Goal: Information Seeking & Learning: Learn about a topic

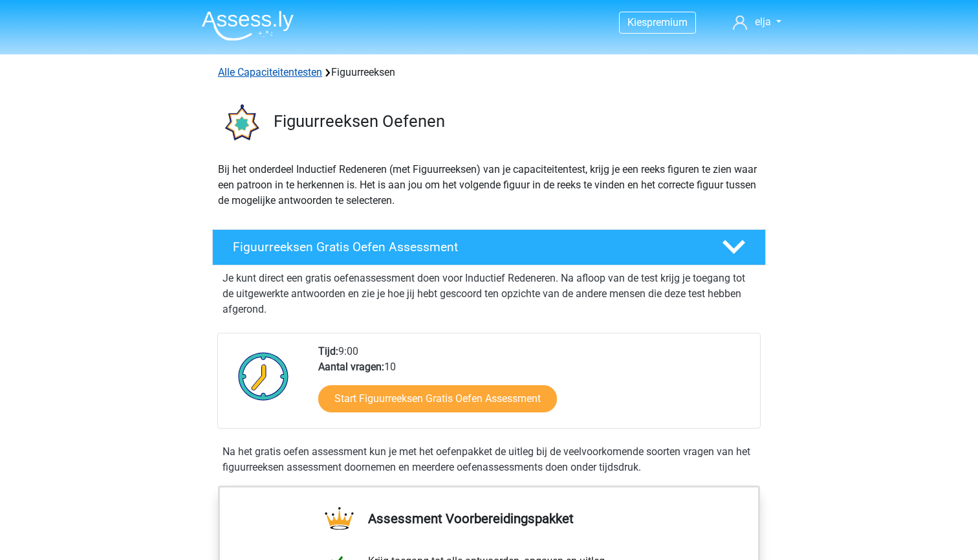
click at [268, 71] on link "Alle Capaciteitentesten" at bounding box center [270, 72] width 104 height 12
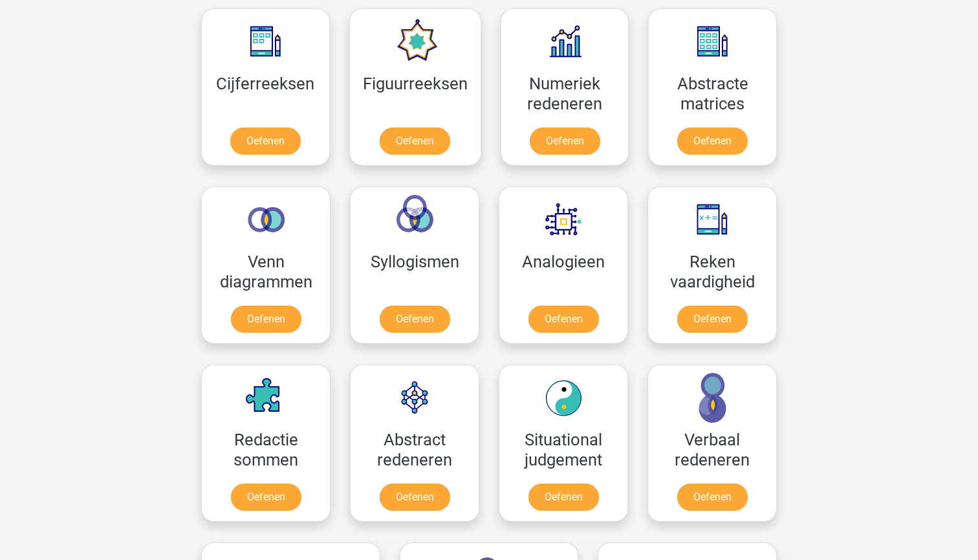
scroll to position [601, 0]
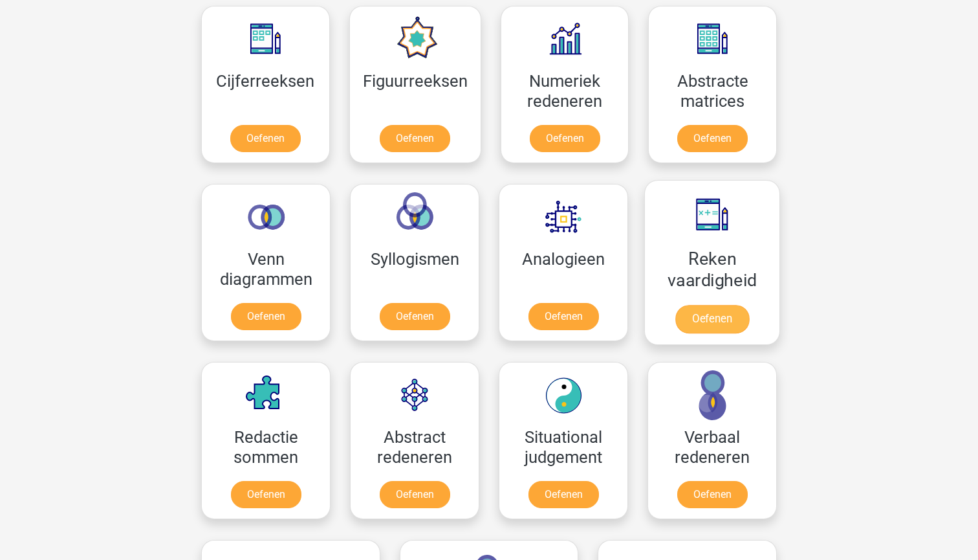
click at [702, 316] on link "Oefenen" at bounding box center [712, 319] width 74 height 28
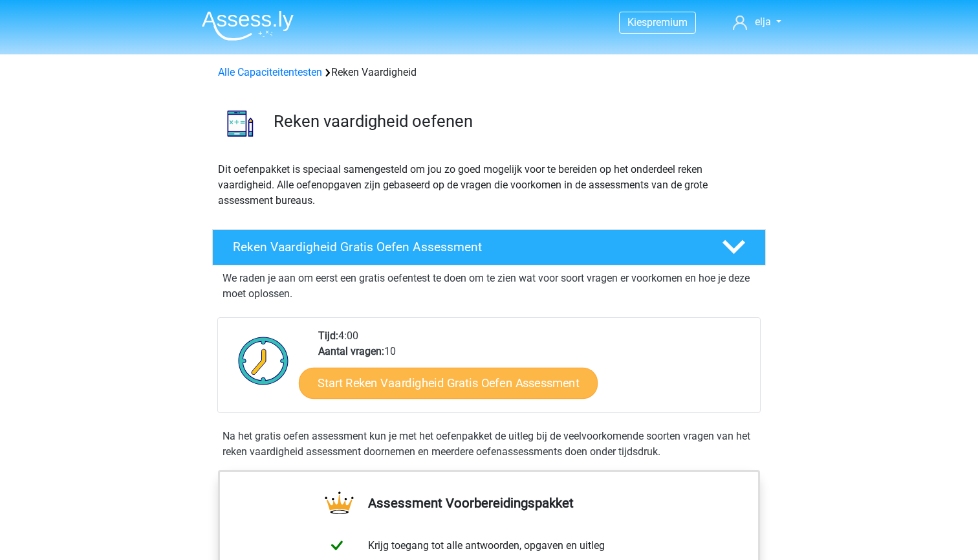
click at [481, 387] on link "Start Reken Vaardigheid Gratis Oefen Assessment" at bounding box center [448, 382] width 299 height 31
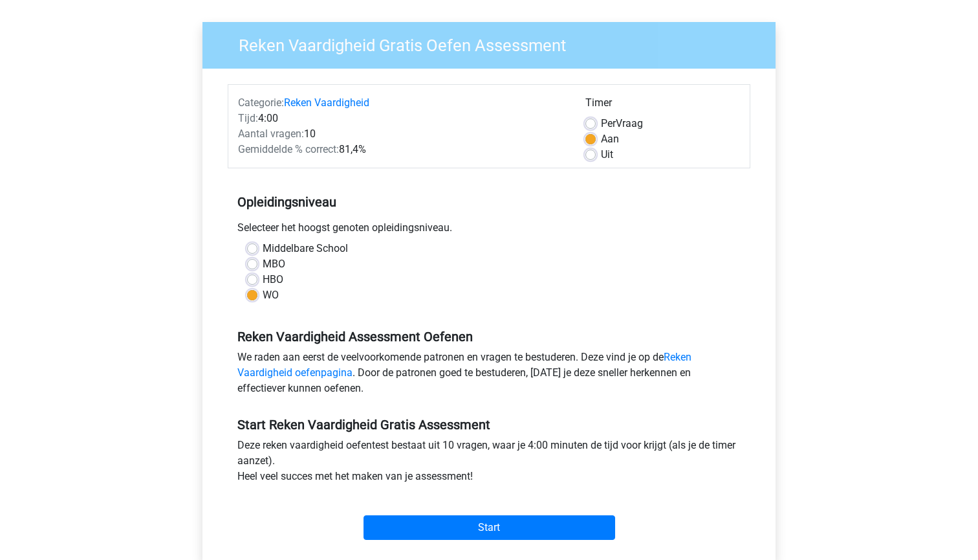
scroll to position [94, 0]
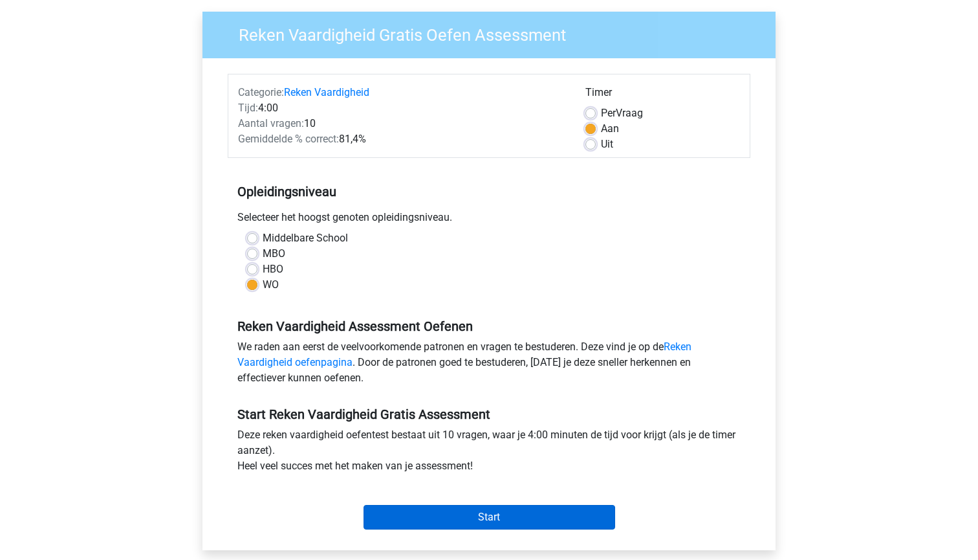
click at [509, 516] on input "Start" at bounding box center [490, 517] width 252 height 25
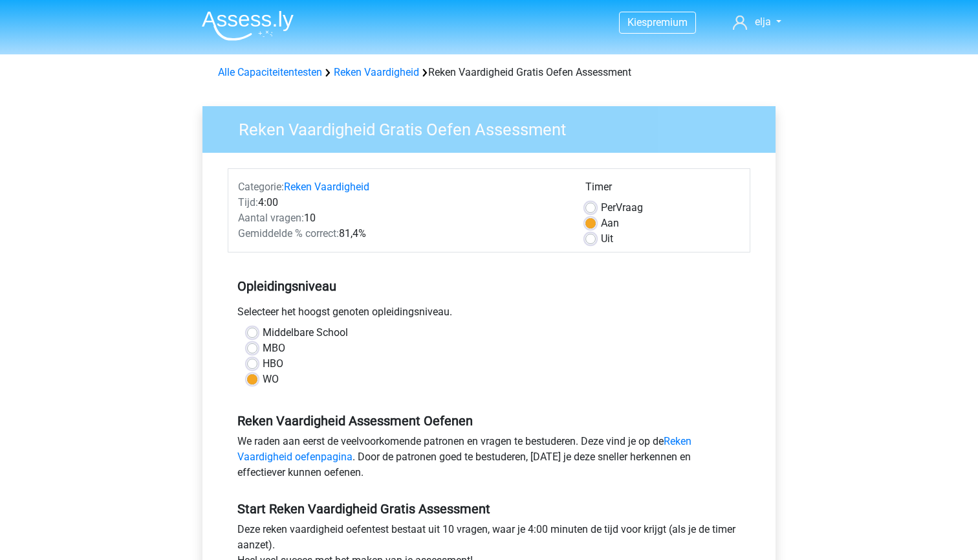
scroll to position [0, 0]
click at [382, 70] on link "Reken Vaardigheid" at bounding box center [376, 72] width 85 height 12
click at [375, 69] on link "Reken Vaardigheid" at bounding box center [376, 72] width 85 height 12
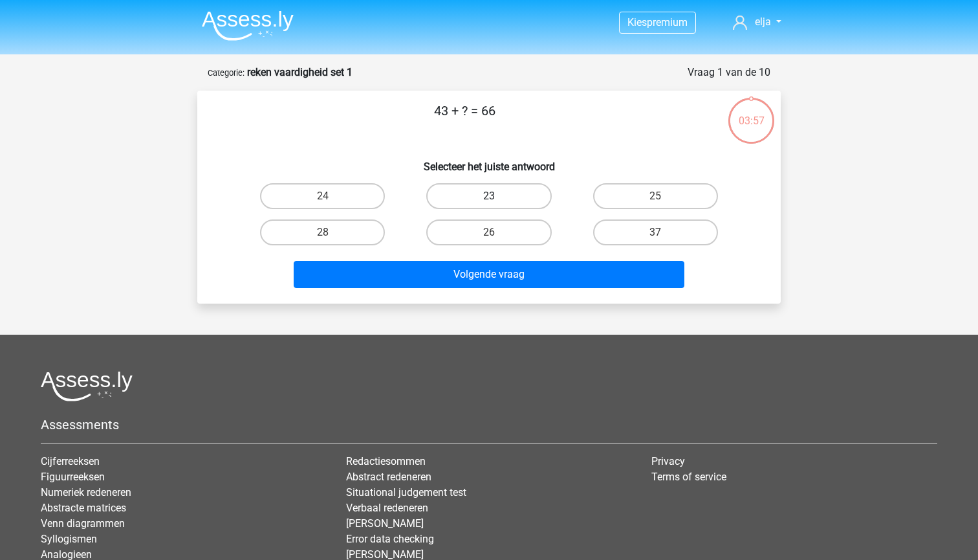
click at [461, 201] on label "23" at bounding box center [488, 196] width 125 height 26
click at [489, 201] on input "23" at bounding box center [493, 200] width 8 height 8
radio input "true"
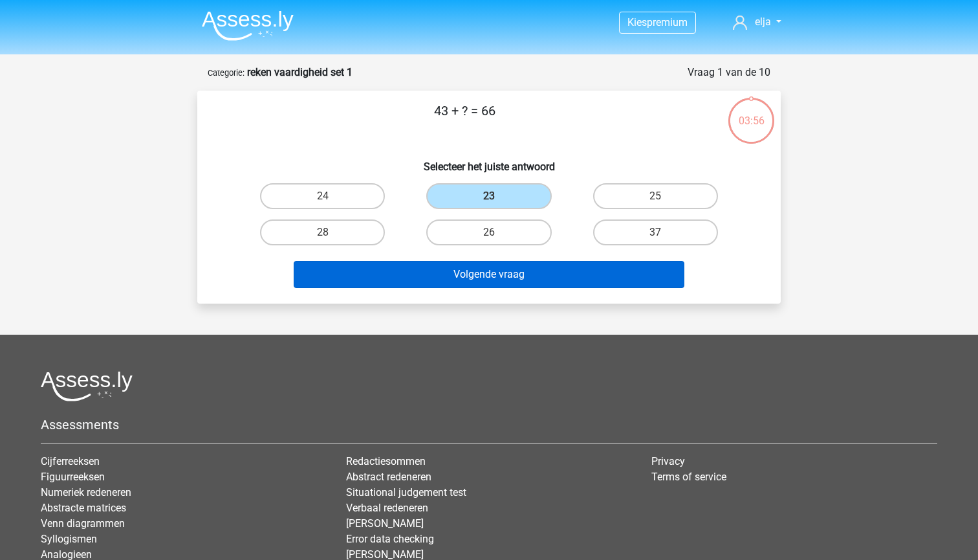
click at [467, 270] on button "Volgende vraag" at bounding box center [489, 274] width 391 height 27
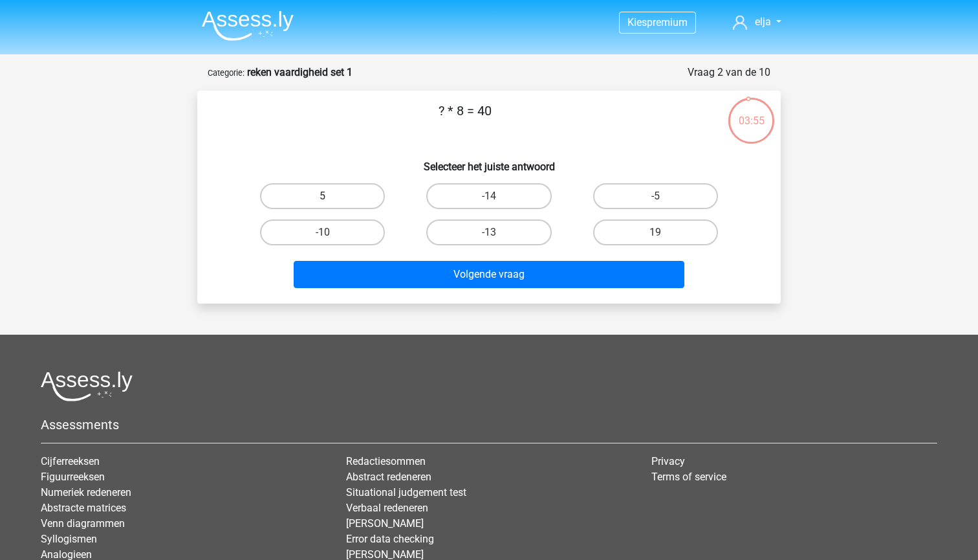
click at [346, 192] on label "5" at bounding box center [322, 196] width 125 height 26
click at [331, 196] on input "5" at bounding box center [327, 200] width 8 height 8
radio input "true"
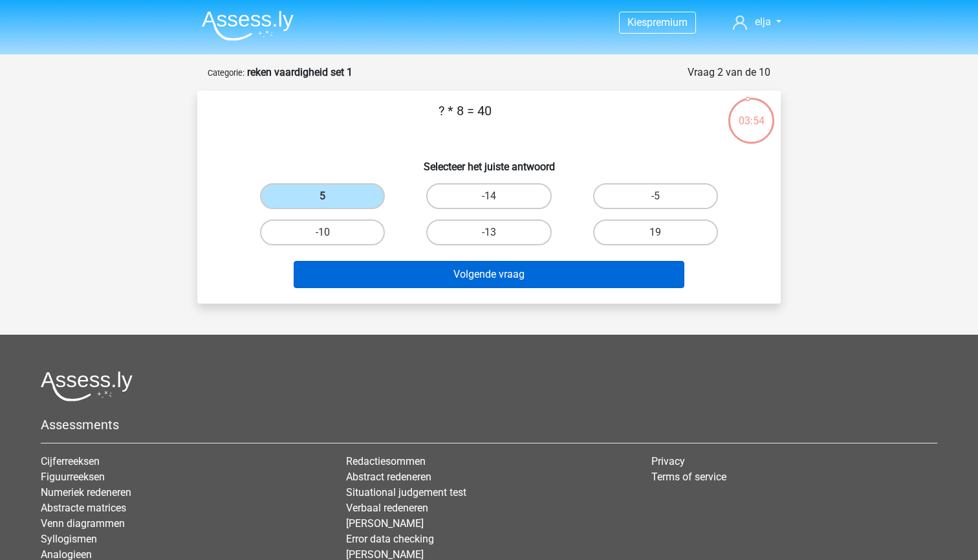
click at [435, 281] on button "Volgende vraag" at bounding box center [489, 274] width 391 height 27
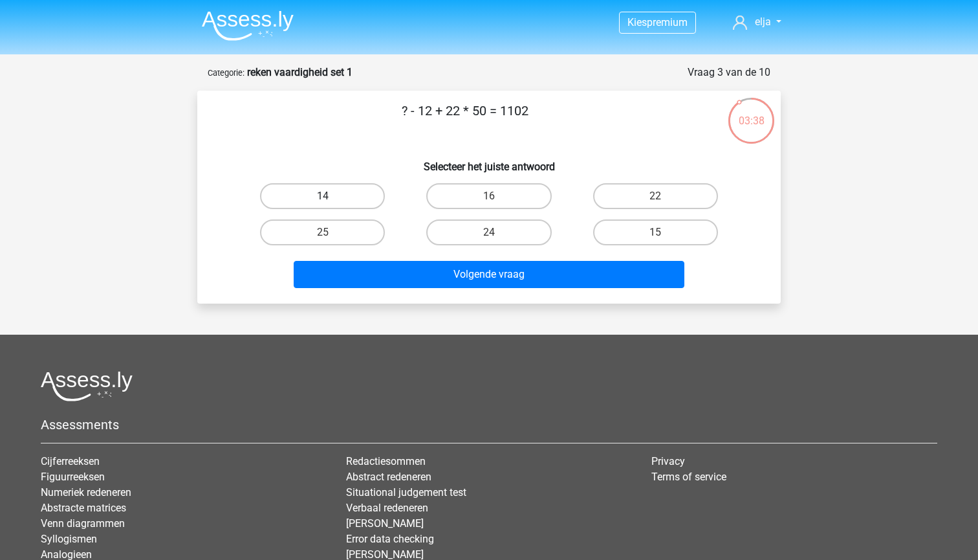
click at [327, 189] on label "14" at bounding box center [322, 196] width 125 height 26
click at [327, 196] on input "14" at bounding box center [327, 200] width 8 height 8
radio input "true"
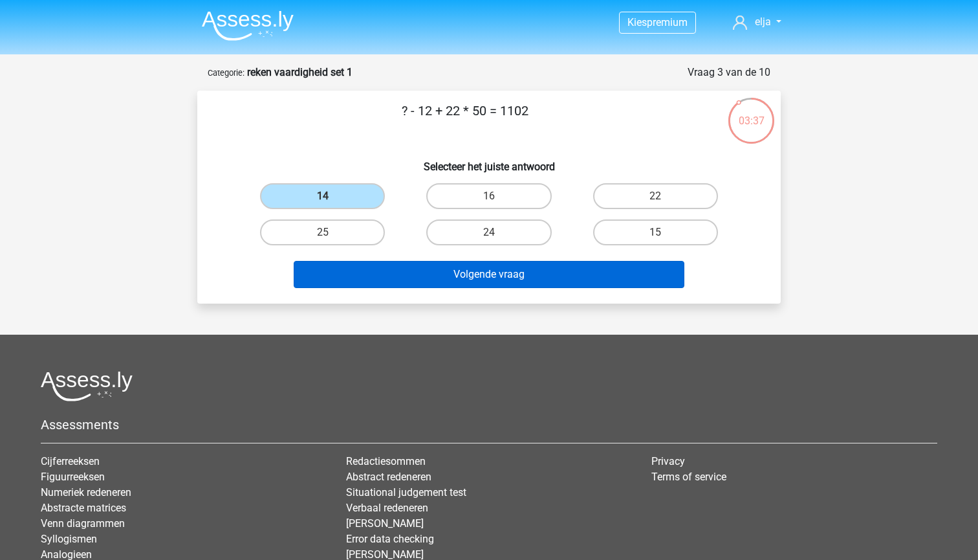
click at [391, 274] on button "Volgende vraag" at bounding box center [489, 274] width 391 height 27
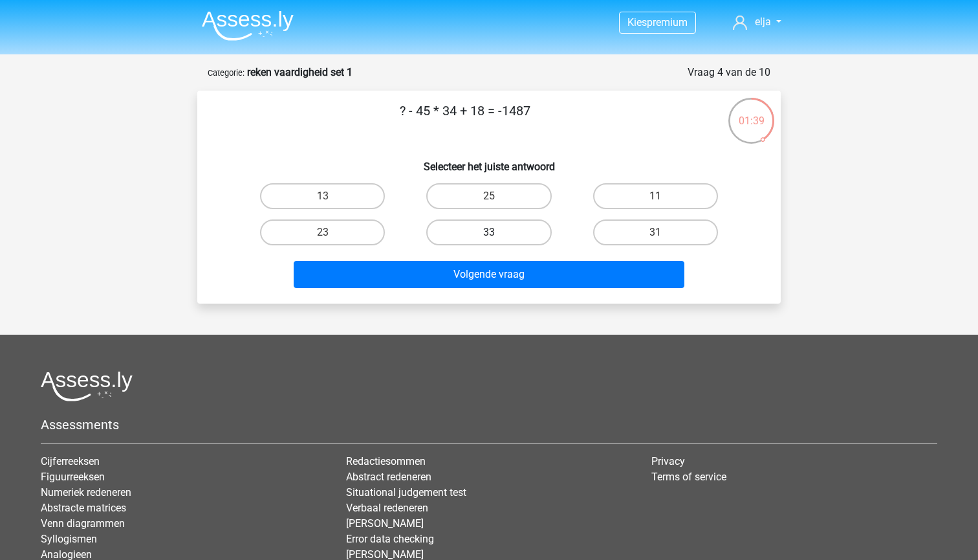
click at [473, 226] on label "33" at bounding box center [488, 232] width 125 height 26
click at [489, 232] on input "33" at bounding box center [493, 236] width 8 height 8
radio input "true"
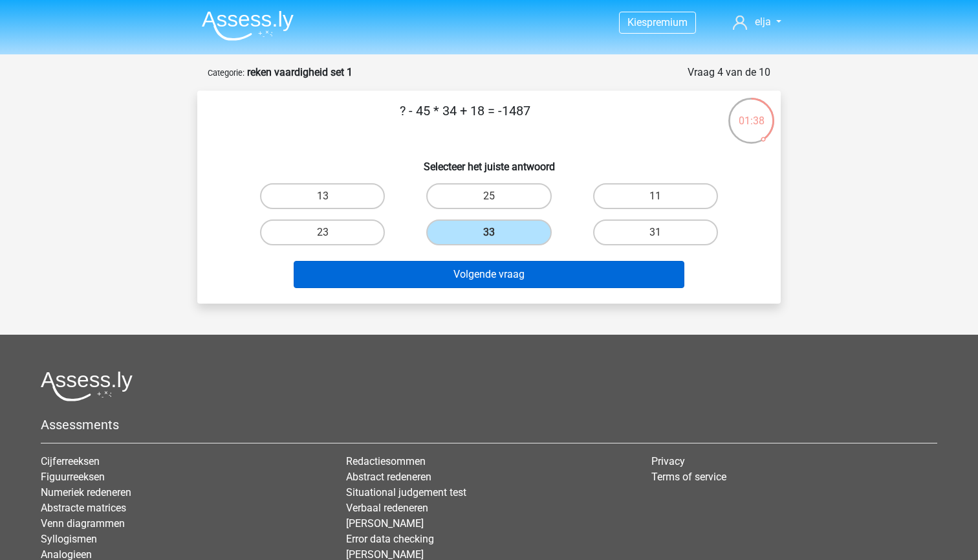
click at [478, 279] on button "Volgende vraag" at bounding box center [489, 274] width 391 height 27
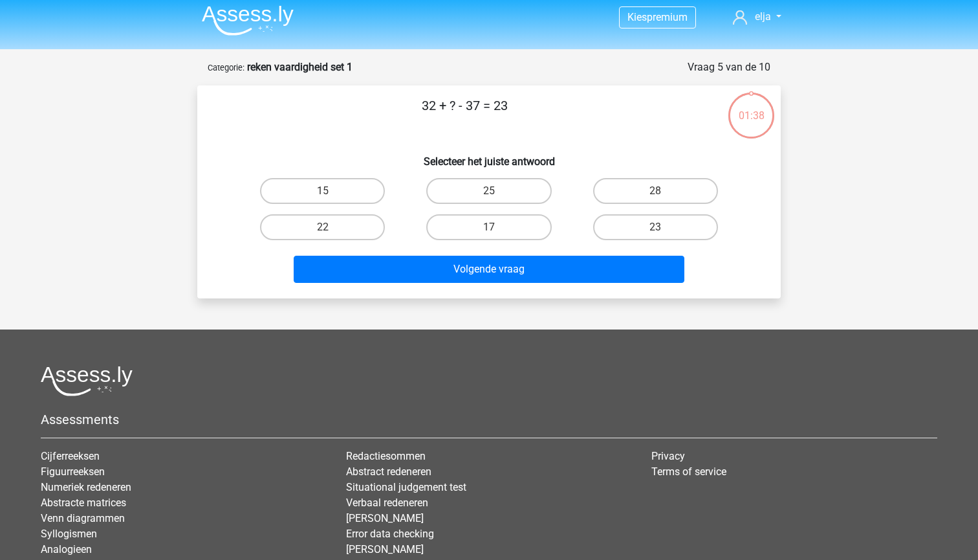
scroll to position [5, 0]
click at [626, 190] on label "28" at bounding box center [655, 191] width 125 height 26
click at [655, 191] on input "28" at bounding box center [659, 195] width 8 height 8
radio input "true"
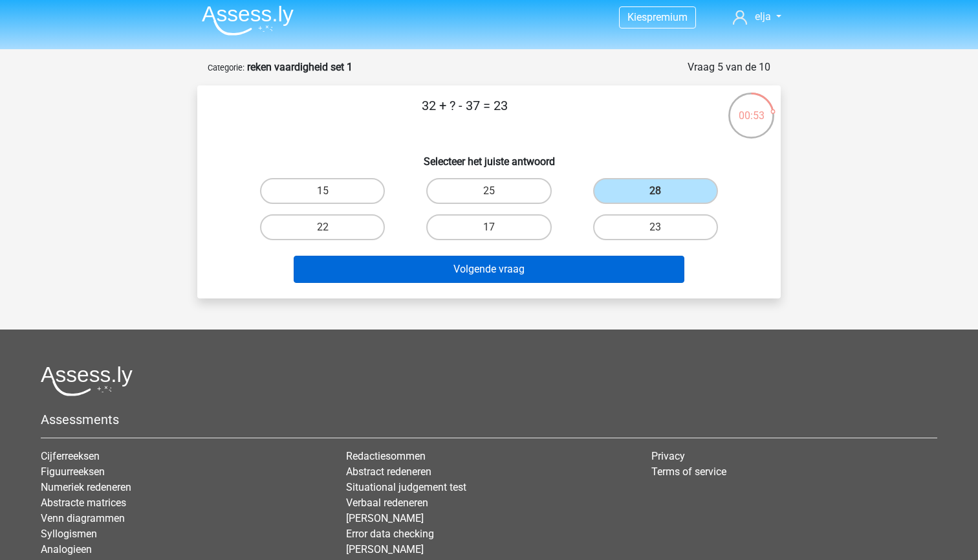
click at [553, 274] on button "Volgende vraag" at bounding box center [489, 269] width 391 height 27
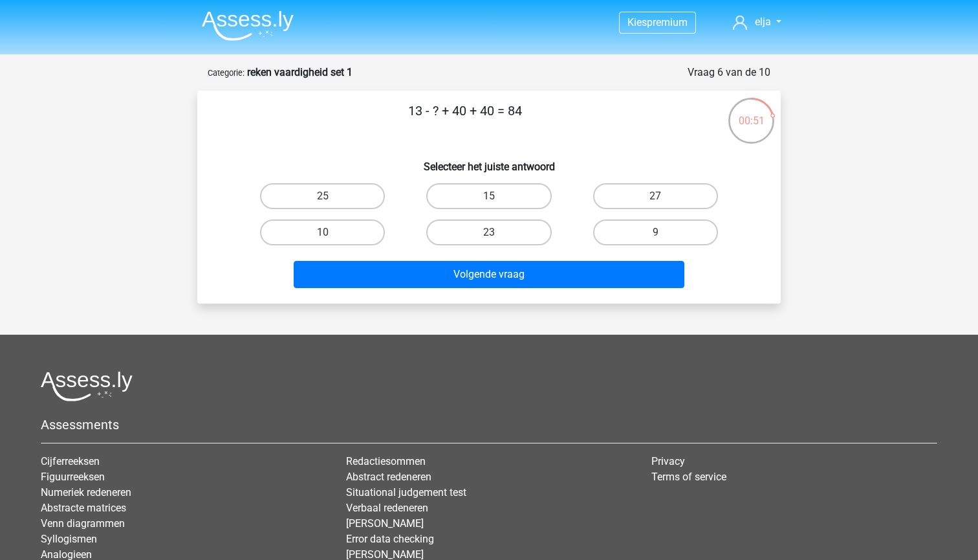
scroll to position [0, 0]
click at [613, 223] on label "9" at bounding box center [655, 232] width 125 height 26
click at [655, 232] on input "9" at bounding box center [659, 236] width 8 height 8
radio input "true"
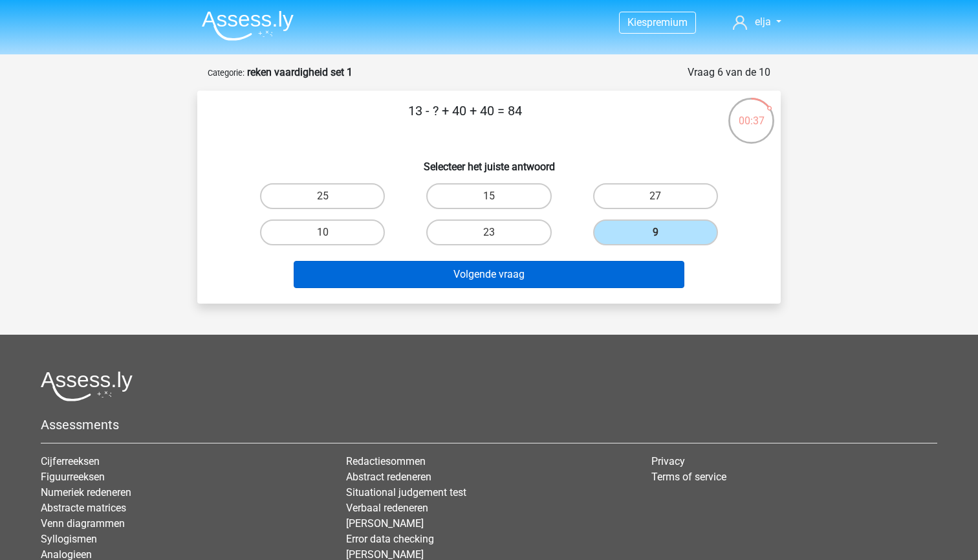
click at [551, 274] on button "Volgende vraag" at bounding box center [489, 274] width 391 height 27
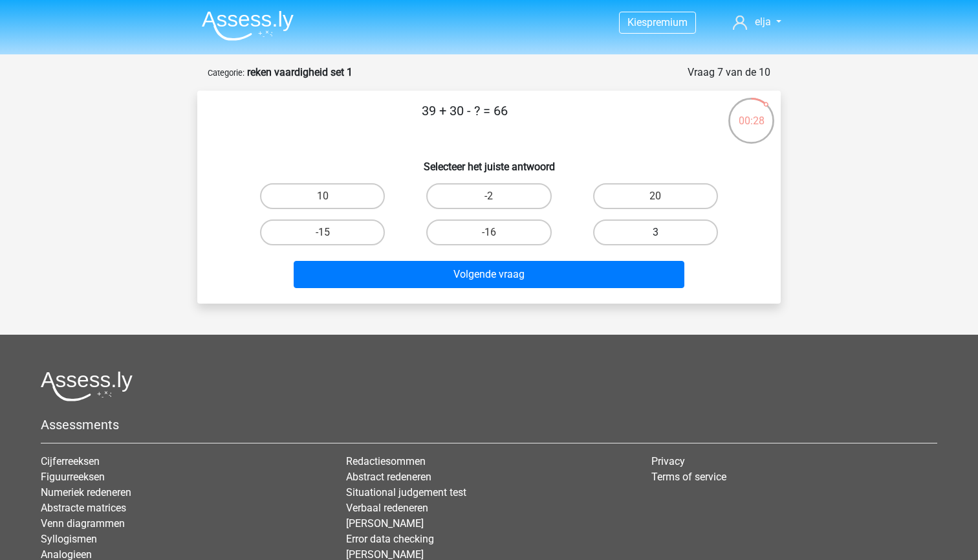
click at [611, 228] on label "3" at bounding box center [655, 232] width 125 height 26
click at [655, 232] on input "3" at bounding box center [659, 236] width 8 height 8
radio input "true"
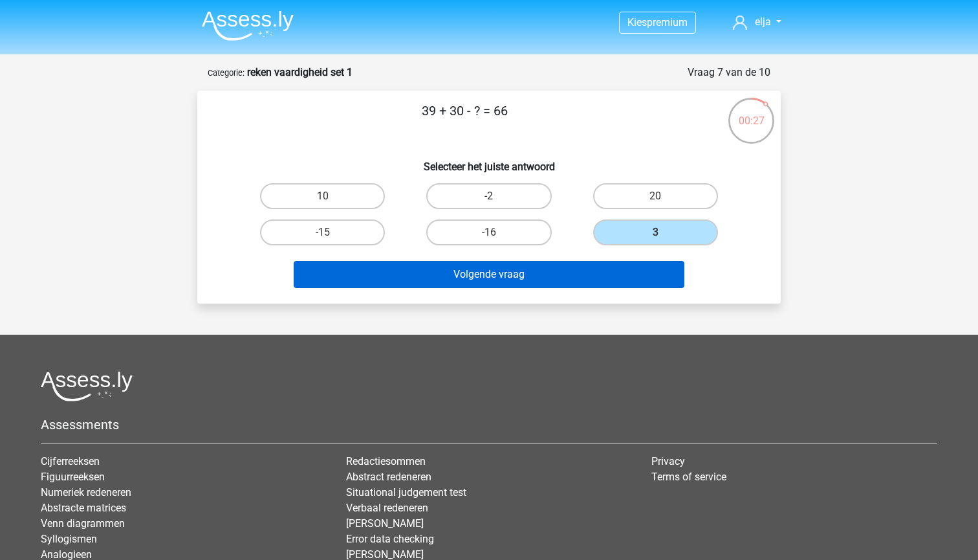
click at [579, 276] on button "Volgende vraag" at bounding box center [489, 274] width 391 height 27
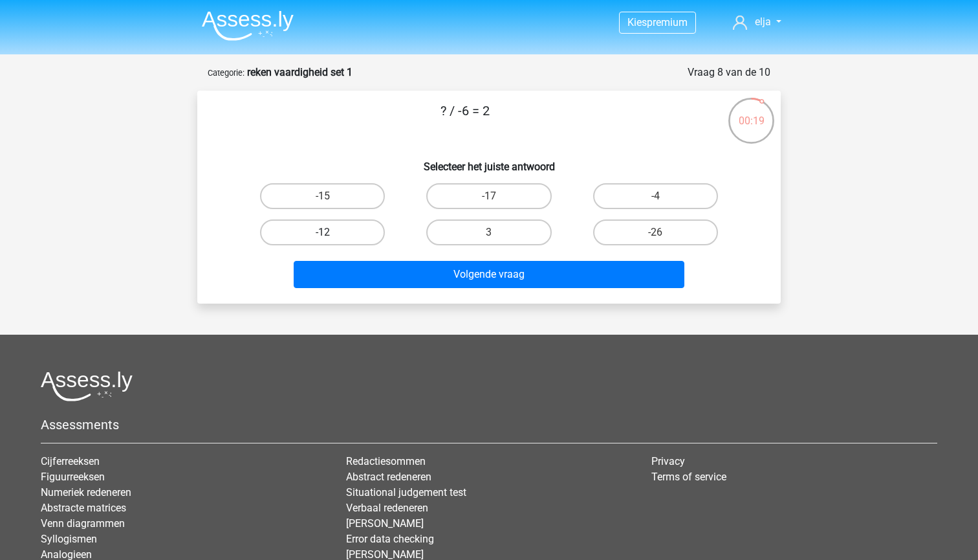
click at [353, 227] on label "-12" at bounding box center [322, 232] width 125 height 26
click at [331, 232] on input "-12" at bounding box center [327, 236] width 8 height 8
radio input "true"
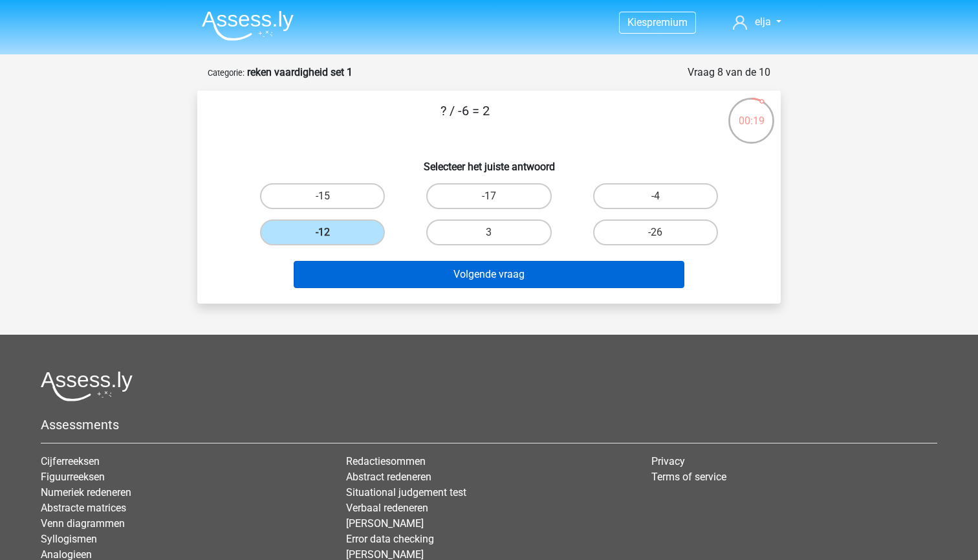
click at [378, 273] on button "Volgende vraag" at bounding box center [489, 274] width 391 height 27
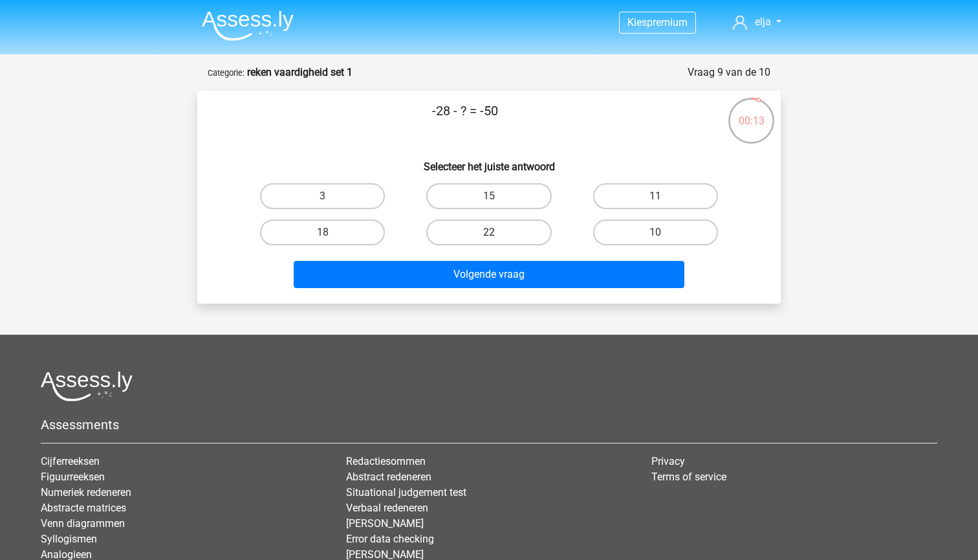
click at [464, 229] on label "22" at bounding box center [488, 232] width 125 height 26
click at [489, 232] on input "22" at bounding box center [493, 236] width 8 height 8
radio input "true"
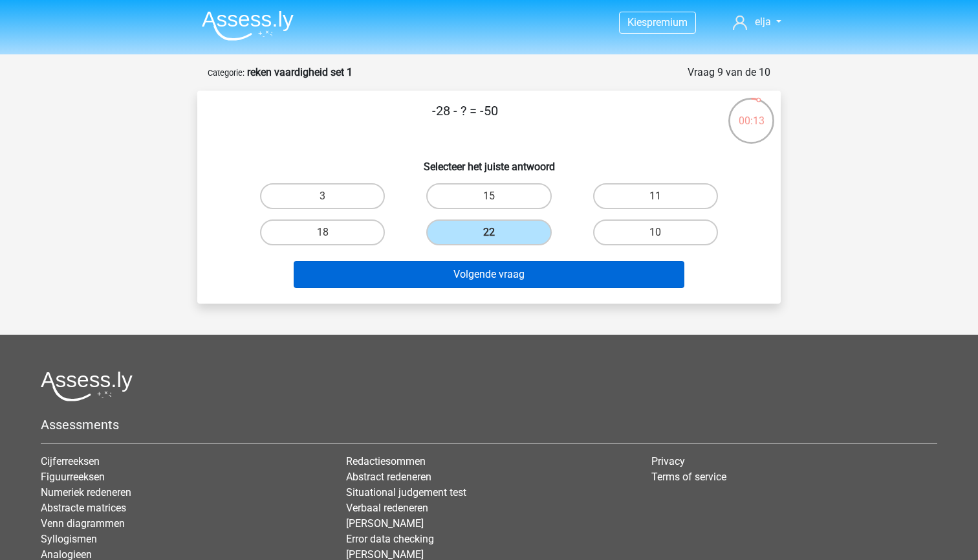
click at [463, 268] on button "Volgende vraag" at bounding box center [489, 274] width 391 height 27
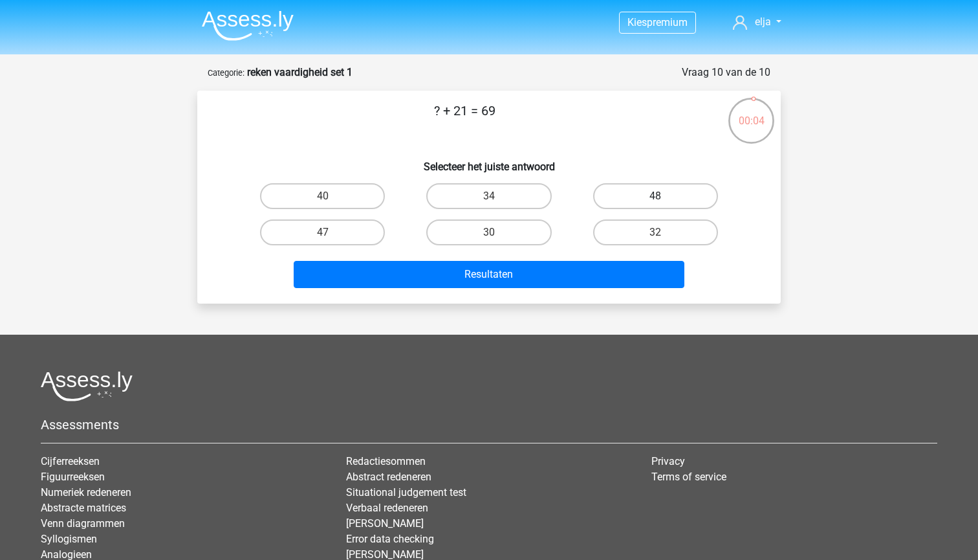
click at [655, 192] on label "48" at bounding box center [655, 196] width 125 height 26
click at [655, 196] on input "48" at bounding box center [659, 200] width 8 height 8
radio input "true"
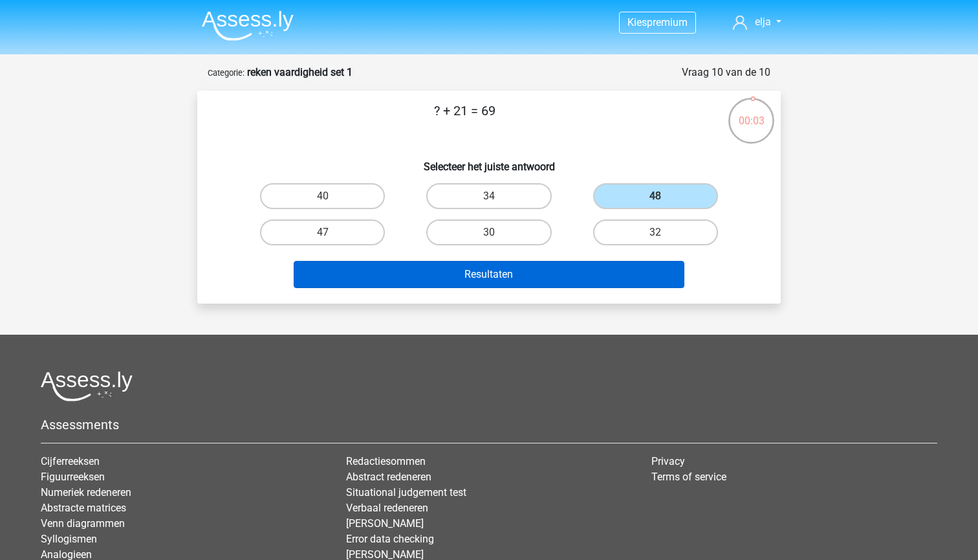
click at [584, 275] on button "Resultaten" at bounding box center [489, 274] width 391 height 27
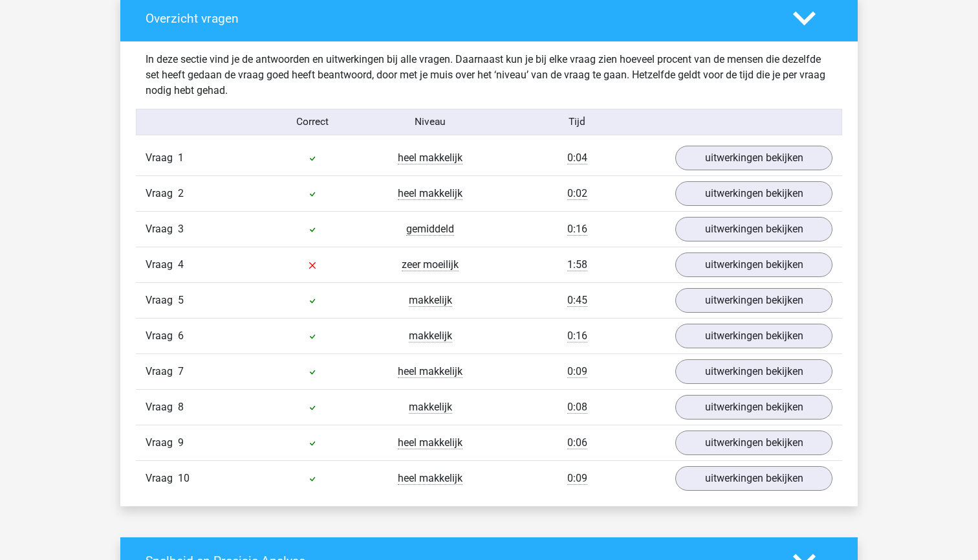
scroll to position [981, 0]
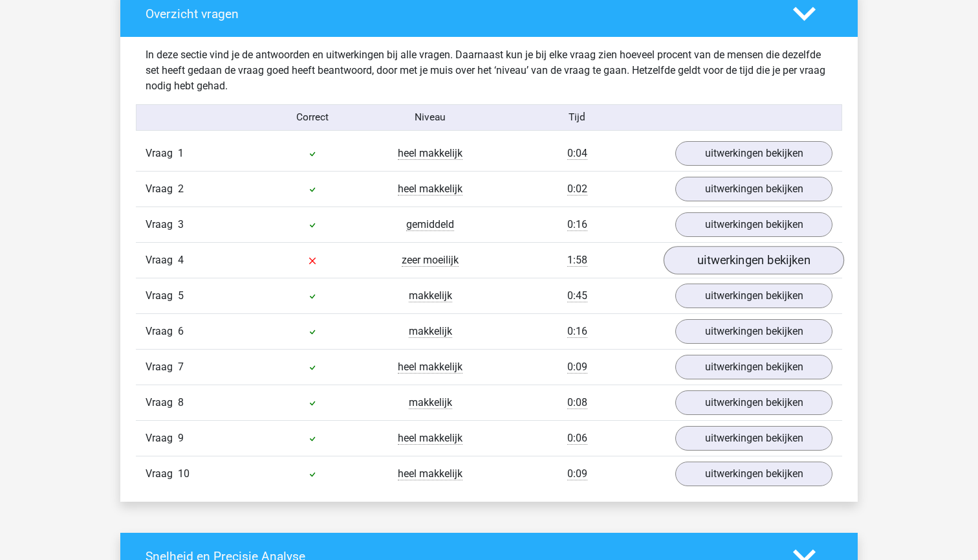
click at [693, 261] on link "uitwerkingen bekijken" at bounding box center [754, 260] width 180 height 28
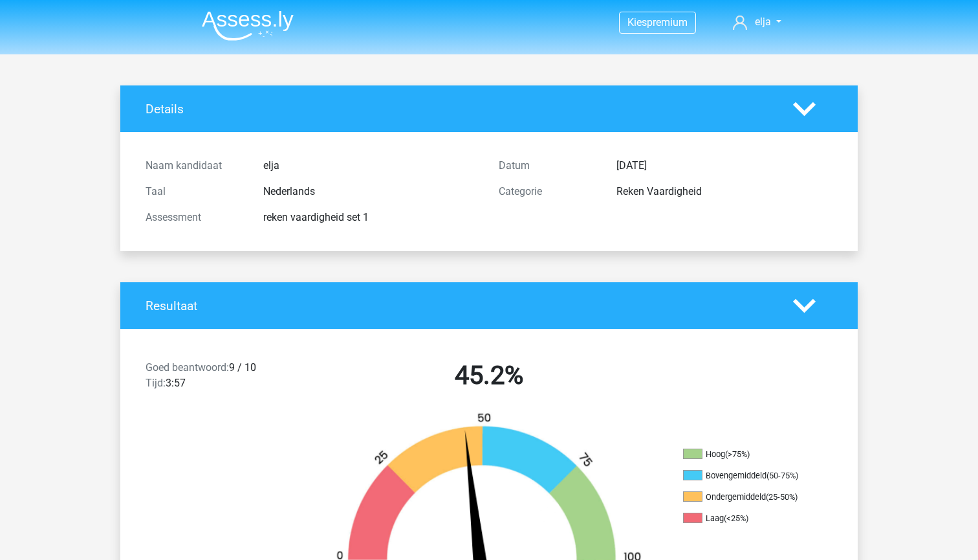
scroll to position [0, 0]
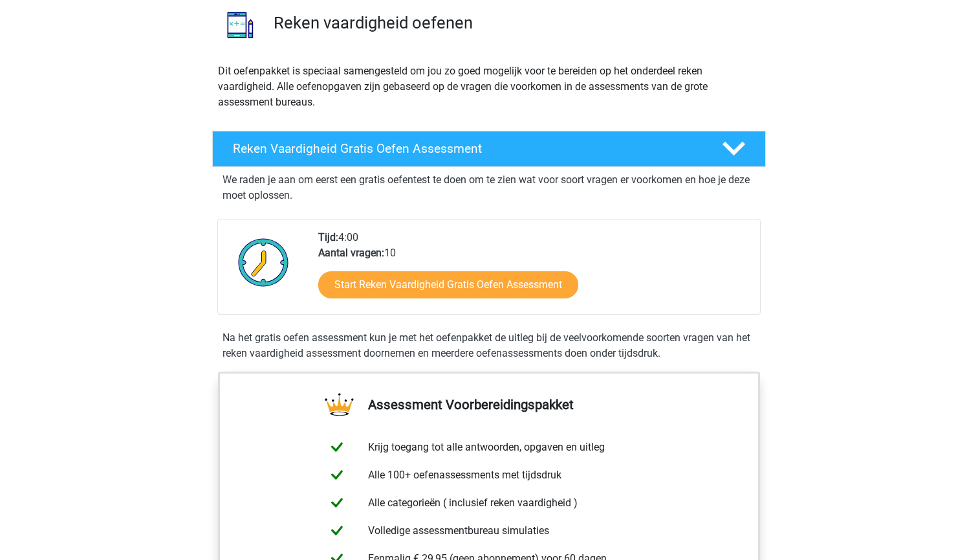
scroll to position [100, 0]
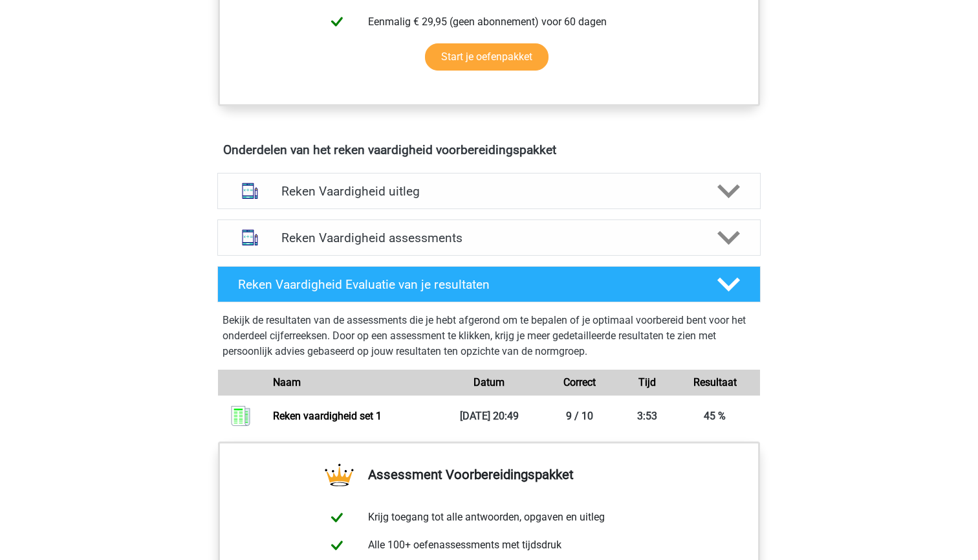
scroll to position [646, 0]
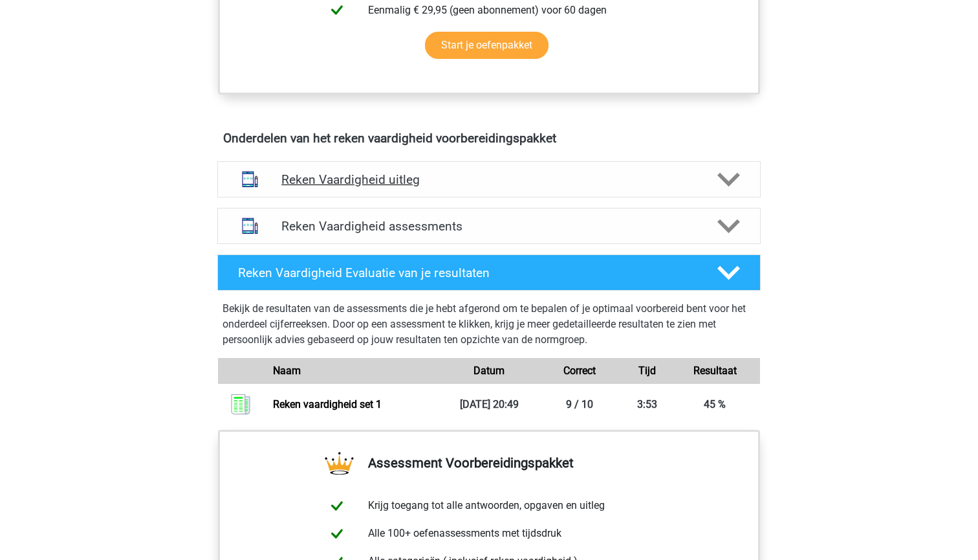
click at [496, 185] on h4 "Reken Vaardigheid uitleg" at bounding box center [488, 179] width 415 height 15
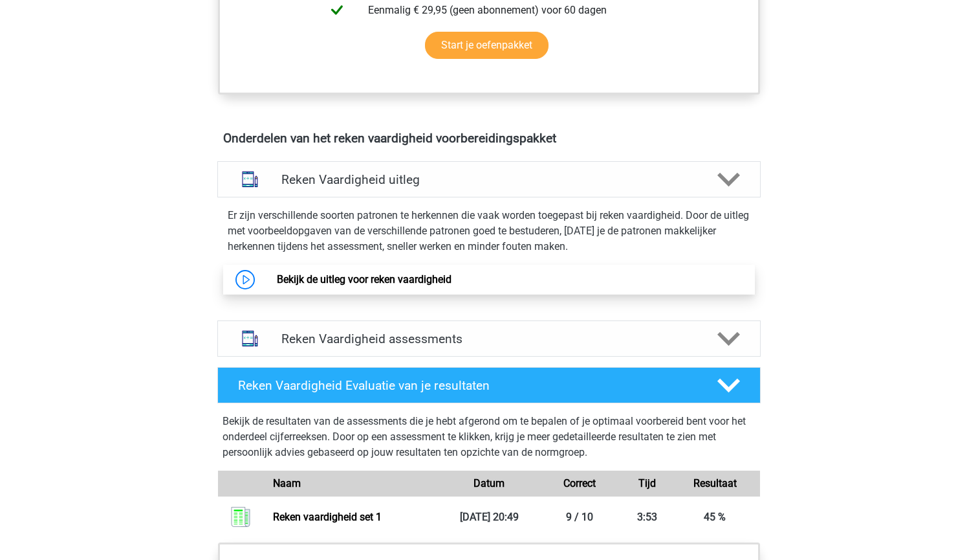
click at [411, 282] on link "Bekijk de uitleg voor reken vaardigheid" at bounding box center [364, 279] width 175 height 12
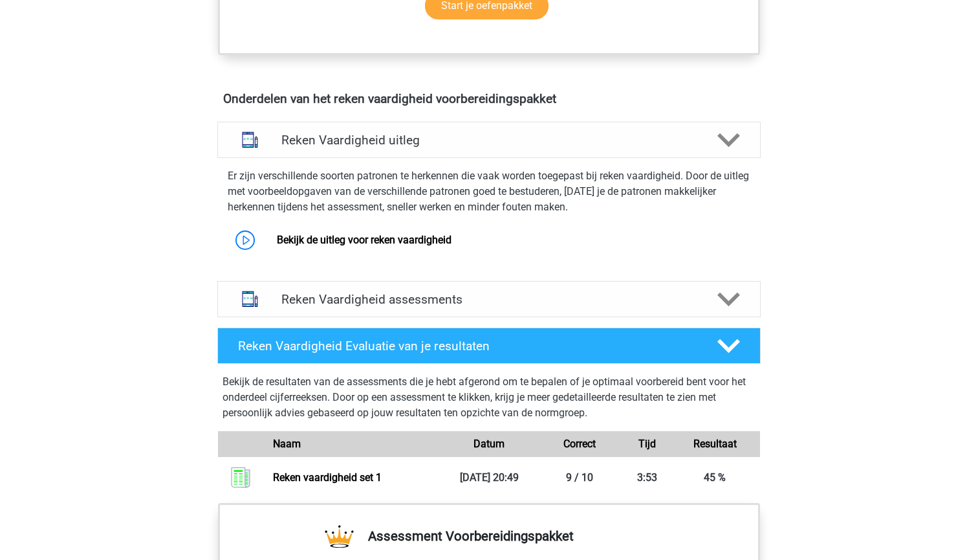
scroll to position [538, 0]
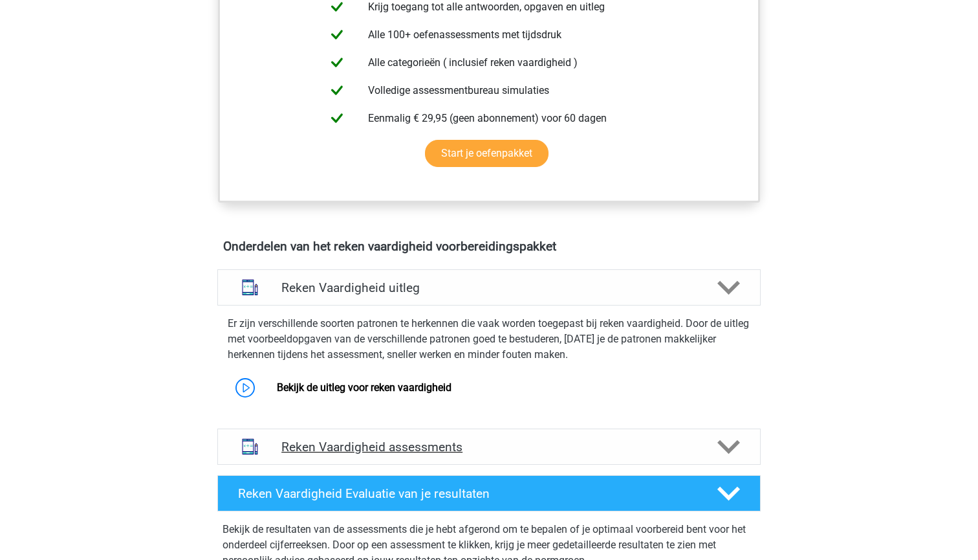
click at [716, 442] on div at bounding box center [727, 446] width 43 height 23
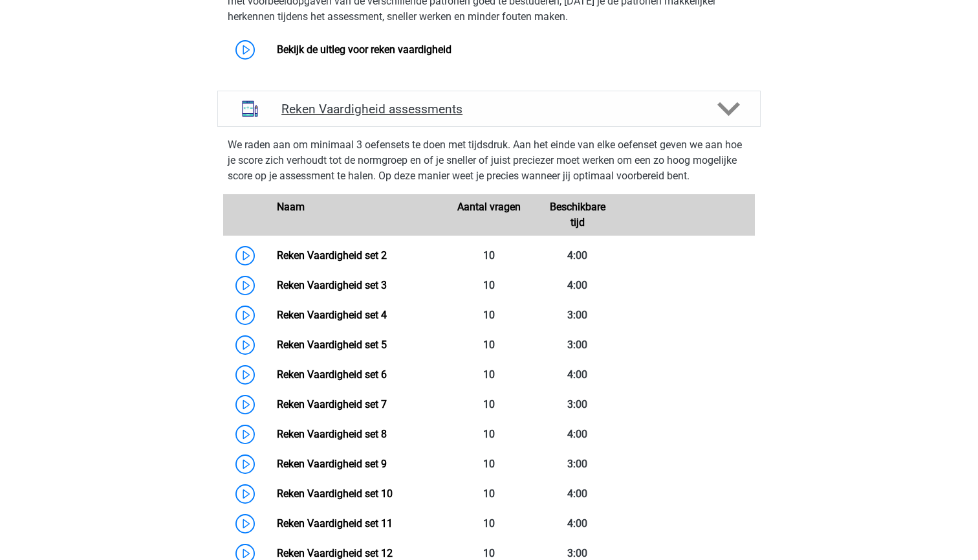
scroll to position [884, 0]
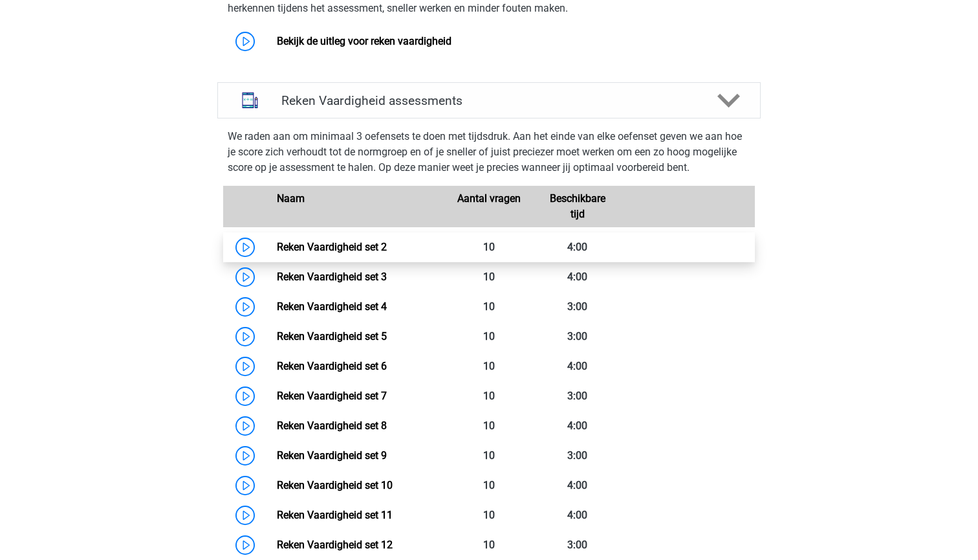
click at [340, 250] on link "Reken Vaardigheid set 2" at bounding box center [332, 247] width 110 height 12
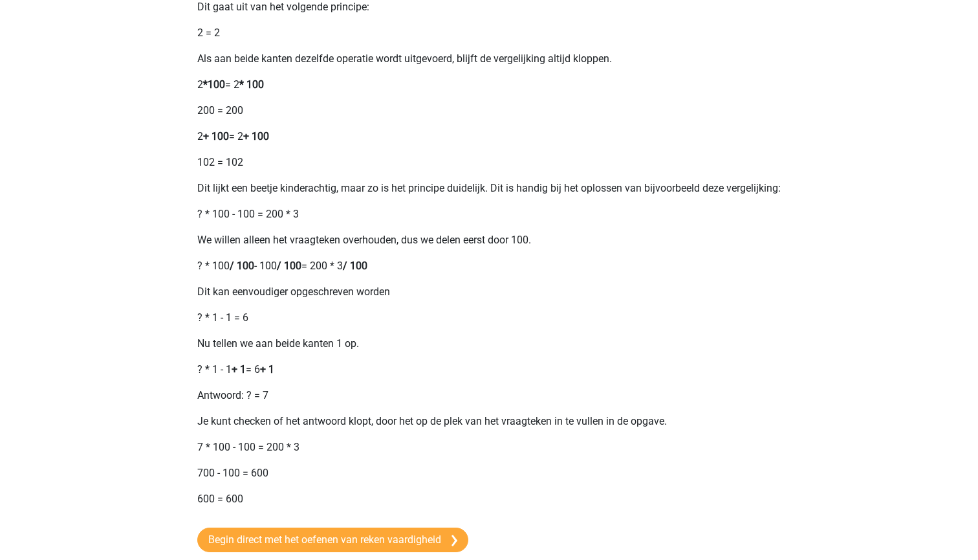
scroll to position [538, 0]
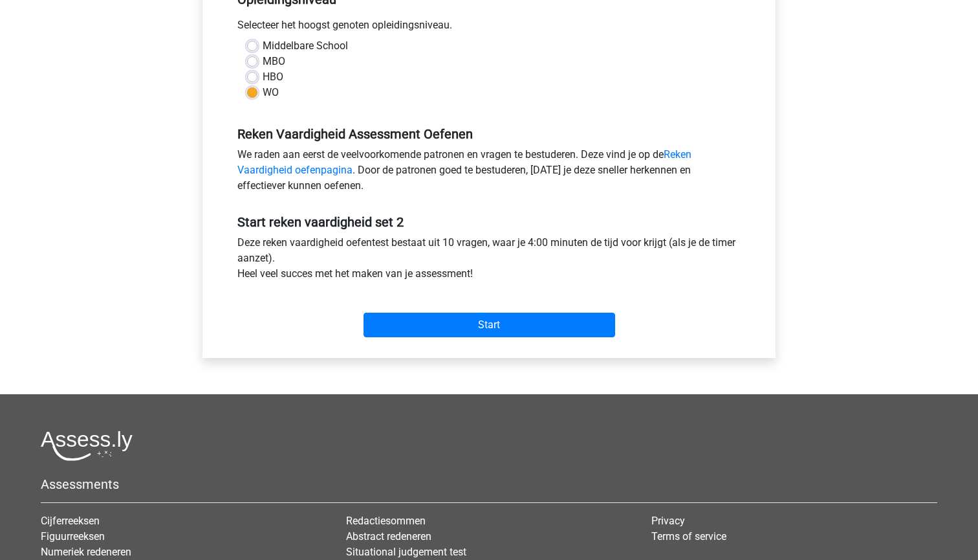
scroll to position [304, 0]
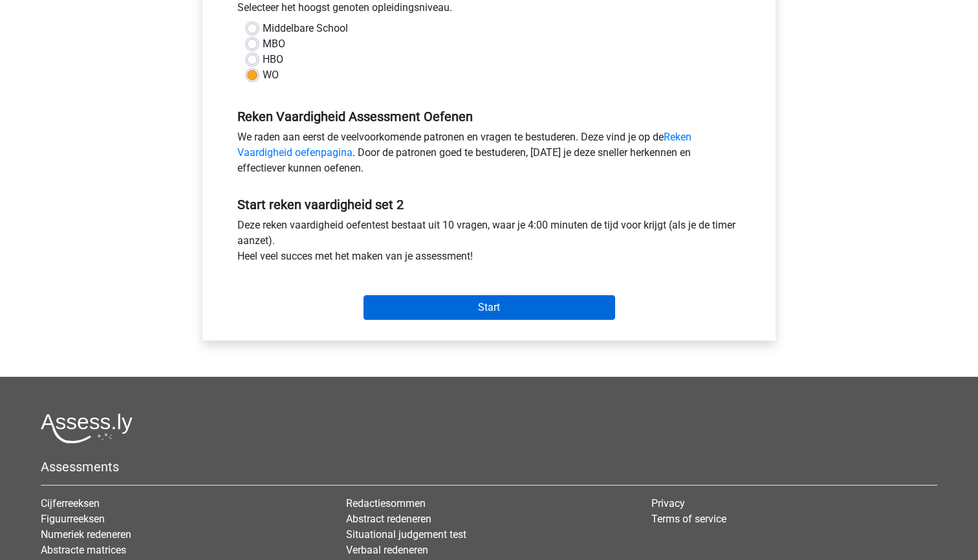
click at [444, 314] on input "Start" at bounding box center [490, 307] width 252 height 25
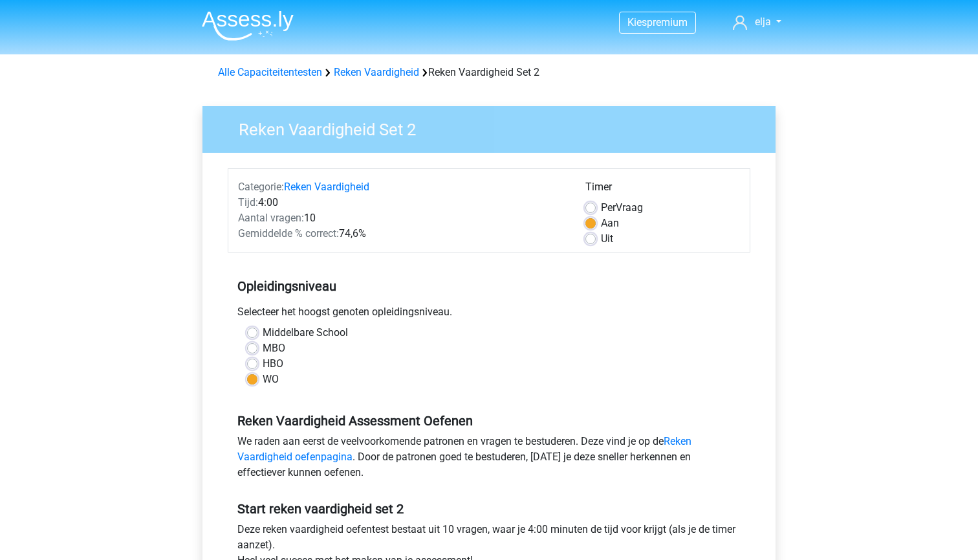
scroll to position [0, 0]
click at [364, 78] on link "Reken Vaardigheid" at bounding box center [376, 72] width 85 height 12
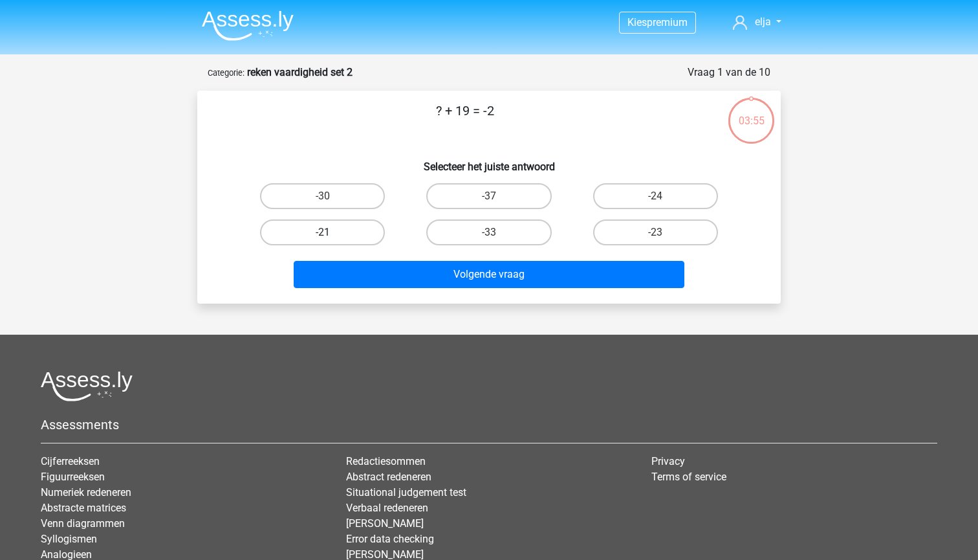
click at [347, 228] on label "-21" at bounding box center [322, 232] width 125 height 26
click at [331, 232] on input "-21" at bounding box center [327, 236] width 8 height 8
radio input "true"
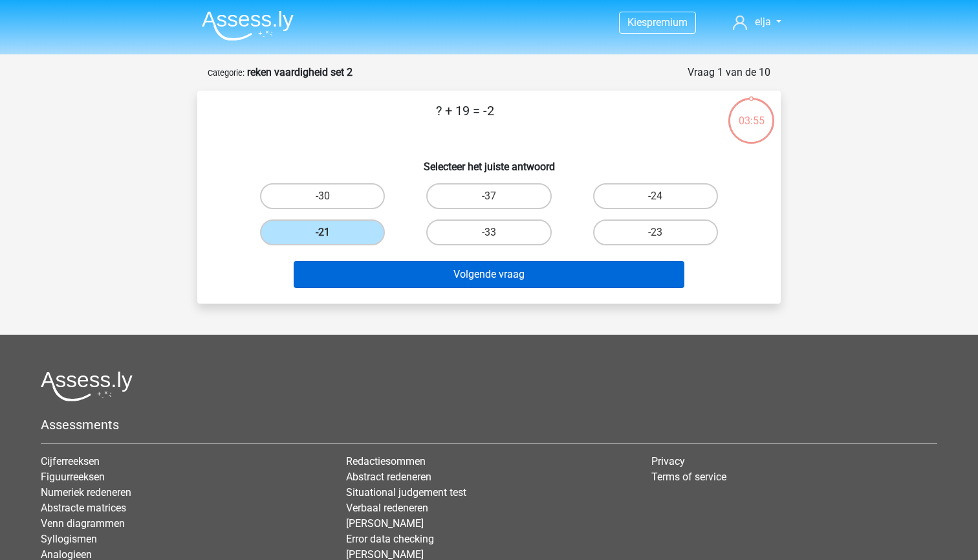
click at [386, 277] on button "Volgende vraag" at bounding box center [489, 274] width 391 height 27
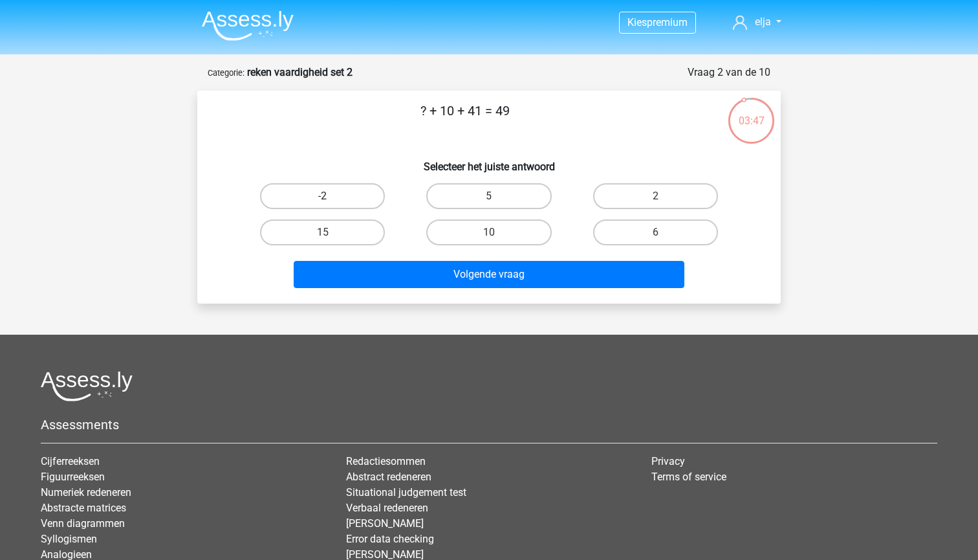
click at [340, 198] on label "-2" at bounding box center [322, 196] width 125 height 26
click at [331, 198] on input "-2" at bounding box center [327, 200] width 8 height 8
radio input "true"
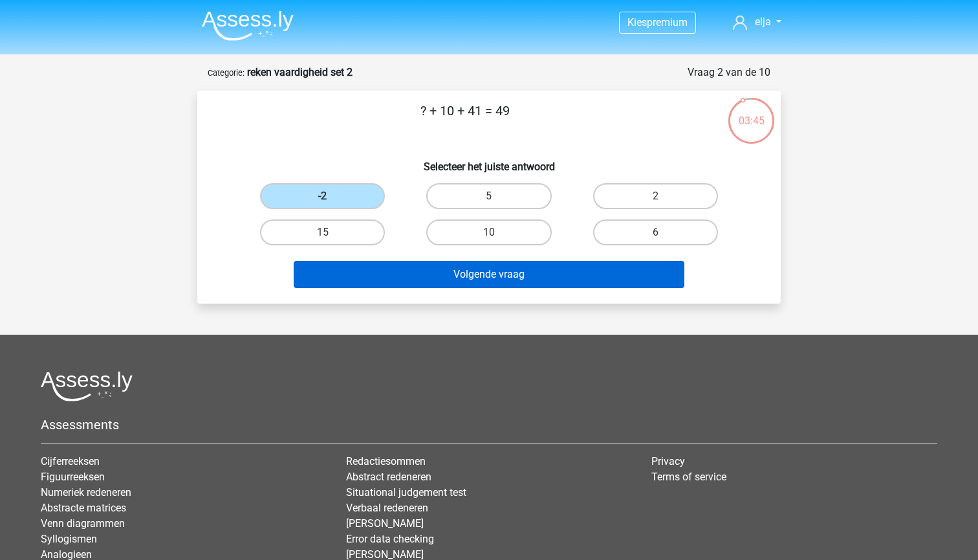
click at [375, 274] on button "Volgende vraag" at bounding box center [489, 274] width 391 height 27
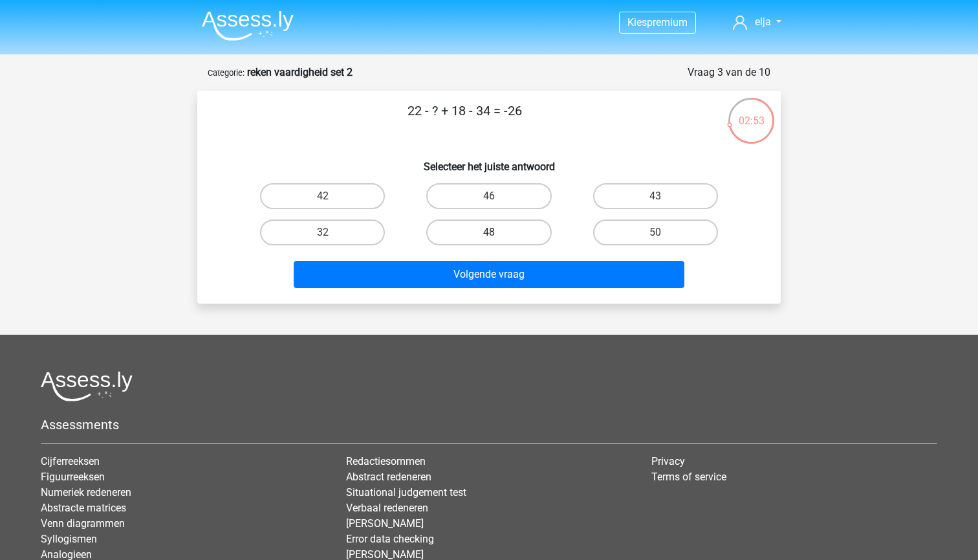
click at [473, 237] on label "48" at bounding box center [488, 232] width 125 height 26
click at [489, 237] on input "48" at bounding box center [493, 236] width 8 height 8
radio input "true"
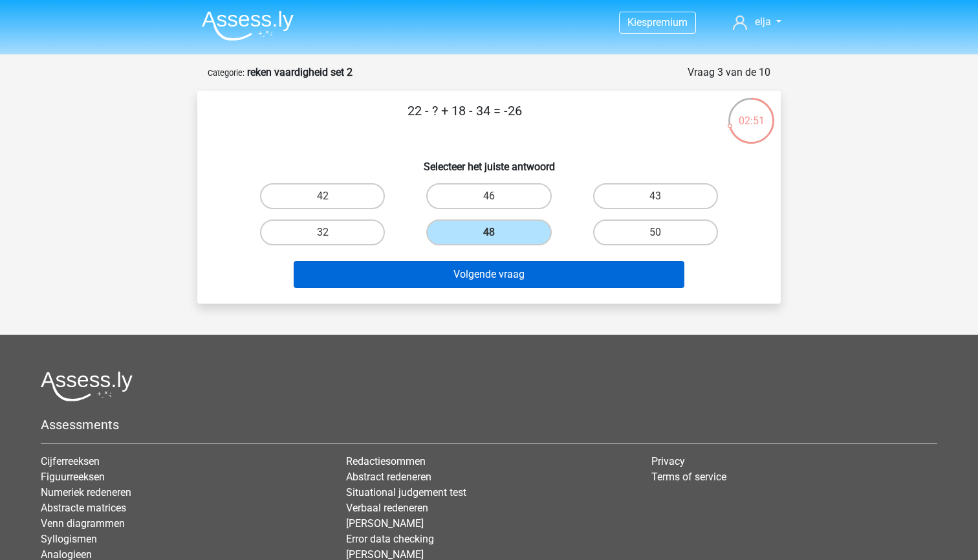
click at [473, 276] on button "Volgende vraag" at bounding box center [489, 274] width 391 height 27
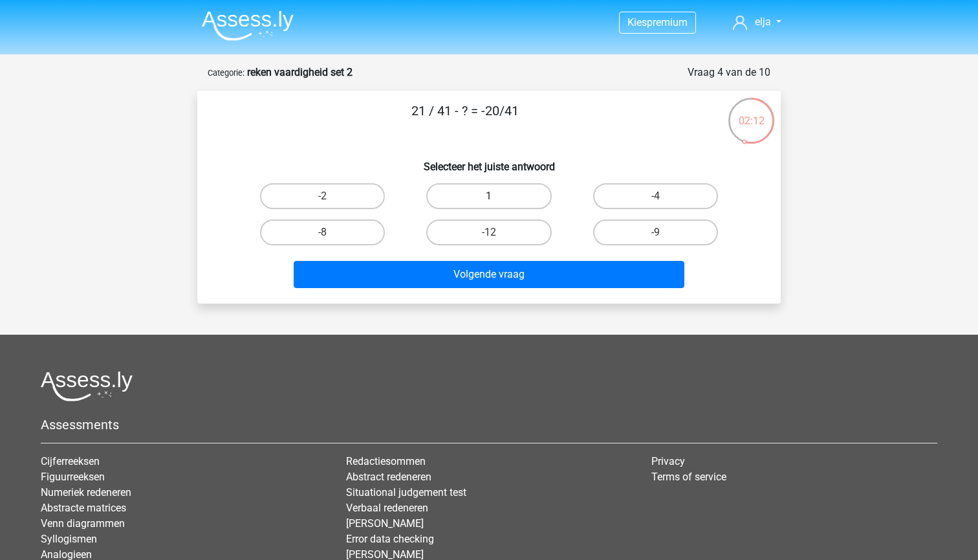
click at [475, 204] on label "1" at bounding box center [488, 196] width 125 height 26
click at [489, 204] on input "1" at bounding box center [493, 200] width 8 height 8
radio input "true"
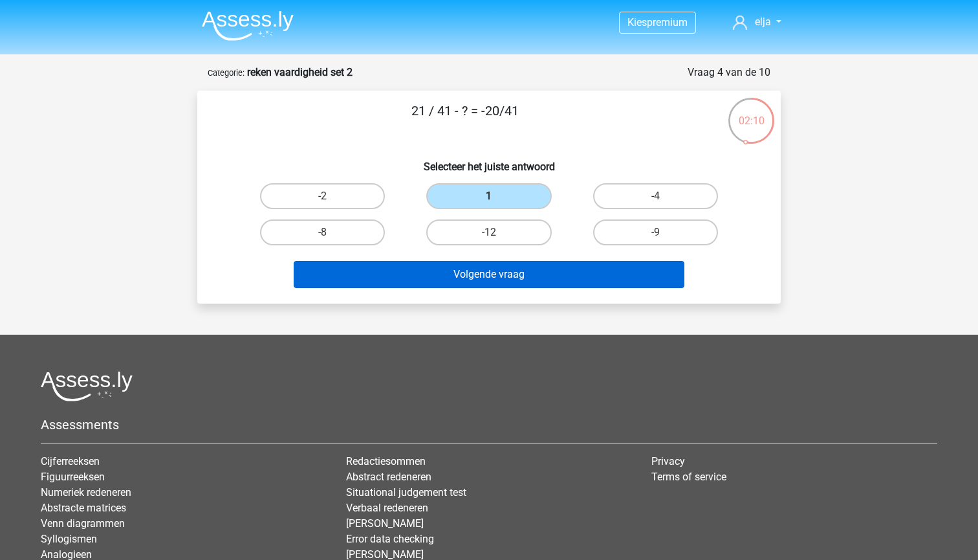
click at [478, 279] on button "Volgende vraag" at bounding box center [489, 274] width 391 height 27
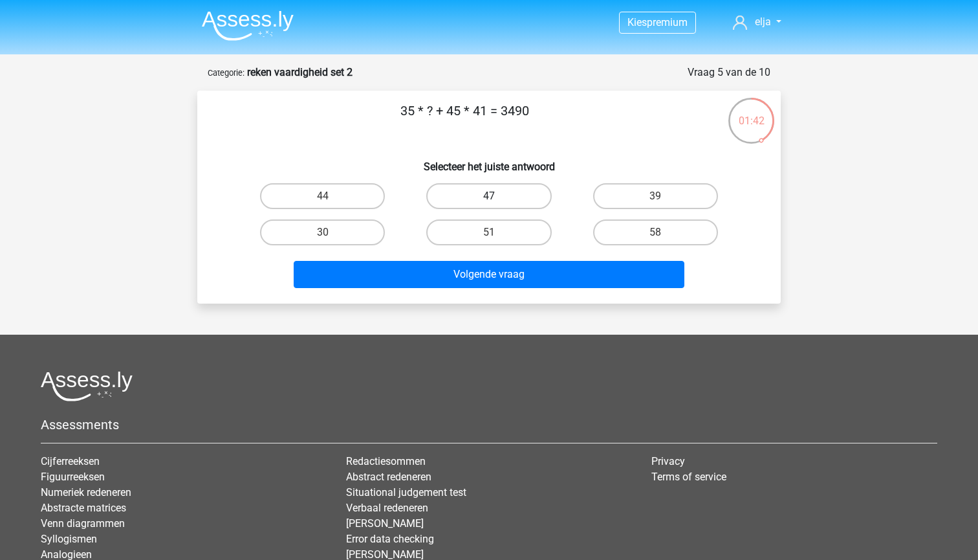
click at [504, 194] on label "47" at bounding box center [488, 196] width 125 height 26
click at [497, 196] on input "47" at bounding box center [493, 200] width 8 height 8
radio input "true"
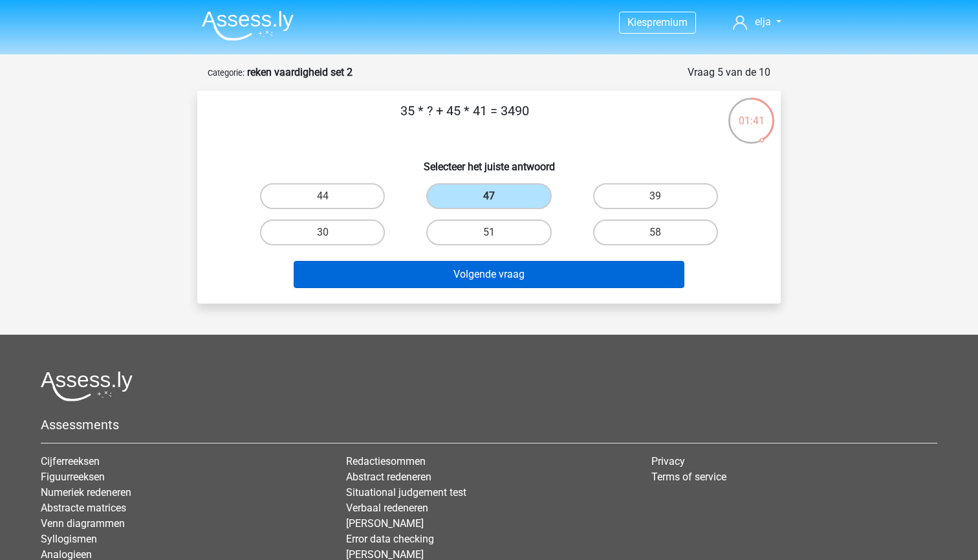
click at [481, 276] on button "Volgende vraag" at bounding box center [489, 274] width 391 height 27
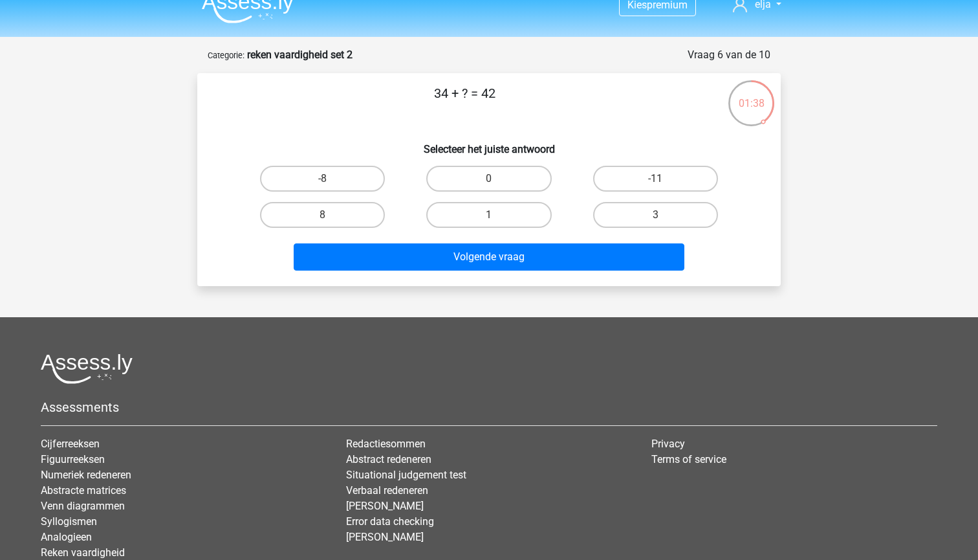
scroll to position [25, 0]
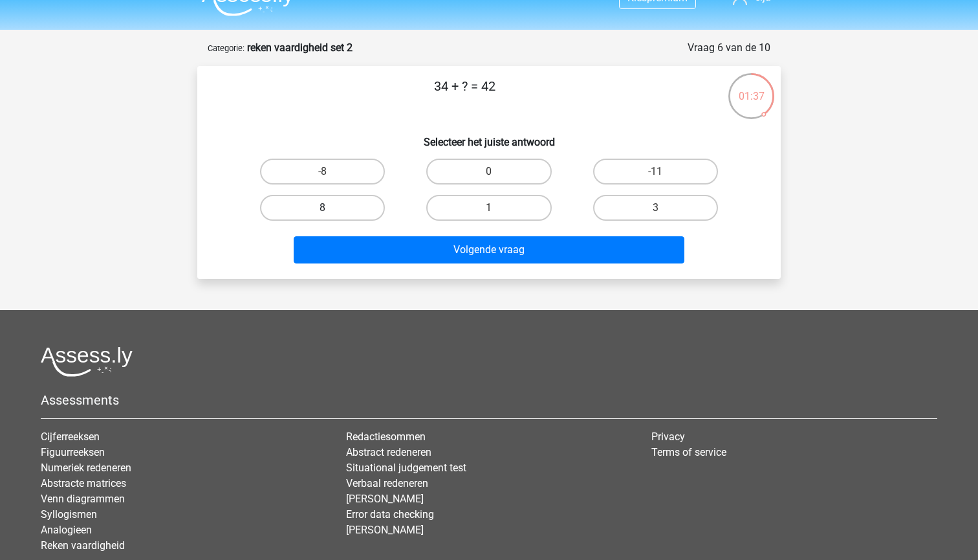
click at [356, 206] on label "8" at bounding box center [322, 208] width 125 height 26
click at [331, 208] on input "8" at bounding box center [327, 212] width 8 height 8
radio input "true"
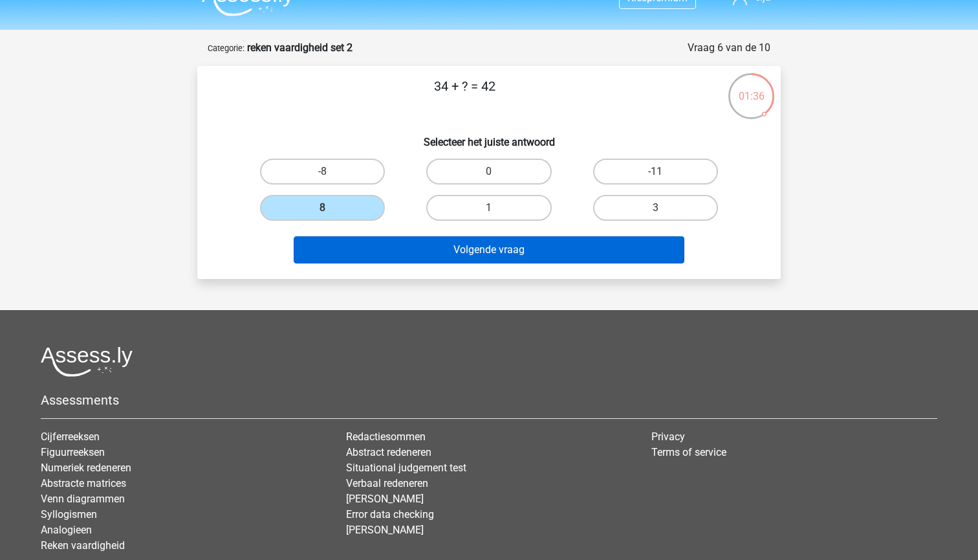
click at [356, 256] on button "Volgende vraag" at bounding box center [489, 249] width 391 height 27
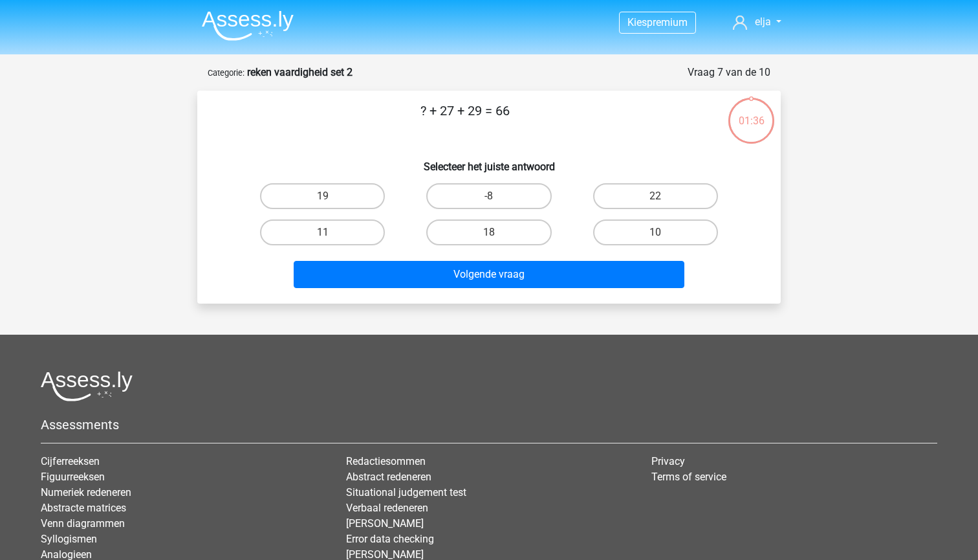
scroll to position [0, 0]
click at [626, 233] on label "10" at bounding box center [655, 232] width 125 height 26
click at [655, 233] on input "10" at bounding box center [659, 236] width 8 height 8
radio input "true"
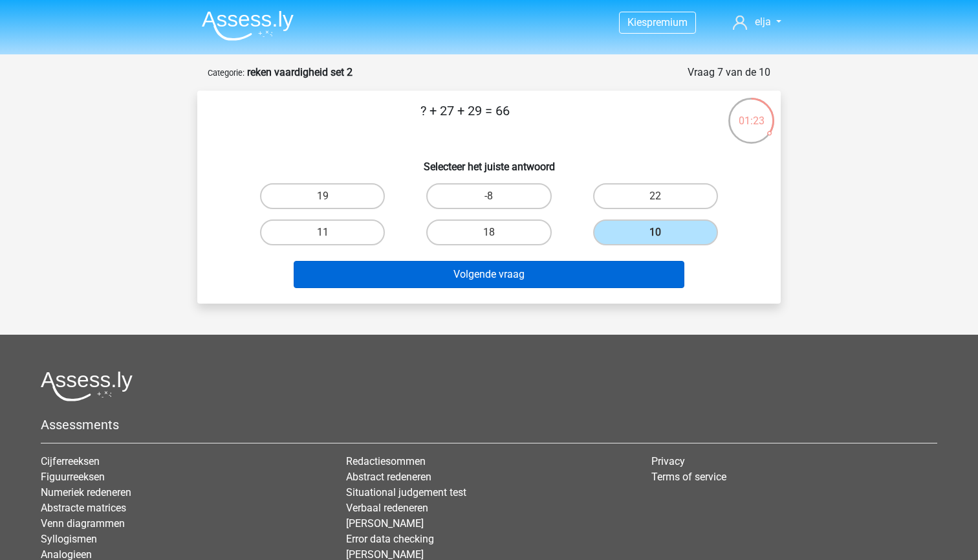
click at [551, 281] on button "Volgende vraag" at bounding box center [489, 274] width 391 height 27
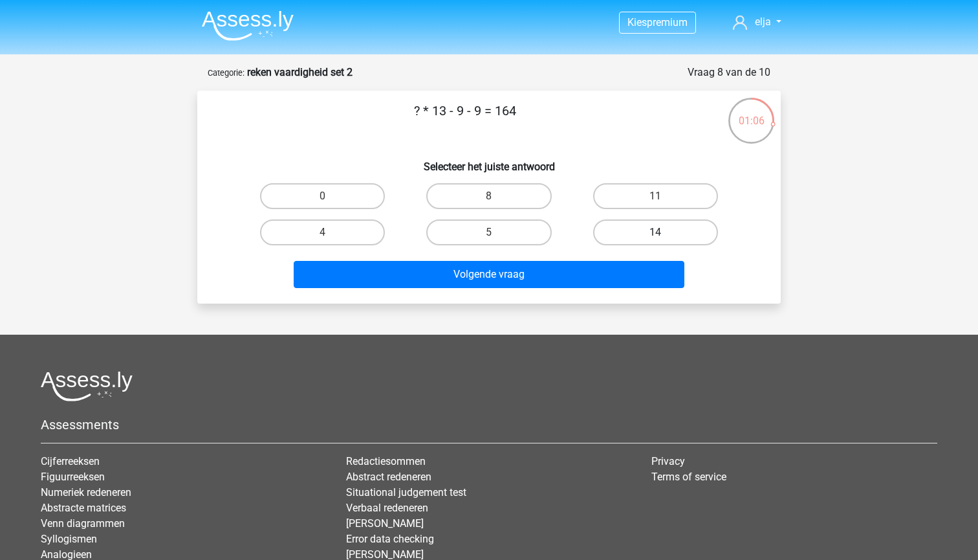
click at [621, 243] on label "14" at bounding box center [655, 232] width 125 height 26
click at [655, 241] on input "14" at bounding box center [659, 236] width 8 height 8
radio input "true"
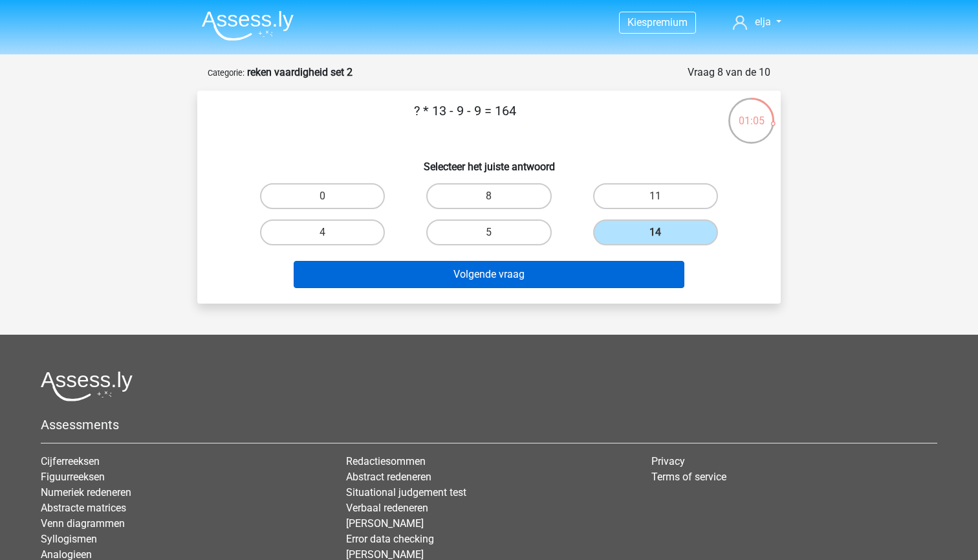
click at [568, 267] on button "Volgende vraag" at bounding box center [489, 274] width 391 height 27
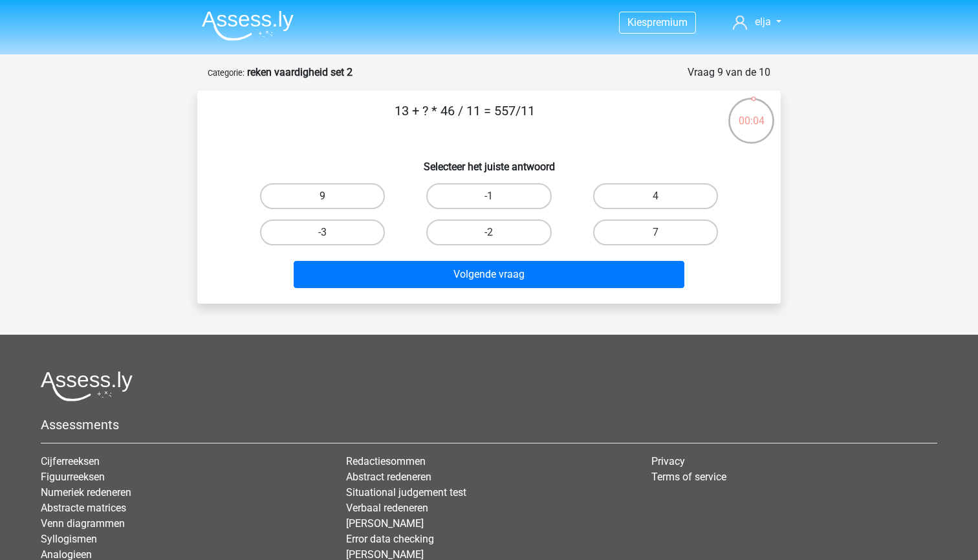
click at [345, 194] on label "9" at bounding box center [322, 196] width 125 height 26
click at [331, 196] on input "9" at bounding box center [327, 200] width 8 height 8
radio input "true"
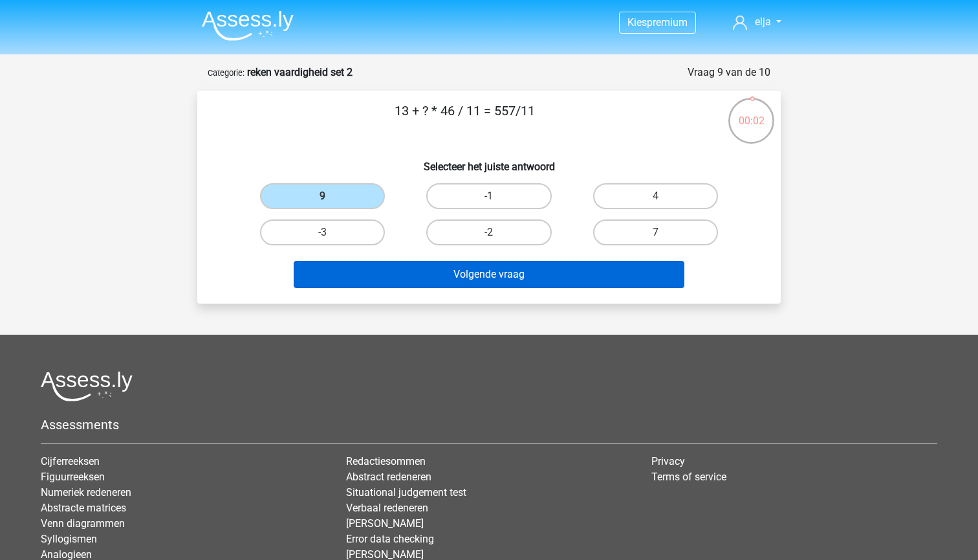
click at [421, 278] on button "Volgende vraag" at bounding box center [489, 274] width 391 height 27
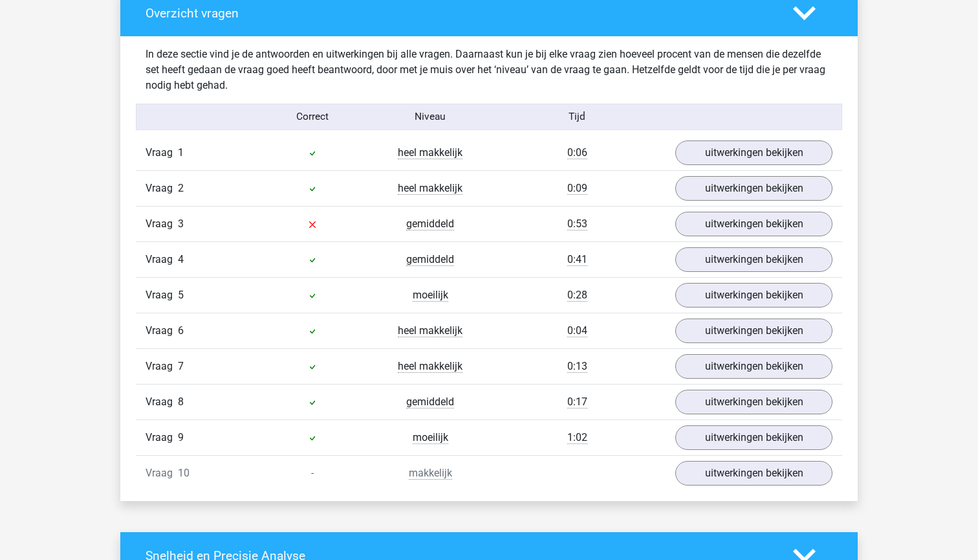
scroll to position [981, 0]
click at [743, 157] on link "uitwerkingen bekijken" at bounding box center [754, 153] width 180 height 28
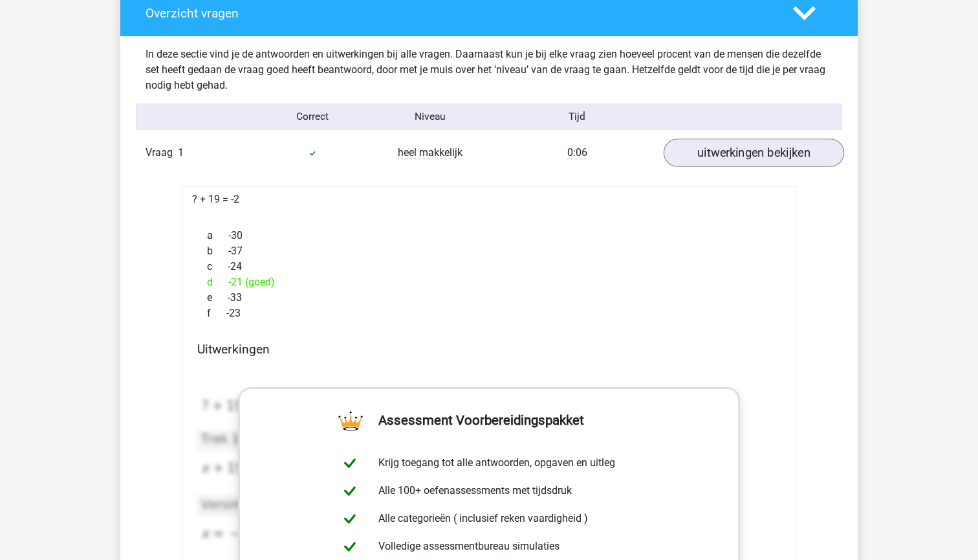
click at [743, 157] on link "uitwerkingen bekijken" at bounding box center [754, 153] width 180 height 28
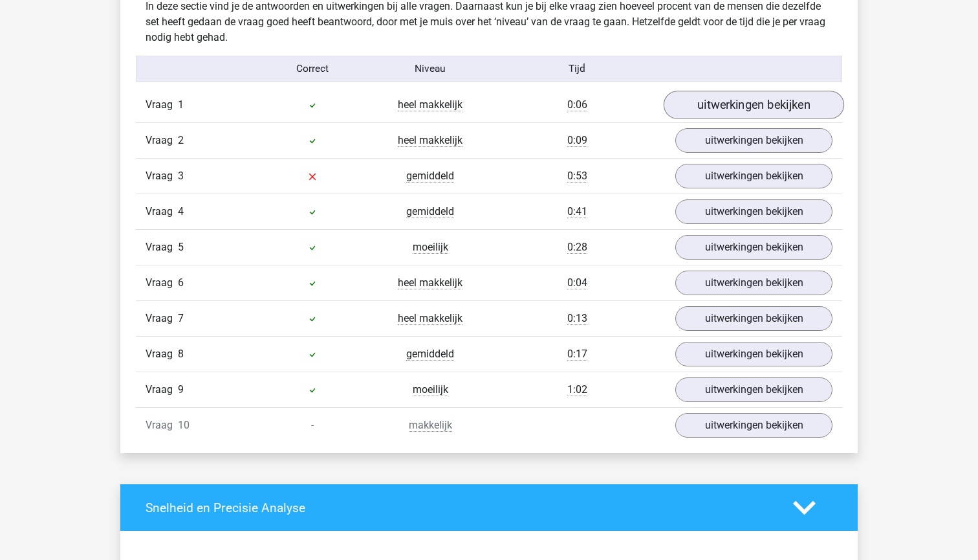
scroll to position [1032, 0]
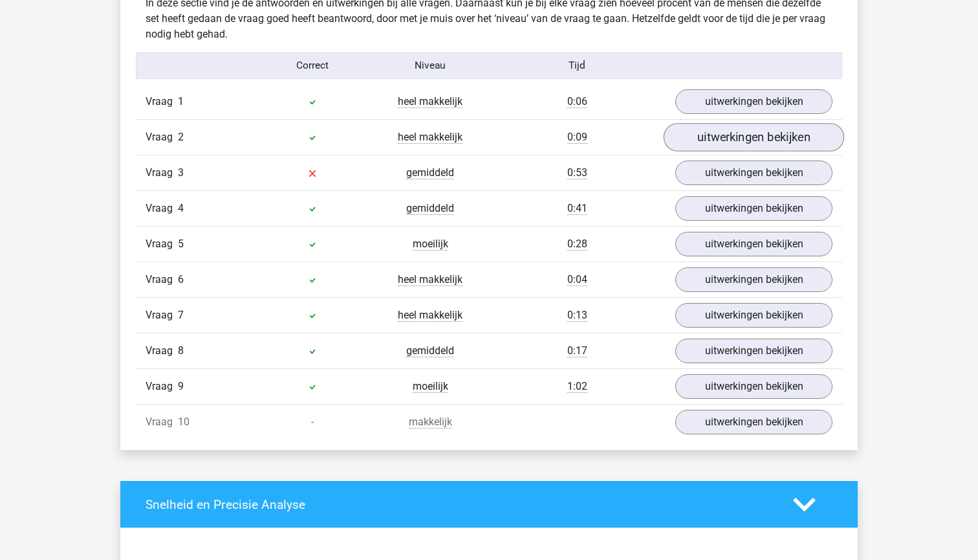
click at [731, 140] on link "uitwerkingen bekijken" at bounding box center [754, 138] width 180 height 28
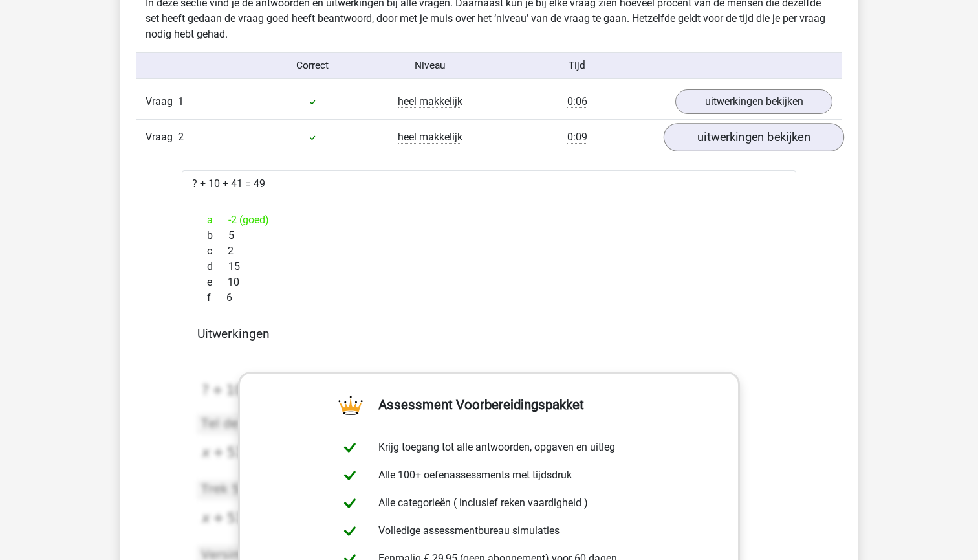
click at [731, 140] on link "uitwerkingen bekijken" at bounding box center [754, 138] width 180 height 28
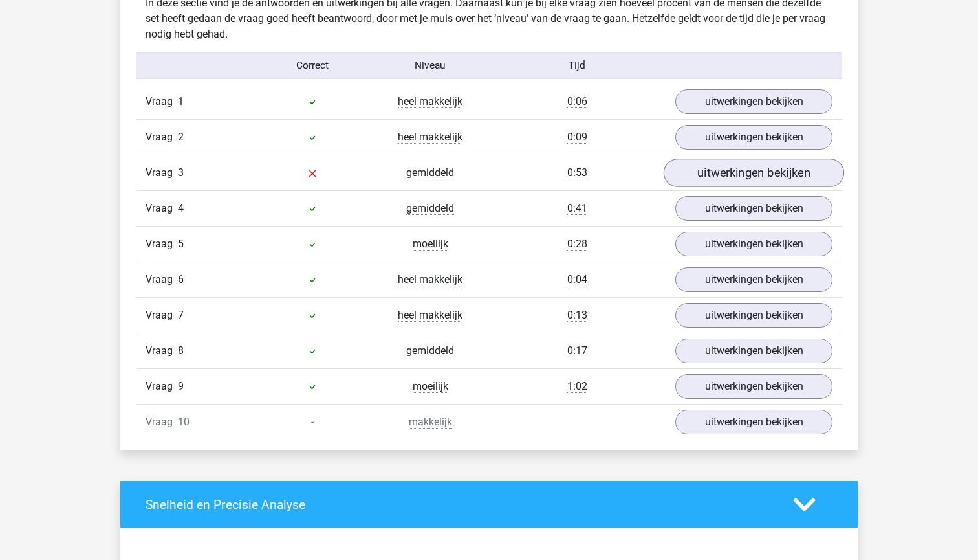
click at [728, 177] on link "uitwerkingen bekijken" at bounding box center [754, 173] width 180 height 28
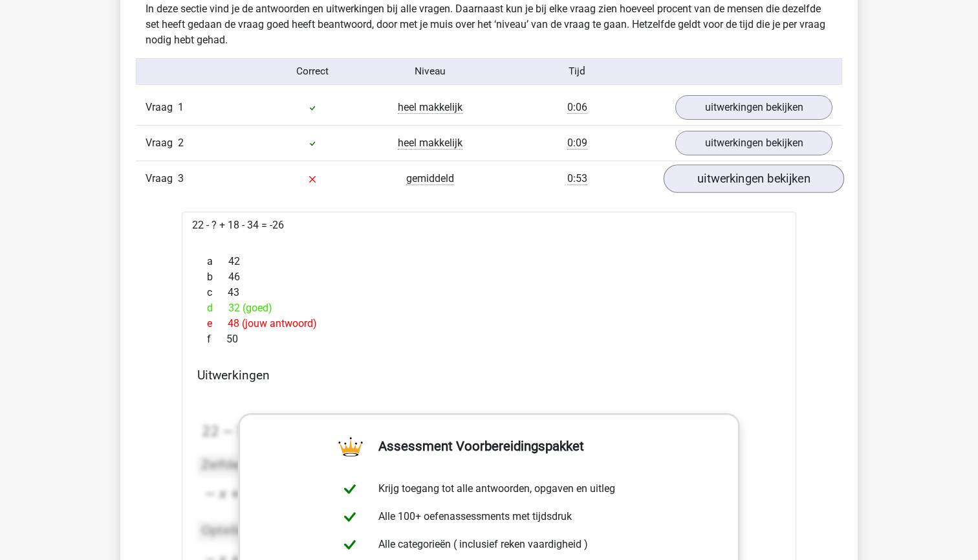
scroll to position [1017, 0]
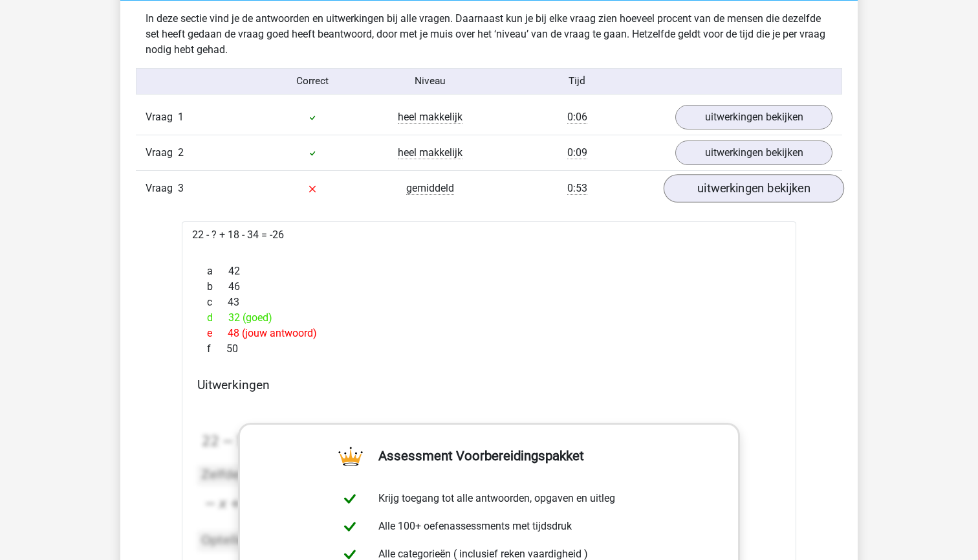
click at [732, 195] on link "uitwerkingen bekijken" at bounding box center [754, 189] width 180 height 28
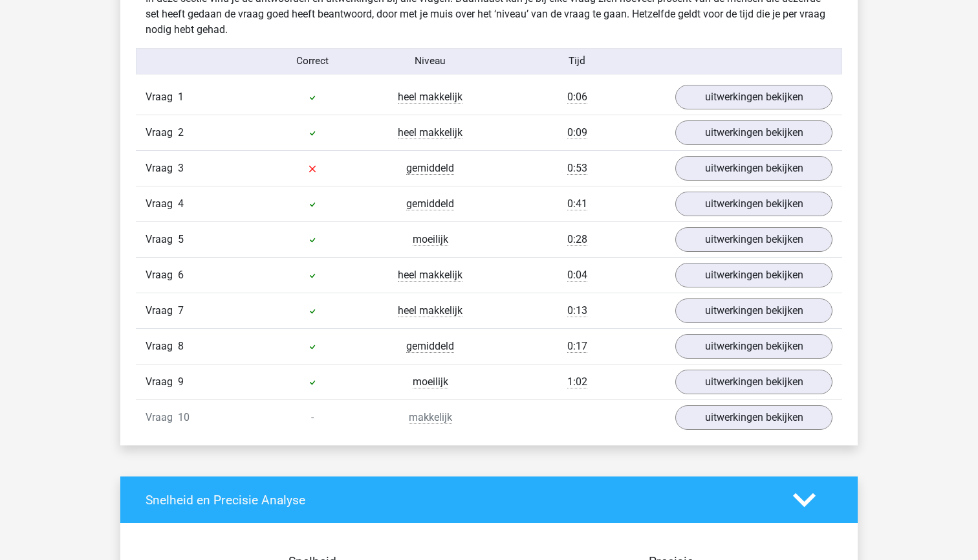
scroll to position [1038, 0]
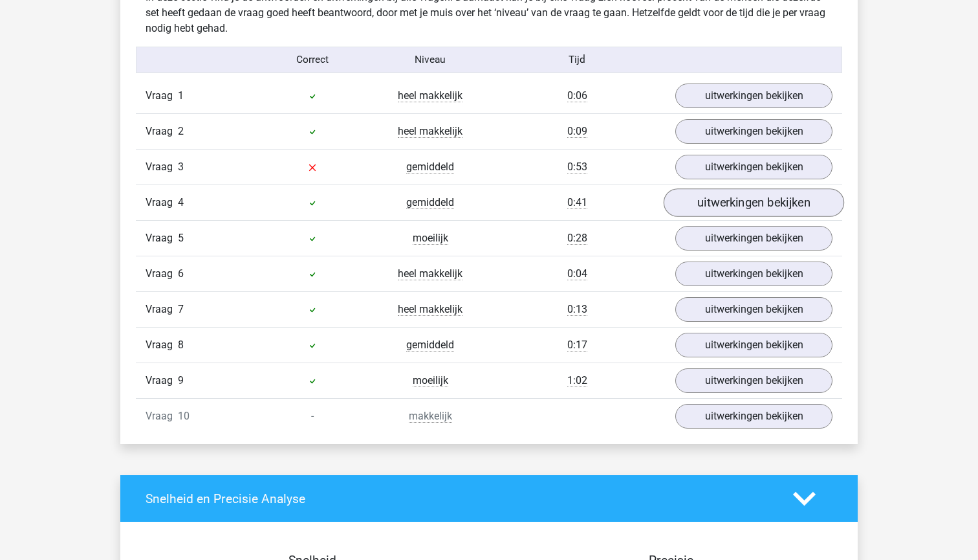
click at [703, 209] on link "uitwerkingen bekijken" at bounding box center [754, 203] width 180 height 28
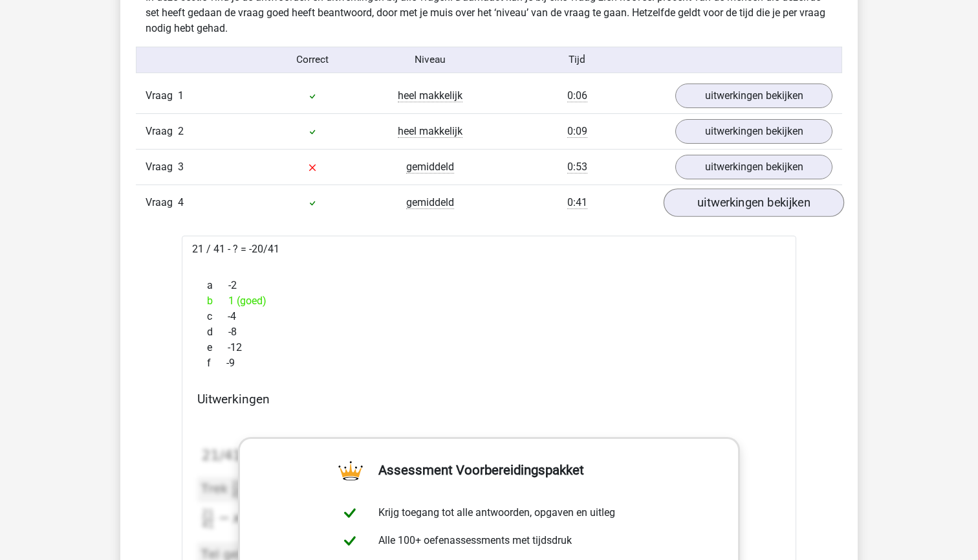
click at [703, 209] on link "uitwerkingen bekijken" at bounding box center [754, 203] width 180 height 28
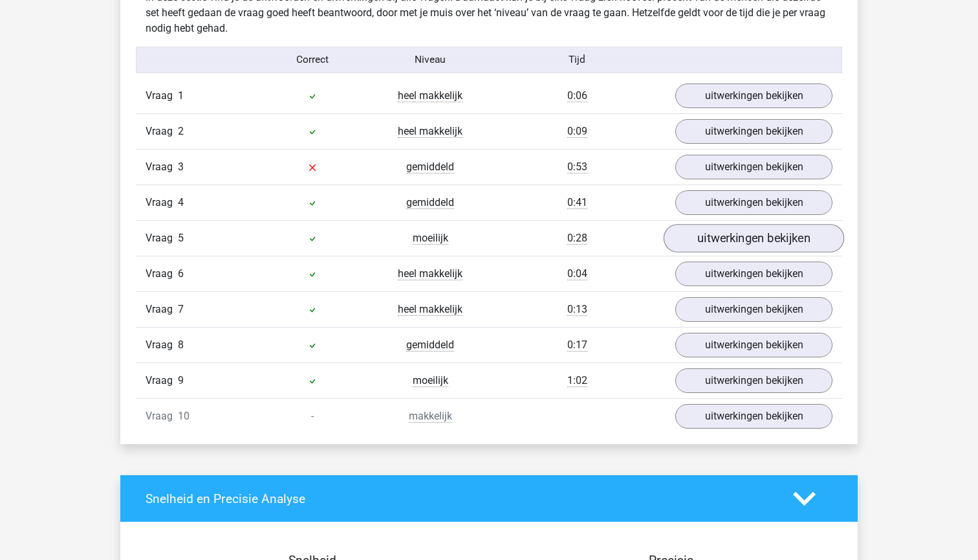
click at [686, 242] on link "uitwerkingen bekijken" at bounding box center [754, 238] width 180 height 28
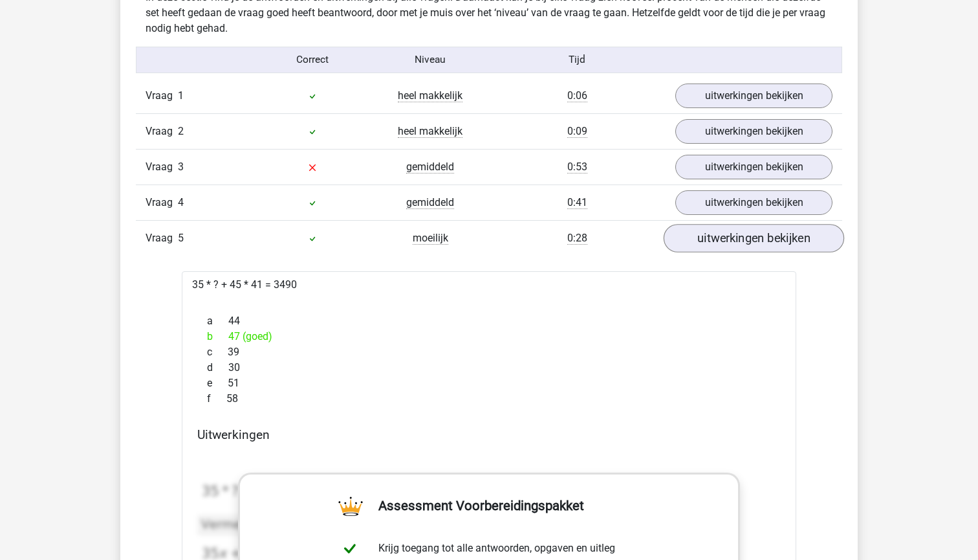
click at [686, 242] on link "uitwerkingen bekijken" at bounding box center [754, 238] width 180 height 28
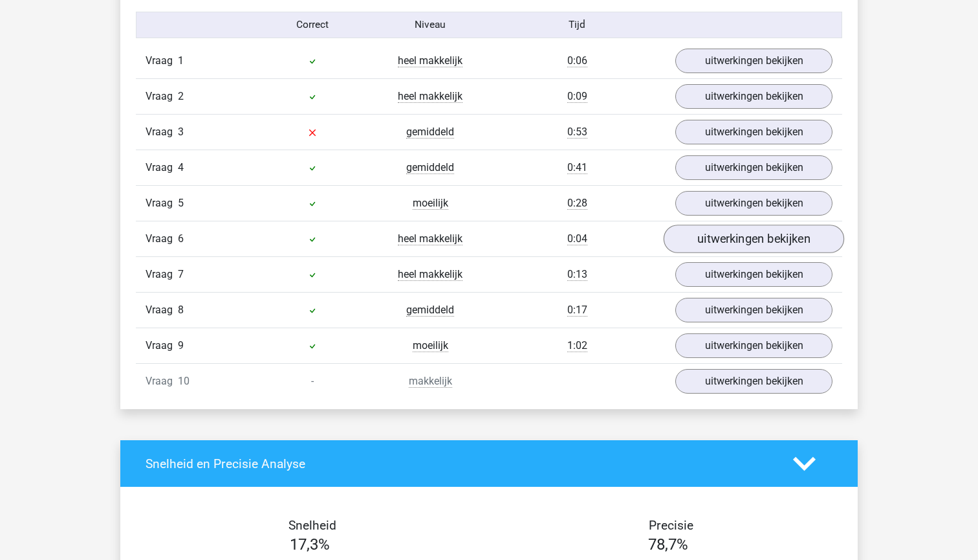
scroll to position [1075, 0]
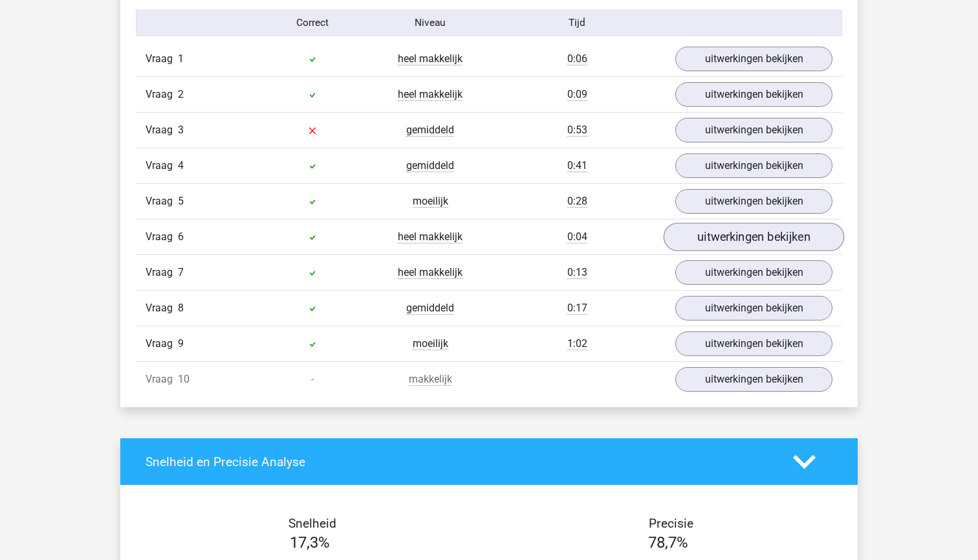
click at [688, 234] on link "uitwerkingen bekijken" at bounding box center [754, 237] width 180 height 28
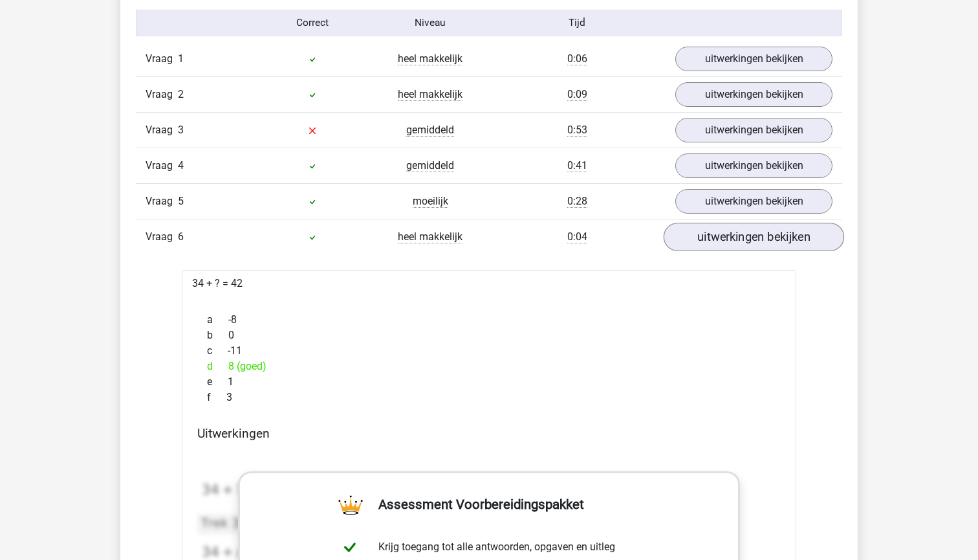
click at [688, 234] on link "uitwerkingen bekijken" at bounding box center [754, 237] width 180 height 28
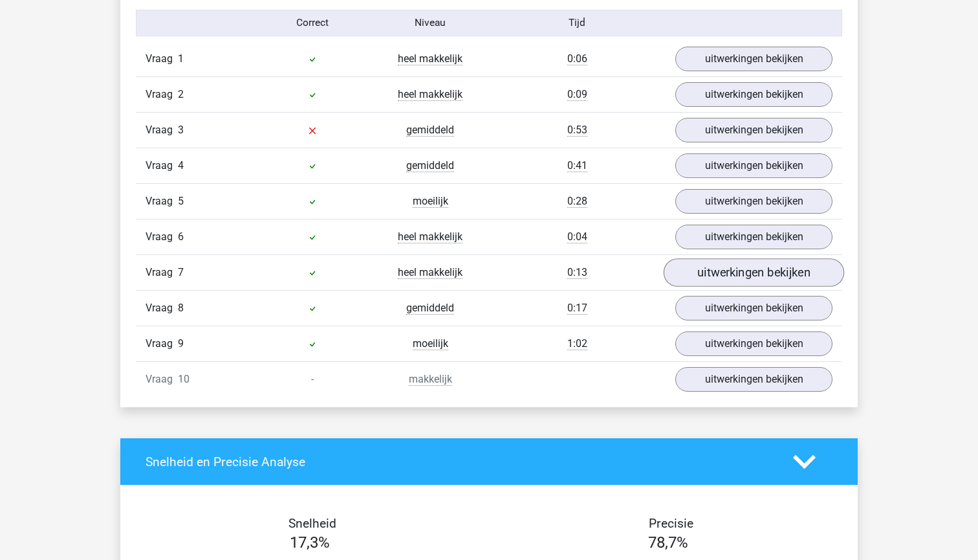
click at [701, 271] on link "uitwerkingen bekijken" at bounding box center [754, 273] width 180 height 28
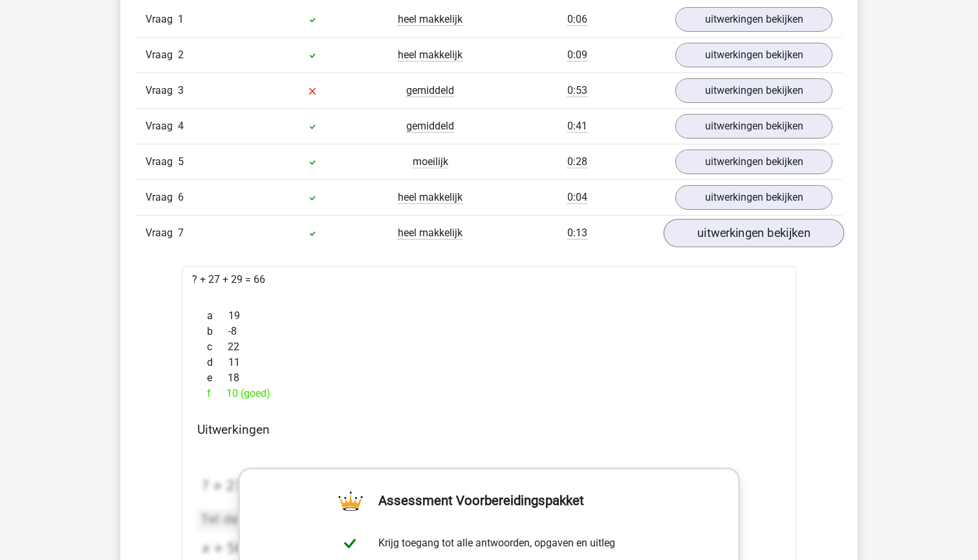
scroll to position [1122, 0]
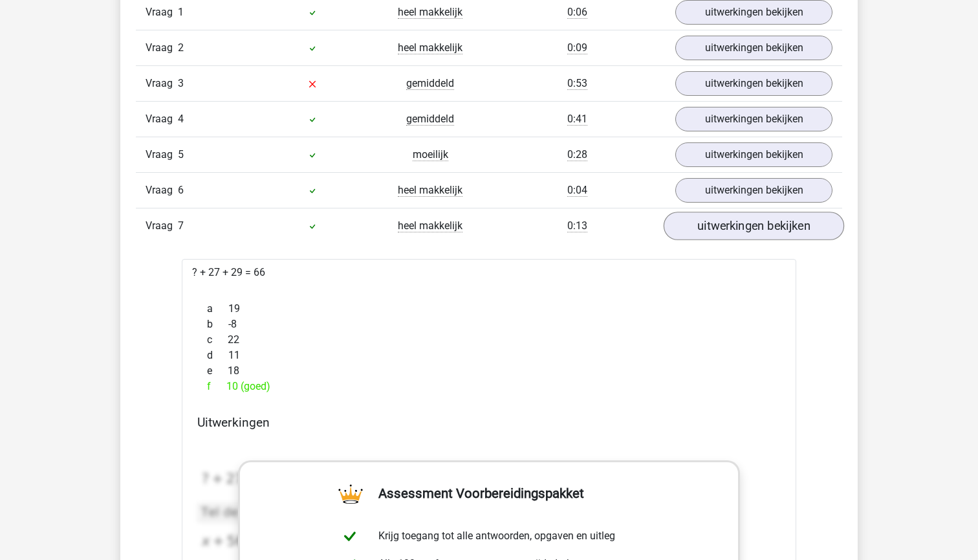
click at [714, 233] on link "uitwerkingen bekijken" at bounding box center [754, 226] width 180 height 28
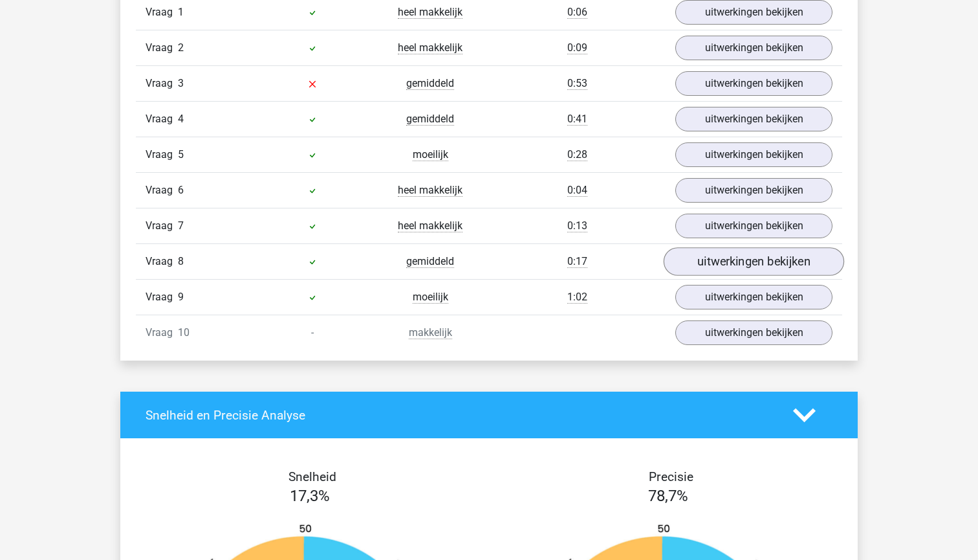
click at [716, 270] on link "uitwerkingen bekijken" at bounding box center [754, 262] width 180 height 28
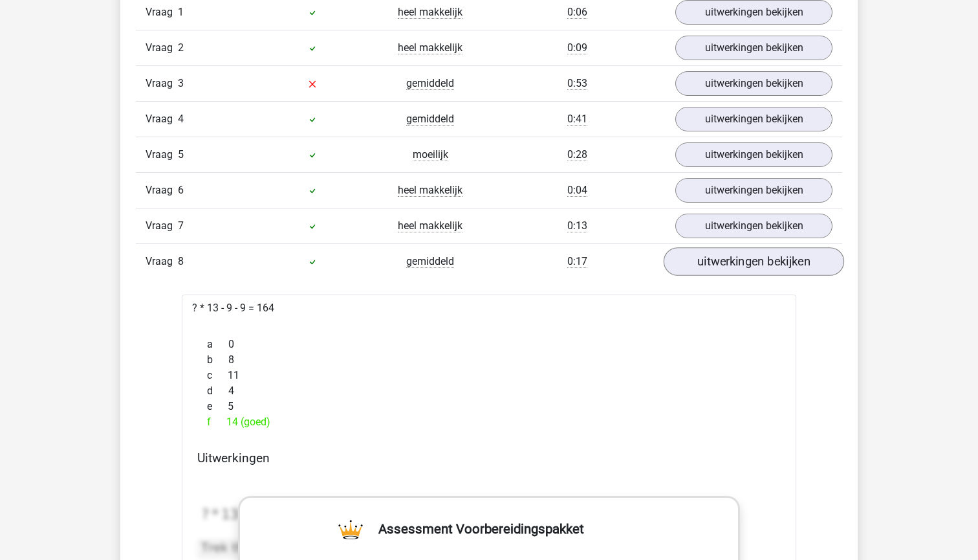
click at [716, 270] on link "uitwerkingen bekijken" at bounding box center [754, 262] width 180 height 28
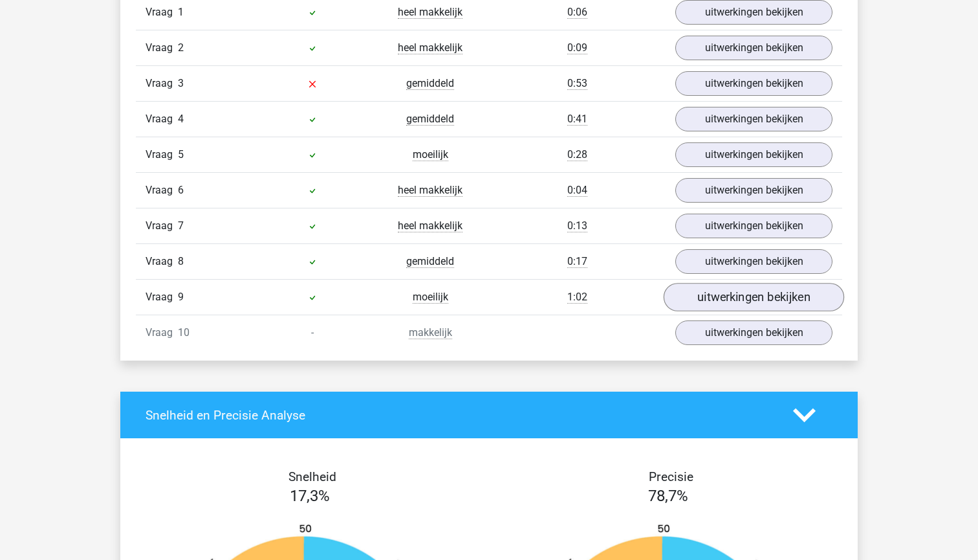
click at [725, 290] on link "uitwerkingen bekijken" at bounding box center [754, 297] width 180 height 28
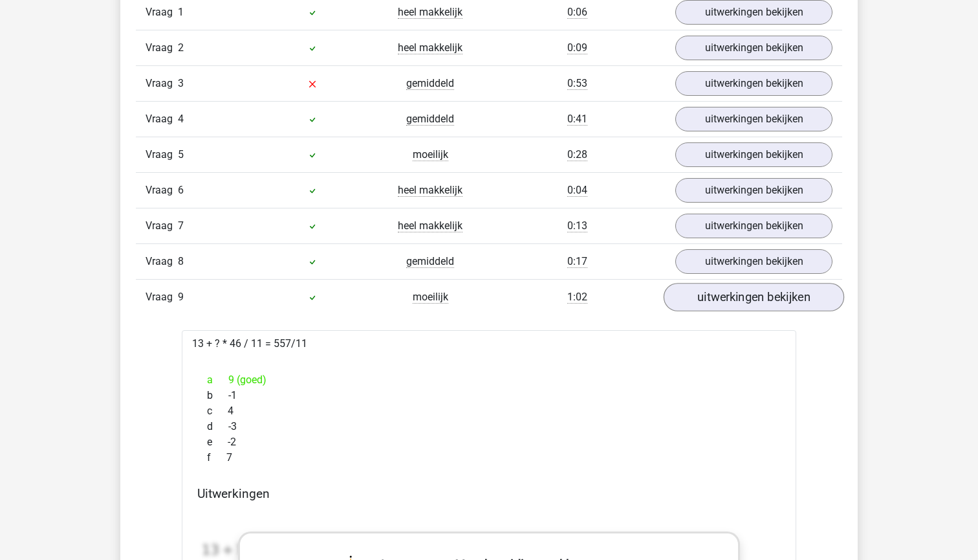
click at [725, 290] on link "uitwerkingen bekijken" at bounding box center [754, 297] width 180 height 28
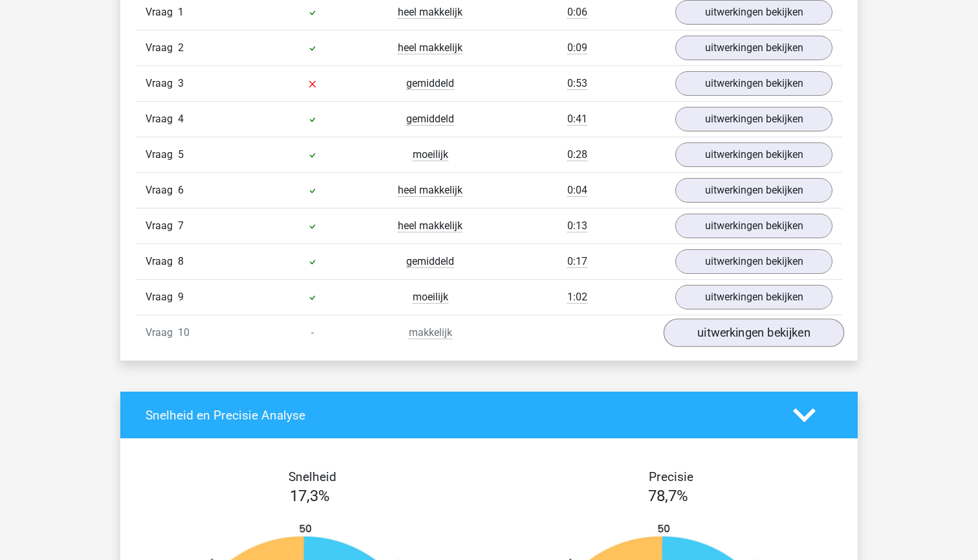
click at [726, 335] on link "uitwerkingen bekijken" at bounding box center [754, 333] width 180 height 28
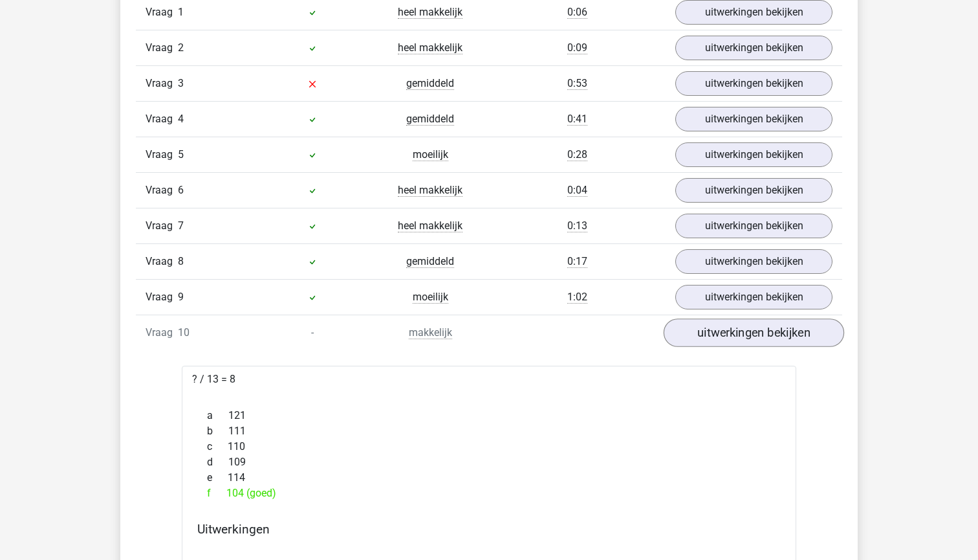
click at [726, 335] on link "uitwerkingen bekijken" at bounding box center [754, 333] width 180 height 28
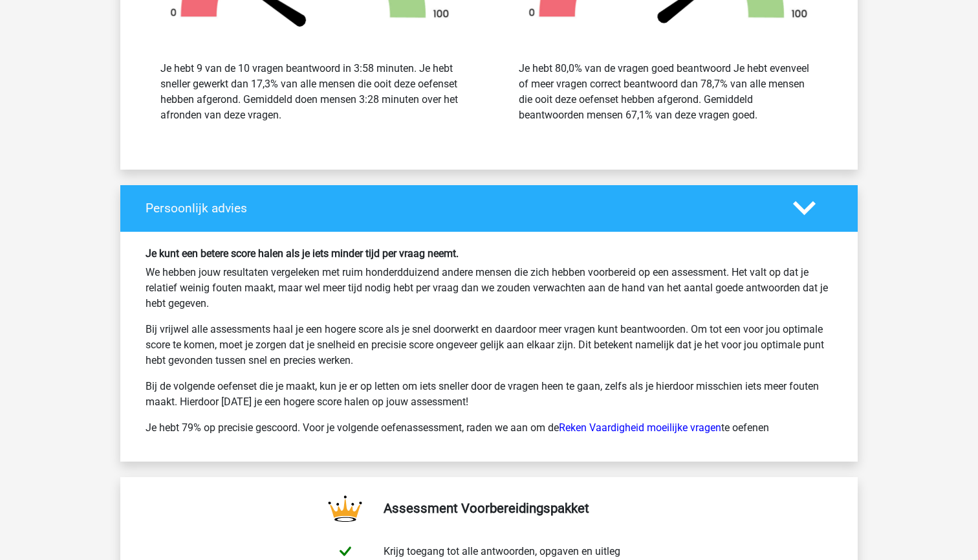
scroll to position [1766, 0]
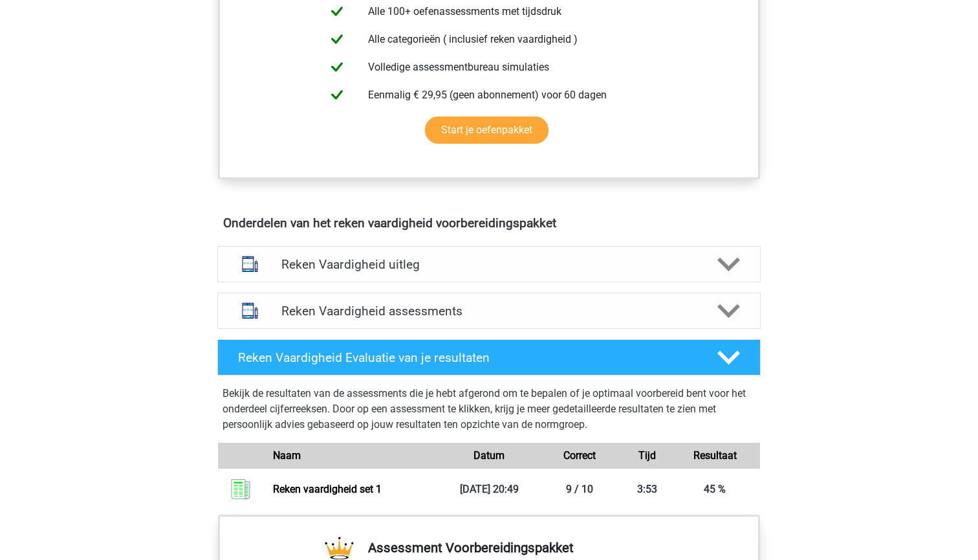
scroll to position [562, 0]
click at [721, 307] on polygon at bounding box center [728, 310] width 23 height 14
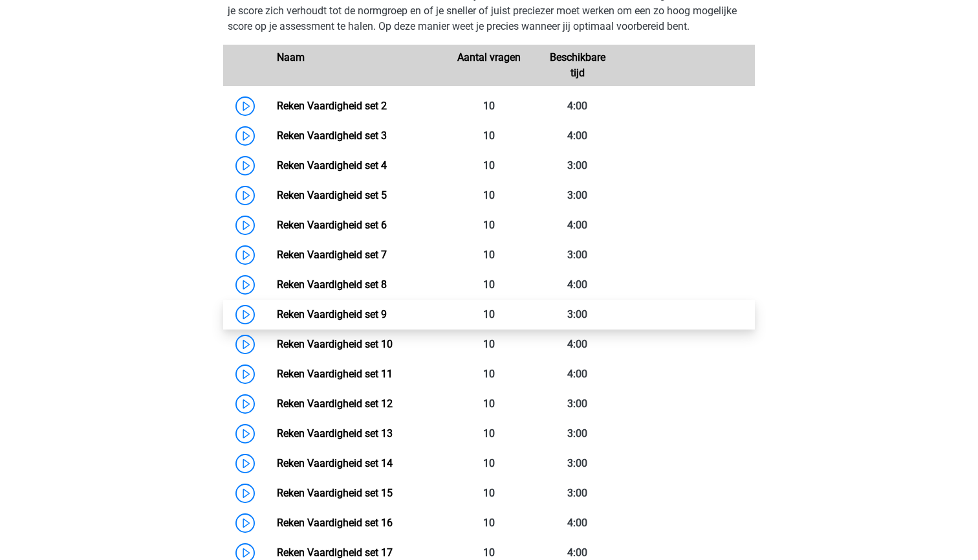
scroll to position [925, 0]
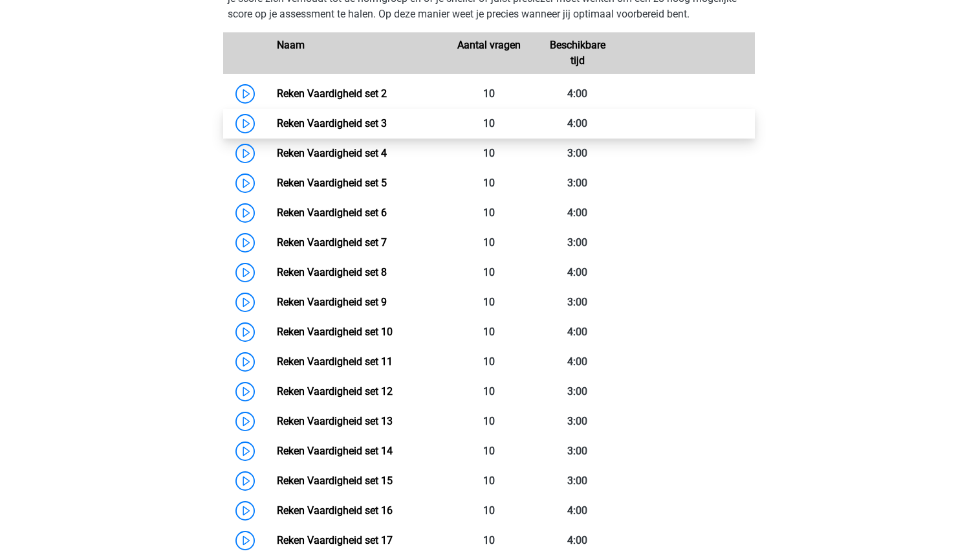
click at [362, 127] on link "Reken Vaardigheid set 3" at bounding box center [332, 123] width 110 height 12
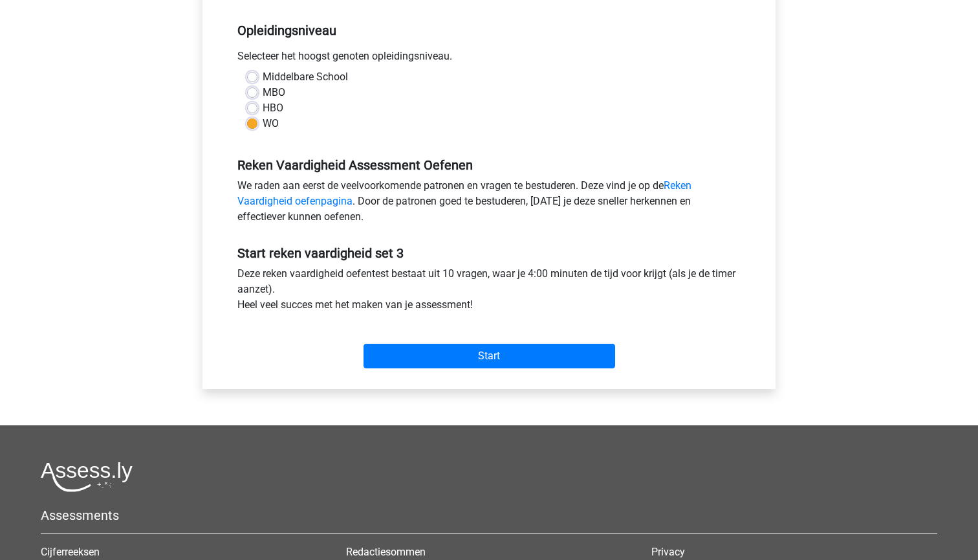
scroll to position [257, 0]
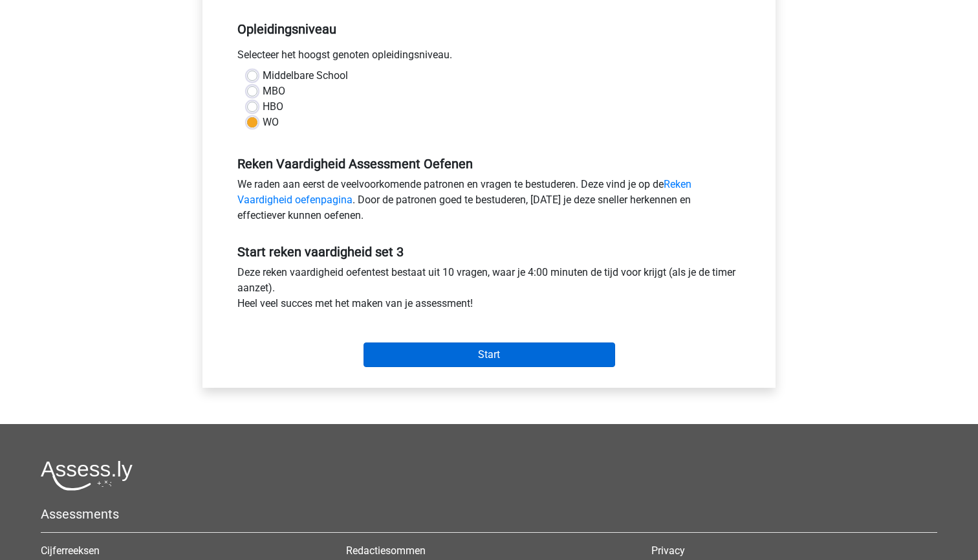
click at [417, 358] on input "Start" at bounding box center [490, 354] width 252 height 25
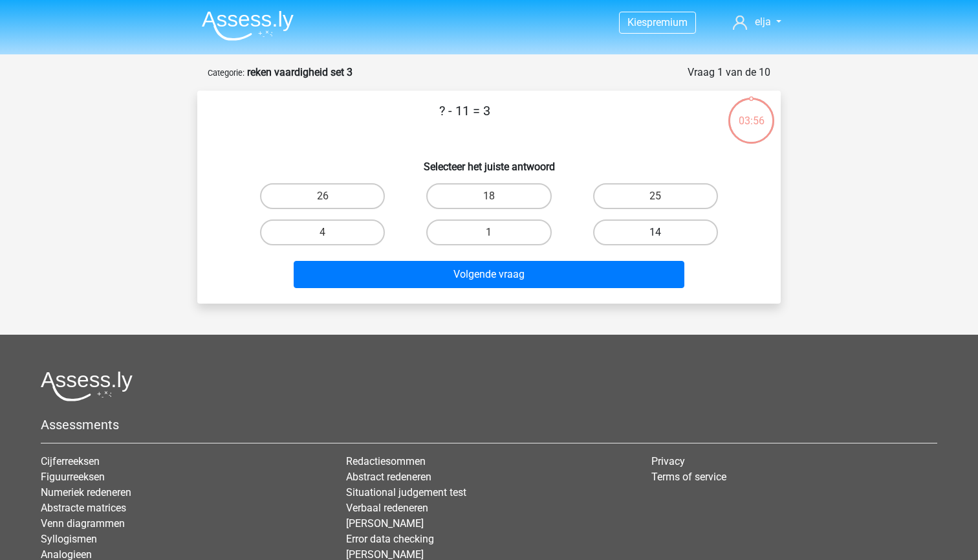
click at [609, 227] on label "14" at bounding box center [655, 232] width 125 height 26
click at [655, 232] on input "14" at bounding box center [659, 236] width 8 height 8
radio input "true"
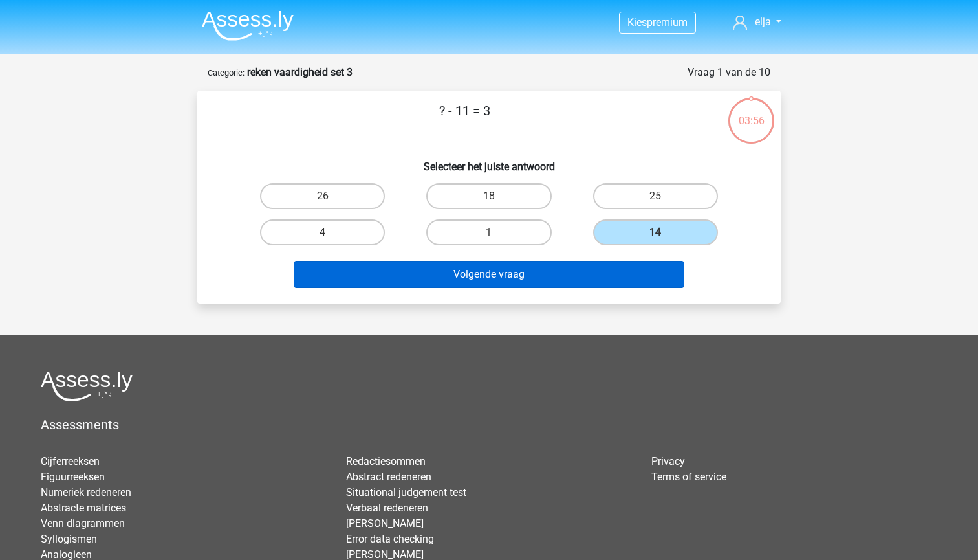
click at [595, 270] on button "Volgende vraag" at bounding box center [489, 274] width 391 height 27
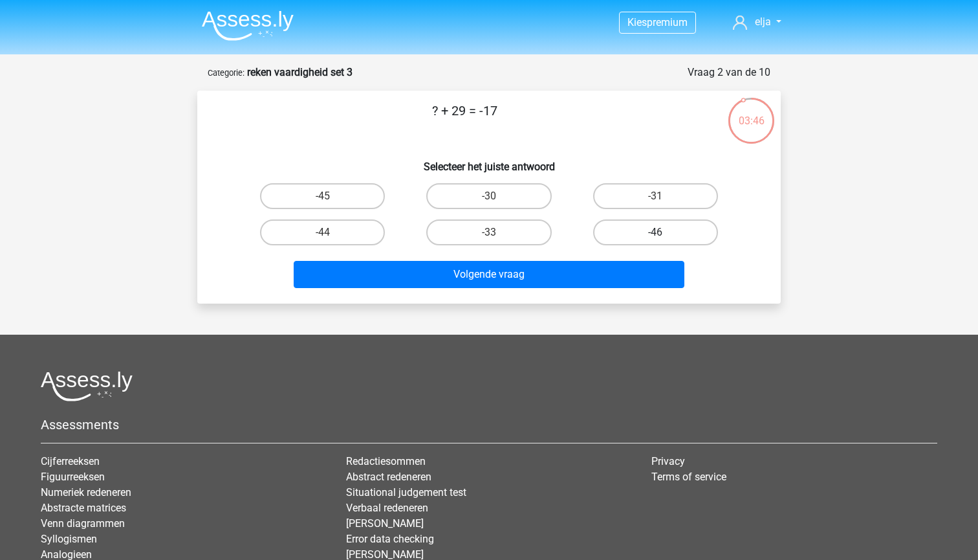
click at [610, 230] on label "-46" at bounding box center [655, 232] width 125 height 26
click at [655, 232] on input "-46" at bounding box center [659, 236] width 8 height 8
radio input "true"
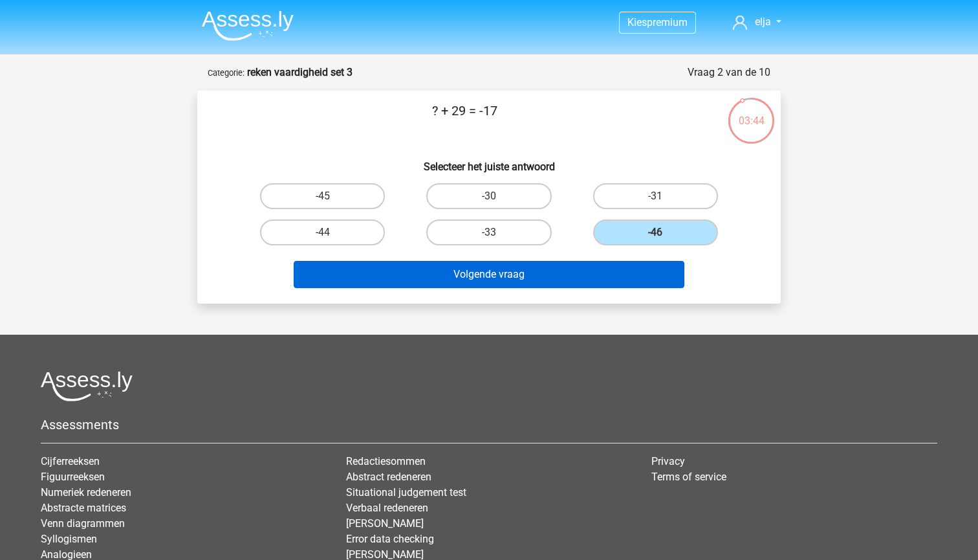
click at [575, 277] on button "Volgende vraag" at bounding box center [489, 274] width 391 height 27
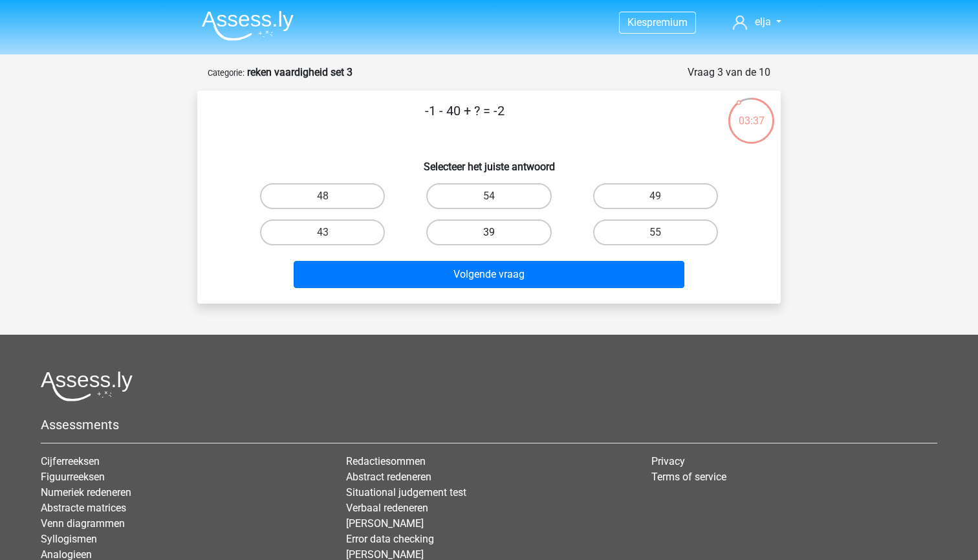
click at [482, 234] on label "39" at bounding box center [488, 232] width 125 height 26
click at [489, 234] on input "39" at bounding box center [493, 236] width 8 height 8
radio input "true"
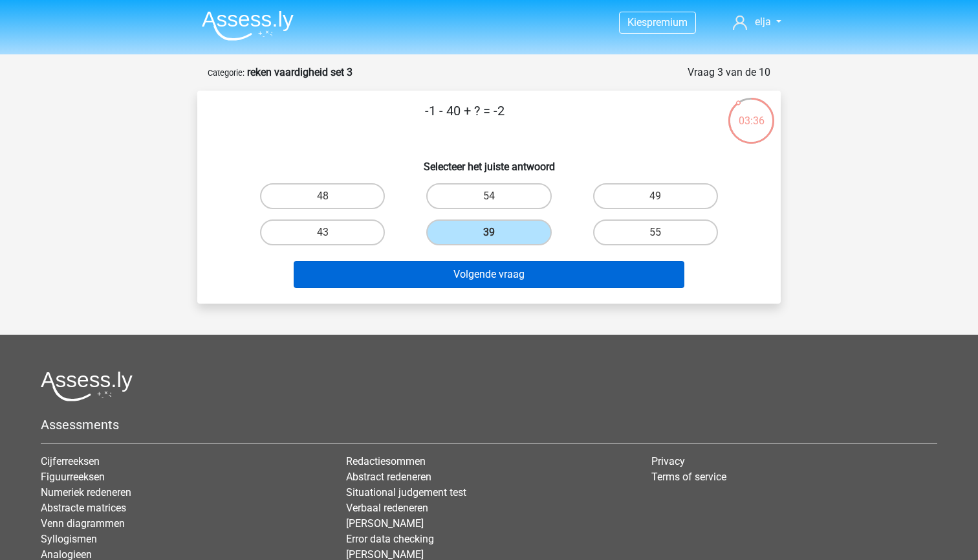
click at [492, 272] on button "Volgende vraag" at bounding box center [489, 274] width 391 height 27
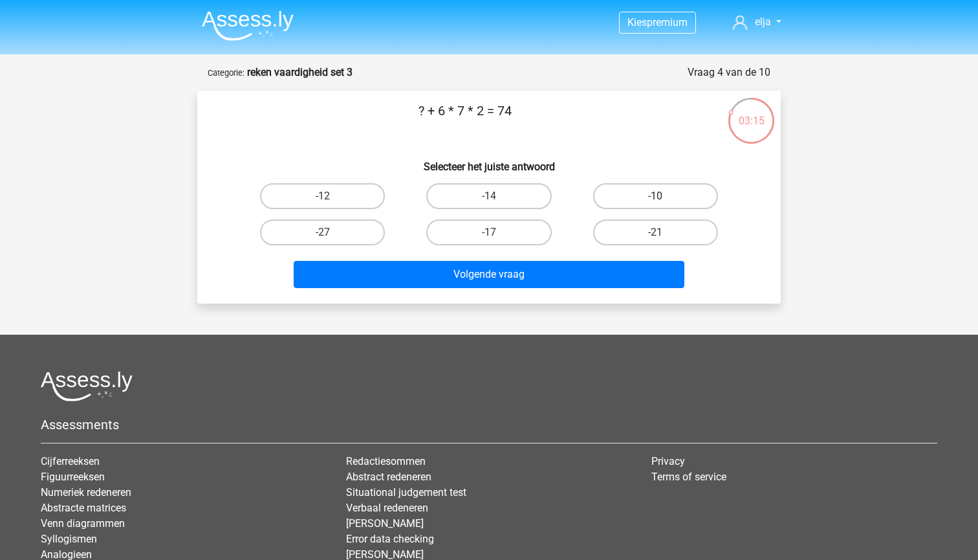
click at [620, 186] on label "-10" at bounding box center [655, 196] width 125 height 26
click at [655, 196] on input "-10" at bounding box center [659, 200] width 8 height 8
radio input "true"
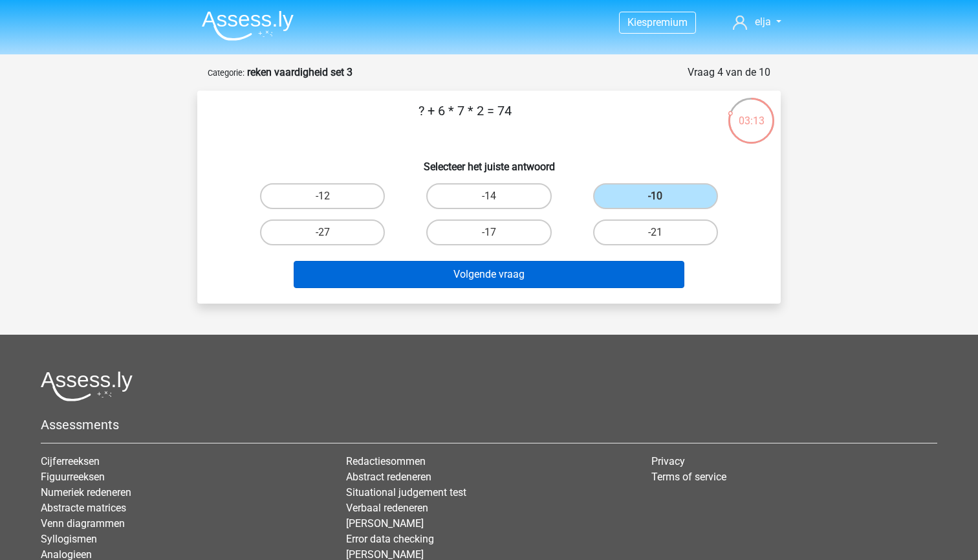
click at [558, 275] on button "Volgende vraag" at bounding box center [489, 274] width 391 height 27
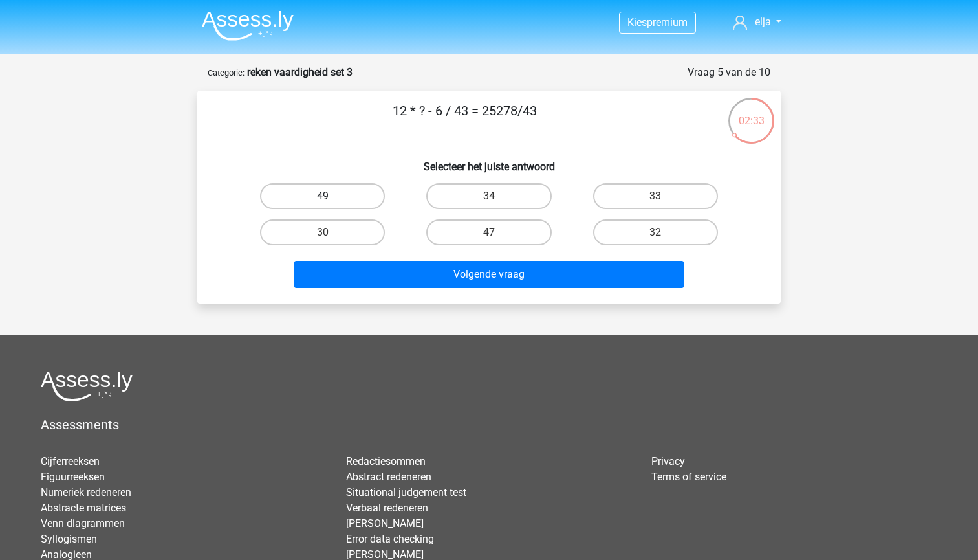
click at [342, 197] on label "49" at bounding box center [322, 196] width 125 height 26
click at [331, 197] on input "49" at bounding box center [327, 200] width 8 height 8
radio input "true"
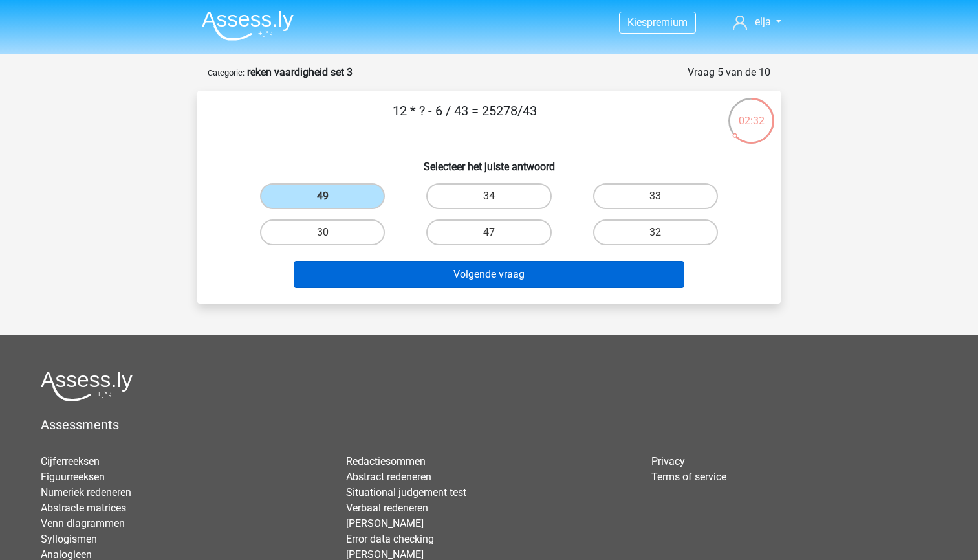
click at [390, 277] on button "Volgende vraag" at bounding box center [489, 274] width 391 height 27
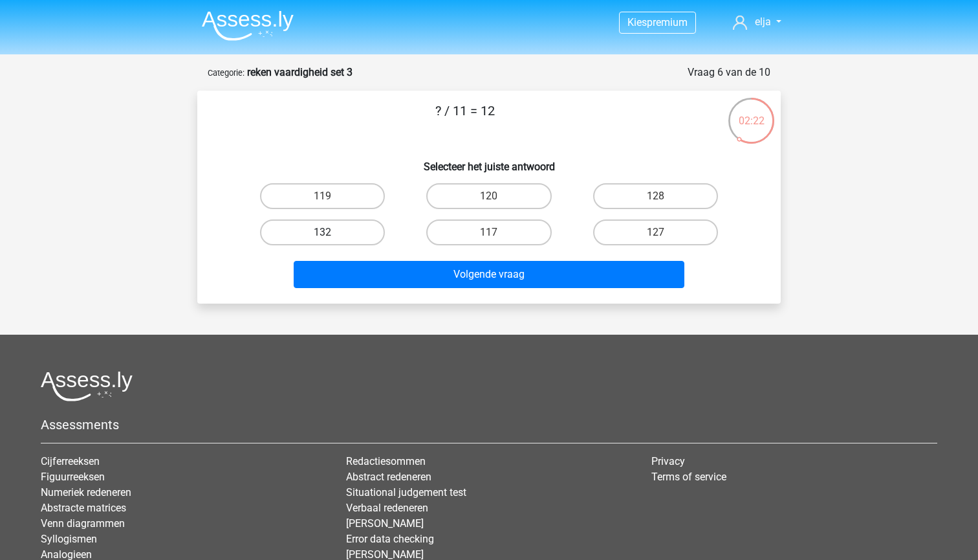
click at [345, 231] on label "132" at bounding box center [322, 232] width 125 height 26
click at [331, 232] on input "132" at bounding box center [327, 236] width 8 height 8
radio input "true"
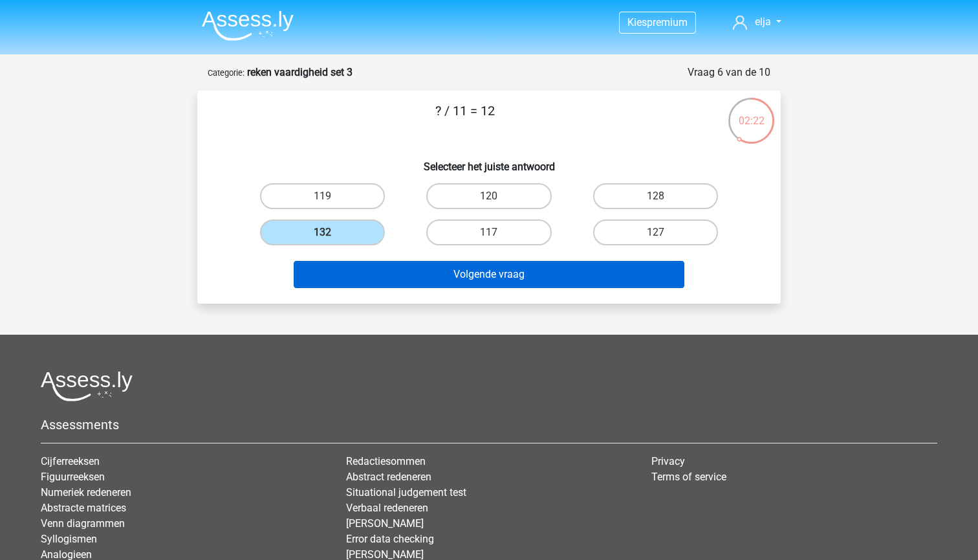
click at [363, 285] on button "Volgende vraag" at bounding box center [489, 274] width 391 height 27
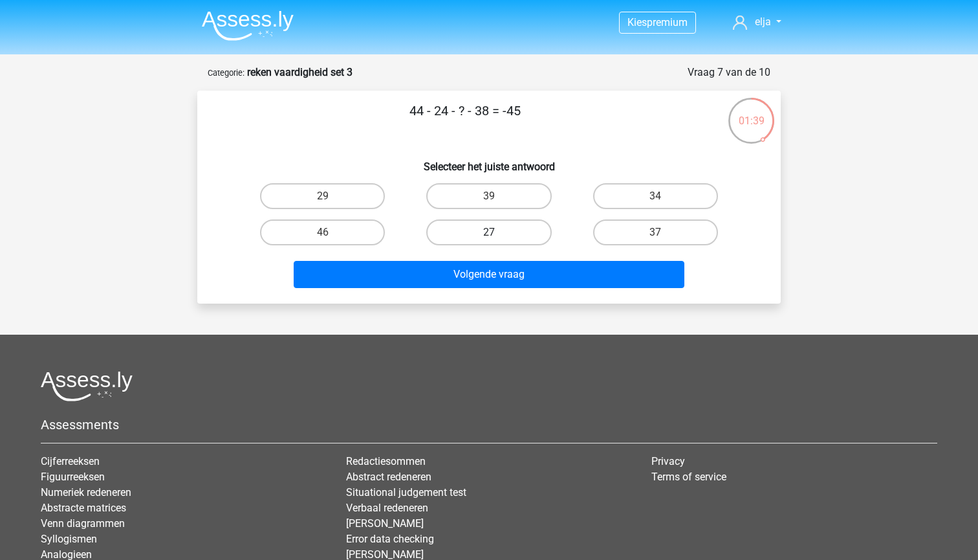
click at [467, 234] on label "27" at bounding box center [488, 232] width 125 height 26
click at [489, 234] on input "27" at bounding box center [493, 236] width 8 height 8
radio input "true"
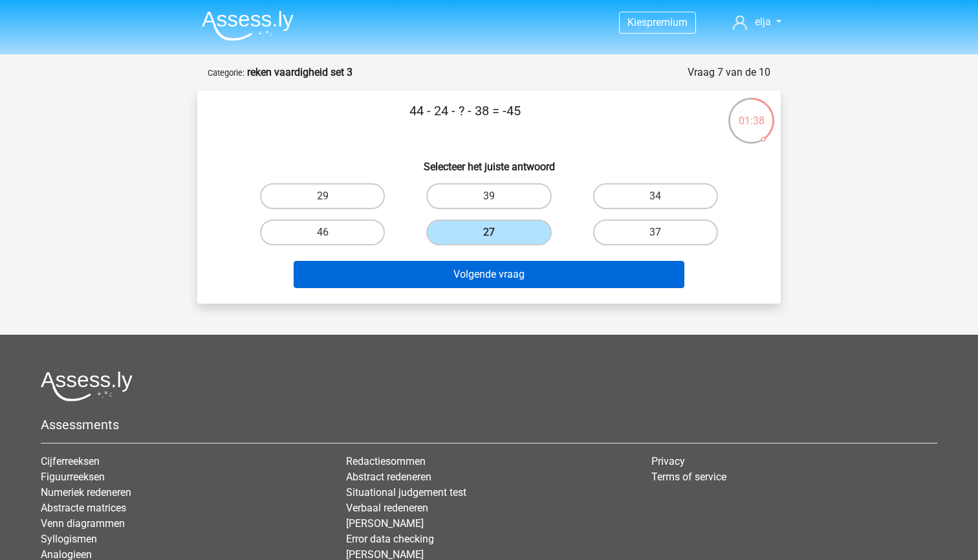
click at [467, 270] on button "Volgende vraag" at bounding box center [489, 274] width 391 height 27
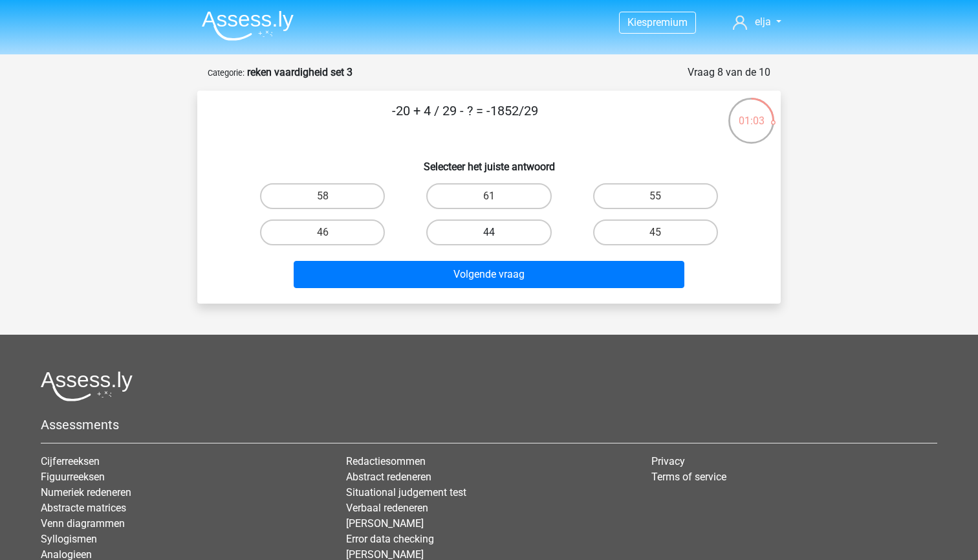
click at [464, 232] on label "44" at bounding box center [488, 232] width 125 height 26
click at [489, 232] on input "44" at bounding box center [493, 236] width 8 height 8
radio input "true"
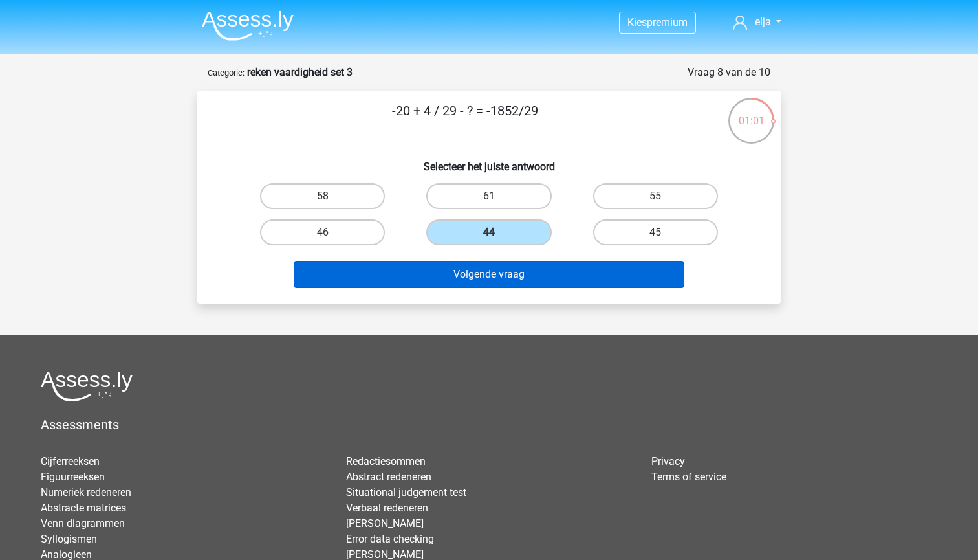
click at [474, 271] on button "Volgende vraag" at bounding box center [489, 274] width 391 height 27
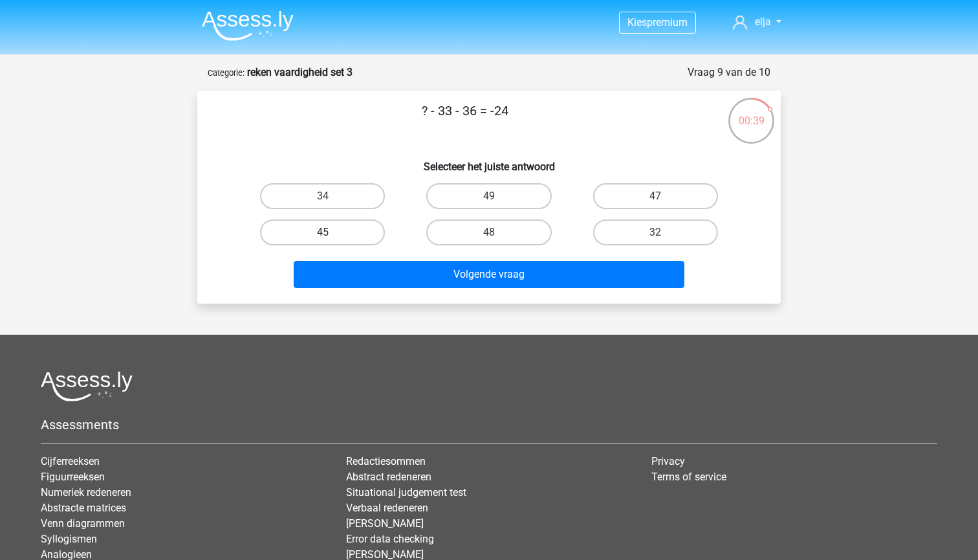
click at [360, 231] on label "45" at bounding box center [322, 232] width 125 height 26
click at [331, 232] on input "45" at bounding box center [327, 236] width 8 height 8
radio input "true"
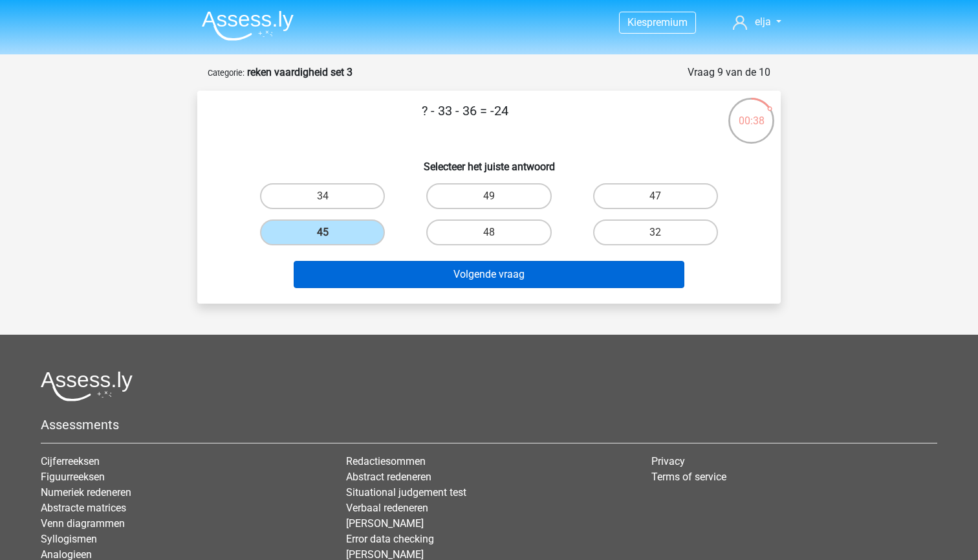
click at [368, 280] on button "Volgende vraag" at bounding box center [489, 274] width 391 height 27
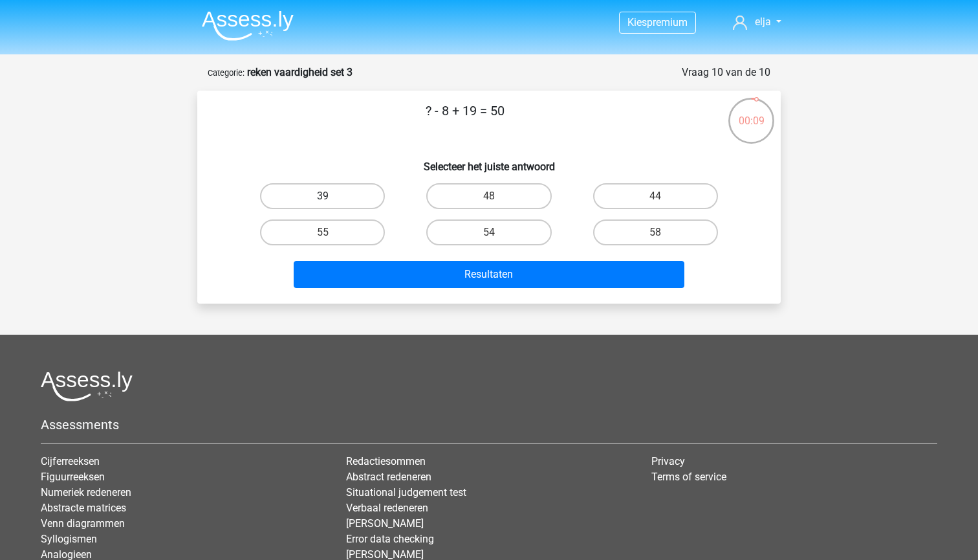
click at [361, 193] on label "39" at bounding box center [322, 196] width 125 height 26
click at [331, 196] on input "39" at bounding box center [327, 200] width 8 height 8
radio input "true"
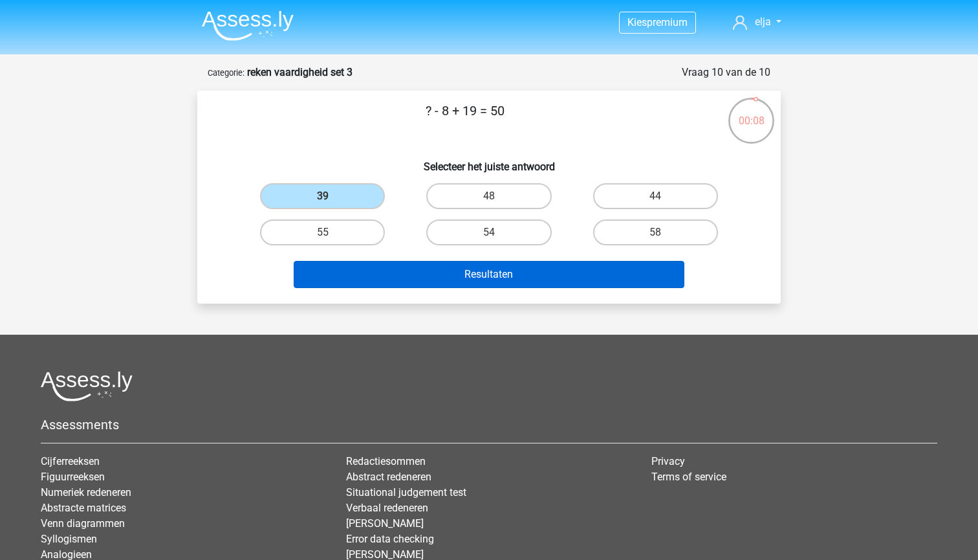
click at [397, 276] on button "Resultaten" at bounding box center [489, 274] width 391 height 27
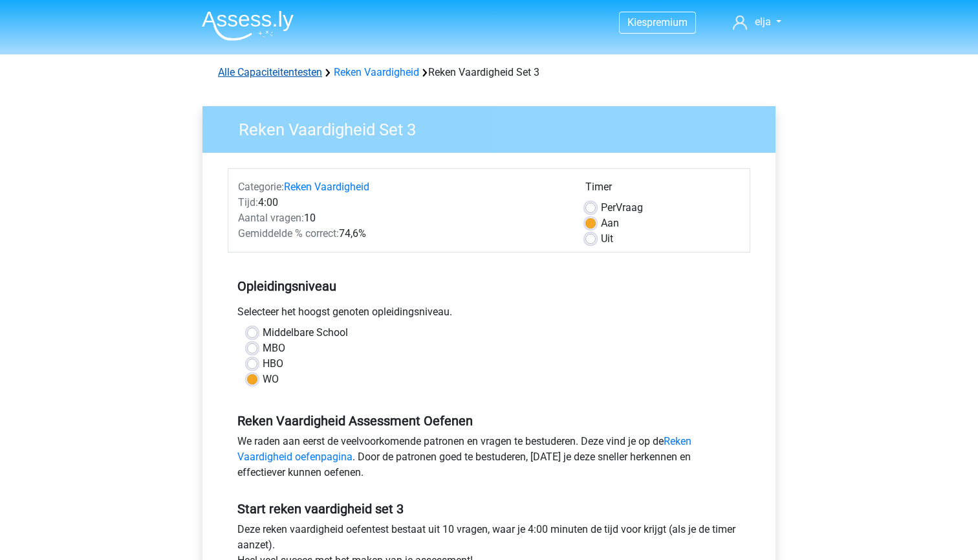
click at [298, 72] on link "Alle Capaciteitentesten" at bounding box center [270, 72] width 104 height 12
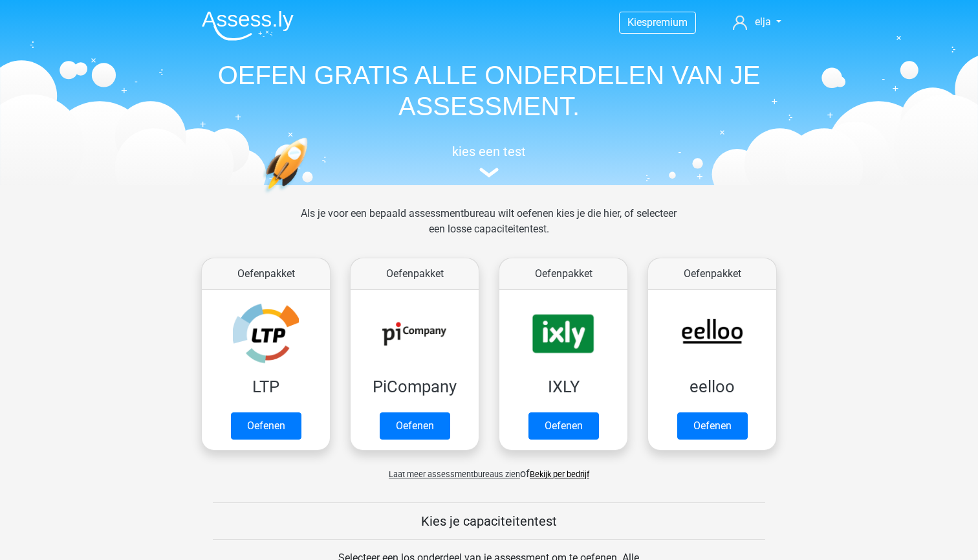
scroll to position [549, 0]
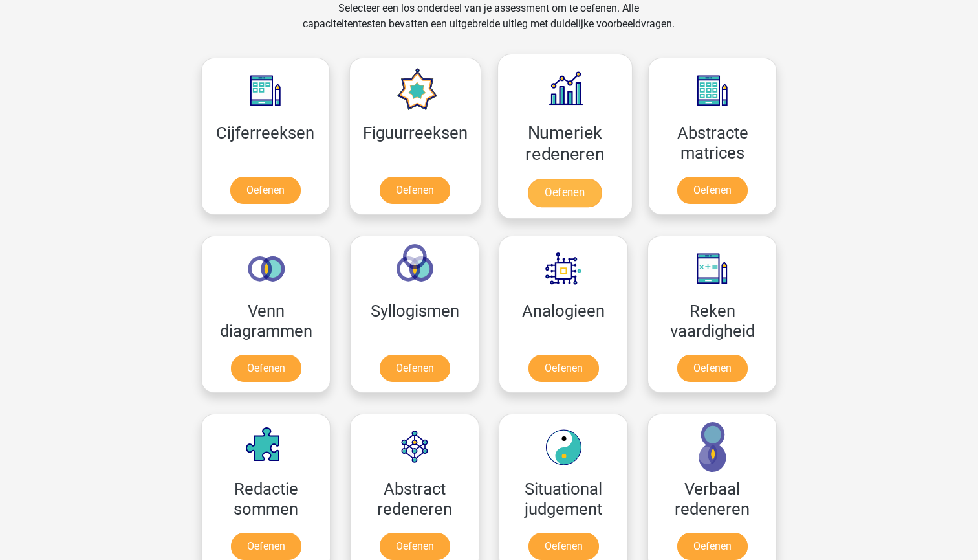
click at [552, 193] on link "Oefenen" at bounding box center [565, 193] width 74 height 28
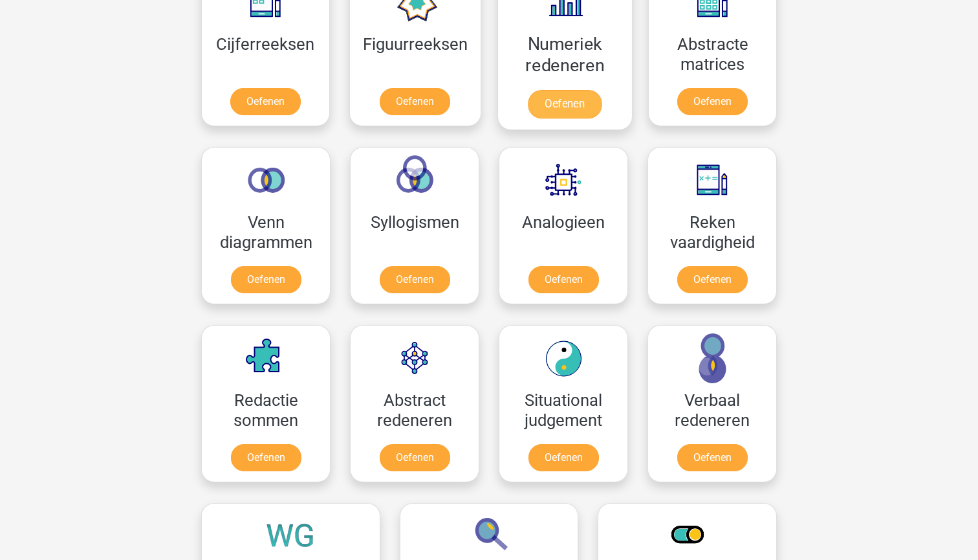
scroll to position [639, 0]
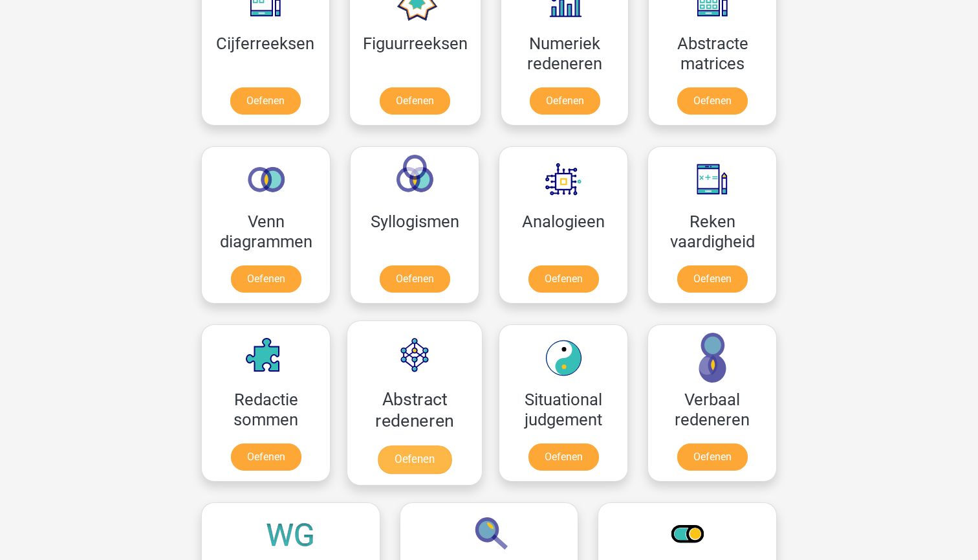
click at [409, 464] on link "Oefenen" at bounding box center [415, 459] width 74 height 28
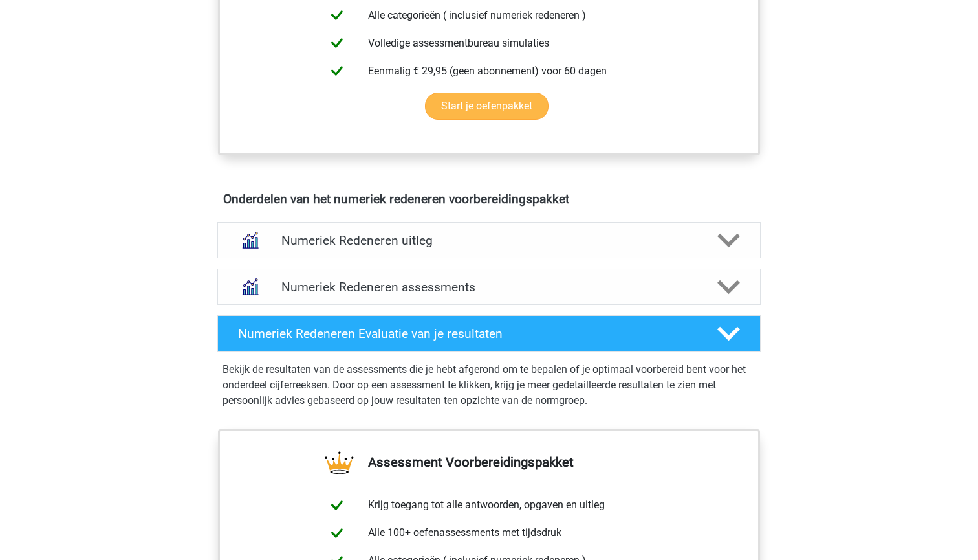
scroll to position [641, 0]
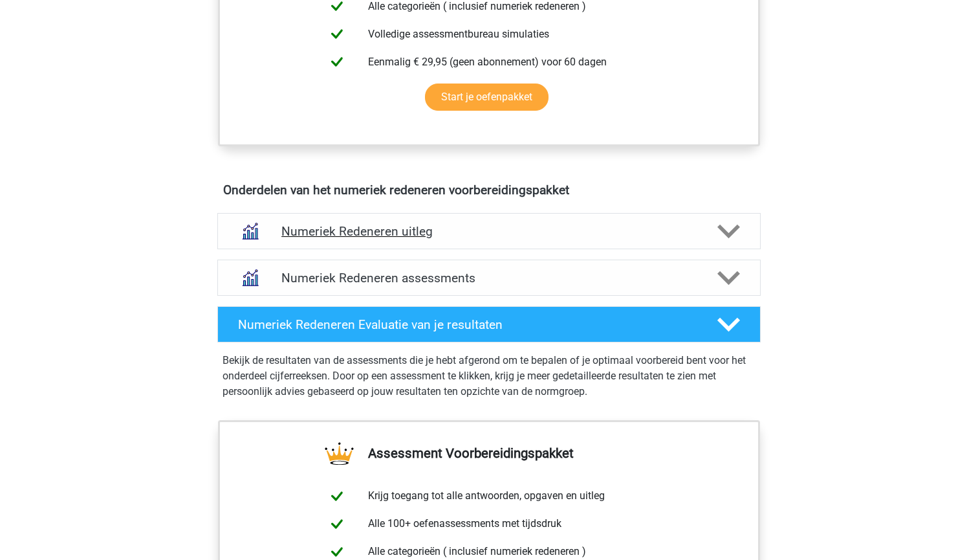
click at [577, 236] on h4 "Numeriek Redeneren uitleg" at bounding box center [488, 231] width 415 height 15
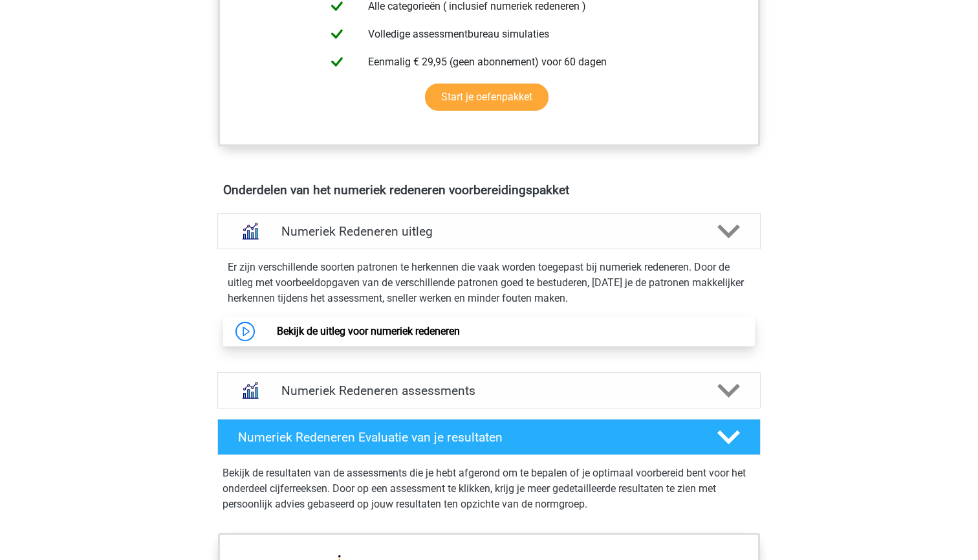
click at [446, 335] on link "Bekijk de uitleg voor numeriek redeneren" at bounding box center [368, 331] width 183 height 12
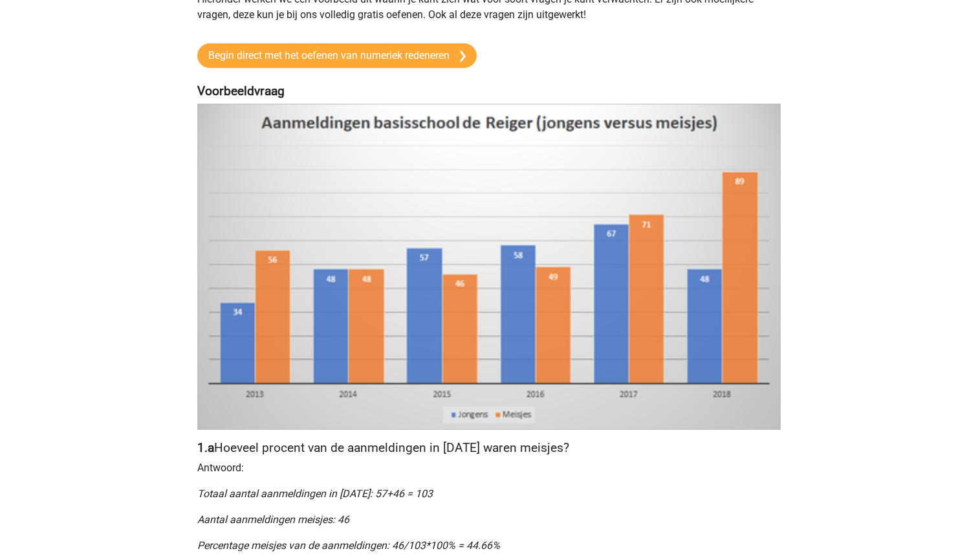
scroll to position [218, 0]
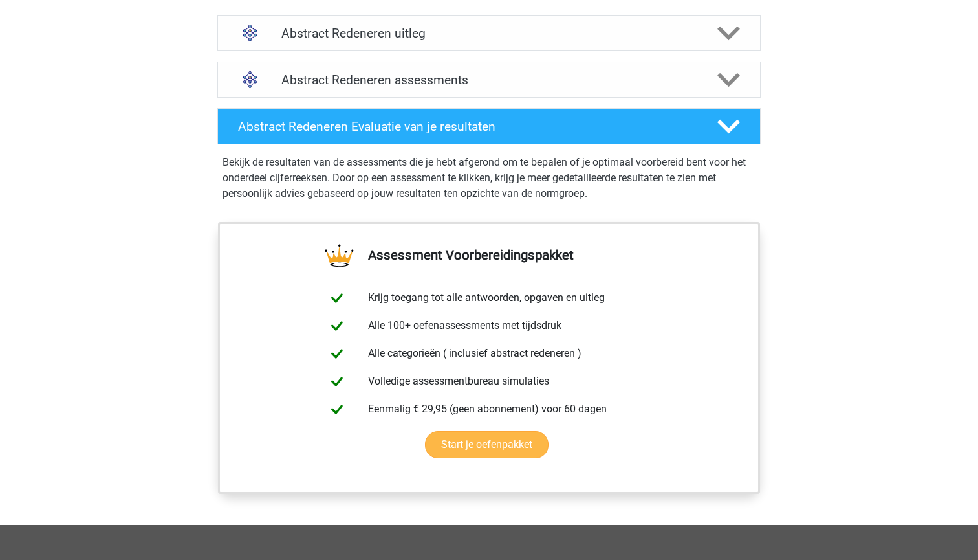
scroll to position [662, 0]
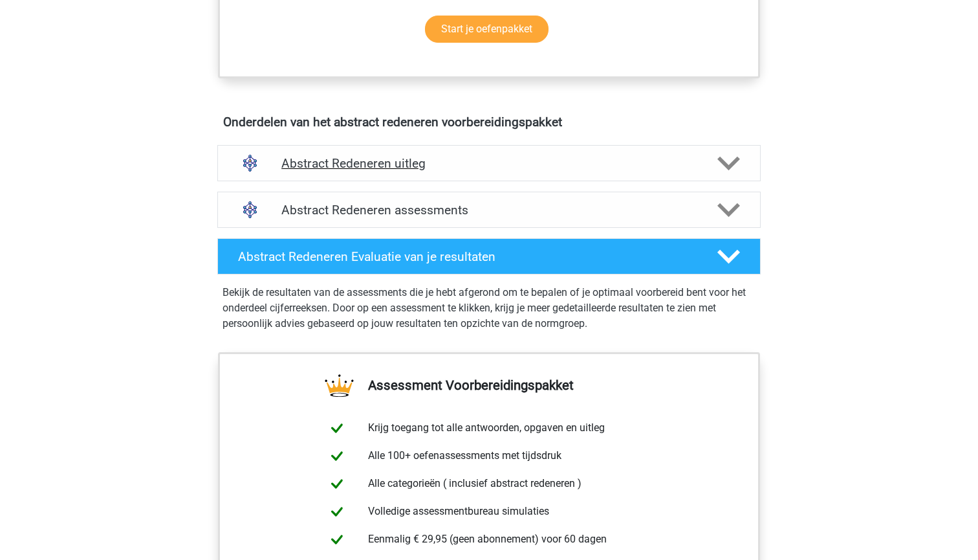
click at [546, 175] on div "Abstract Redeneren uitleg" at bounding box center [488, 163] width 543 height 36
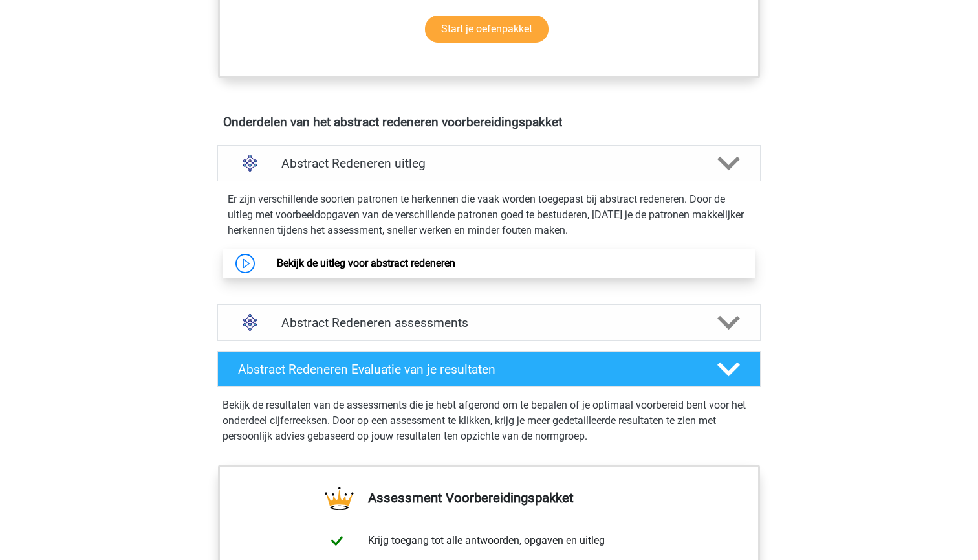
click at [455, 268] on link "Bekijk de uitleg voor abstract redeneren" at bounding box center [366, 263] width 179 height 12
click at [730, 164] on polygon at bounding box center [728, 163] width 23 height 14
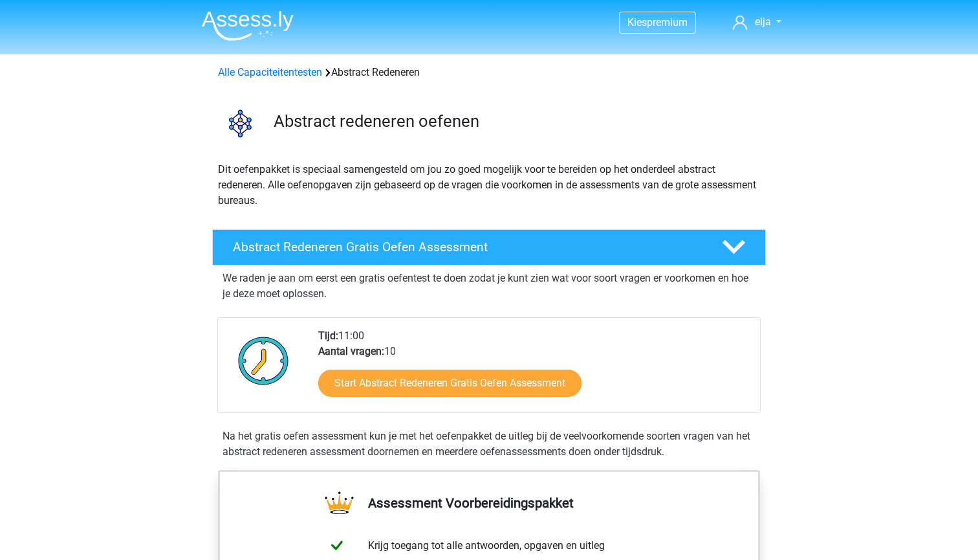
scroll to position [0, 0]
click at [285, 77] on link "Alle Capaciteitentesten" at bounding box center [270, 72] width 104 height 12
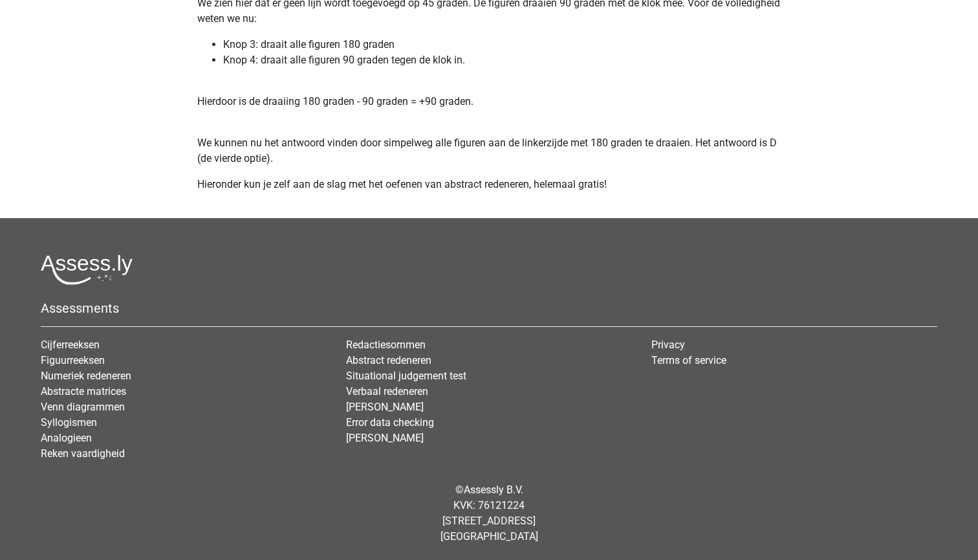
scroll to position [2457, 0]
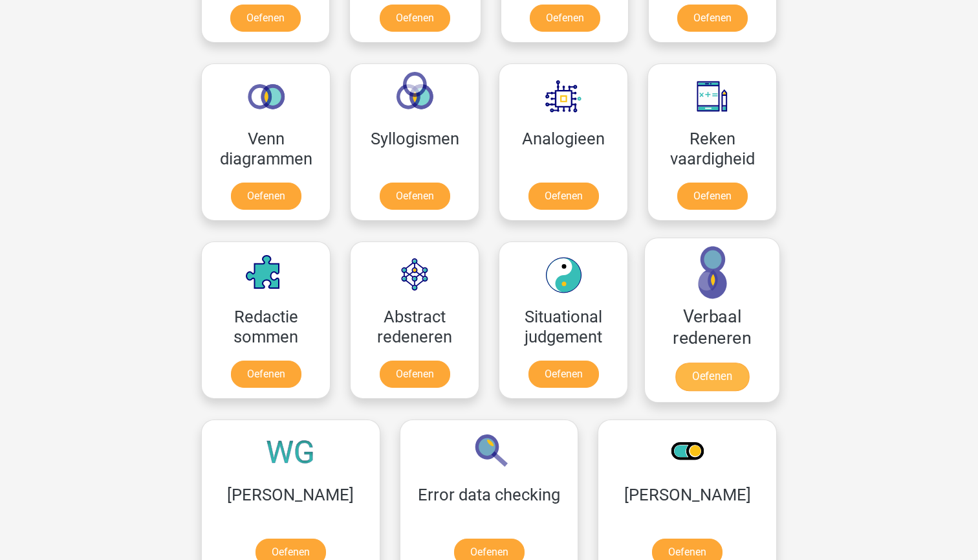
scroll to position [714, 0]
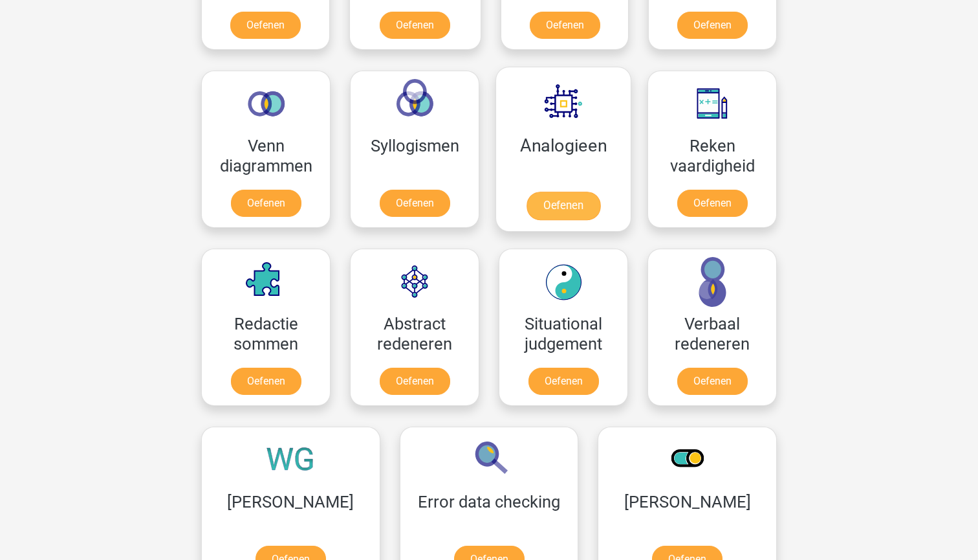
click at [562, 191] on link "Oefenen" at bounding box center [564, 205] width 74 height 28
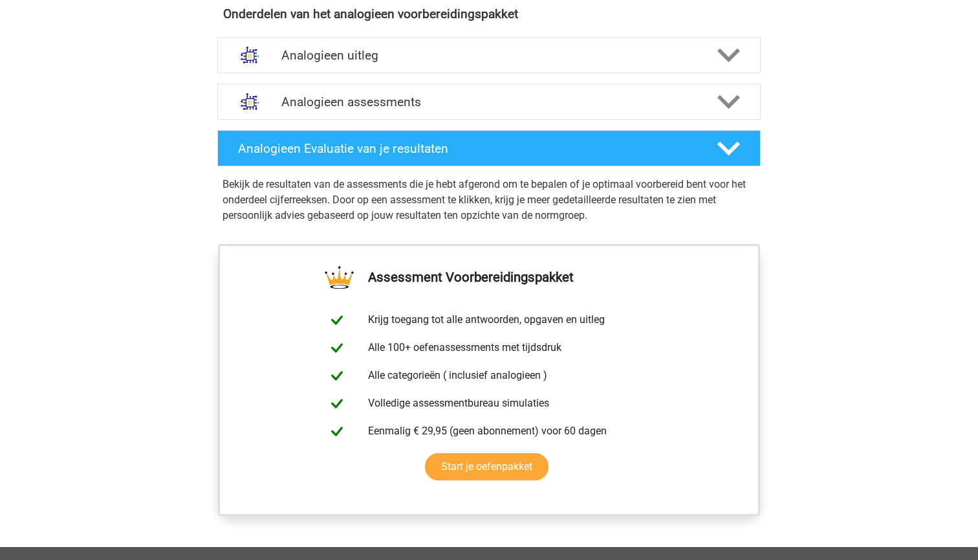
scroll to position [759, 0]
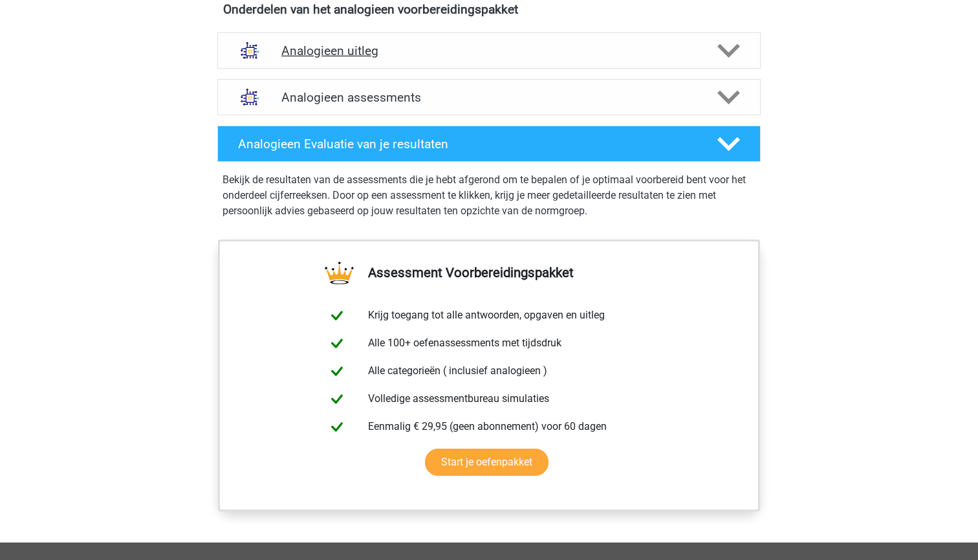
click at [481, 47] on h4 "Analogieen uitleg" at bounding box center [488, 50] width 415 height 15
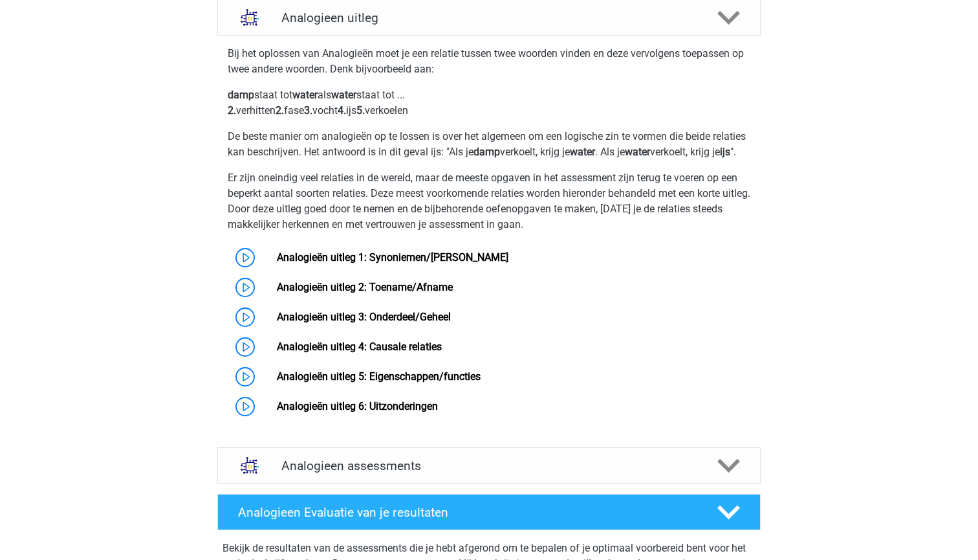
scroll to position [791, 0]
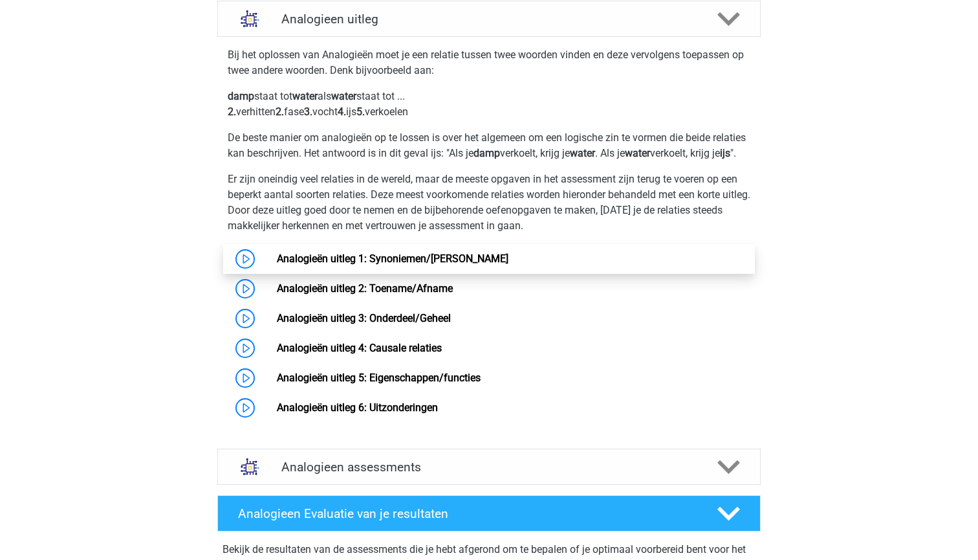
click at [459, 265] on link "Analogieën uitleg 1: Synoniemen/[PERSON_NAME]" at bounding box center [393, 258] width 232 height 12
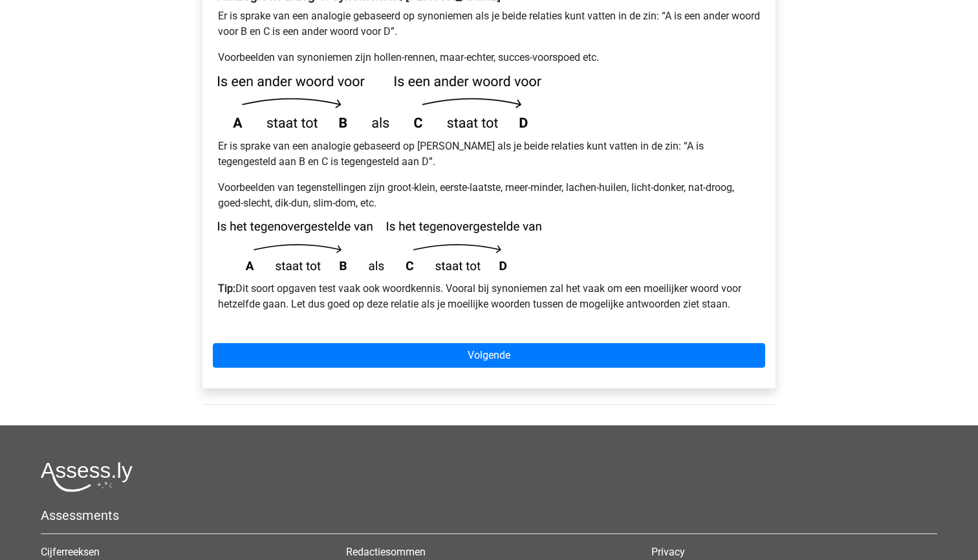
scroll to position [284, 0]
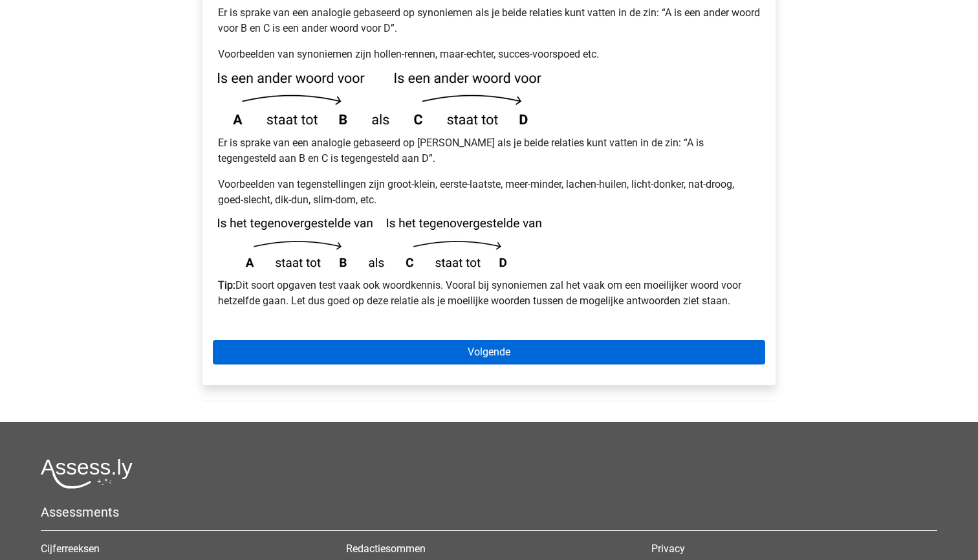
click at [457, 340] on link "Volgende" at bounding box center [489, 352] width 552 height 25
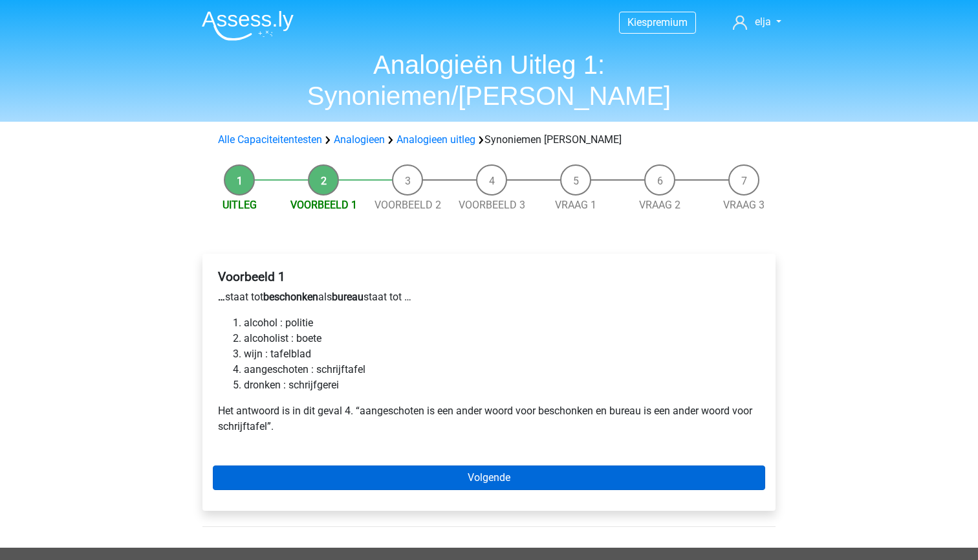
click at [389, 465] on link "Volgende" at bounding box center [489, 477] width 552 height 25
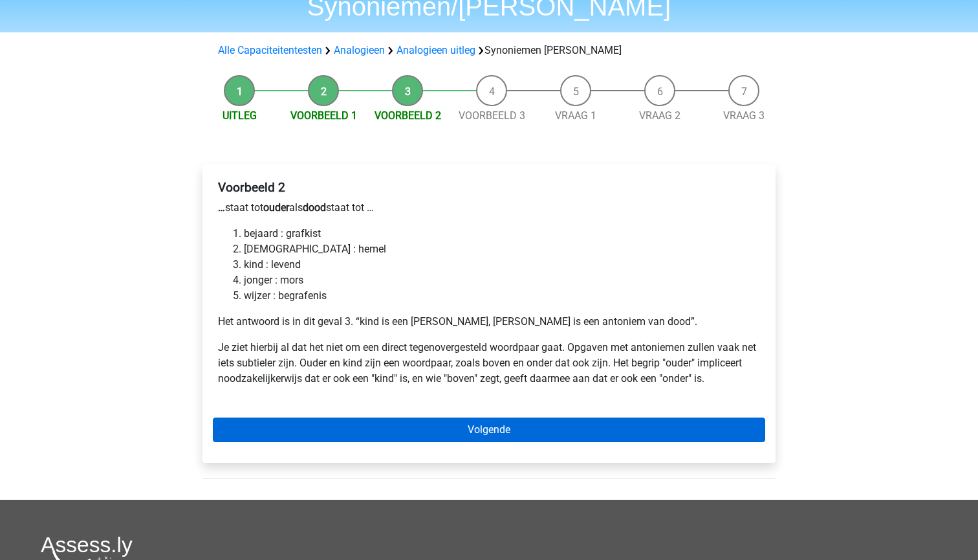
scroll to position [91, 0]
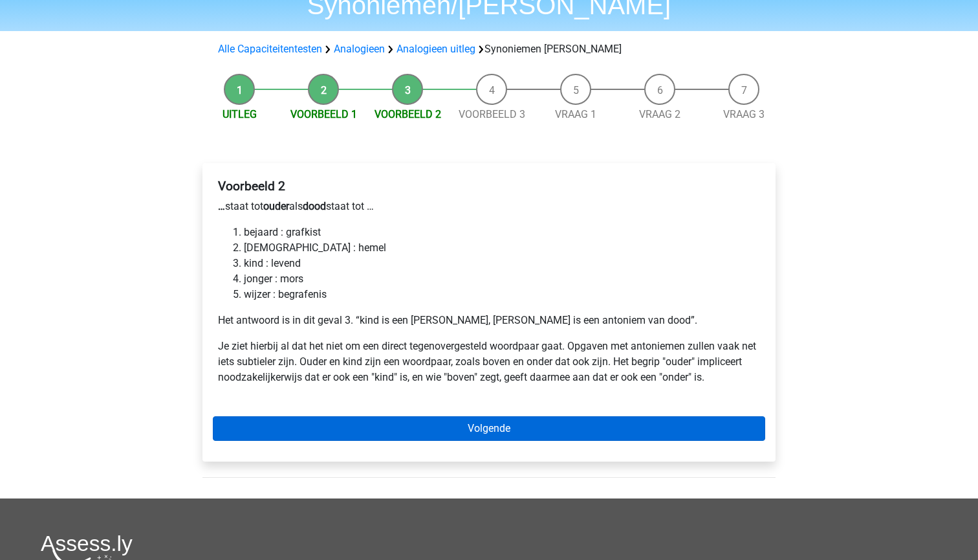
click at [261, 416] on link "Volgende" at bounding box center [489, 428] width 552 height 25
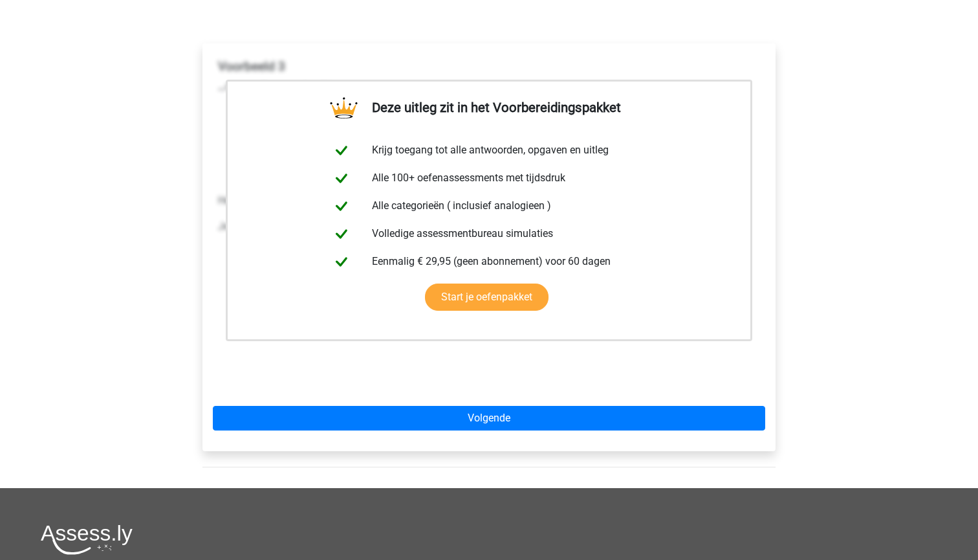
scroll to position [209, 0]
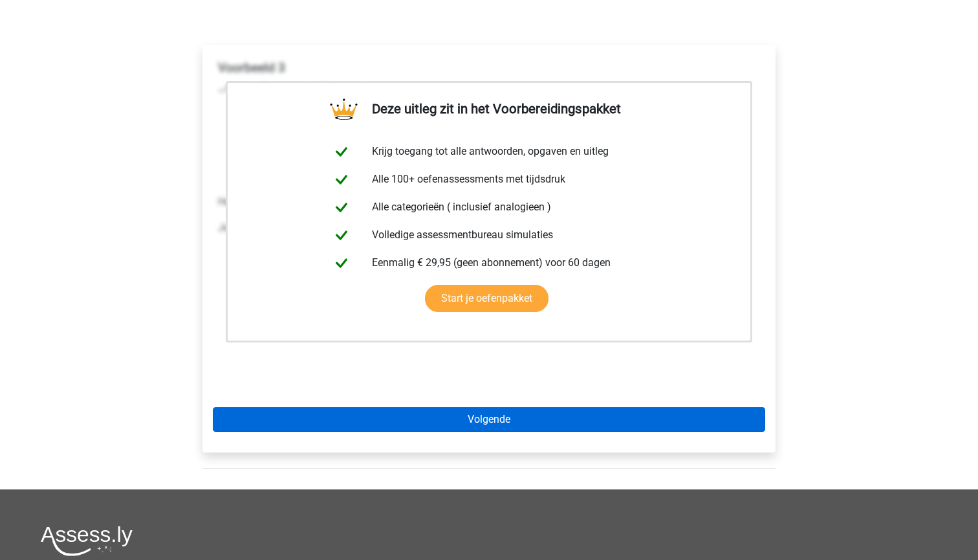
click at [289, 407] on link "Volgende" at bounding box center [489, 419] width 552 height 25
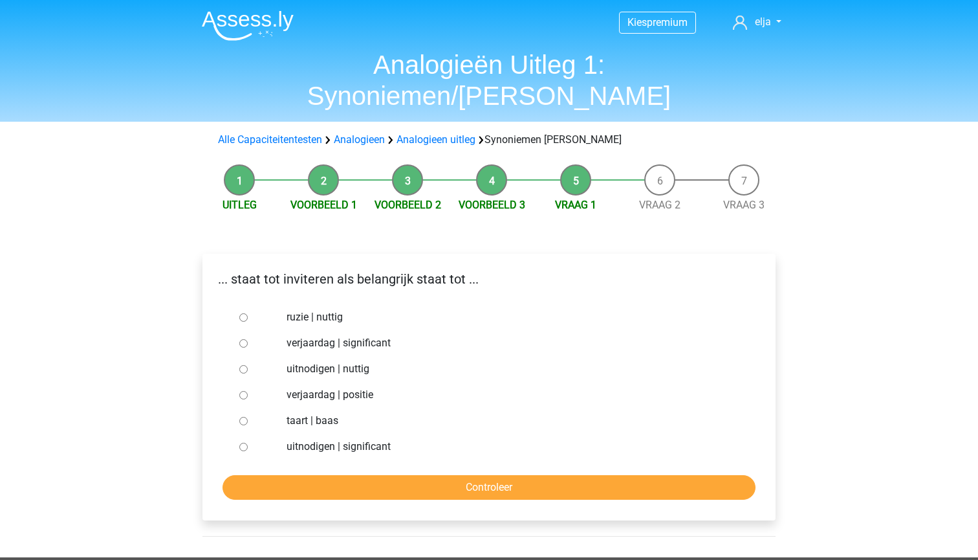
click at [270, 356] on div at bounding box center [255, 369] width 43 height 26
click at [323, 356] on div "uitnodigen | nuttig" at bounding box center [510, 369] width 467 height 26
click at [360, 475] on input "Controleer" at bounding box center [489, 487] width 533 height 25
click at [240, 365] on input "uitnodigen | nuttig" at bounding box center [243, 369] width 8 height 8
radio input "true"
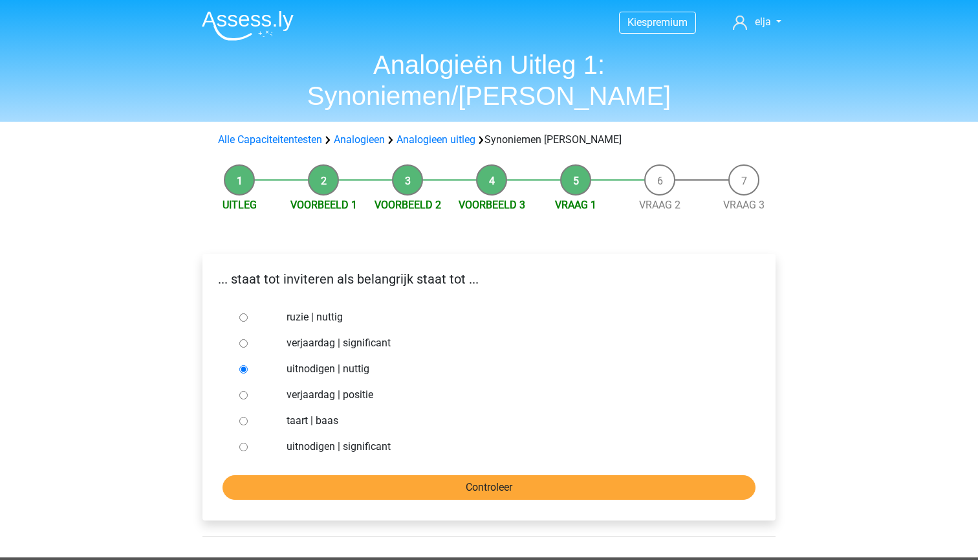
click at [322, 475] on input "Controleer" at bounding box center [489, 487] width 533 height 25
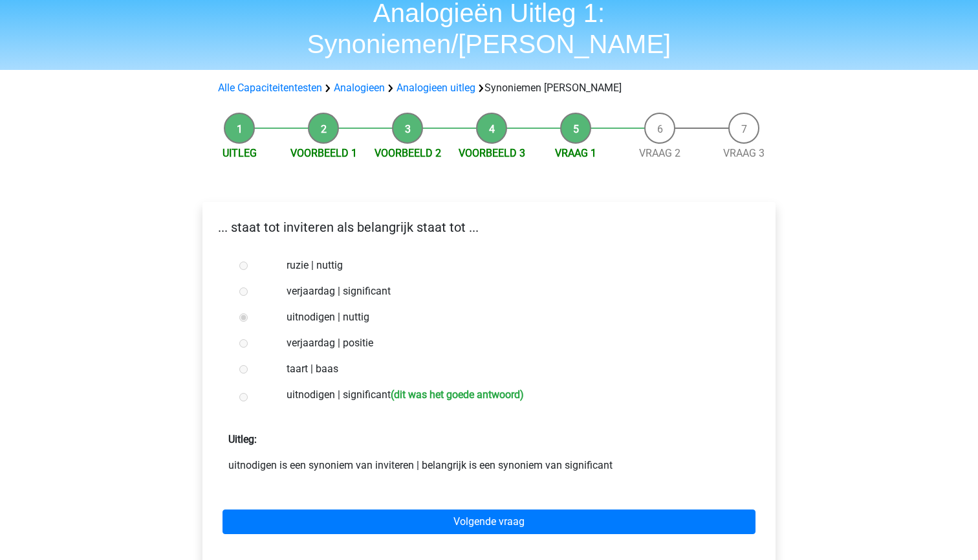
scroll to position [58, 0]
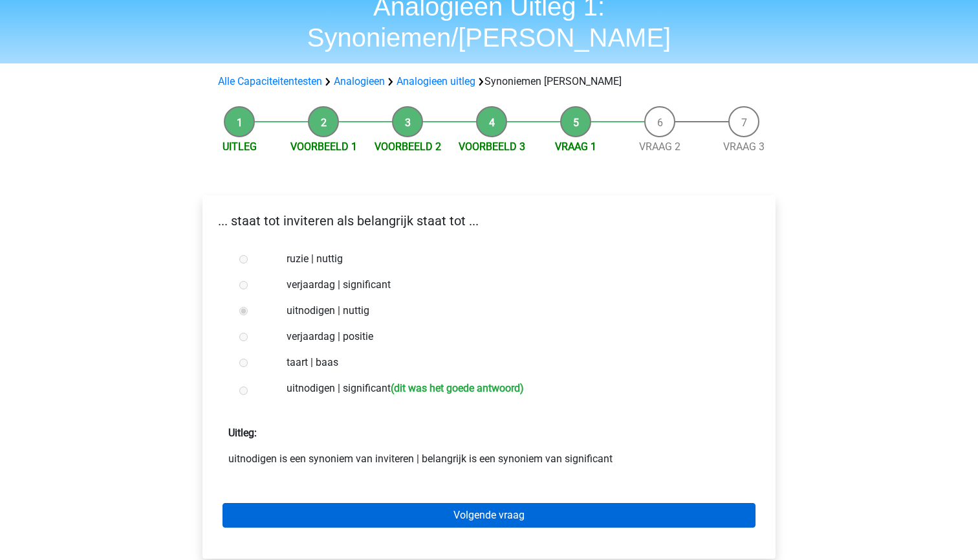
click at [322, 503] on link "Volgende vraag" at bounding box center [489, 515] width 533 height 25
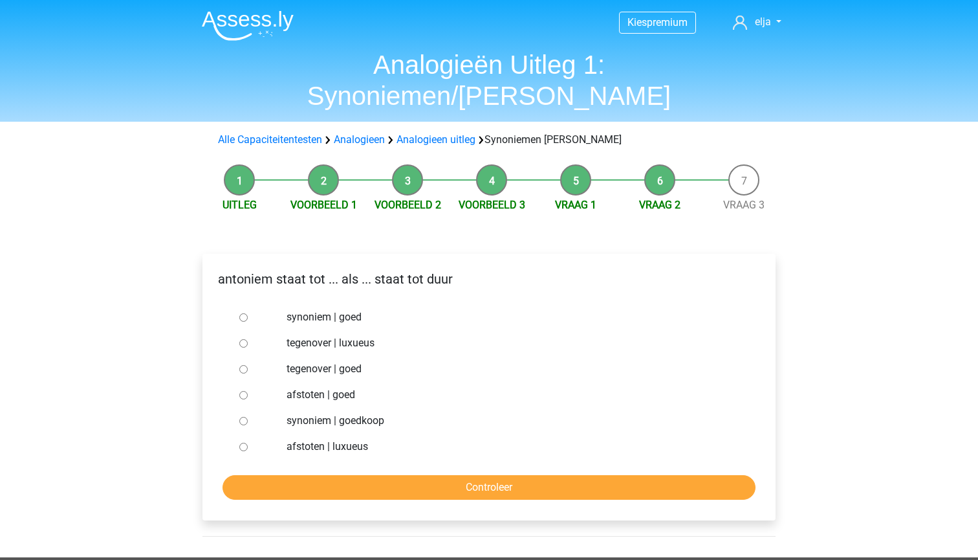
click at [314, 335] on label "tegenover | luxueus" at bounding box center [511, 343] width 448 height 16
click at [248, 339] on input "tegenover | luxueus" at bounding box center [243, 343] width 8 height 8
radio input "true"
click at [341, 475] on input "Controleer" at bounding box center [489, 487] width 533 height 25
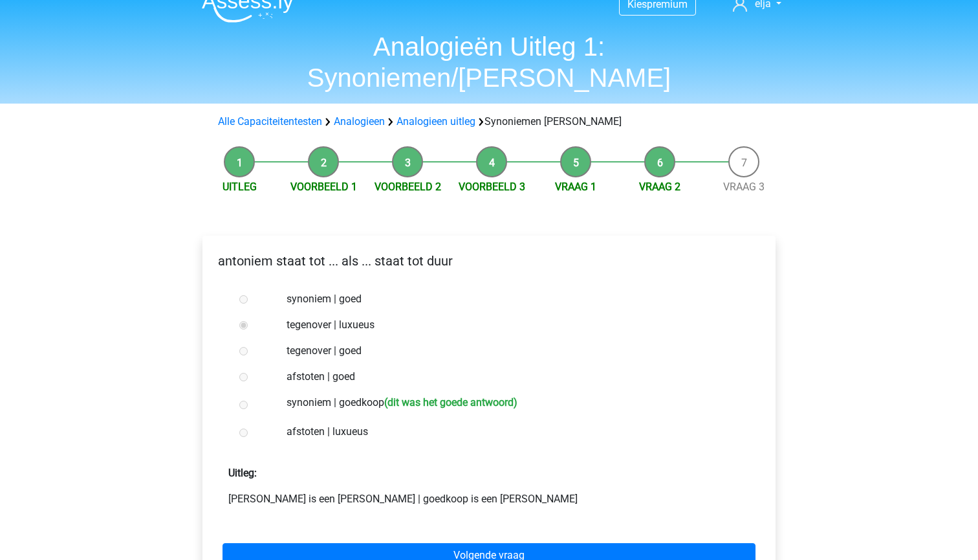
scroll to position [23, 0]
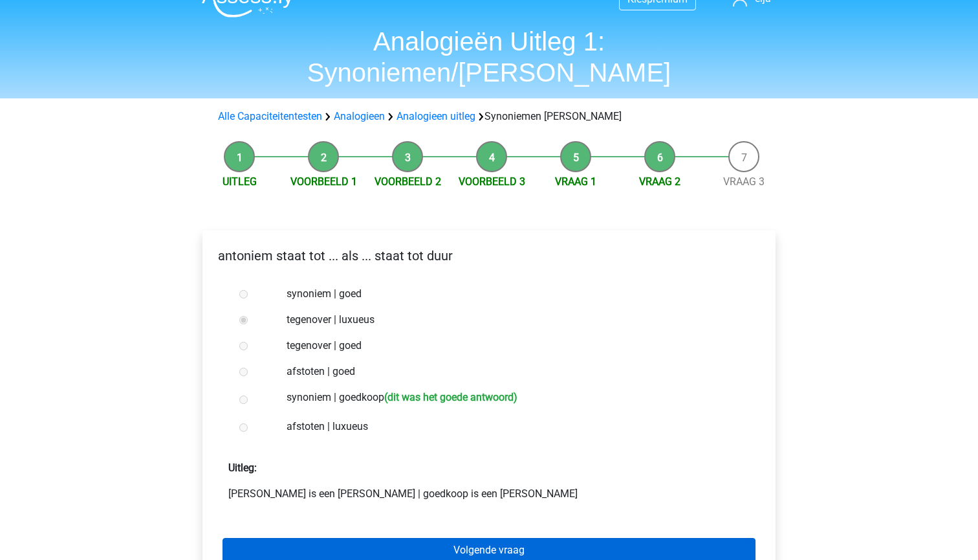
click at [359, 538] on link "Volgende vraag" at bounding box center [489, 550] width 533 height 25
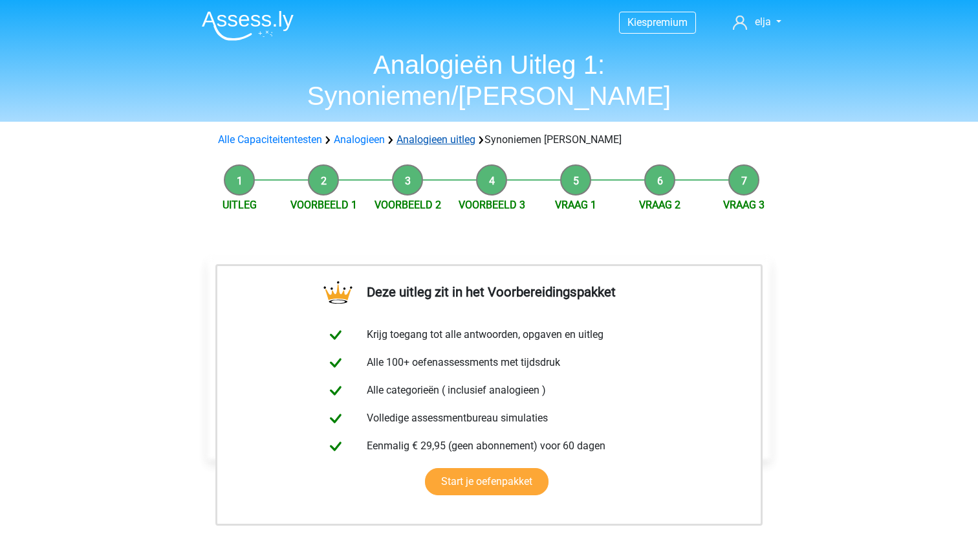
click at [428, 133] on link "Analogieen uitleg" at bounding box center [436, 139] width 79 height 12
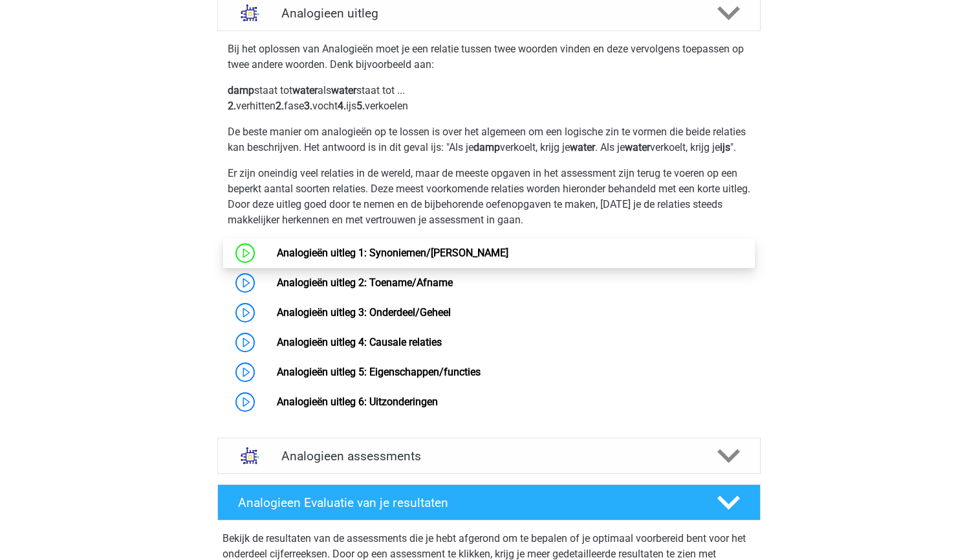
scroll to position [806, 0]
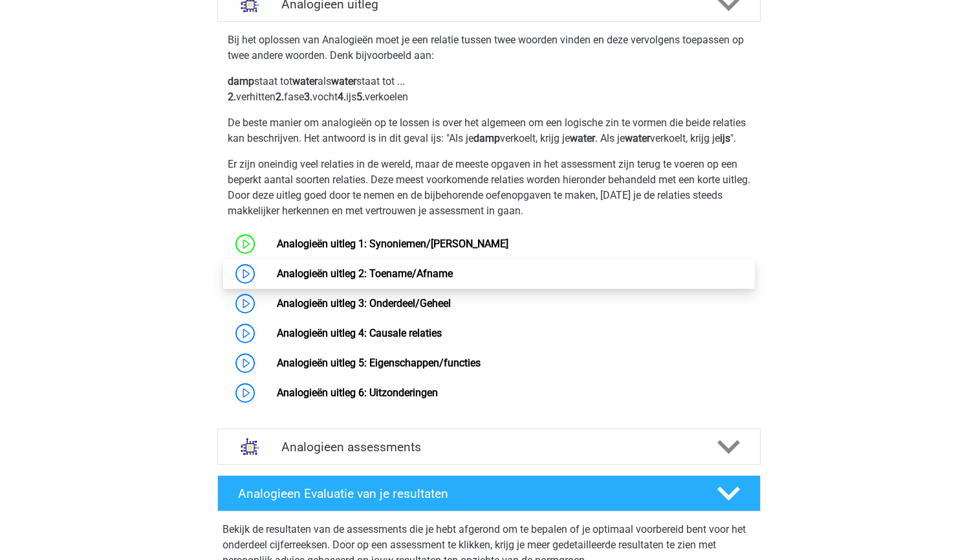
click at [419, 279] on link "Analogieën uitleg 2: Toename/Afname" at bounding box center [365, 273] width 176 height 12
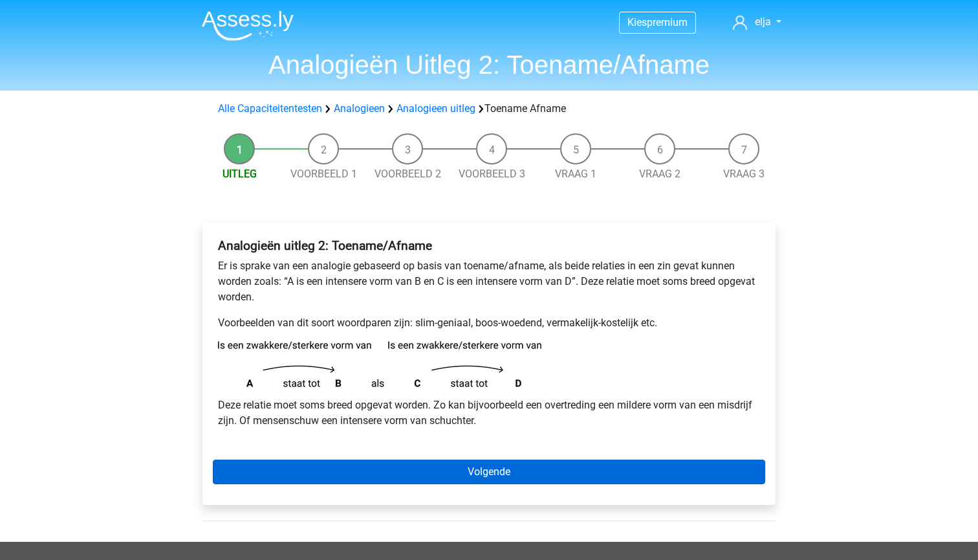
click at [445, 464] on link "Volgende" at bounding box center [489, 471] width 552 height 25
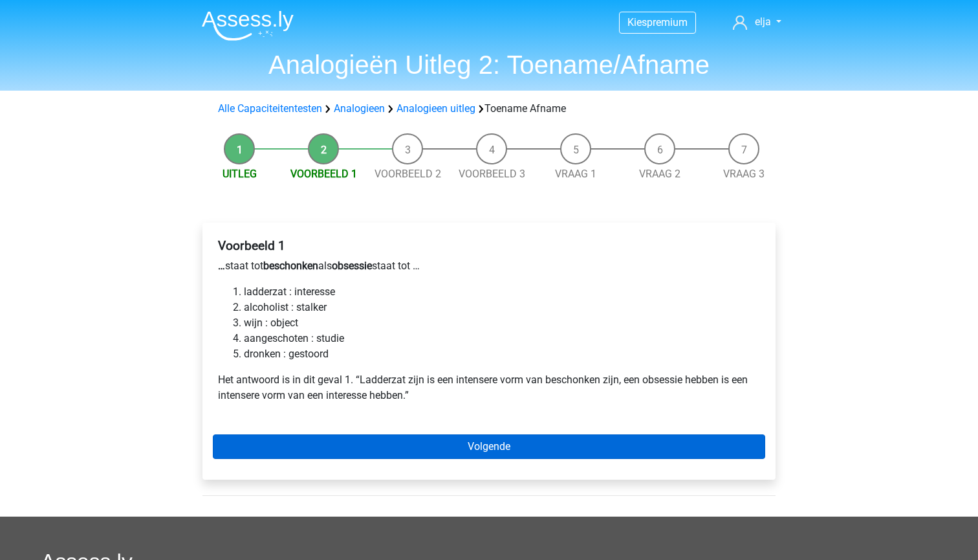
click at [312, 457] on link "Volgende" at bounding box center [489, 446] width 552 height 25
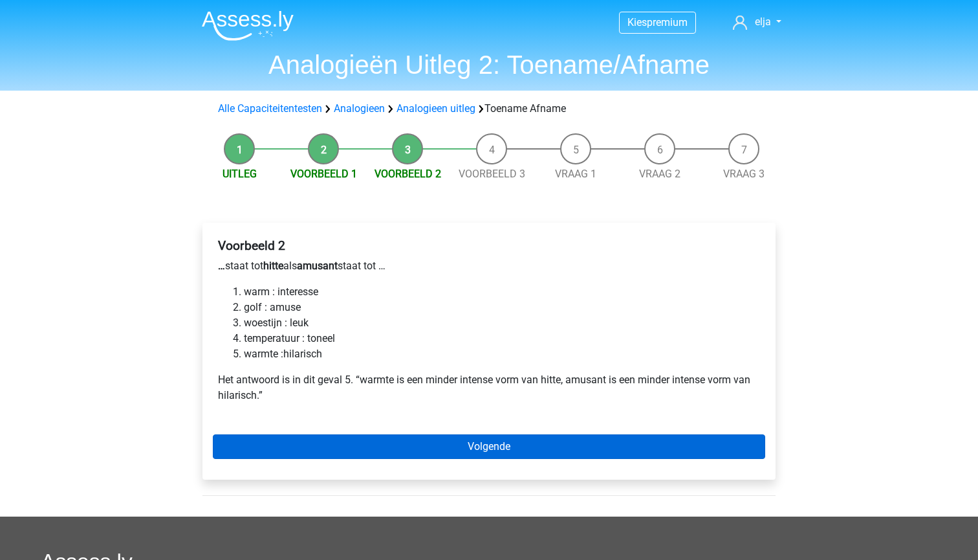
click at [316, 441] on link "Volgende" at bounding box center [489, 446] width 552 height 25
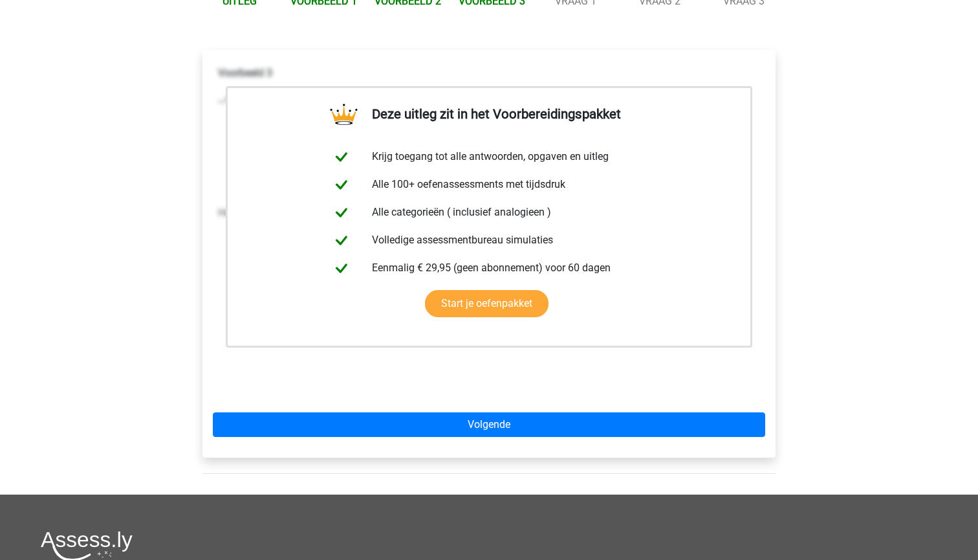
scroll to position [178, 0]
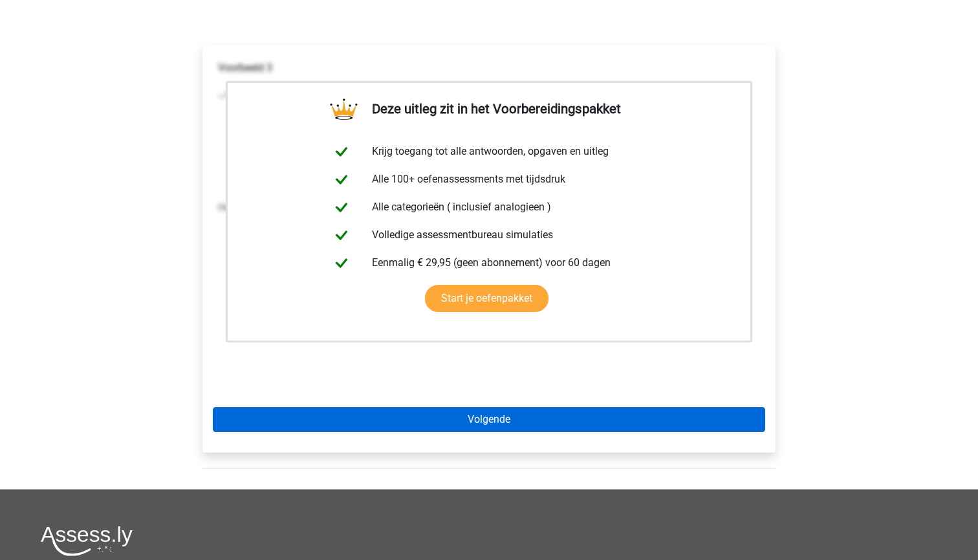
click at [320, 419] on link "Volgende" at bounding box center [489, 419] width 552 height 25
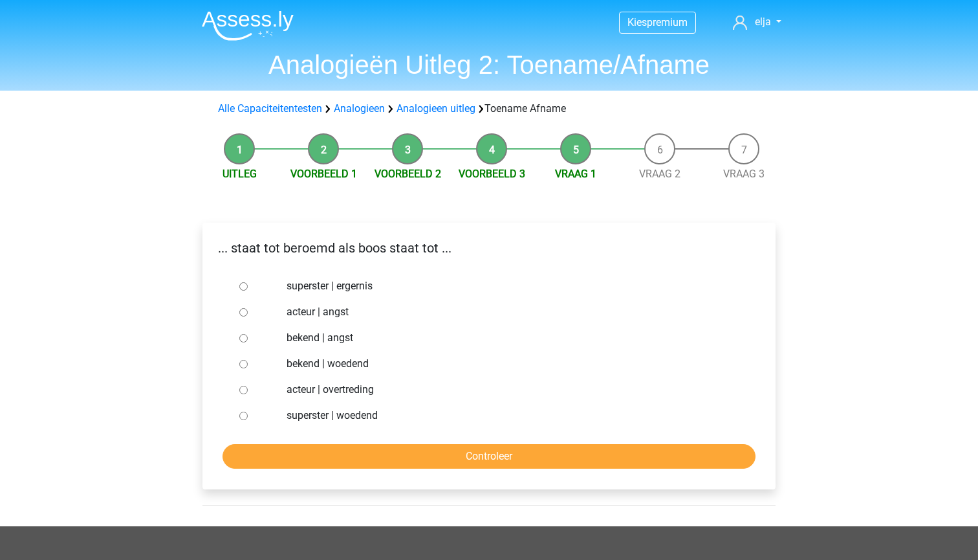
click at [284, 364] on div "bekend | woedend" at bounding box center [510, 364] width 467 height 26
click at [245, 361] on input "bekend | woedend" at bounding box center [243, 364] width 8 height 8
radio input "true"
click at [281, 448] on input "Controleer" at bounding box center [489, 456] width 533 height 25
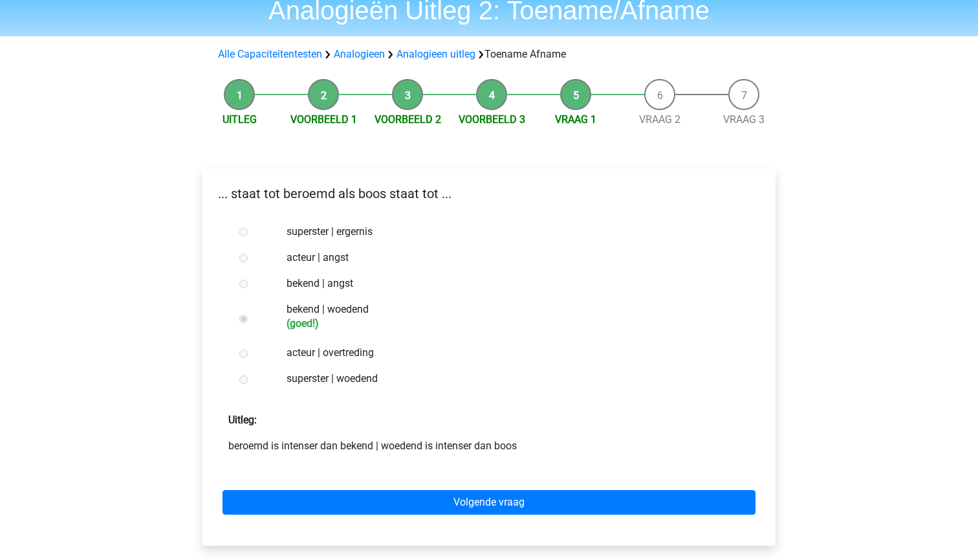
scroll to position [56, 0]
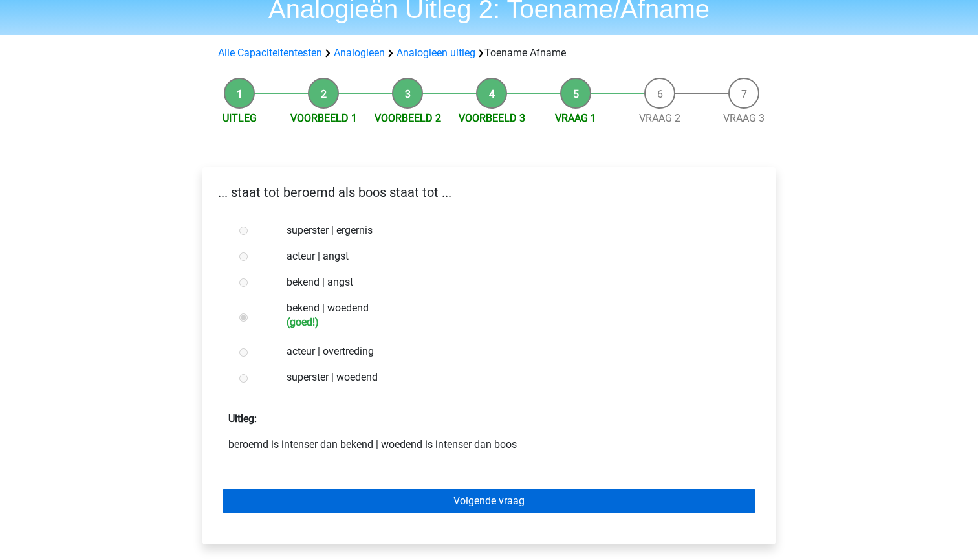
click at [303, 498] on link "Volgende vraag" at bounding box center [489, 500] width 533 height 25
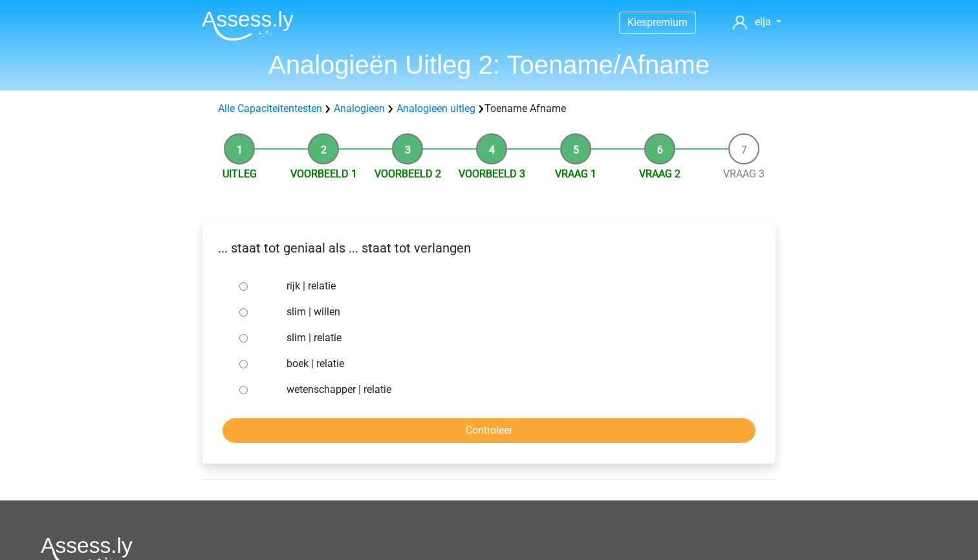
click at [241, 300] on div at bounding box center [255, 312] width 43 height 26
click at [242, 314] on input "slim | willen" at bounding box center [243, 312] width 8 height 8
radio input "true"
click at [264, 425] on input "Controleer" at bounding box center [489, 430] width 533 height 25
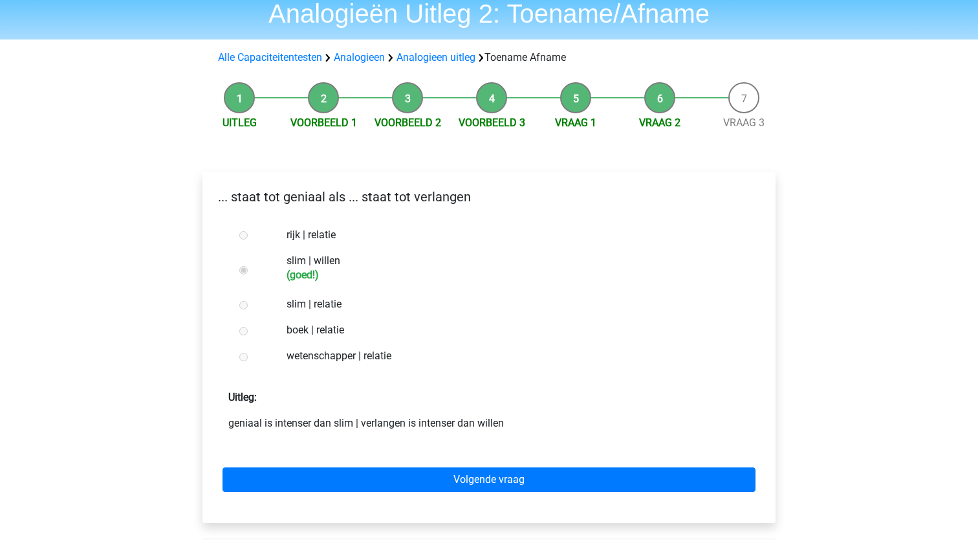
scroll to position [58, 0]
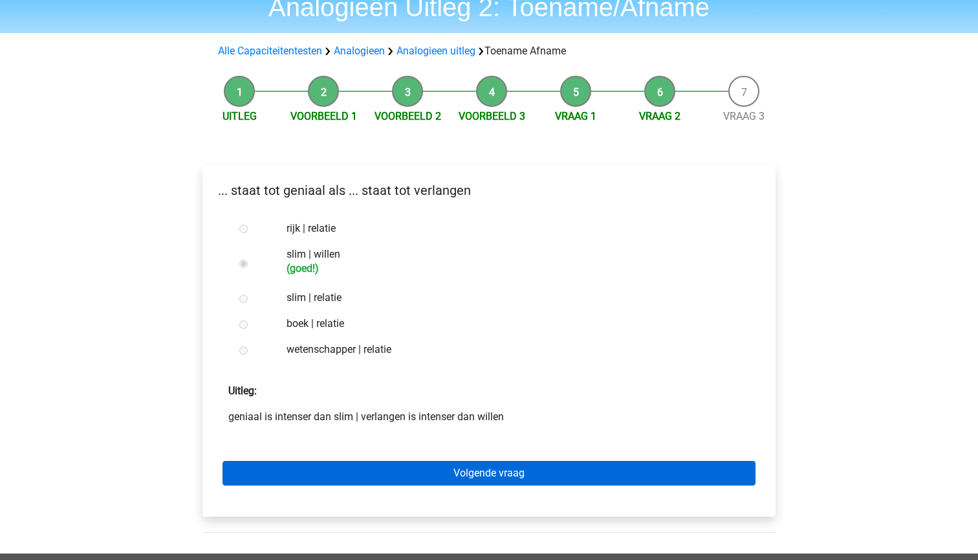
click at [287, 472] on link "Volgende vraag" at bounding box center [489, 473] width 533 height 25
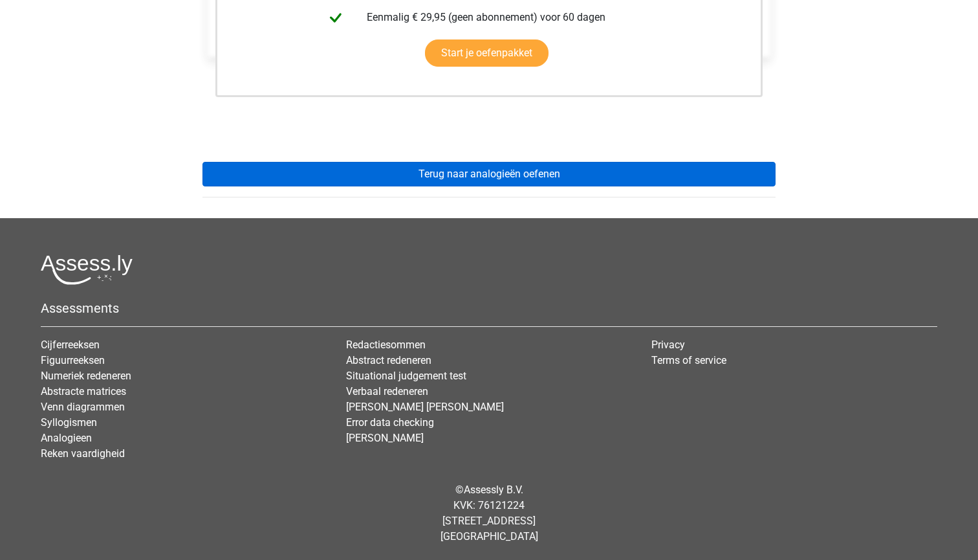
scroll to position [397, 0]
click at [303, 177] on link "Terug naar analogieën oefenen" at bounding box center [488, 174] width 573 height 25
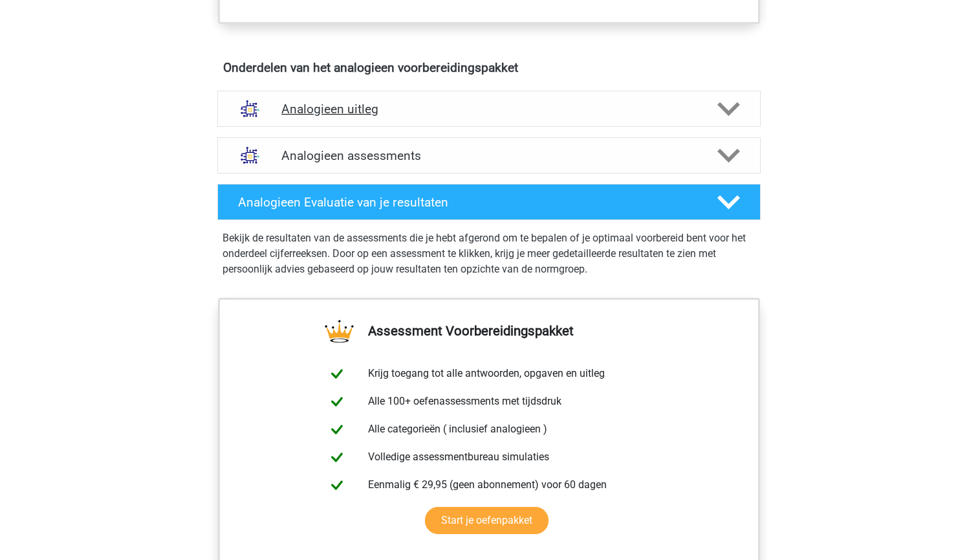
scroll to position [640, 0]
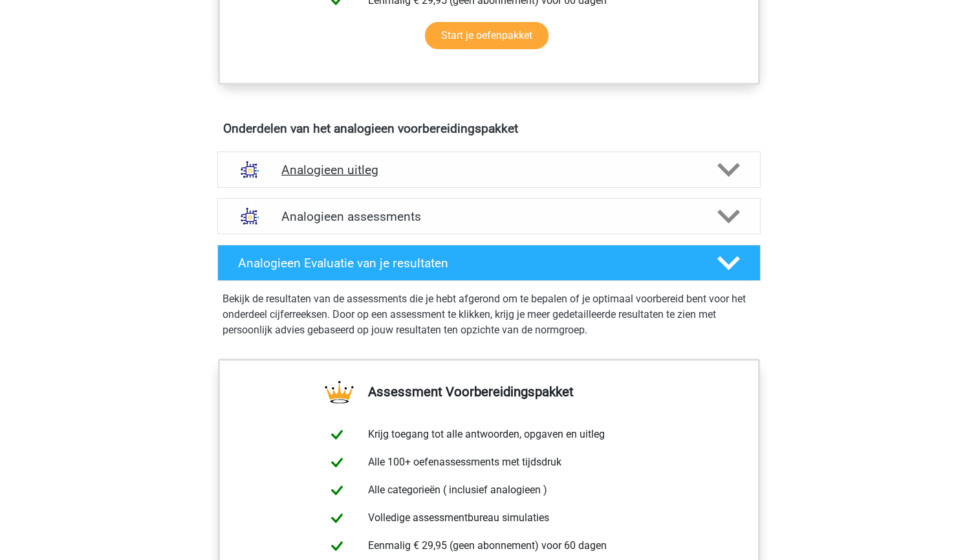
click at [714, 161] on div at bounding box center [727, 169] width 43 height 23
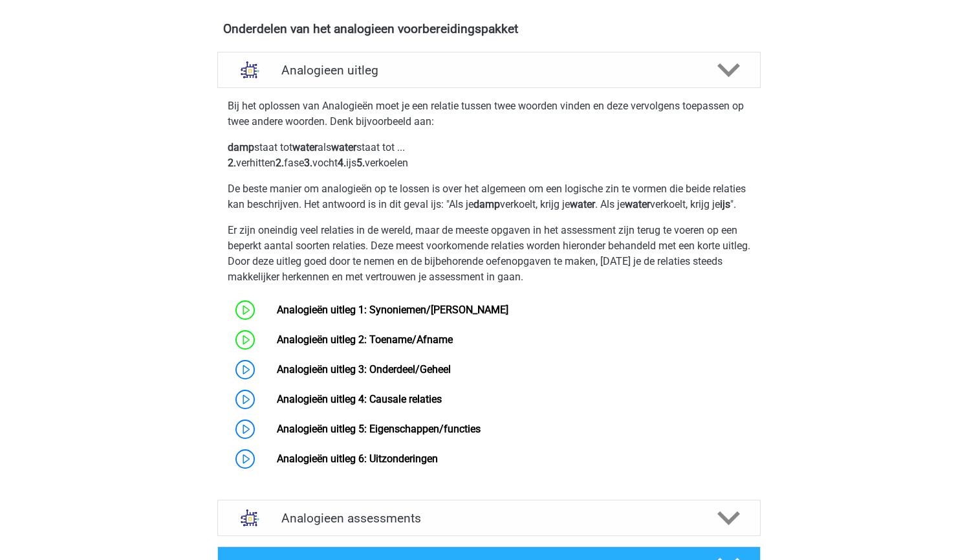
scroll to position [761, 0]
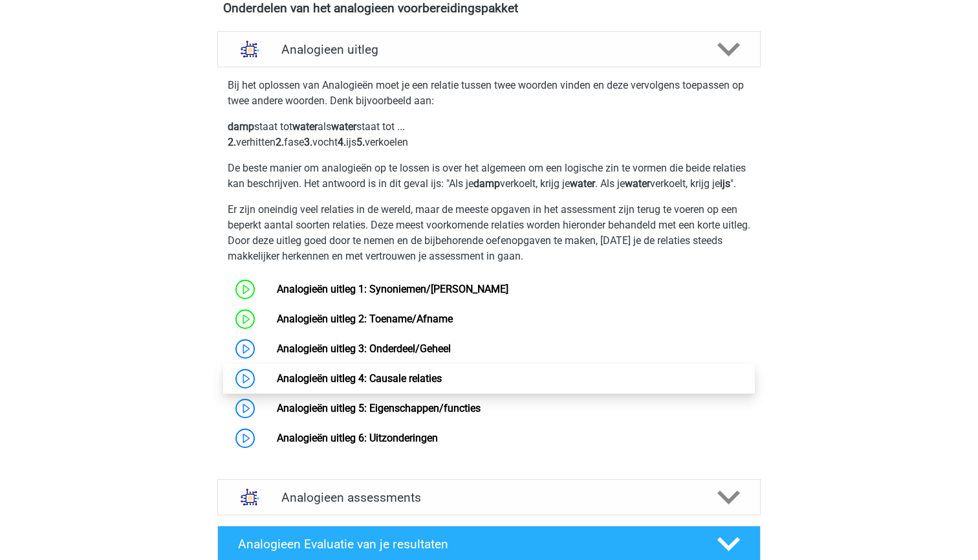
click at [419, 384] on link "Analogieën uitleg 4: Causale relaties" at bounding box center [359, 378] width 165 height 12
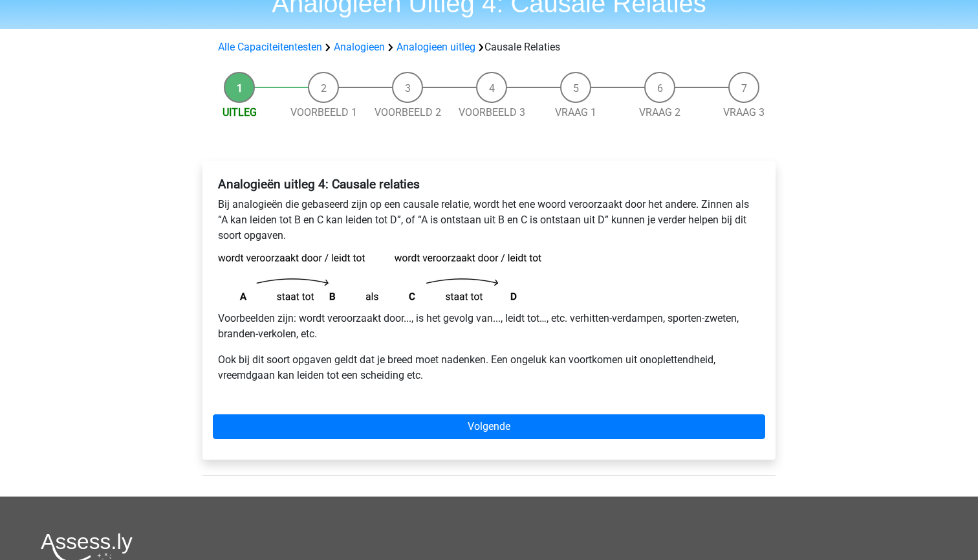
scroll to position [61, 0]
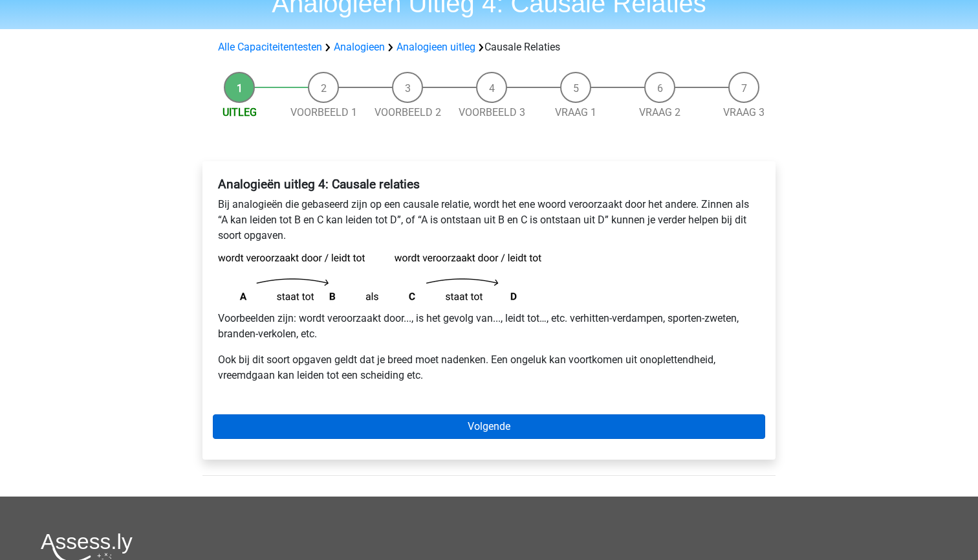
click at [430, 422] on link "Volgende" at bounding box center [489, 426] width 552 height 25
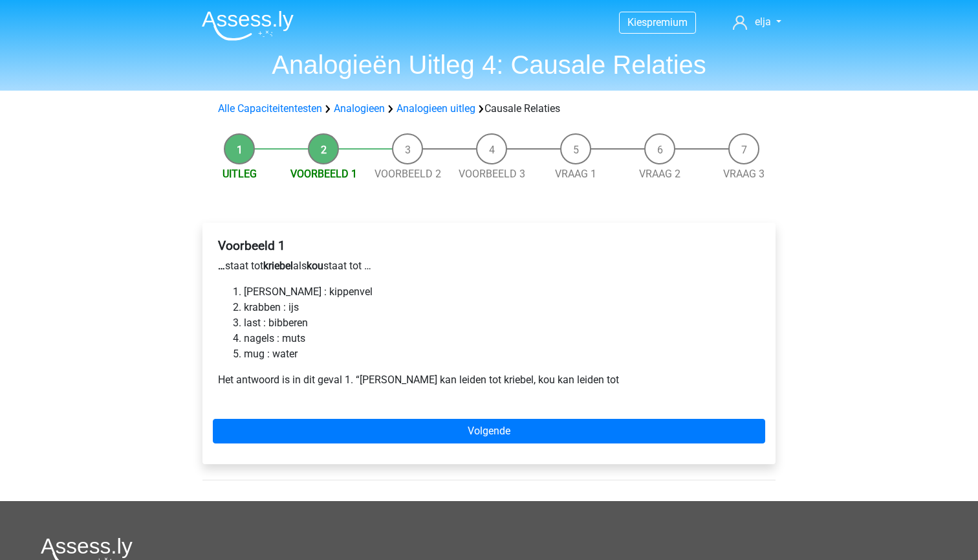
click at [253, 293] on li "luis : kippenvel" at bounding box center [502, 292] width 516 height 16
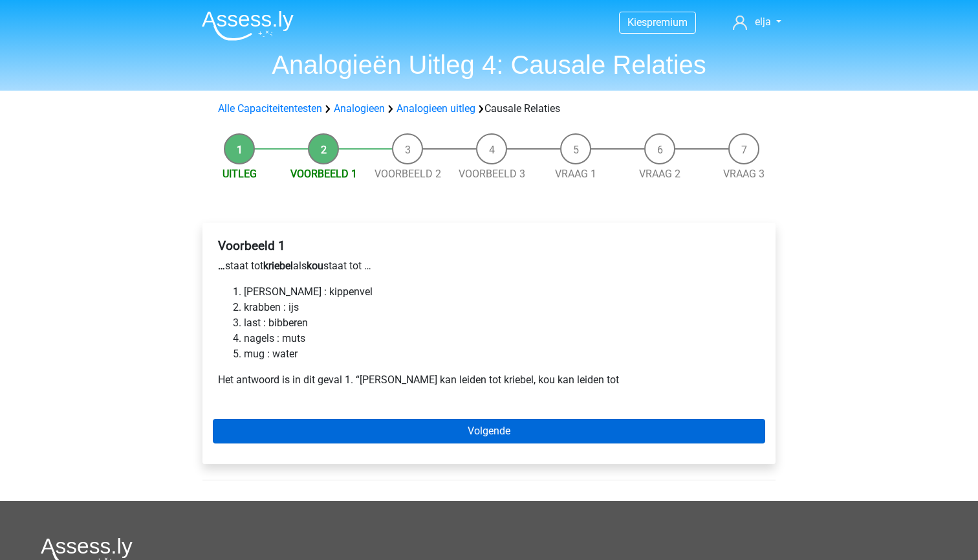
click at [307, 433] on link "Volgende" at bounding box center [489, 431] width 552 height 25
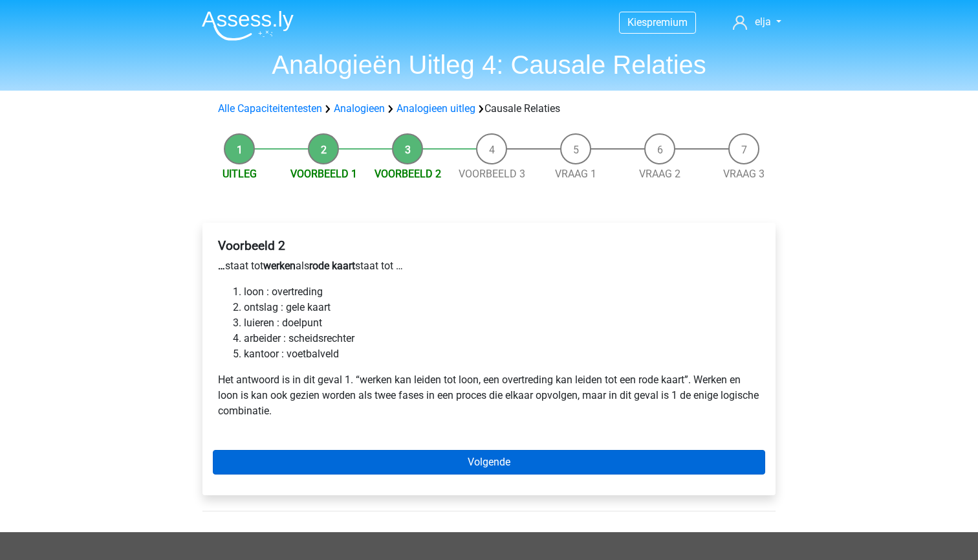
click at [321, 466] on link "Volgende" at bounding box center [489, 462] width 552 height 25
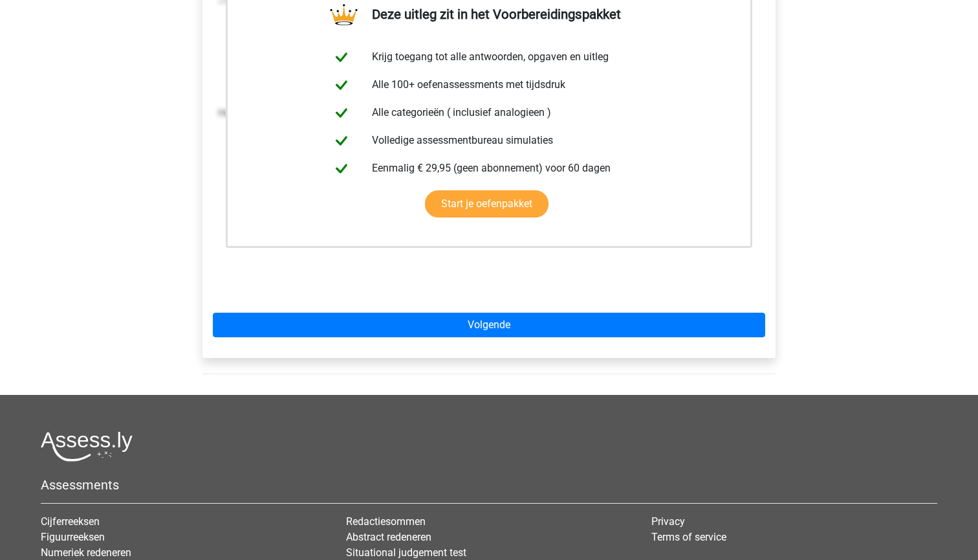
scroll to position [276, 0]
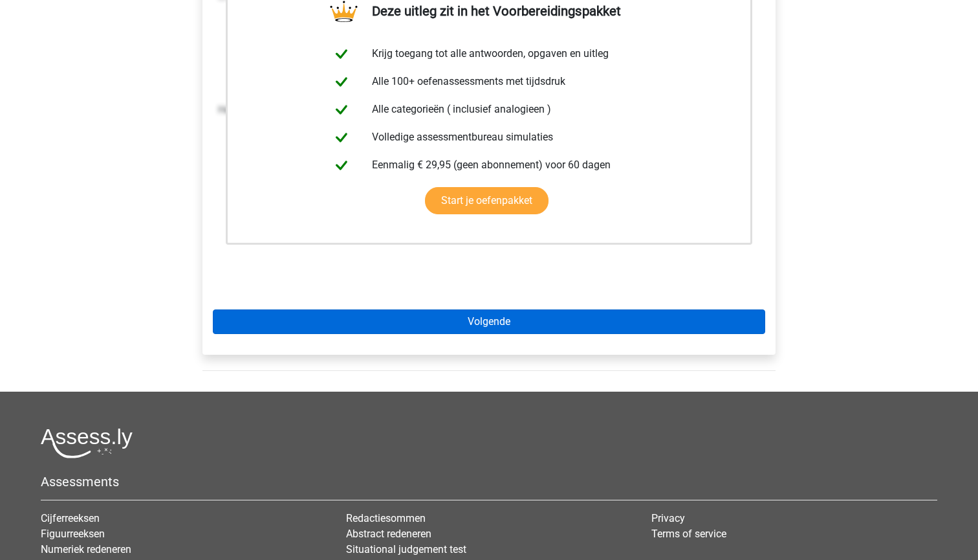
click at [406, 325] on link "Volgende" at bounding box center [489, 321] width 552 height 25
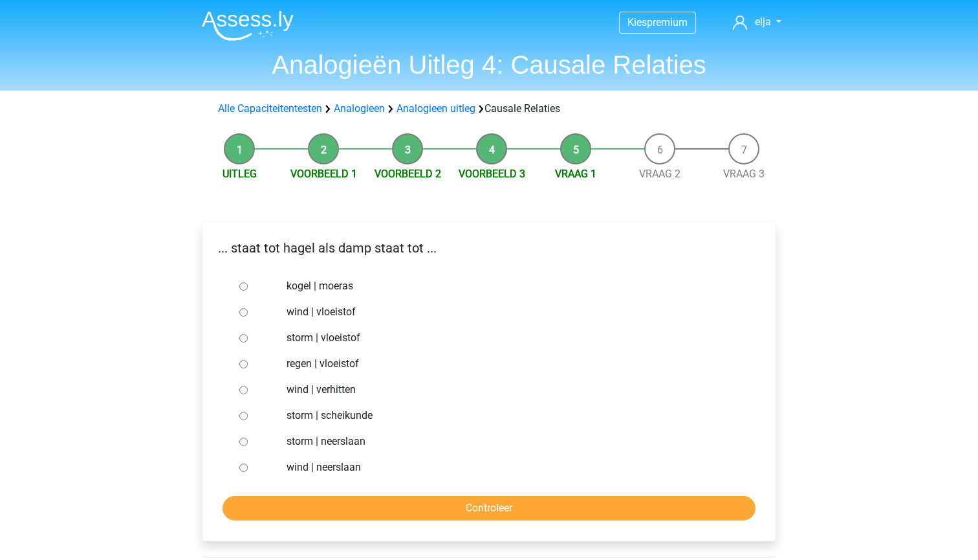
click at [301, 366] on label "regen | vloeistof" at bounding box center [511, 364] width 448 height 16
click at [248, 366] on input "regen | vloeistof" at bounding box center [243, 364] width 8 height 8
radio input "true"
click at [367, 512] on input "Controleer" at bounding box center [489, 508] width 533 height 25
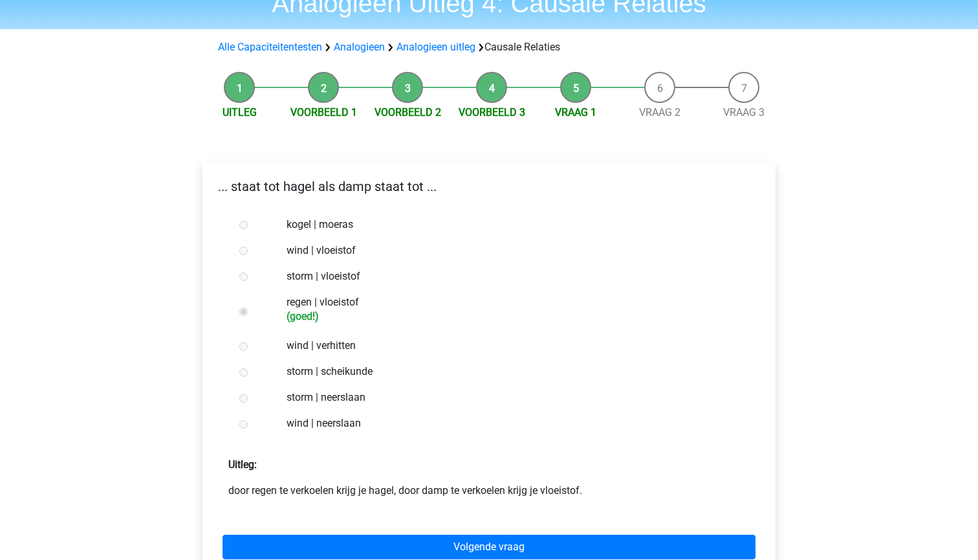
scroll to position [71, 0]
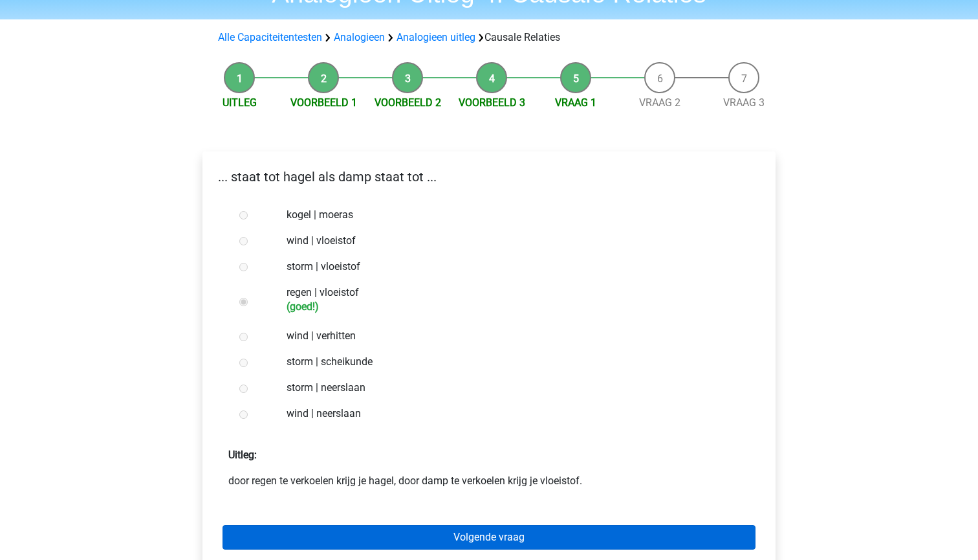
click at [367, 534] on link "Volgende vraag" at bounding box center [489, 537] width 533 height 25
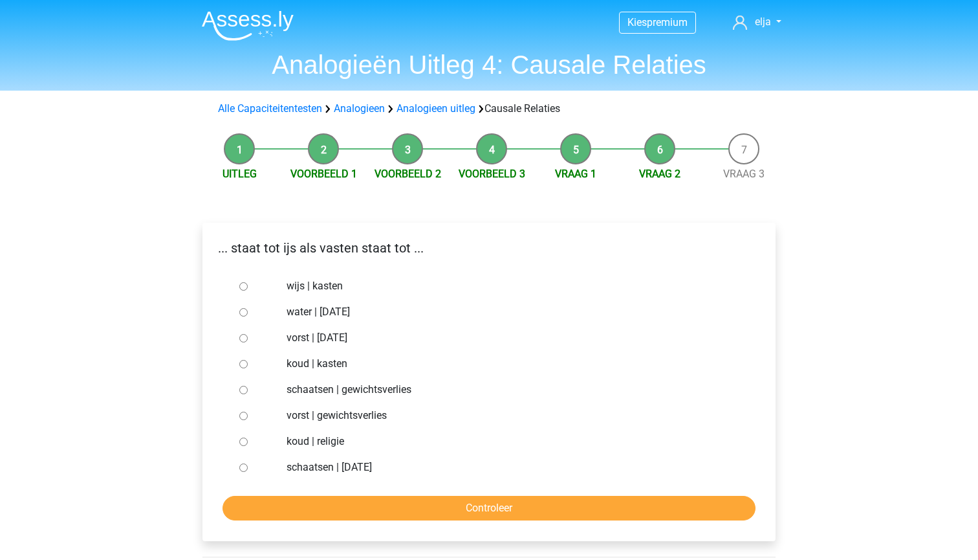
click at [318, 340] on label "vorst | suikerfeest" at bounding box center [511, 338] width 448 height 16
click at [248, 340] on input "vorst | suikerfeest" at bounding box center [243, 338] width 8 height 8
radio input "true"
click at [363, 511] on input "Controleer" at bounding box center [489, 508] width 533 height 25
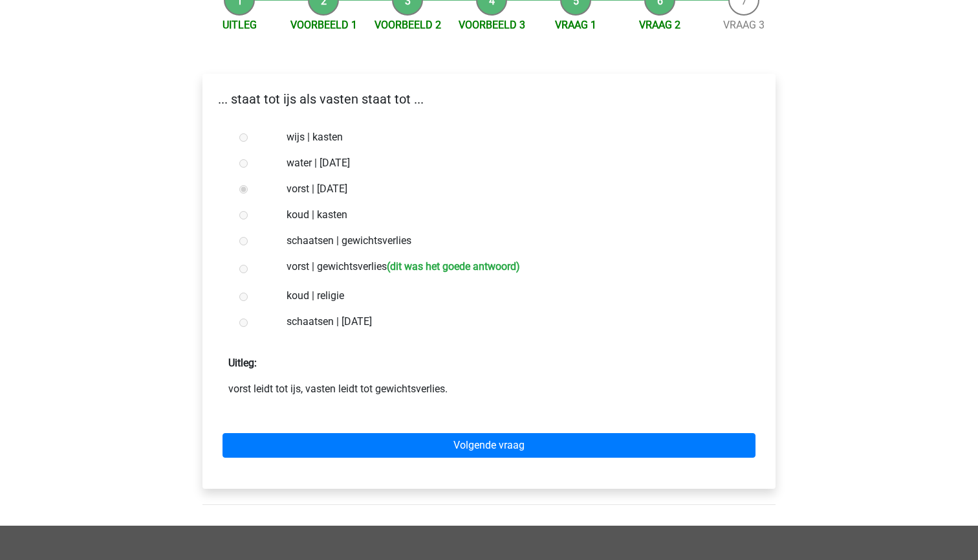
scroll to position [149, 0]
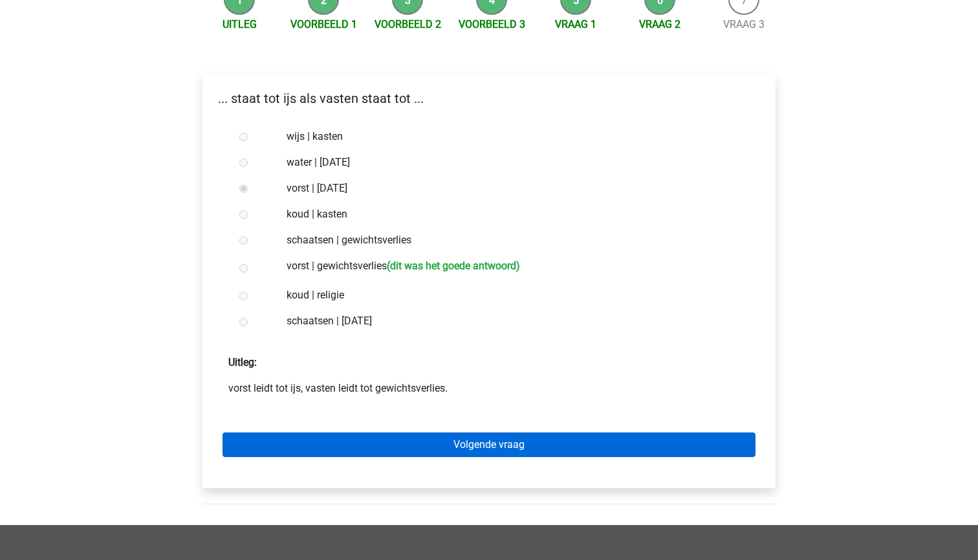
click at [361, 456] on link "Volgende vraag" at bounding box center [489, 444] width 533 height 25
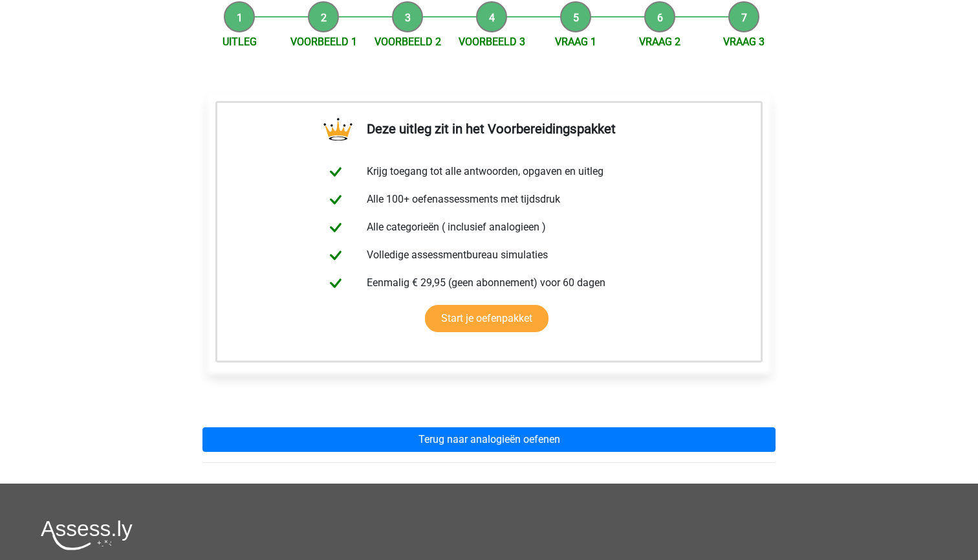
scroll to position [234, 0]
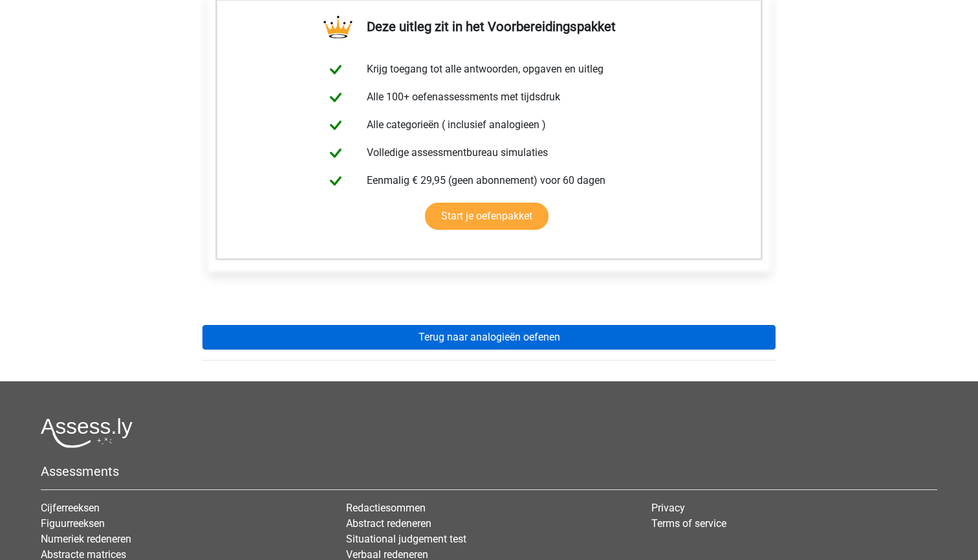
click at [362, 344] on link "Terug naar analogieën oefenen" at bounding box center [488, 337] width 573 height 25
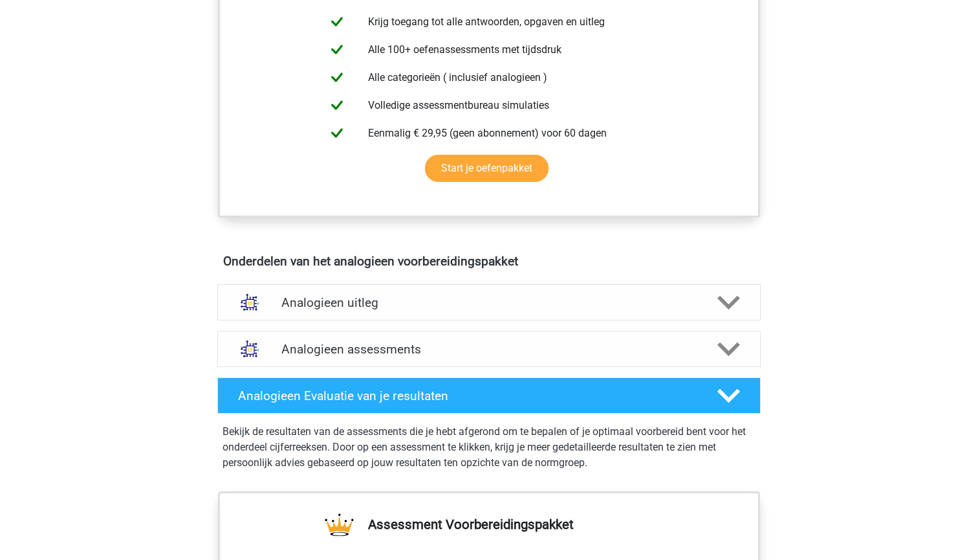
scroll to position [533, 0]
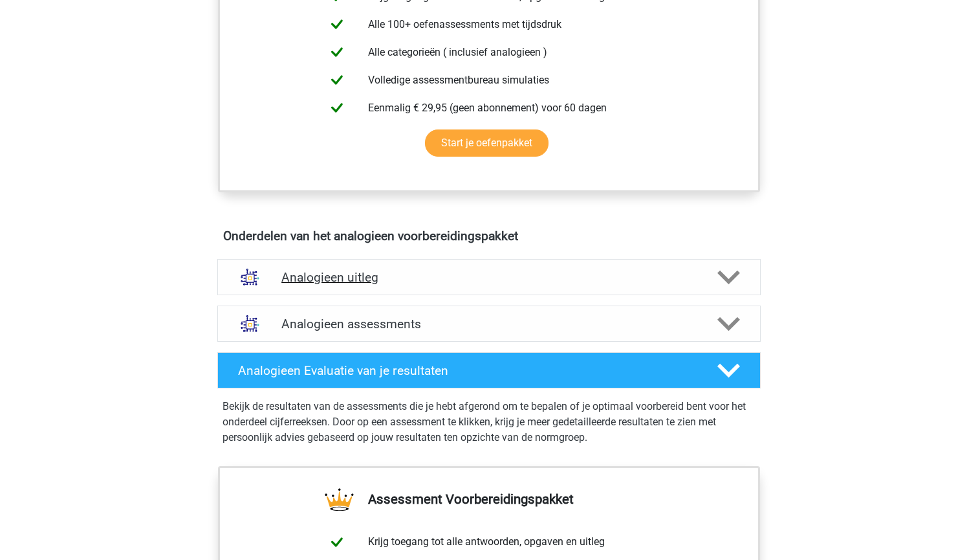
click at [725, 280] on polygon at bounding box center [728, 277] width 23 height 14
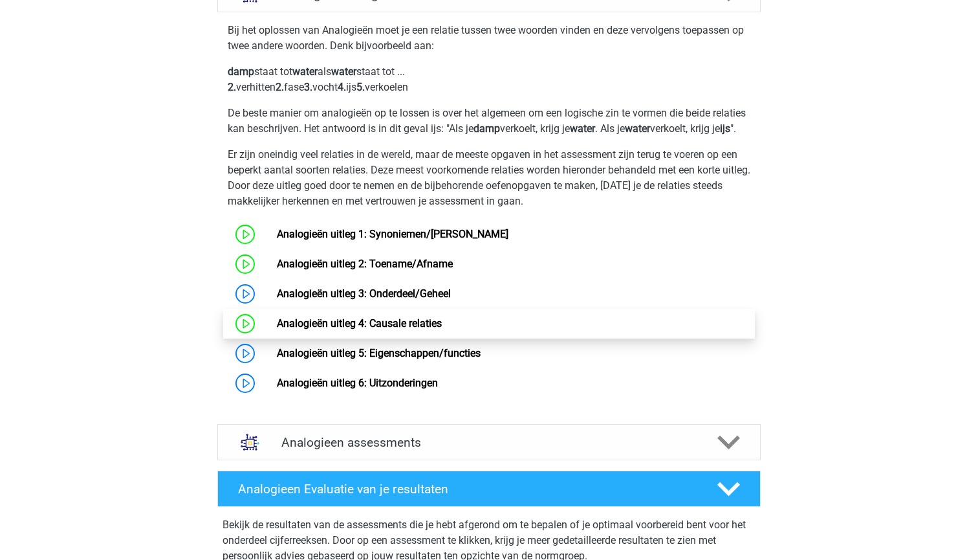
scroll to position [827, 0]
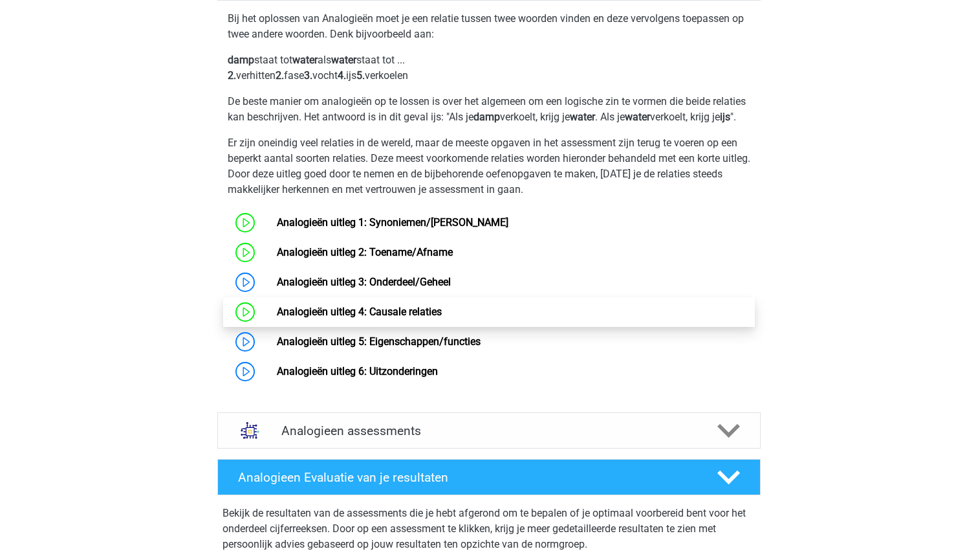
click at [442, 318] on link "Analogieën uitleg 4: Causale relaties" at bounding box center [359, 311] width 165 height 12
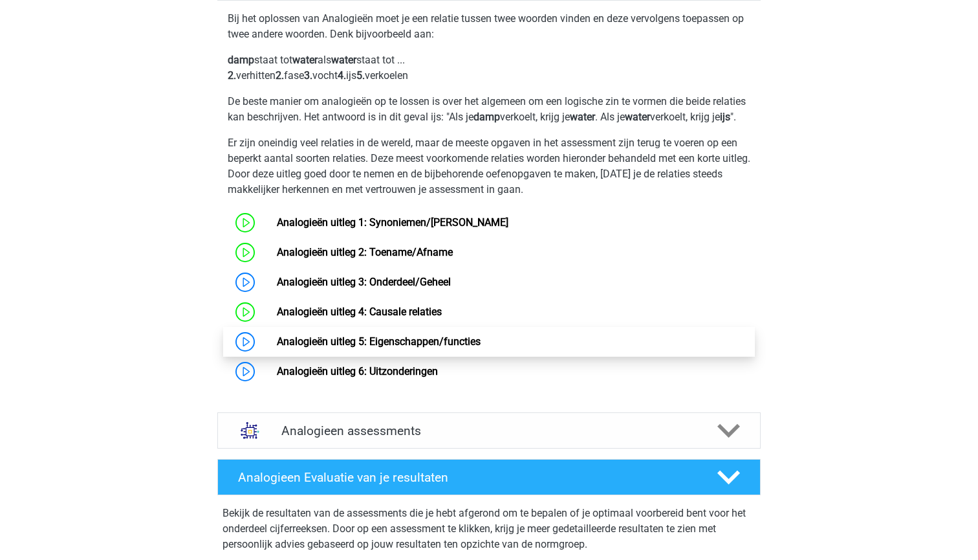
click at [378, 347] on link "Analogieën uitleg 5: Eigenschappen/functies" at bounding box center [379, 341] width 204 height 12
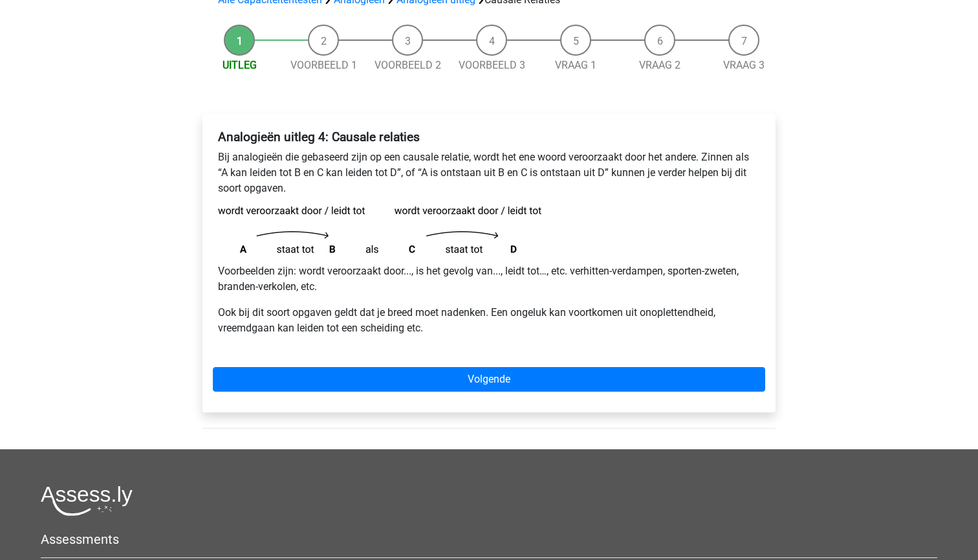
scroll to position [129, 0]
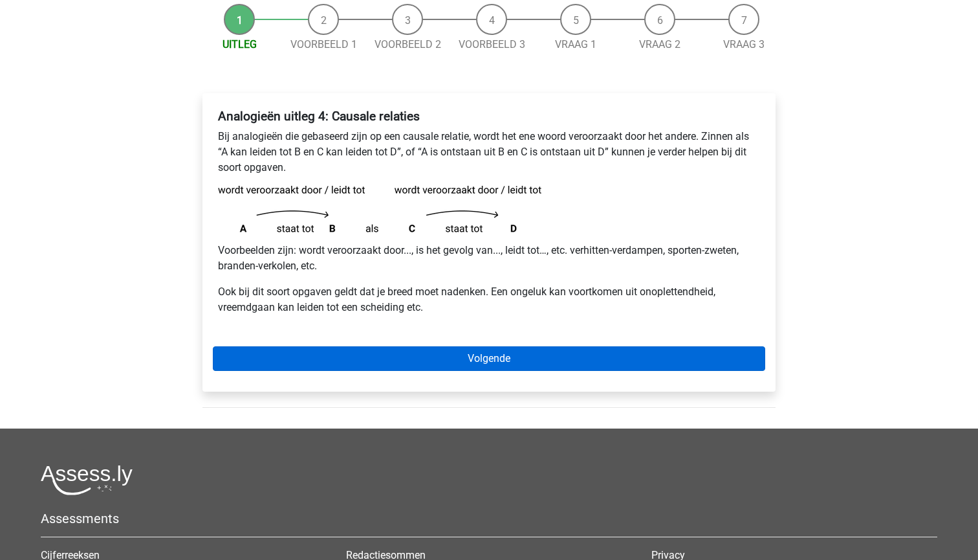
click at [467, 357] on link "Volgende" at bounding box center [489, 358] width 552 height 25
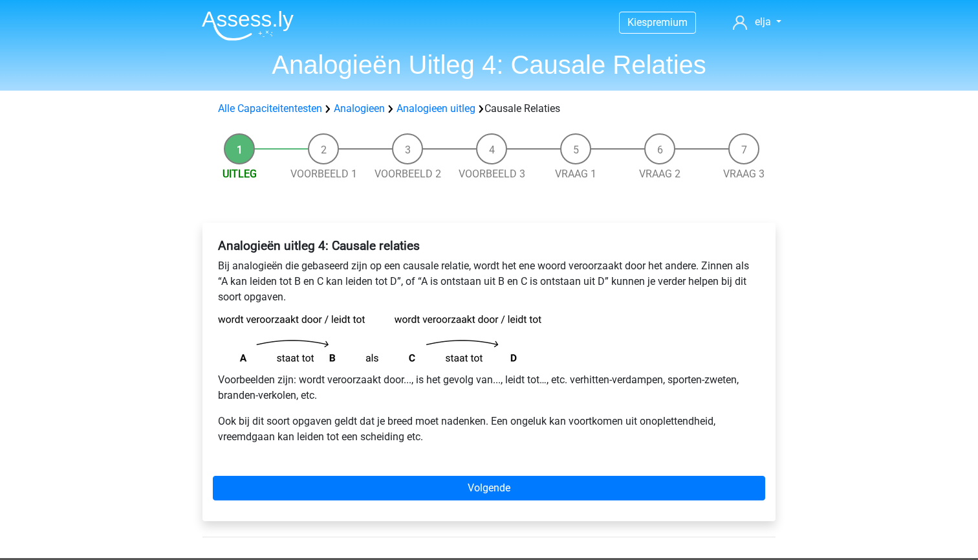
scroll to position [-1, 0]
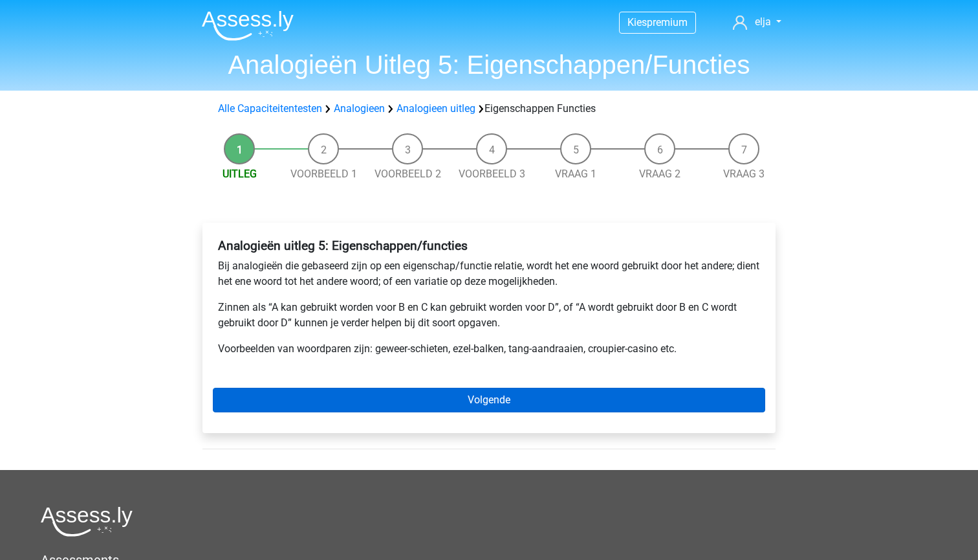
click at [382, 395] on link "Volgende" at bounding box center [489, 400] width 552 height 25
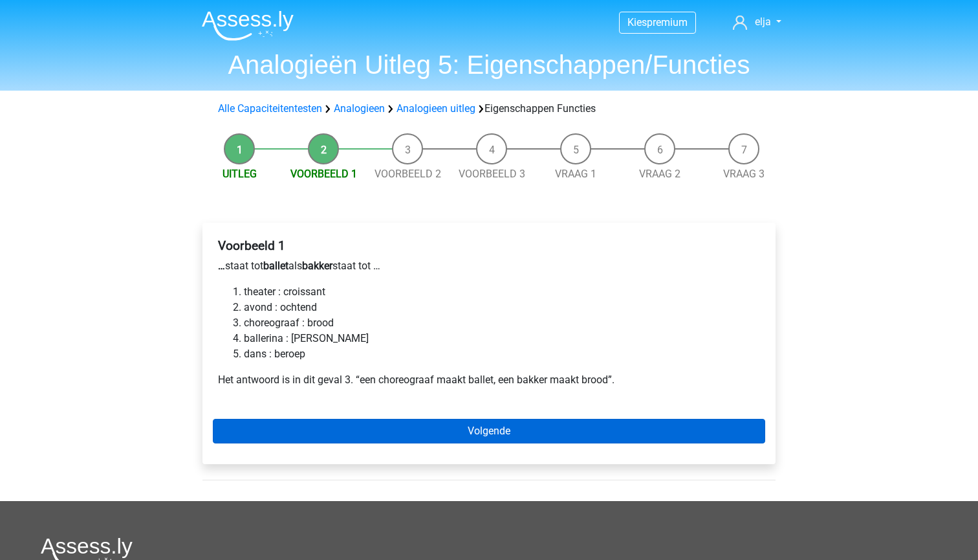
click at [366, 422] on link "Volgende" at bounding box center [489, 431] width 552 height 25
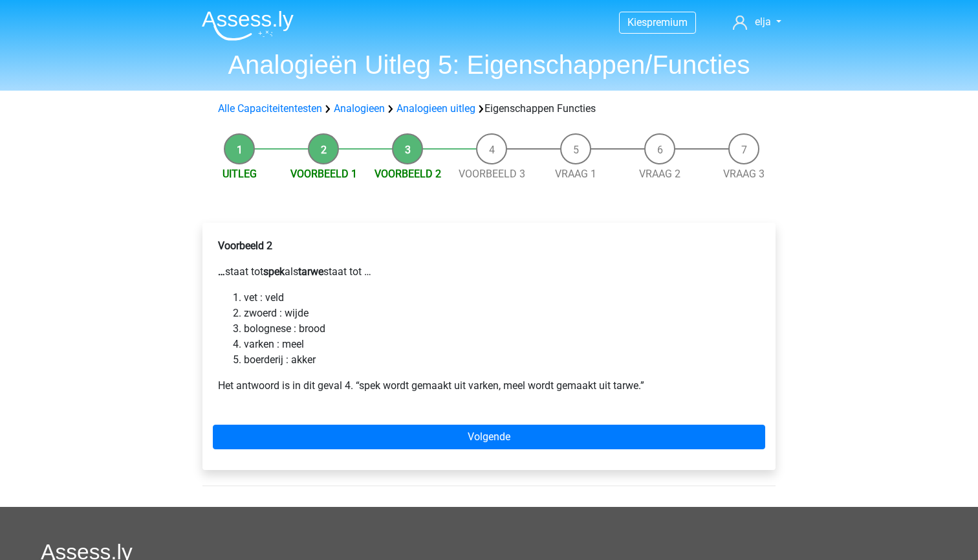
click at [265, 282] on div "Voorbeeld 2 … staat tot spek als tarwe staat tot … vet : veld zwoerd : wijde bo…" at bounding box center [489, 321] width 552 height 176
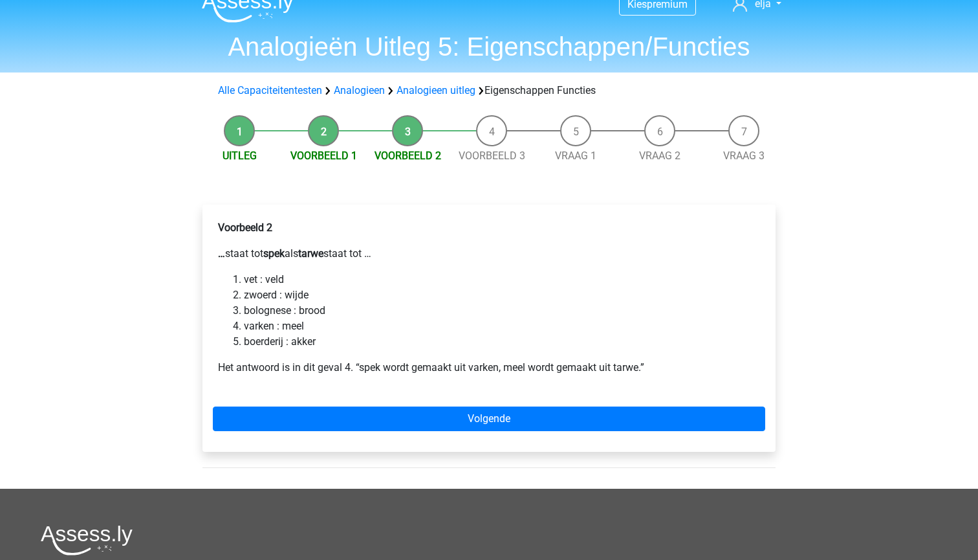
scroll to position [20, 0]
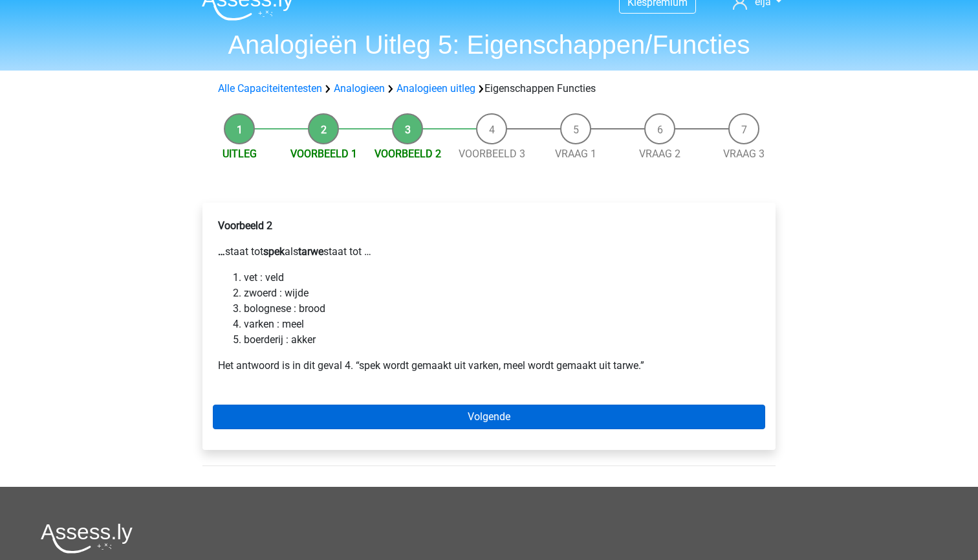
click at [294, 408] on link "Volgende" at bounding box center [489, 416] width 552 height 25
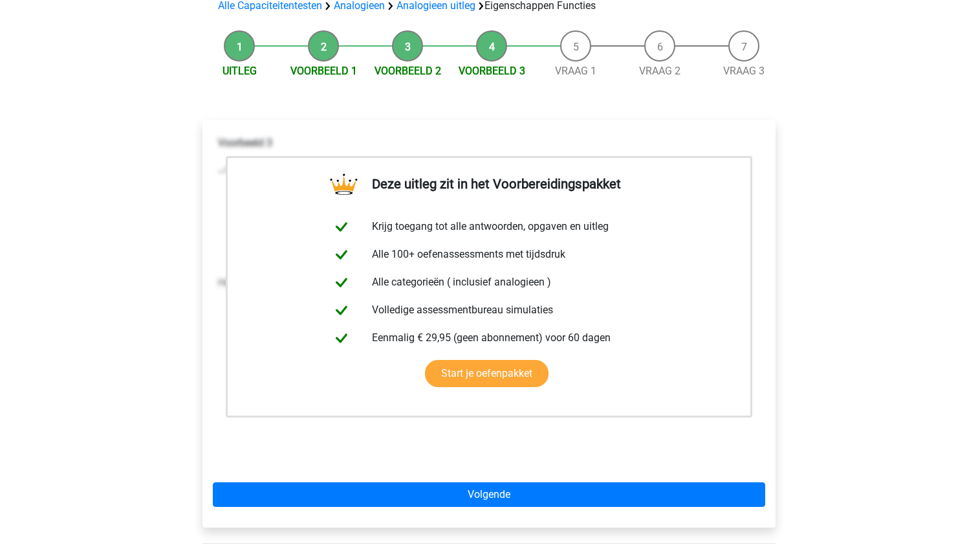
scroll to position [117, 0]
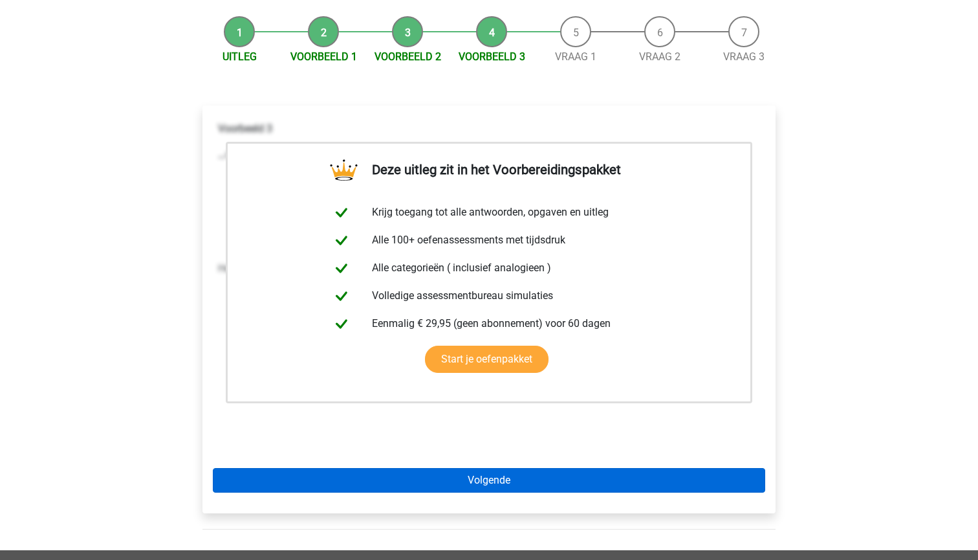
click at [295, 477] on link "Volgende" at bounding box center [489, 480] width 552 height 25
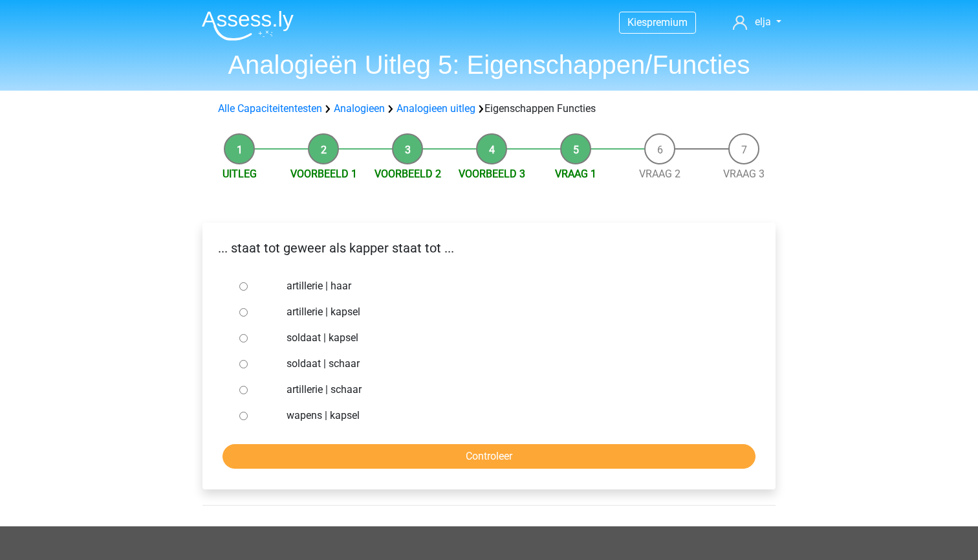
click at [278, 363] on div "soldaat | schaar" at bounding box center [510, 364] width 467 height 26
click at [241, 366] on input "soldaat | schaar" at bounding box center [243, 364] width 8 height 8
radio input "true"
click at [303, 450] on input "Controleer" at bounding box center [489, 456] width 533 height 25
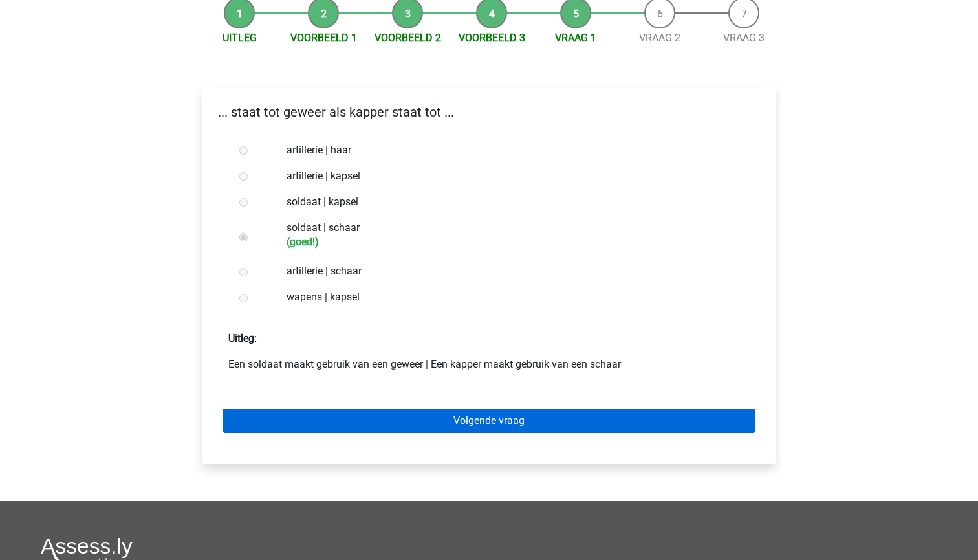
scroll to position [138, 0]
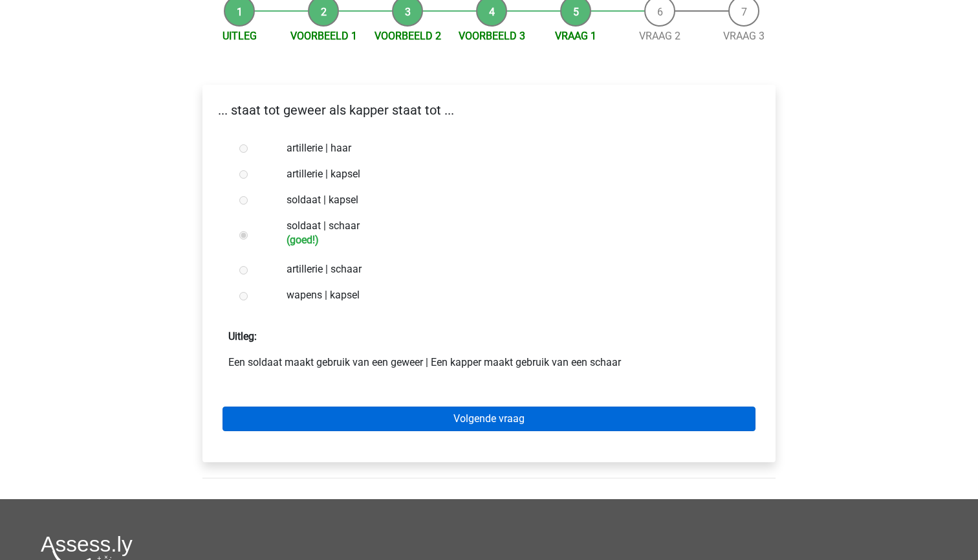
click at [307, 417] on link "Volgende vraag" at bounding box center [489, 418] width 533 height 25
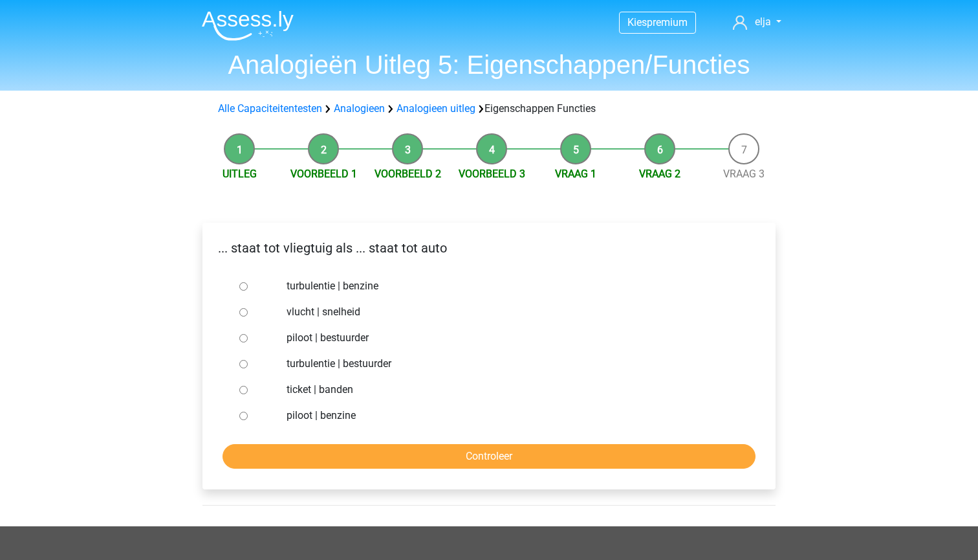
click at [280, 339] on div "piloot | bestuurder" at bounding box center [510, 338] width 467 height 26
click at [256, 342] on div at bounding box center [255, 338] width 43 height 26
click at [243, 342] on div at bounding box center [255, 338] width 43 height 26
click at [245, 334] on input "piloot | bestuurder" at bounding box center [243, 338] width 8 height 8
radio input "true"
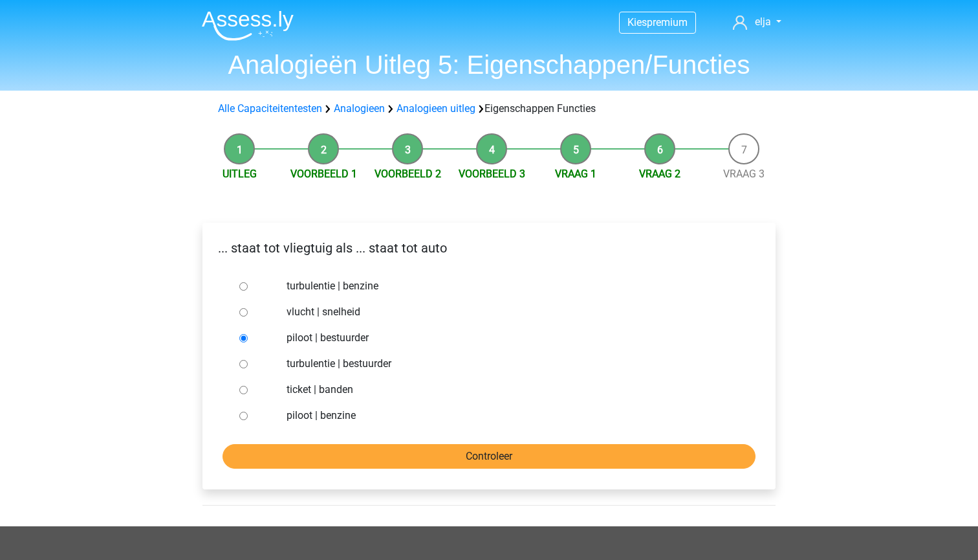
click at [273, 450] on input "Controleer" at bounding box center [489, 456] width 533 height 25
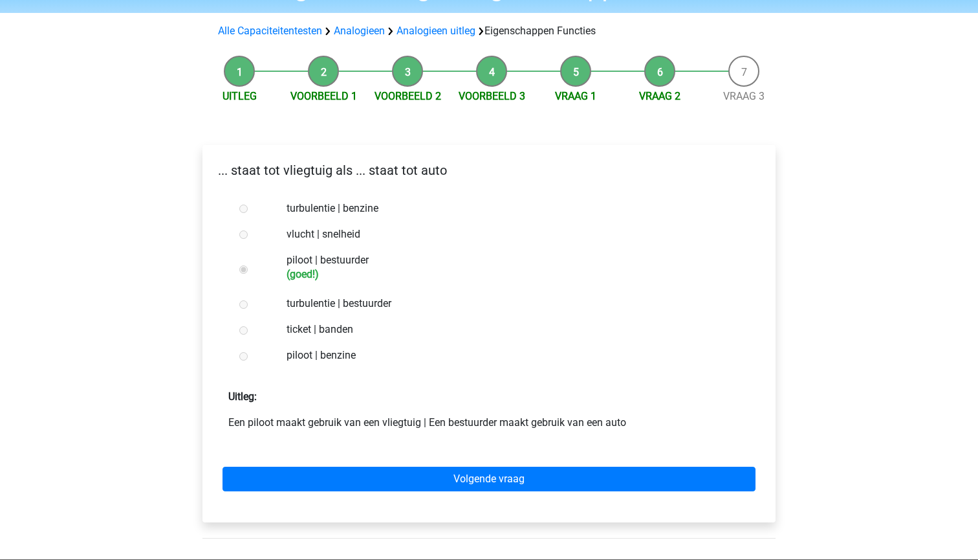
scroll to position [79, 0]
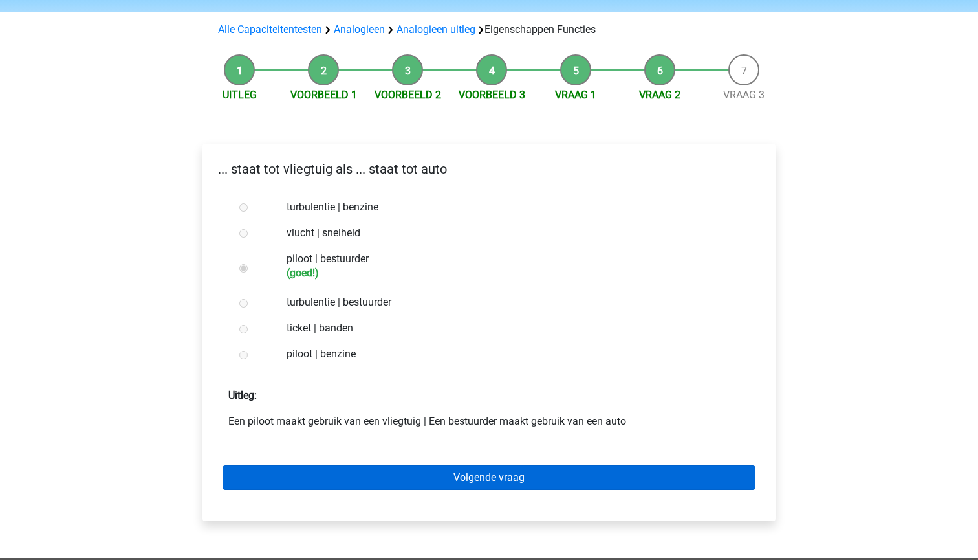
click at [278, 474] on link "Volgende vraag" at bounding box center [489, 477] width 533 height 25
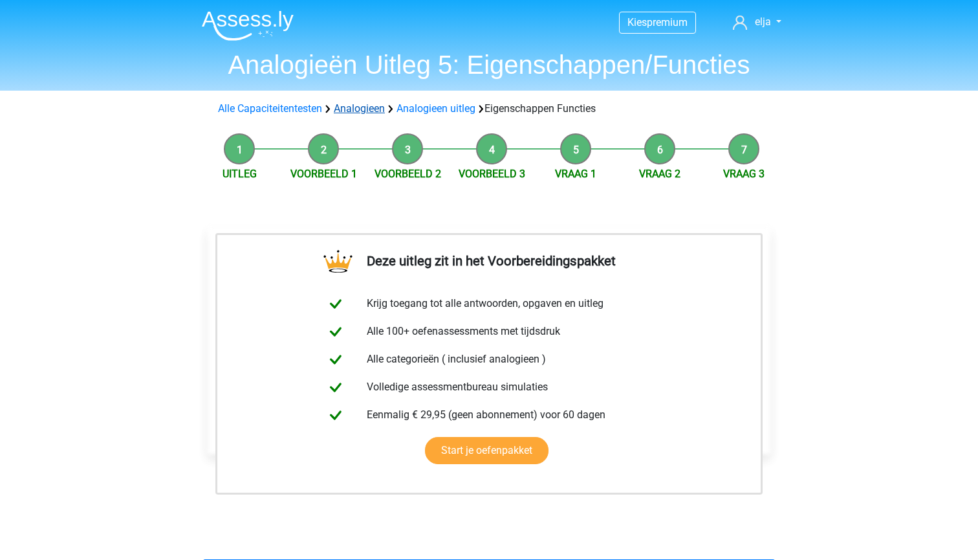
click at [356, 107] on link "Analogieen" at bounding box center [359, 108] width 51 height 12
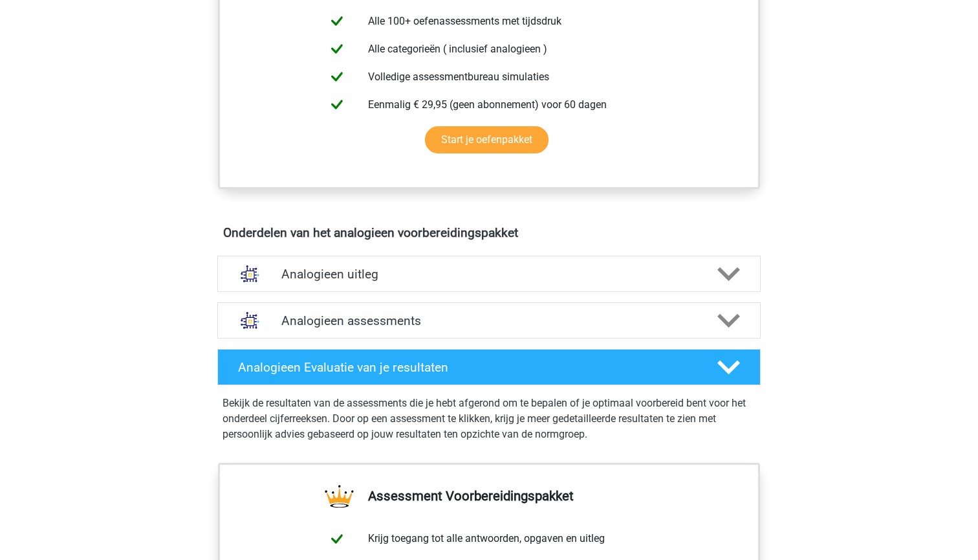
scroll to position [558, 0]
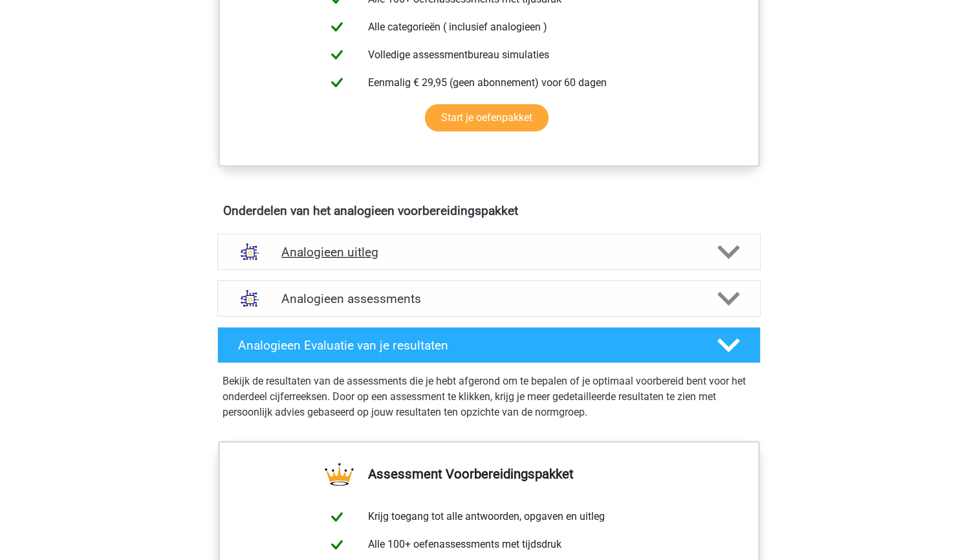
click at [434, 251] on h4 "Analogieen uitleg" at bounding box center [488, 252] width 415 height 15
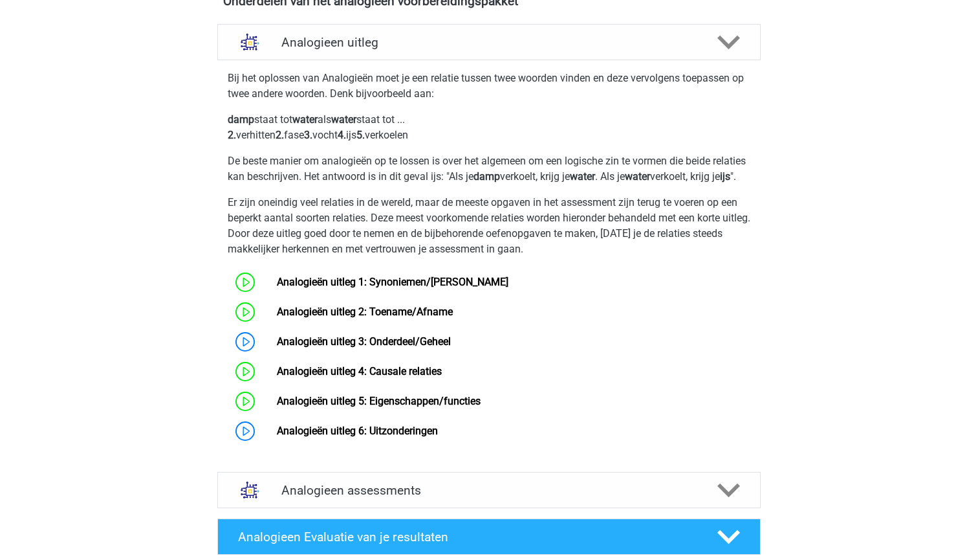
scroll to position [811, 0]
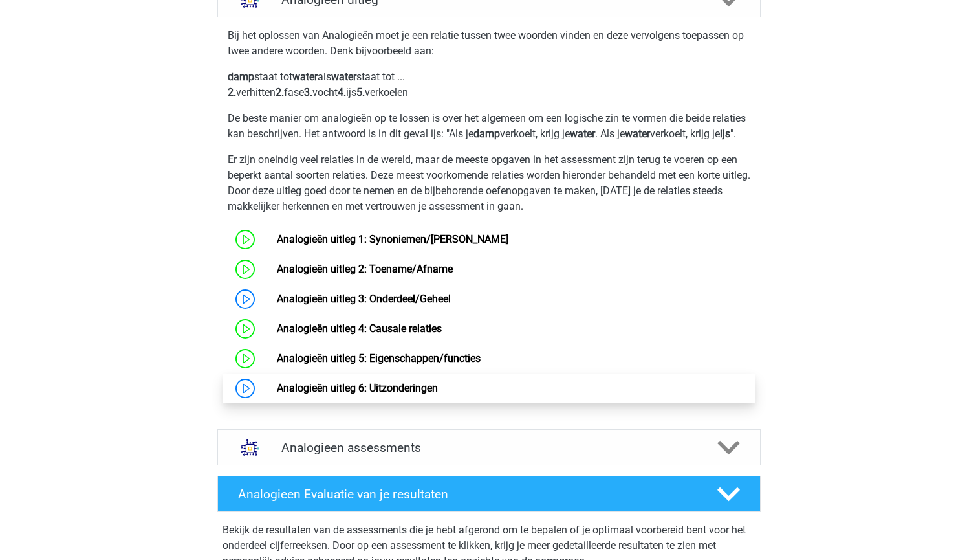
click at [379, 394] on link "Analogieën uitleg 6: Uitzonderingen" at bounding box center [357, 388] width 161 height 12
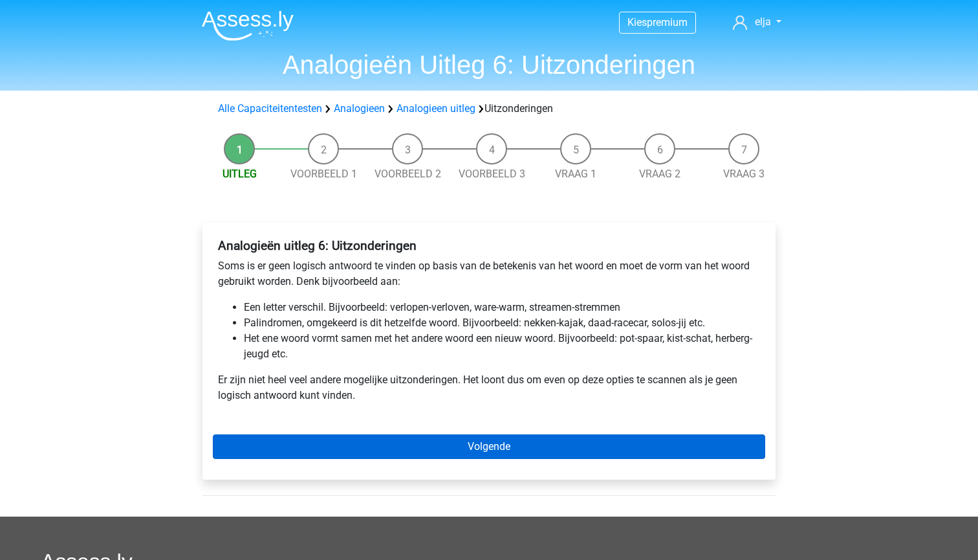
click at [381, 441] on link "Volgende" at bounding box center [489, 446] width 552 height 25
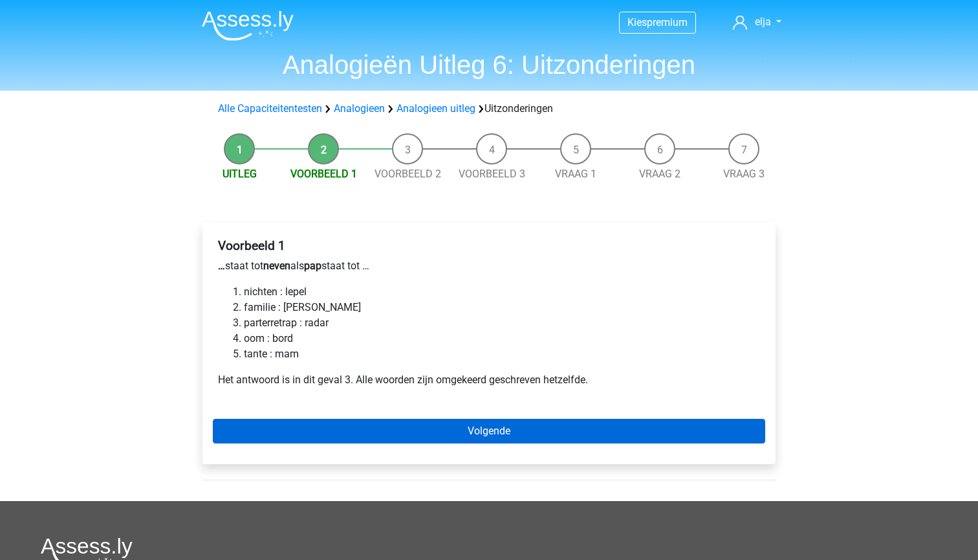
click at [354, 426] on link "Volgende" at bounding box center [489, 431] width 552 height 25
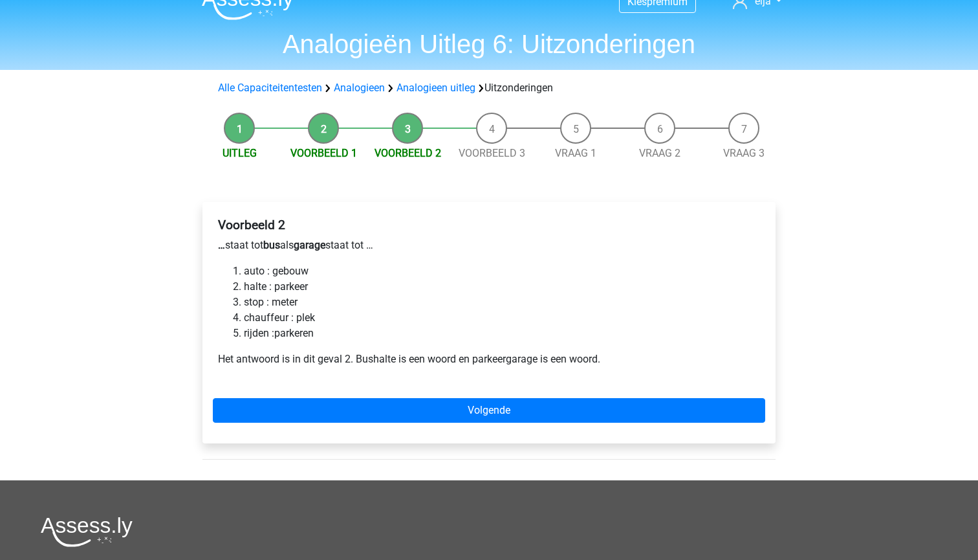
scroll to position [18, 0]
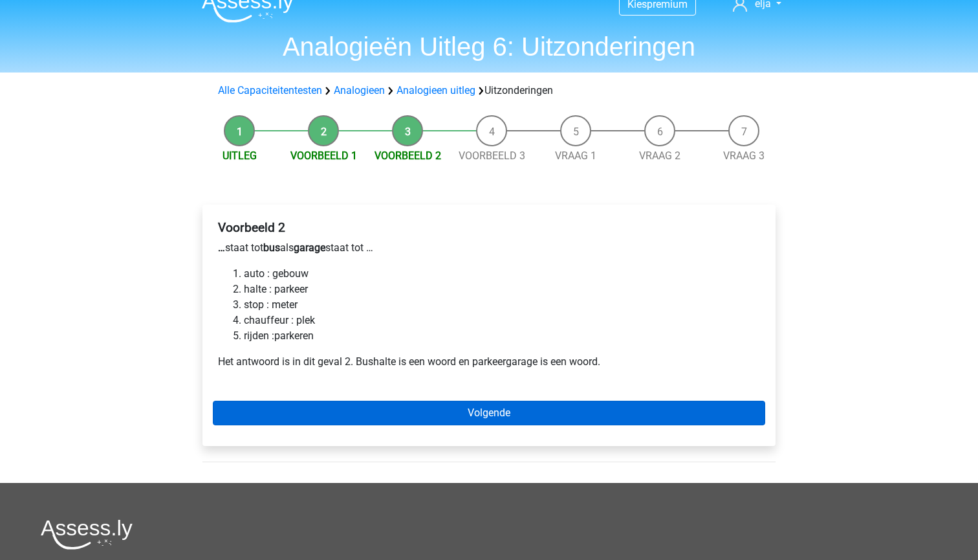
click at [252, 420] on link "Volgende" at bounding box center [489, 412] width 552 height 25
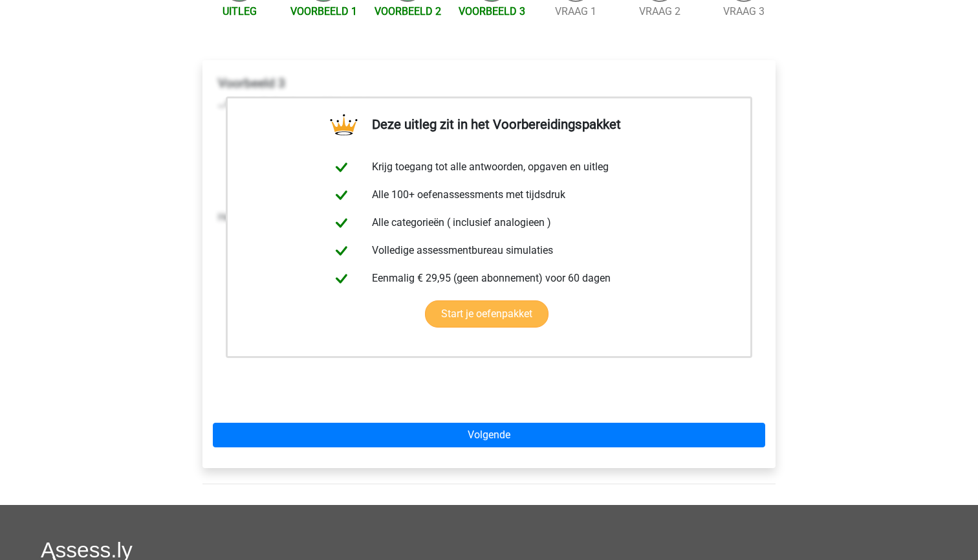
scroll to position [191, 0]
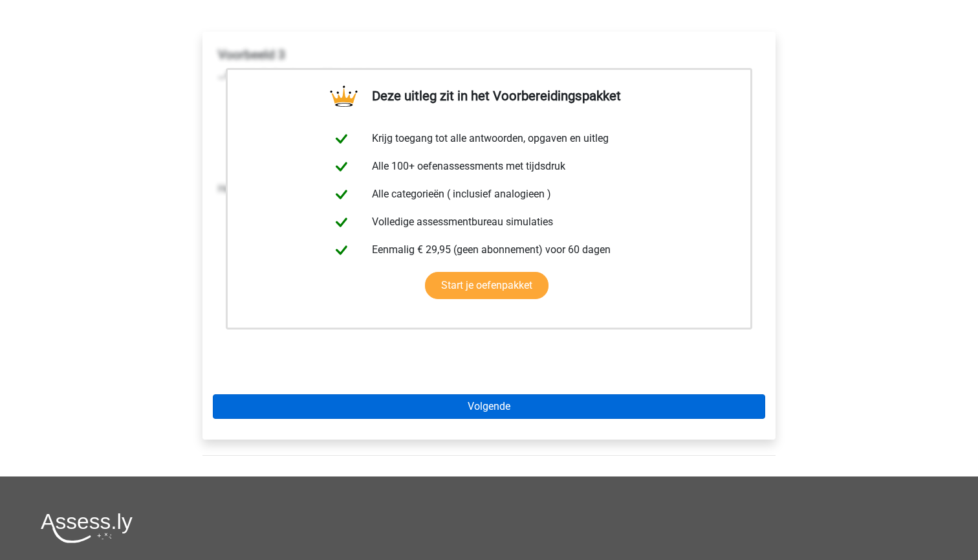
click at [259, 401] on link "Volgende" at bounding box center [489, 406] width 552 height 25
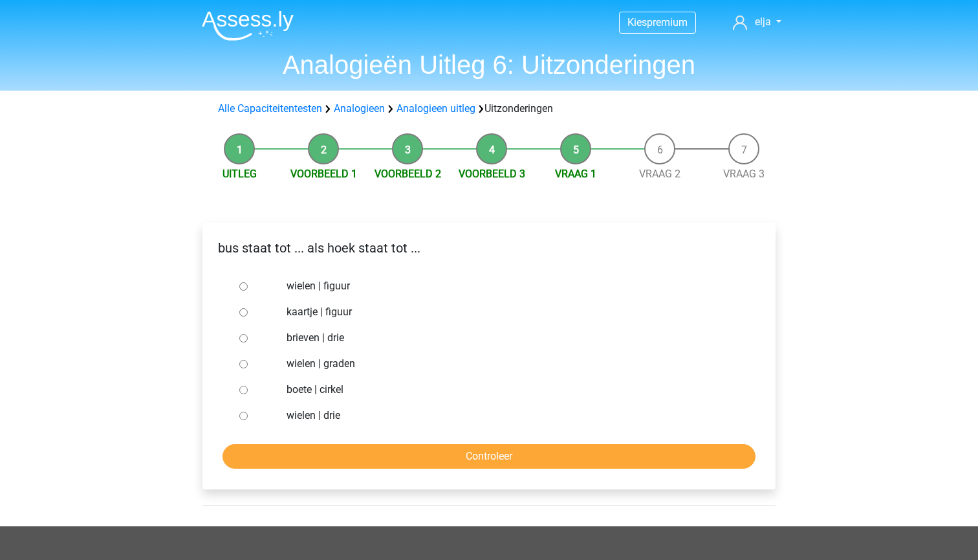
click at [254, 356] on div at bounding box center [255, 364] width 43 height 26
click at [254, 365] on div at bounding box center [255, 364] width 43 height 26
click at [244, 362] on input "wielen | graden" at bounding box center [243, 364] width 8 height 8
radio input "true"
click at [254, 452] on input "Controleer" at bounding box center [489, 456] width 533 height 25
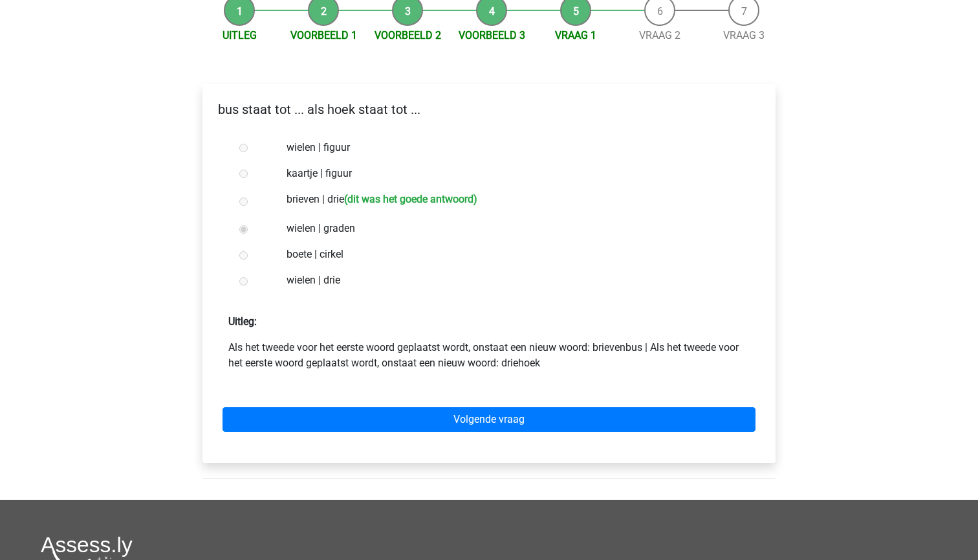
scroll to position [145, 0]
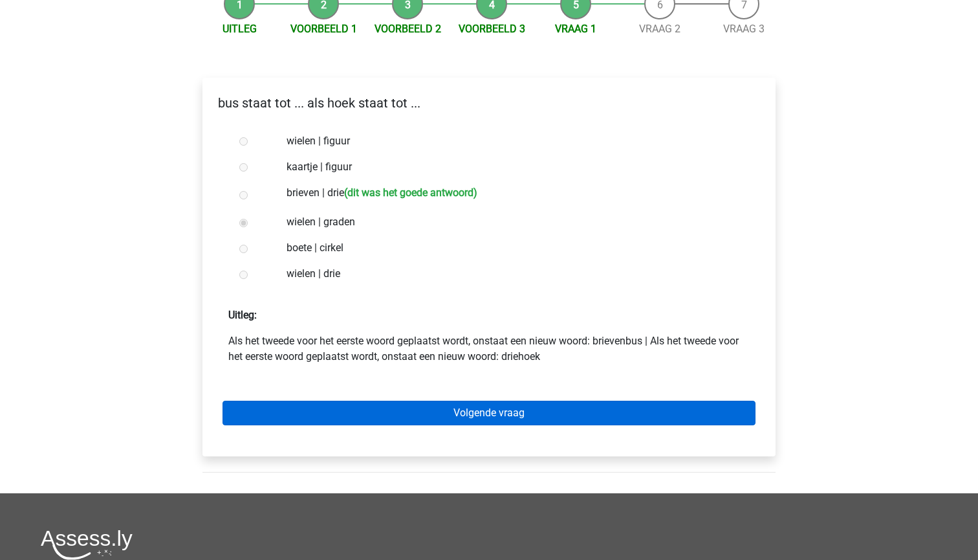
click at [278, 424] on link "Volgende vraag" at bounding box center [489, 412] width 533 height 25
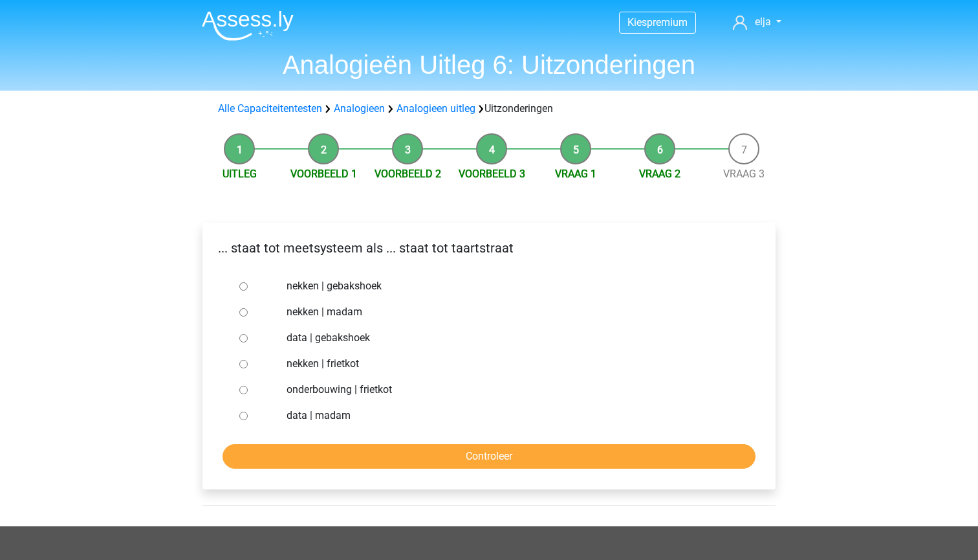
click at [316, 313] on label "nekken | madam" at bounding box center [511, 312] width 448 height 16
click at [248, 313] on input "nekken | madam" at bounding box center [243, 312] width 8 height 8
radio input "true"
click at [350, 442] on form "nekken | gebakshoek nekken | madam data | gebakshoek nekken | frietkot onderbou…" at bounding box center [489, 370] width 552 height 195
click at [350, 446] on input "Controleer" at bounding box center [489, 456] width 533 height 25
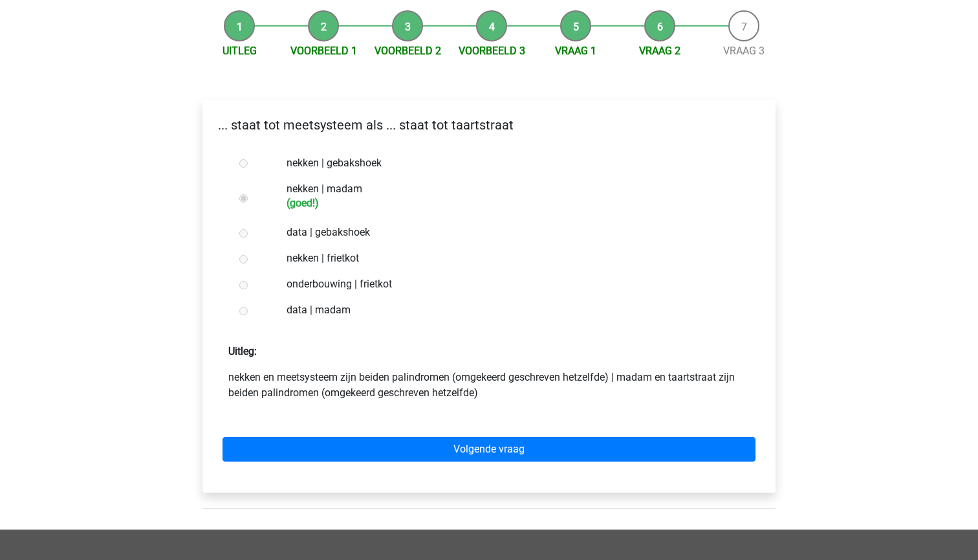
scroll to position [166, 0]
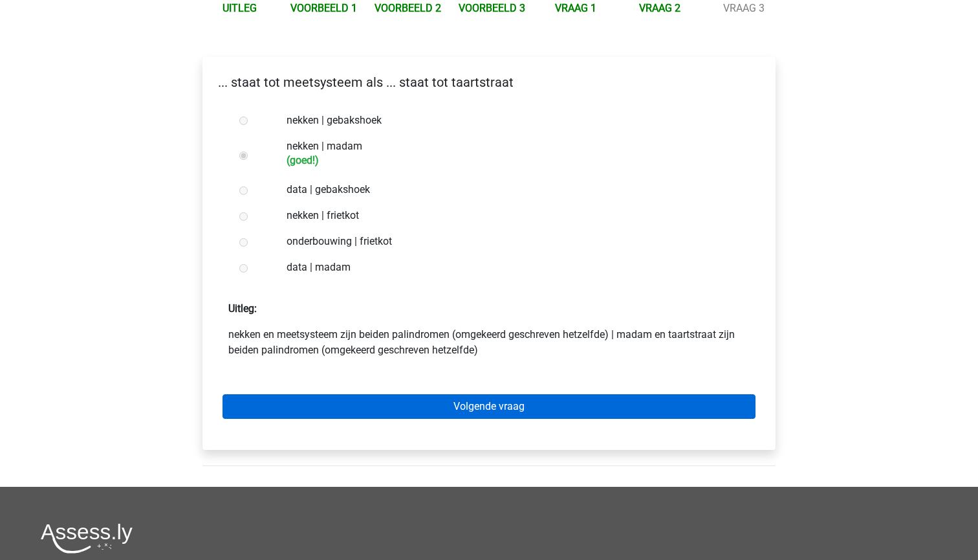
click at [358, 410] on link "Volgende vraag" at bounding box center [489, 406] width 533 height 25
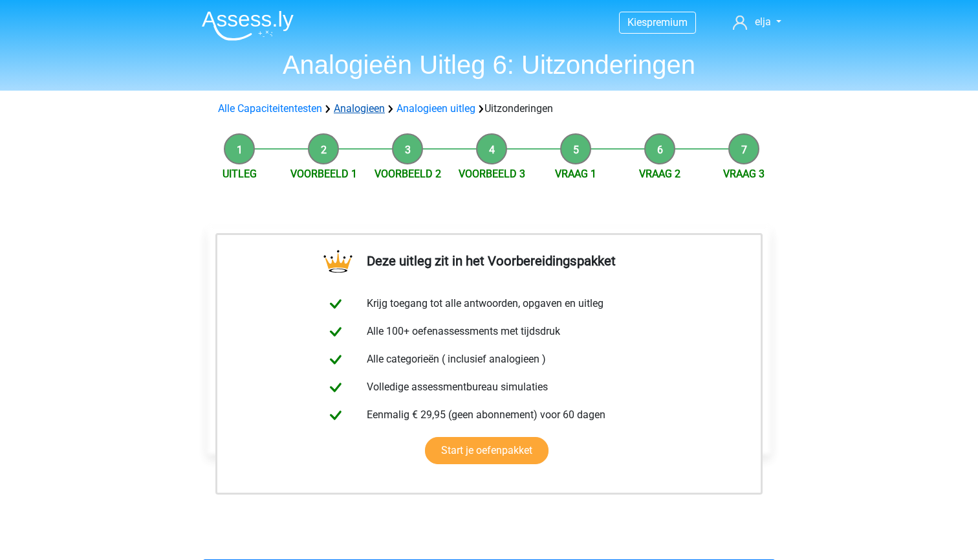
click at [354, 105] on link "Analogieen" at bounding box center [359, 108] width 51 height 12
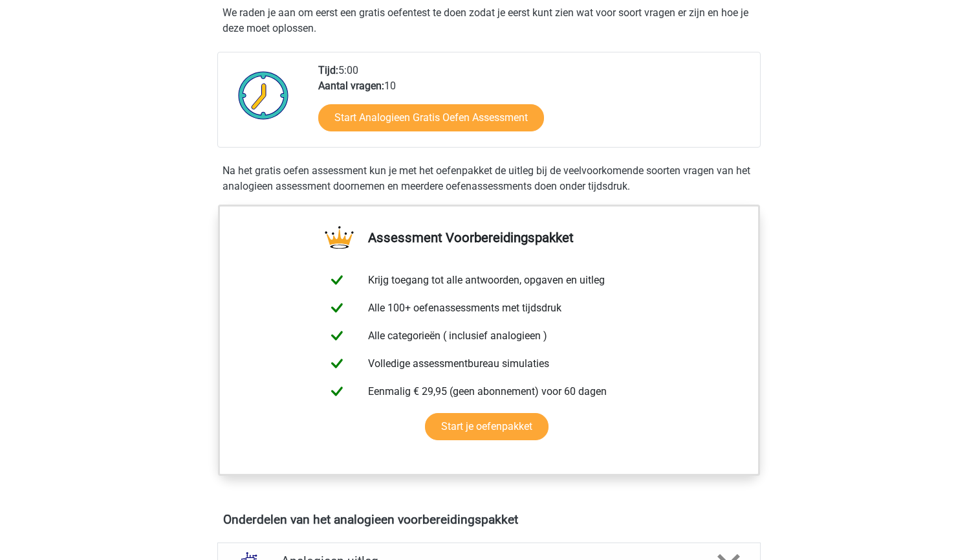
scroll to position [140, 0]
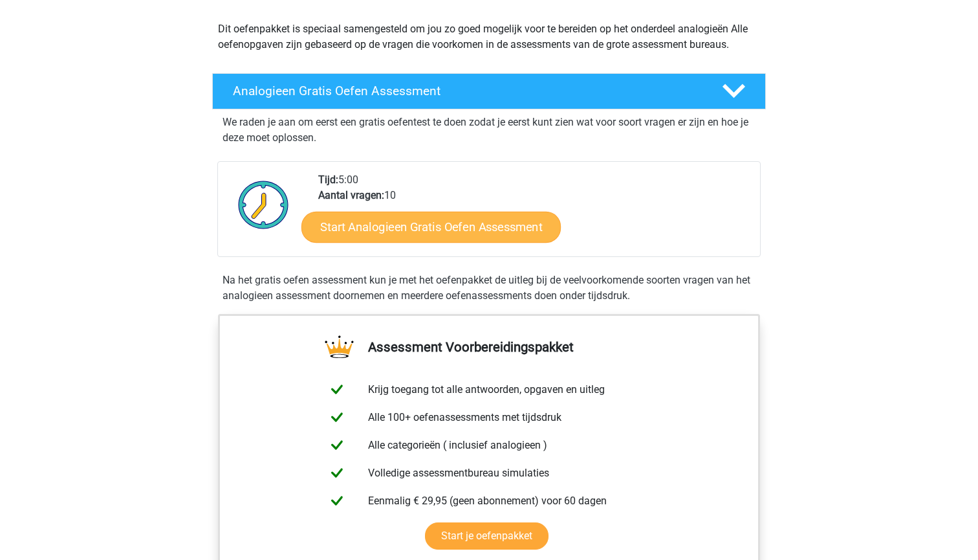
click at [384, 228] on link "Start Analogieen Gratis Oefen Assessment" at bounding box center [430, 226] width 259 height 31
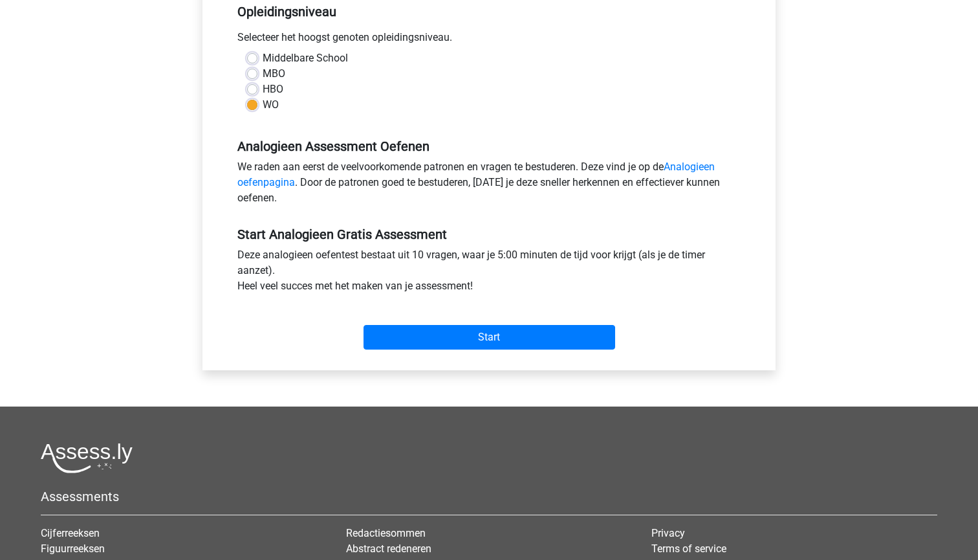
scroll to position [274, 0]
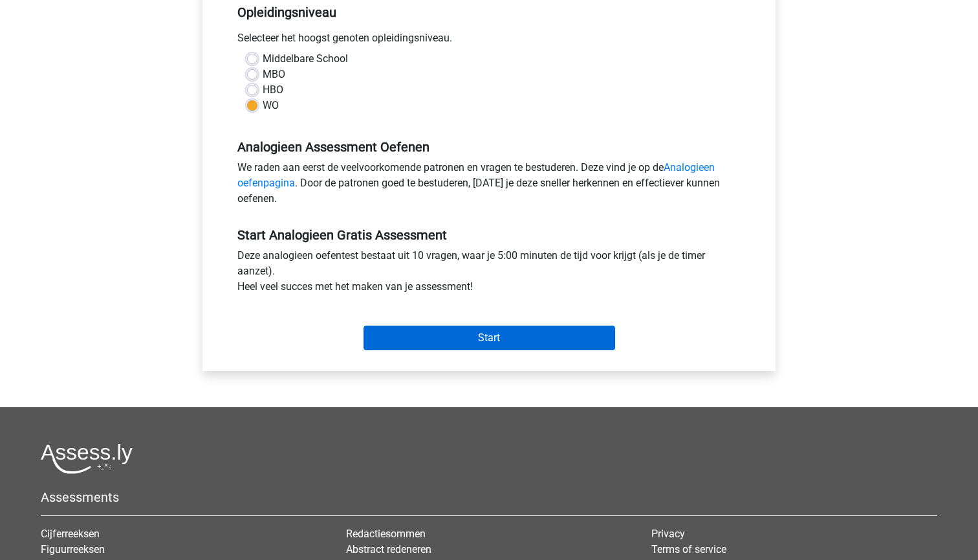
click at [408, 348] on input "Start" at bounding box center [490, 337] width 252 height 25
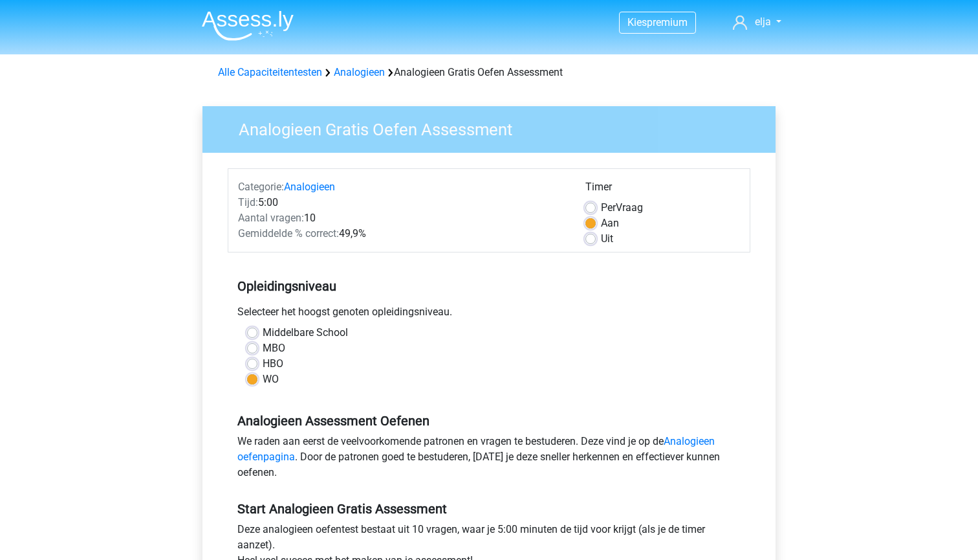
scroll to position [0, 0]
click at [353, 73] on link "Analogieen" at bounding box center [359, 72] width 51 height 12
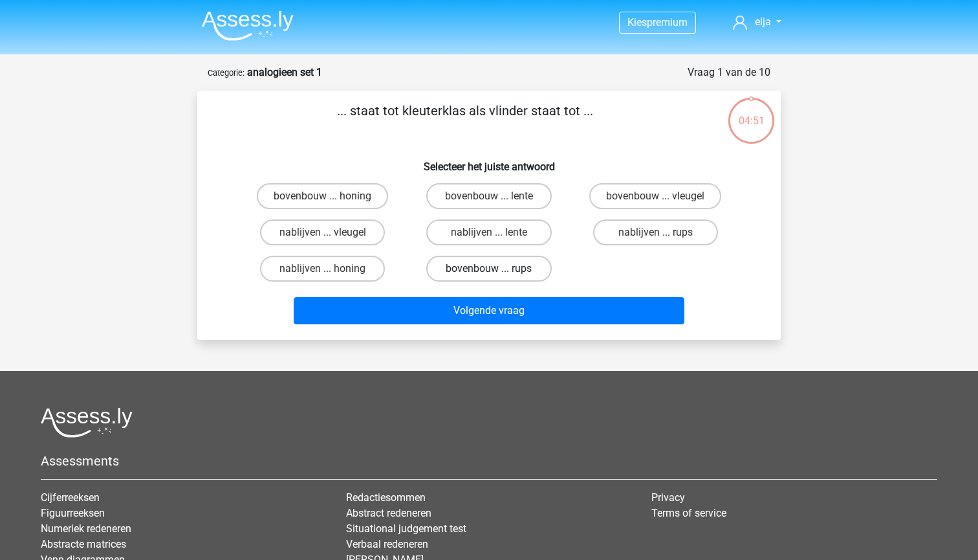
click at [470, 265] on label "bovenbouw ... rups" at bounding box center [488, 269] width 125 height 26
click at [489, 268] on input "bovenbouw ... rups" at bounding box center [493, 272] width 8 height 8
radio input "true"
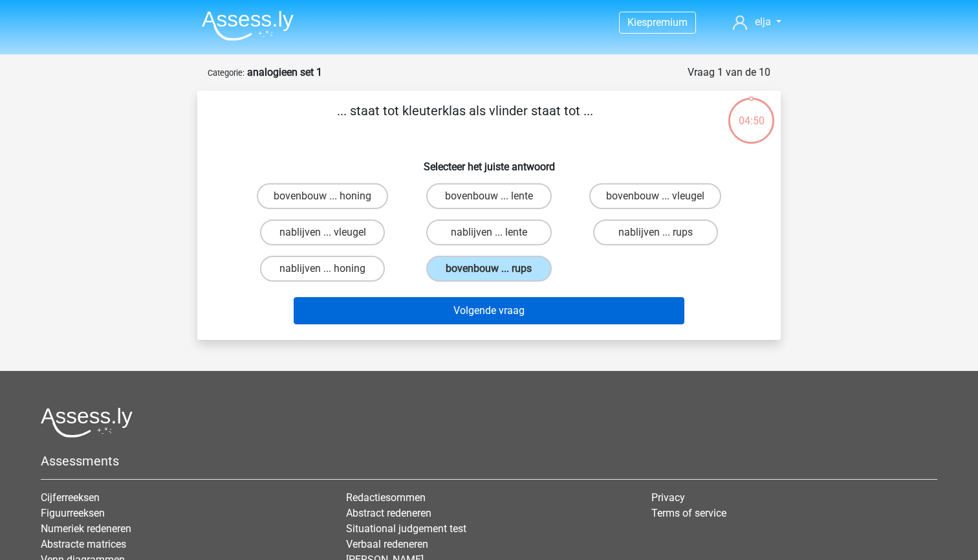
click at [472, 311] on button "Volgende vraag" at bounding box center [489, 310] width 391 height 27
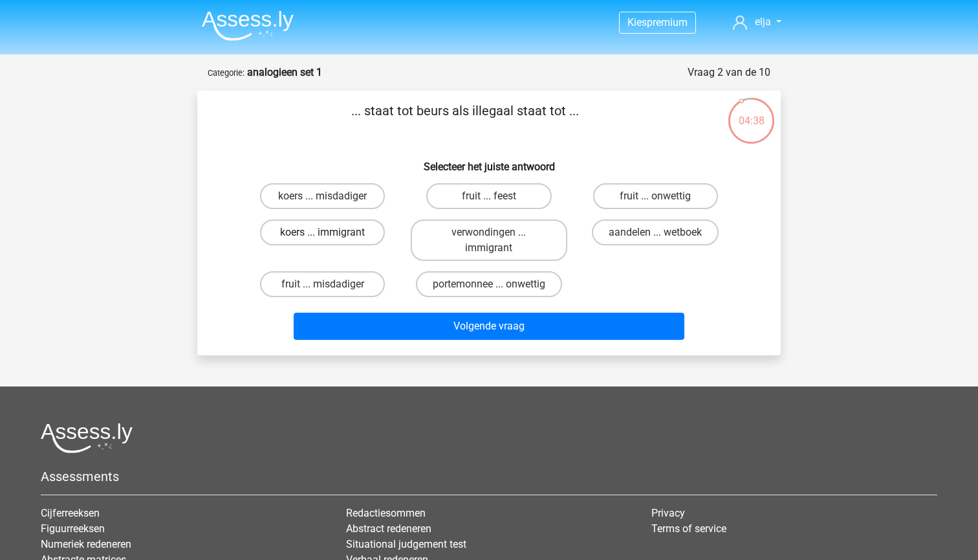
click at [355, 234] on label "koers ... immigrant" at bounding box center [322, 232] width 125 height 26
click at [331, 234] on input "koers ... immigrant" at bounding box center [327, 236] width 8 height 8
radio input "true"
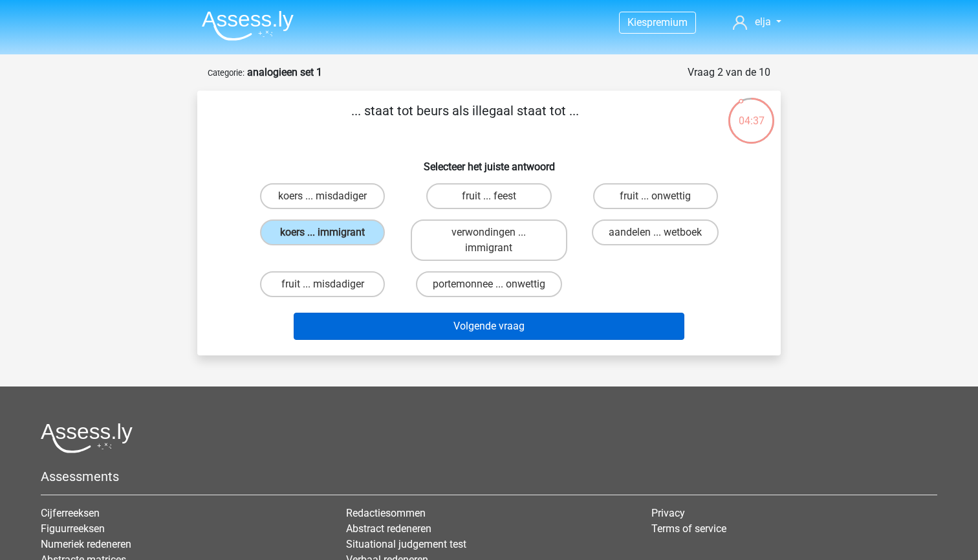
click at [388, 323] on button "Volgende vraag" at bounding box center [489, 325] width 391 height 27
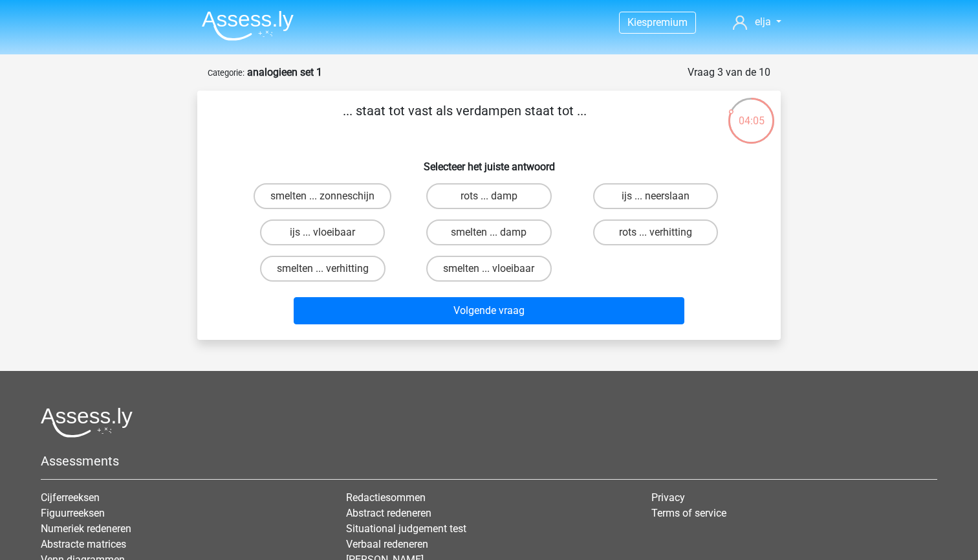
click at [493, 269] on input "smelten ... vloeibaar" at bounding box center [493, 272] width 8 height 8
radio input "true"
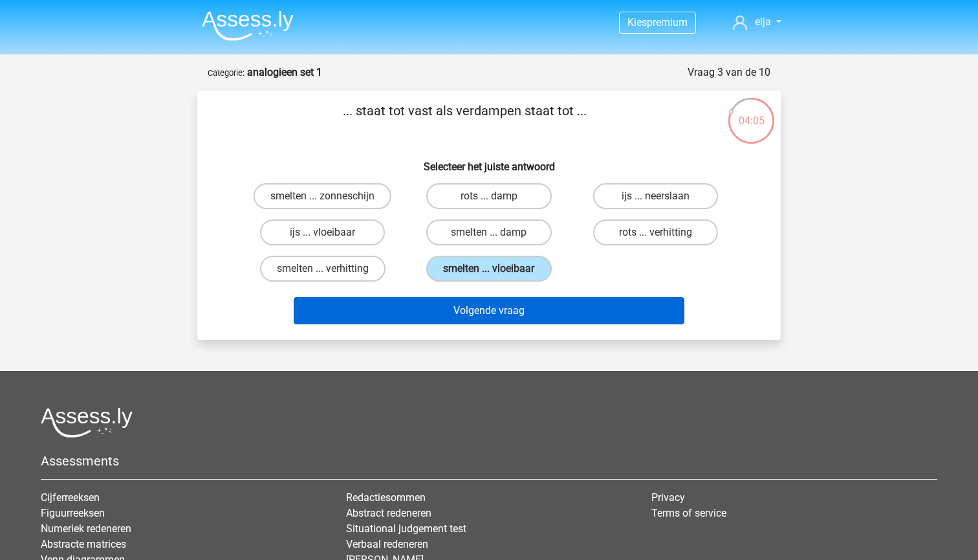
click at [501, 300] on button "Volgende vraag" at bounding box center [489, 310] width 391 height 27
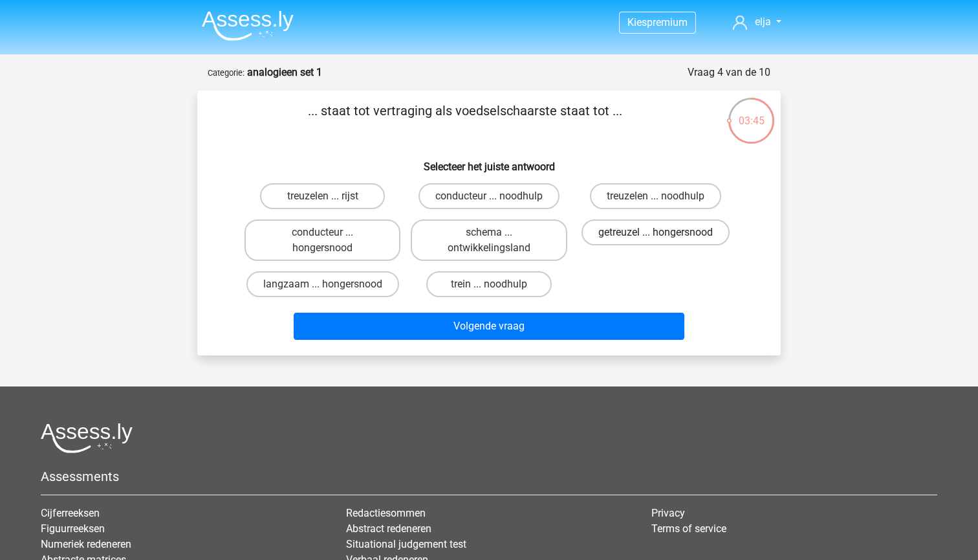
click at [606, 233] on label "getreuzel ... hongersnood" at bounding box center [656, 232] width 148 height 26
click at [655, 233] on input "getreuzel ... hongersnood" at bounding box center [659, 236] width 8 height 8
radio input "true"
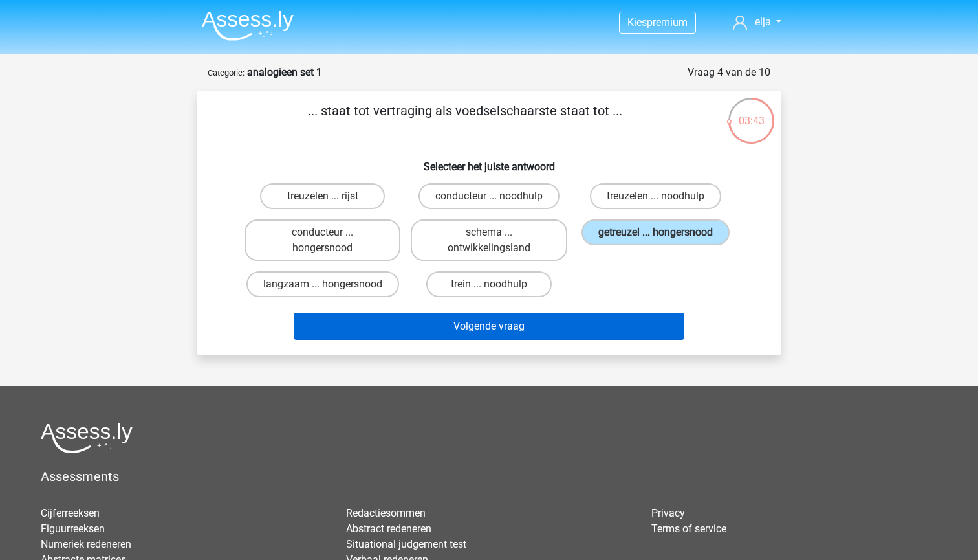
click at [571, 329] on button "Volgende vraag" at bounding box center [489, 325] width 391 height 27
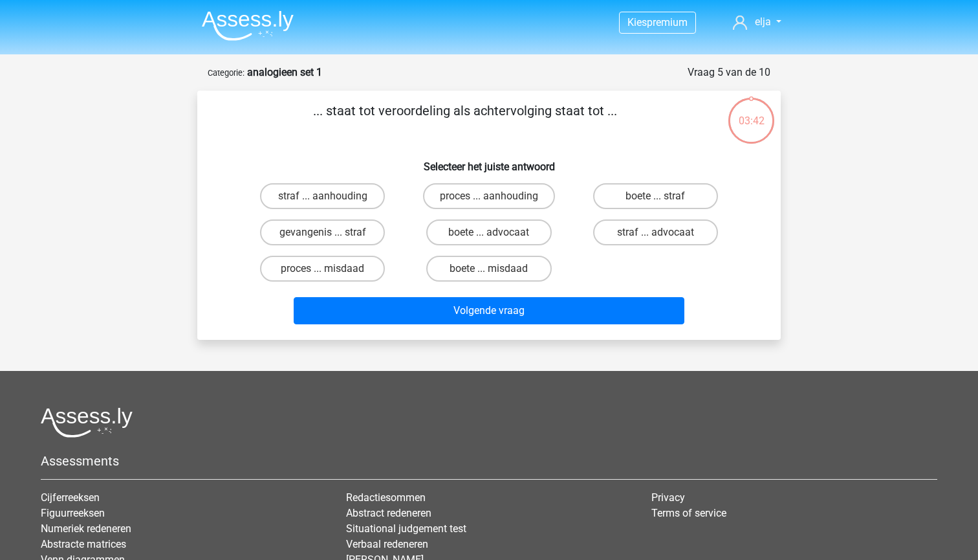
scroll to position [65, 0]
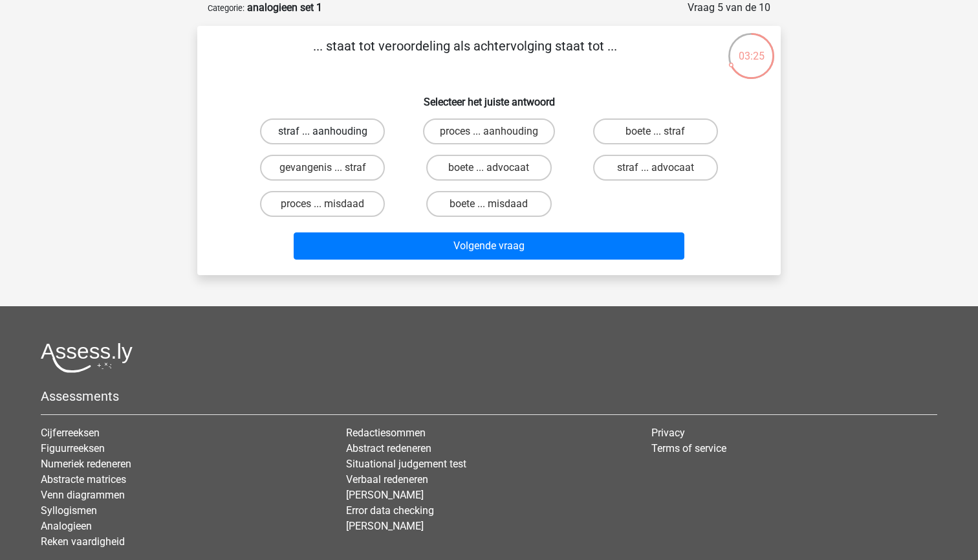
click at [321, 131] on label "straf ... aanhouding" at bounding box center [322, 131] width 125 height 26
click at [323, 131] on input "straf ... aanhouding" at bounding box center [327, 135] width 8 height 8
radio input "true"
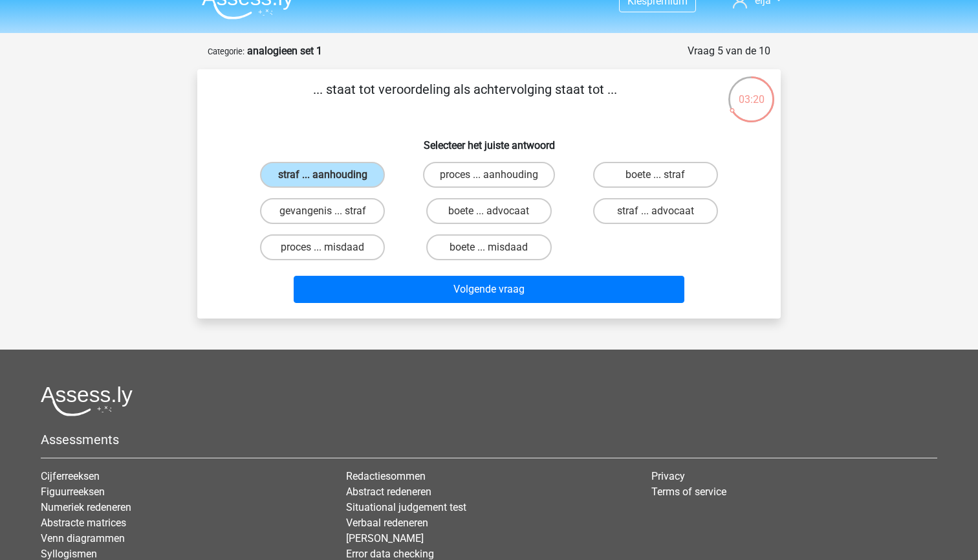
scroll to position [21, 0]
click at [446, 184] on label "proces ... aanhouding" at bounding box center [489, 175] width 132 height 26
click at [489, 183] on input "proces ... aanhouding" at bounding box center [493, 179] width 8 height 8
radio input "true"
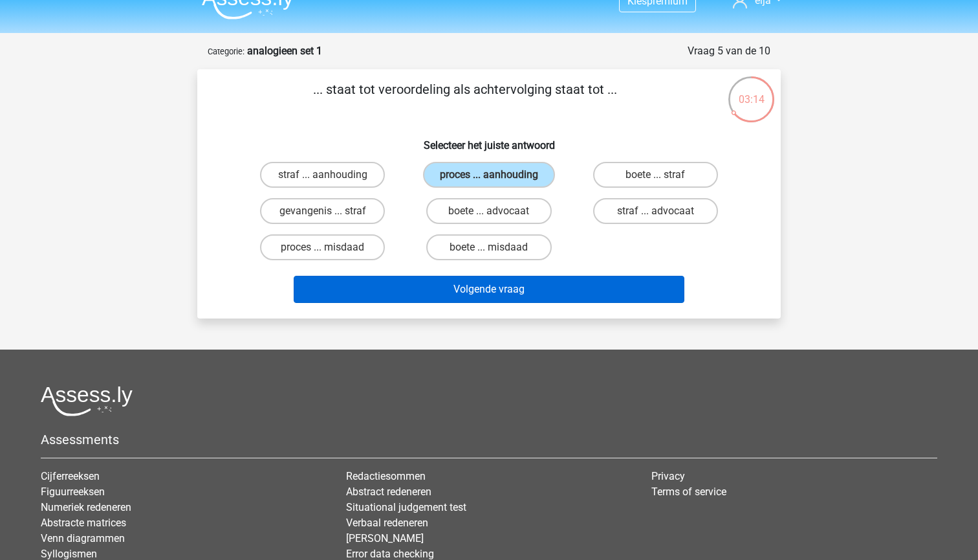
click at [542, 289] on button "Volgende vraag" at bounding box center [489, 289] width 391 height 27
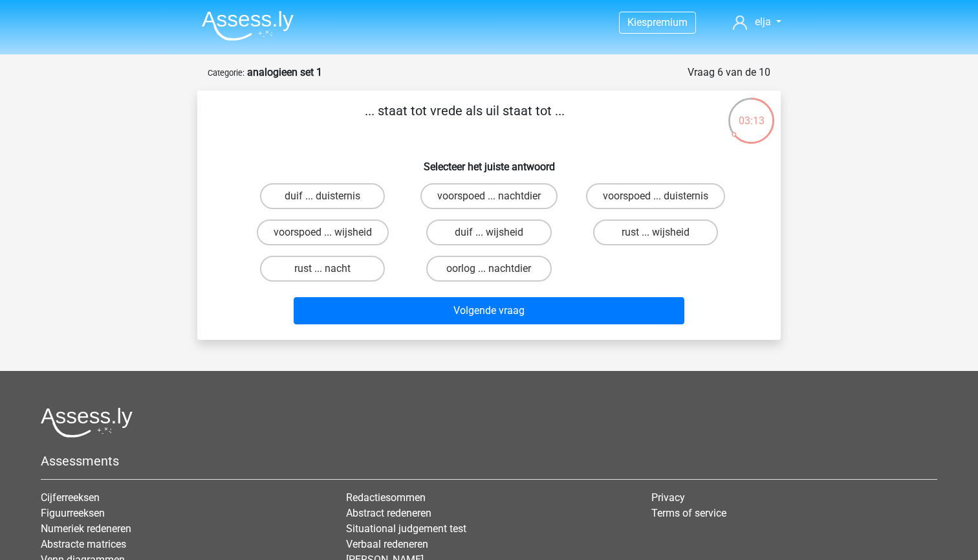
scroll to position [0, 0]
click at [463, 234] on label "duif ... wijsheid" at bounding box center [488, 232] width 125 height 26
click at [489, 234] on input "duif ... wijsheid" at bounding box center [493, 236] width 8 height 8
radio input "true"
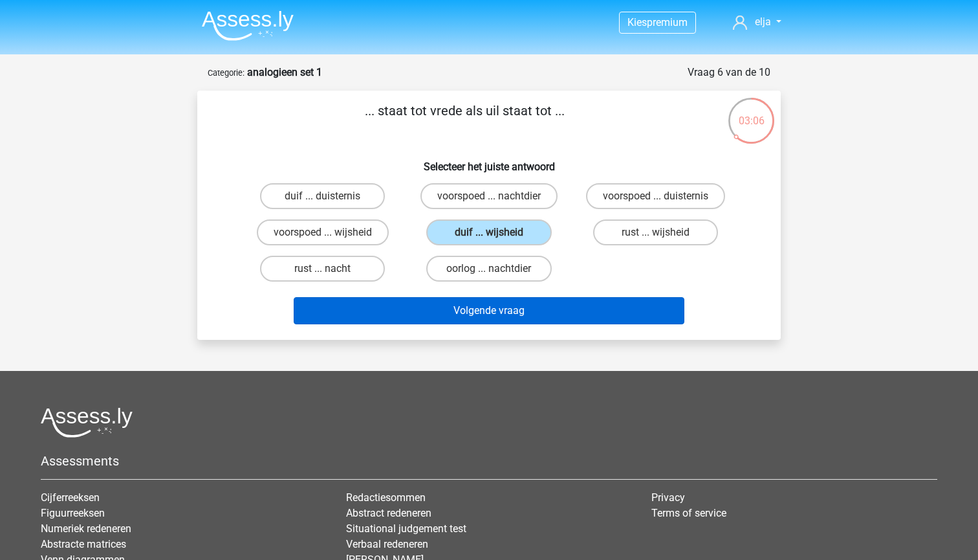
click at [462, 305] on button "Volgende vraag" at bounding box center [489, 310] width 391 height 27
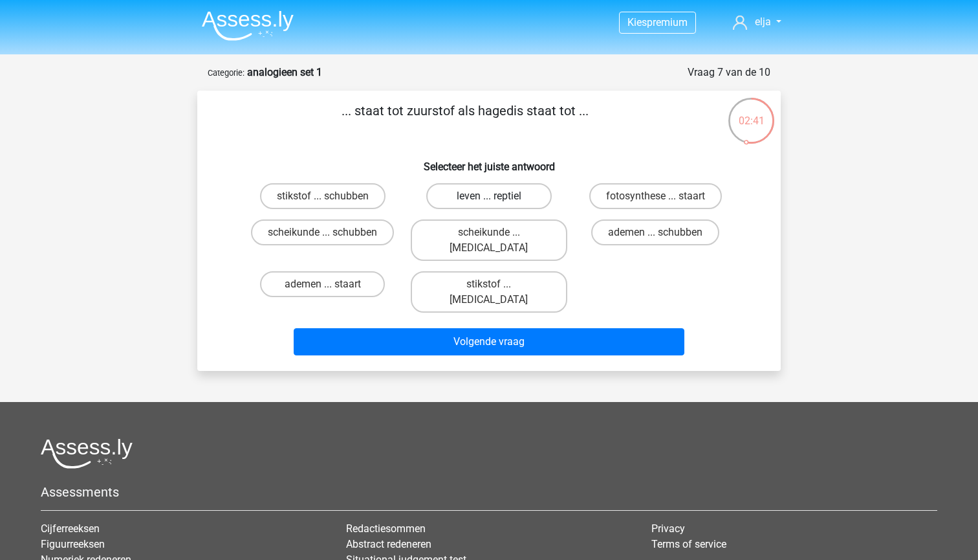
click at [468, 202] on label "leven ... reptiel" at bounding box center [488, 196] width 125 height 26
click at [489, 202] on input "leven ... reptiel" at bounding box center [493, 200] width 8 height 8
radio input "true"
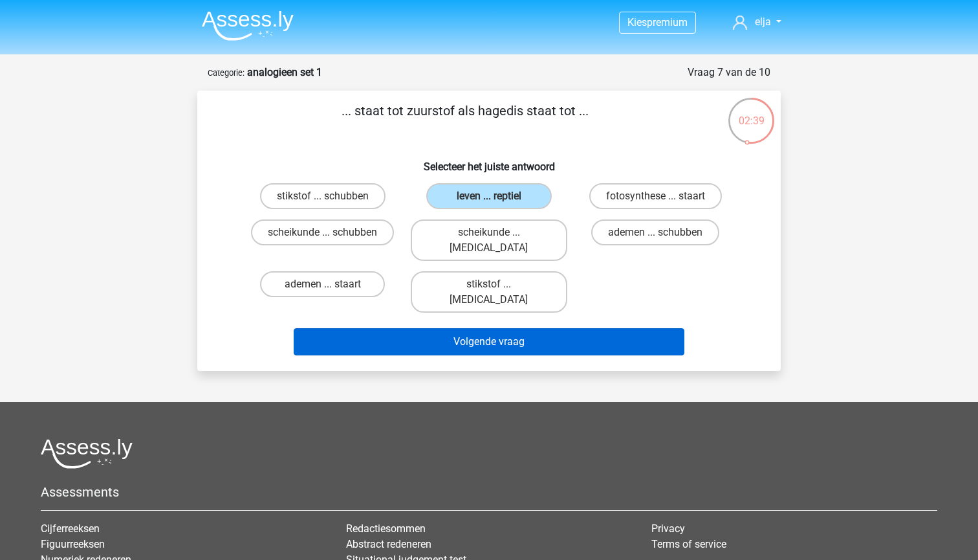
click at [482, 328] on button "Volgende vraag" at bounding box center [489, 341] width 391 height 27
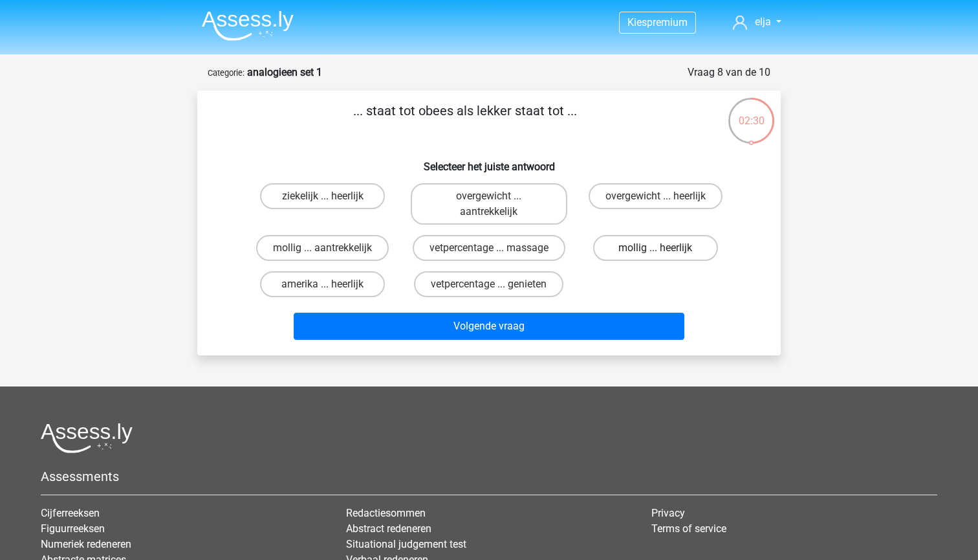
click at [640, 251] on label "mollig ... heerlijk" at bounding box center [655, 248] width 125 height 26
click at [655, 251] on input "mollig ... heerlijk" at bounding box center [659, 252] width 8 height 8
radio input "true"
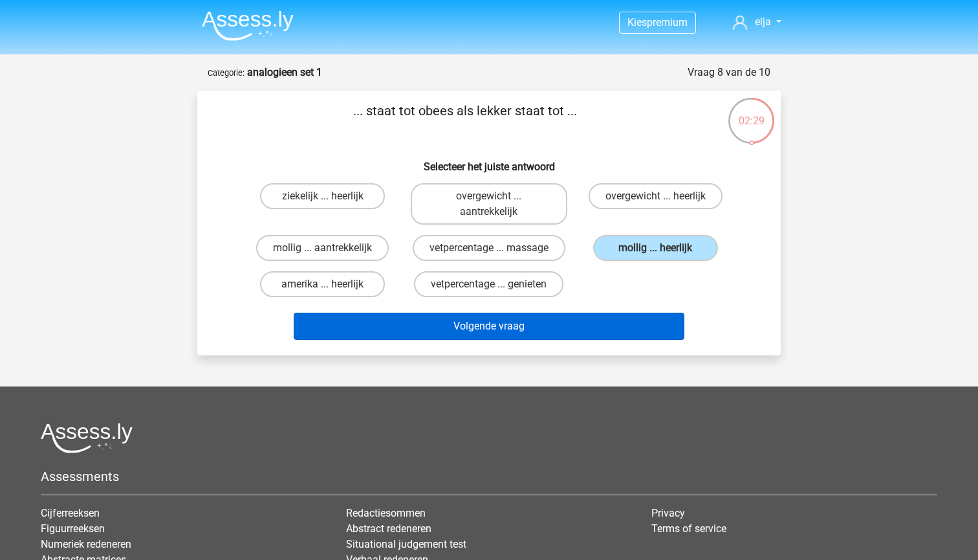
click at [621, 323] on button "Volgende vraag" at bounding box center [489, 325] width 391 height 27
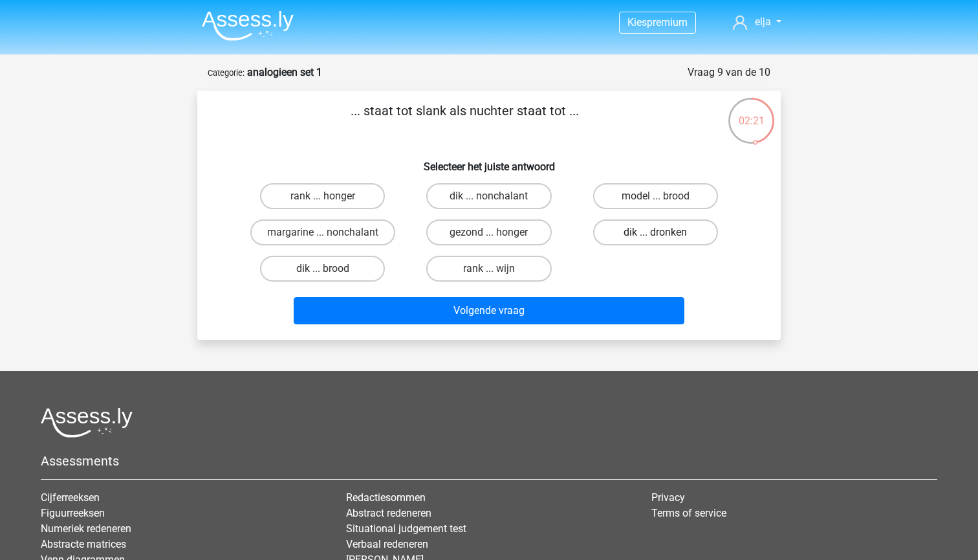
click at [664, 228] on label "dik ... dronken" at bounding box center [655, 232] width 125 height 26
click at [664, 232] on input "dik ... dronken" at bounding box center [659, 236] width 8 height 8
radio input "true"
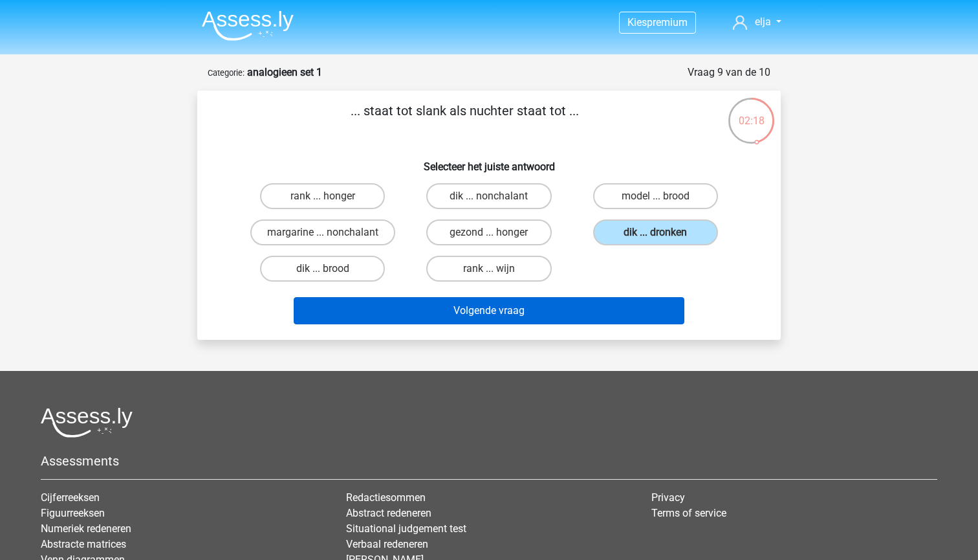
click at [503, 308] on button "Volgende vraag" at bounding box center [489, 310] width 391 height 27
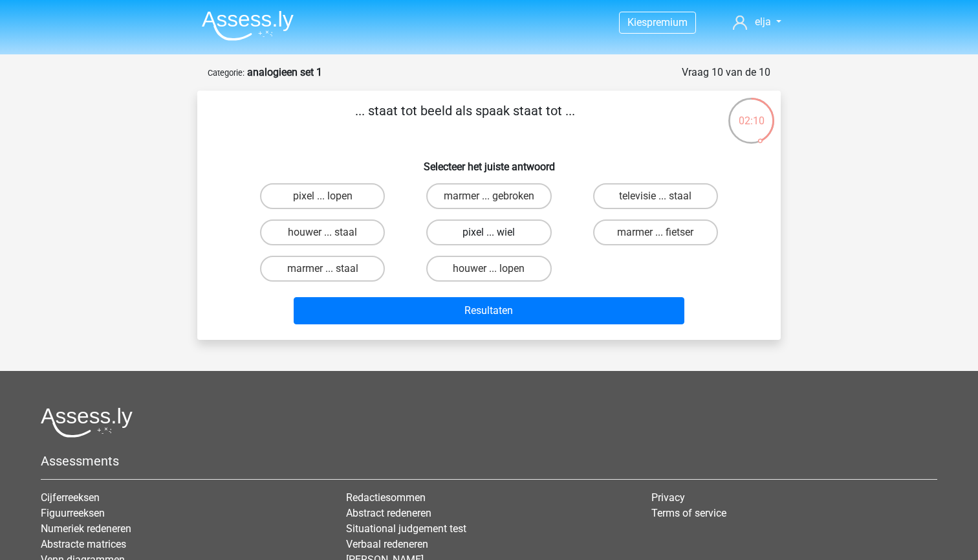
click at [519, 232] on label "pixel ... wiel" at bounding box center [488, 232] width 125 height 26
click at [497, 232] on input "pixel ... wiel" at bounding box center [493, 236] width 8 height 8
radio input "true"
click at [538, 296] on div "Resultaten" at bounding box center [489, 308] width 542 height 43
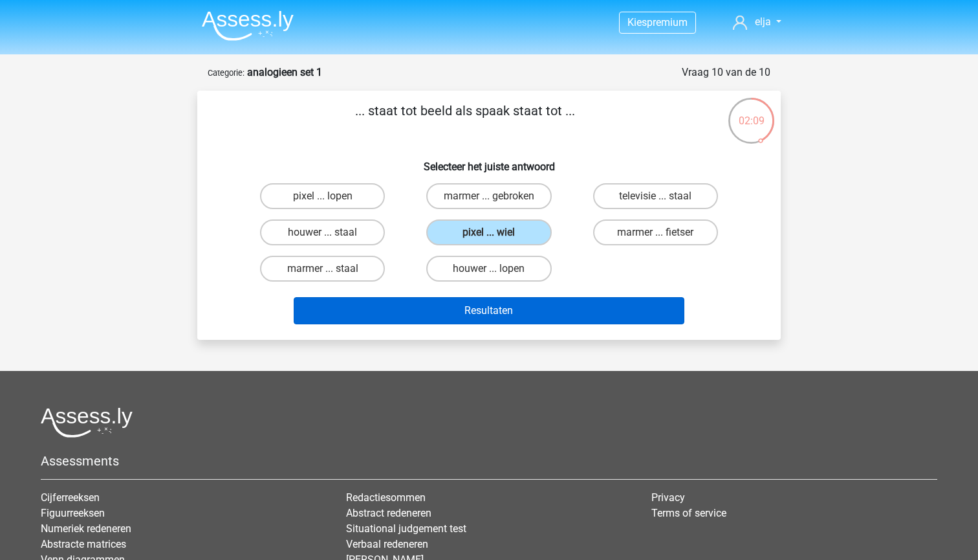
click at [538, 305] on button "Resultaten" at bounding box center [489, 310] width 391 height 27
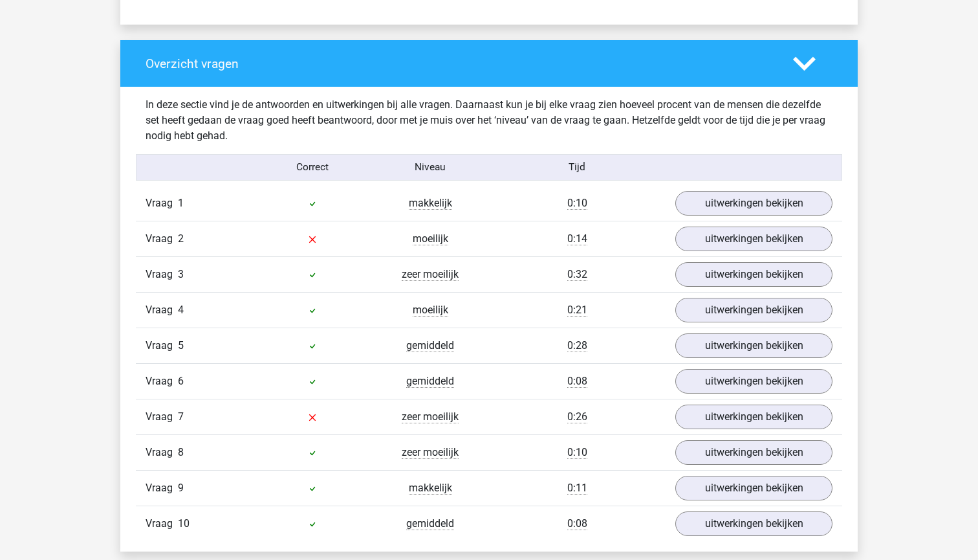
scroll to position [934, 0]
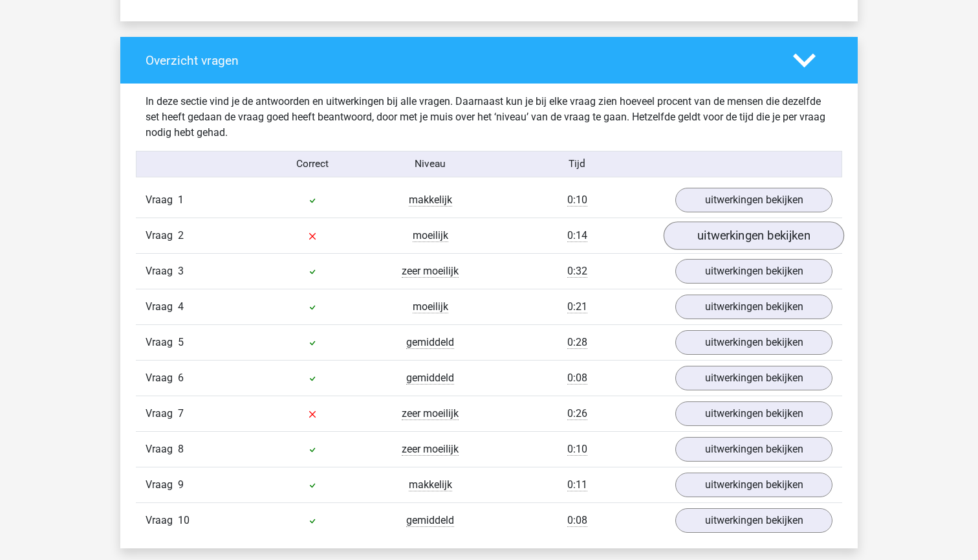
click at [697, 237] on link "uitwerkingen bekijken" at bounding box center [754, 236] width 180 height 28
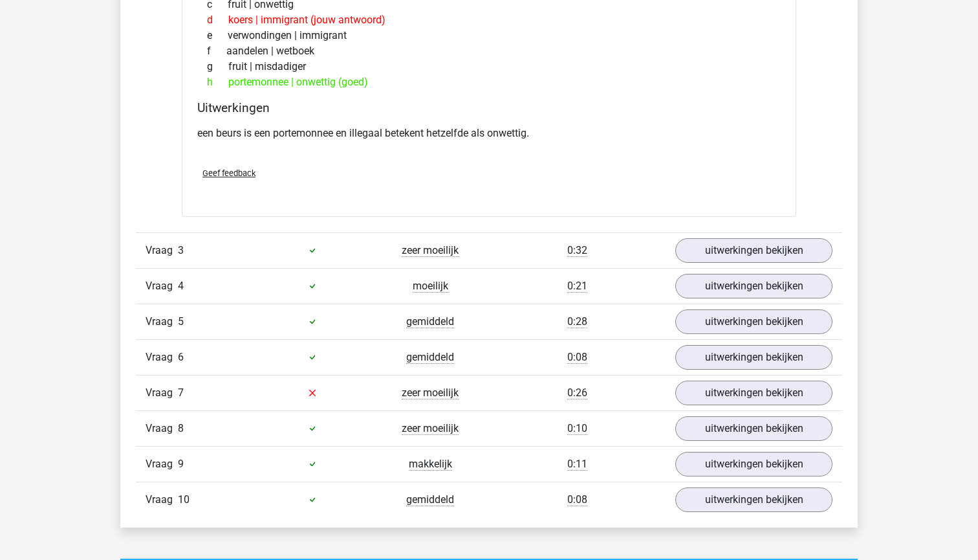
scroll to position [1294, 0]
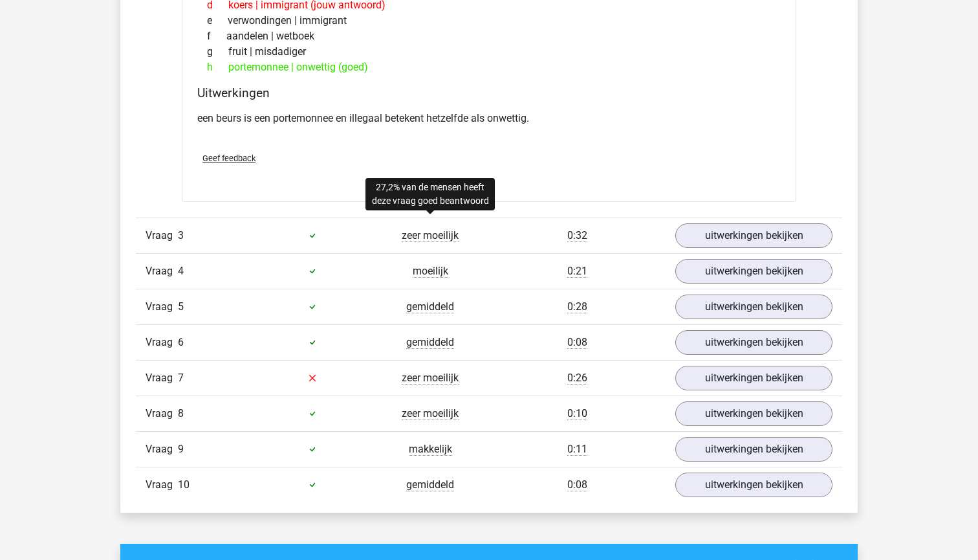
click at [413, 234] on span "zeer moeilijk" at bounding box center [430, 235] width 57 height 13
click at [684, 232] on link "uitwerkingen bekijken" at bounding box center [754, 235] width 180 height 28
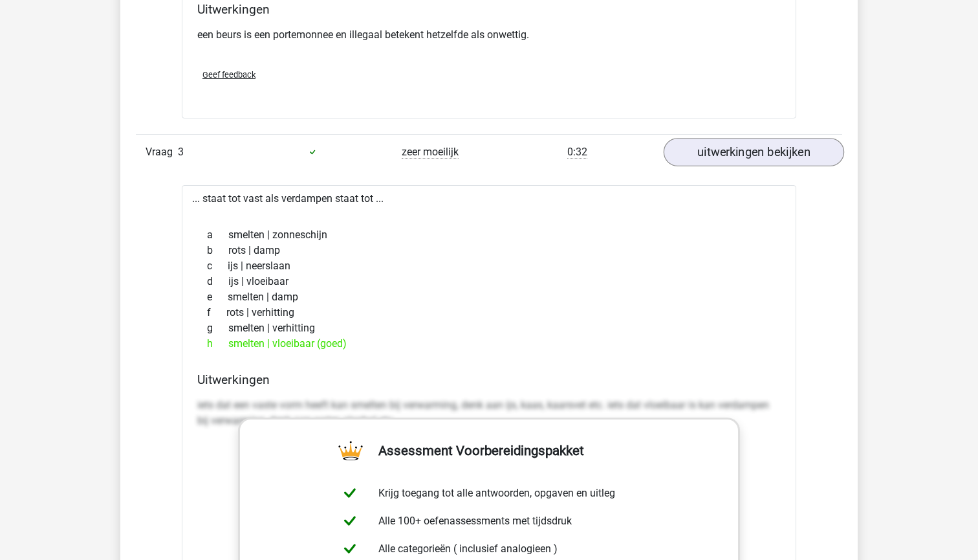
scroll to position [1378, 0]
click at [732, 155] on link "uitwerkingen bekijken" at bounding box center [754, 151] width 180 height 28
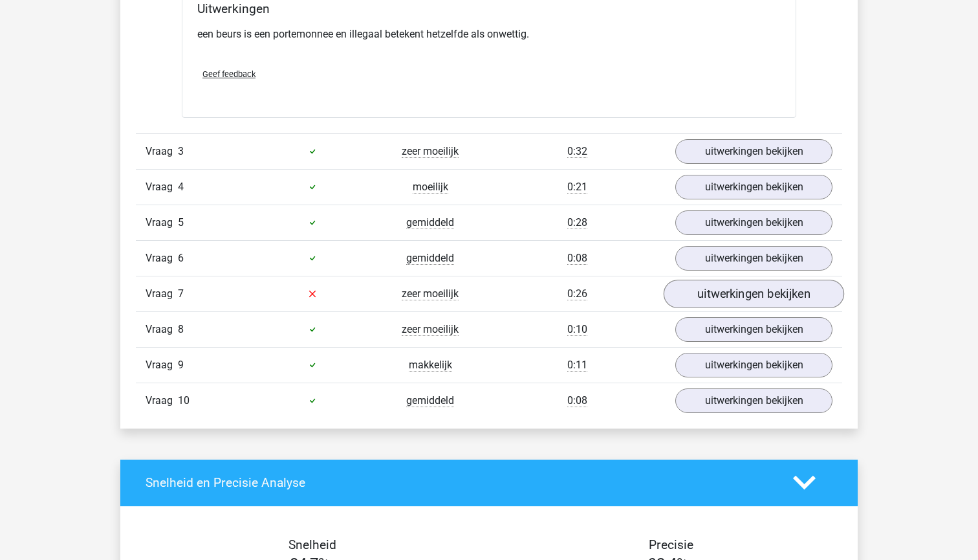
click at [679, 294] on link "uitwerkingen bekijken" at bounding box center [754, 293] width 180 height 28
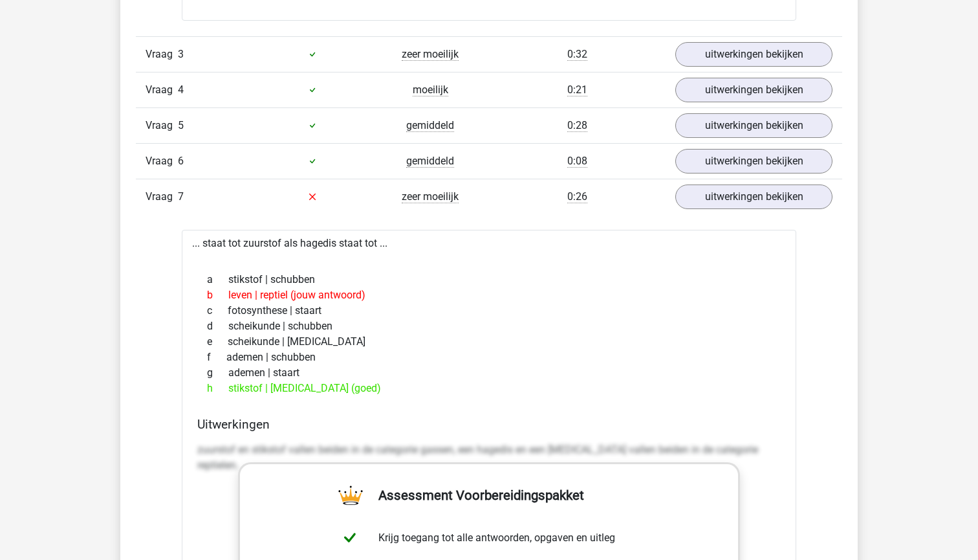
scroll to position [1475, 0]
click at [746, 192] on link "uitwerkingen bekijken" at bounding box center [754, 196] width 180 height 28
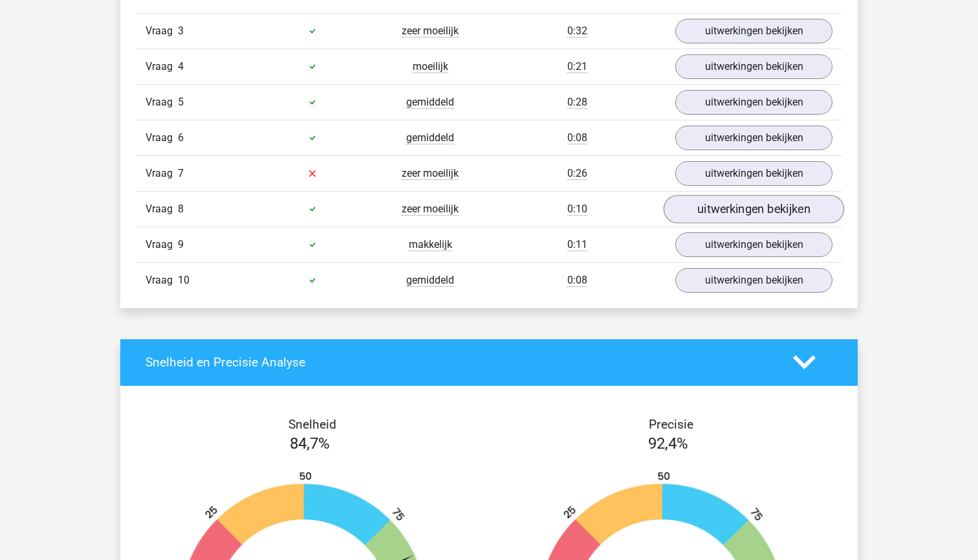
scroll to position [1505, 0]
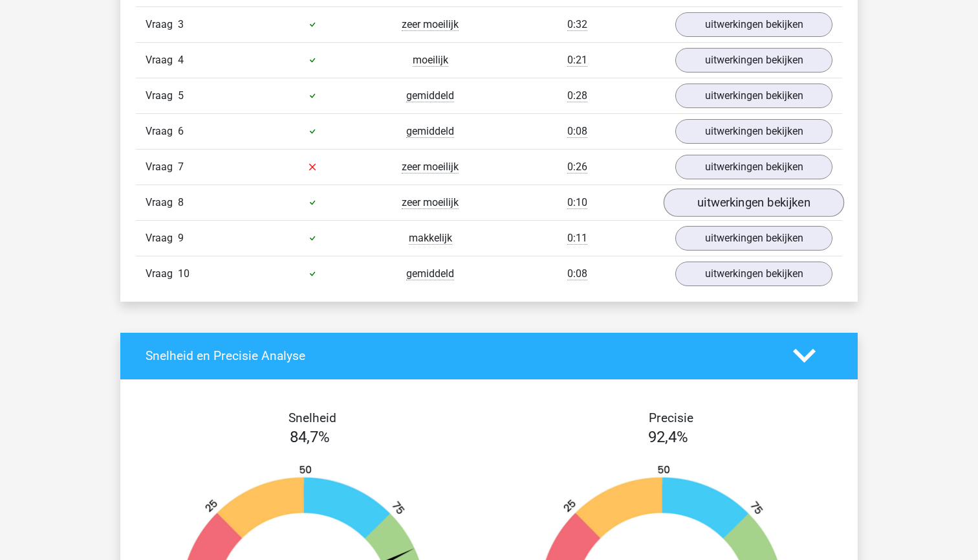
click at [708, 205] on link "uitwerkingen bekijken" at bounding box center [754, 202] width 180 height 28
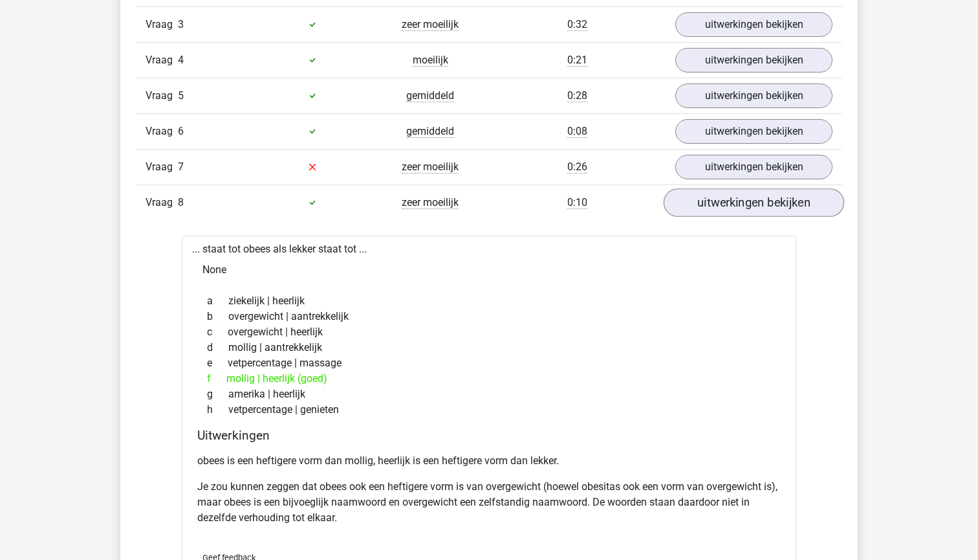
click at [708, 205] on link "uitwerkingen bekijken" at bounding box center [754, 202] width 180 height 28
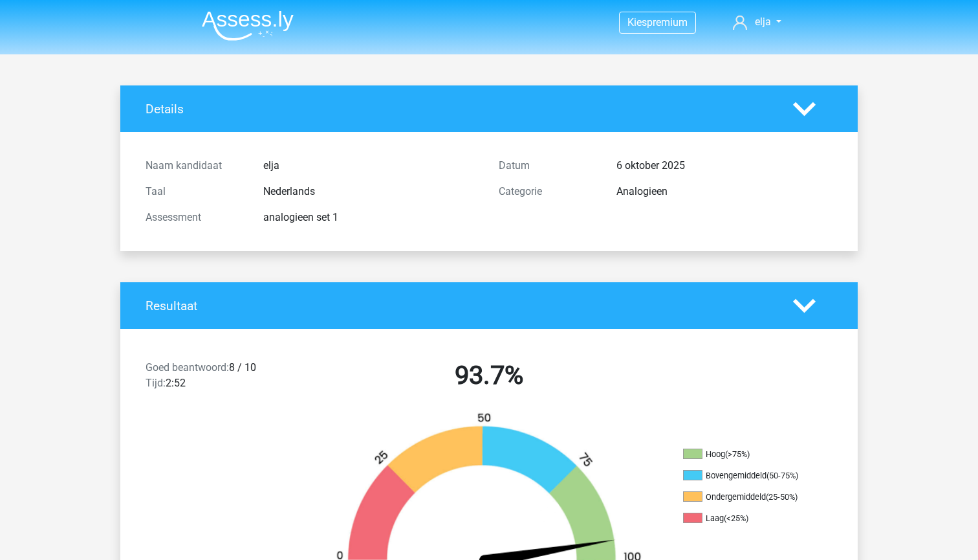
scroll to position [0, 0]
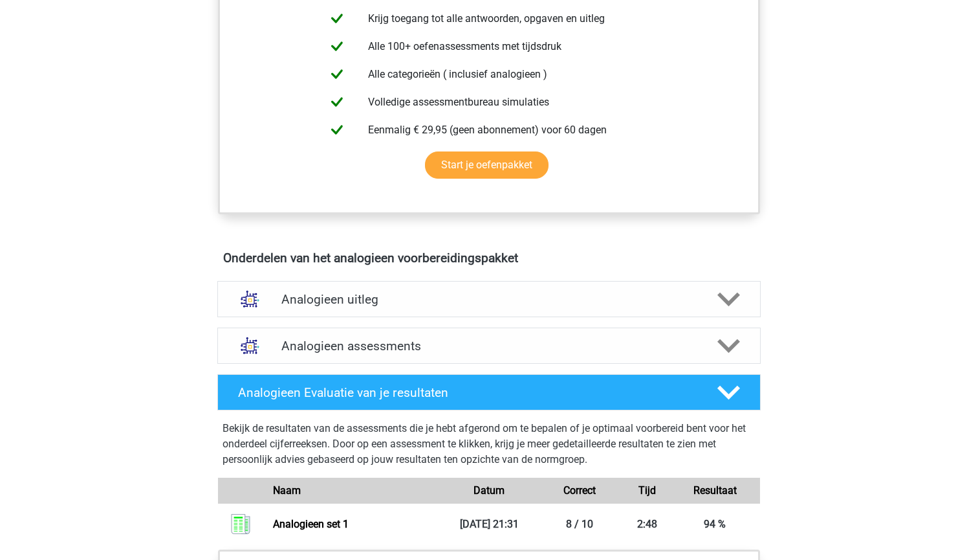
scroll to position [503, 0]
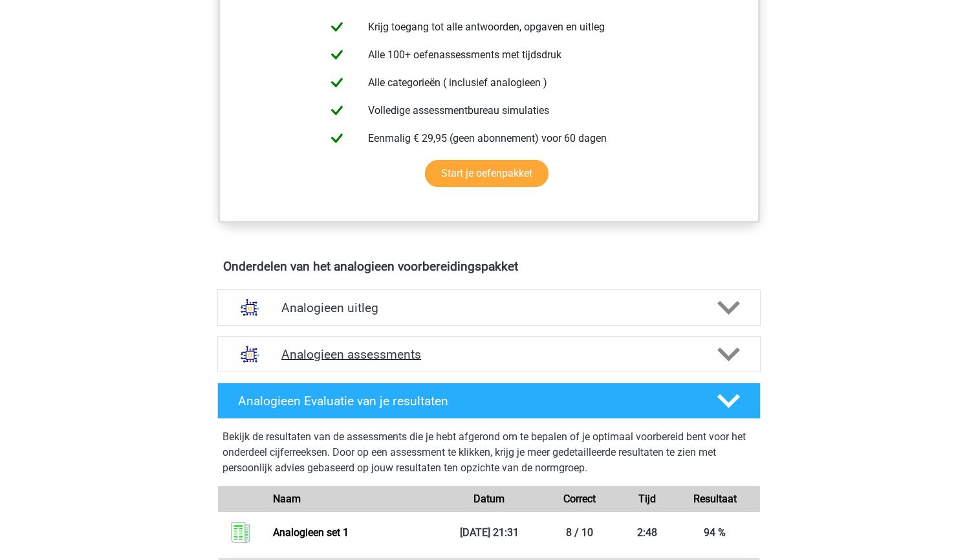
click at [718, 360] on icon at bounding box center [728, 354] width 23 height 23
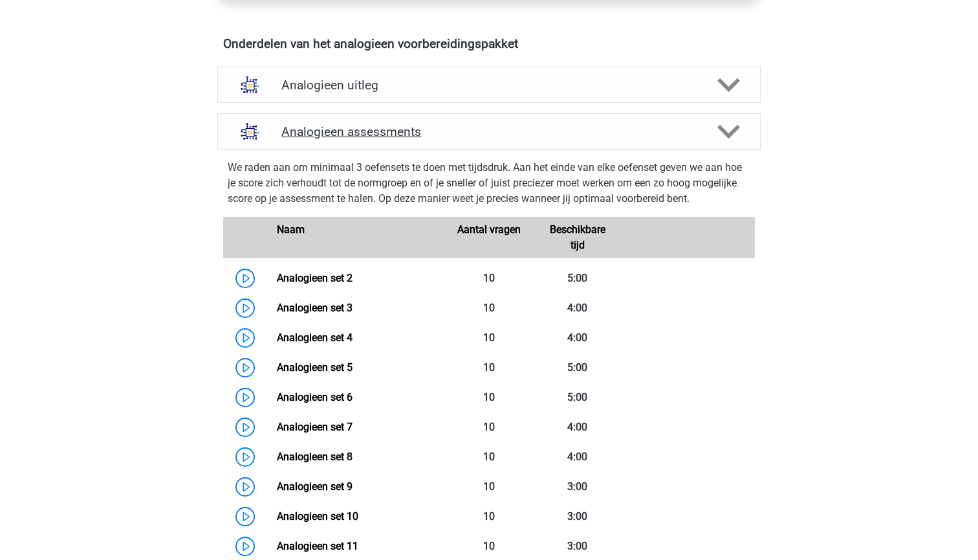
scroll to position [734, 0]
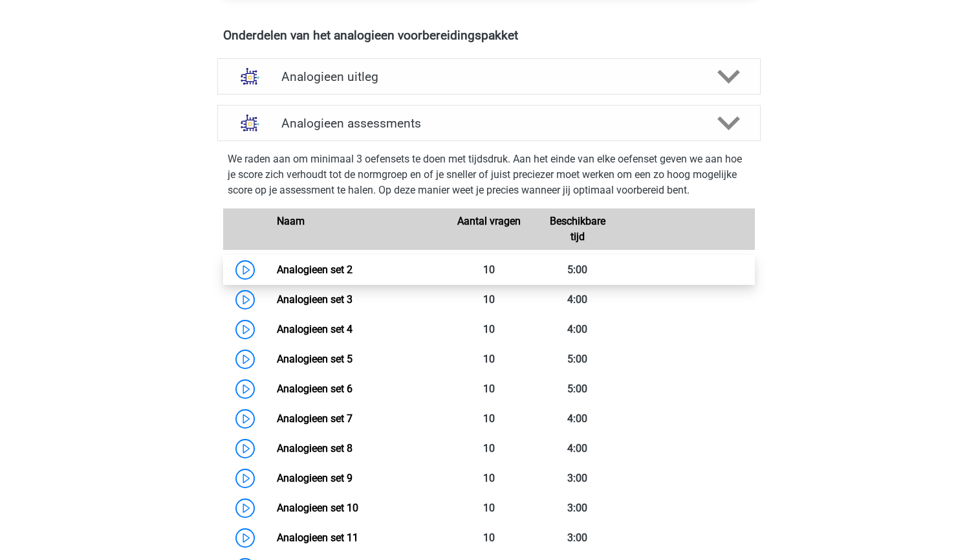
click at [332, 267] on link "Analogieen set 2" at bounding box center [315, 269] width 76 height 12
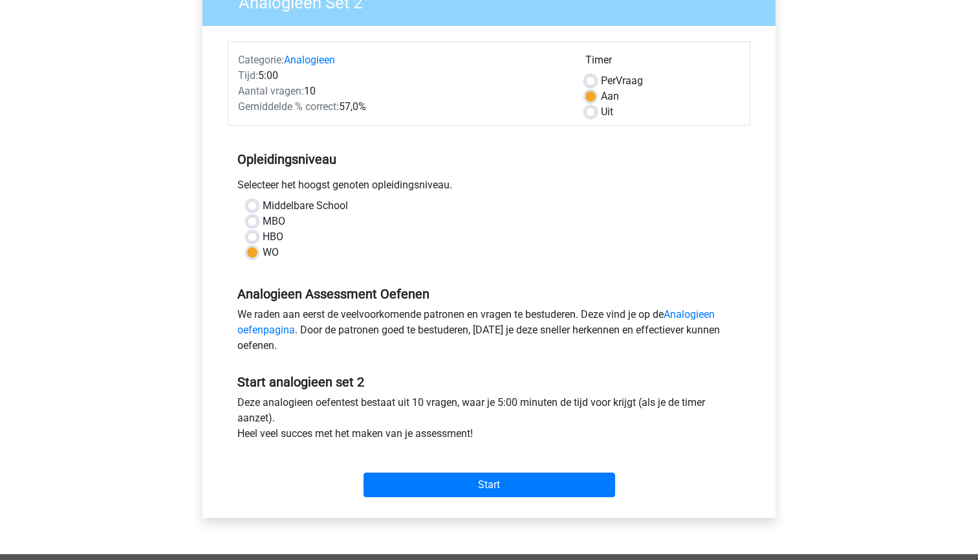
scroll to position [135, 0]
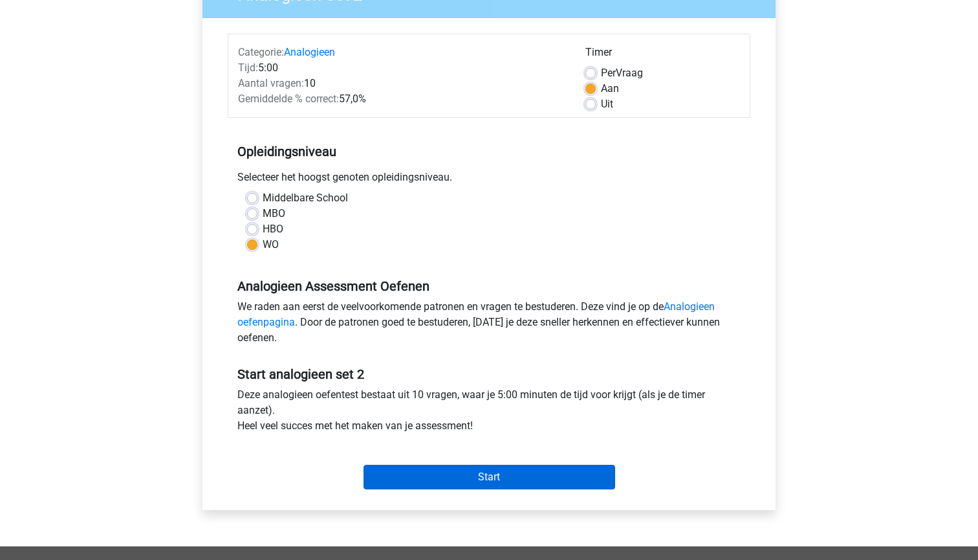
click at [456, 472] on input "Start" at bounding box center [490, 476] width 252 height 25
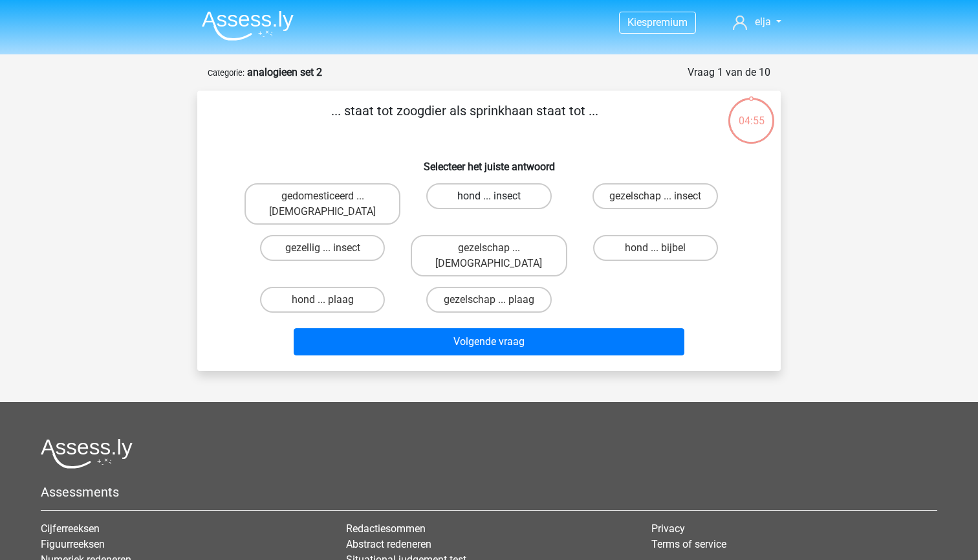
click at [457, 198] on label "hond ... insect" at bounding box center [488, 196] width 125 height 26
click at [489, 198] on input "hond ... insect" at bounding box center [493, 200] width 8 height 8
radio input "true"
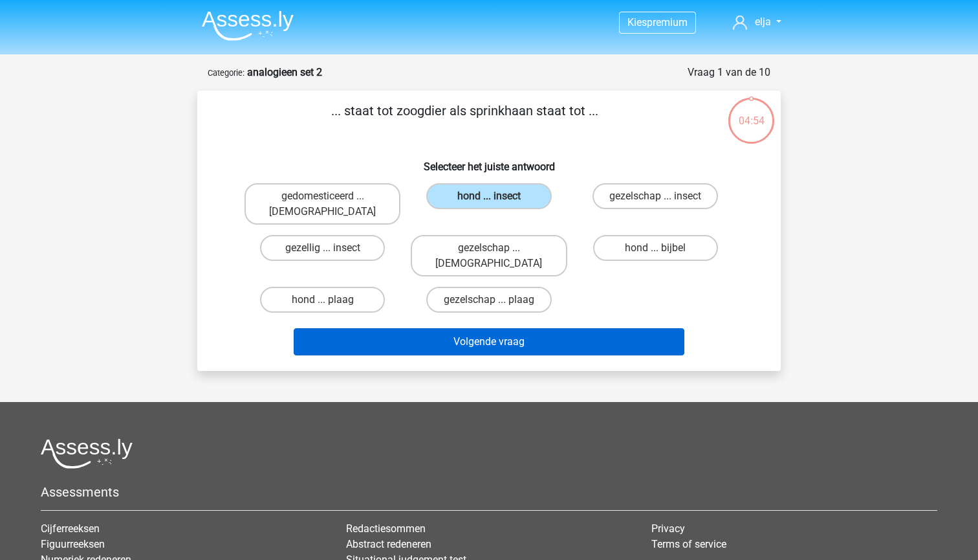
click at [470, 328] on button "Volgende vraag" at bounding box center [489, 341] width 391 height 27
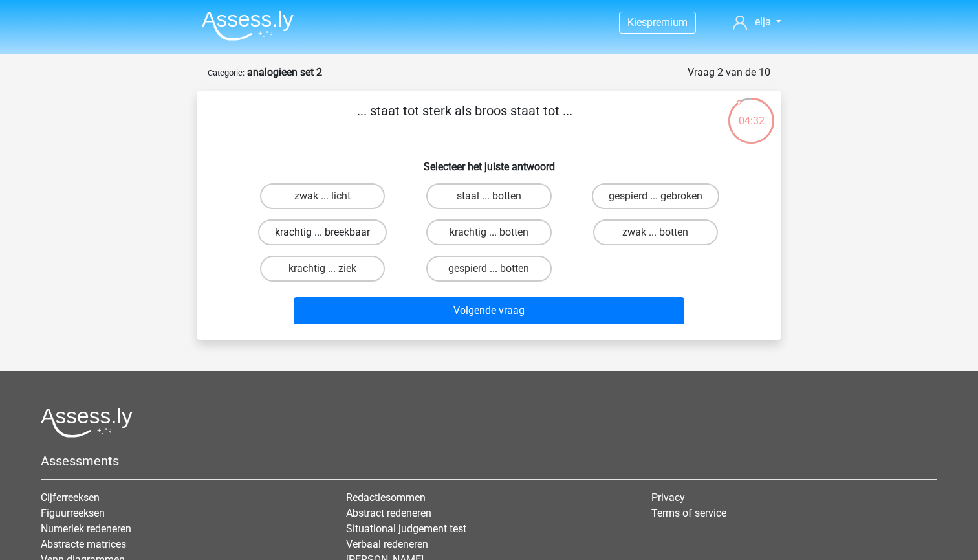
click at [344, 239] on label "krachtig ... breekbaar" at bounding box center [322, 232] width 129 height 26
click at [331, 239] on input "krachtig ... breekbaar" at bounding box center [327, 236] width 8 height 8
radio input "true"
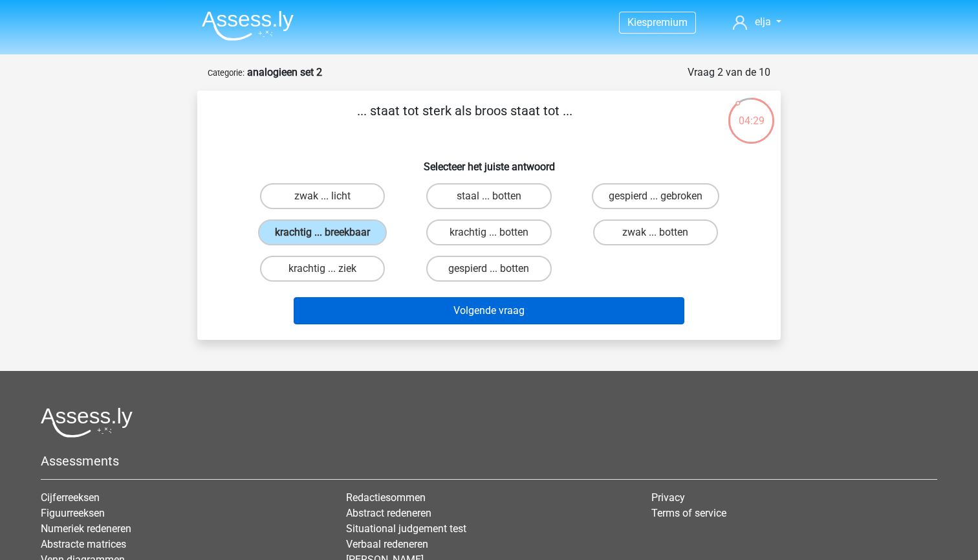
click at [371, 303] on button "Volgende vraag" at bounding box center [489, 310] width 391 height 27
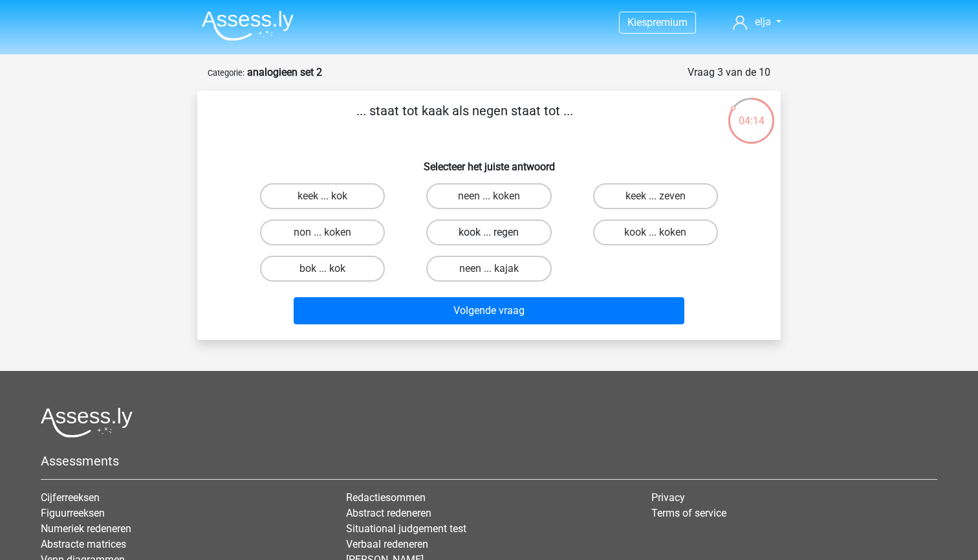
click at [466, 231] on label "kook ... regen" at bounding box center [488, 232] width 125 height 26
click at [489, 232] on input "kook ... regen" at bounding box center [493, 236] width 8 height 8
radio input "true"
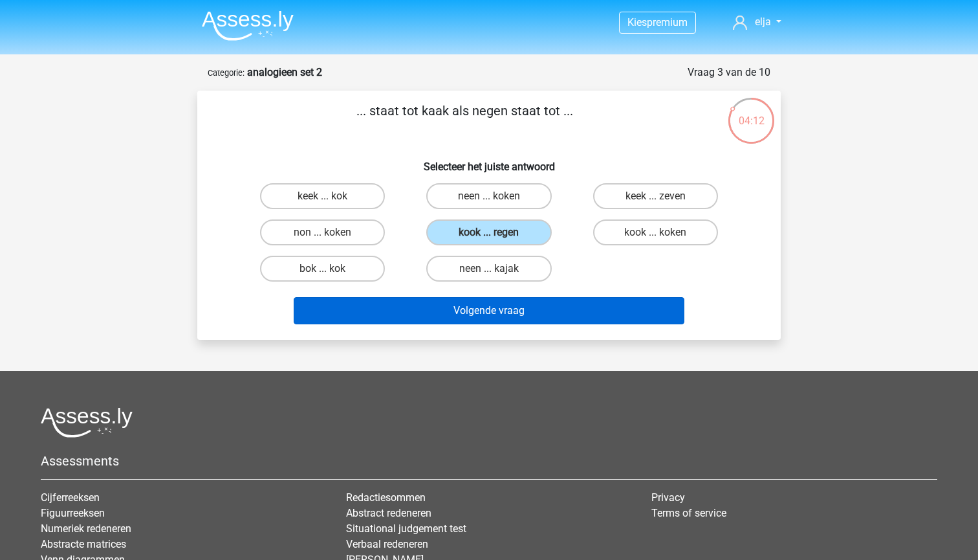
click at [477, 316] on button "Volgende vraag" at bounding box center [489, 310] width 391 height 27
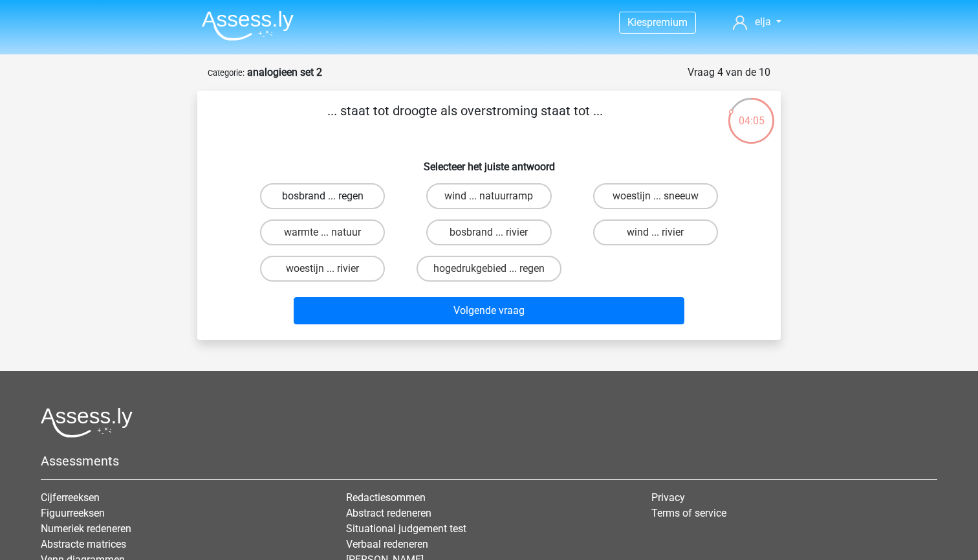
click at [339, 196] on label "bosbrand ... regen" at bounding box center [322, 196] width 125 height 26
click at [331, 196] on input "bosbrand ... regen" at bounding box center [327, 200] width 8 height 8
radio input "true"
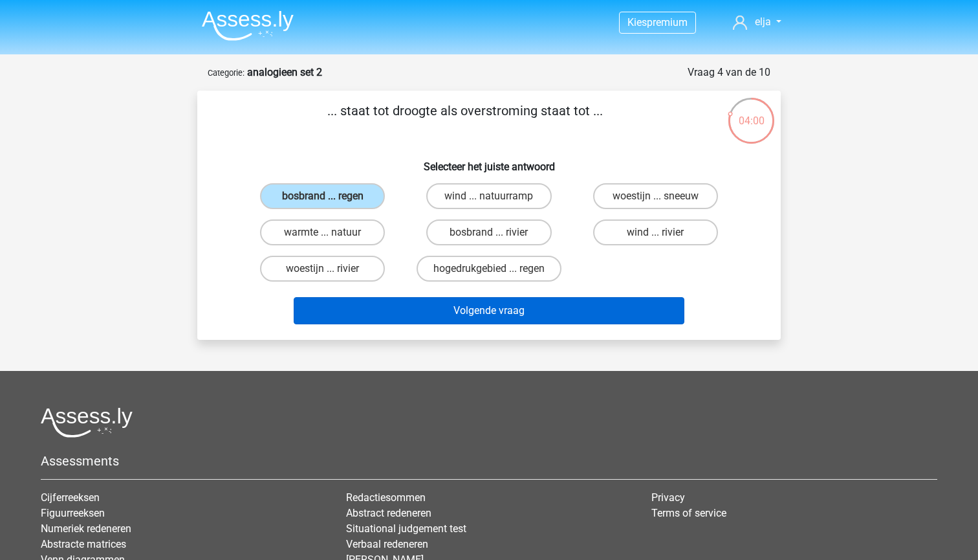
click at [450, 299] on button "Volgende vraag" at bounding box center [489, 310] width 391 height 27
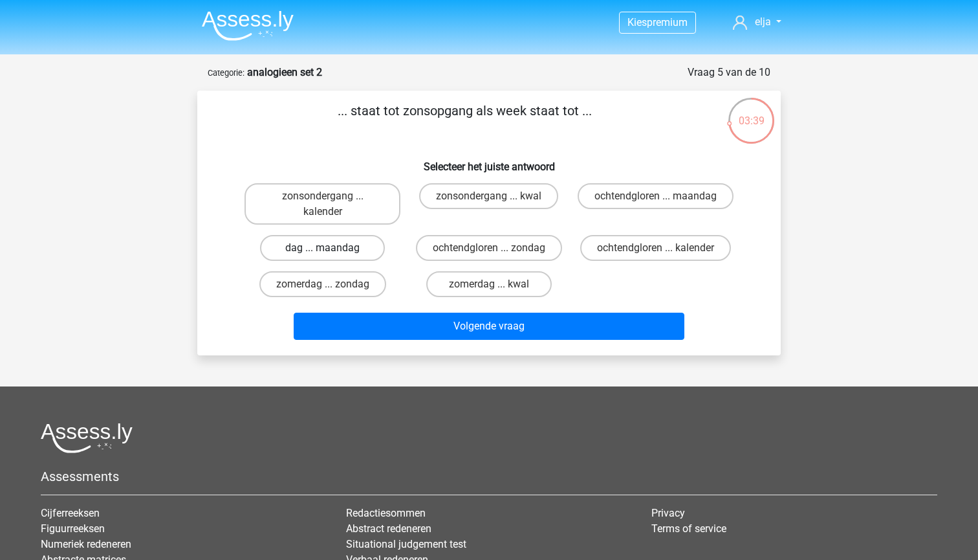
click at [333, 252] on label "dag ... maandag" at bounding box center [322, 248] width 125 height 26
click at [331, 252] on input "dag ... maandag" at bounding box center [327, 252] width 8 height 8
radio input "true"
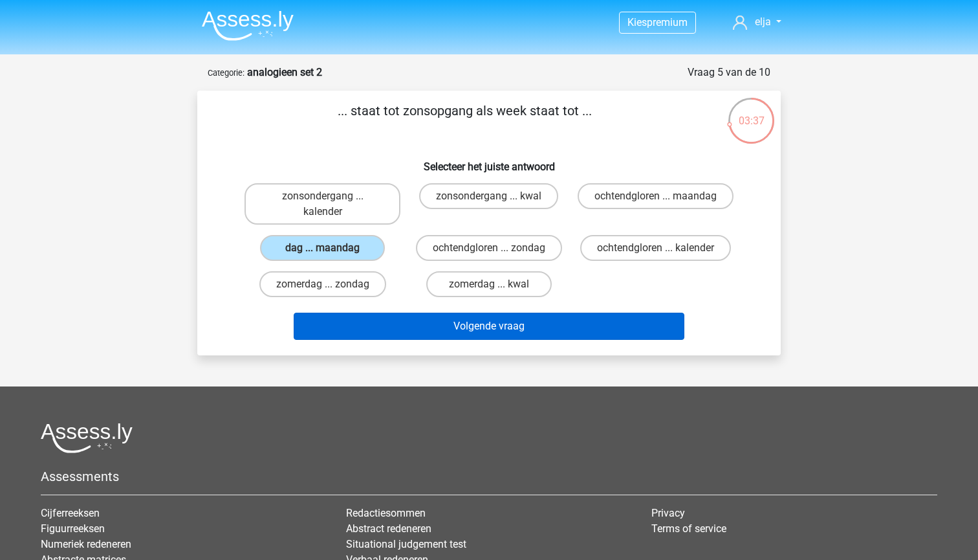
click at [402, 331] on button "Volgende vraag" at bounding box center [489, 325] width 391 height 27
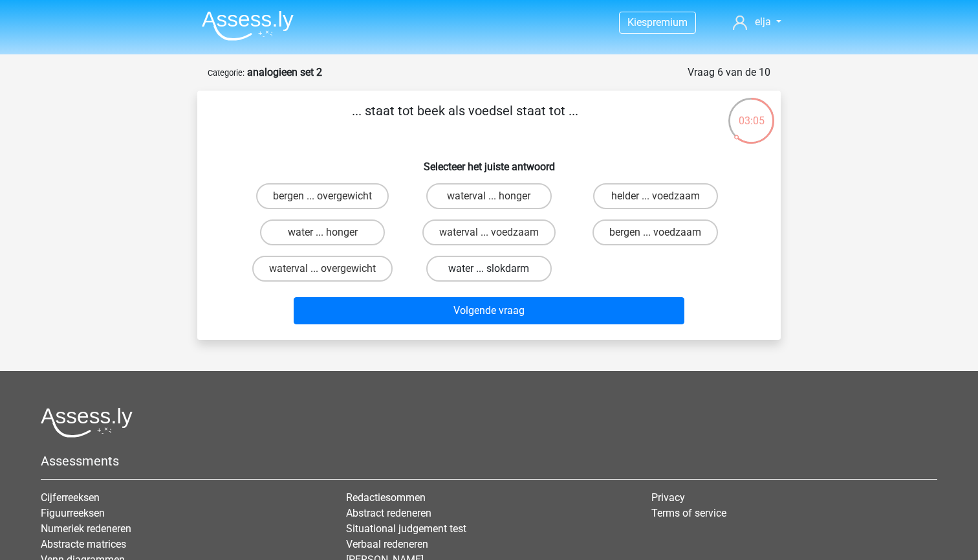
click at [459, 272] on label "water ... slokdarm" at bounding box center [488, 269] width 125 height 26
click at [489, 272] on input "water ... slokdarm" at bounding box center [493, 272] width 8 height 8
radio input "true"
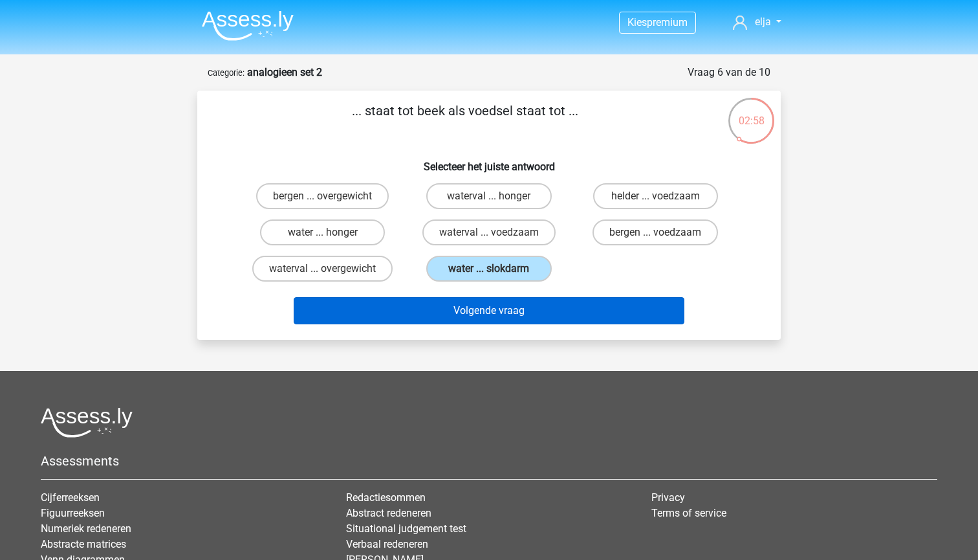
click at [347, 311] on button "Volgende vraag" at bounding box center [489, 310] width 391 height 27
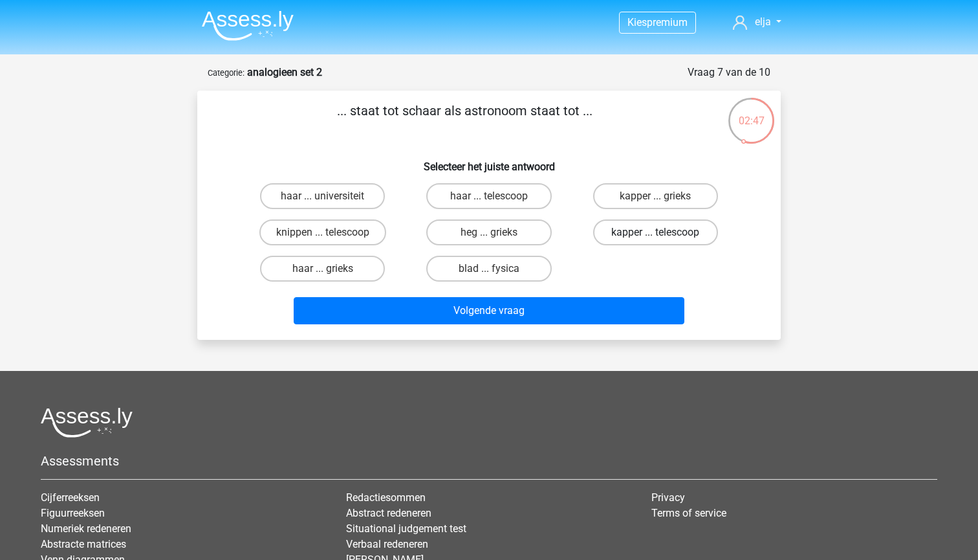
click at [611, 227] on label "kapper ... telescoop" at bounding box center [655, 232] width 125 height 26
click at [655, 232] on input "kapper ... telescoop" at bounding box center [659, 236] width 8 height 8
radio input "true"
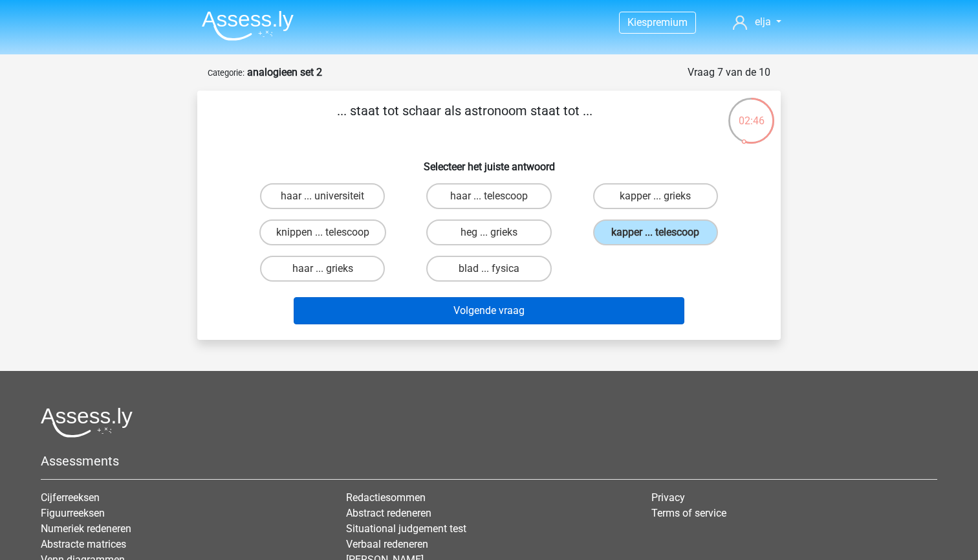
click at [568, 309] on button "Volgende vraag" at bounding box center [489, 310] width 391 height 27
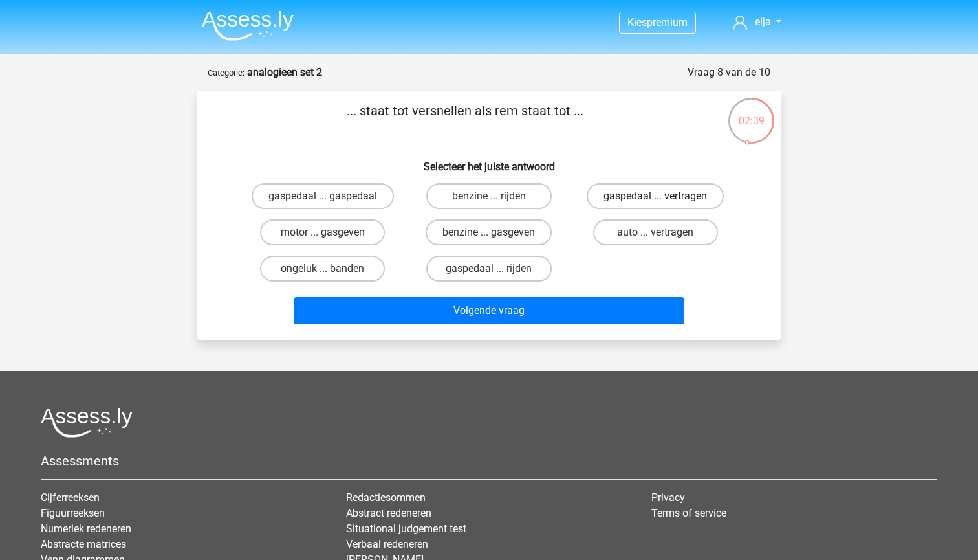
click at [628, 188] on label "gaspedaal ... vertragen" at bounding box center [655, 196] width 137 height 26
click at [655, 196] on input "gaspedaal ... vertragen" at bounding box center [659, 200] width 8 height 8
radio input "true"
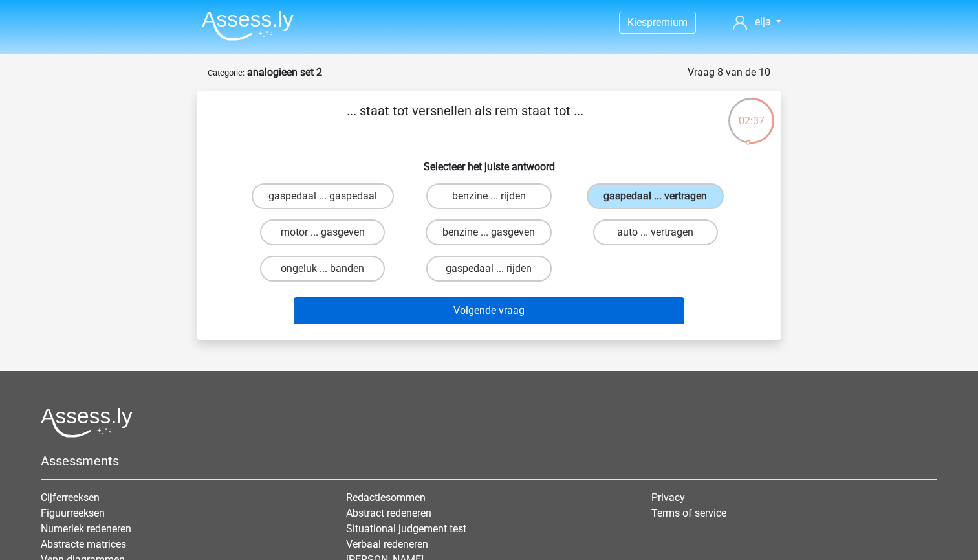
click at [611, 311] on button "Volgende vraag" at bounding box center [489, 310] width 391 height 27
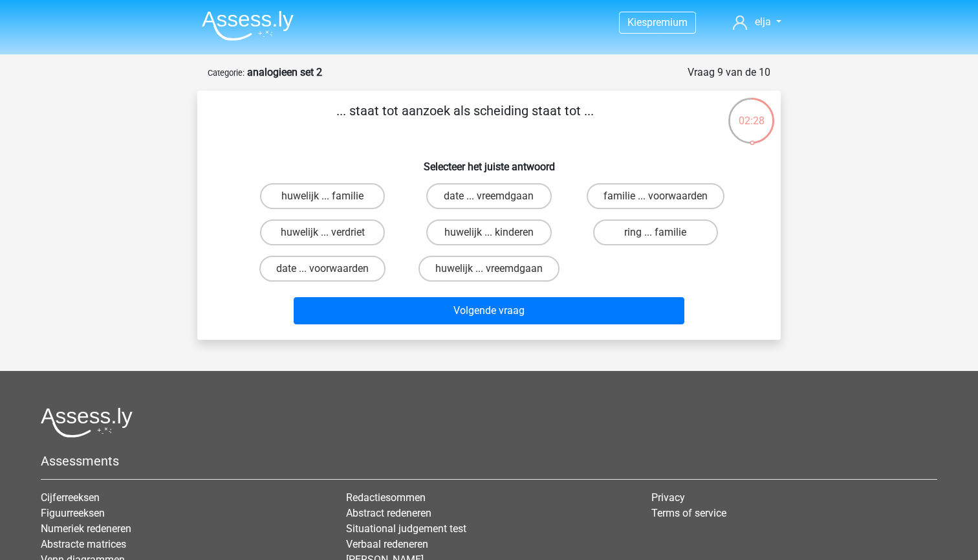
click at [491, 272] on input "huwelijk ... vreemdgaan" at bounding box center [493, 272] width 8 height 8
radio input "true"
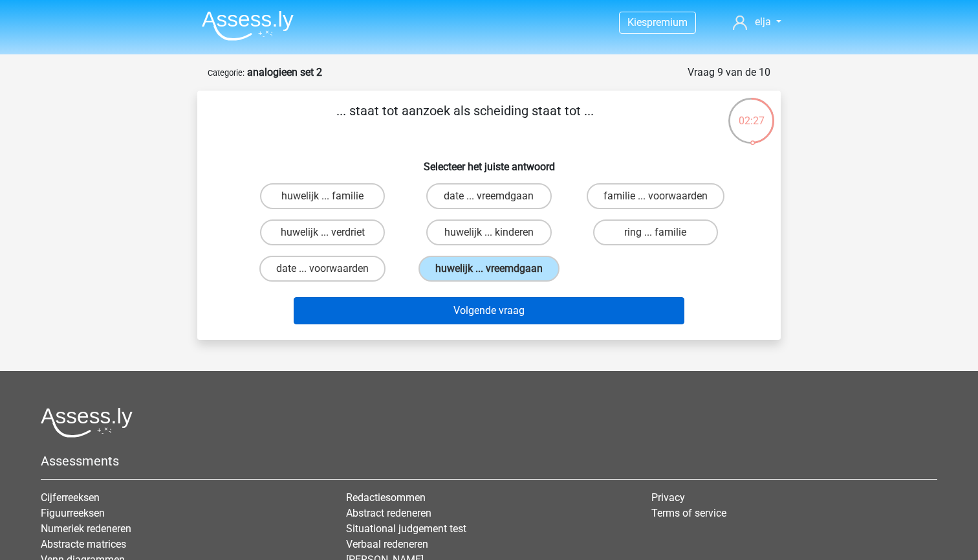
click at [490, 324] on button "Volgende vraag" at bounding box center [489, 310] width 391 height 27
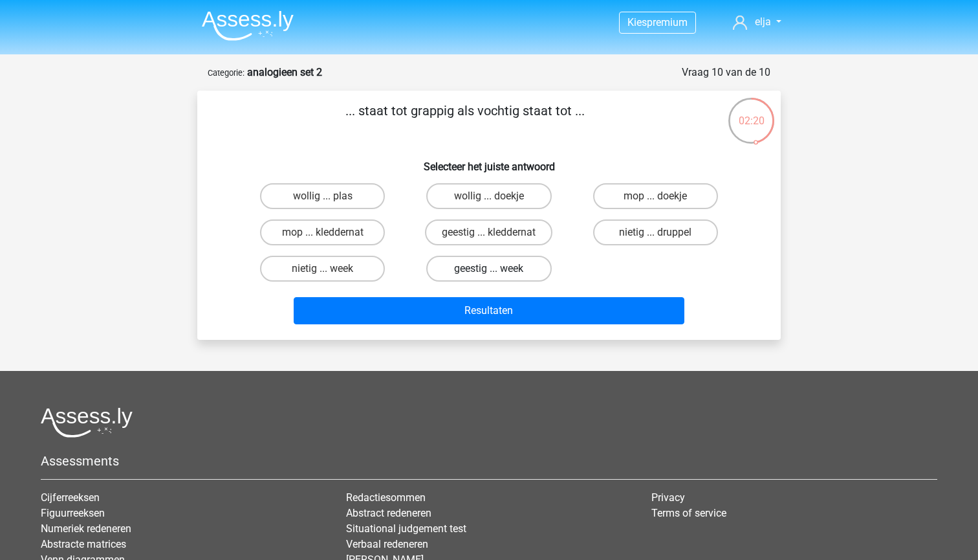
click at [456, 266] on label "geestig ... week" at bounding box center [488, 269] width 125 height 26
click at [489, 268] on input "geestig ... week" at bounding box center [493, 272] width 8 height 8
radio input "true"
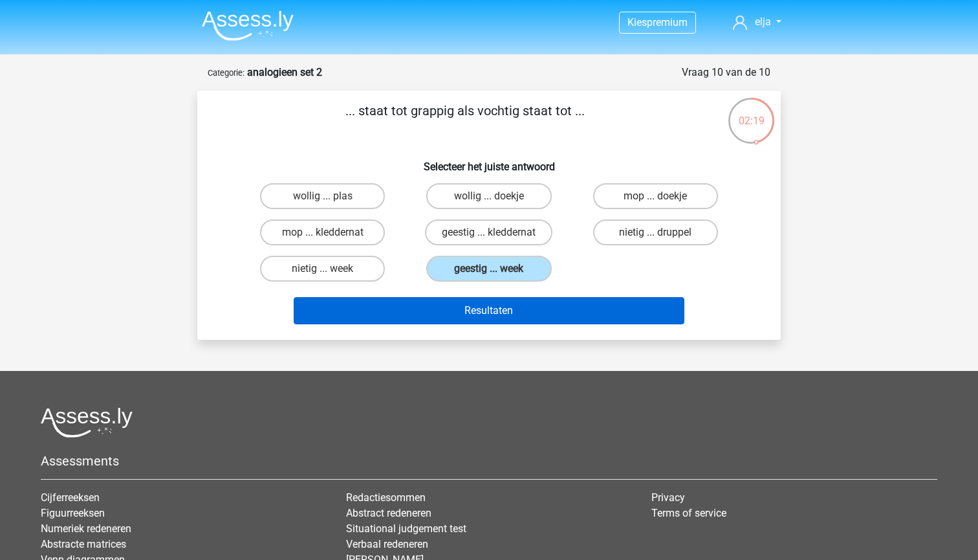
click at [464, 311] on button "Resultaten" at bounding box center [489, 310] width 391 height 27
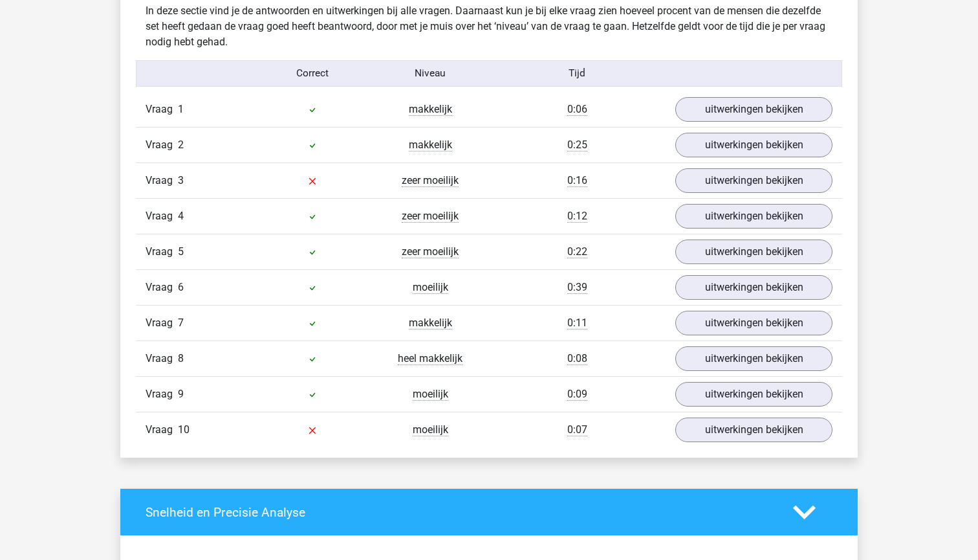
scroll to position [1010, 0]
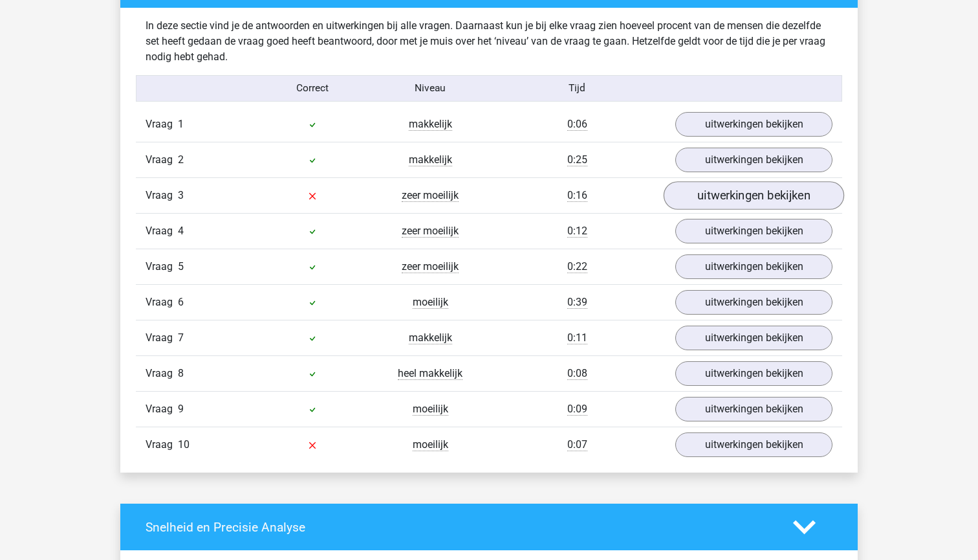
click at [685, 193] on link "uitwerkingen bekijken" at bounding box center [754, 196] width 180 height 28
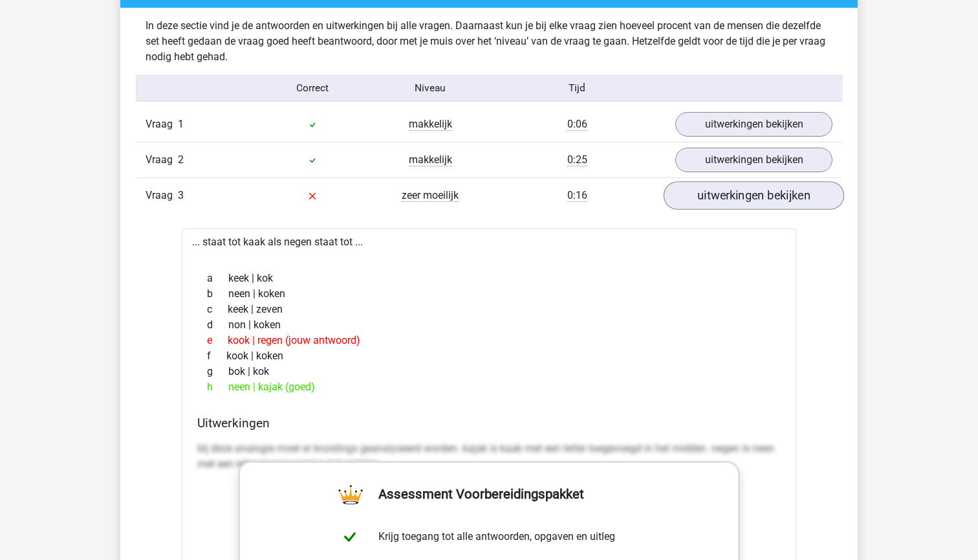
click at [685, 193] on link "uitwerkingen bekijken" at bounding box center [754, 196] width 180 height 28
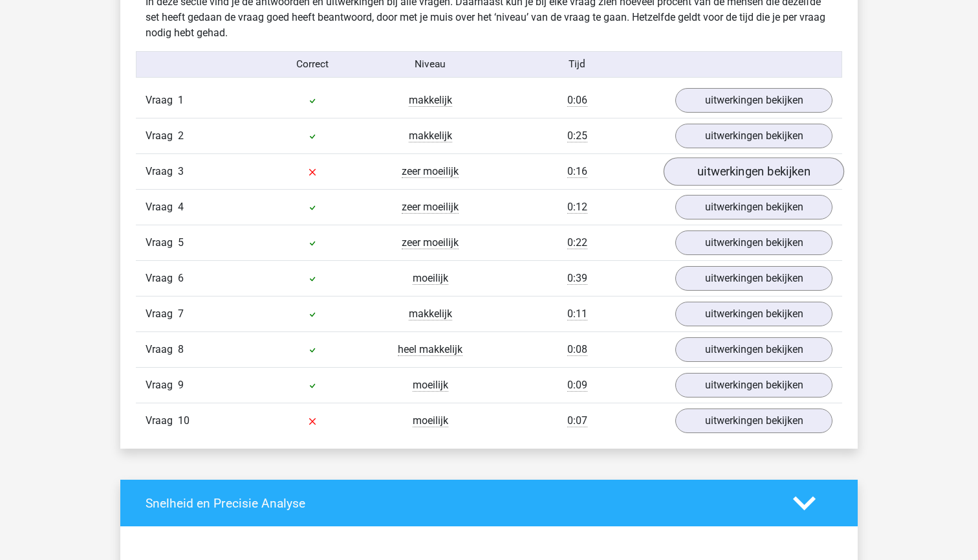
scroll to position [1043, 0]
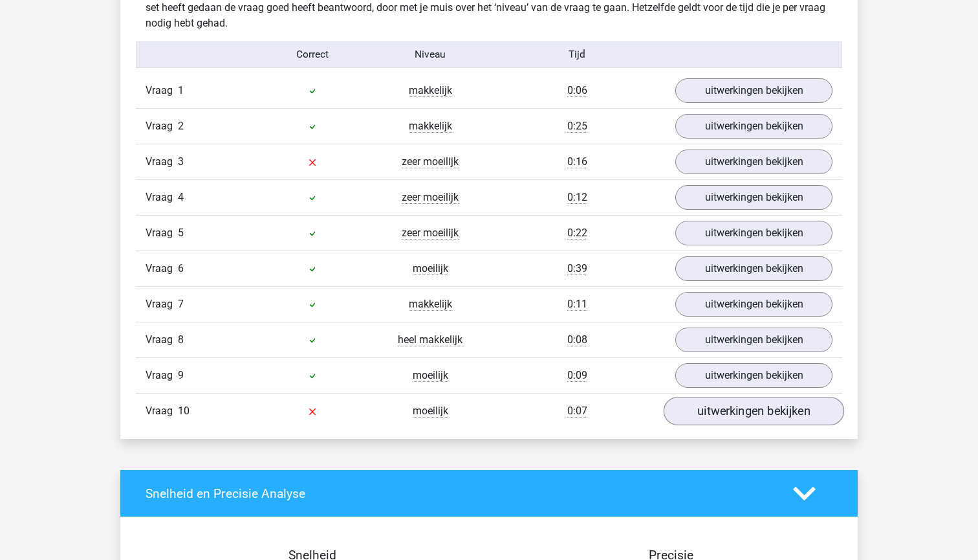
click at [692, 413] on link "uitwerkingen bekijken" at bounding box center [754, 411] width 180 height 28
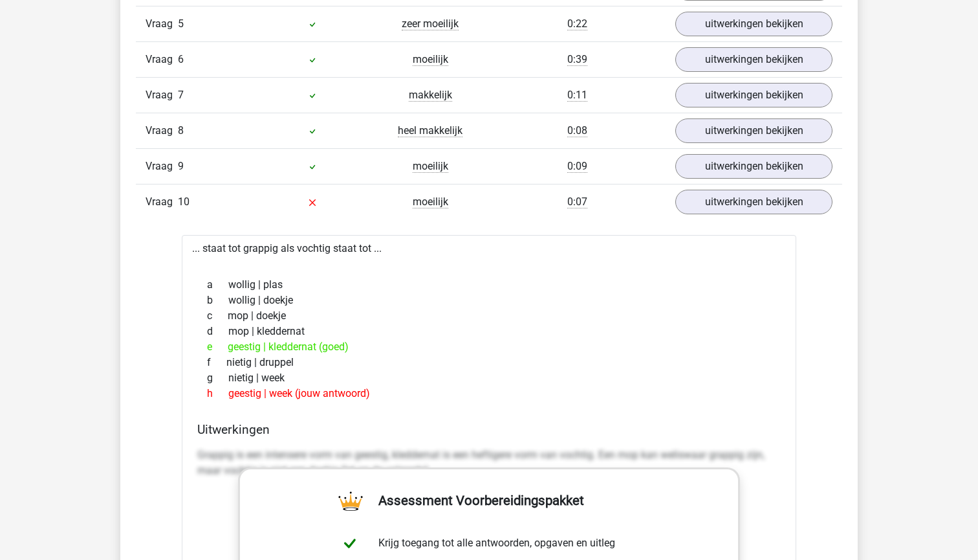
scroll to position [1213, 0]
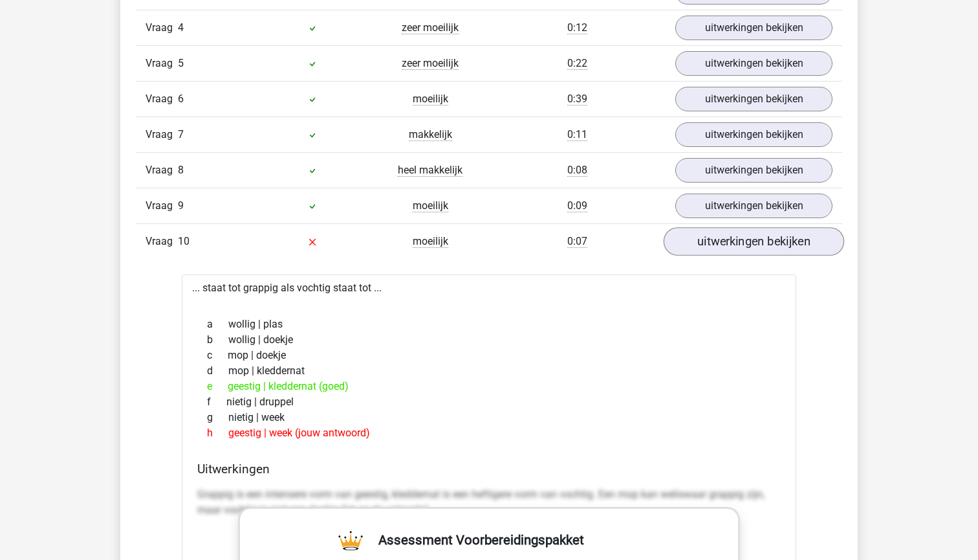
click at [693, 248] on link "uitwerkingen bekijken" at bounding box center [754, 242] width 180 height 28
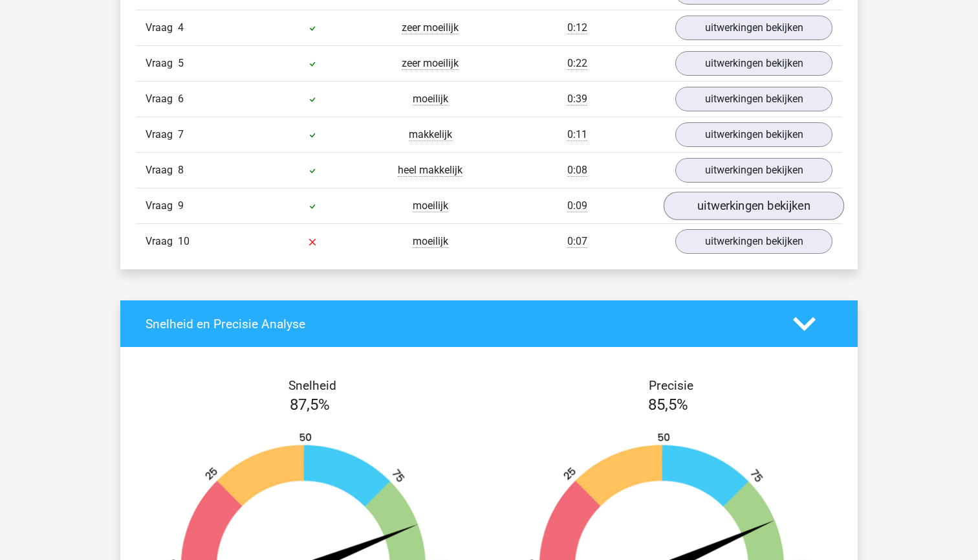
click at [694, 205] on link "uitwerkingen bekijken" at bounding box center [754, 206] width 180 height 28
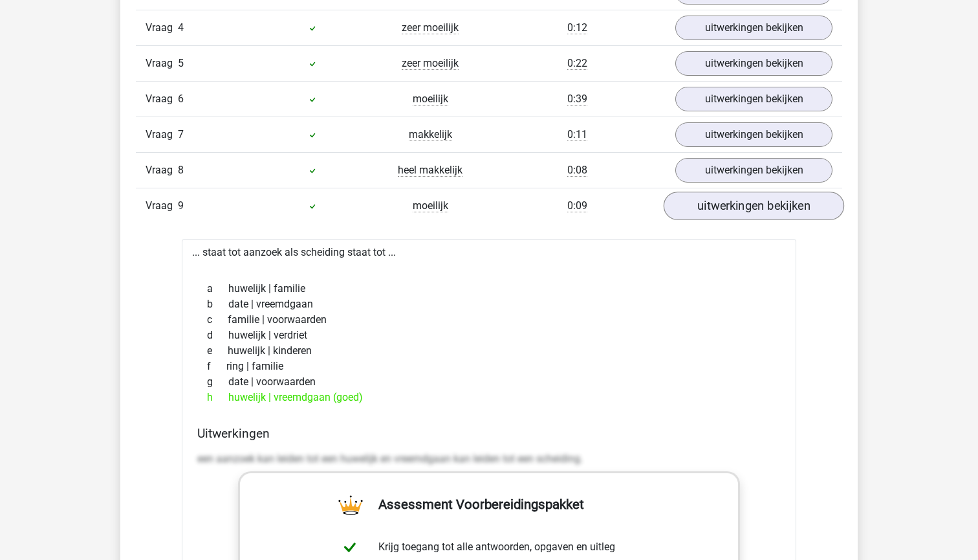
click at [694, 205] on link "uitwerkingen bekijken" at bounding box center [754, 206] width 180 height 28
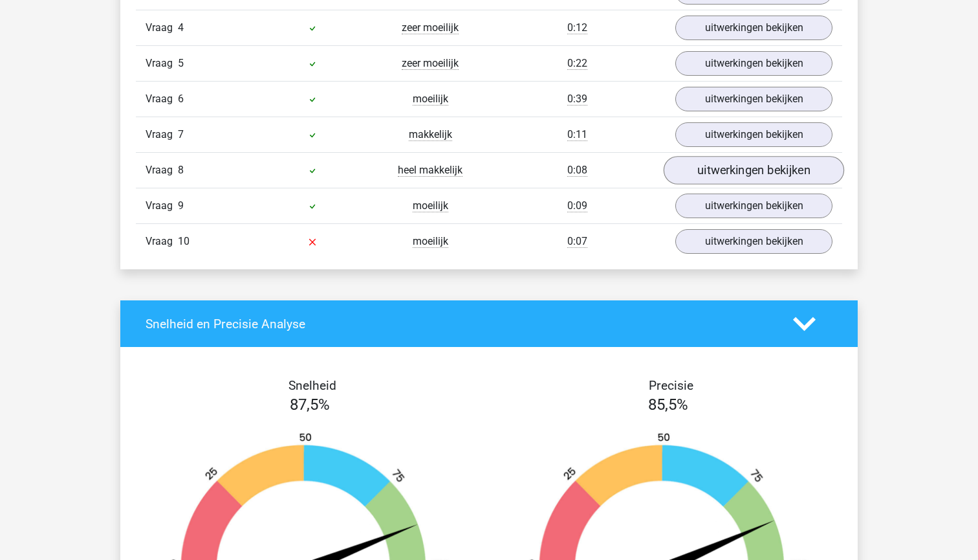
click at [702, 163] on link "uitwerkingen bekijken" at bounding box center [754, 171] width 180 height 28
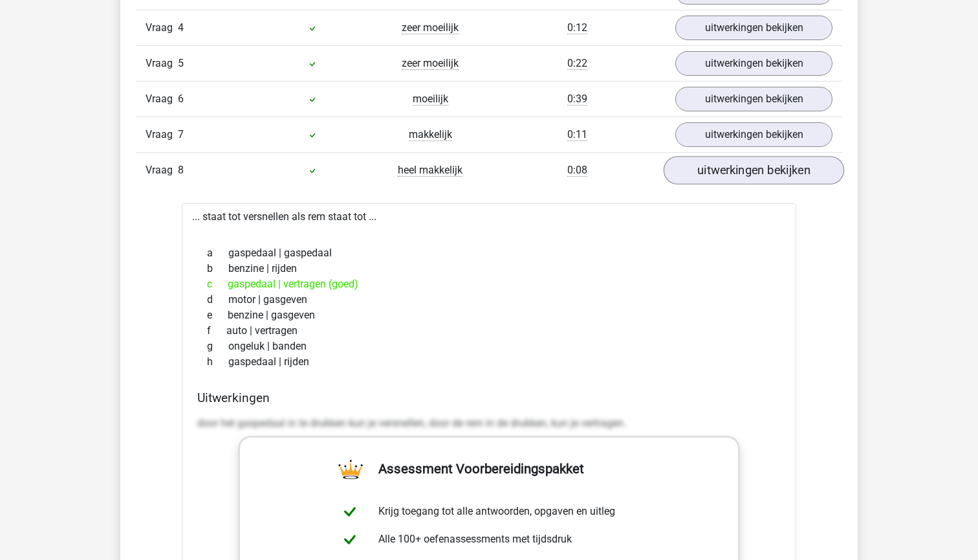
click at [702, 163] on link "uitwerkingen bekijken" at bounding box center [754, 171] width 180 height 28
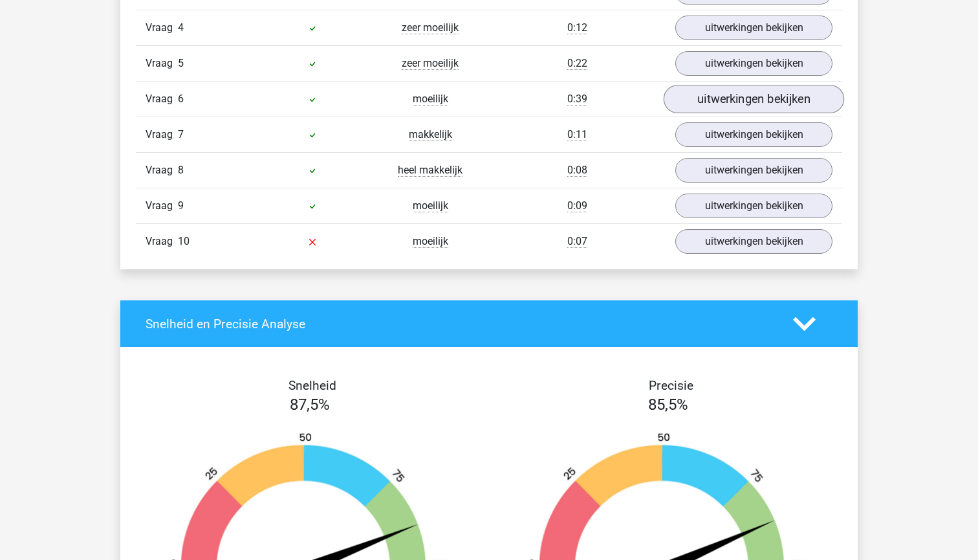
click at [709, 97] on link "uitwerkingen bekijken" at bounding box center [754, 99] width 180 height 28
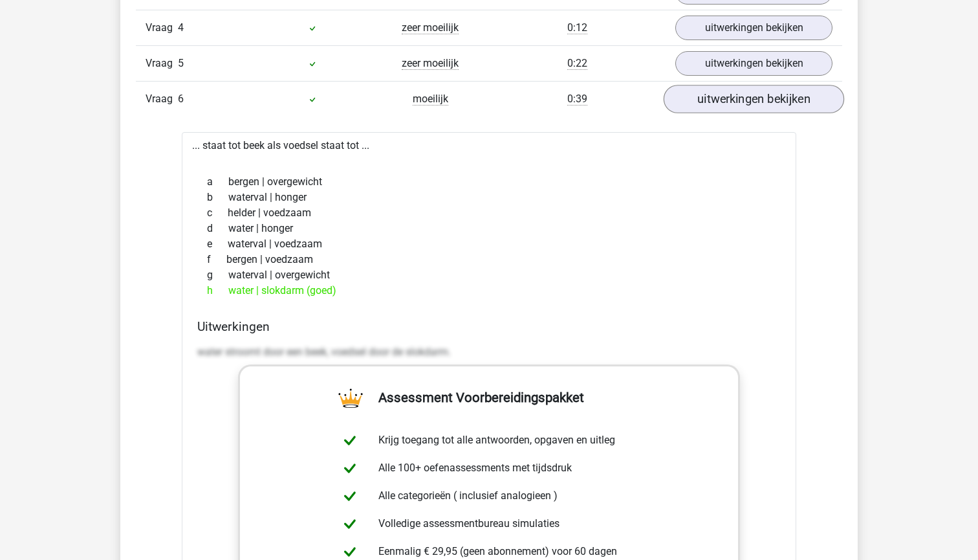
click at [709, 97] on link "uitwerkingen bekijken" at bounding box center [754, 99] width 180 height 28
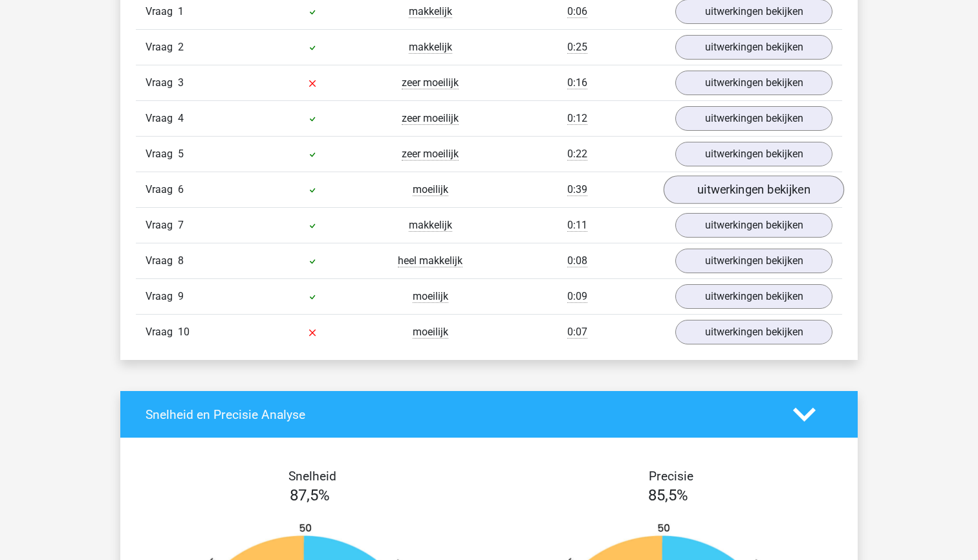
scroll to position [1105, 0]
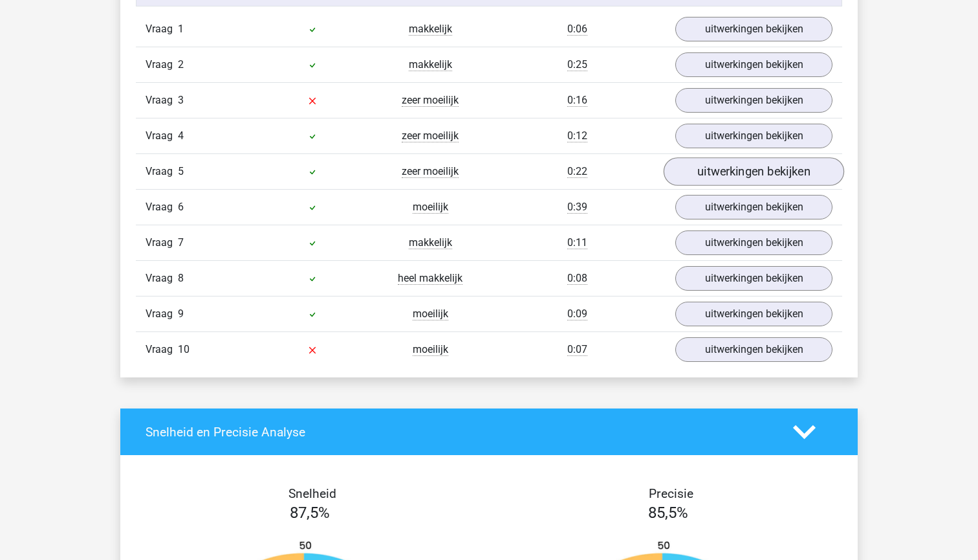
click at [717, 179] on link "uitwerkingen bekijken" at bounding box center [754, 172] width 180 height 28
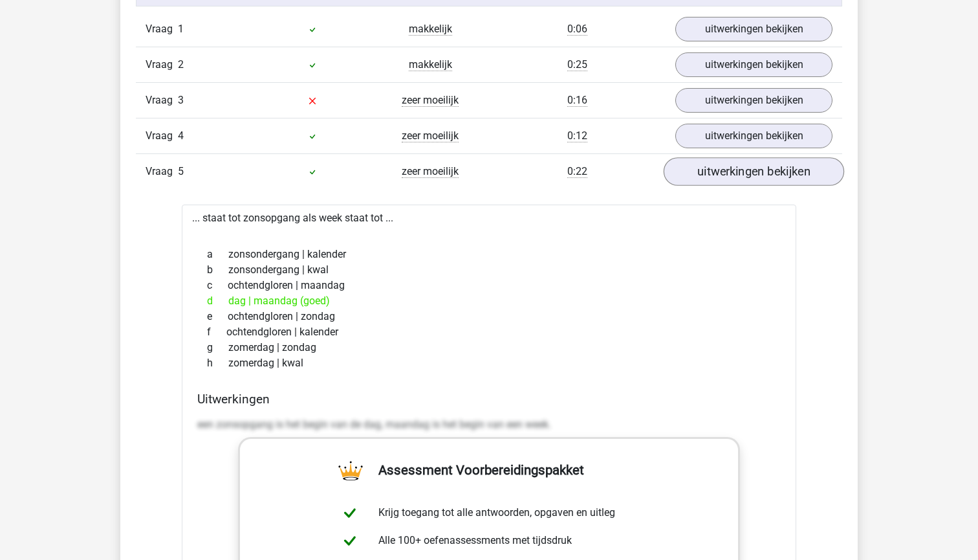
click at [717, 179] on link "uitwerkingen bekijken" at bounding box center [754, 172] width 180 height 28
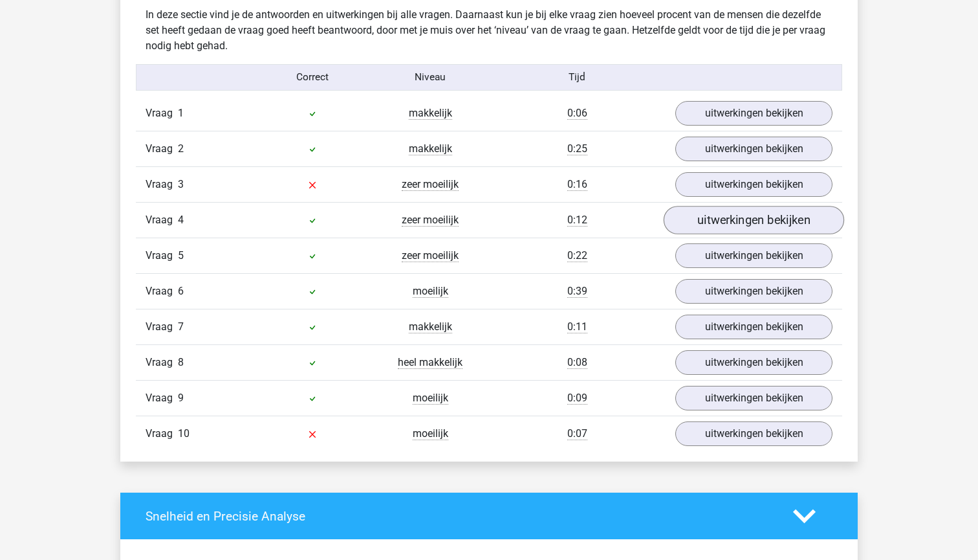
scroll to position [1018, 0]
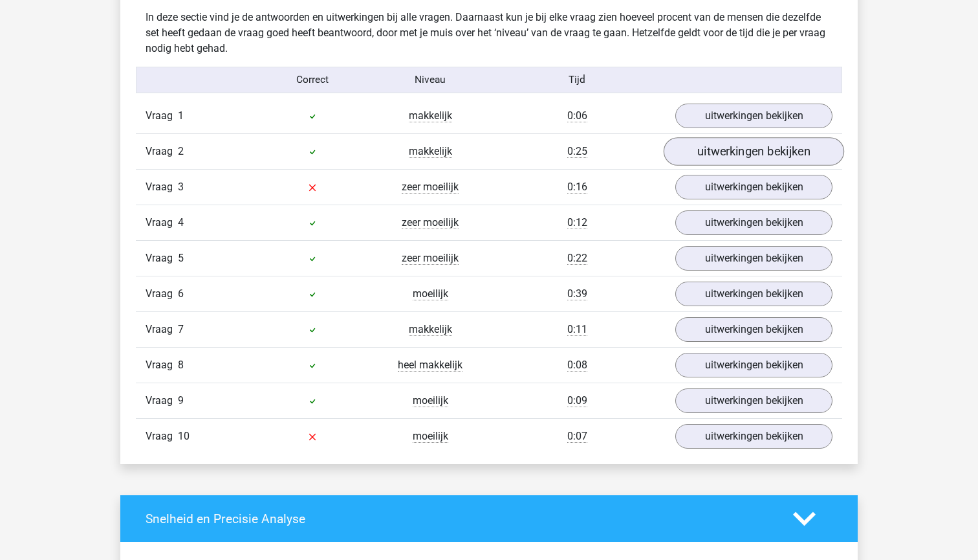
click at [722, 153] on link "uitwerkingen bekijken" at bounding box center [754, 152] width 180 height 28
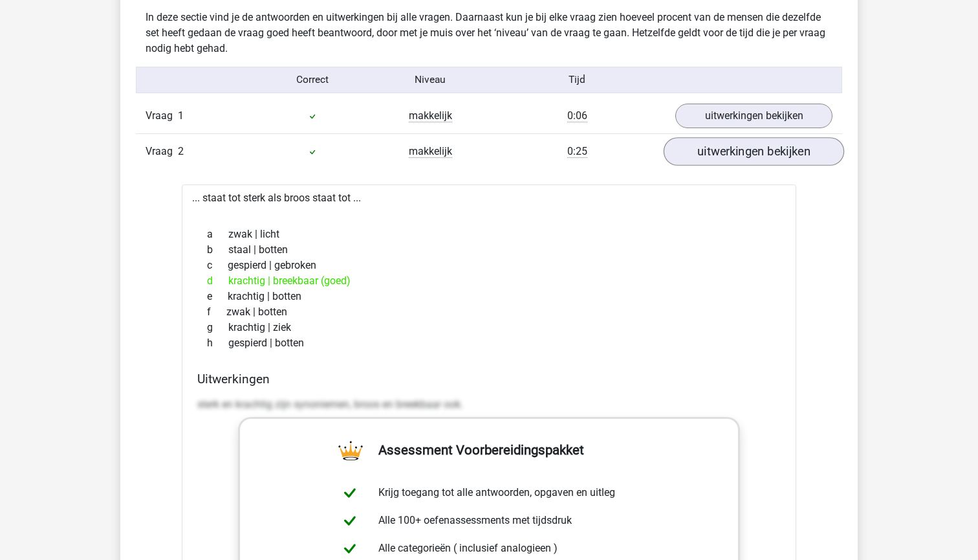
click at [722, 153] on link "uitwerkingen bekijken" at bounding box center [754, 152] width 180 height 28
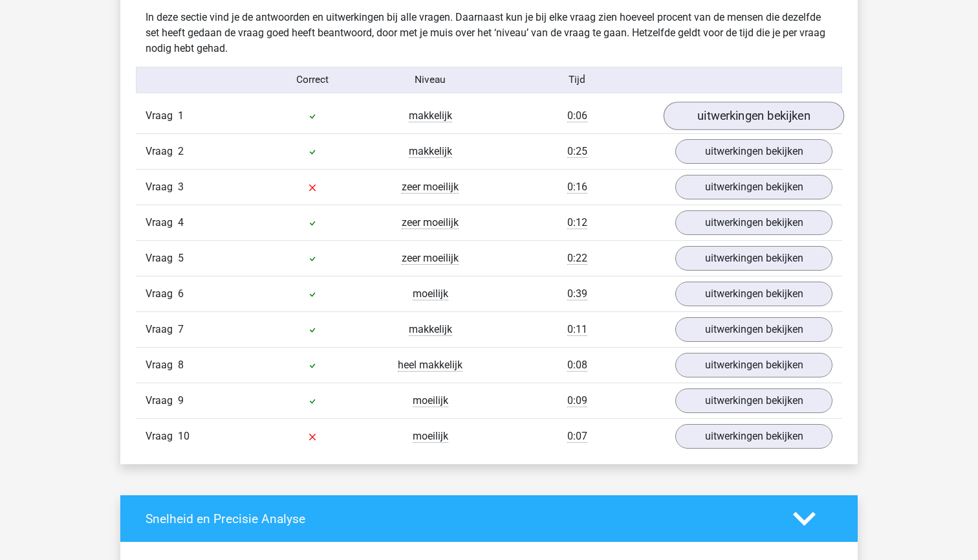
click at [719, 124] on link "uitwerkingen bekijken" at bounding box center [754, 116] width 180 height 28
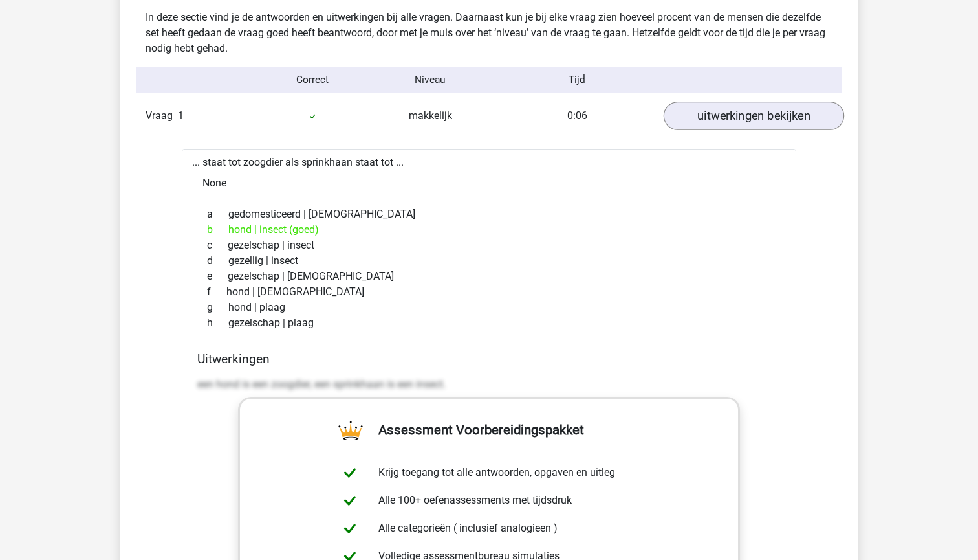
click at [719, 124] on link "uitwerkingen bekijken" at bounding box center [754, 116] width 180 height 28
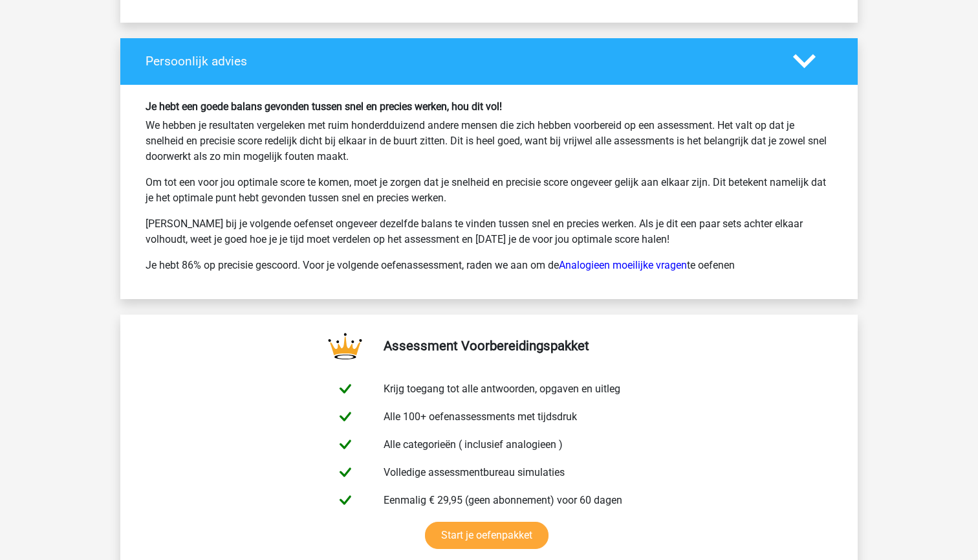
scroll to position [1919, 0]
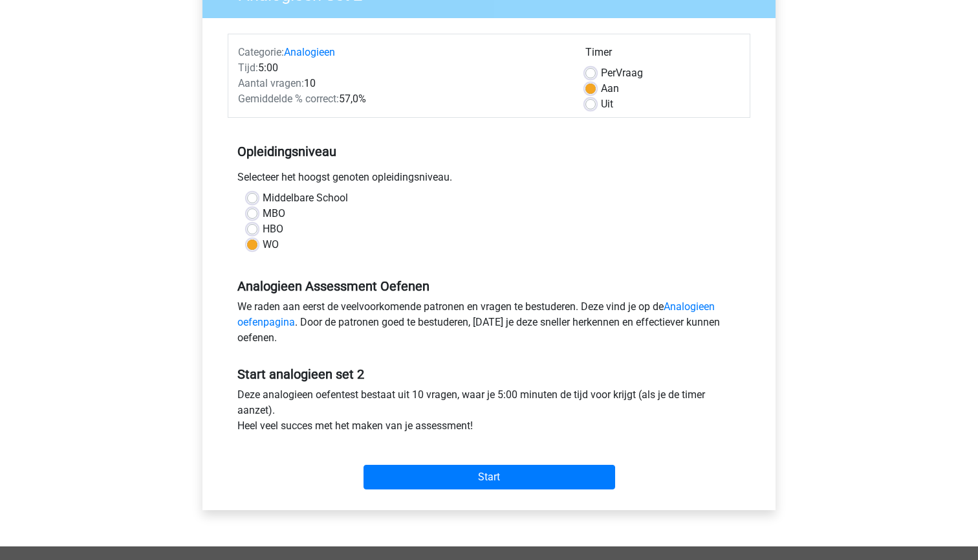
scroll to position [135, 0]
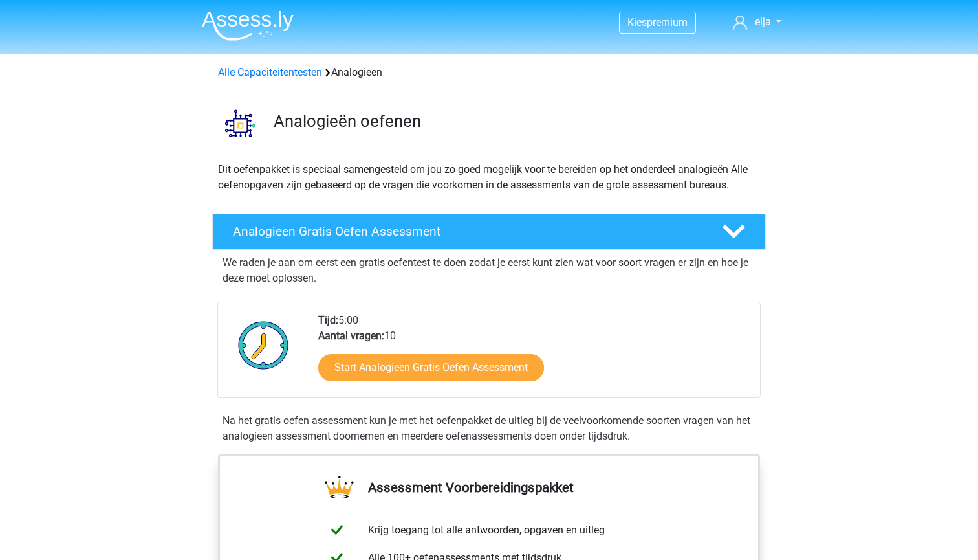
scroll to position [734, 0]
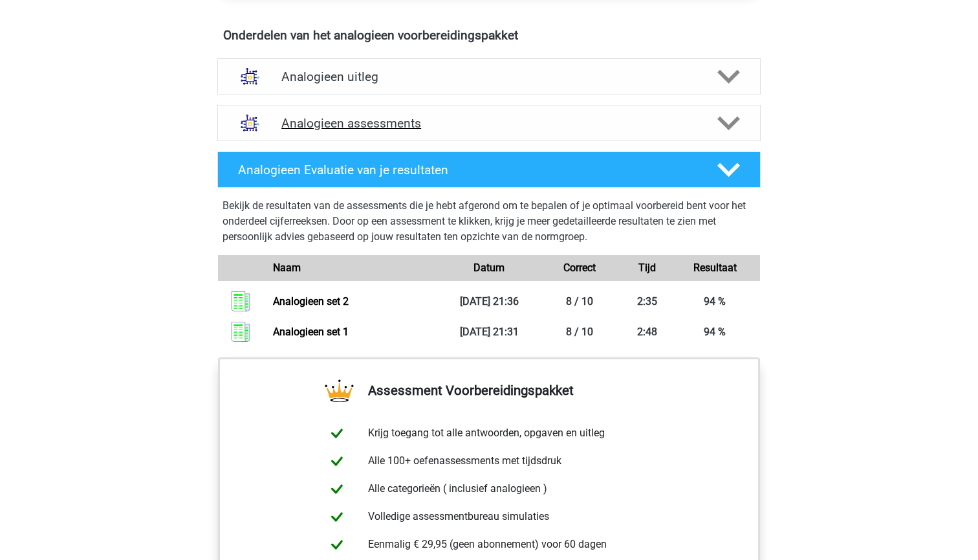
click at [733, 126] on icon at bounding box center [728, 123] width 23 height 23
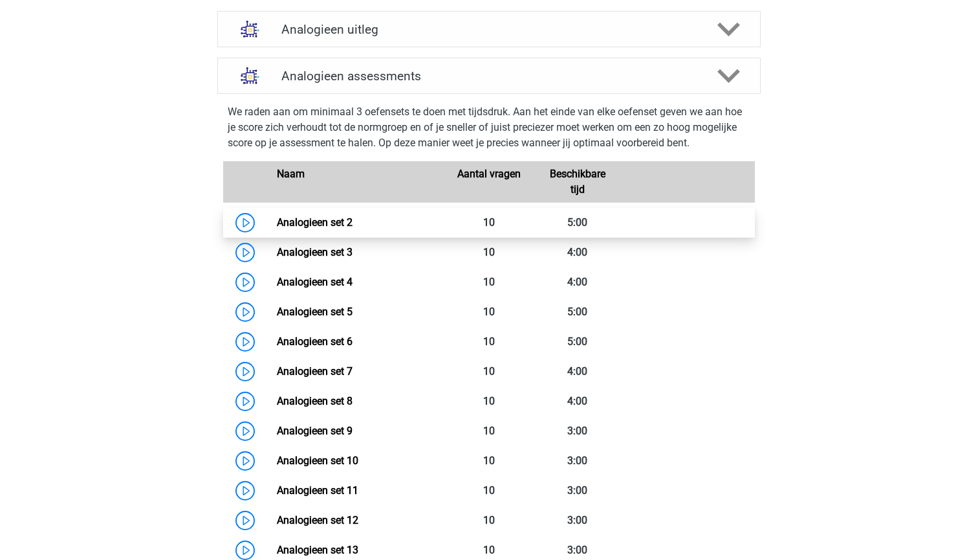
scroll to position [801, 0]
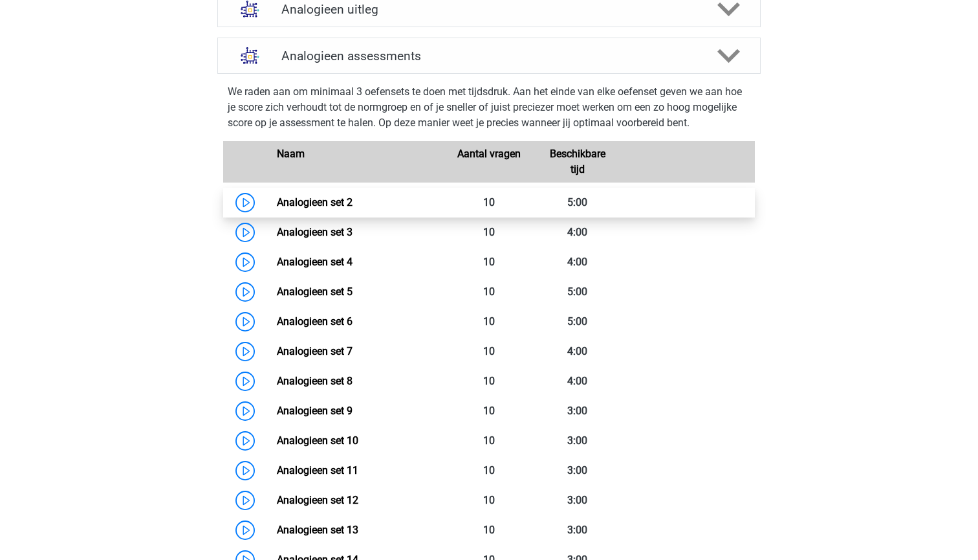
click at [353, 207] on link "Analogieen set 2" at bounding box center [315, 202] width 76 height 12
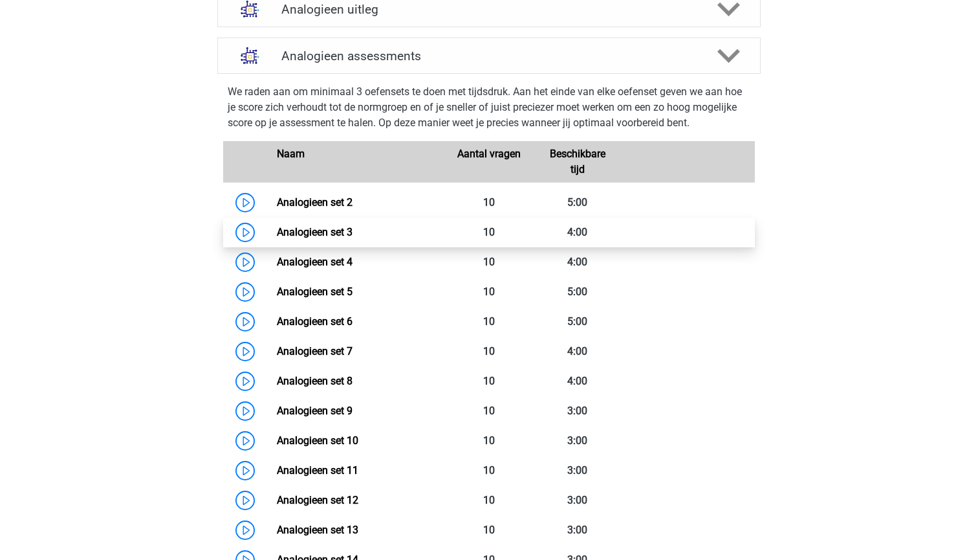
click at [352, 230] on link "Analogieen set 3" at bounding box center [315, 232] width 76 height 12
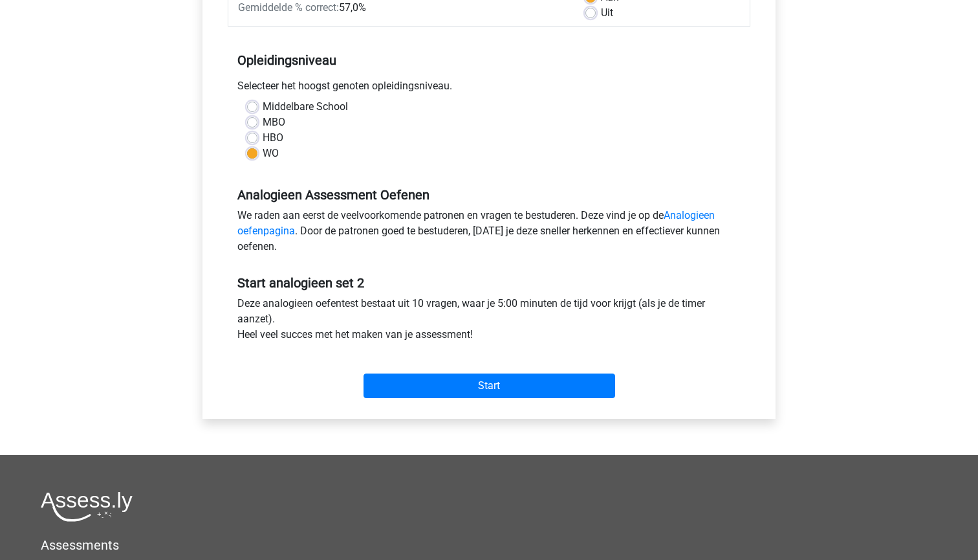
scroll to position [235, 0]
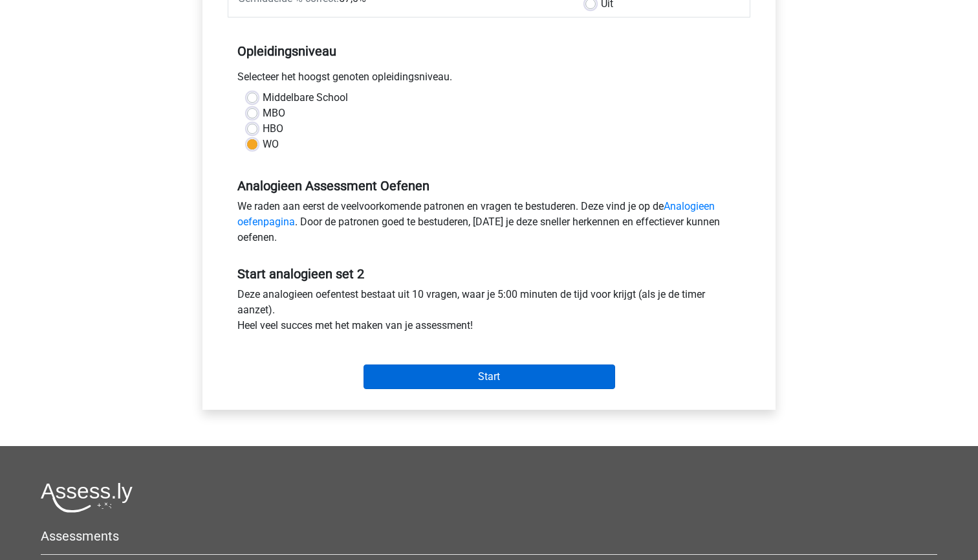
click at [444, 375] on input "Start" at bounding box center [490, 376] width 252 height 25
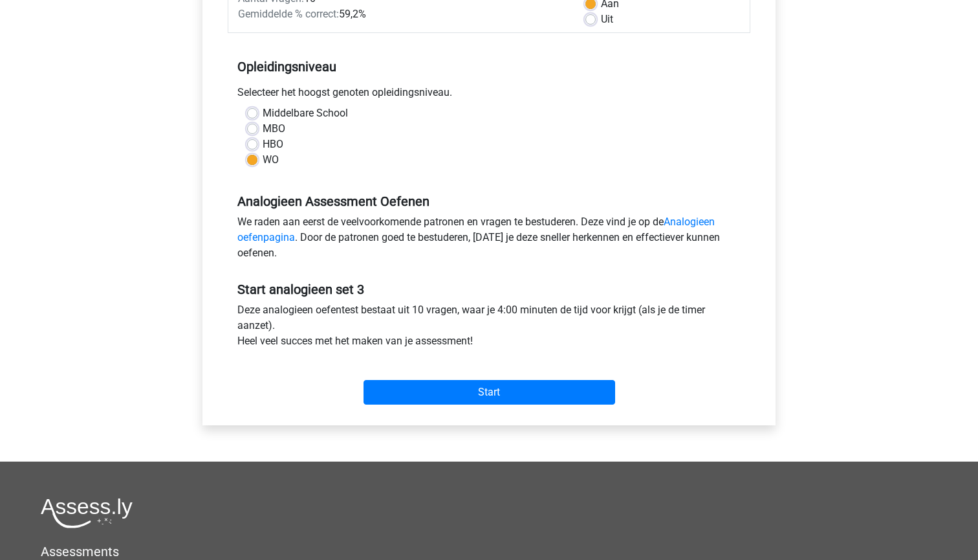
scroll to position [228, 0]
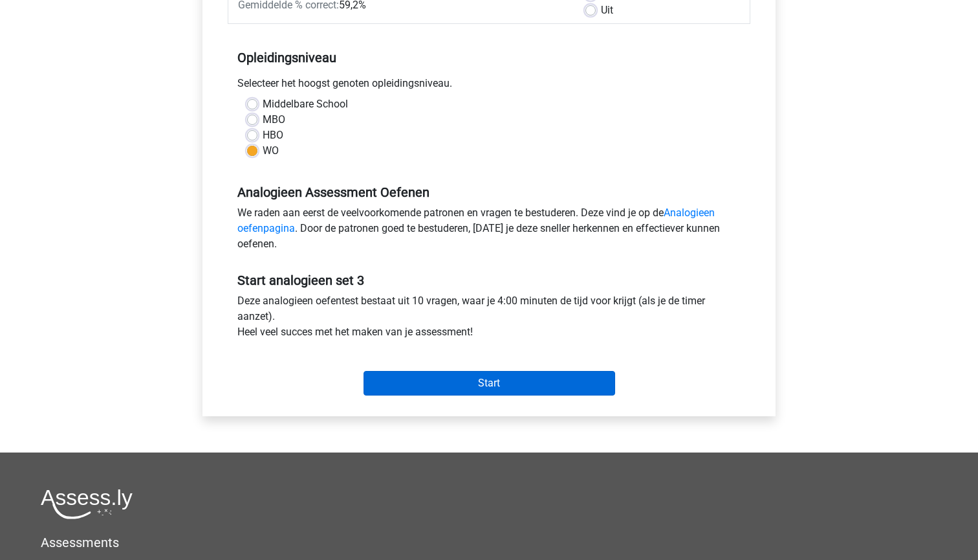
click at [411, 384] on input "Start" at bounding box center [490, 383] width 252 height 25
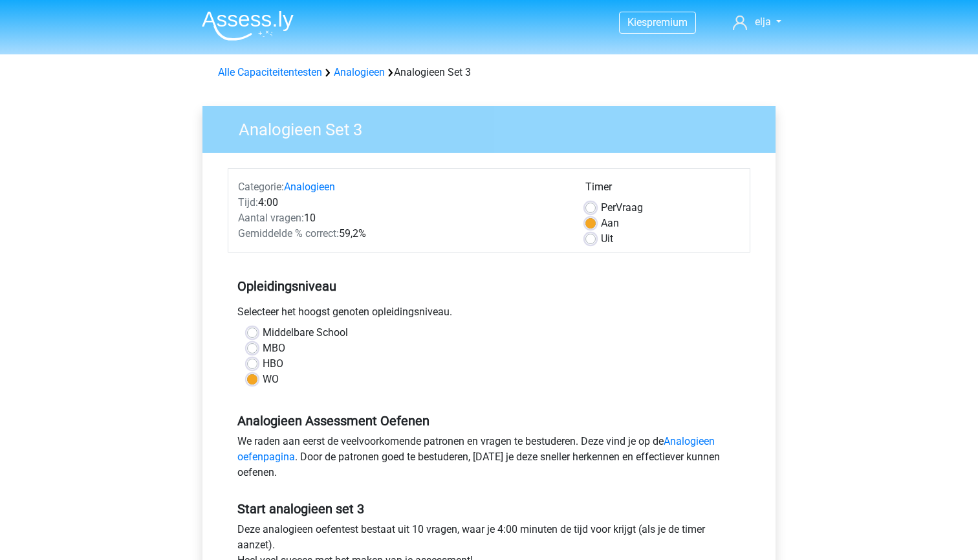
scroll to position [0, 0]
click at [348, 76] on link "Analogieen" at bounding box center [359, 72] width 51 height 12
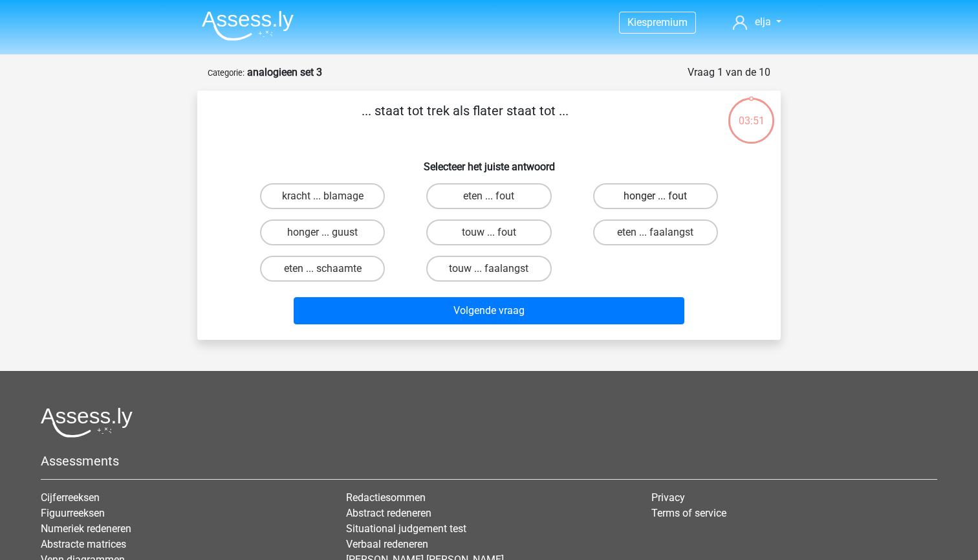
click at [609, 195] on label "honger ... fout" at bounding box center [655, 196] width 125 height 26
click at [655, 196] on input "honger ... fout" at bounding box center [659, 200] width 8 height 8
radio input "true"
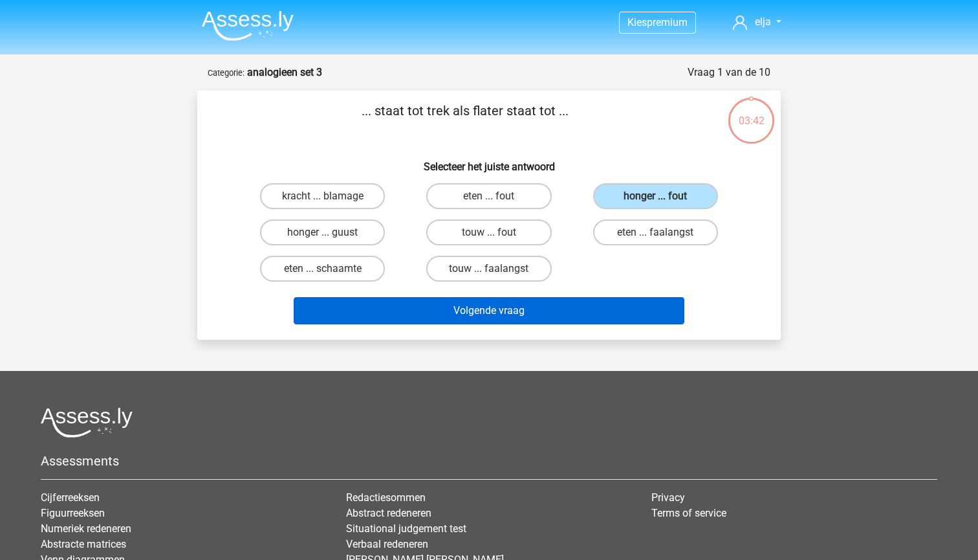
click at [556, 314] on button "Volgende vraag" at bounding box center [489, 310] width 391 height 27
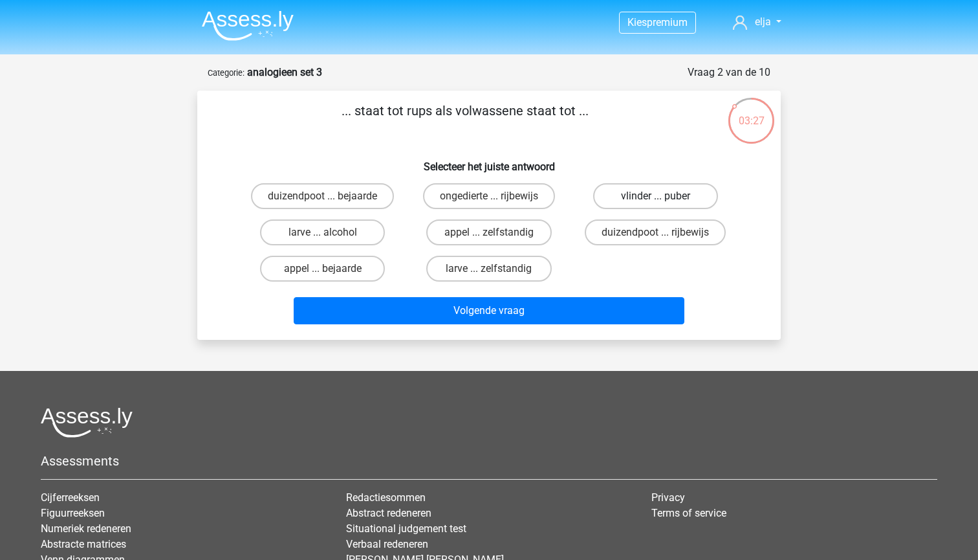
click at [628, 194] on label "vlinder ... puber" at bounding box center [655, 196] width 125 height 26
click at [655, 196] on input "vlinder ... puber" at bounding box center [659, 200] width 8 height 8
radio input "true"
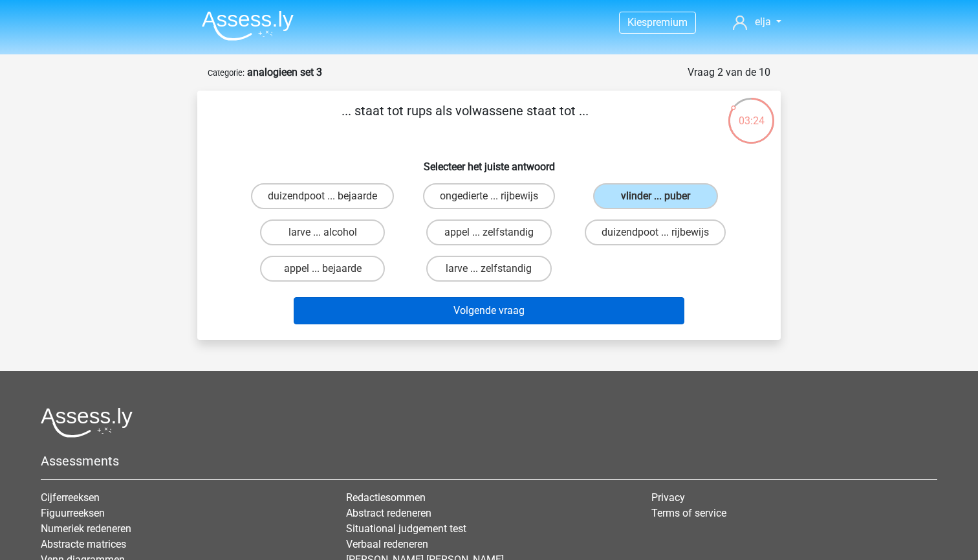
click at [441, 311] on button "Volgende vraag" at bounding box center [489, 310] width 391 height 27
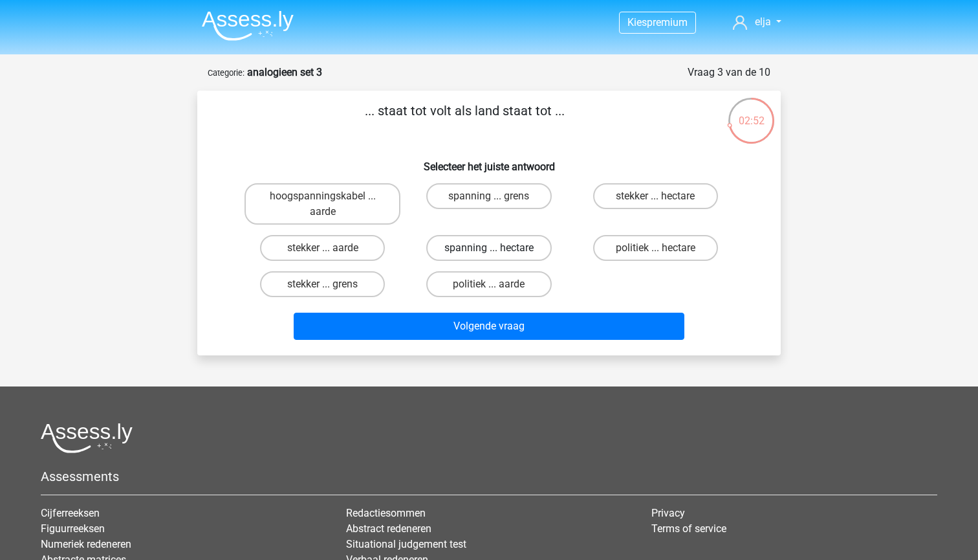
click at [470, 245] on label "spanning ... hectare" at bounding box center [488, 248] width 125 height 26
click at [489, 248] on input "spanning ... hectare" at bounding box center [493, 252] width 8 height 8
radio input "true"
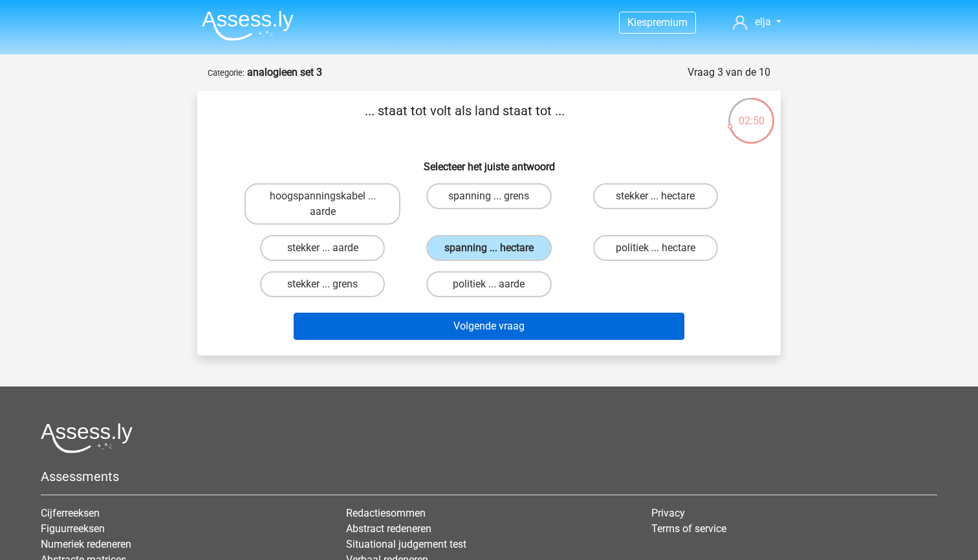
click at [467, 314] on button "Volgende vraag" at bounding box center [489, 325] width 391 height 27
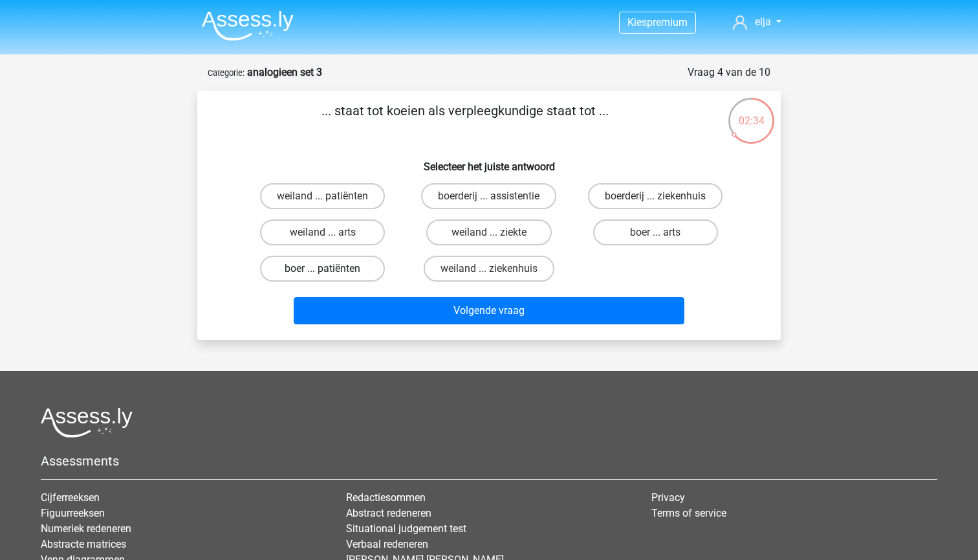
click at [366, 261] on label "boer ... patiënten" at bounding box center [322, 269] width 125 height 26
click at [331, 268] on input "boer ... patiënten" at bounding box center [327, 272] width 8 height 8
radio input "true"
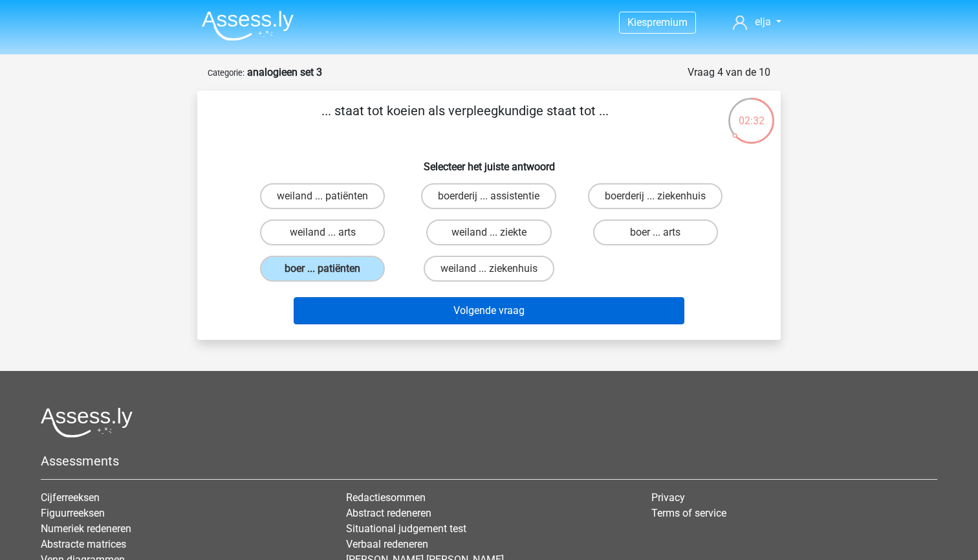
click at [381, 311] on button "Volgende vraag" at bounding box center [489, 310] width 391 height 27
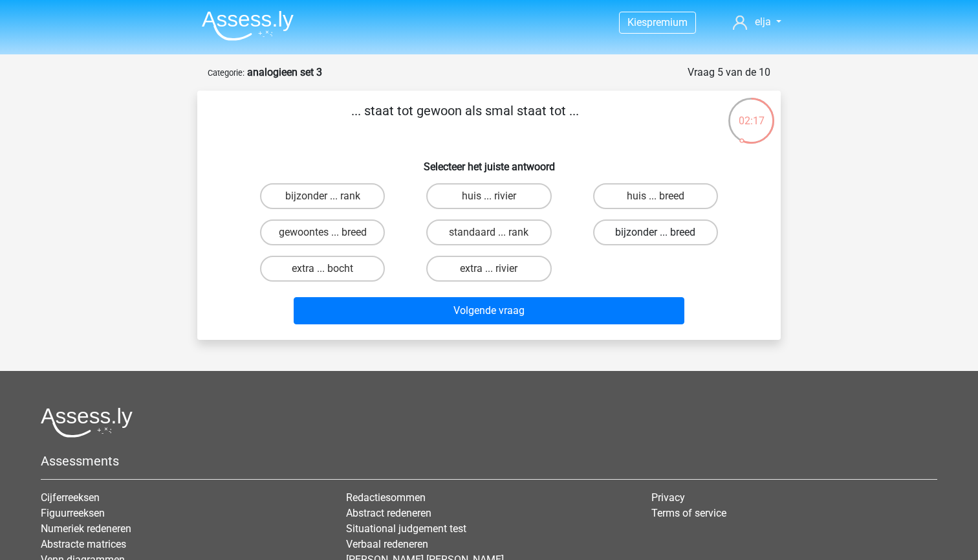
click at [631, 239] on label "bijzonder ... breed" at bounding box center [655, 232] width 125 height 26
click at [655, 239] on input "bijzonder ... breed" at bounding box center [659, 236] width 8 height 8
radio input "true"
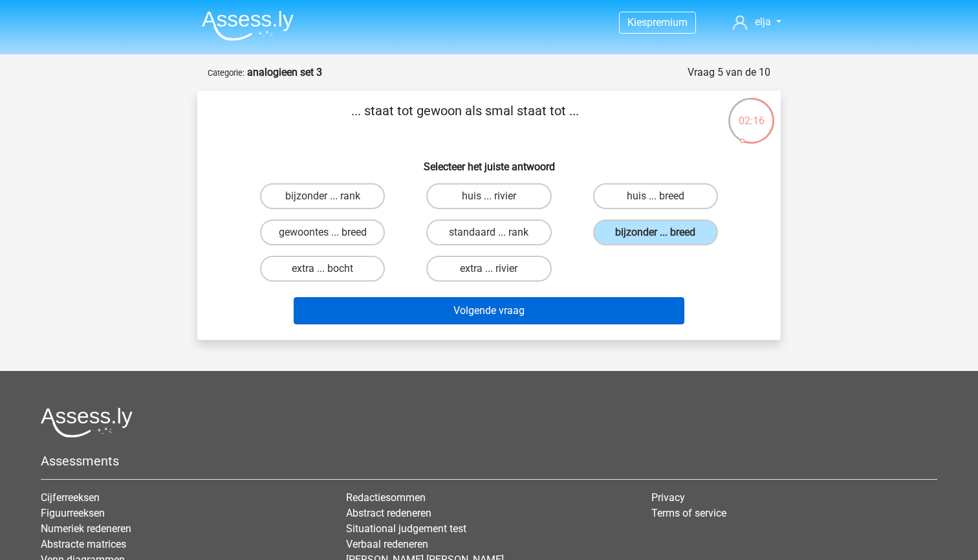
click at [573, 300] on button "Volgende vraag" at bounding box center [489, 310] width 391 height 27
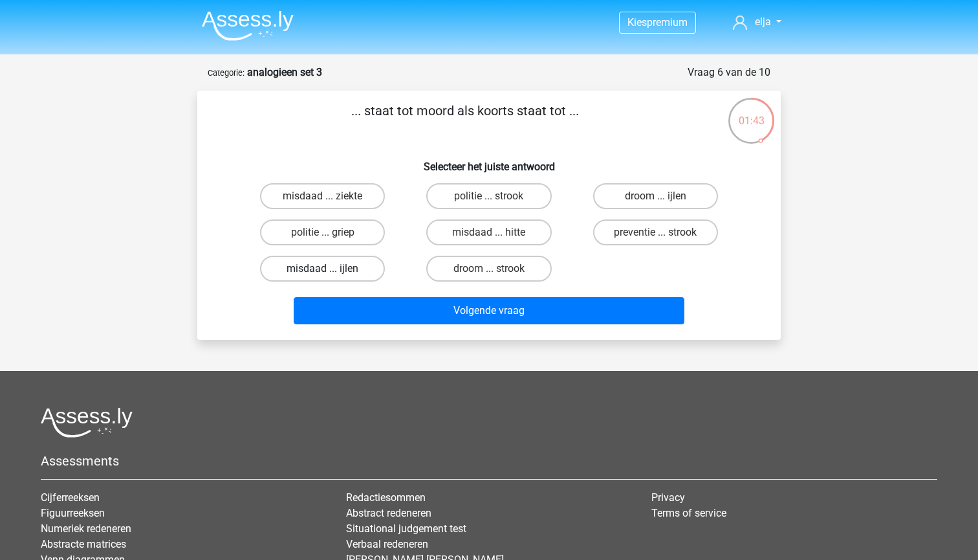
click at [292, 270] on label "misdaad ... ijlen" at bounding box center [322, 269] width 125 height 26
click at [323, 270] on input "misdaad ... ijlen" at bounding box center [327, 272] width 8 height 8
radio input "true"
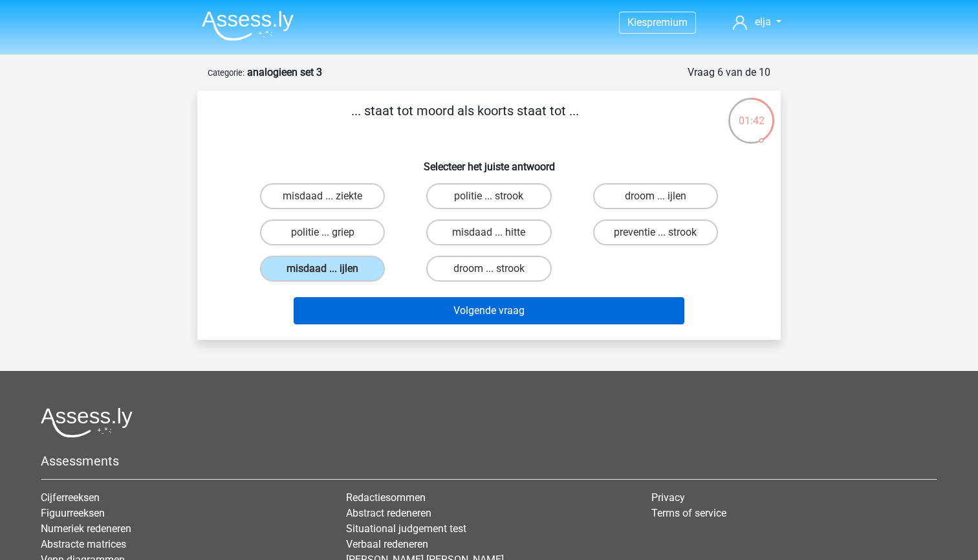
click at [349, 311] on button "Volgende vraag" at bounding box center [489, 310] width 391 height 27
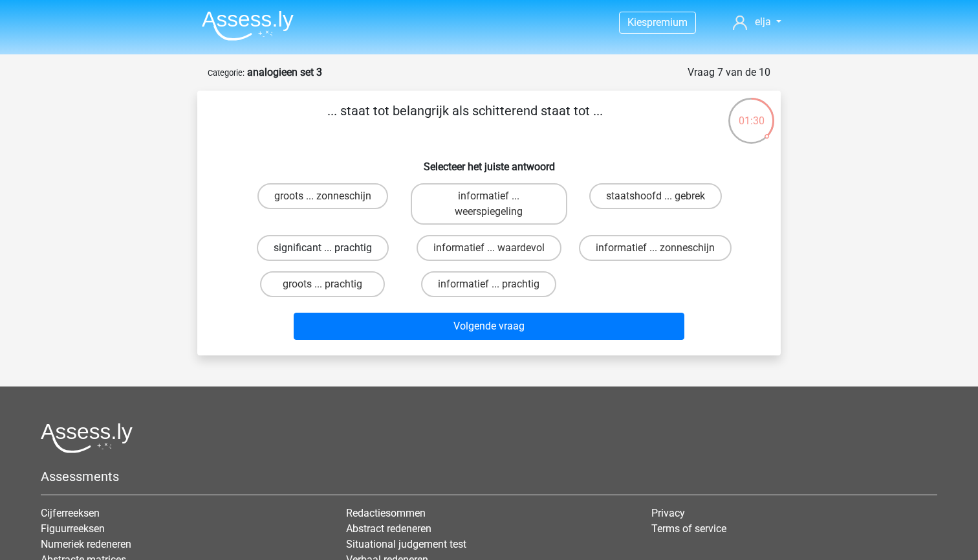
click at [334, 243] on label "significant ... prachtig" at bounding box center [323, 248] width 132 height 26
click at [331, 248] on input "significant ... prachtig" at bounding box center [327, 252] width 8 height 8
radio input "true"
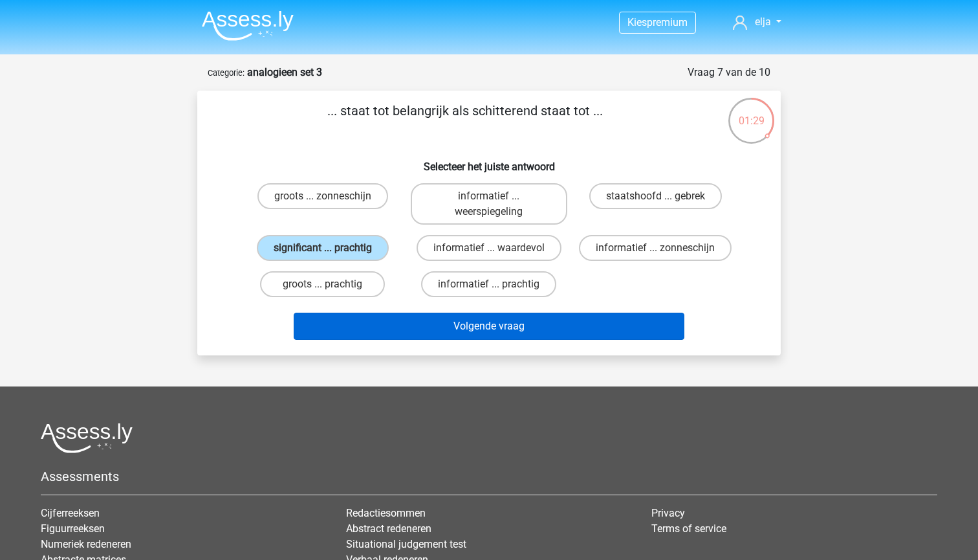
click at [348, 320] on button "Volgende vraag" at bounding box center [489, 325] width 391 height 27
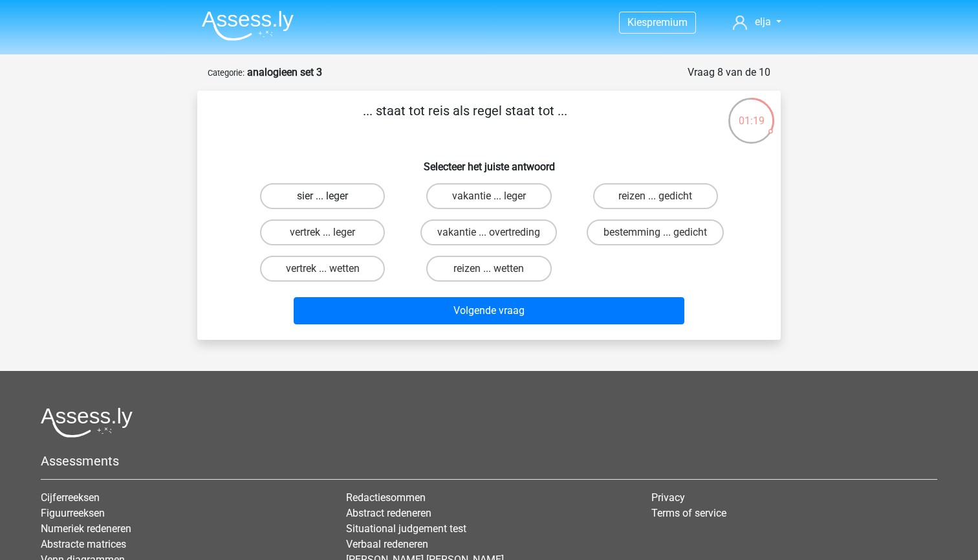
click at [335, 201] on label "sier ... leger" at bounding box center [322, 196] width 125 height 26
click at [331, 201] on input "sier ... leger" at bounding box center [327, 200] width 8 height 8
radio input "true"
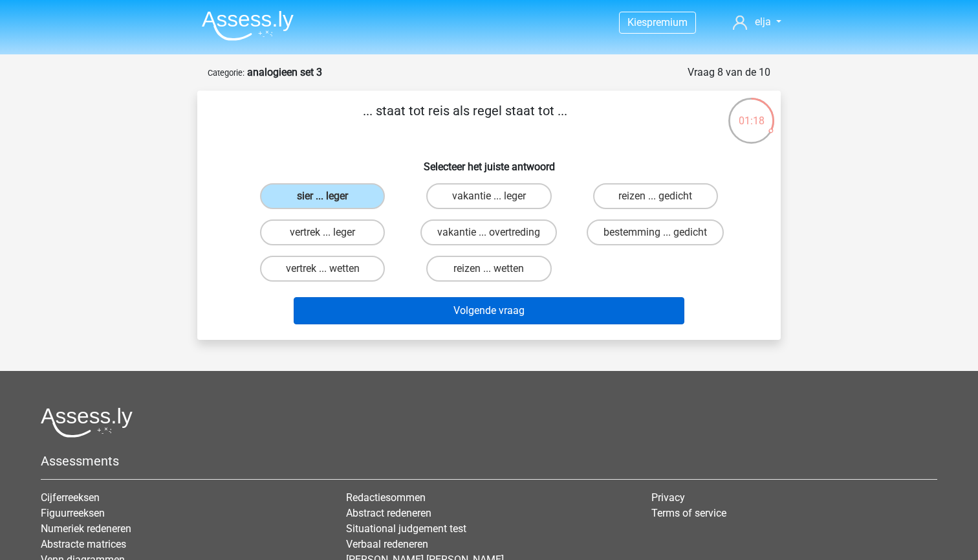
click at [365, 313] on button "Volgende vraag" at bounding box center [489, 310] width 391 height 27
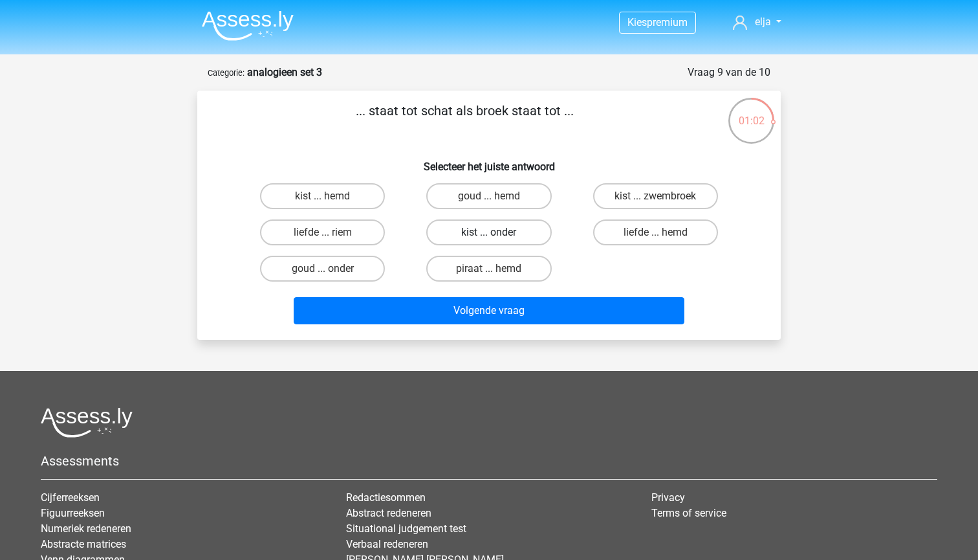
click at [452, 239] on label "kist ... onder" at bounding box center [488, 232] width 125 height 26
click at [489, 239] on input "kist ... onder" at bounding box center [493, 236] width 8 height 8
radio input "true"
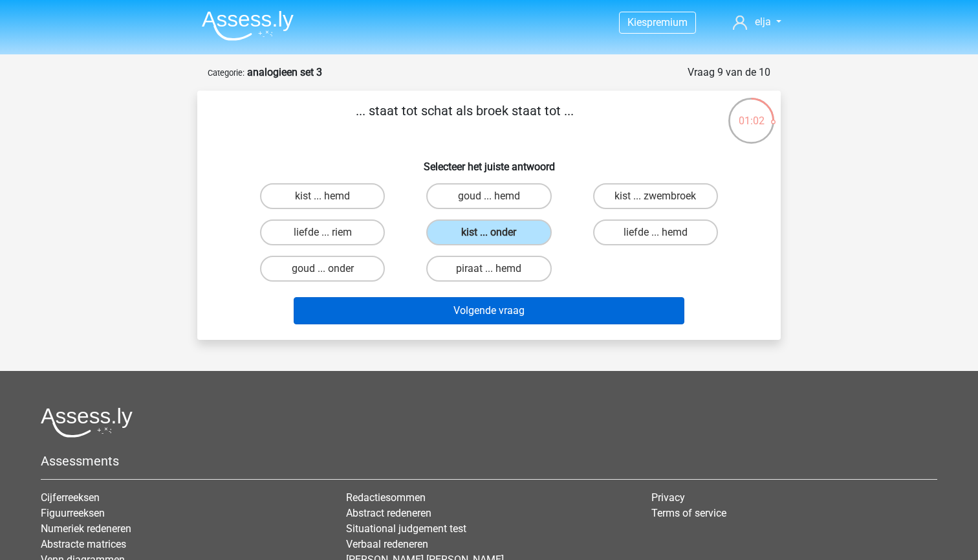
click at [457, 311] on button "Volgende vraag" at bounding box center [489, 310] width 391 height 27
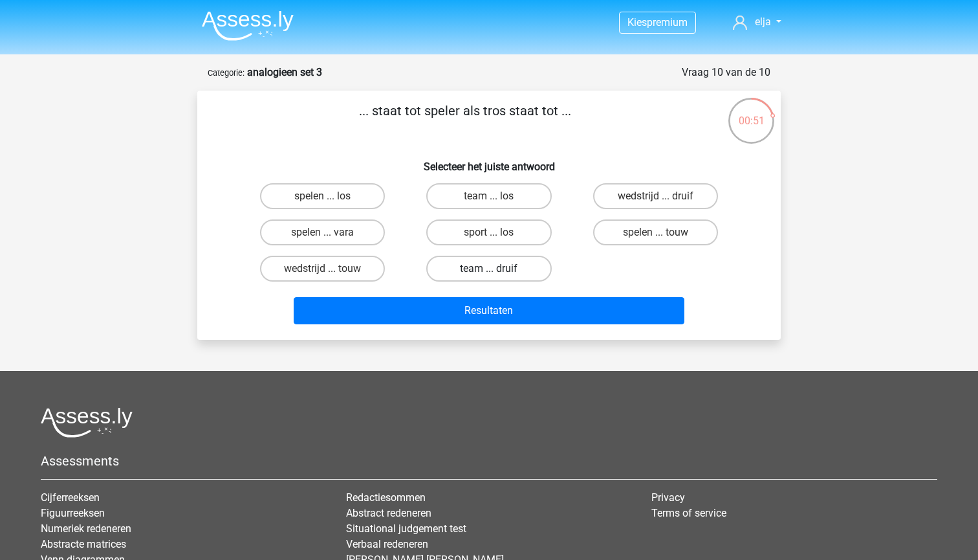
click at [452, 267] on label "team ... druif" at bounding box center [488, 269] width 125 height 26
click at [489, 268] on input "team ... druif" at bounding box center [493, 272] width 8 height 8
radio input "true"
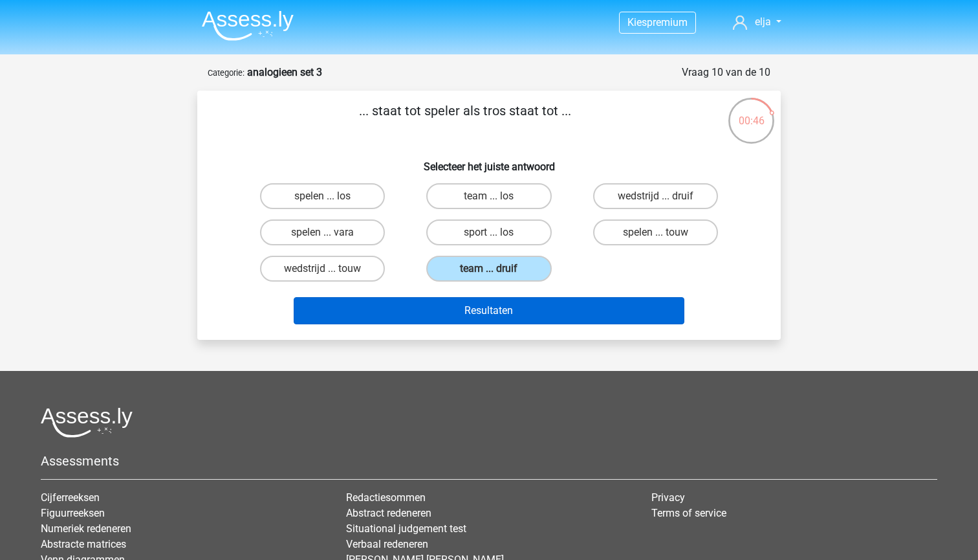
click at [466, 309] on button "Resultaten" at bounding box center [489, 310] width 391 height 27
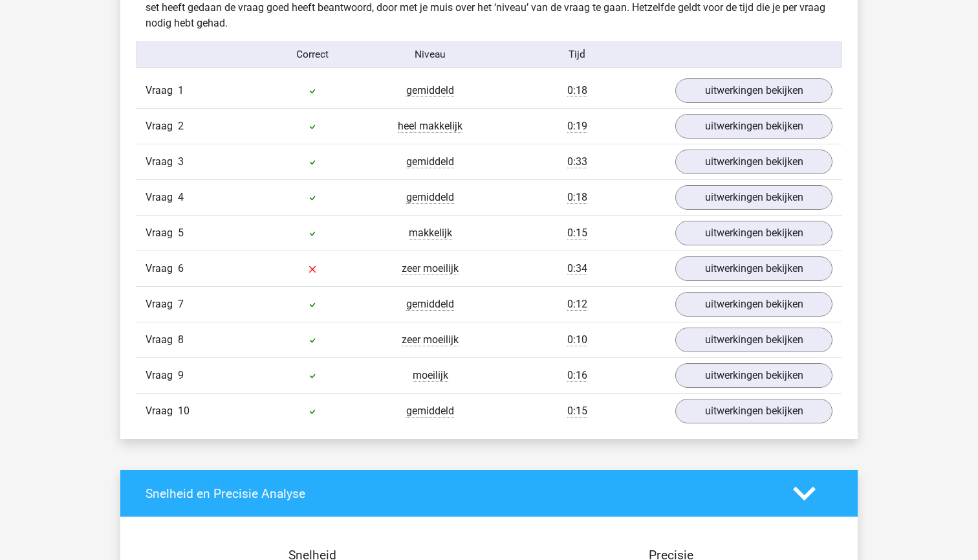
scroll to position [1045, 0]
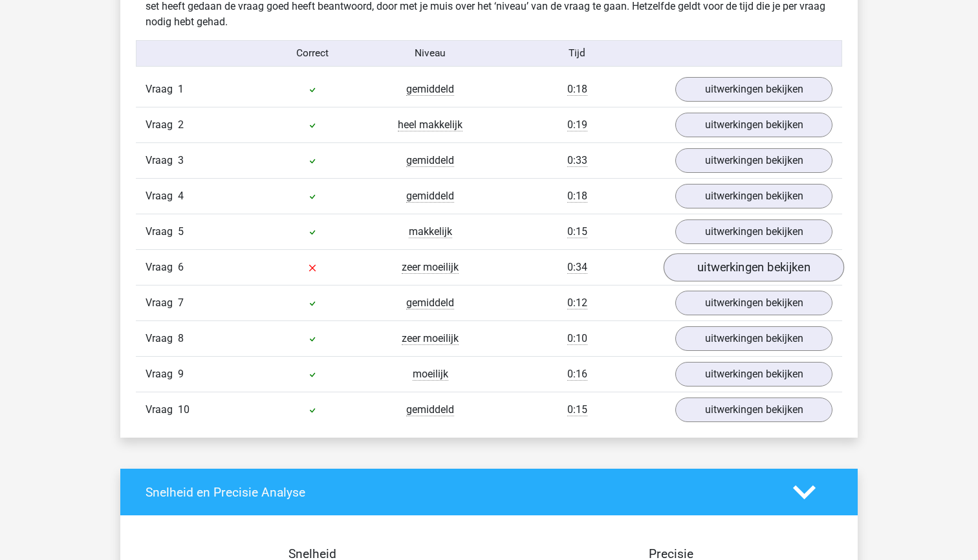
click at [689, 274] on link "uitwerkingen bekijken" at bounding box center [754, 268] width 180 height 28
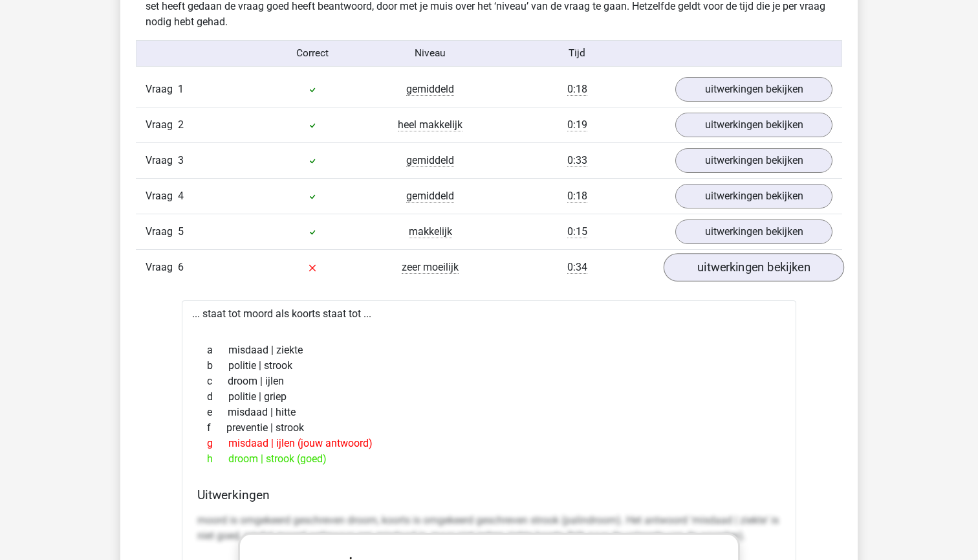
click at [689, 274] on link "uitwerkingen bekijken" at bounding box center [754, 268] width 180 height 28
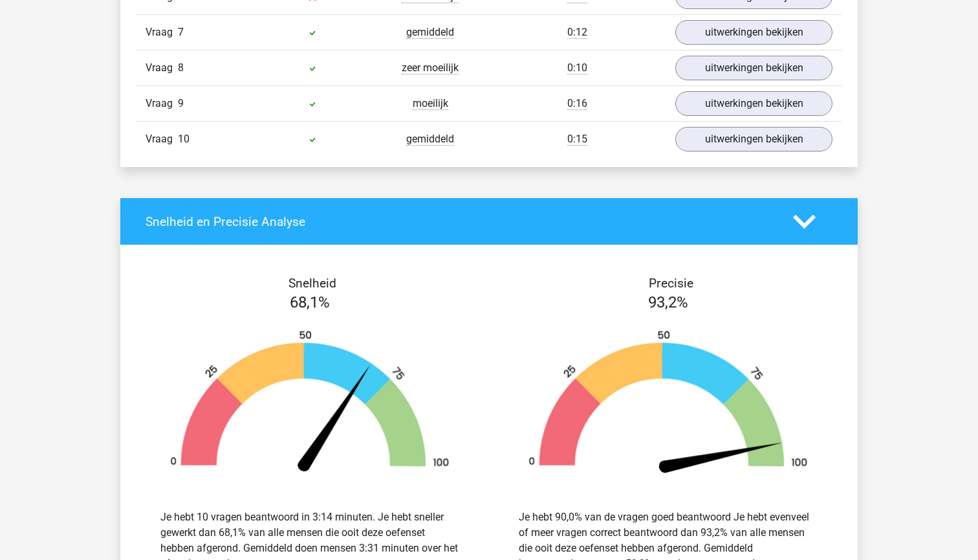
scroll to position [1430, 0]
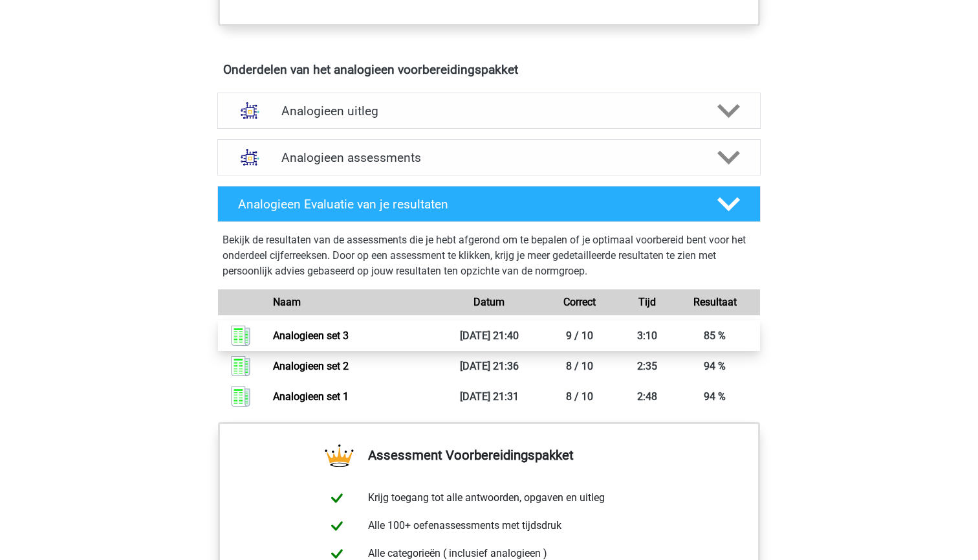
scroll to position [700, 0]
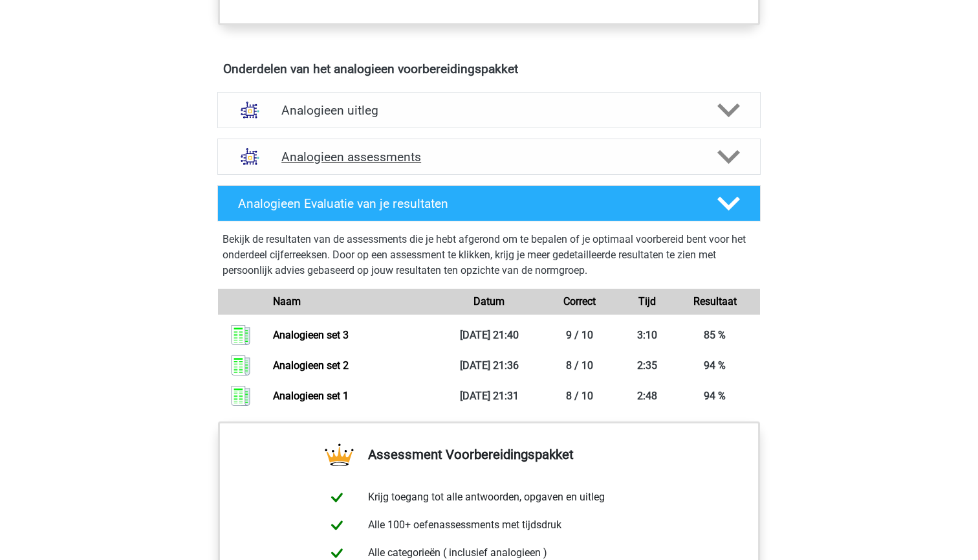
click at [713, 162] on div at bounding box center [727, 157] width 43 height 23
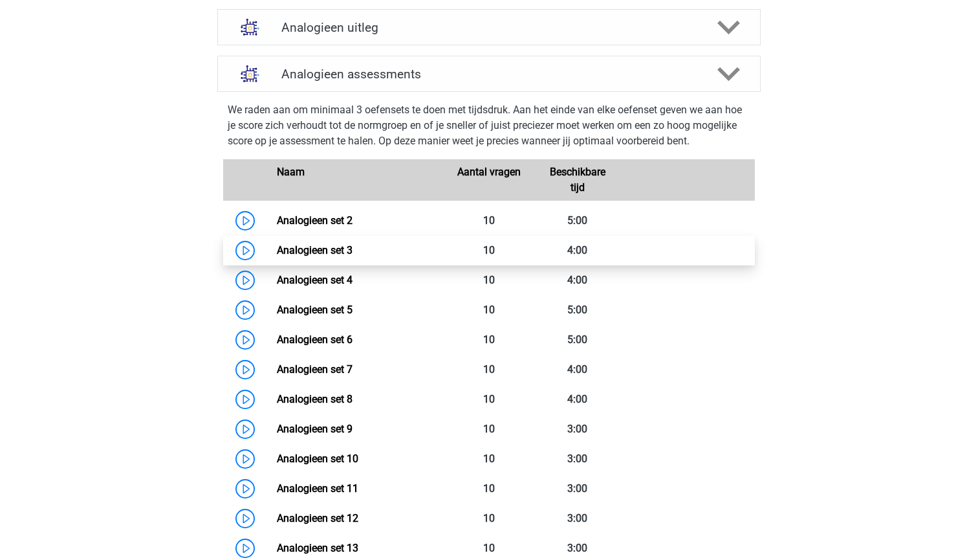
scroll to position [783, 0]
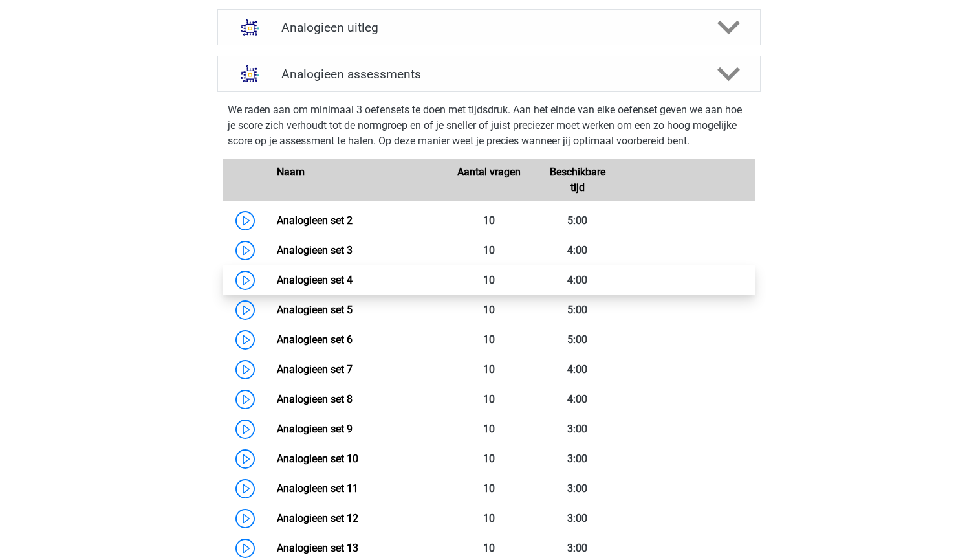
click at [353, 281] on link "Analogieen set 4" at bounding box center [315, 280] width 76 height 12
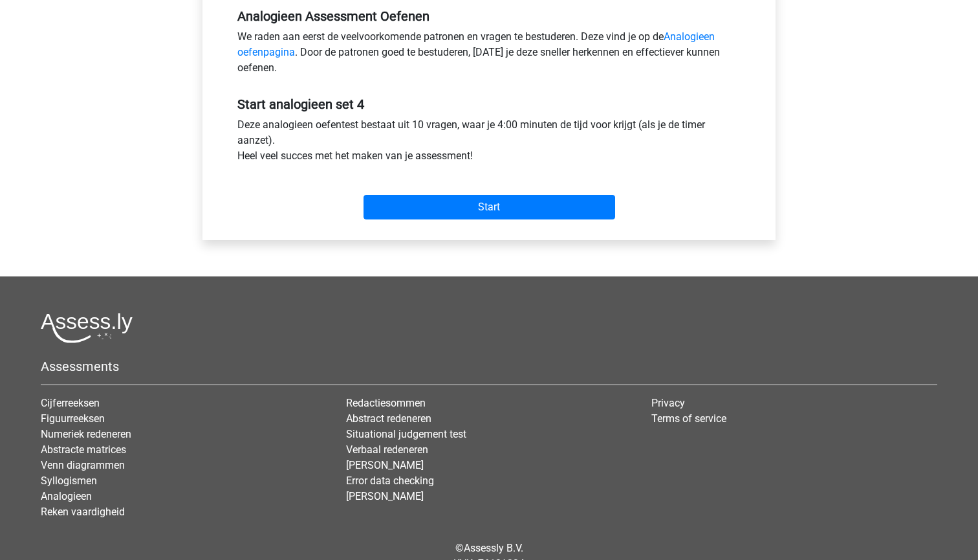
scroll to position [433, 0]
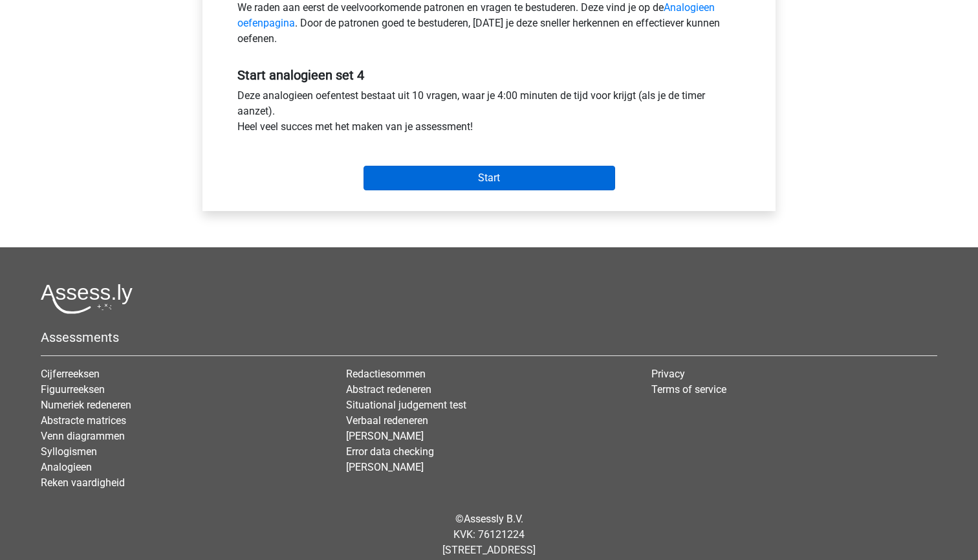
click at [412, 188] on input "Start" at bounding box center [490, 178] width 252 height 25
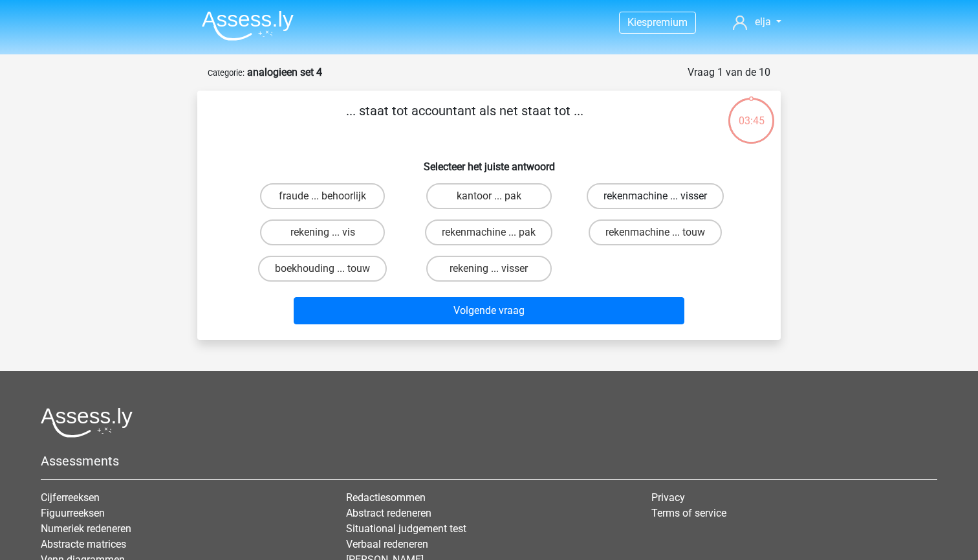
click at [622, 203] on label "rekenmachine ... visser" at bounding box center [655, 196] width 137 height 26
click at [655, 203] on input "rekenmachine ... visser" at bounding box center [659, 200] width 8 height 8
radio input "true"
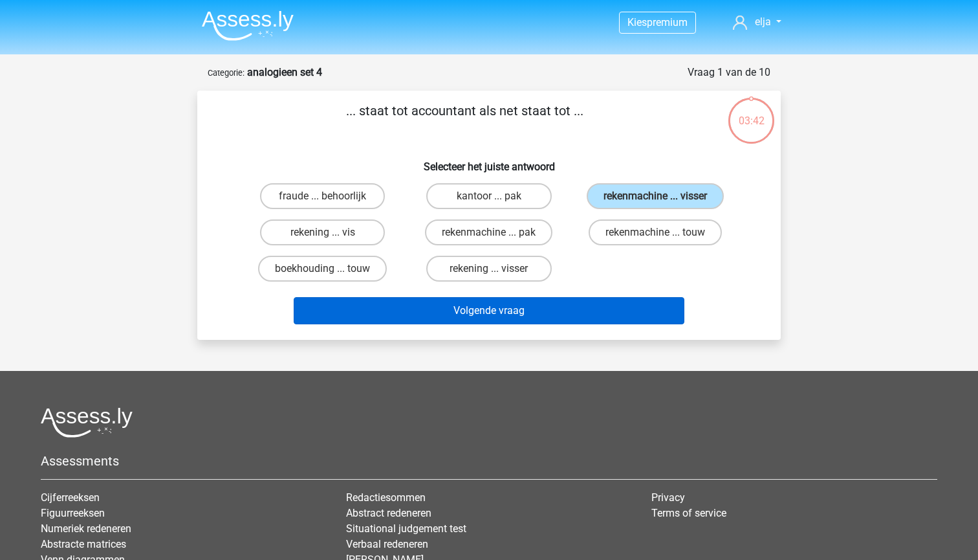
click at [576, 312] on button "Volgende vraag" at bounding box center [489, 310] width 391 height 27
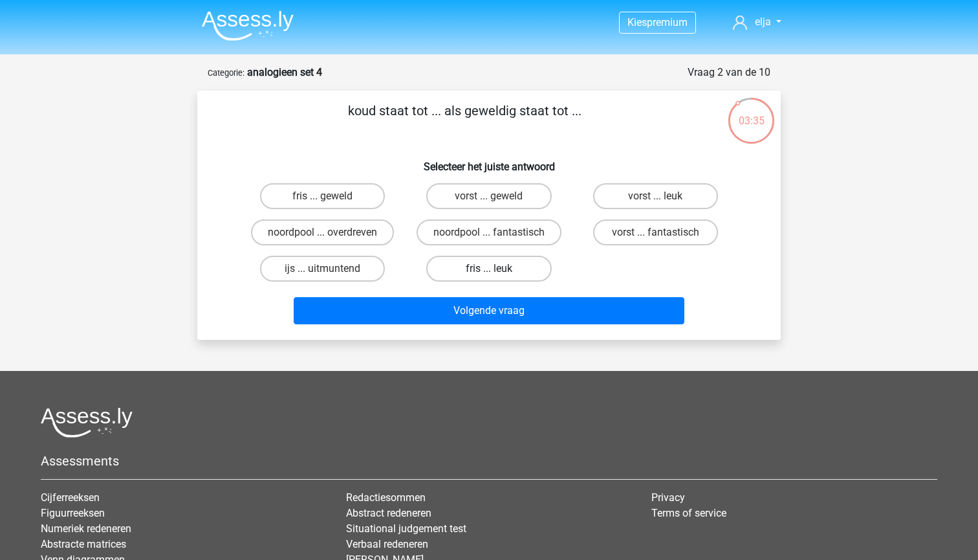
click at [466, 272] on label "fris ... leuk" at bounding box center [488, 269] width 125 height 26
click at [489, 272] on input "fris ... leuk" at bounding box center [493, 272] width 8 height 8
radio input "true"
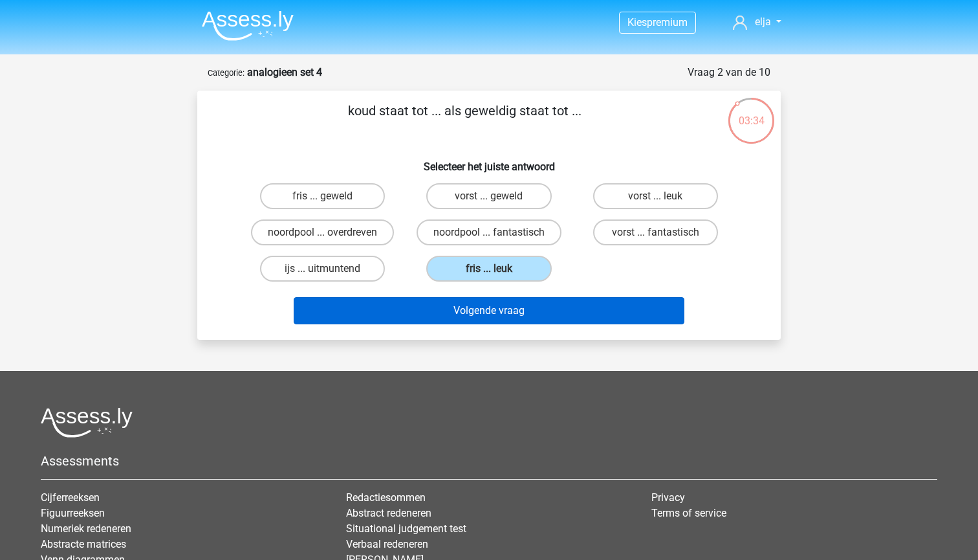
click at [475, 313] on button "Volgende vraag" at bounding box center [489, 310] width 391 height 27
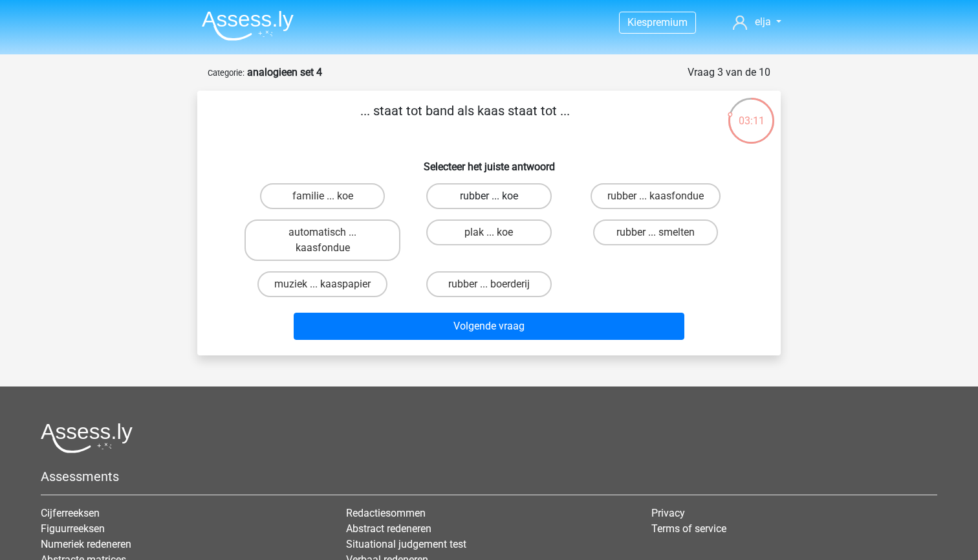
click at [444, 198] on label "rubber ... koe" at bounding box center [488, 196] width 125 height 26
click at [489, 198] on input "rubber ... koe" at bounding box center [493, 200] width 8 height 8
radio input "true"
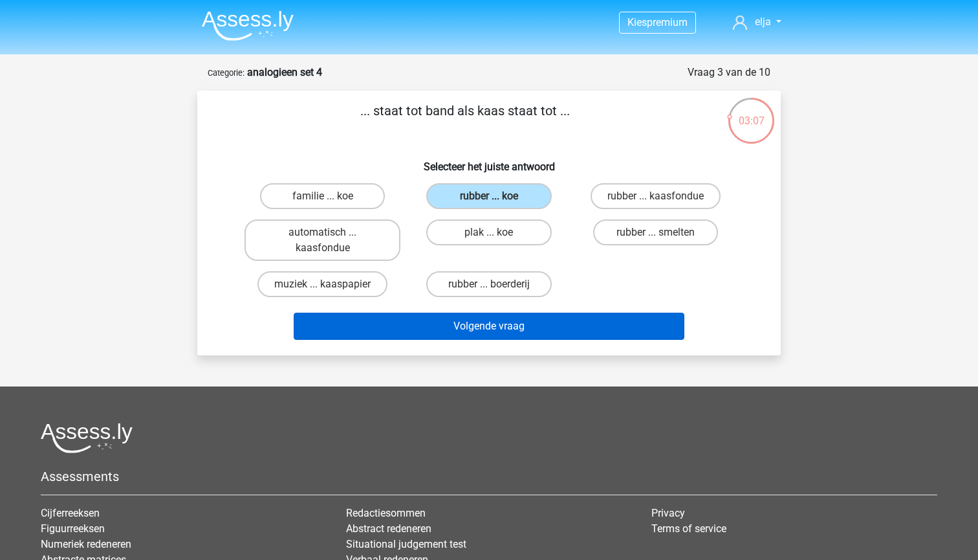
click at [474, 328] on button "Volgende vraag" at bounding box center [489, 325] width 391 height 27
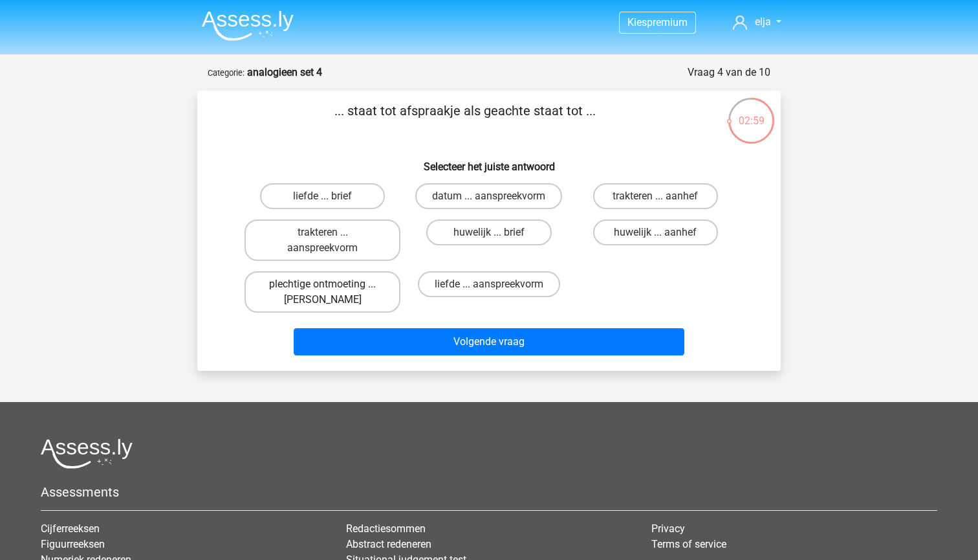
click at [355, 294] on label "plechtige ontmoeting ... hoi" at bounding box center [323, 291] width 156 height 41
click at [331, 292] on input "plechtige ontmoeting ... hoi" at bounding box center [327, 288] width 8 height 8
radio input "true"
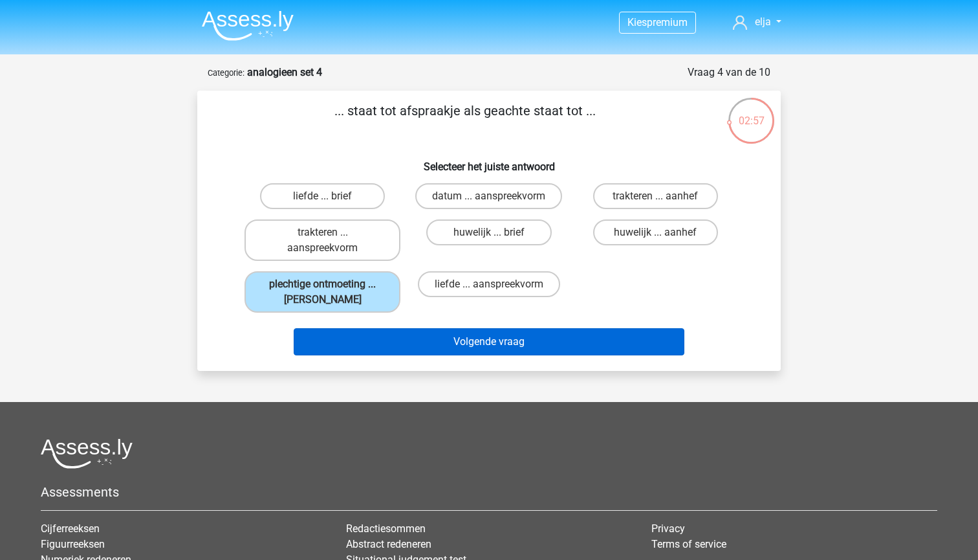
click at [366, 340] on button "Volgende vraag" at bounding box center [489, 341] width 391 height 27
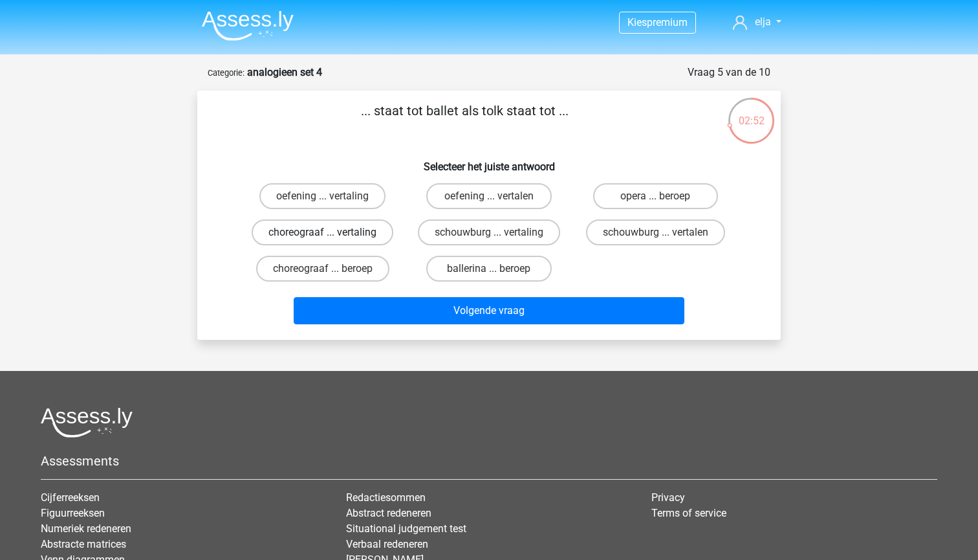
click at [369, 235] on label "choreograaf ... vertaling" at bounding box center [323, 232] width 142 height 26
click at [331, 235] on input "choreograaf ... vertaling" at bounding box center [327, 236] width 8 height 8
radio input "true"
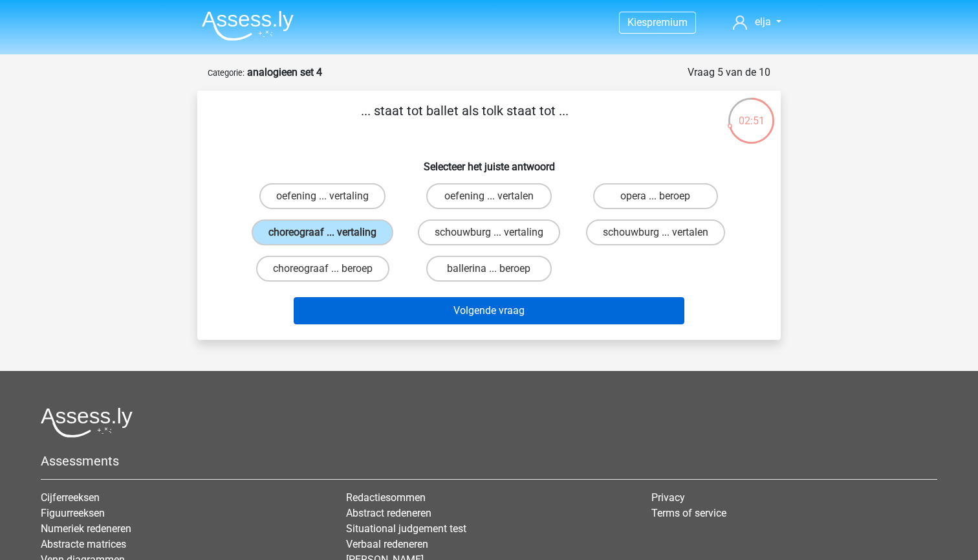
click at [384, 315] on button "Volgende vraag" at bounding box center [489, 310] width 391 height 27
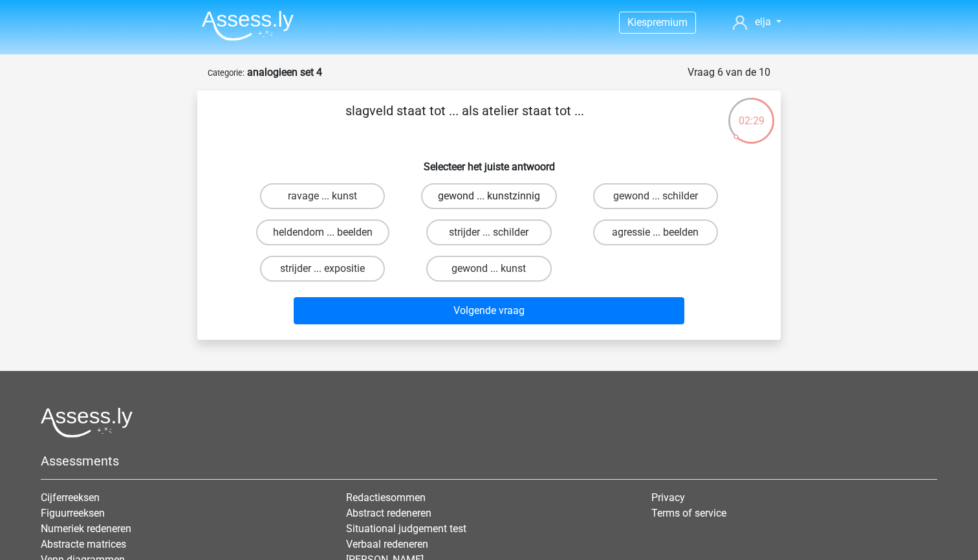
click at [446, 193] on label "gewond ... kunstzinnig" at bounding box center [489, 196] width 136 height 26
click at [489, 196] on input "gewond ... kunstzinnig" at bounding box center [493, 200] width 8 height 8
radio input "true"
click at [454, 235] on label "strijder ... schilder" at bounding box center [488, 232] width 125 height 26
click at [489, 235] on input "strijder ... schilder" at bounding box center [493, 236] width 8 height 8
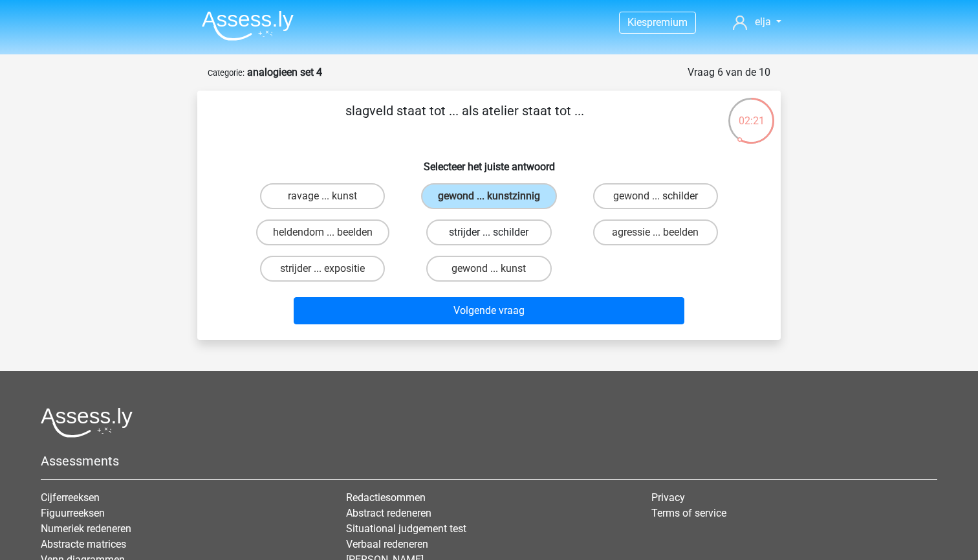
radio input "true"
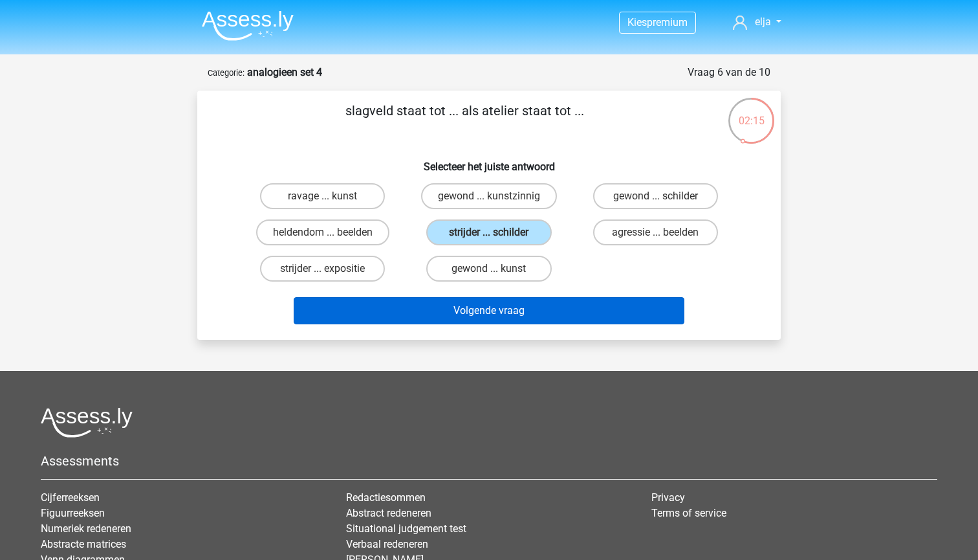
click at [461, 308] on button "Volgende vraag" at bounding box center [489, 310] width 391 height 27
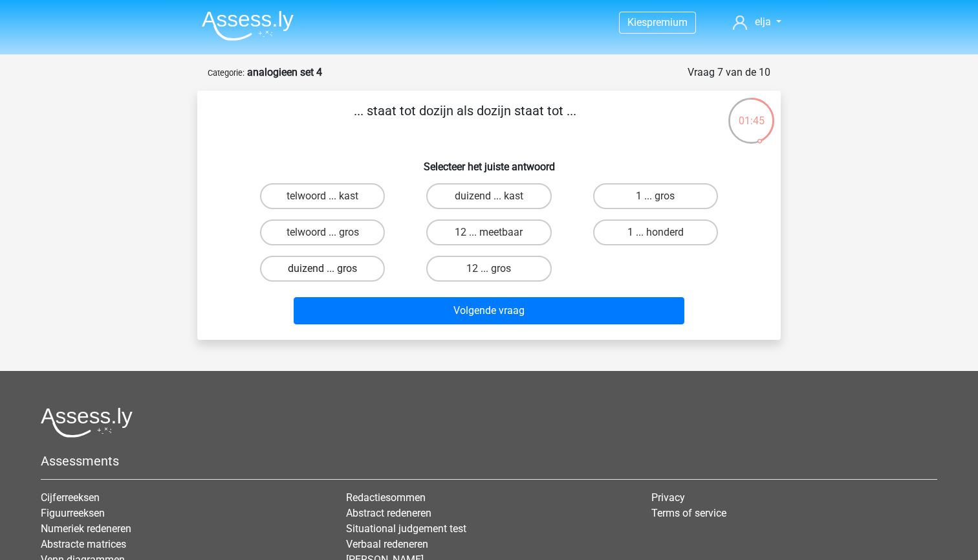
click at [303, 274] on label "duizend ... gros" at bounding box center [322, 269] width 125 height 26
click at [323, 274] on input "duizend ... gros" at bounding box center [327, 272] width 8 height 8
radio input "true"
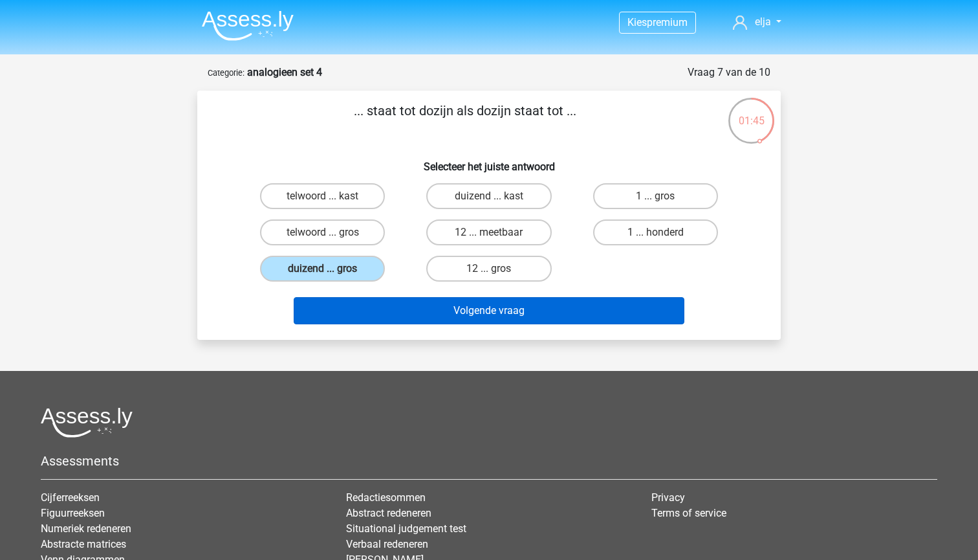
click at [331, 304] on button "Volgende vraag" at bounding box center [489, 310] width 391 height 27
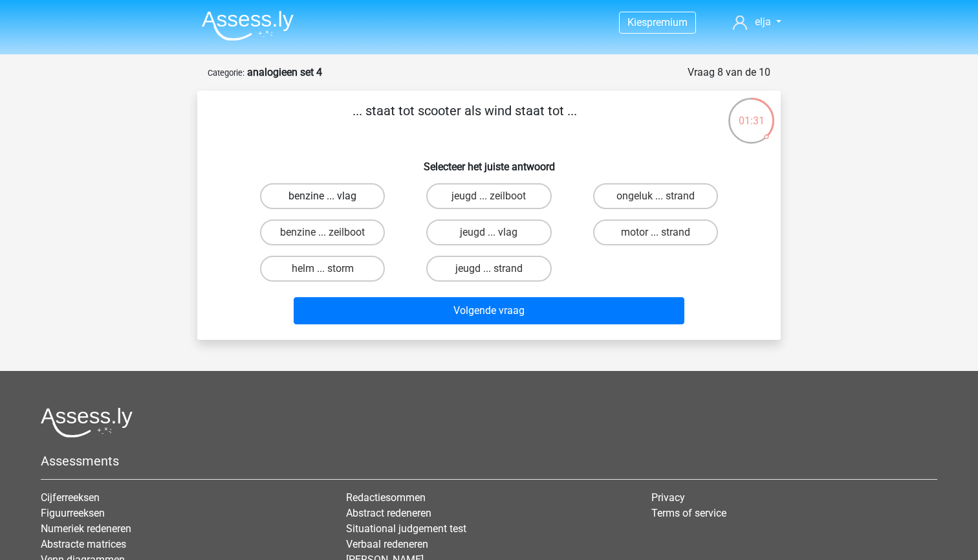
click at [358, 192] on label "benzine ... vlag" at bounding box center [322, 196] width 125 height 26
click at [331, 196] on input "benzine ... vlag" at bounding box center [327, 200] width 8 height 8
radio input "true"
click at [411, 295] on div "Volgende vraag" at bounding box center [489, 308] width 542 height 43
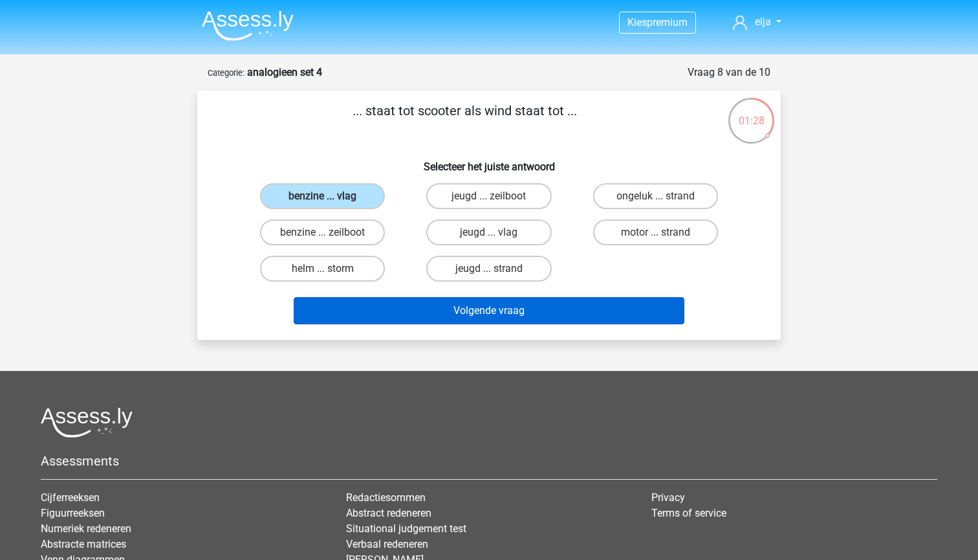
click at [416, 315] on button "Volgende vraag" at bounding box center [489, 310] width 391 height 27
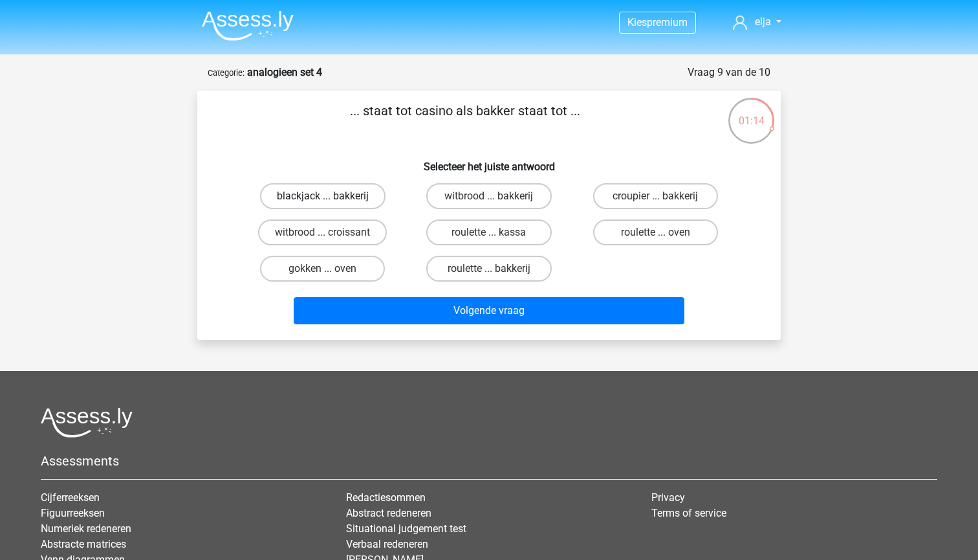
click at [364, 199] on label "blackjack ... bakkerij" at bounding box center [323, 196] width 126 height 26
click at [331, 199] on input "blackjack ... bakkerij" at bounding box center [327, 200] width 8 height 8
radio input "true"
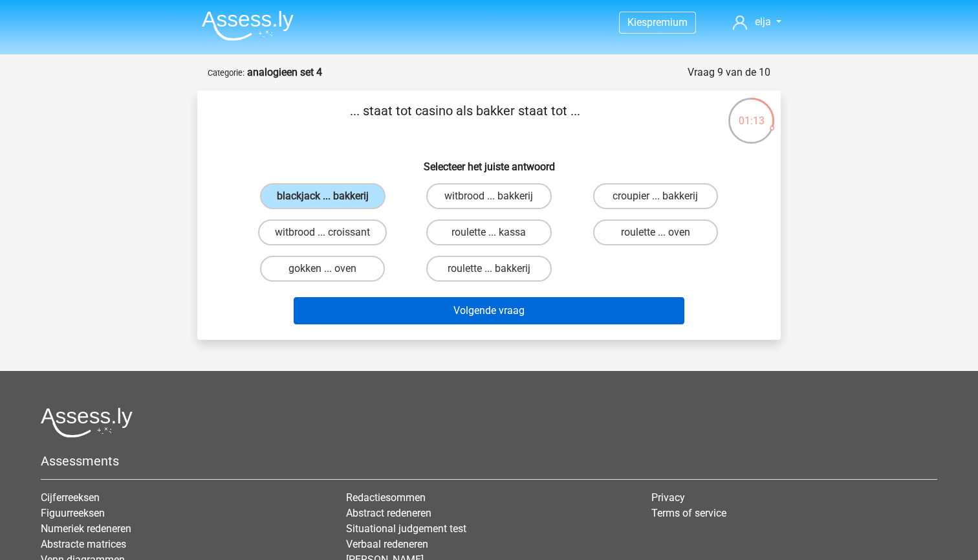
click at [421, 310] on button "Volgende vraag" at bounding box center [489, 310] width 391 height 27
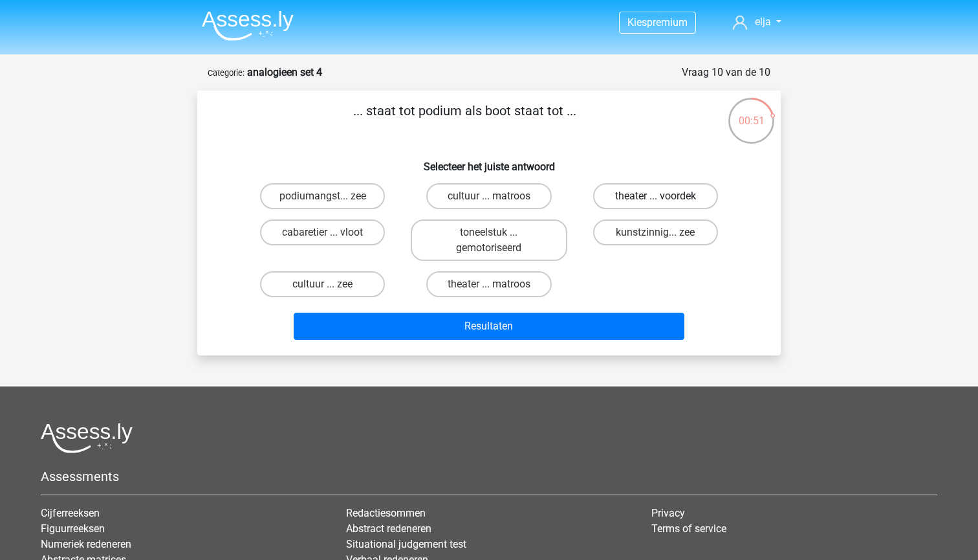
click at [624, 196] on label "theater ... voordek" at bounding box center [655, 196] width 125 height 26
click at [655, 196] on input "theater ... voordek" at bounding box center [659, 200] width 8 height 8
radio input "true"
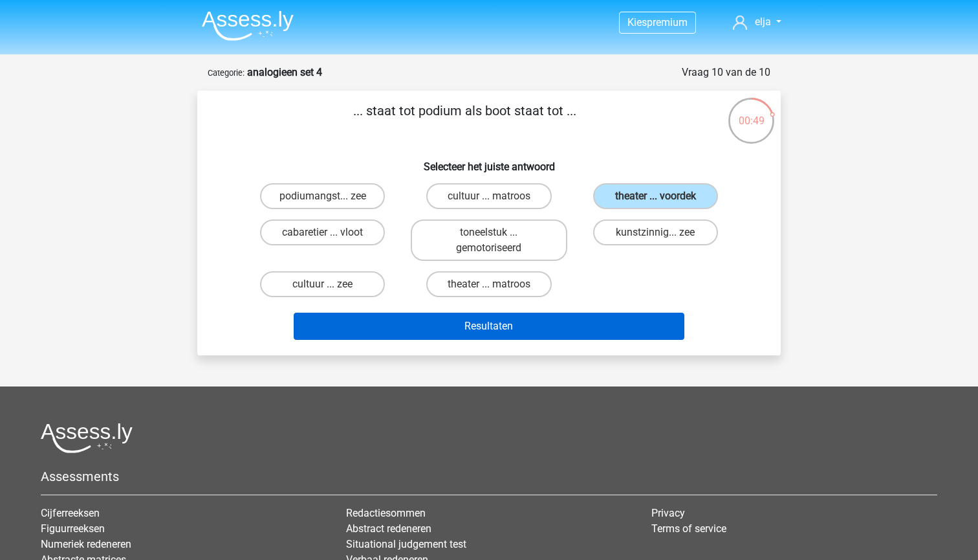
click at [516, 327] on button "Resultaten" at bounding box center [489, 325] width 391 height 27
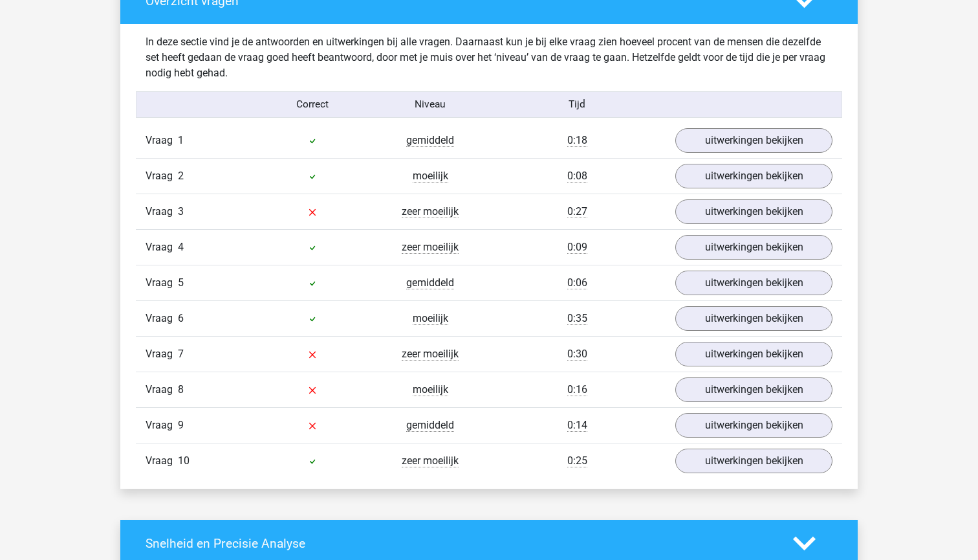
scroll to position [994, 0]
click at [697, 216] on link "uitwerkingen bekijken" at bounding box center [754, 212] width 180 height 28
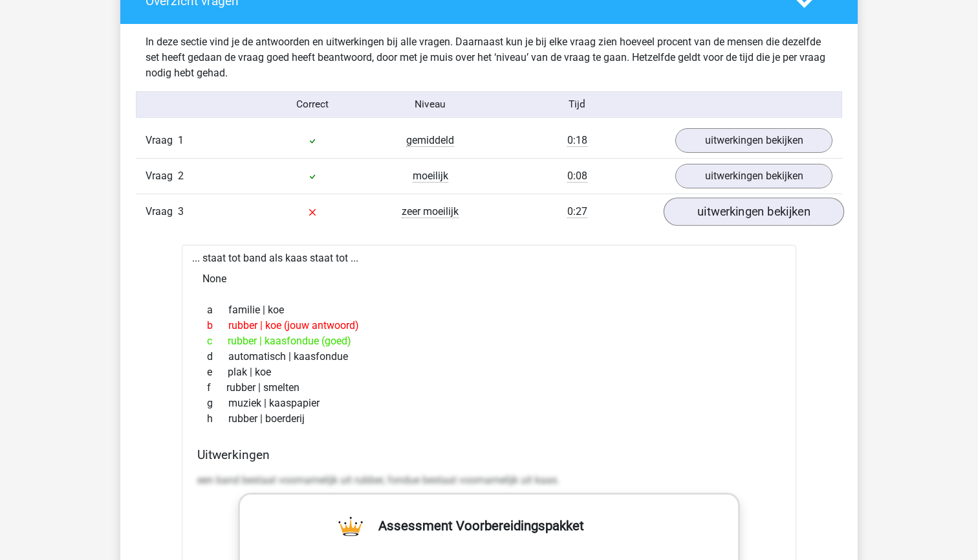
click at [697, 216] on link "uitwerkingen bekijken" at bounding box center [754, 212] width 180 height 28
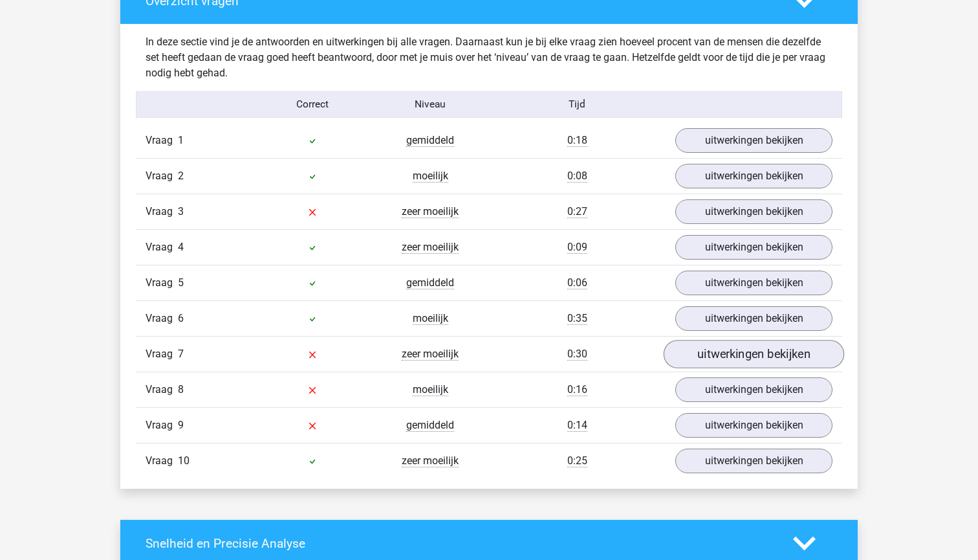
click at [711, 355] on link "uitwerkingen bekijken" at bounding box center [754, 354] width 180 height 28
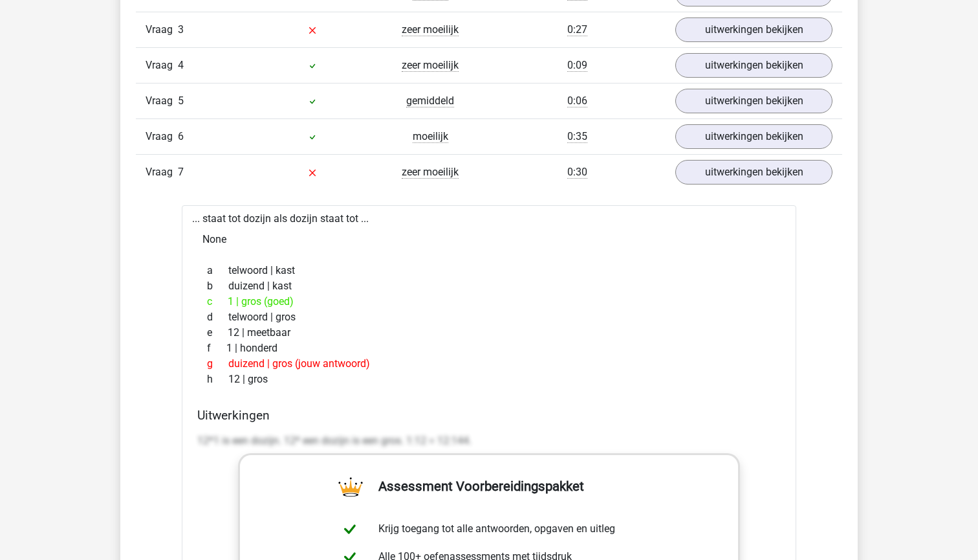
scroll to position [1182, 0]
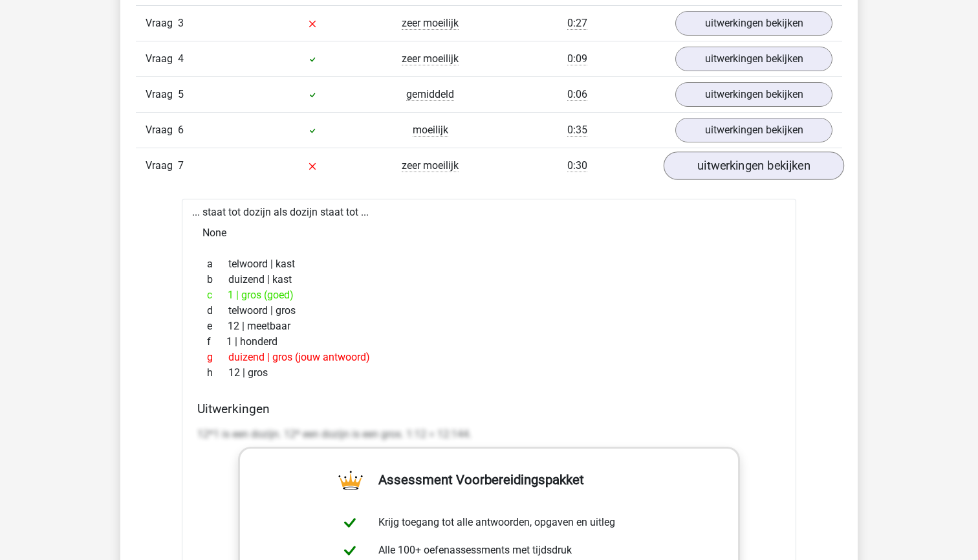
click at [728, 173] on link "uitwerkingen bekijken" at bounding box center [754, 166] width 180 height 28
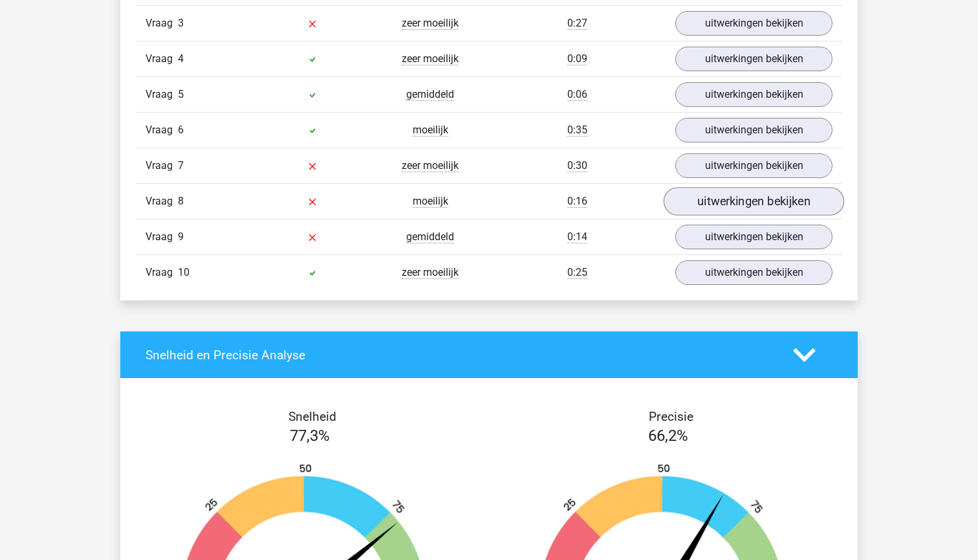
click at [726, 204] on link "uitwerkingen bekijken" at bounding box center [754, 202] width 180 height 28
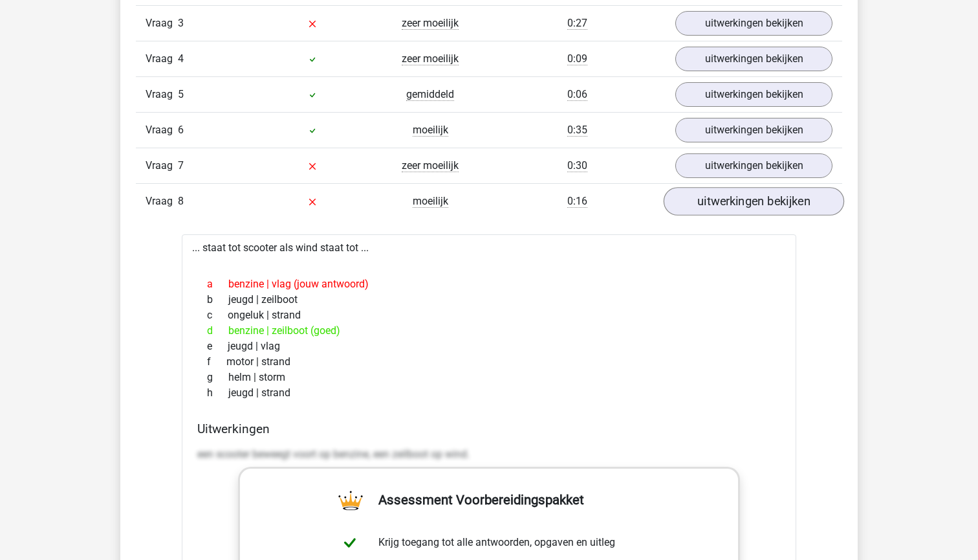
click at [697, 203] on link "uitwerkingen bekijken" at bounding box center [754, 202] width 180 height 28
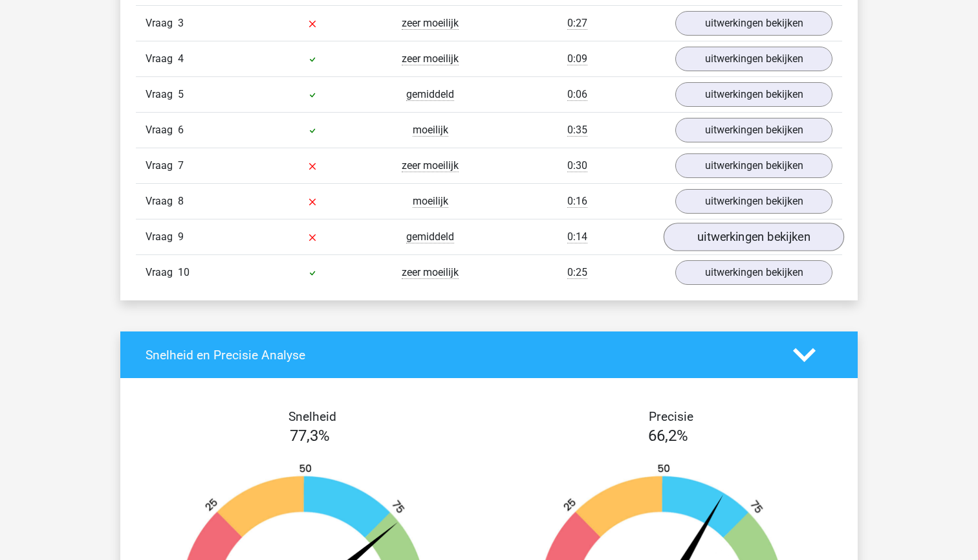
click at [731, 239] on link "uitwerkingen bekijken" at bounding box center [754, 237] width 180 height 28
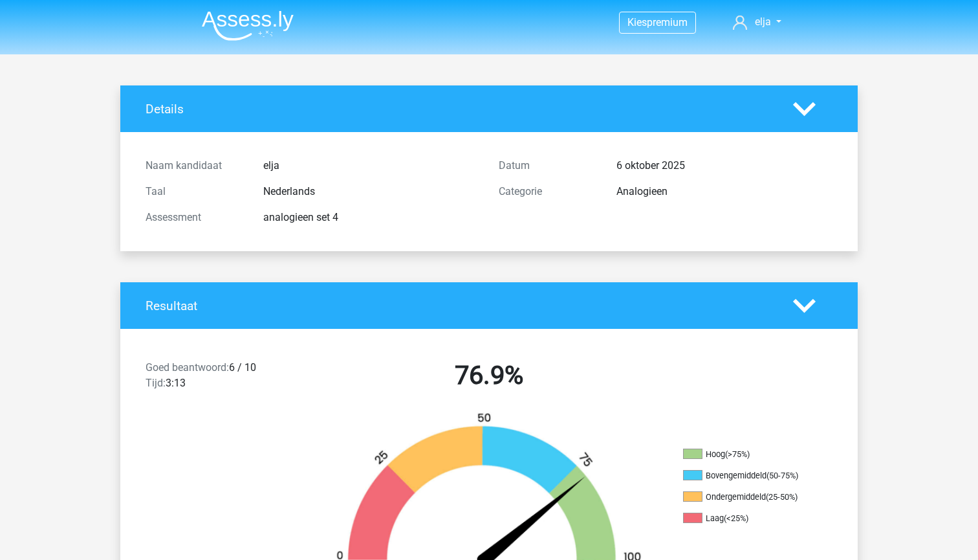
scroll to position [0, 0]
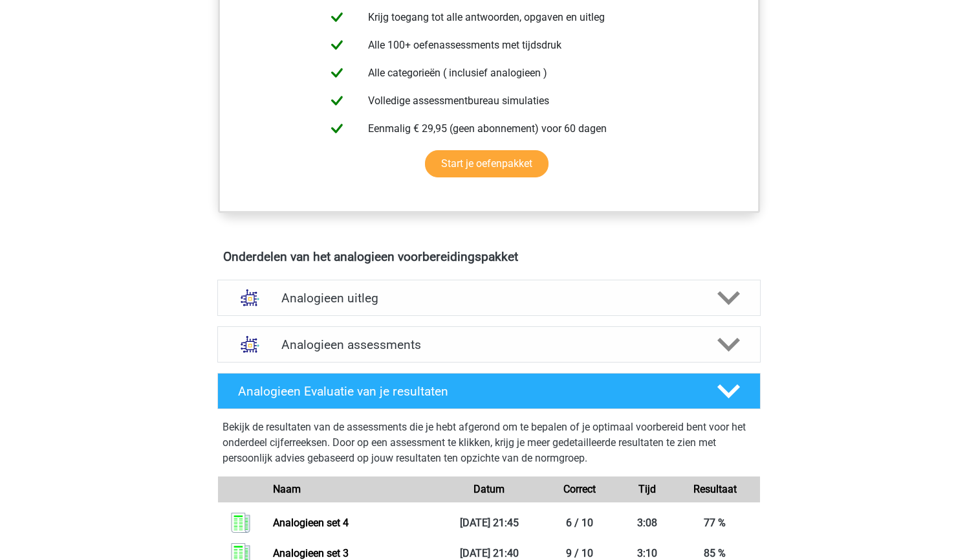
scroll to position [512, 0]
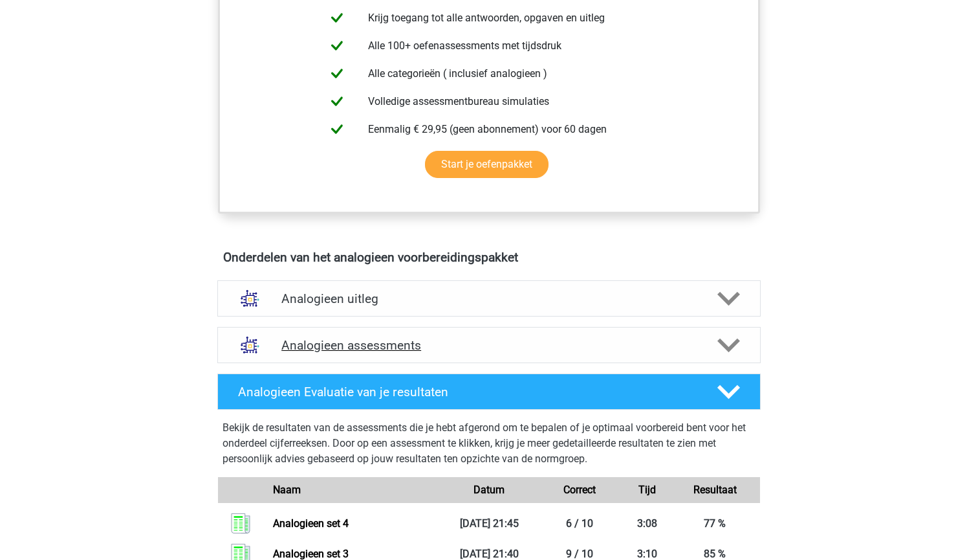
click at [543, 345] on h4 "Analogieen assessments" at bounding box center [488, 345] width 415 height 15
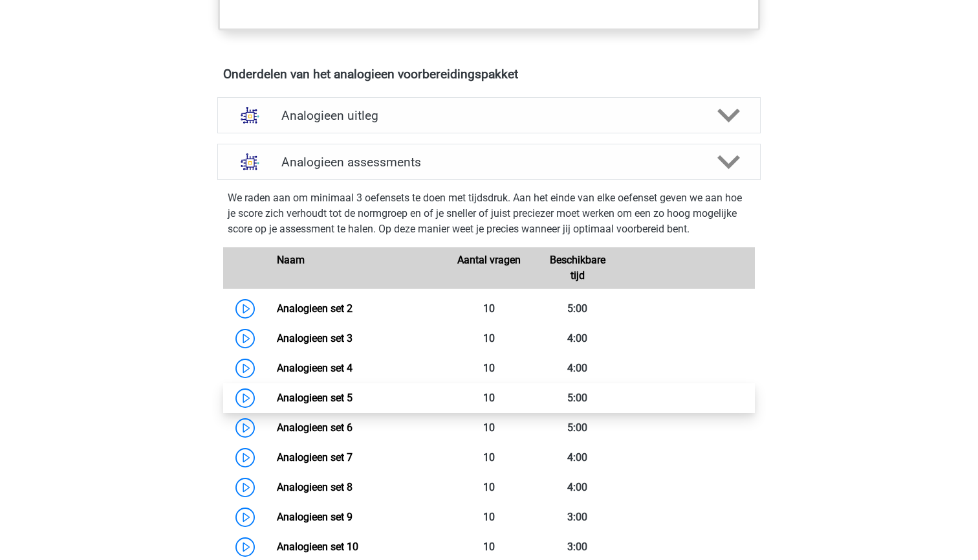
scroll to position [713, 0]
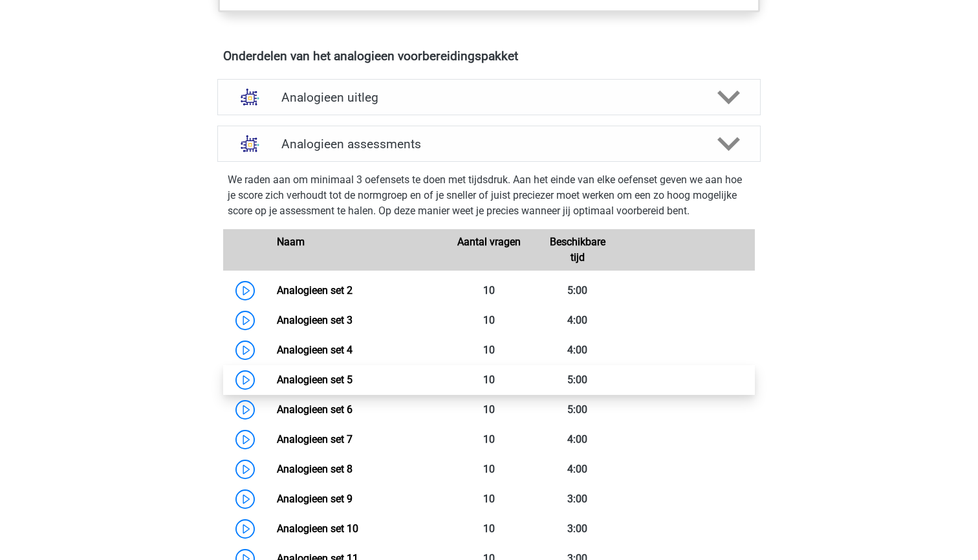
click at [353, 379] on link "Analogieen set 5" at bounding box center [315, 379] width 76 height 12
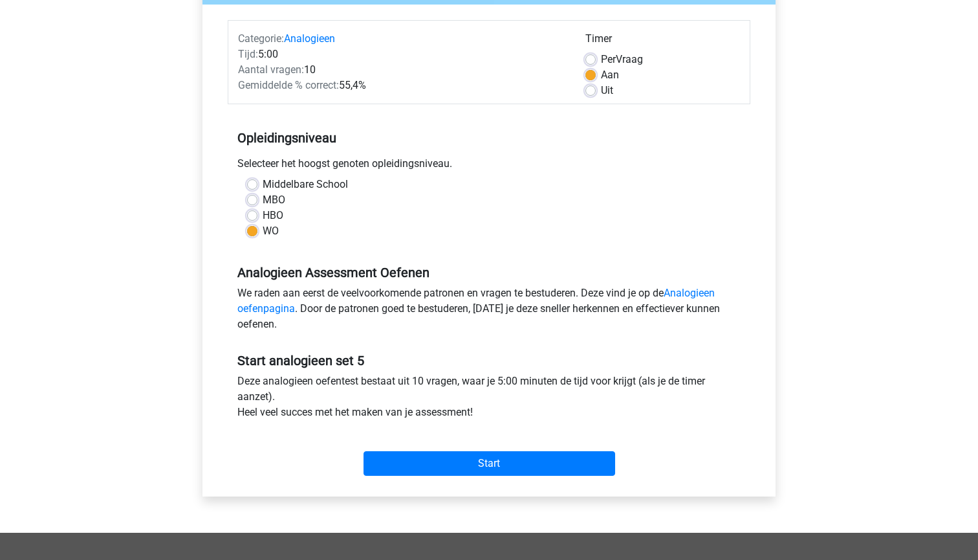
scroll to position [157, 0]
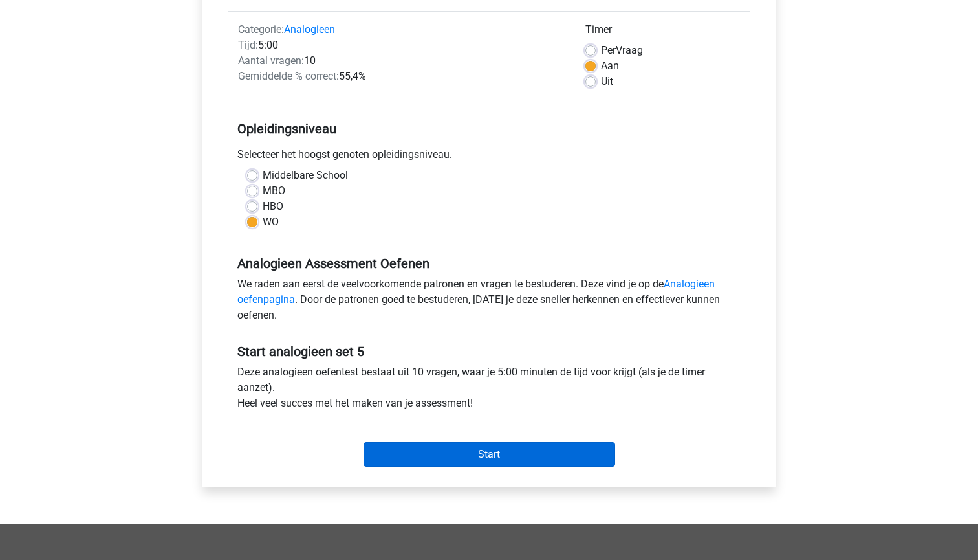
click at [416, 452] on input "Start" at bounding box center [490, 454] width 252 height 25
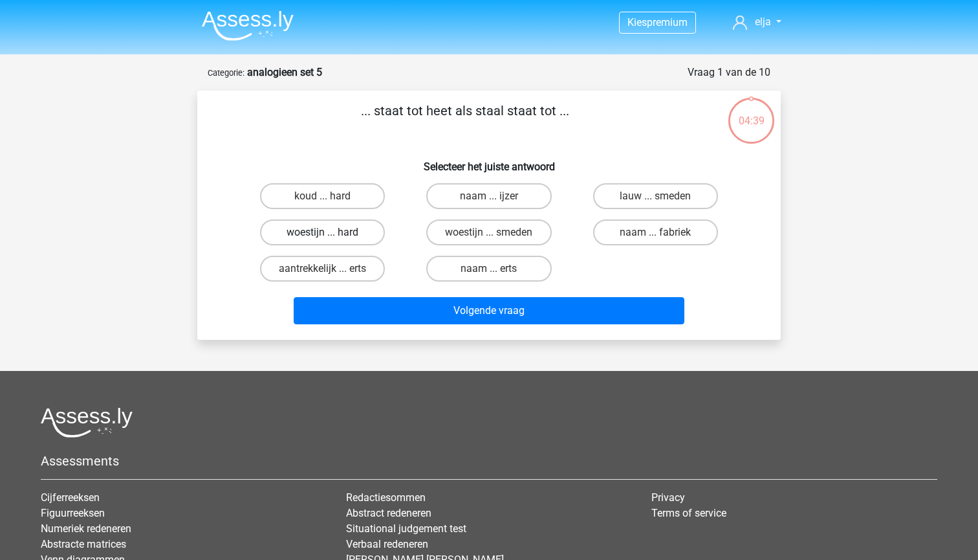
click at [342, 234] on label "woestijn ... hard" at bounding box center [322, 232] width 125 height 26
click at [331, 234] on input "woestijn ... hard" at bounding box center [327, 236] width 8 height 8
radio input "true"
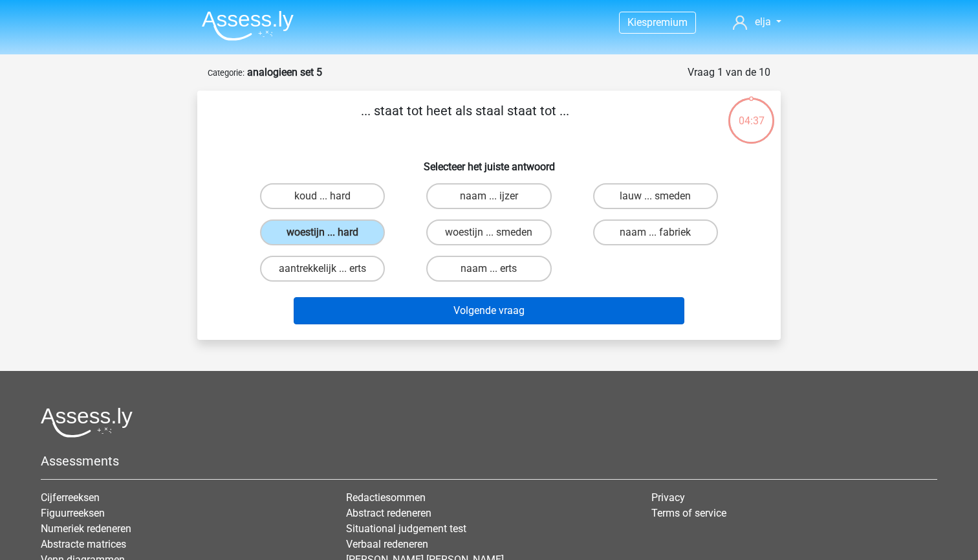
click at [412, 311] on button "Volgende vraag" at bounding box center [489, 310] width 391 height 27
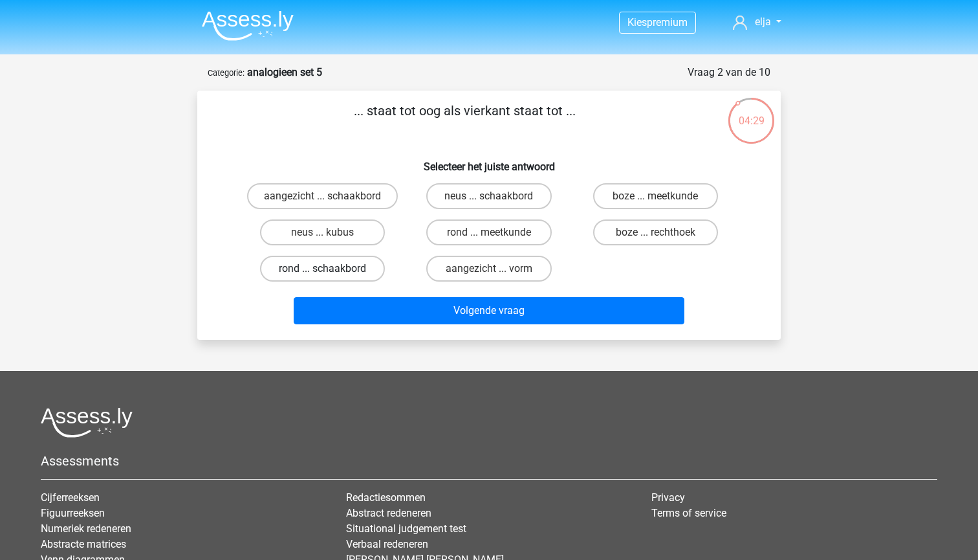
click at [344, 271] on label "rond ... schaakbord" at bounding box center [322, 269] width 125 height 26
click at [331, 271] on input "rond ... schaakbord" at bounding box center [327, 272] width 8 height 8
radio input "true"
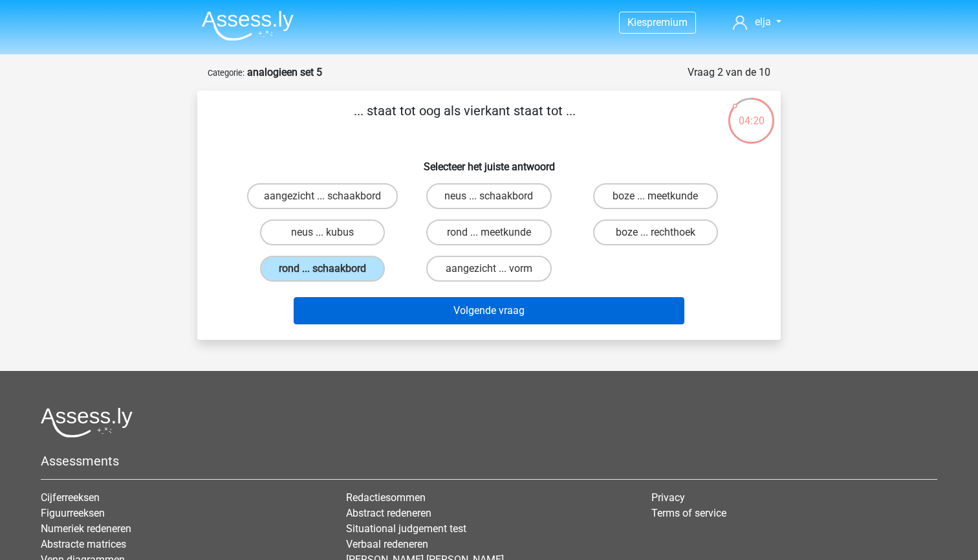
click at [419, 310] on button "Volgende vraag" at bounding box center [489, 310] width 391 height 27
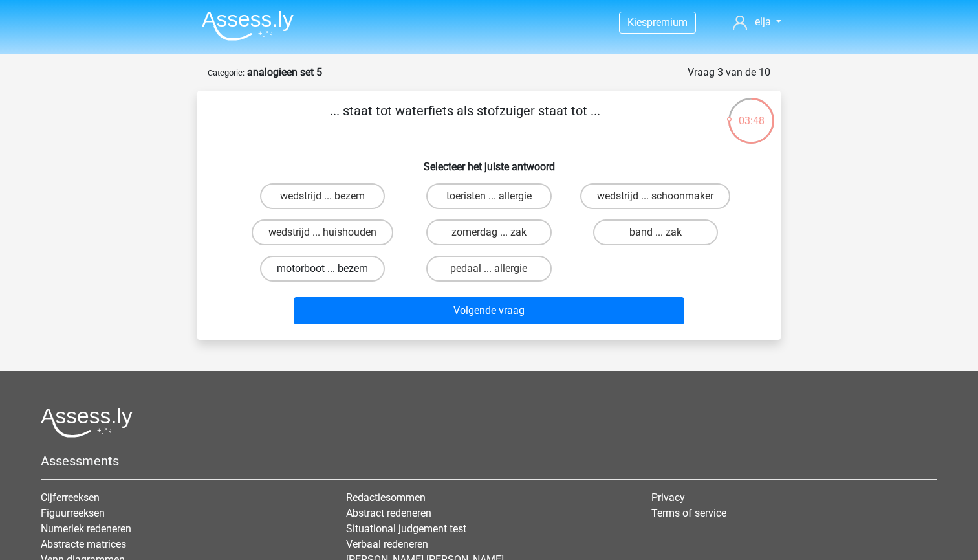
click at [367, 274] on label "motorboot ... bezem" at bounding box center [322, 269] width 125 height 26
click at [331, 274] on input "motorboot ... bezem" at bounding box center [327, 272] width 8 height 8
radio input "true"
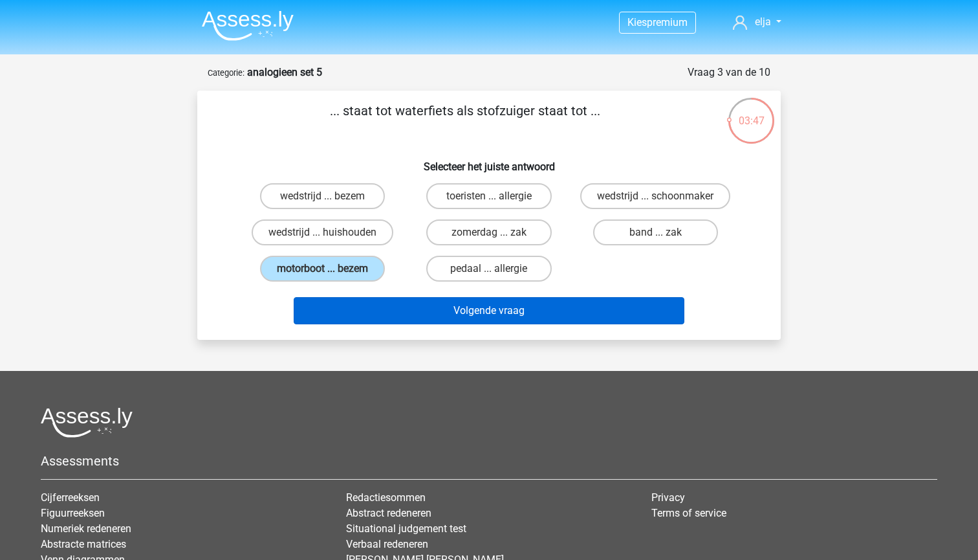
click at [382, 316] on button "Volgende vraag" at bounding box center [489, 310] width 391 height 27
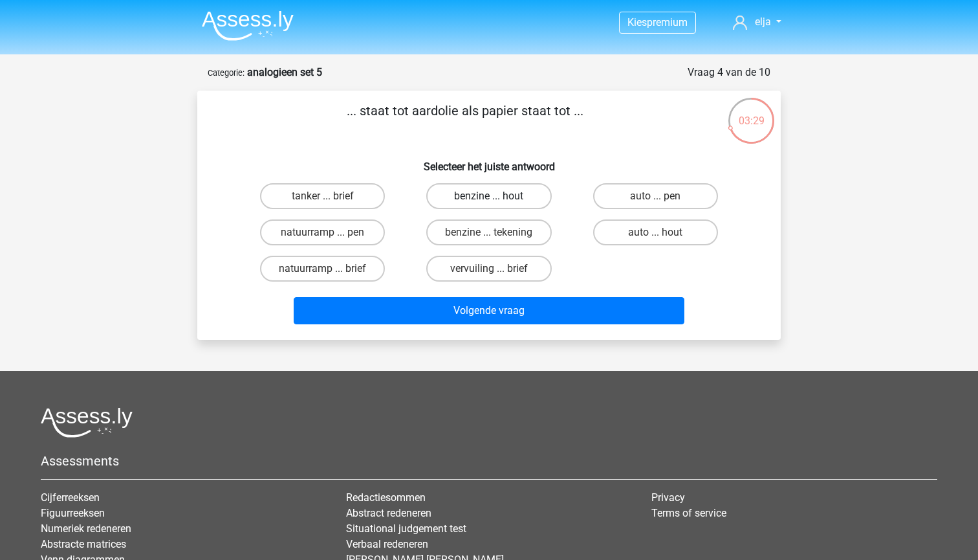
click at [458, 195] on label "benzine ... hout" at bounding box center [488, 196] width 125 height 26
click at [489, 196] on input "benzine ... hout" at bounding box center [493, 200] width 8 height 8
radio input "true"
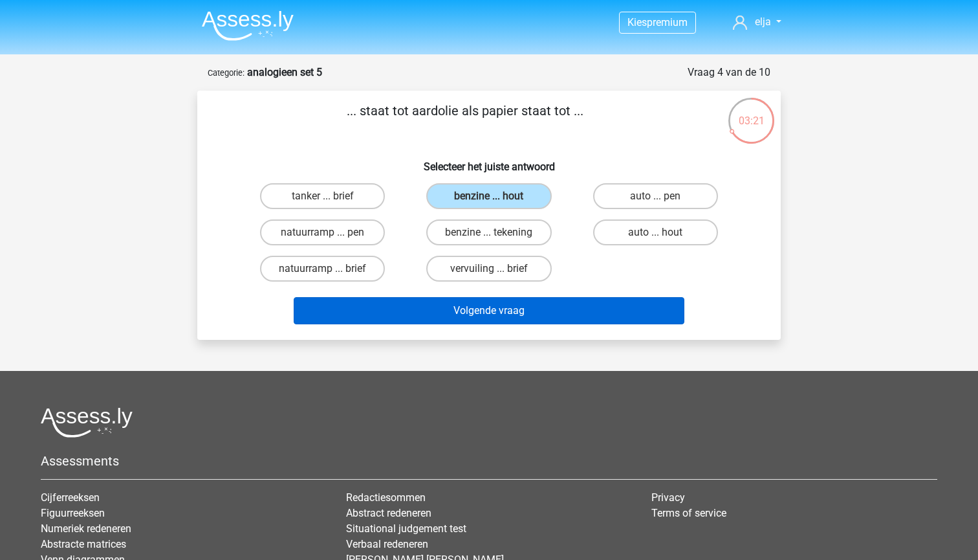
click at [462, 307] on button "Volgende vraag" at bounding box center [489, 310] width 391 height 27
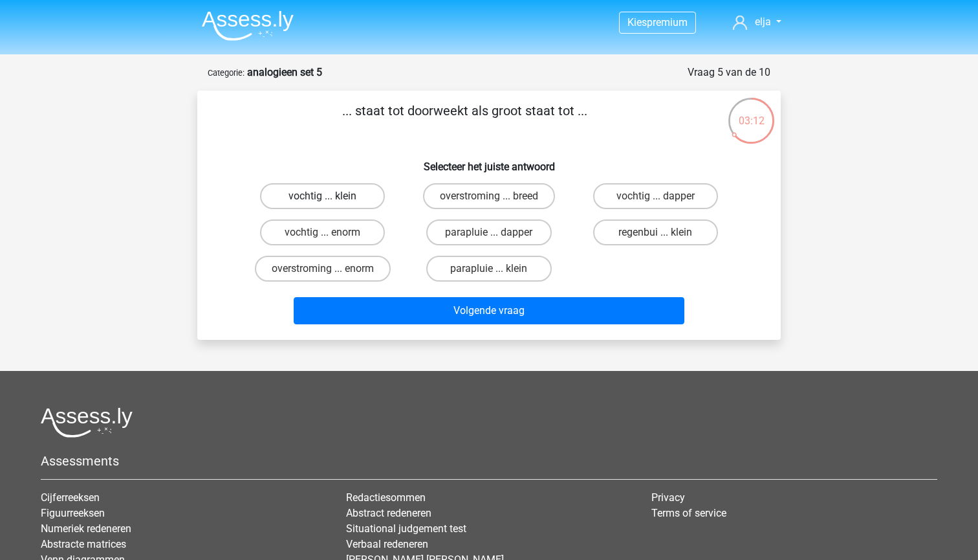
click at [338, 201] on label "vochtig ... klein" at bounding box center [322, 196] width 125 height 26
click at [331, 201] on input "vochtig ... klein" at bounding box center [327, 200] width 8 height 8
radio input "true"
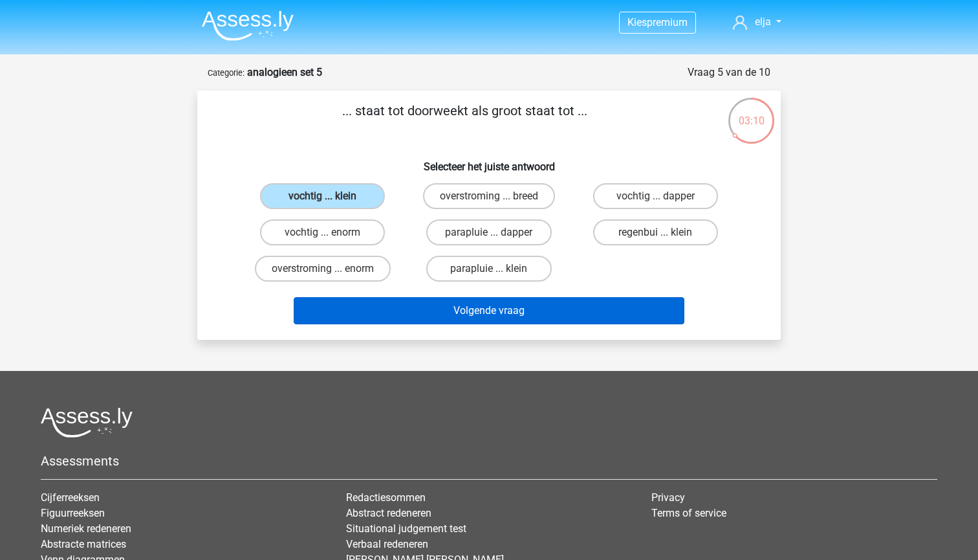
click at [364, 304] on button "Volgende vraag" at bounding box center [489, 310] width 391 height 27
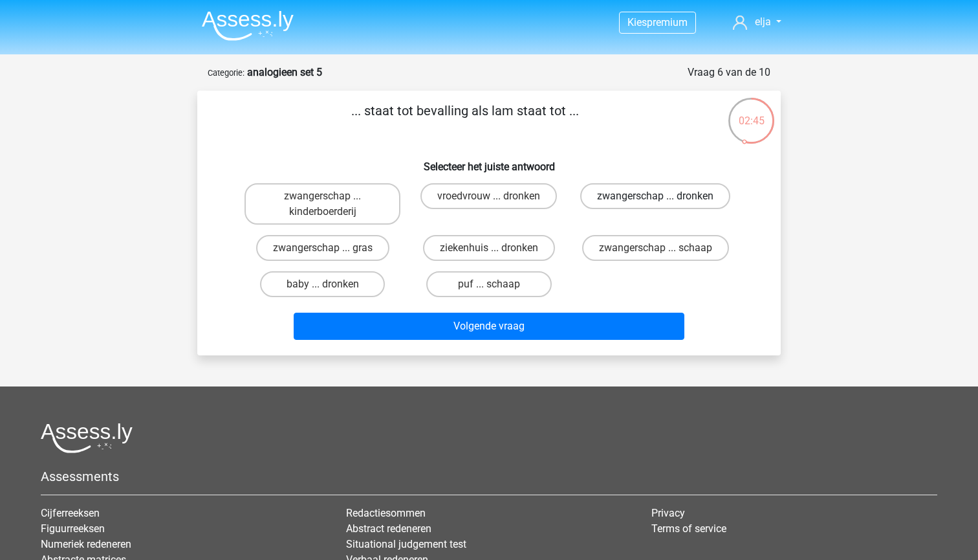
click at [671, 195] on label "zwangerschap ... dronken" at bounding box center [655, 196] width 150 height 26
click at [664, 196] on input "zwangerschap ... dronken" at bounding box center [659, 200] width 8 height 8
radio input "true"
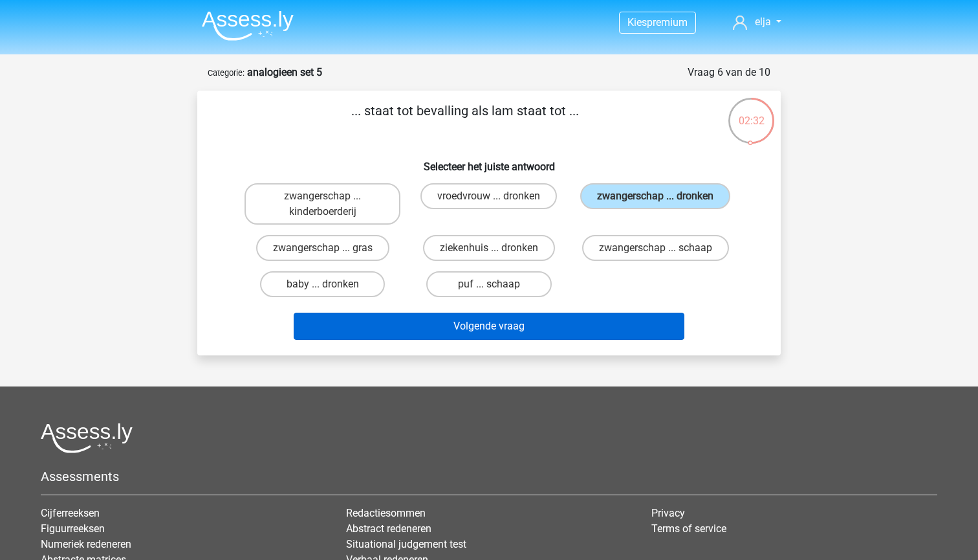
click at [378, 325] on button "Volgende vraag" at bounding box center [489, 325] width 391 height 27
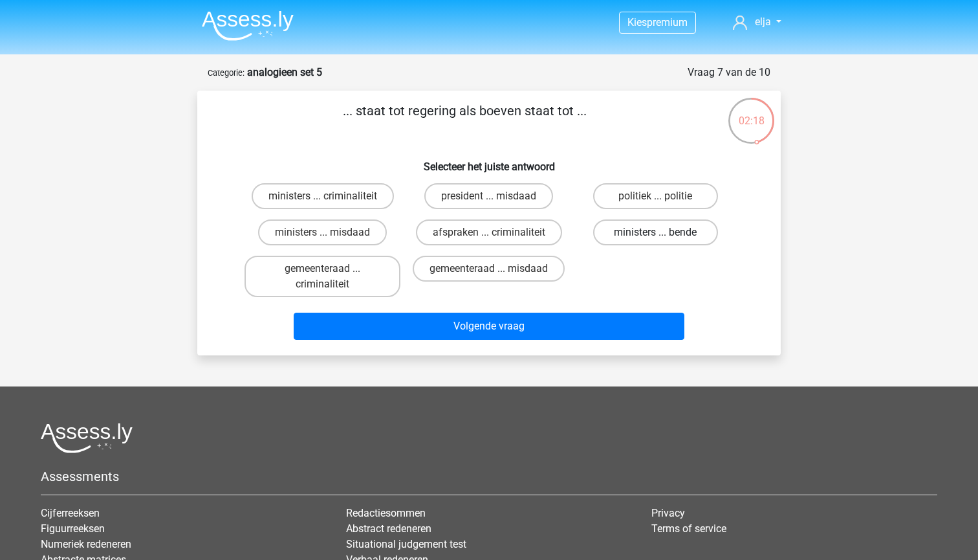
click at [622, 232] on label "ministers ... bende" at bounding box center [655, 232] width 125 height 26
click at [655, 232] on input "ministers ... bende" at bounding box center [659, 236] width 8 height 8
radio input "true"
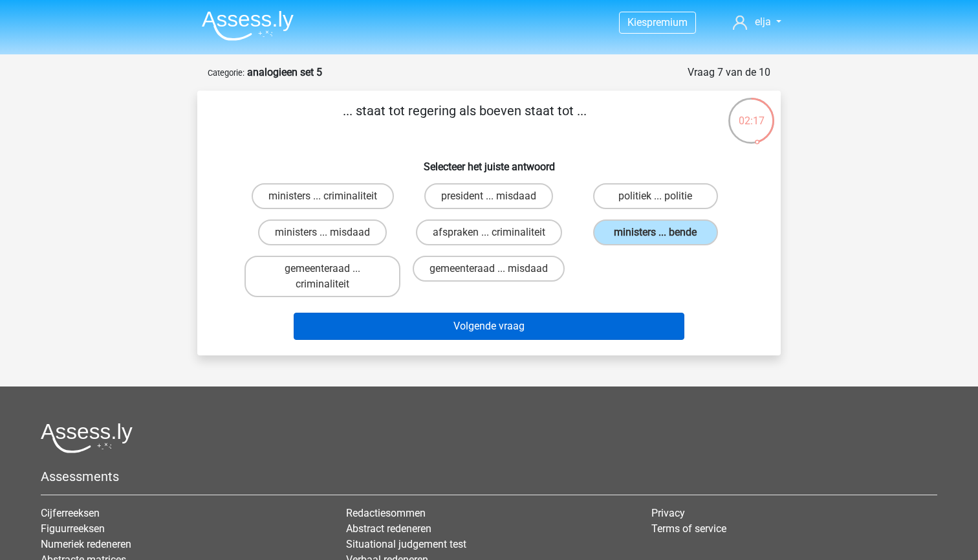
click at [579, 325] on button "Volgende vraag" at bounding box center [489, 325] width 391 height 27
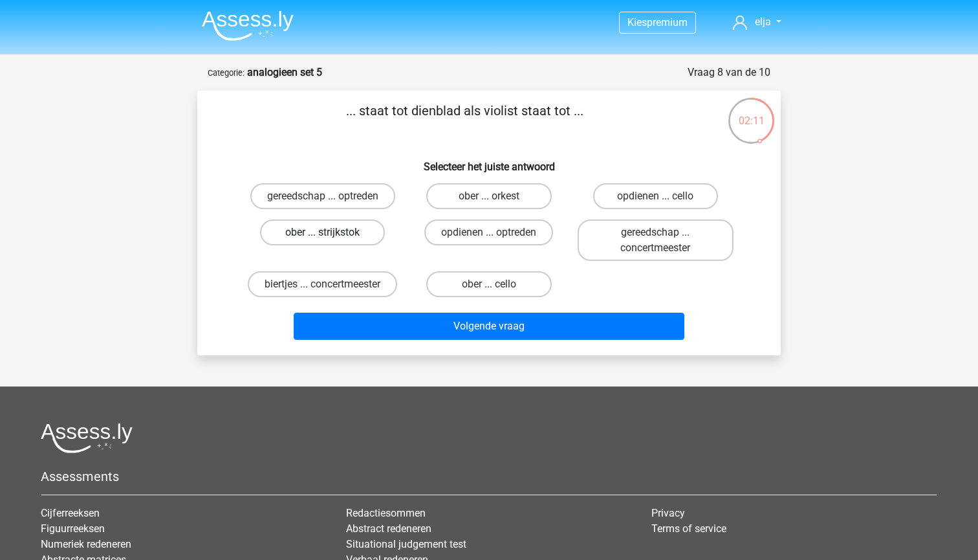
click at [350, 232] on label "ober ... strijkstok" at bounding box center [322, 232] width 125 height 26
click at [331, 232] on input "ober ... strijkstok" at bounding box center [327, 236] width 8 height 8
radio input "true"
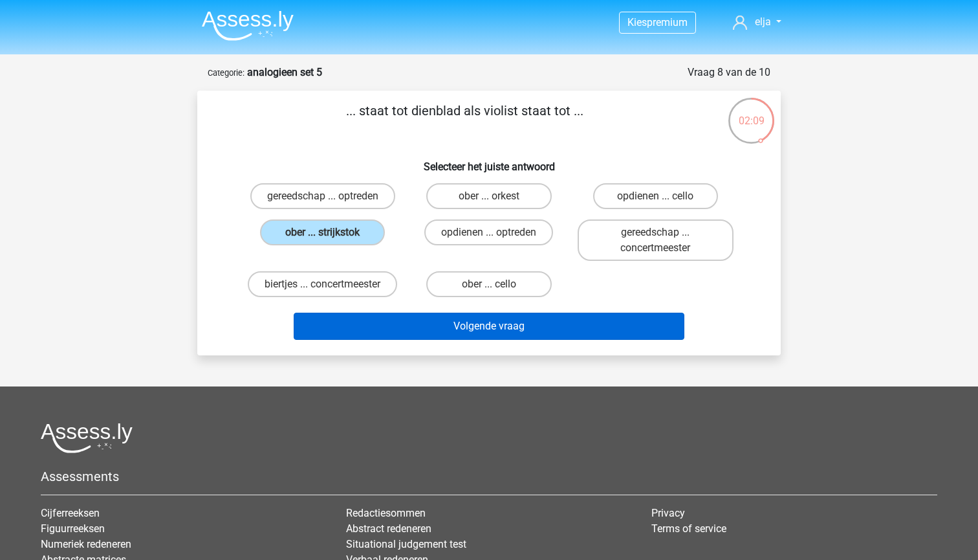
click at [371, 329] on button "Volgende vraag" at bounding box center [489, 325] width 391 height 27
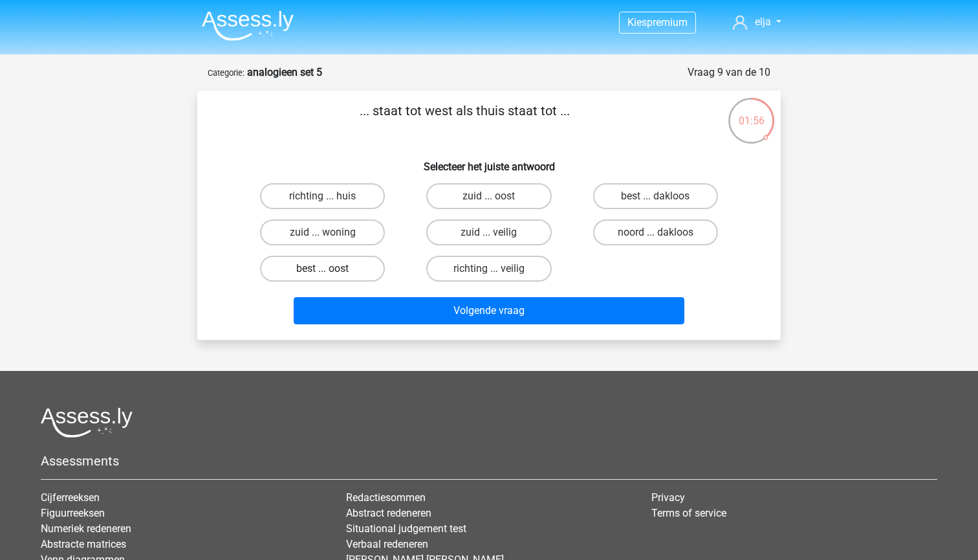
click at [348, 265] on label "best ... oost" at bounding box center [322, 269] width 125 height 26
click at [331, 268] on input "best ... oost" at bounding box center [327, 272] width 8 height 8
radio input "true"
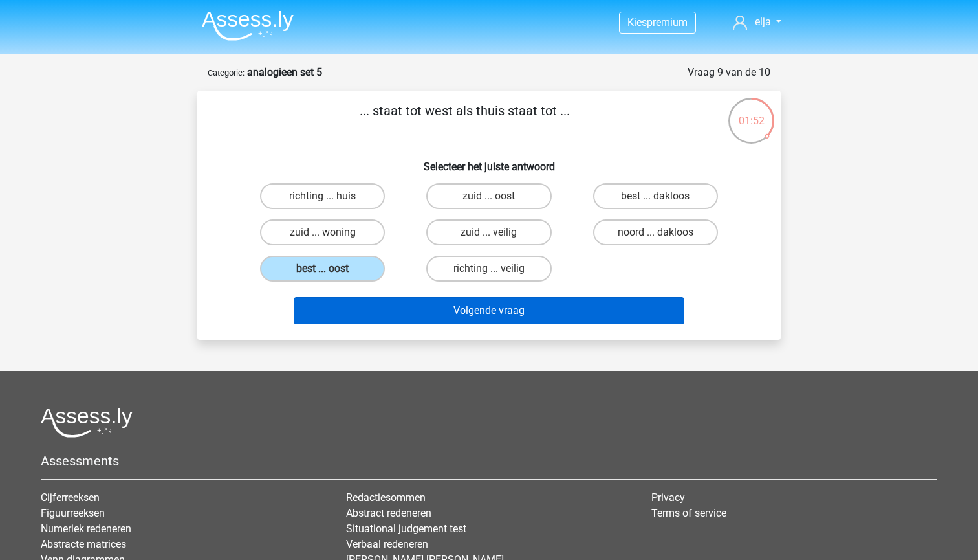
click at [358, 301] on button "Volgende vraag" at bounding box center [489, 310] width 391 height 27
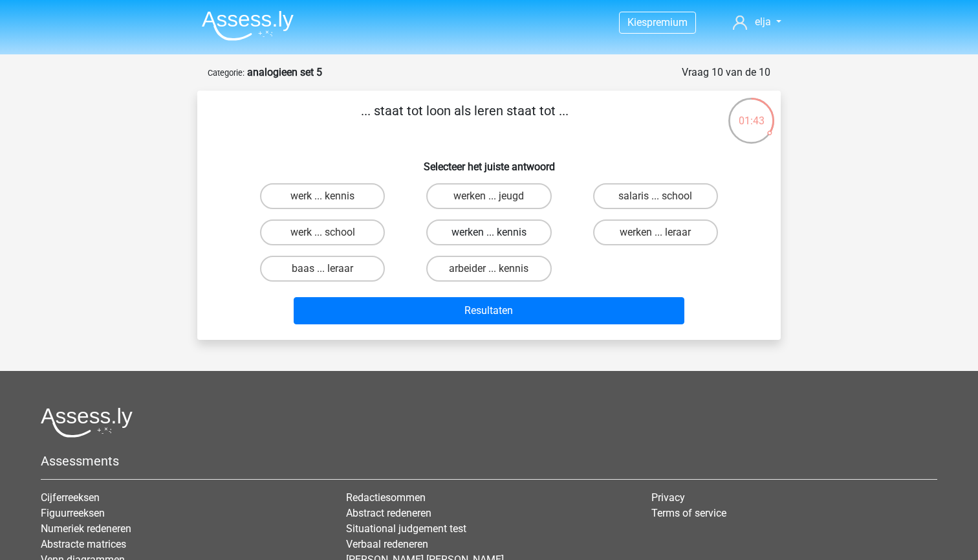
click at [455, 236] on label "werken ... kennis" at bounding box center [488, 232] width 125 height 26
click at [489, 236] on input "werken ... kennis" at bounding box center [493, 236] width 8 height 8
radio input "true"
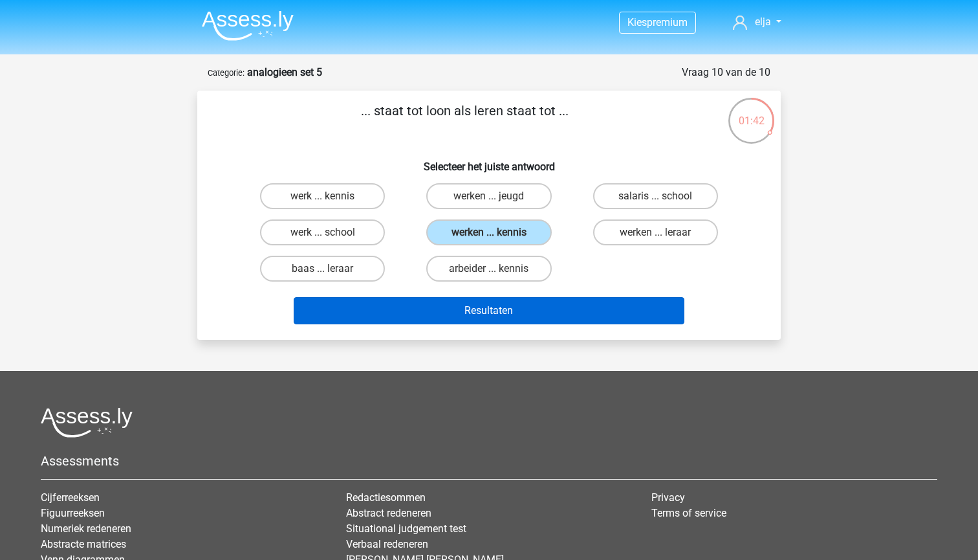
click at [453, 311] on button "Resultaten" at bounding box center [489, 310] width 391 height 27
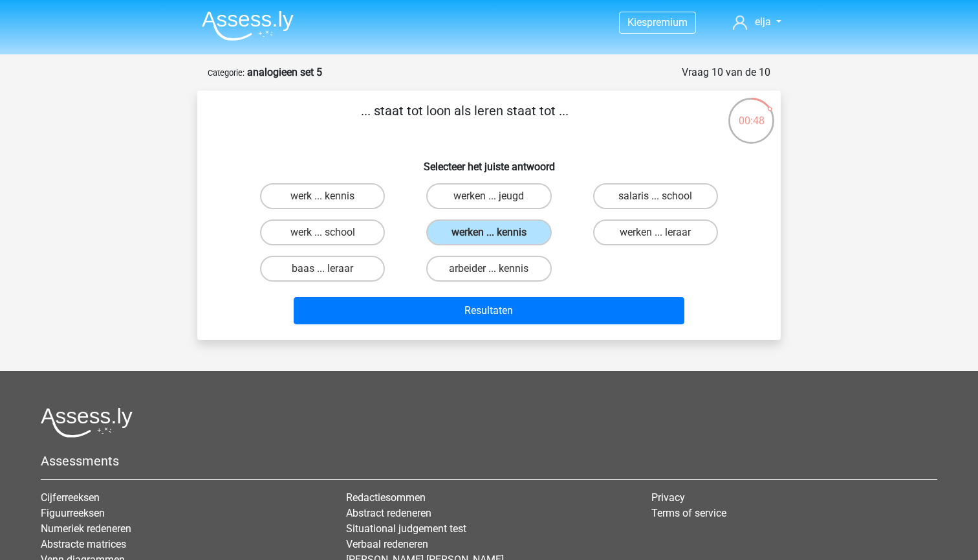
click at [229, 18] on img at bounding box center [248, 25] width 92 height 30
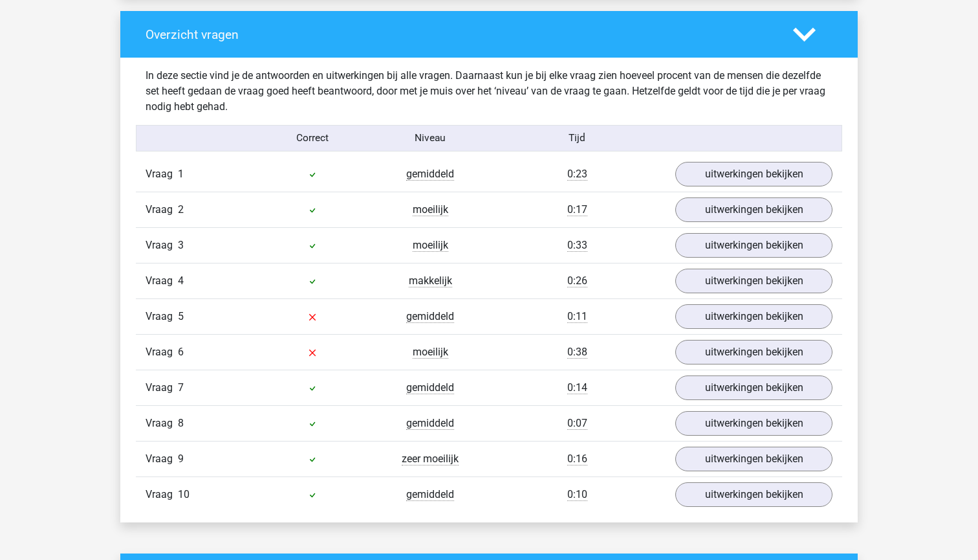
scroll to position [955, 0]
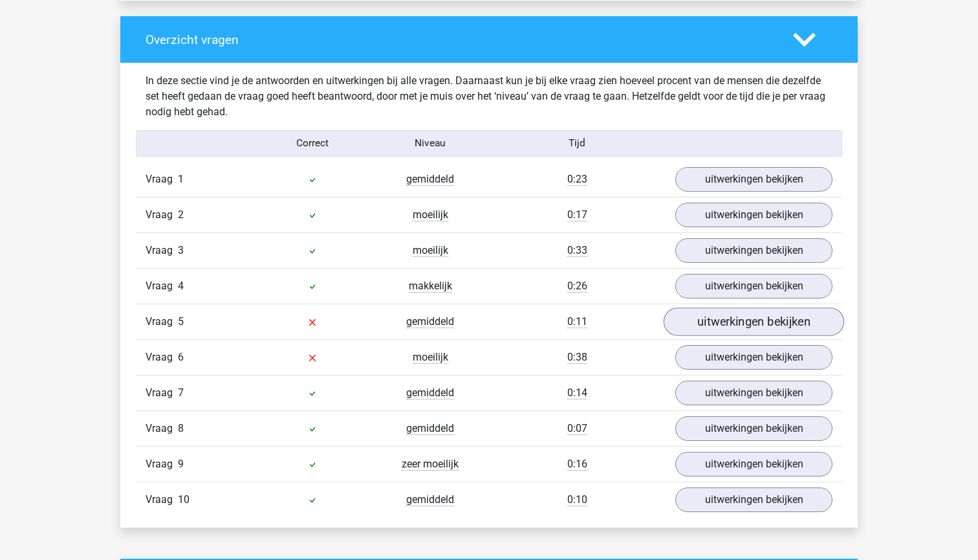
click at [709, 325] on link "uitwerkingen bekijken" at bounding box center [754, 322] width 180 height 28
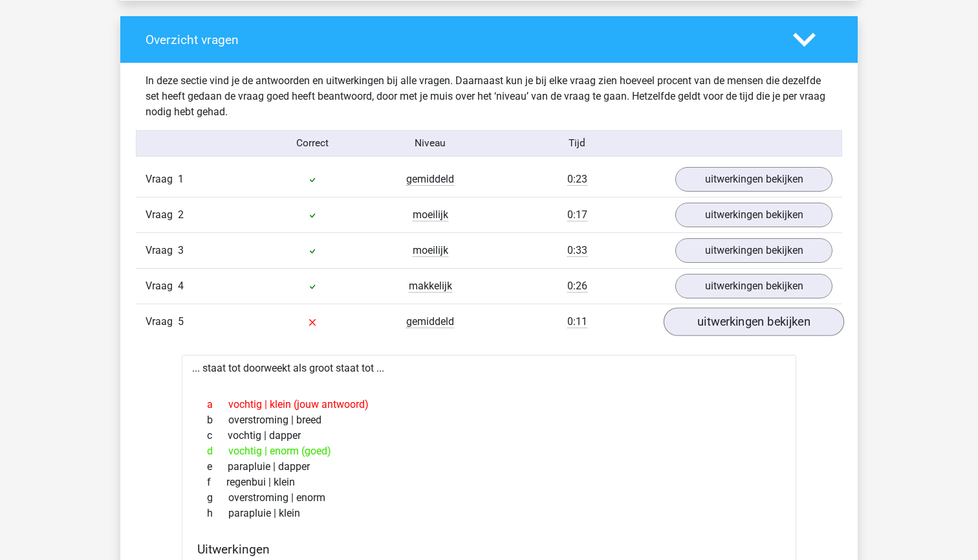
click at [709, 325] on link "uitwerkingen bekijken" at bounding box center [754, 322] width 180 height 28
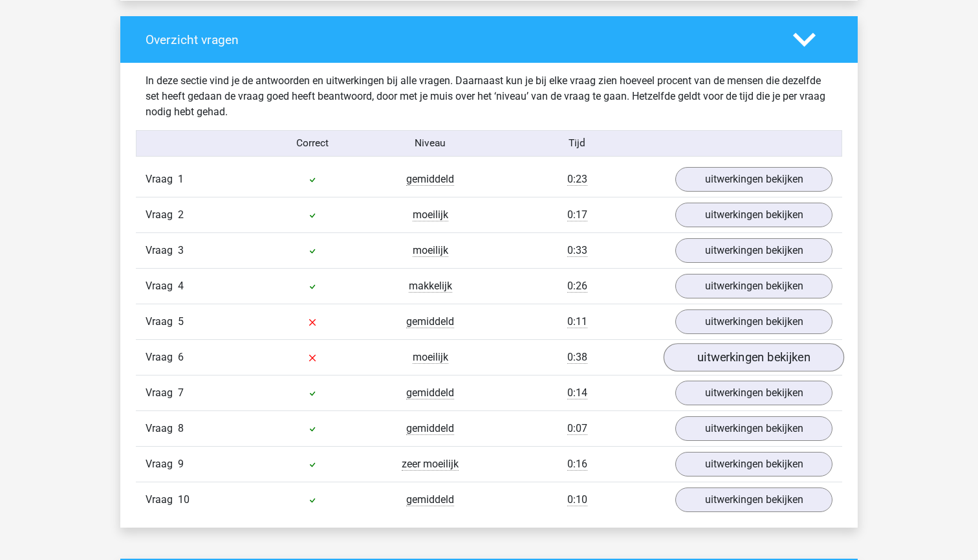
click at [692, 360] on link "uitwerkingen bekijken" at bounding box center [754, 358] width 180 height 28
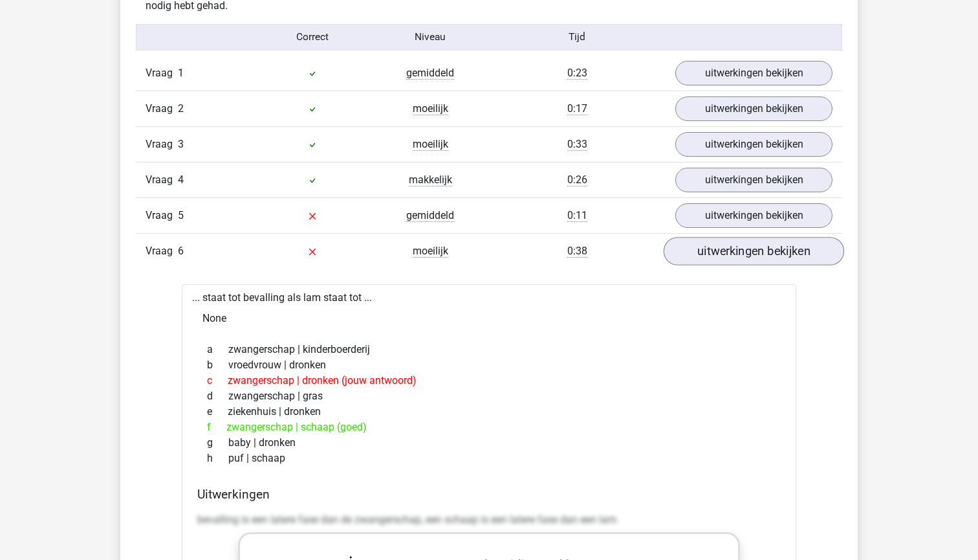
scroll to position [1062, 0]
click at [700, 259] on link "uitwerkingen bekijken" at bounding box center [754, 251] width 180 height 28
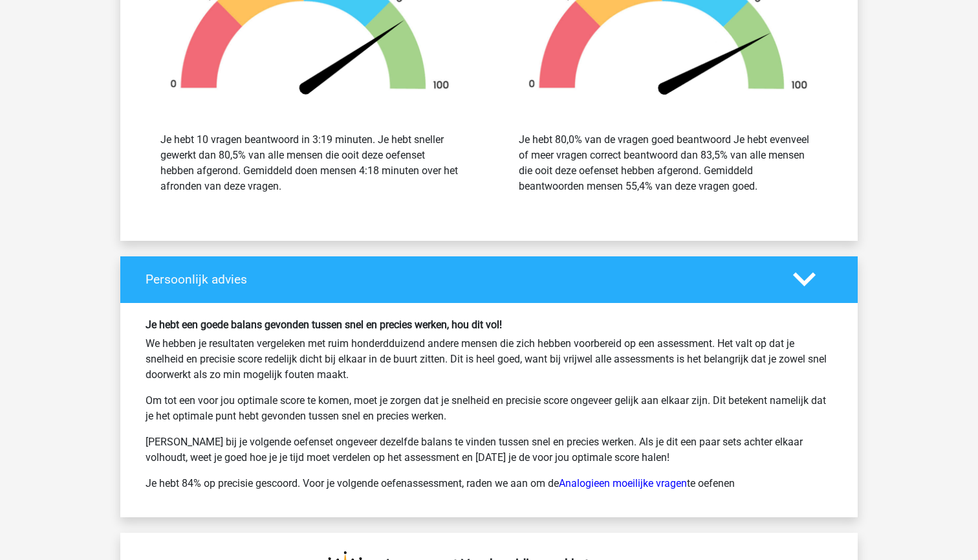
scroll to position [1692, 0]
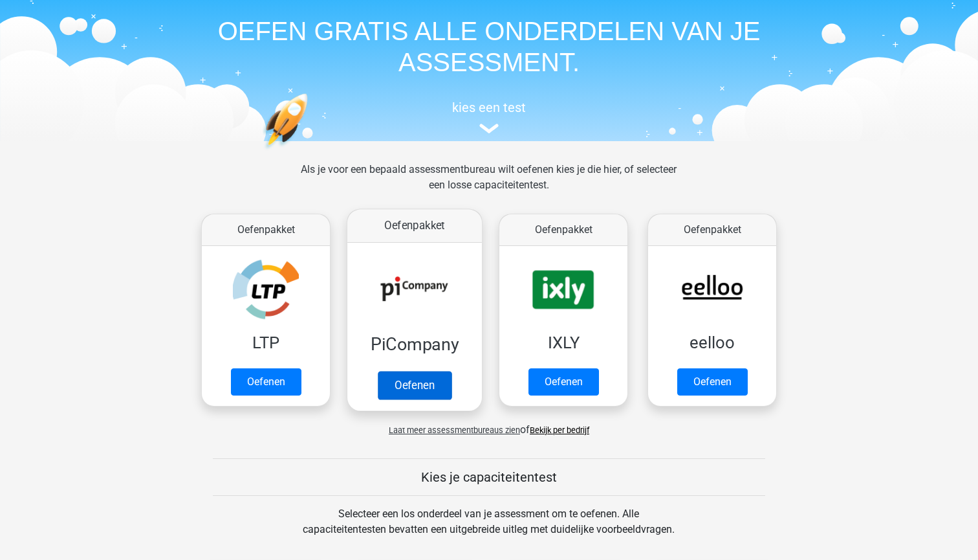
scroll to position [47, 0]
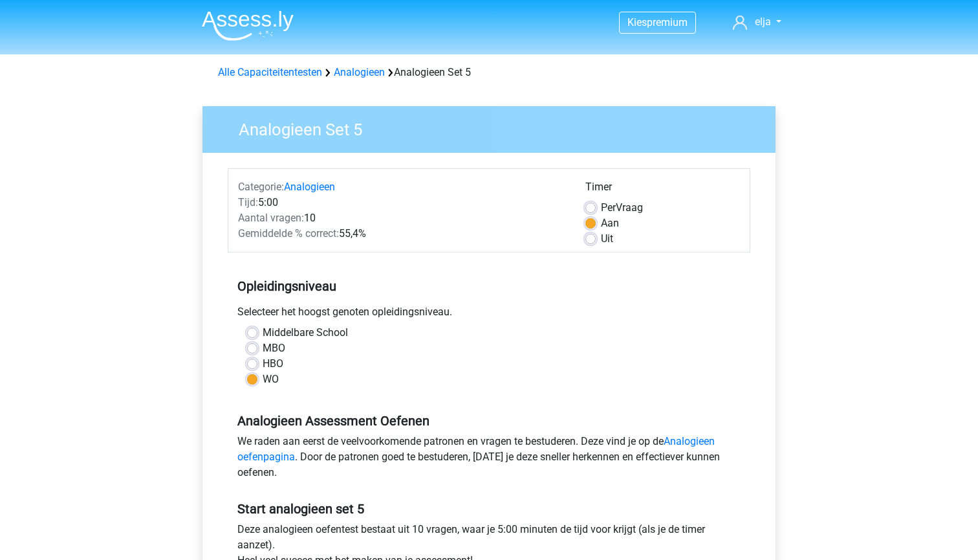
scroll to position [157, 0]
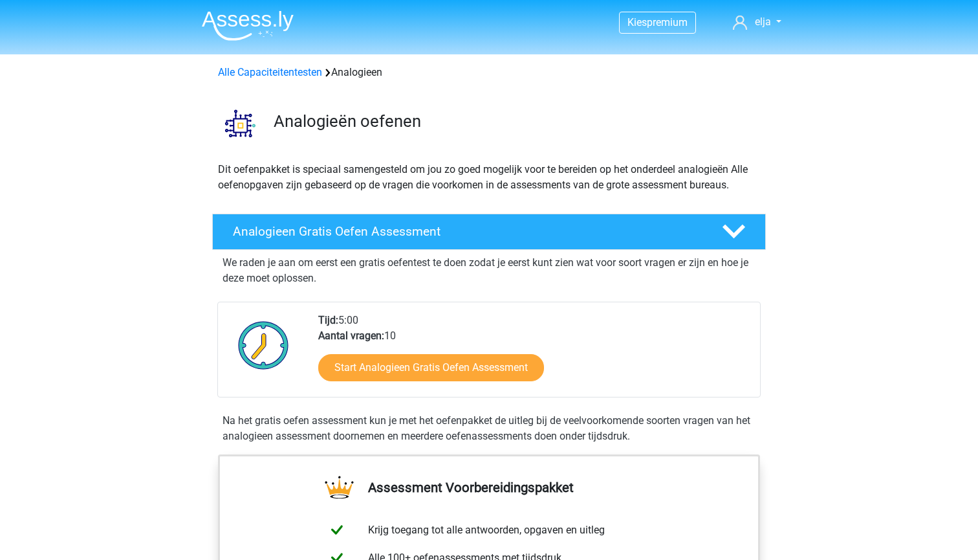
scroll to position [713, 0]
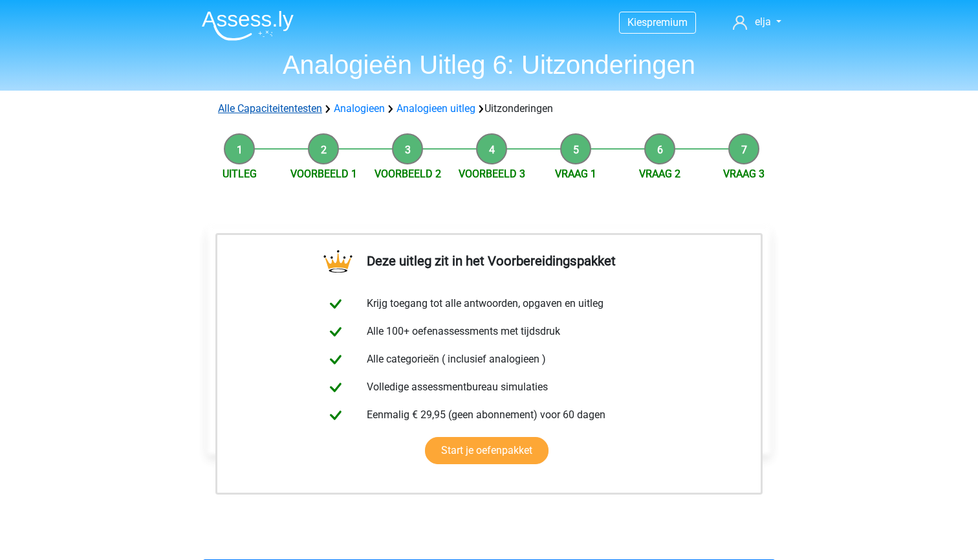
click at [304, 103] on link "Alle Capaciteitentesten" at bounding box center [270, 108] width 104 height 12
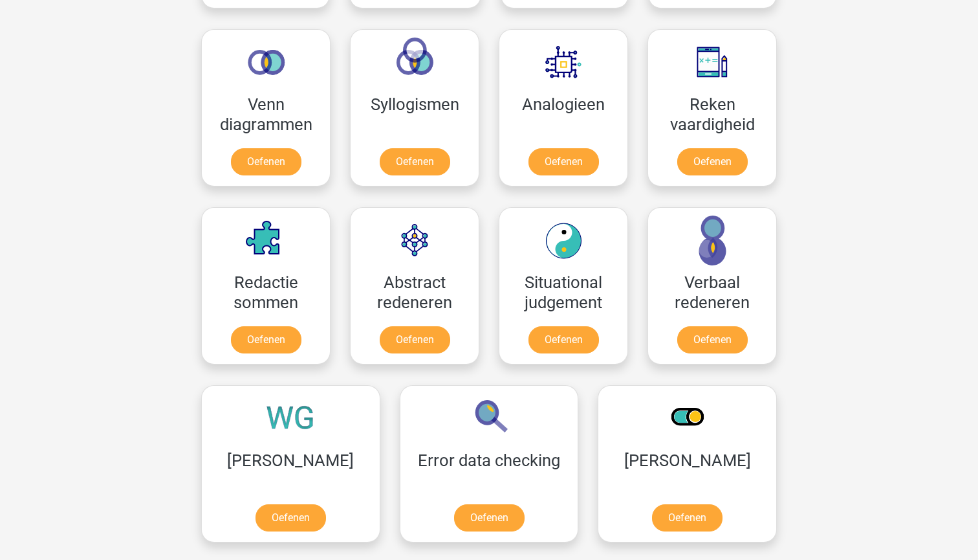
scroll to position [758, 0]
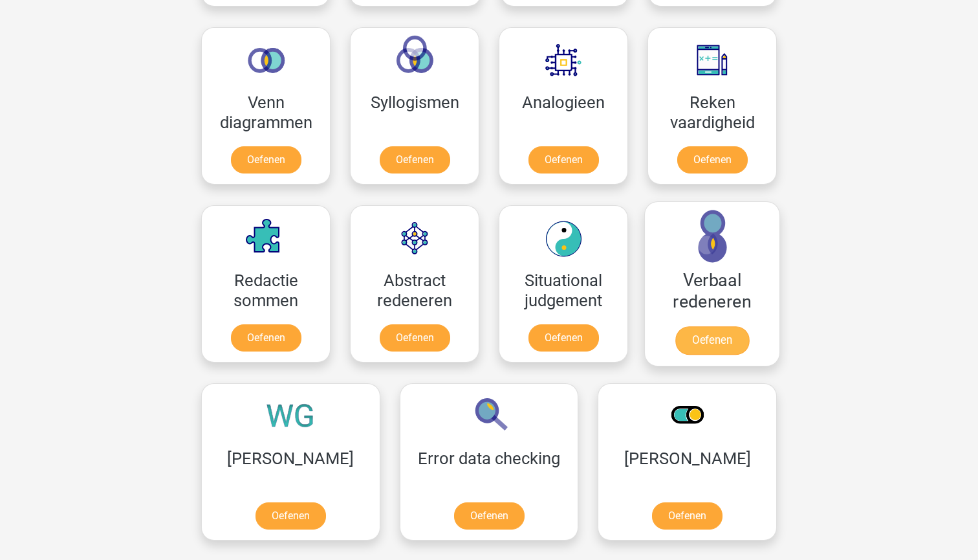
click at [696, 342] on link "Oefenen" at bounding box center [712, 340] width 74 height 28
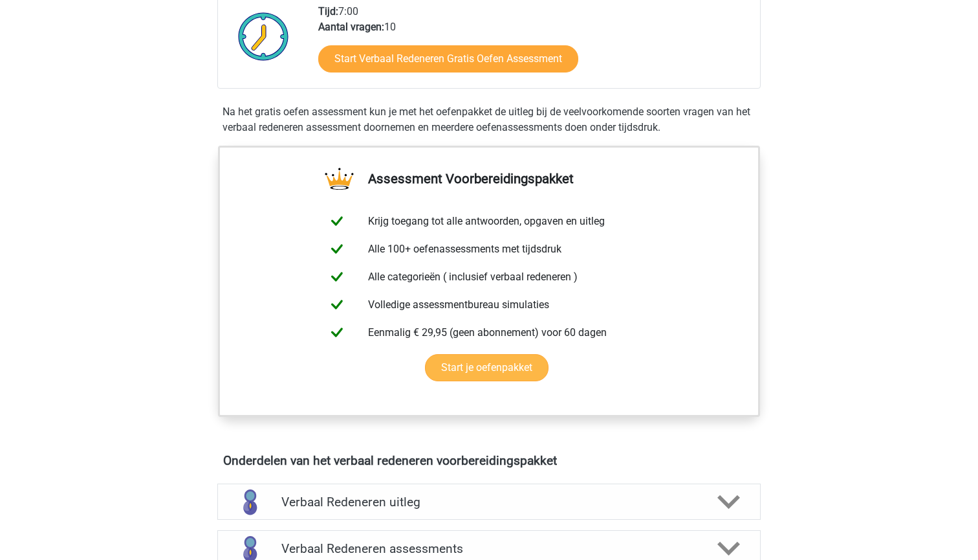
scroll to position [341, 0]
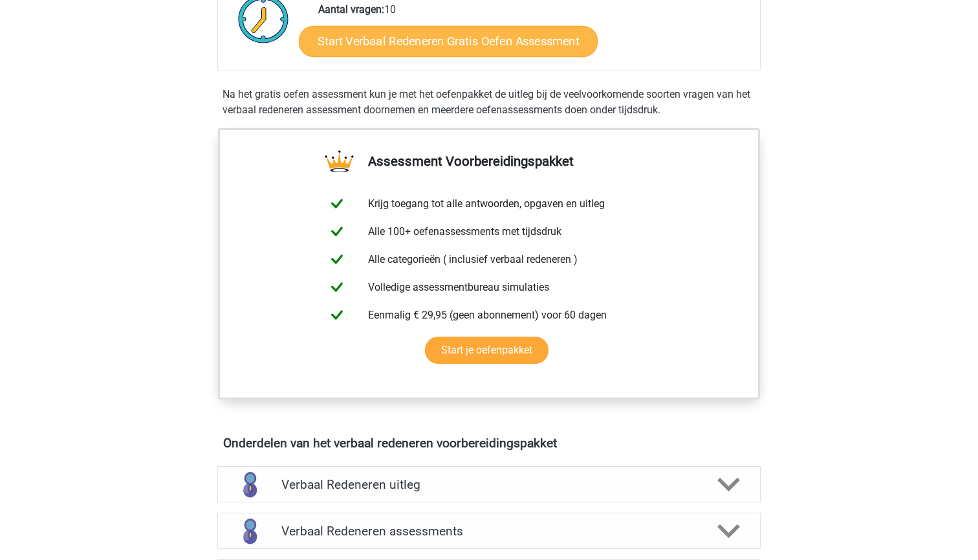
click at [503, 47] on link "Start Verbaal Redeneren Gratis Oefen Assessment" at bounding box center [448, 41] width 299 height 31
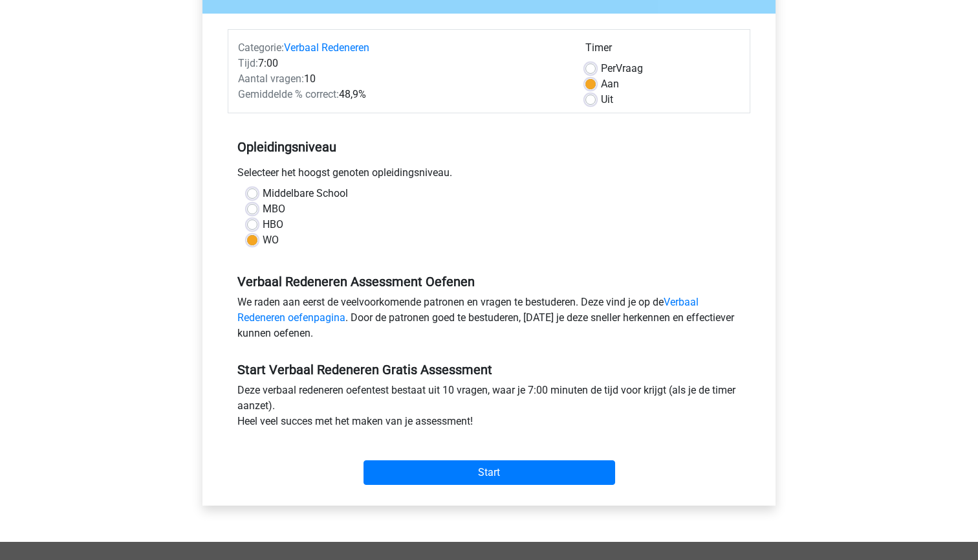
scroll to position [150, 0]
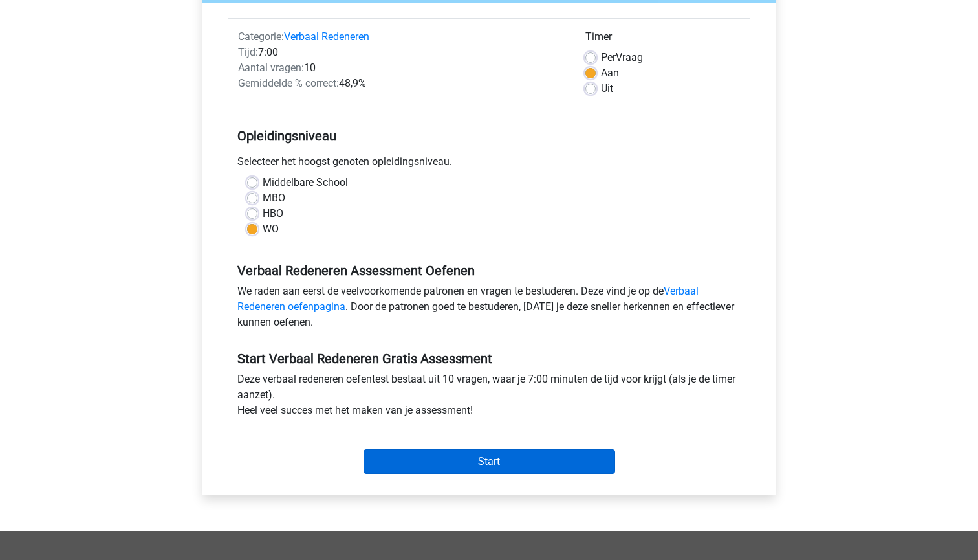
click at [511, 462] on input "Start" at bounding box center [490, 461] width 252 height 25
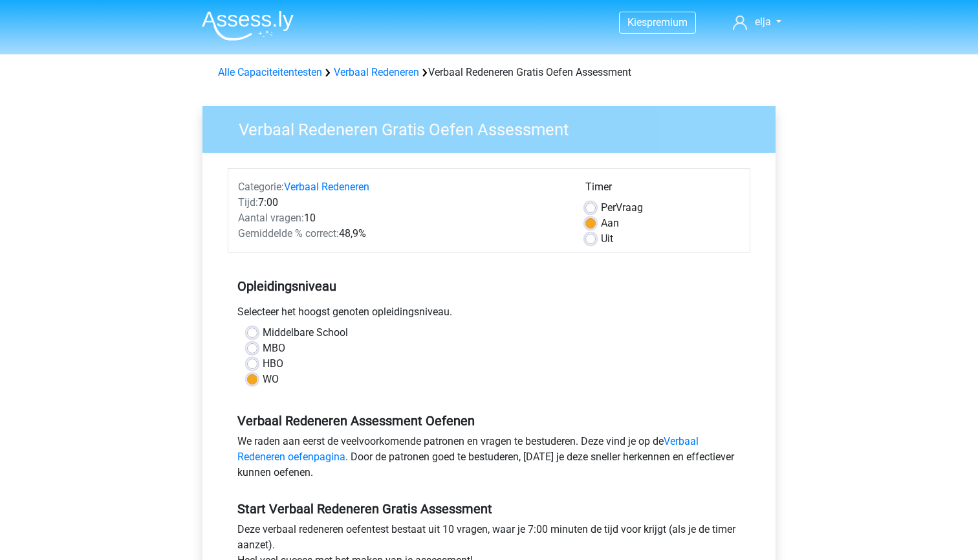
scroll to position [0, 0]
click at [275, 74] on link "Alle Capaciteitentesten" at bounding box center [270, 72] width 104 height 12
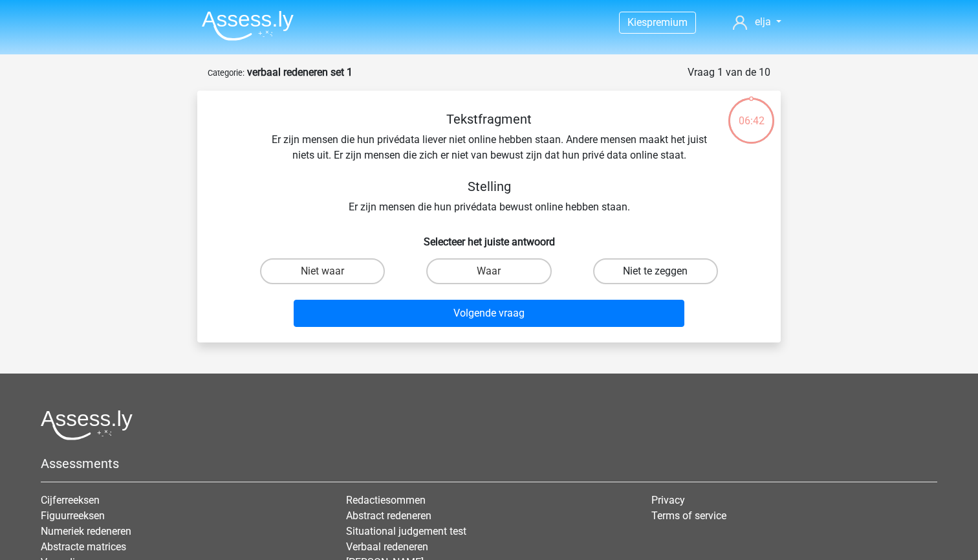
click at [600, 267] on label "Niet te zeggen" at bounding box center [655, 271] width 125 height 26
click at [655, 271] on input "Niet te zeggen" at bounding box center [659, 275] width 8 height 8
radio input "true"
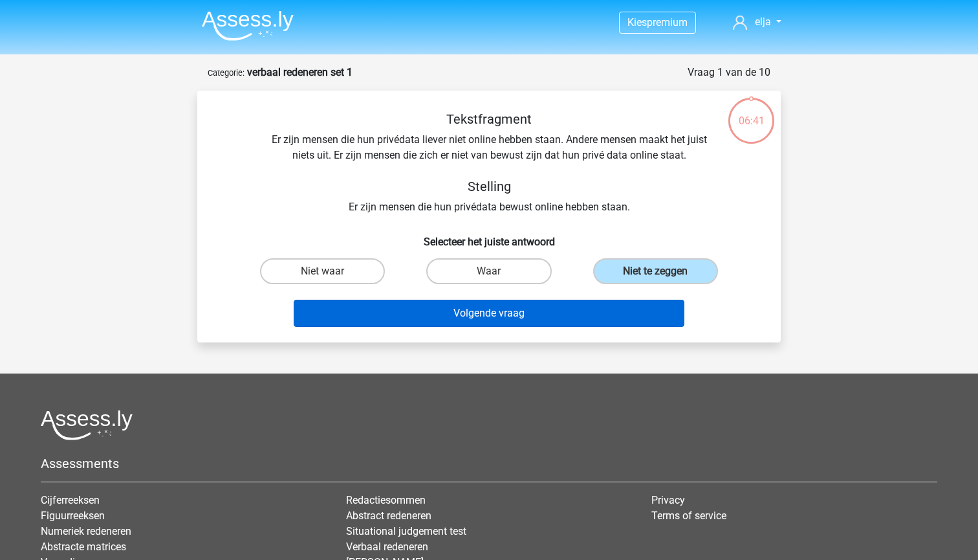
click at [574, 312] on button "Volgende vraag" at bounding box center [489, 313] width 391 height 27
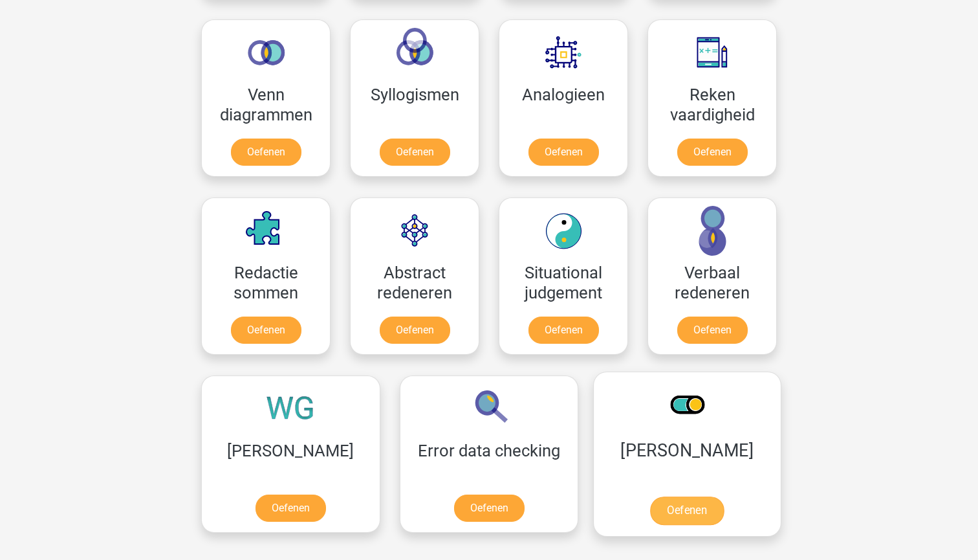
scroll to position [767, 0]
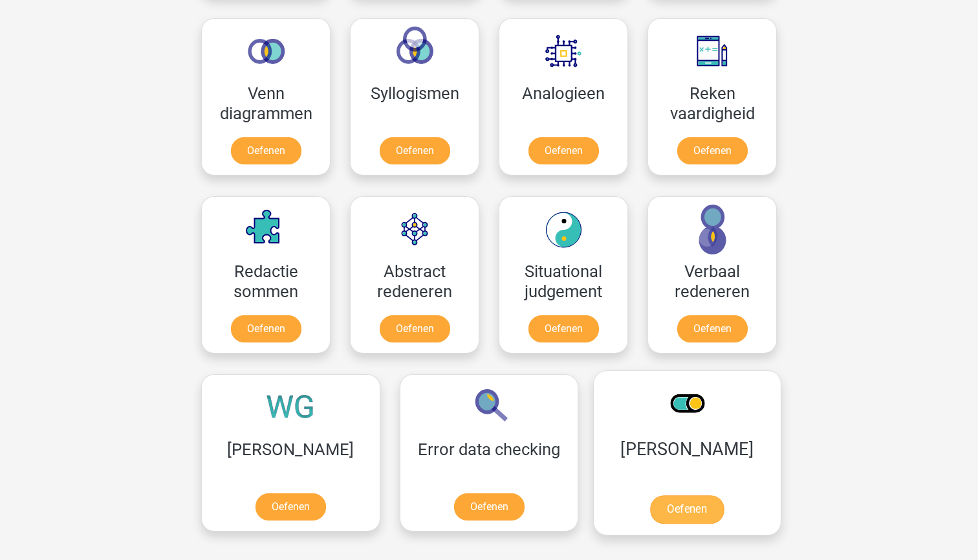
click at [650, 496] on link "Oefenen" at bounding box center [687, 509] width 74 height 28
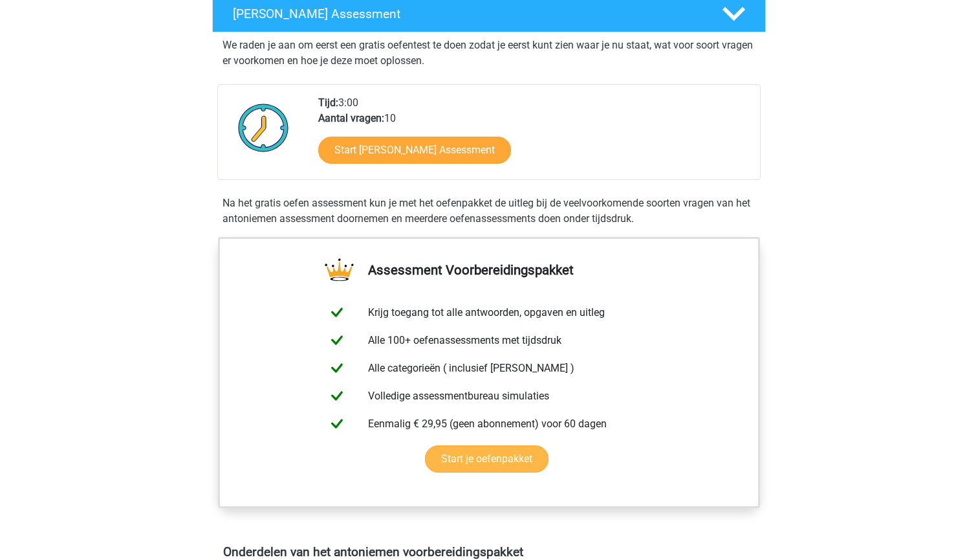
scroll to position [280, 0]
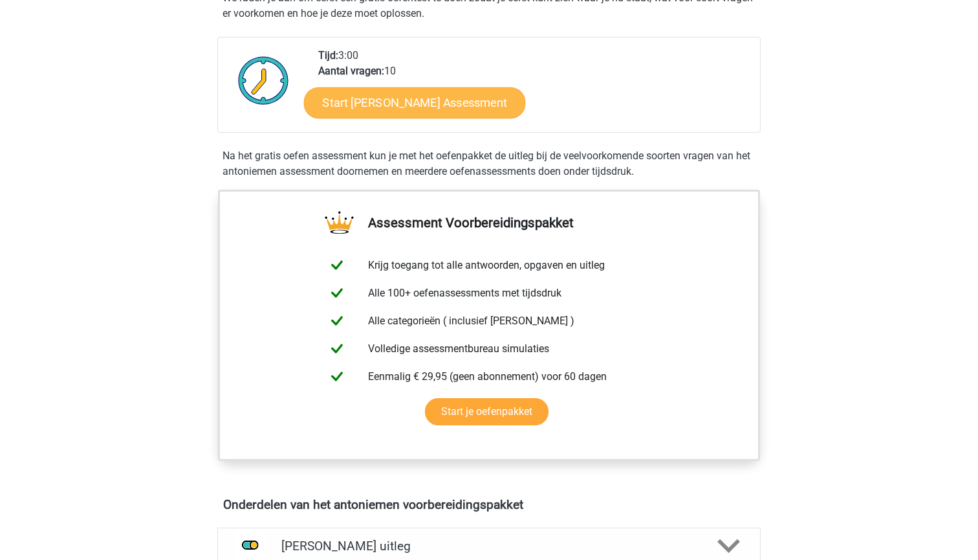
click at [455, 110] on link "Start [PERSON_NAME] Assessment" at bounding box center [415, 102] width 222 height 31
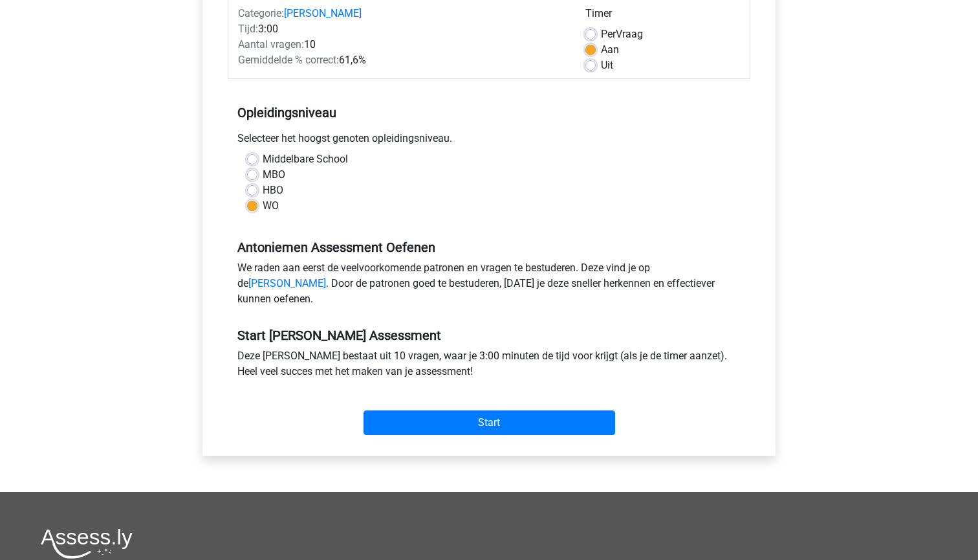
scroll to position [177, 0]
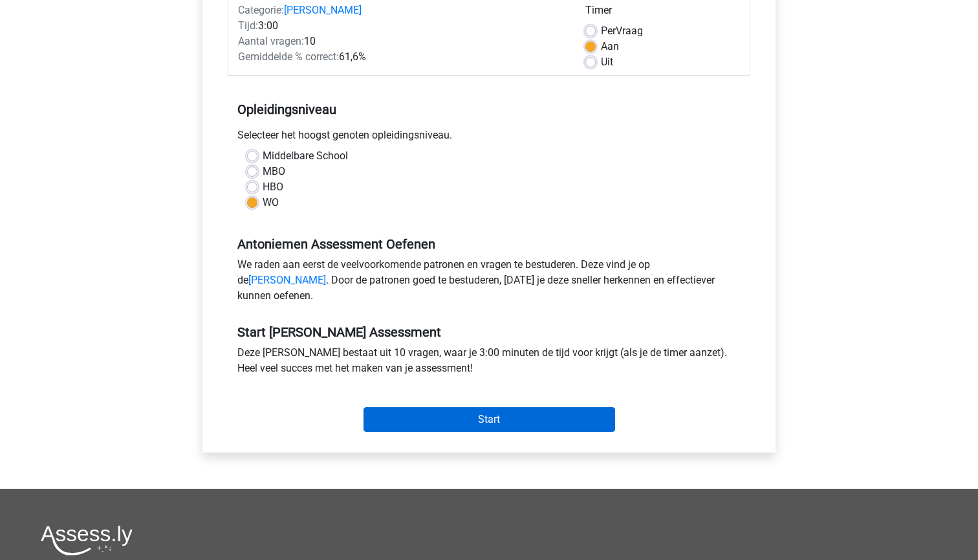
click at [485, 432] on input "Start" at bounding box center [490, 419] width 252 height 25
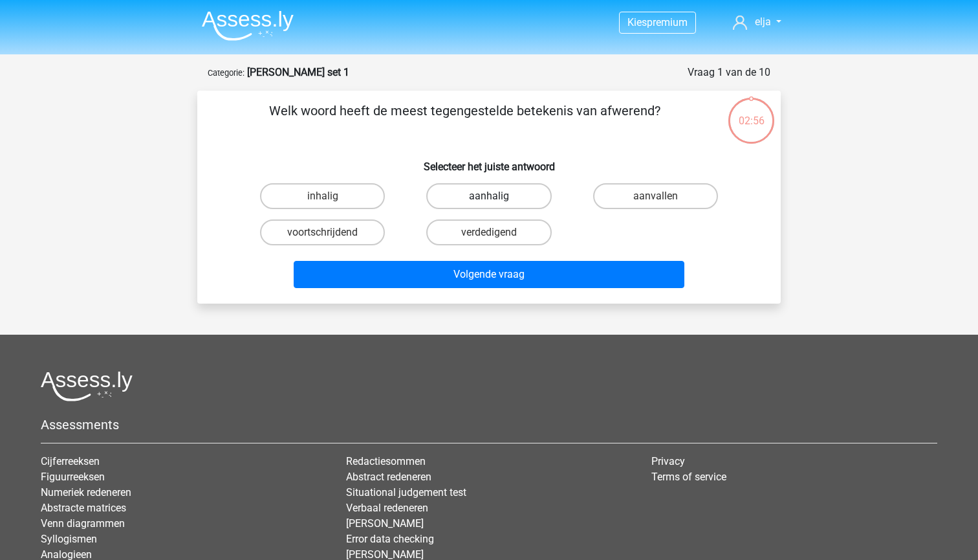
click at [463, 194] on label "aanhalig" at bounding box center [488, 196] width 125 height 26
click at [489, 196] on input "aanhalig" at bounding box center [493, 200] width 8 height 8
radio input "true"
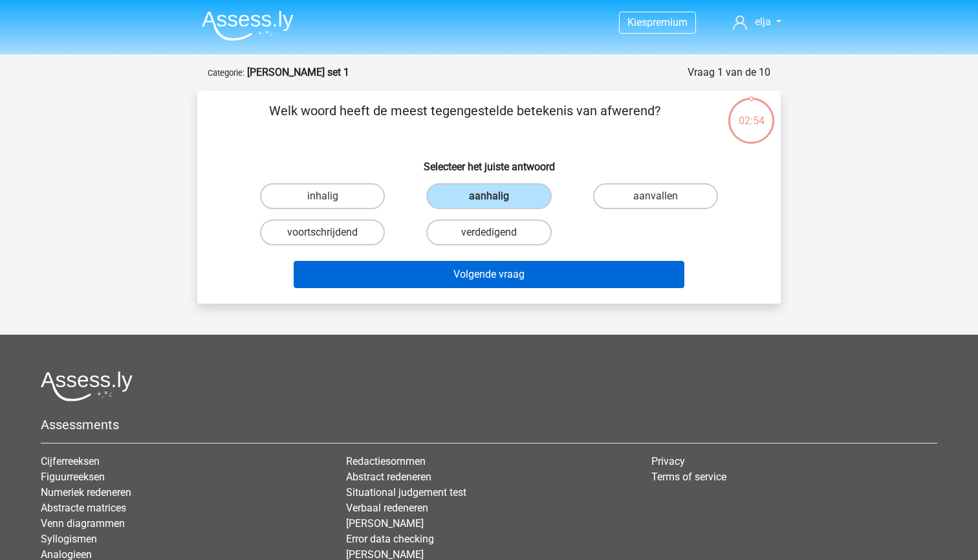
click at [461, 278] on button "Volgende vraag" at bounding box center [489, 274] width 391 height 27
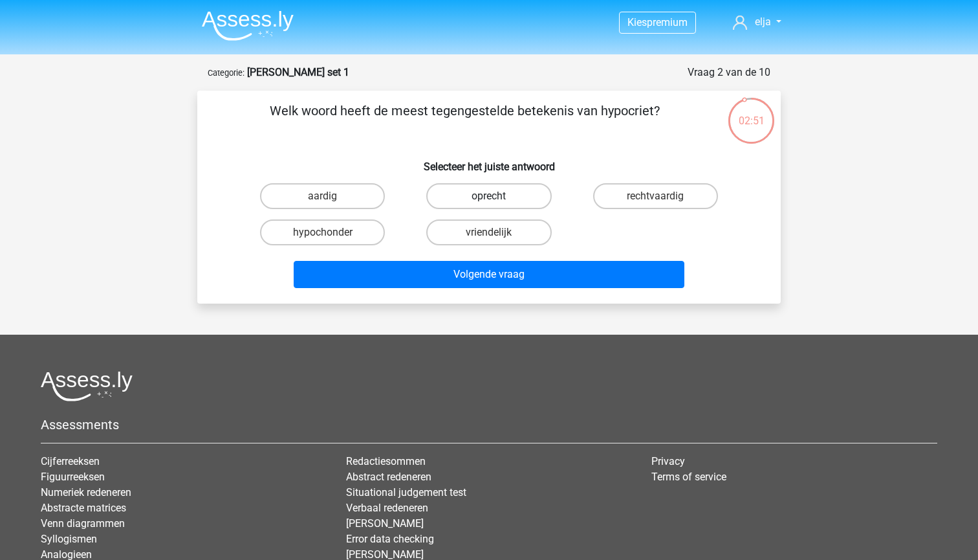
click at [446, 200] on label "oprecht" at bounding box center [488, 196] width 125 height 26
click at [489, 200] on input "oprecht" at bounding box center [493, 200] width 8 height 8
radio input "true"
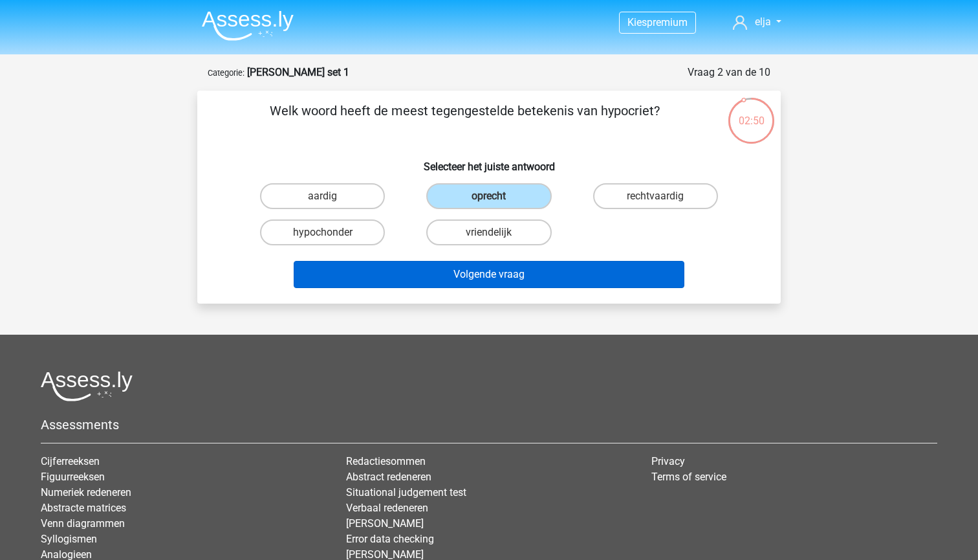
click at [446, 278] on button "Volgende vraag" at bounding box center [489, 274] width 391 height 27
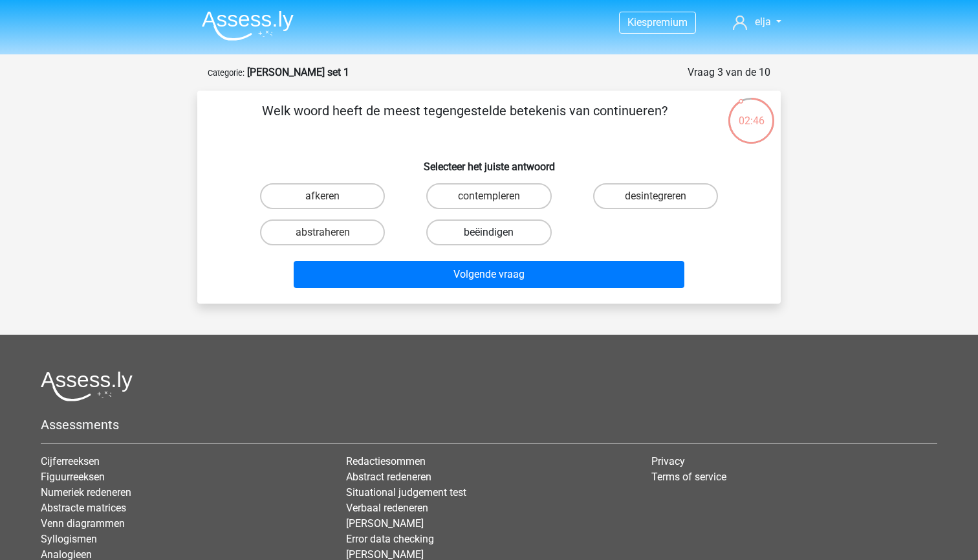
click at [437, 234] on label "beëindigen" at bounding box center [488, 232] width 125 height 26
click at [489, 234] on input "beëindigen" at bounding box center [493, 236] width 8 height 8
radio input "true"
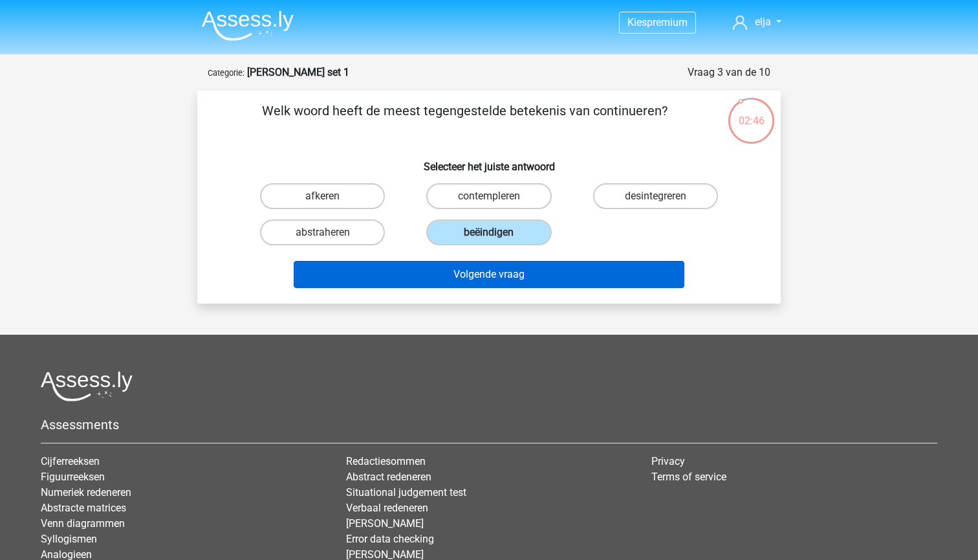
click at [437, 271] on button "Volgende vraag" at bounding box center [489, 274] width 391 height 27
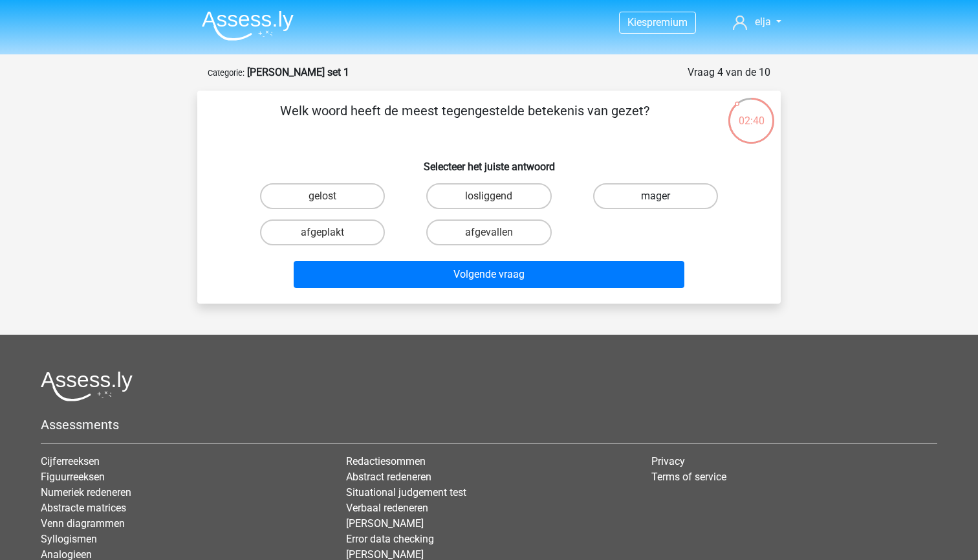
click at [616, 193] on label "mager" at bounding box center [655, 196] width 125 height 26
click at [655, 196] on input "mager" at bounding box center [659, 200] width 8 height 8
radio input "true"
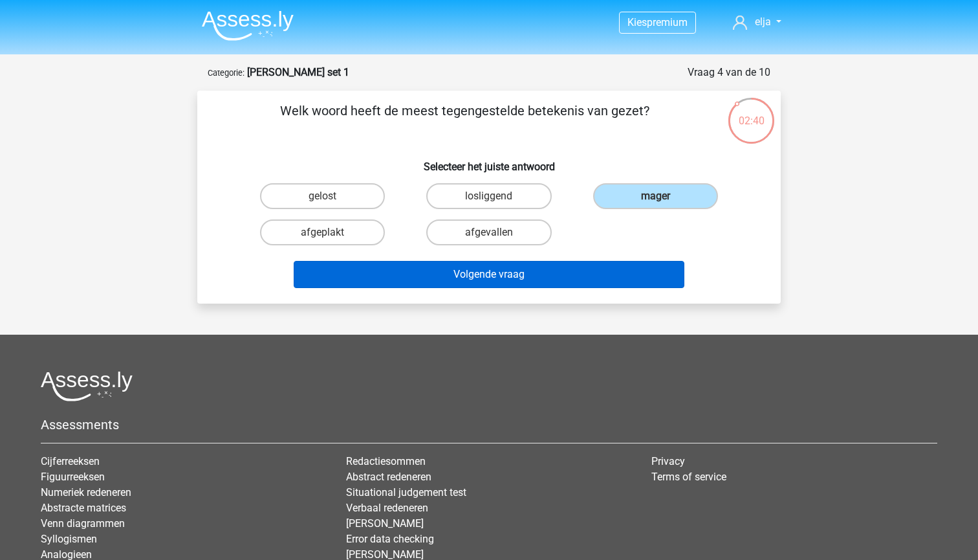
click at [587, 268] on button "Volgende vraag" at bounding box center [489, 274] width 391 height 27
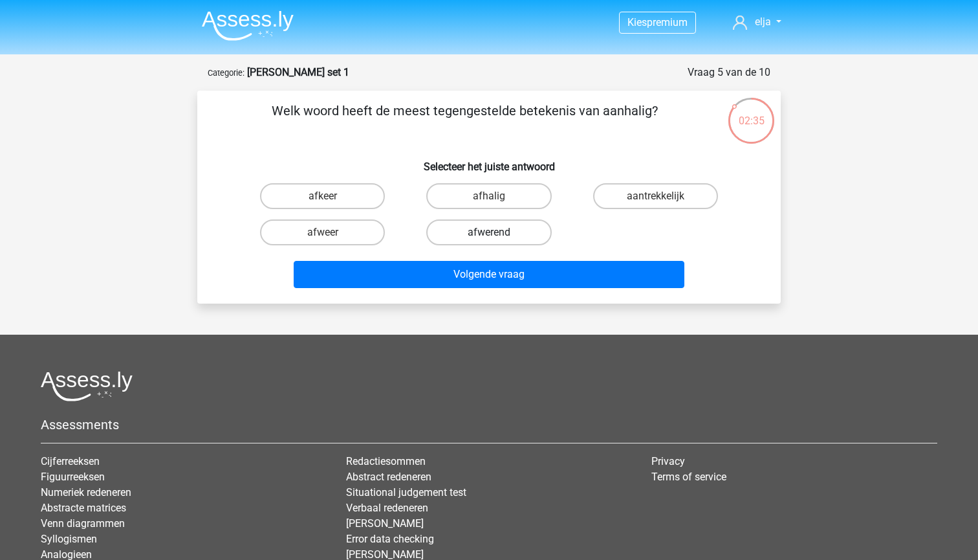
click at [464, 232] on label "afwerend" at bounding box center [488, 232] width 125 height 26
click at [489, 232] on input "afwerend" at bounding box center [493, 236] width 8 height 8
radio input "true"
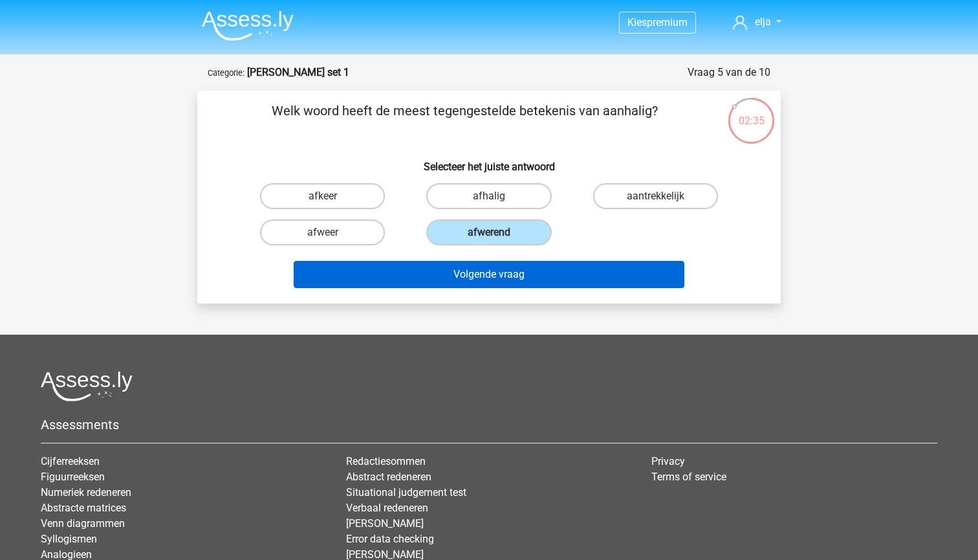
click at [461, 282] on button "Volgende vraag" at bounding box center [489, 274] width 391 height 27
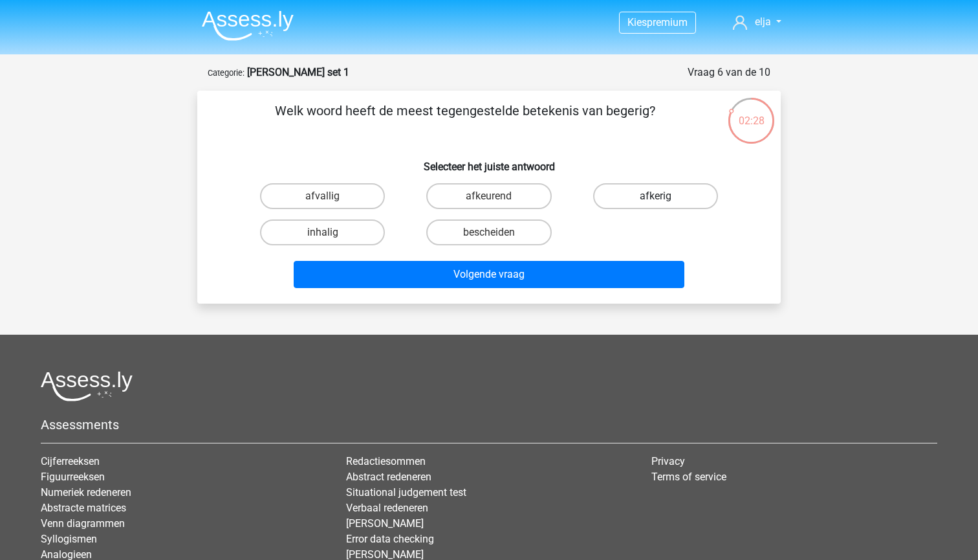
click at [620, 195] on label "afkerig" at bounding box center [655, 196] width 125 height 26
click at [655, 196] on input "afkerig" at bounding box center [659, 200] width 8 height 8
radio input "true"
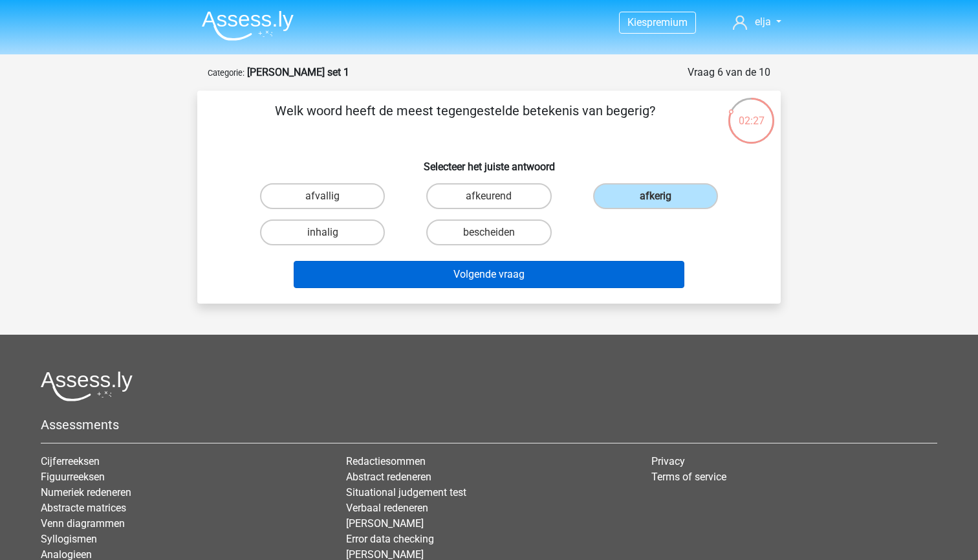
click at [604, 268] on button "Volgende vraag" at bounding box center [489, 274] width 391 height 27
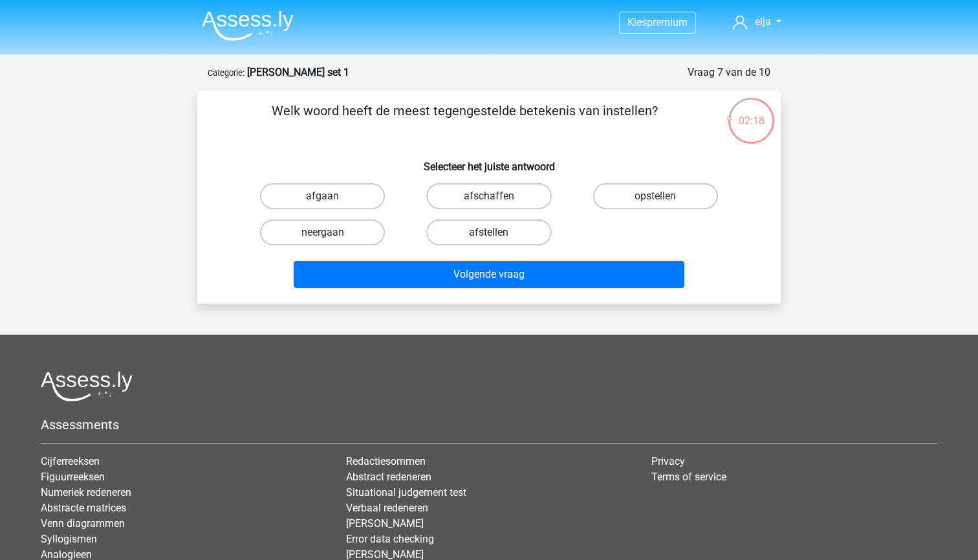
click at [454, 225] on label "afstellen" at bounding box center [488, 232] width 125 height 26
click at [489, 232] on input "afstellen" at bounding box center [493, 236] width 8 height 8
radio input "true"
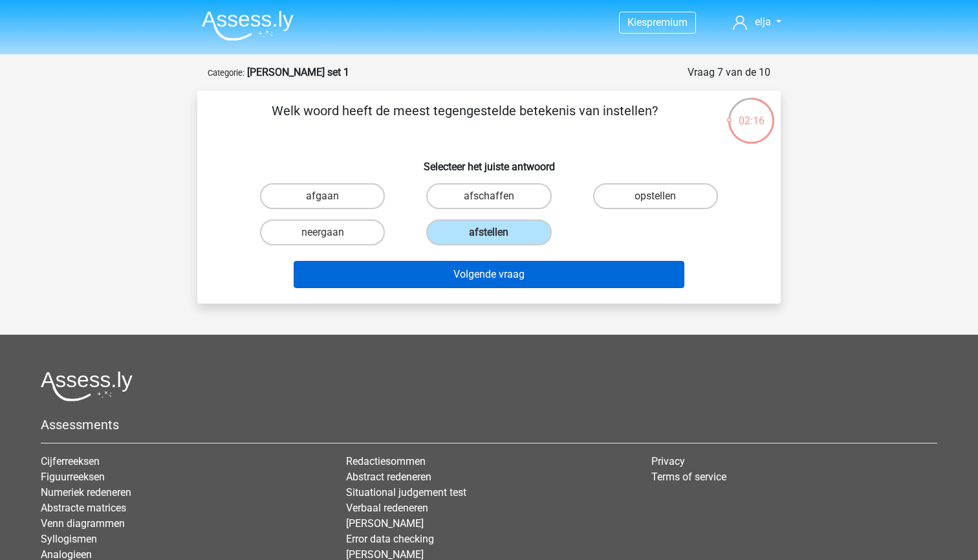
click at [456, 274] on button "Volgende vraag" at bounding box center [489, 274] width 391 height 27
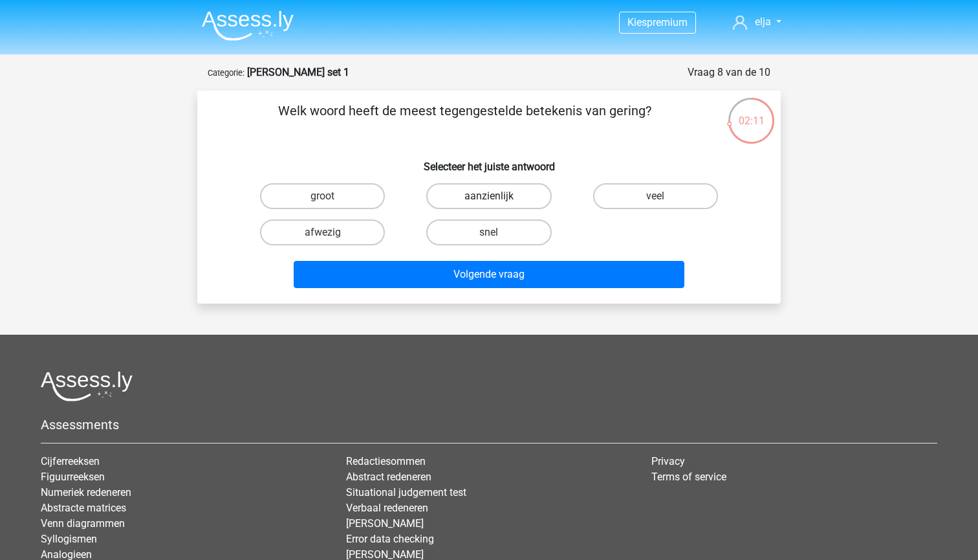
click at [461, 200] on label "aanzienlijk" at bounding box center [488, 196] width 125 height 26
click at [489, 200] on input "aanzienlijk" at bounding box center [493, 200] width 8 height 8
radio input "true"
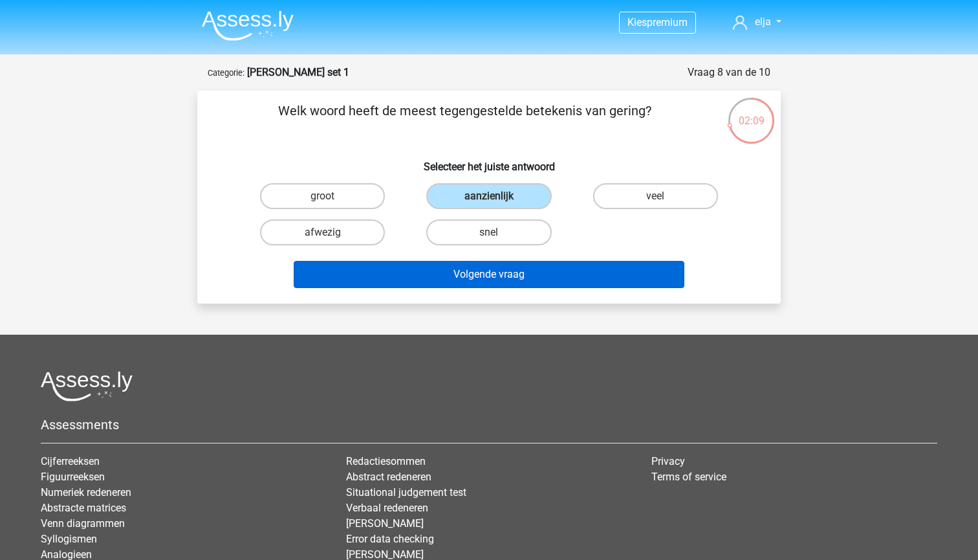
click at [456, 278] on button "Volgende vraag" at bounding box center [489, 274] width 391 height 27
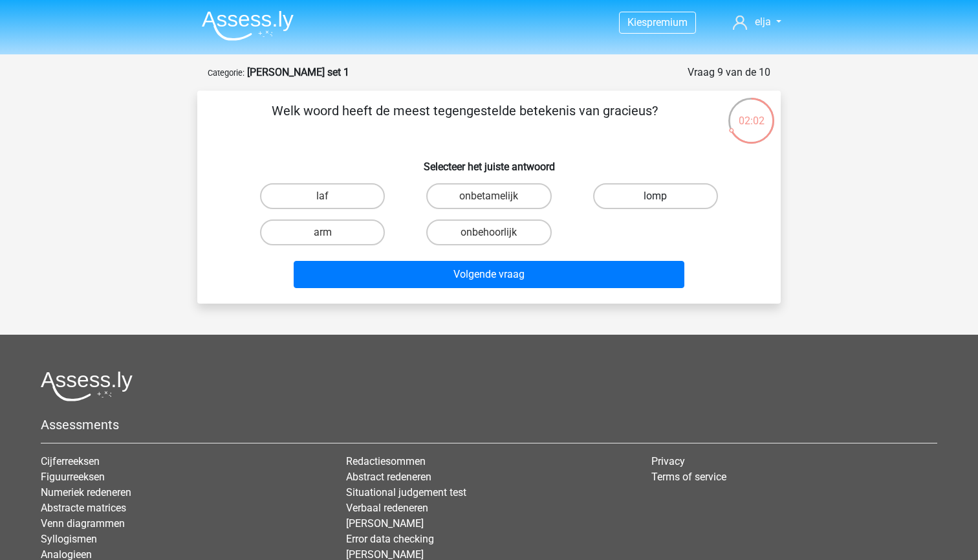
click at [628, 208] on label "lomp" at bounding box center [655, 196] width 125 height 26
click at [655, 204] on input "lomp" at bounding box center [659, 200] width 8 height 8
radio input "true"
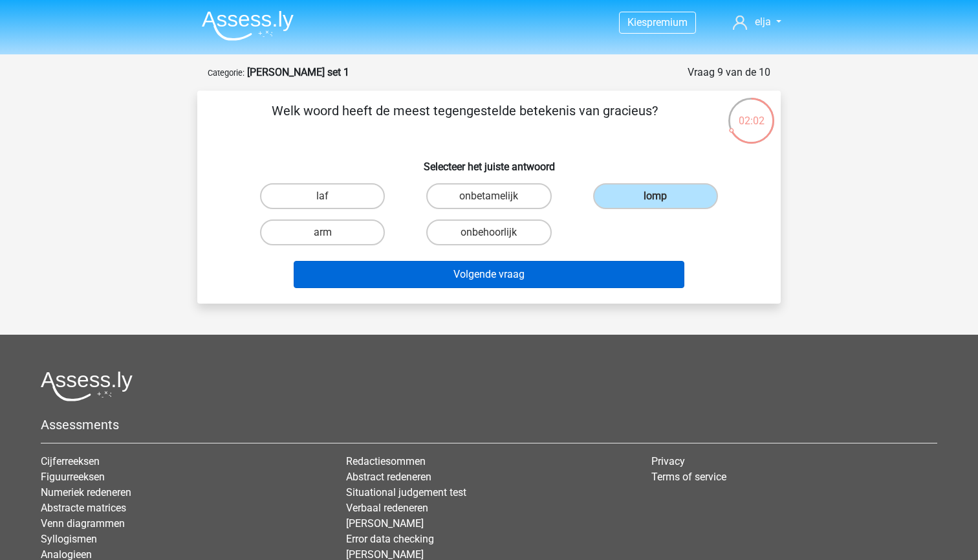
click at [557, 277] on button "Volgende vraag" at bounding box center [489, 274] width 391 height 27
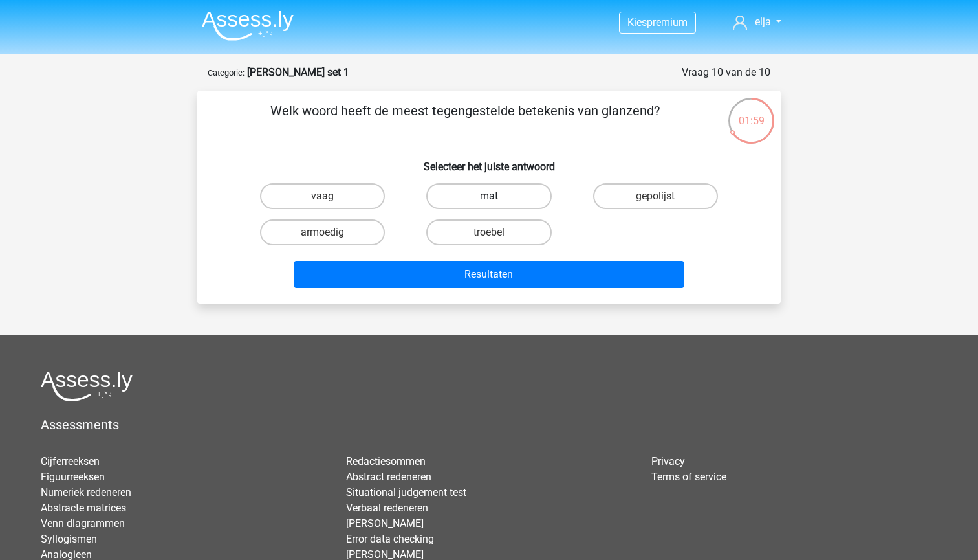
click at [444, 195] on label "mat" at bounding box center [488, 196] width 125 height 26
click at [489, 196] on input "mat" at bounding box center [493, 200] width 8 height 8
radio input "true"
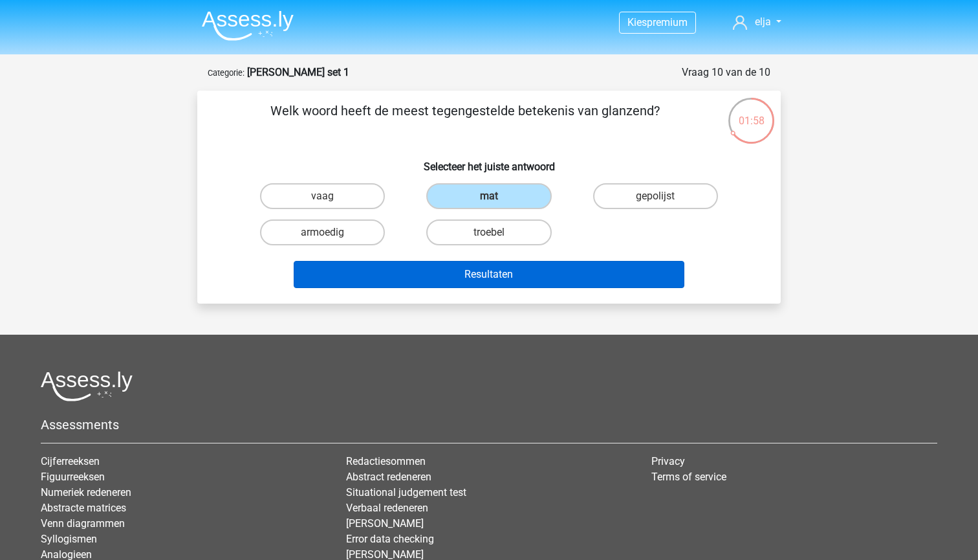
click at [444, 272] on button "Resultaten" at bounding box center [489, 274] width 391 height 27
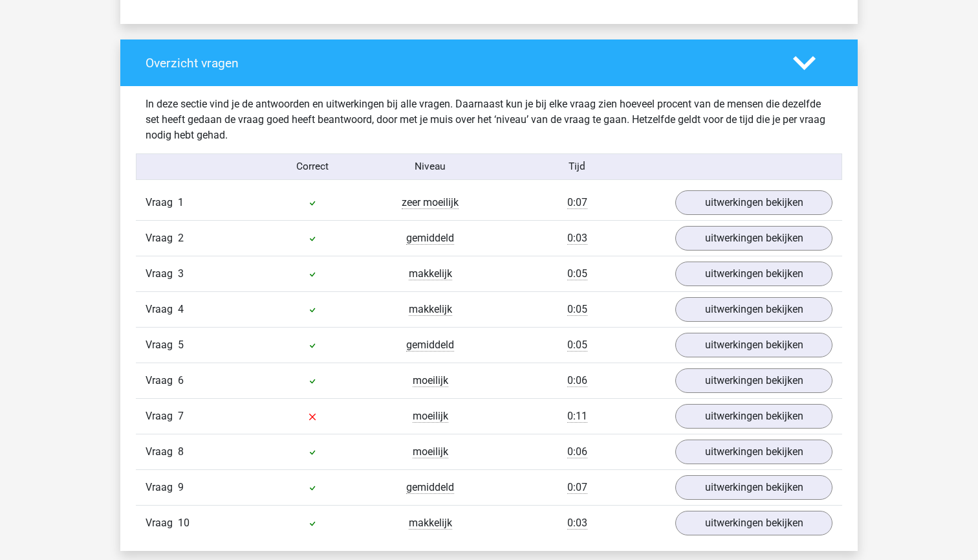
scroll to position [956, 0]
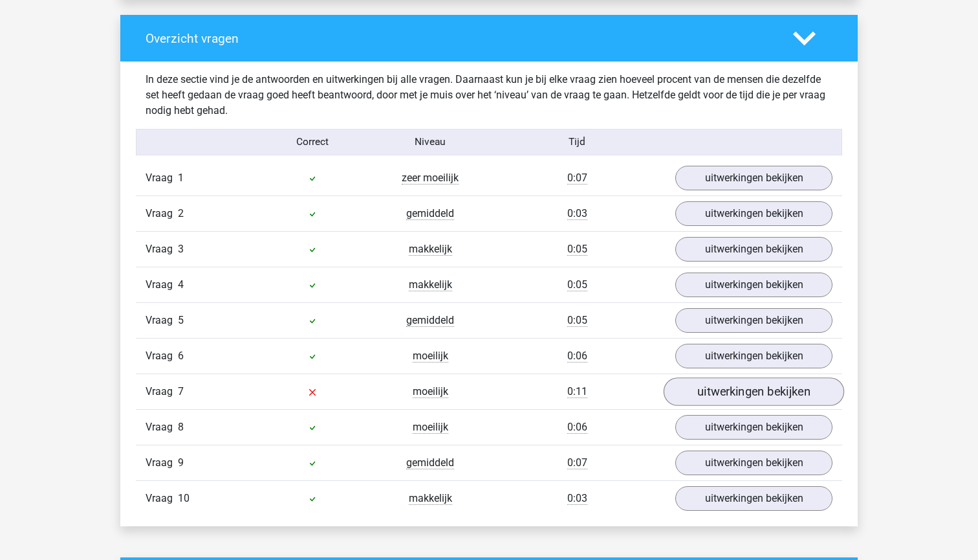
click at [690, 396] on link "uitwerkingen bekijken" at bounding box center [754, 392] width 180 height 28
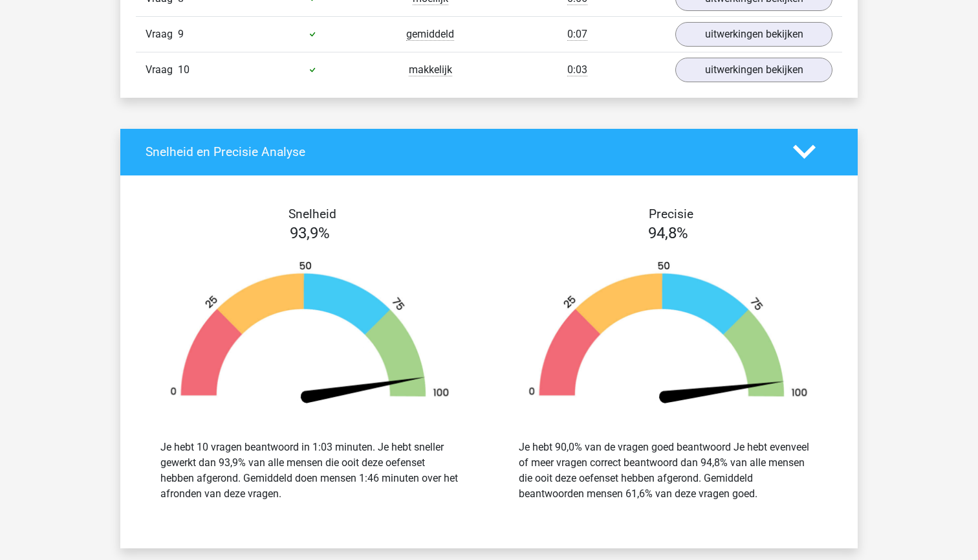
scroll to position [1516, 0]
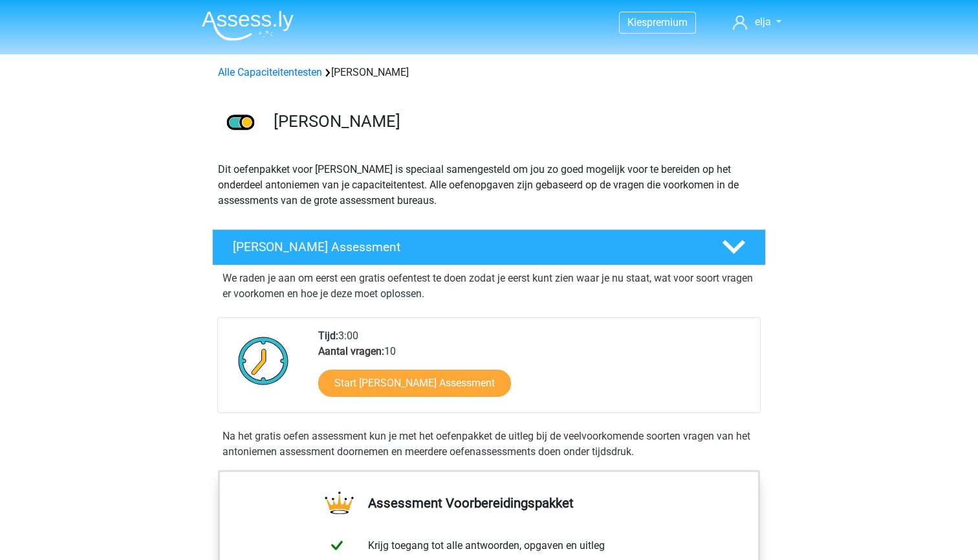
scroll to position [280, 0]
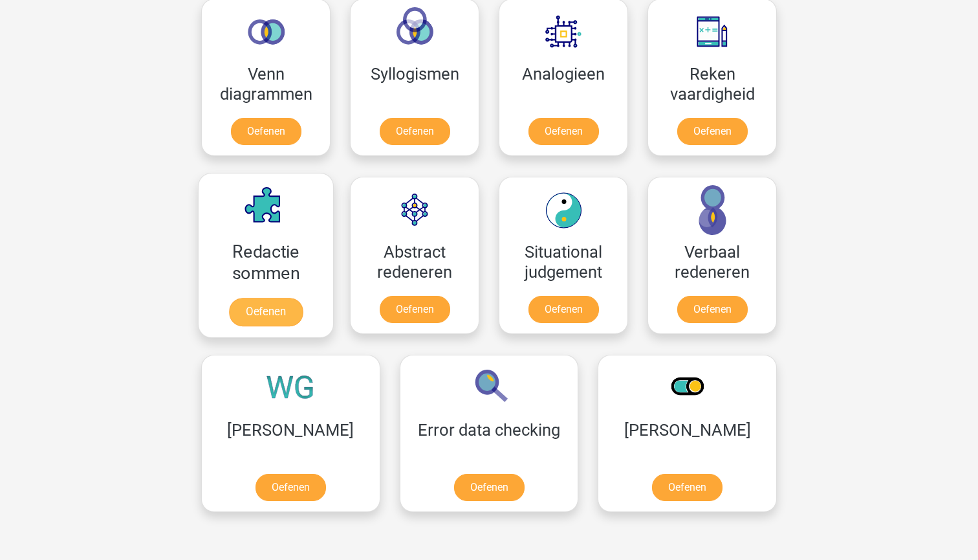
scroll to position [770, 0]
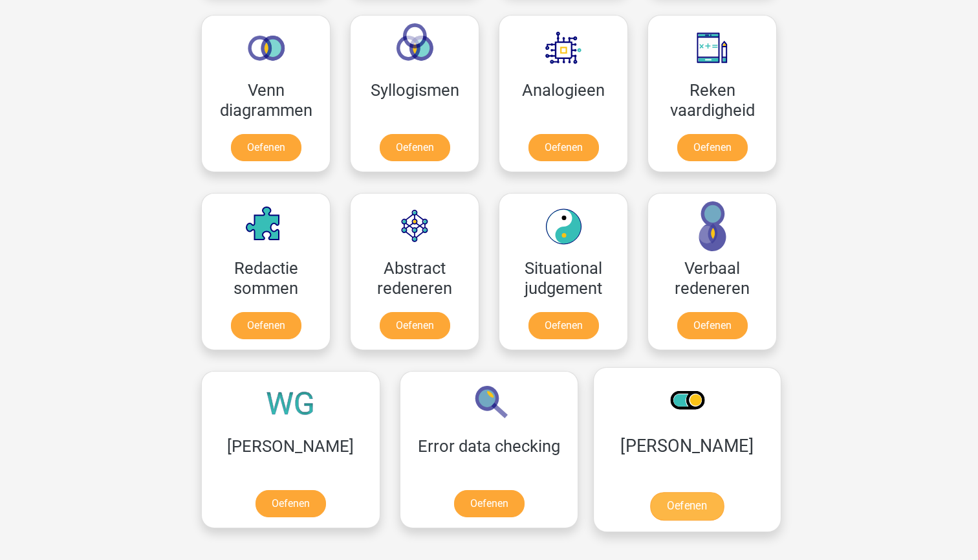
click at [650, 494] on link "Oefenen" at bounding box center [687, 506] width 74 height 28
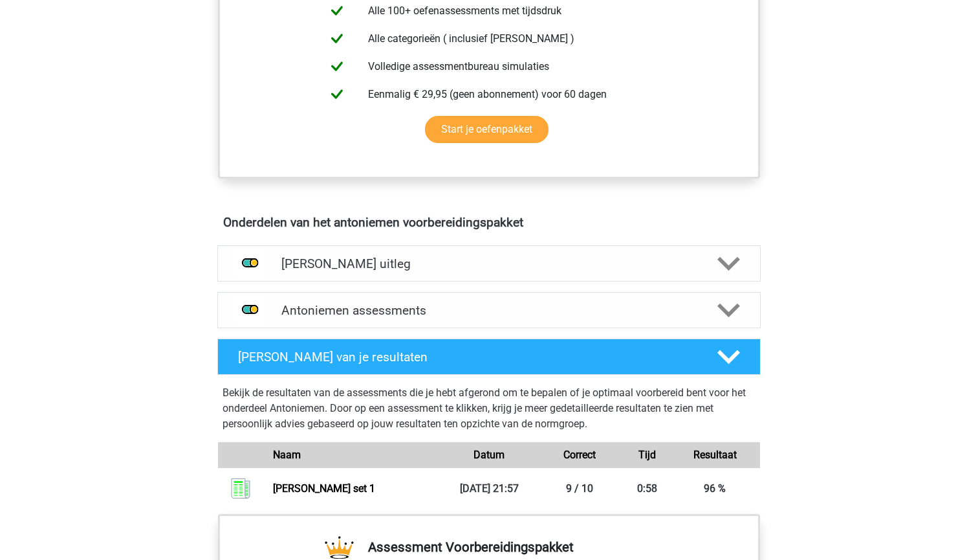
scroll to position [572, 0]
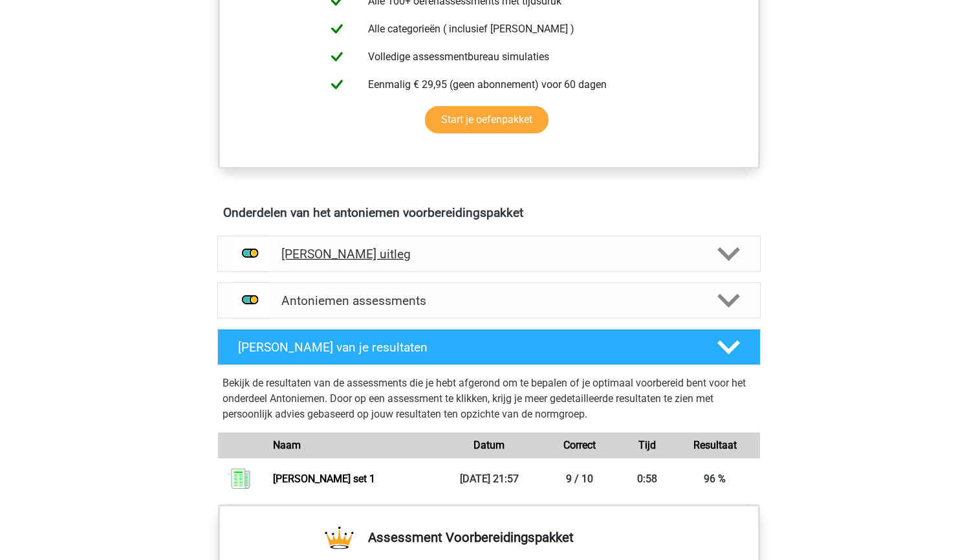
click at [717, 254] on div at bounding box center [727, 254] width 43 height 23
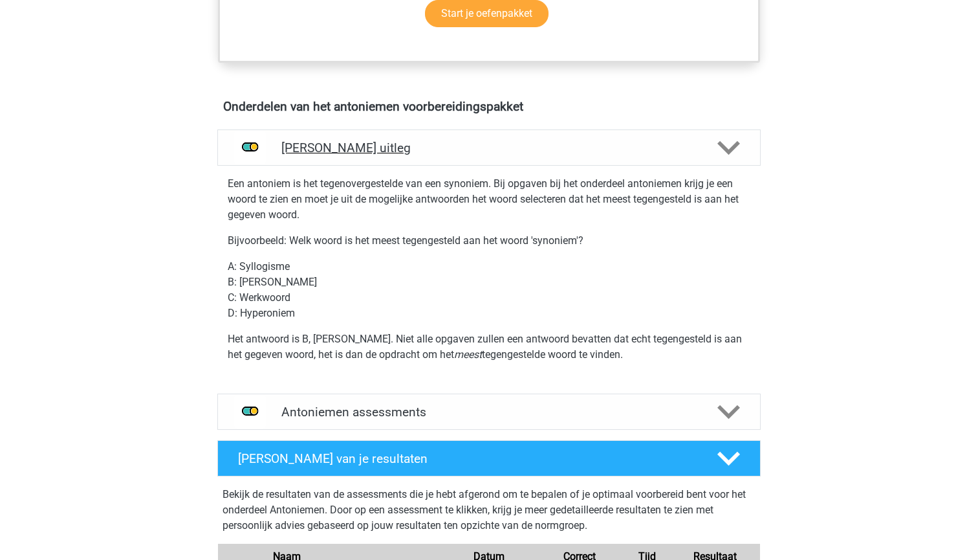
scroll to position [684, 0]
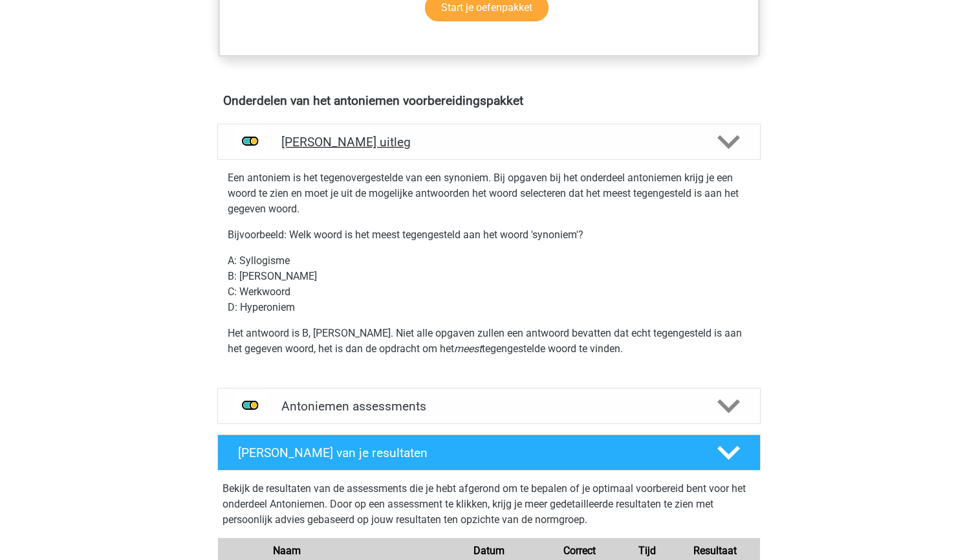
click at [726, 146] on icon at bounding box center [728, 142] width 23 height 23
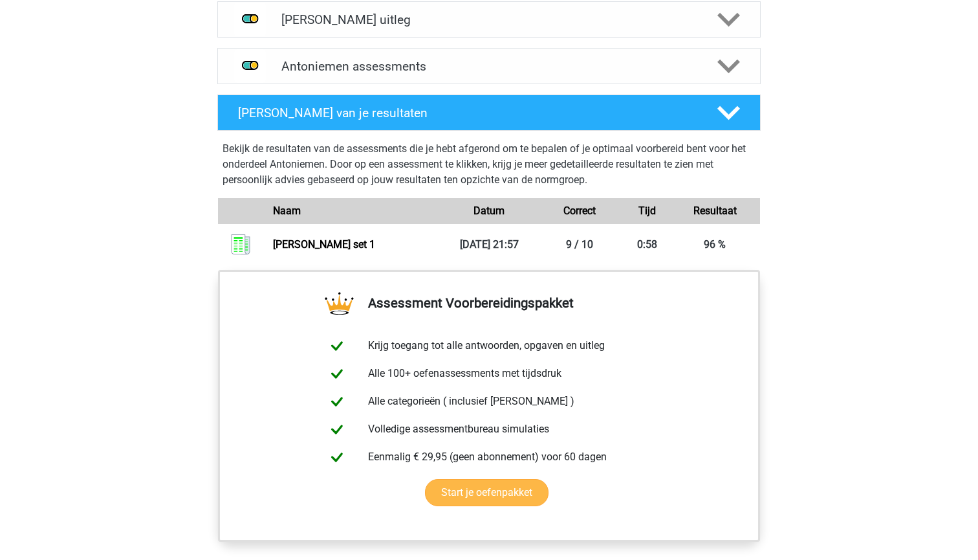
scroll to position [741, 0]
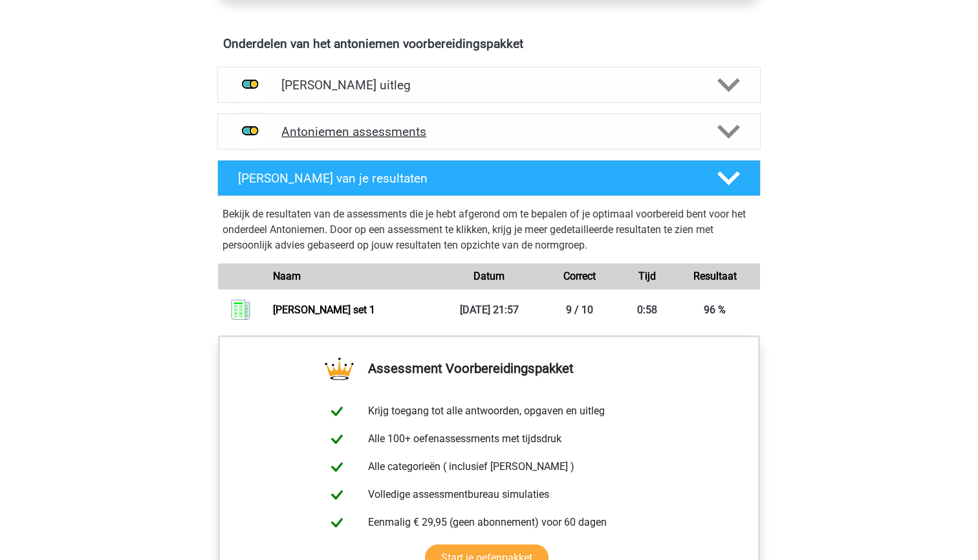
click at [738, 129] on icon at bounding box center [728, 131] width 23 height 23
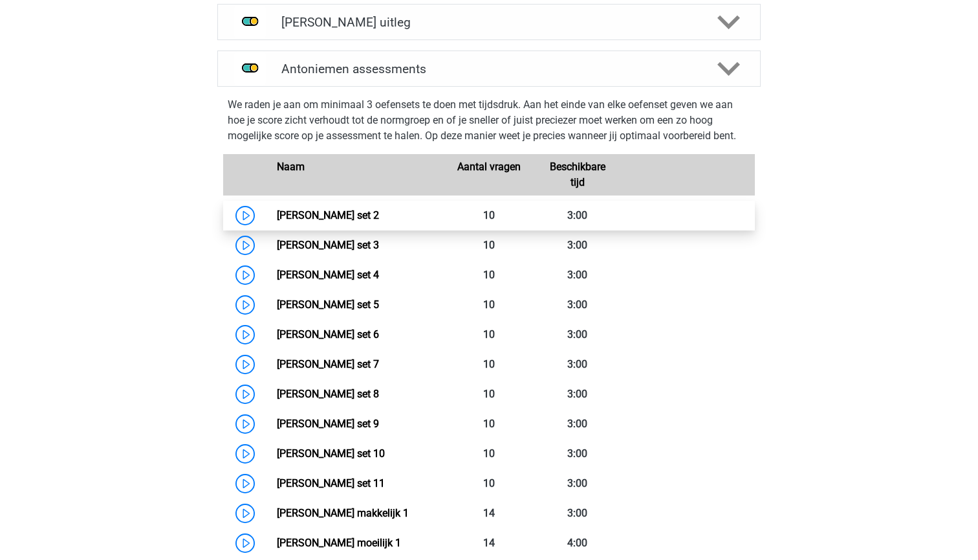
scroll to position [820, 0]
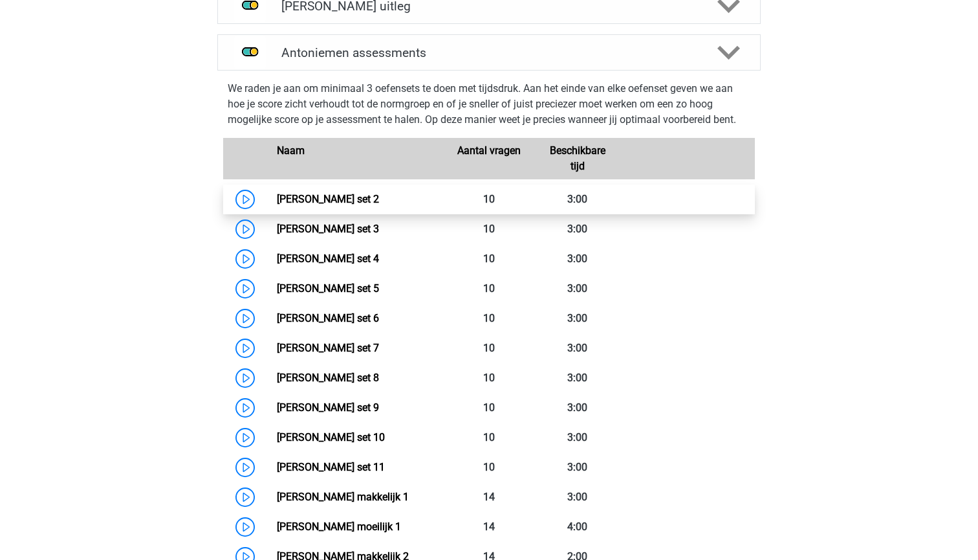
click at [379, 197] on link "Antoniemen set 2" at bounding box center [328, 199] width 102 height 12
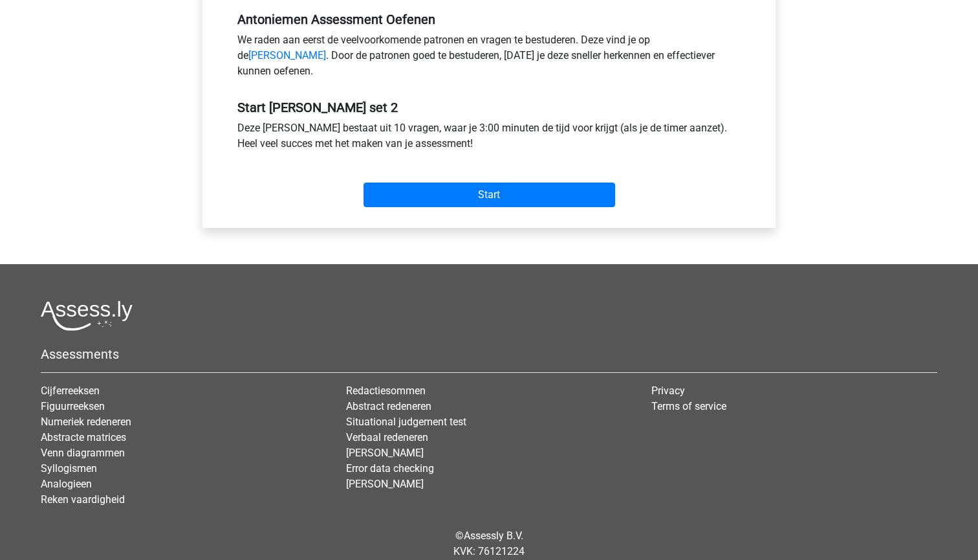
scroll to position [412, 0]
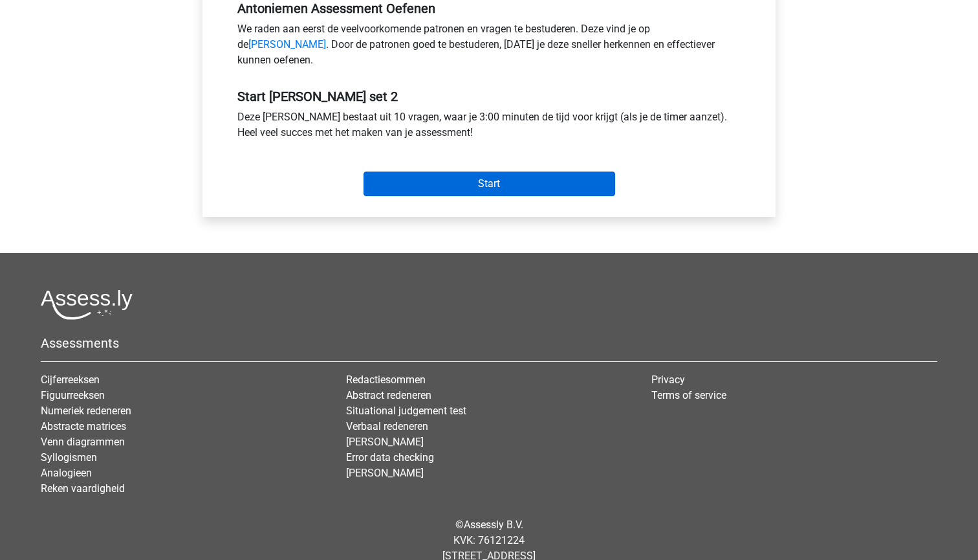
click at [444, 196] on input "Start" at bounding box center [490, 183] width 252 height 25
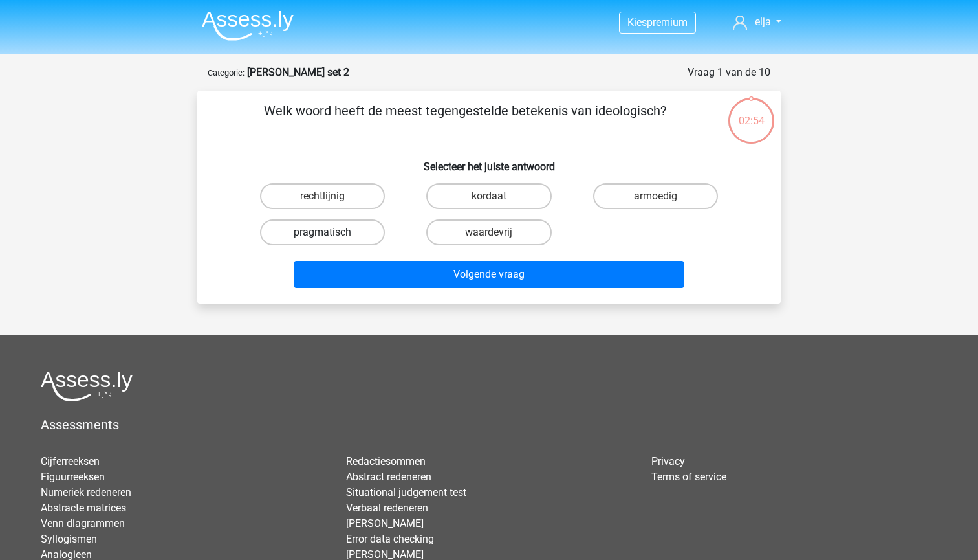
click at [373, 235] on label "pragmatisch" at bounding box center [322, 232] width 125 height 26
click at [331, 235] on input "pragmatisch" at bounding box center [327, 236] width 8 height 8
radio input "true"
click at [459, 232] on label "waardevrij" at bounding box center [488, 232] width 125 height 26
click at [489, 232] on input "waardevrij" at bounding box center [493, 236] width 8 height 8
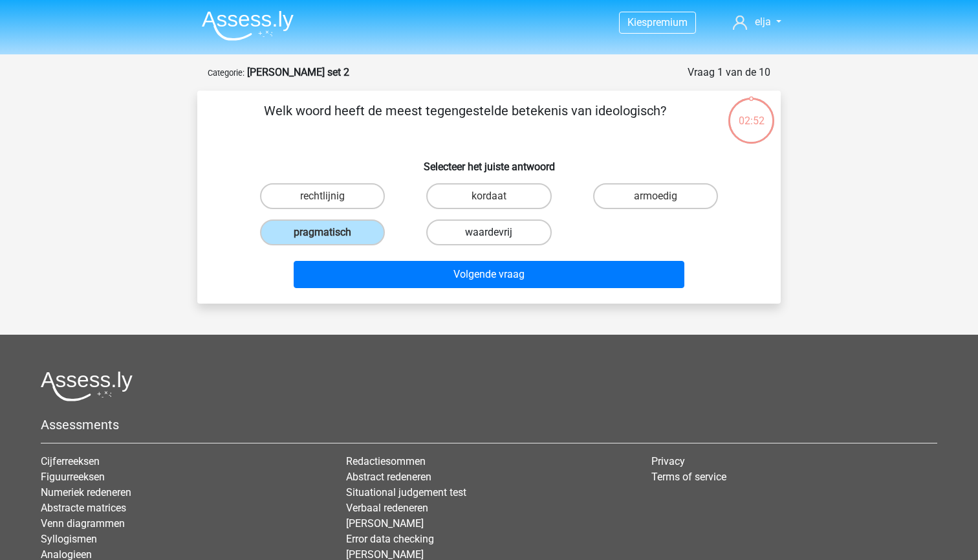
radio input "true"
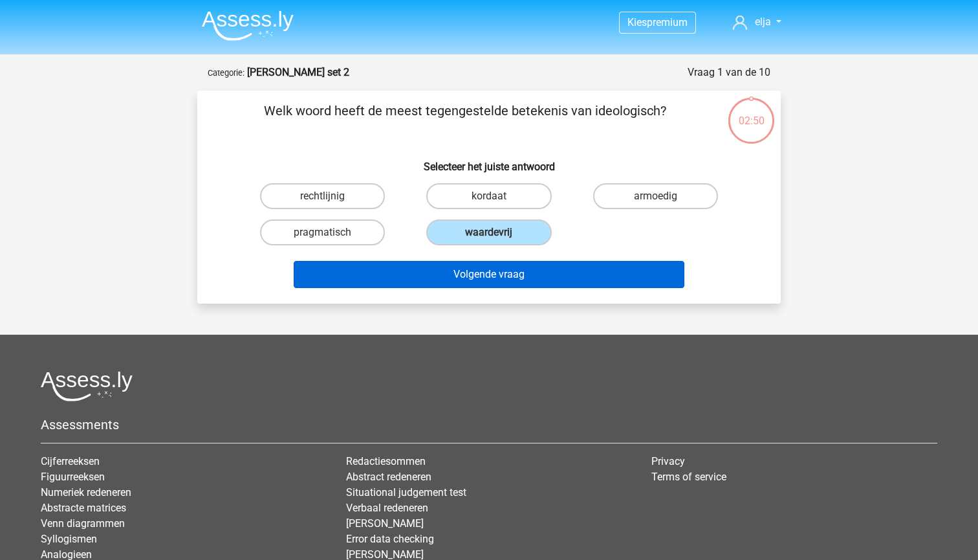
click at [472, 273] on button "Volgende vraag" at bounding box center [489, 274] width 391 height 27
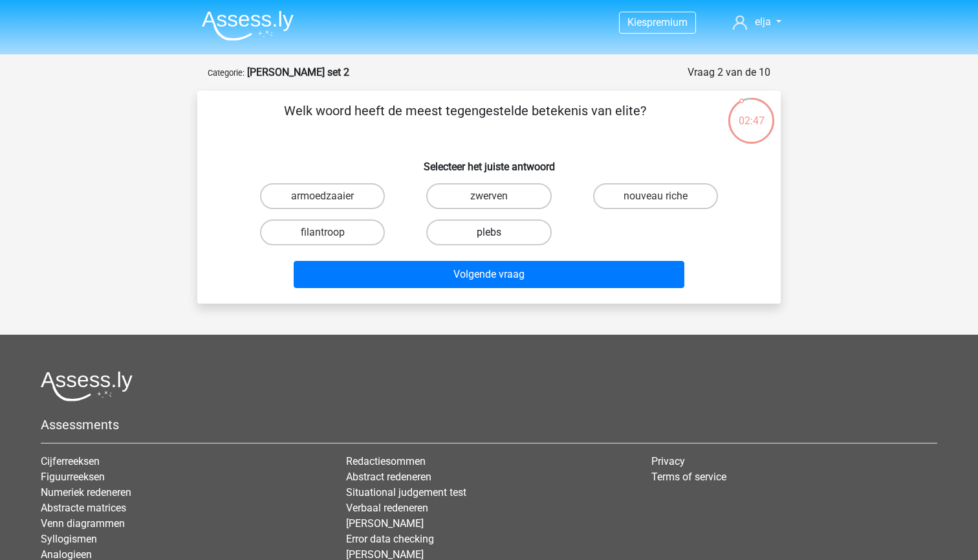
click at [466, 229] on label "plebs" at bounding box center [488, 232] width 125 height 26
click at [489, 232] on input "plebs" at bounding box center [493, 236] width 8 height 8
radio input "true"
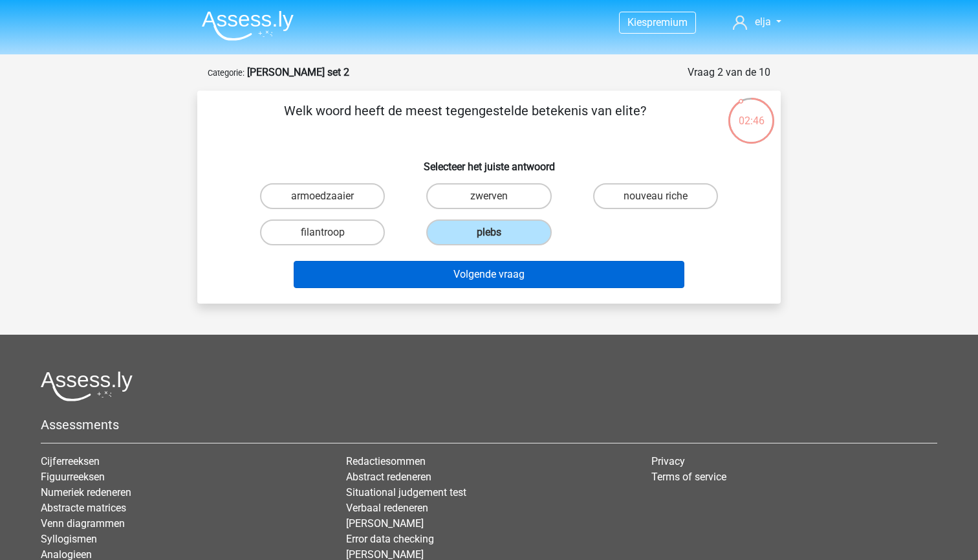
click at [472, 274] on button "Volgende vraag" at bounding box center [489, 274] width 391 height 27
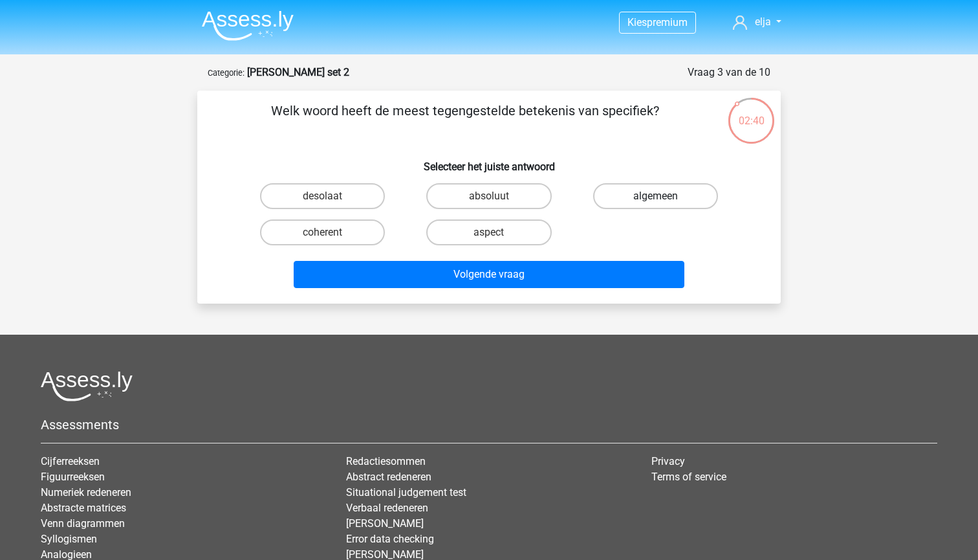
click at [621, 202] on label "algemeen" at bounding box center [655, 196] width 125 height 26
click at [655, 202] on input "algemeen" at bounding box center [659, 200] width 8 height 8
radio input "true"
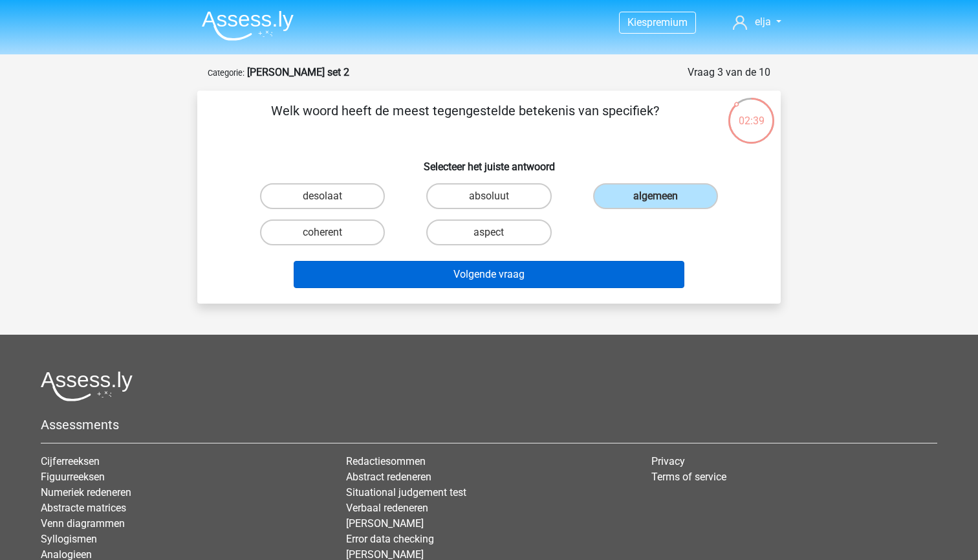
click at [568, 280] on button "Volgende vraag" at bounding box center [489, 274] width 391 height 27
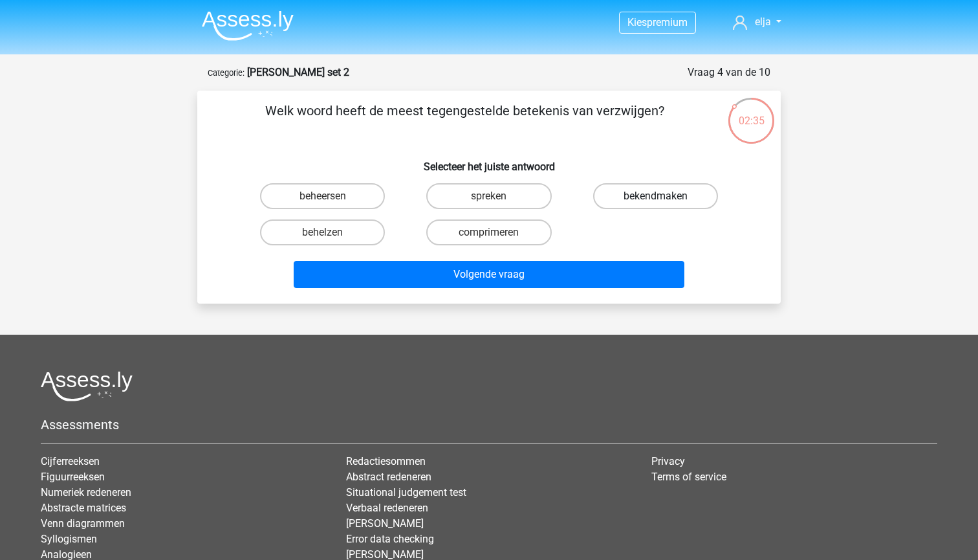
click at [654, 198] on label "bekendmaken" at bounding box center [655, 196] width 125 height 26
click at [655, 198] on input "bekendmaken" at bounding box center [659, 200] width 8 height 8
radio input "true"
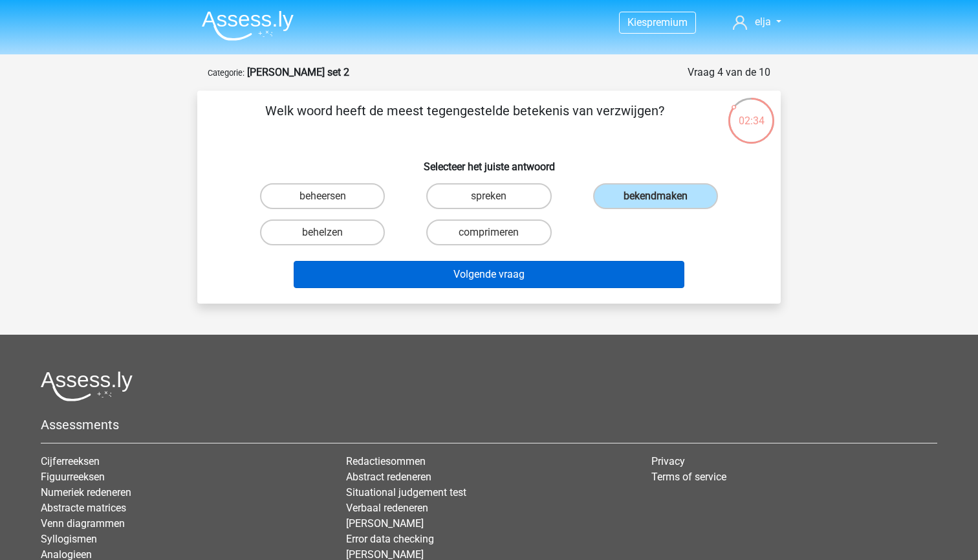
click at [599, 272] on button "Volgende vraag" at bounding box center [489, 274] width 391 height 27
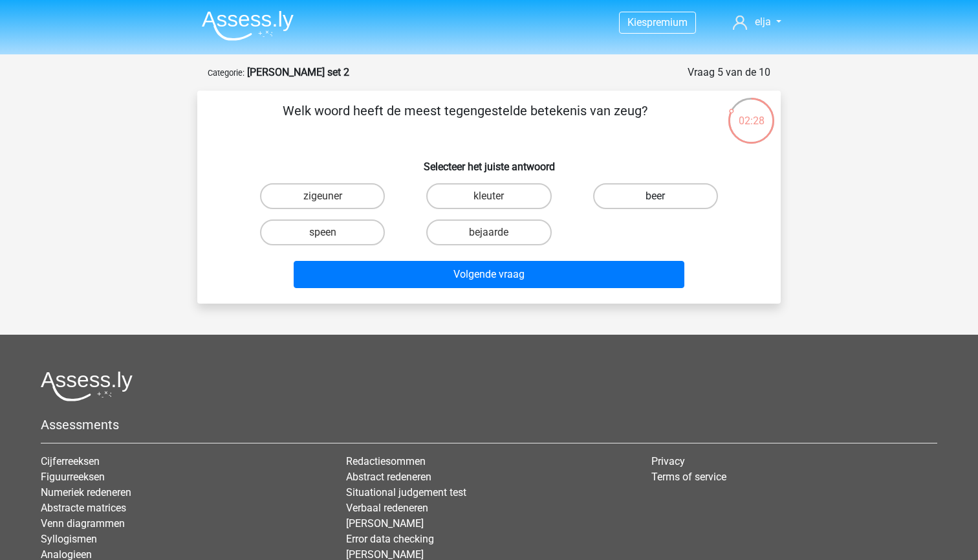
click at [611, 197] on label "beer" at bounding box center [655, 196] width 125 height 26
click at [655, 197] on input "beer" at bounding box center [659, 200] width 8 height 8
radio input "true"
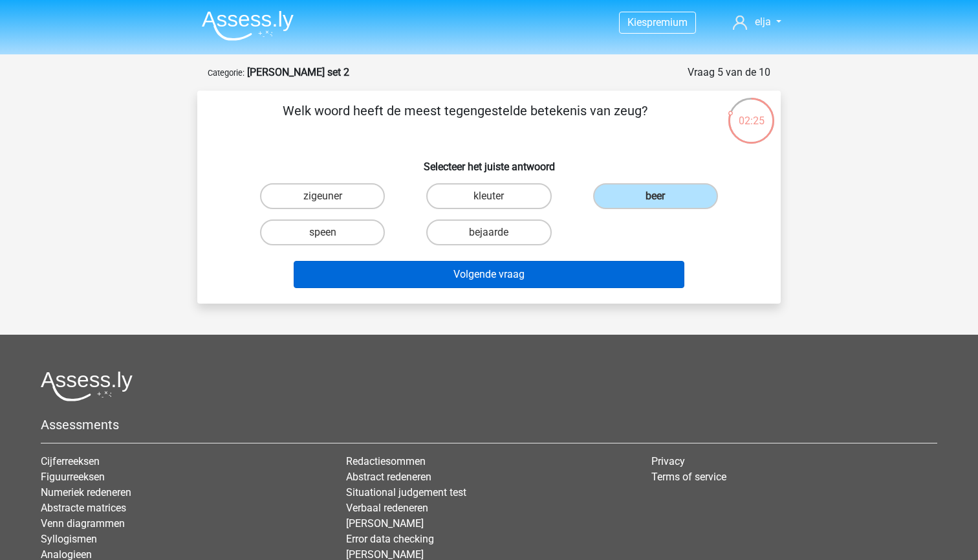
click at [397, 277] on button "Volgende vraag" at bounding box center [489, 274] width 391 height 27
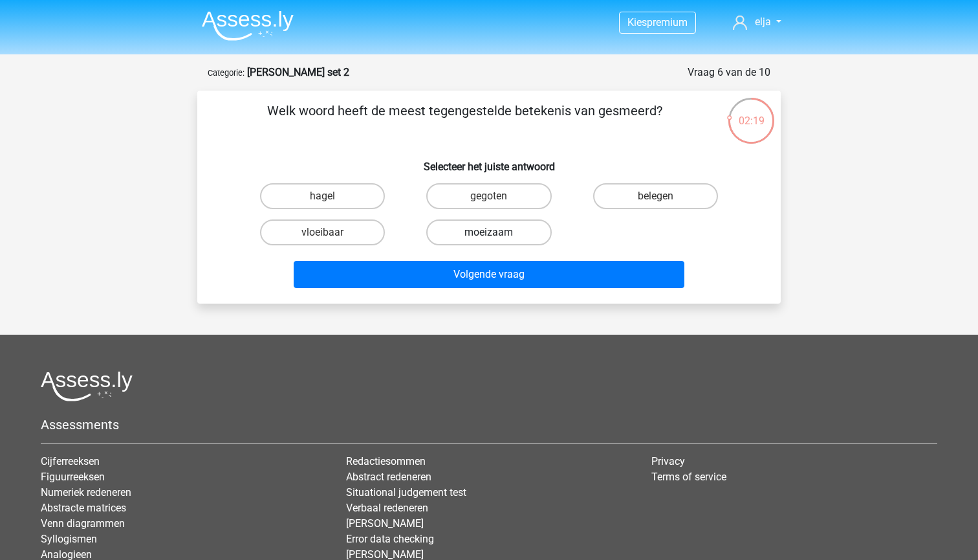
click at [443, 230] on label "moeizaam" at bounding box center [488, 232] width 125 height 26
click at [489, 232] on input "moeizaam" at bounding box center [493, 236] width 8 height 8
radio input "true"
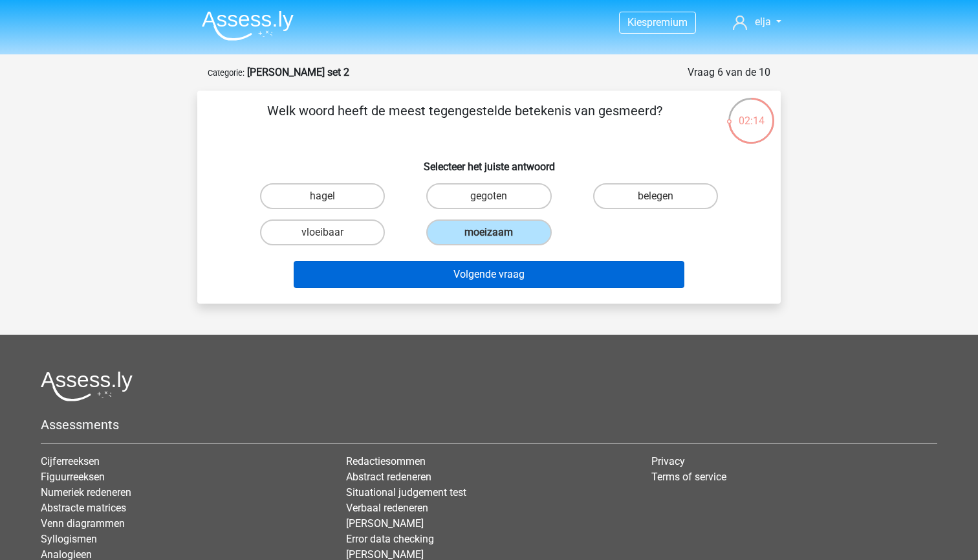
click at [413, 277] on button "Volgende vraag" at bounding box center [489, 274] width 391 height 27
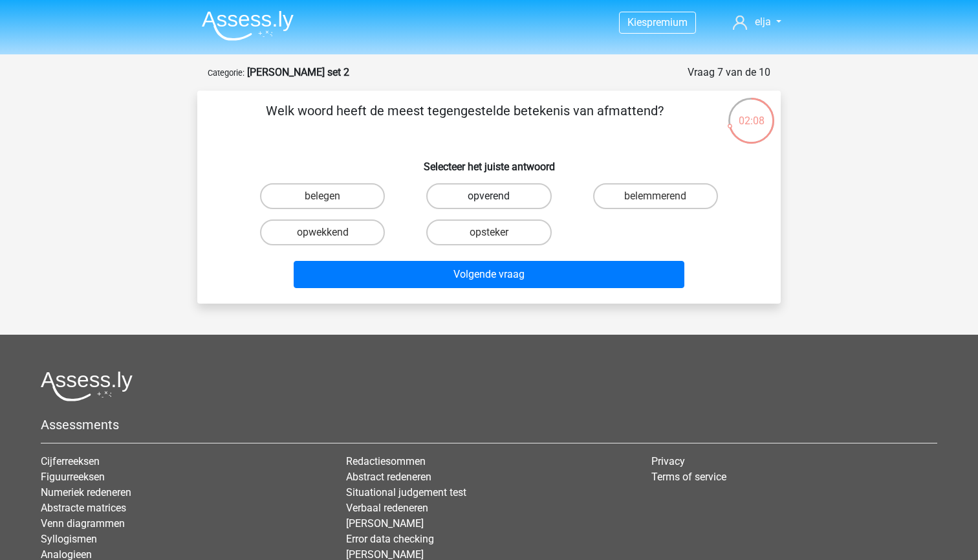
click at [459, 197] on label "opverend" at bounding box center [488, 196] width 125 height 26
click at [489, 197] on input "opverend" at bounding box center [493, 200] width 8 height 8
radio input "true"
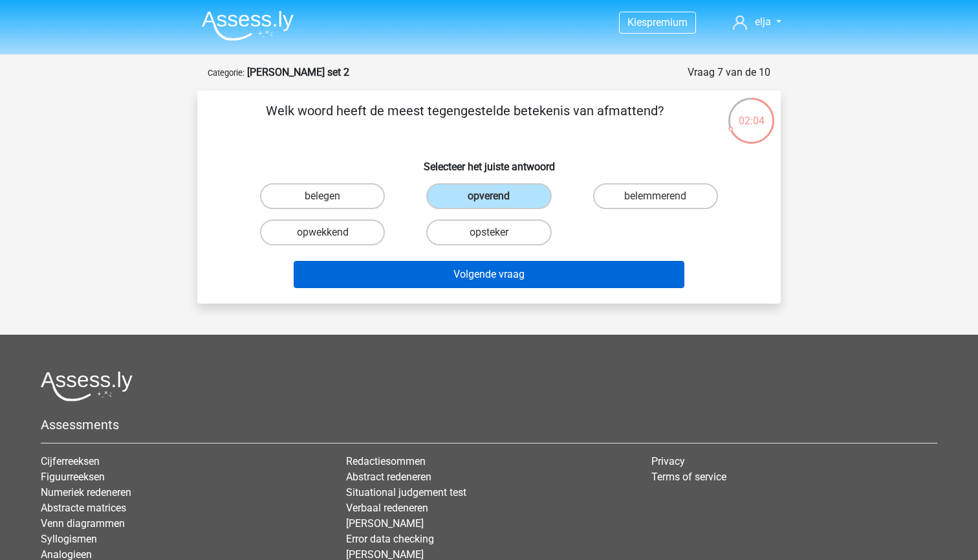
click at [381, 275] on button "Volgende vraag" at bounding box center [489, 274] width 391 height 27
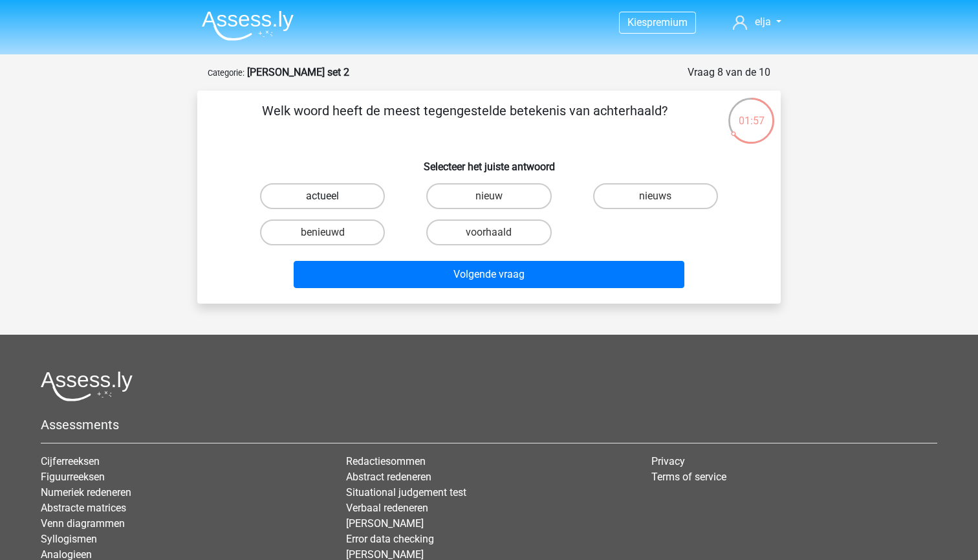
click at [358, 204] on label "actueel" at bounding box center [322, 196] width 125 height 26
click at [331, 204] on input "actueel" at bounding box center [327, 200] width 8 height 8
radio input "true"
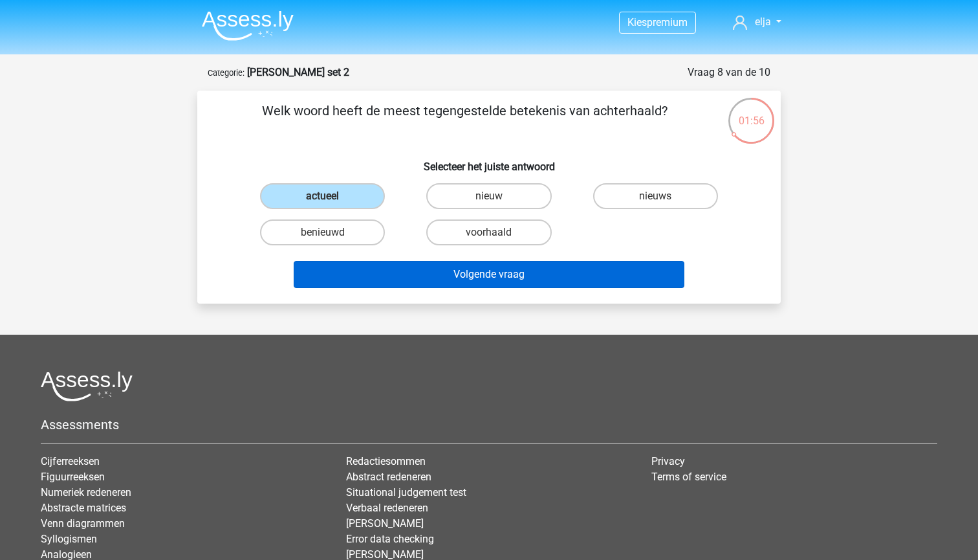
click at [406, 284] on button "Volgende vraag" at bounding box center [489, 274] width 391 height 27
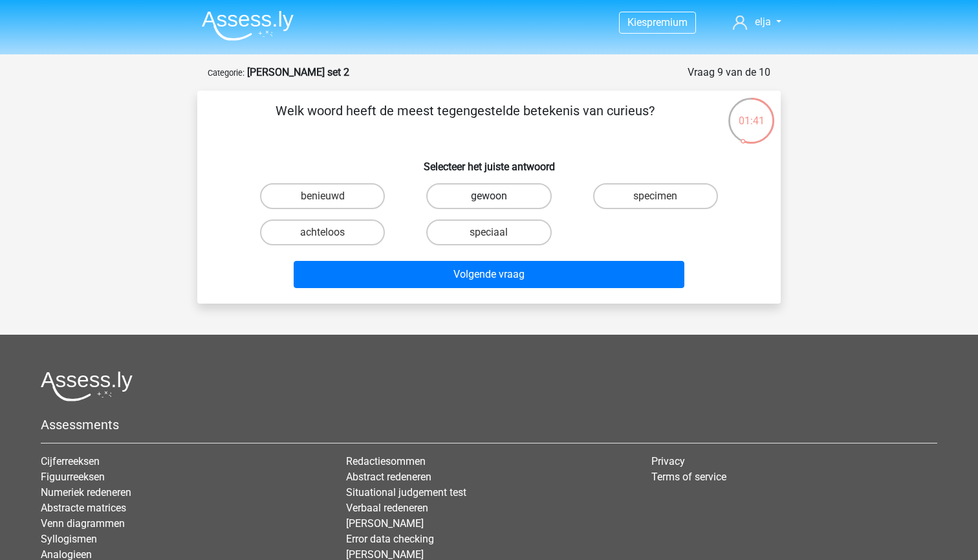
click at [450, 201] on label "gewoon" at bounding box center [488, 196] width 125 height 26
click at [489, 201] on input "gewoon" at bounding box center [493, 200] width 8 height 8
radio input "true"
click at [456, 258] on div "Volgende vraag" at bounding box center [489, 271] width 542 height 43
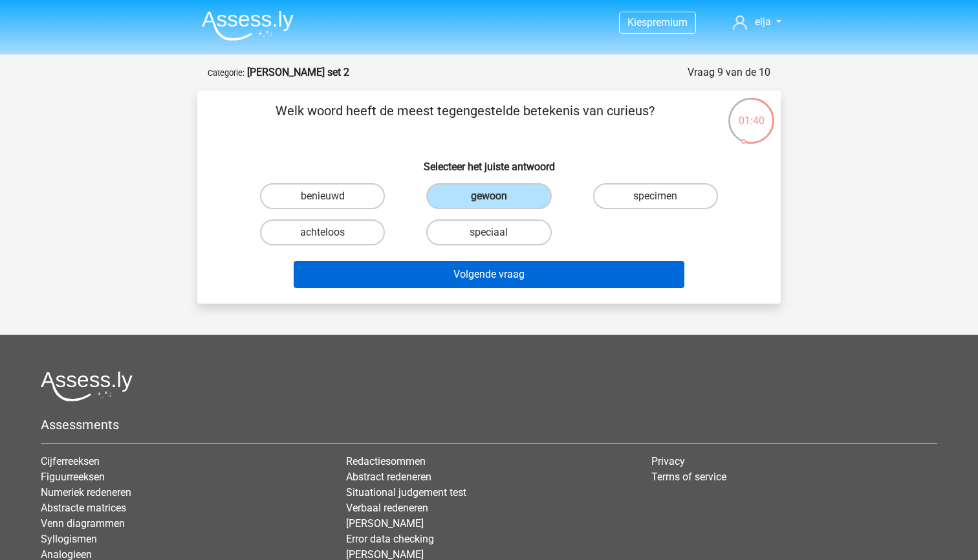
click at [454, 271] on button "Volgende vraag" at bounding box center [489, 274] width 391 height 27
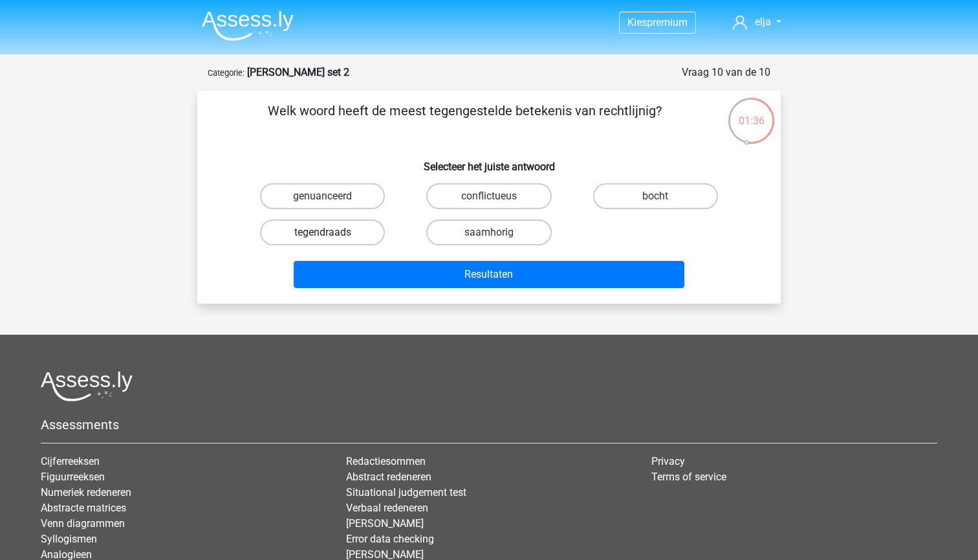
click at [352, 231] on label "tegendraads" at bounding box center [322, 232] width 125 height 26
click at [331, 232] on input "tegendraads" at bounding box center [327, 236] width 8 height 8
radio input "true"
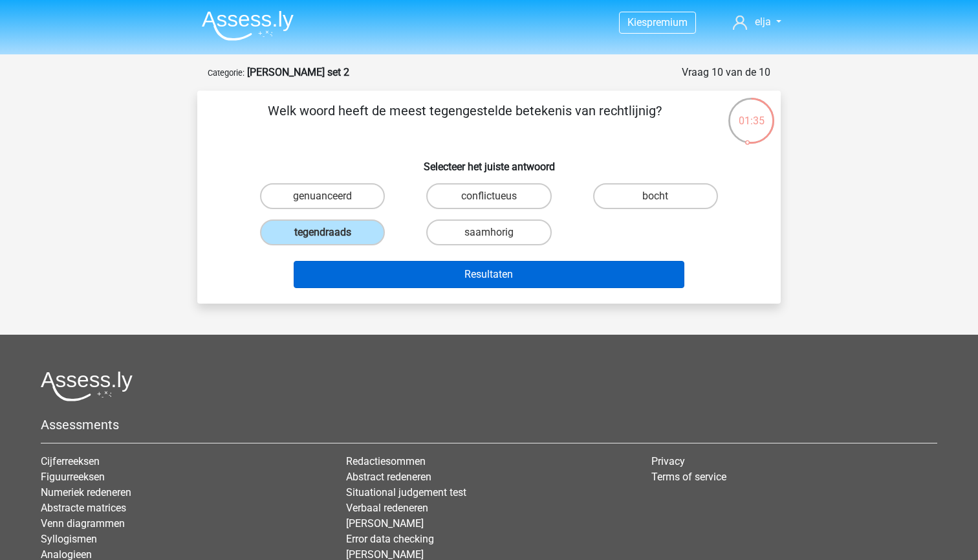
click at [367, 278] on button "Resultaten" at bounding box center [489, 274] width 391 height 27
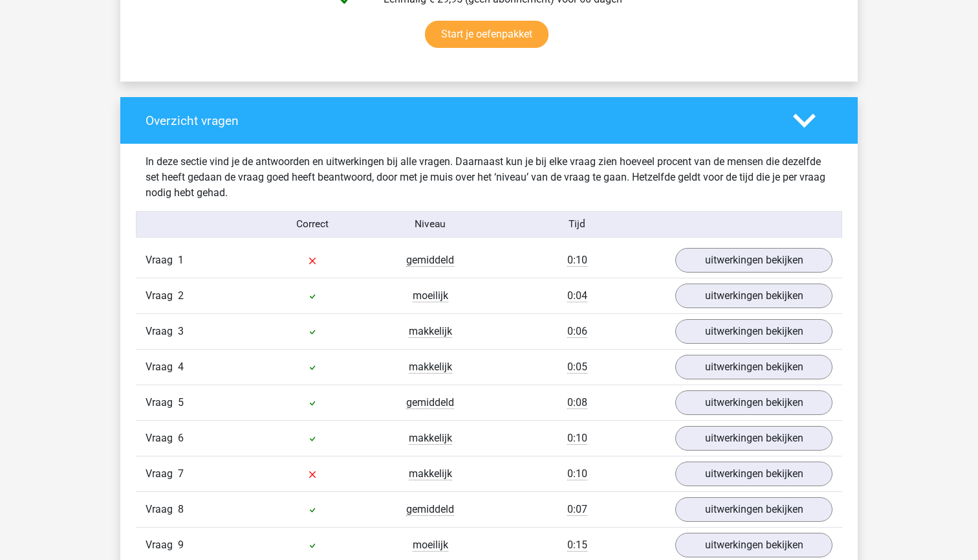
scroll to position [877, 0]
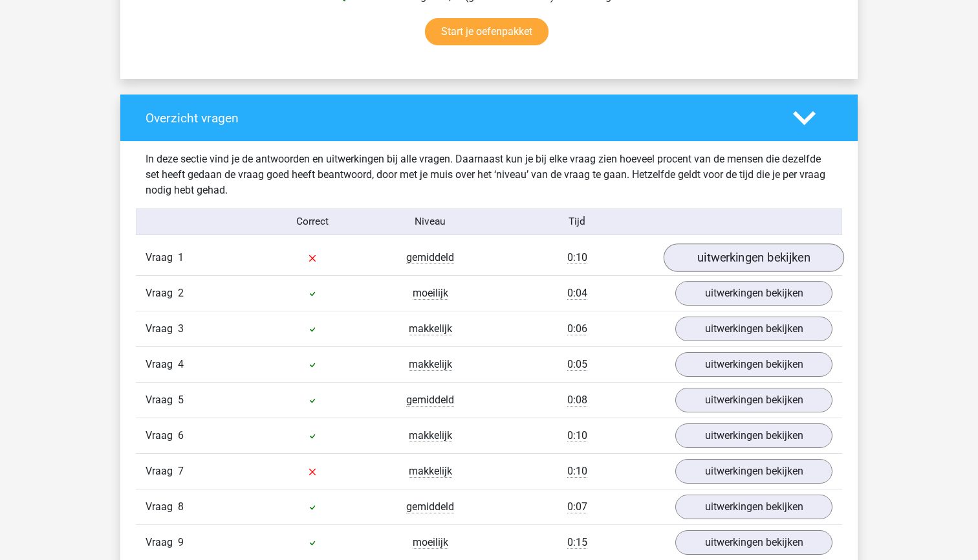
click at [730, 263] on link "uitwerkingen bekijken" at bounding box center [754, 258] width 180 height 28
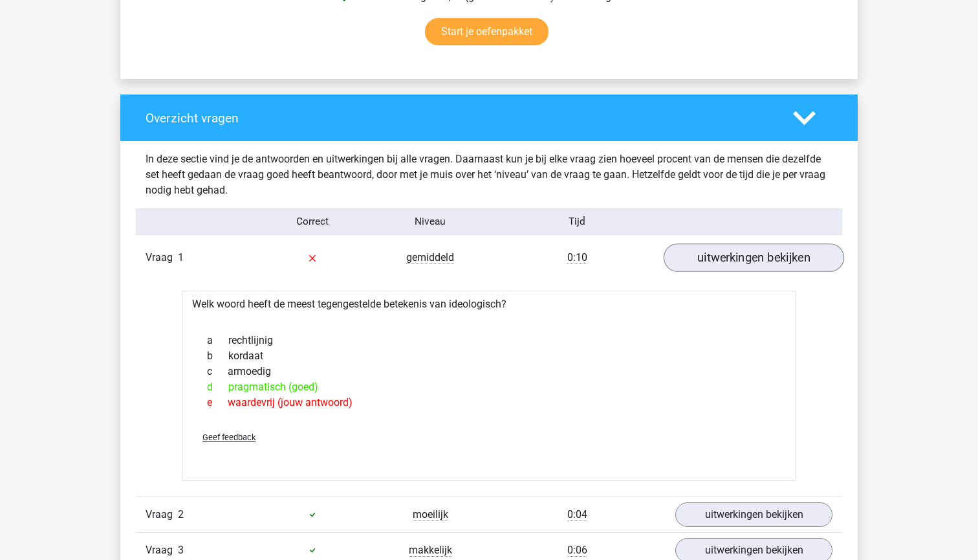
click at [737, 258] on link "uitwerkingen bekijken" at bounding box center [754, 258] width 180 height 28
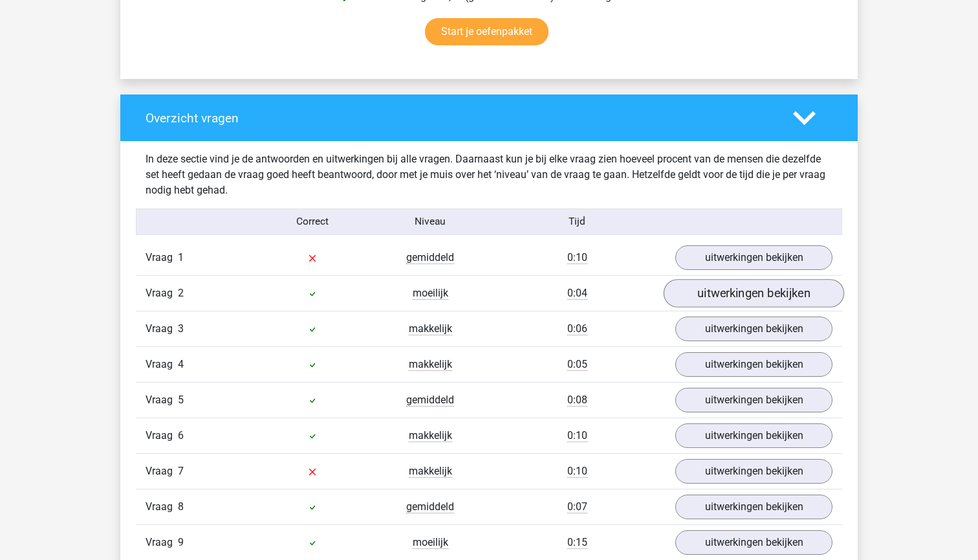
click at [739, 288] on link "uitwerkingen bekijken" at bounding box center [754, 293] width 180 height 28
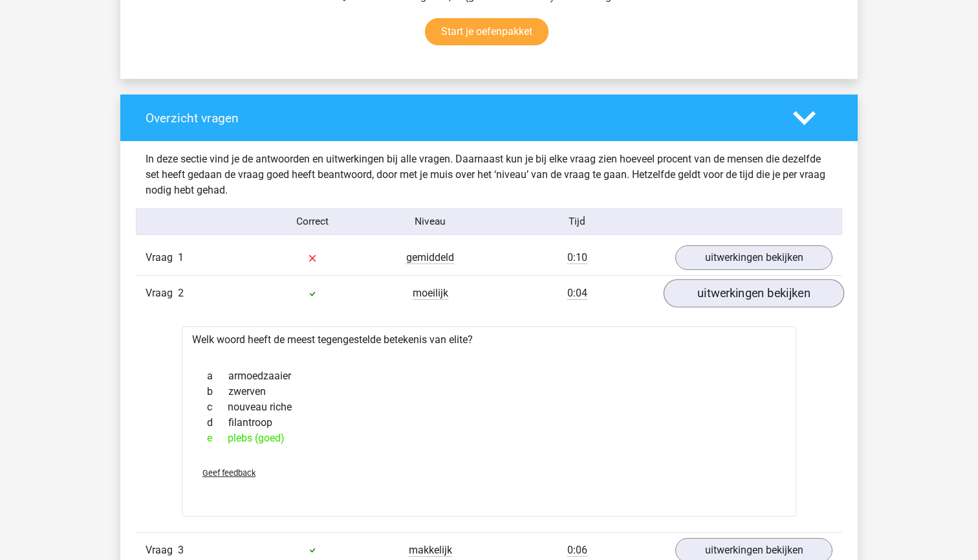
click at [737, 294] on link "uitwerkingen bekijken" at bounding box center [754, 293] width 180 height 28
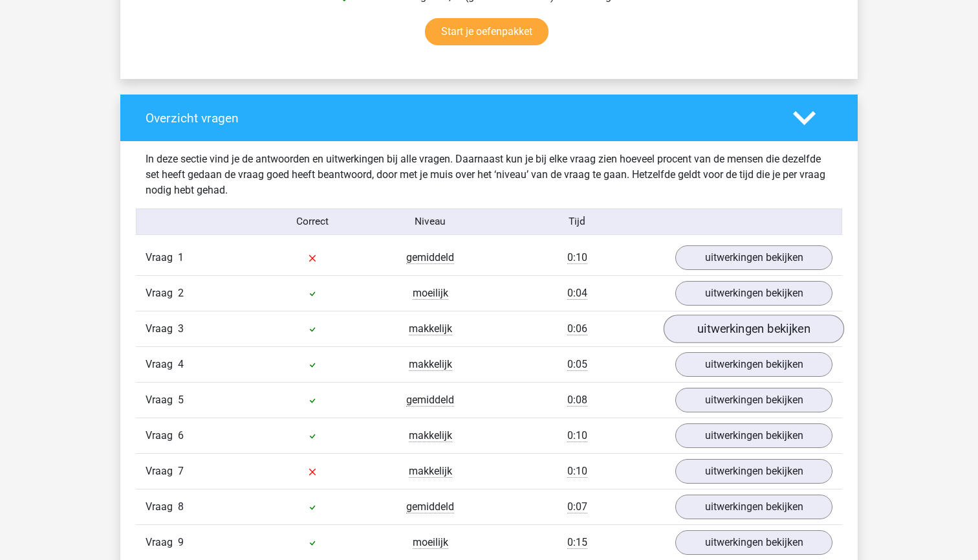
click at [730, 324] on link "uitwerkingen bekijken" at bounding box center [754, 329] width 180 height 28
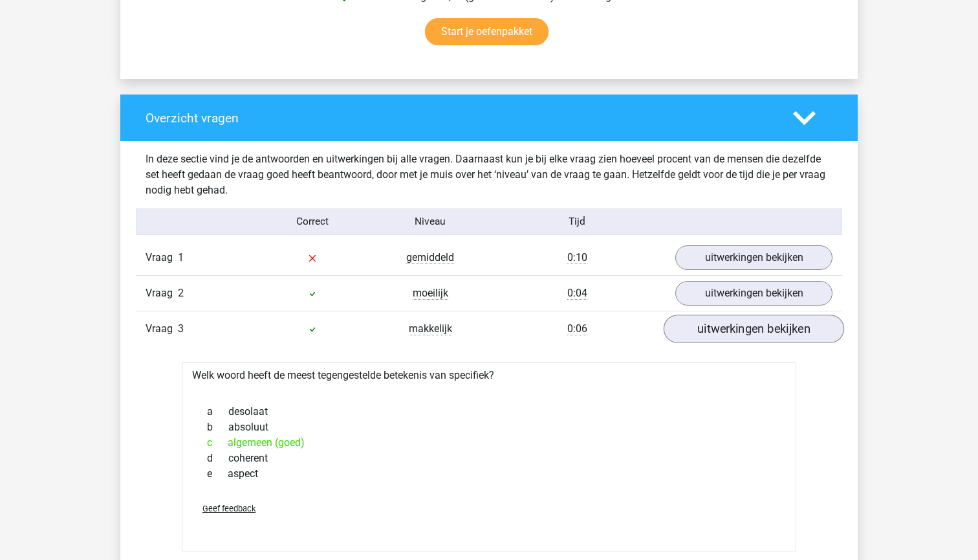
click at [730, 324] on link "uitwerkingen bekijken" at bounding box center [754, 329] width 180 height 28
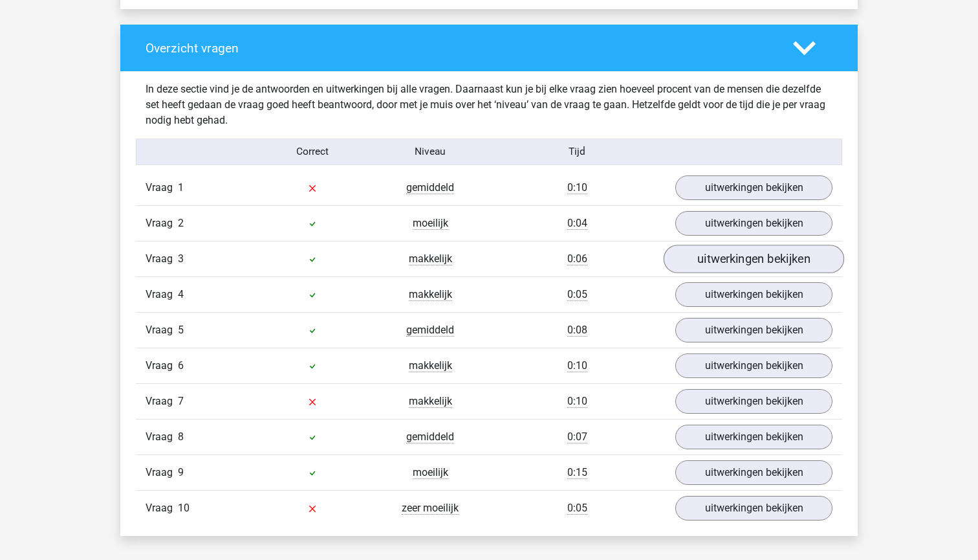
scroll to position [951, 0]
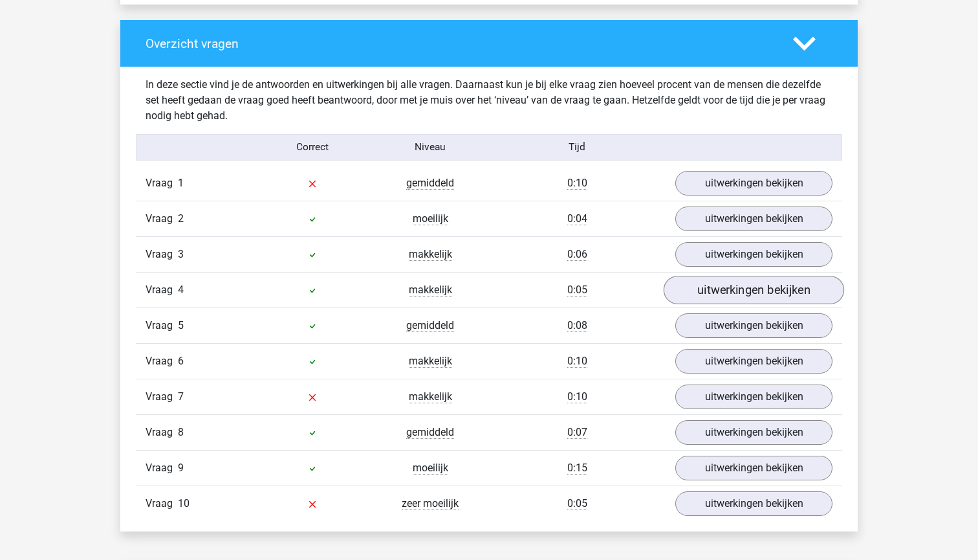
click at [725, 284] on link "uitwerkingen bekijken" at bounding box center [754, 290] width 180 height 28
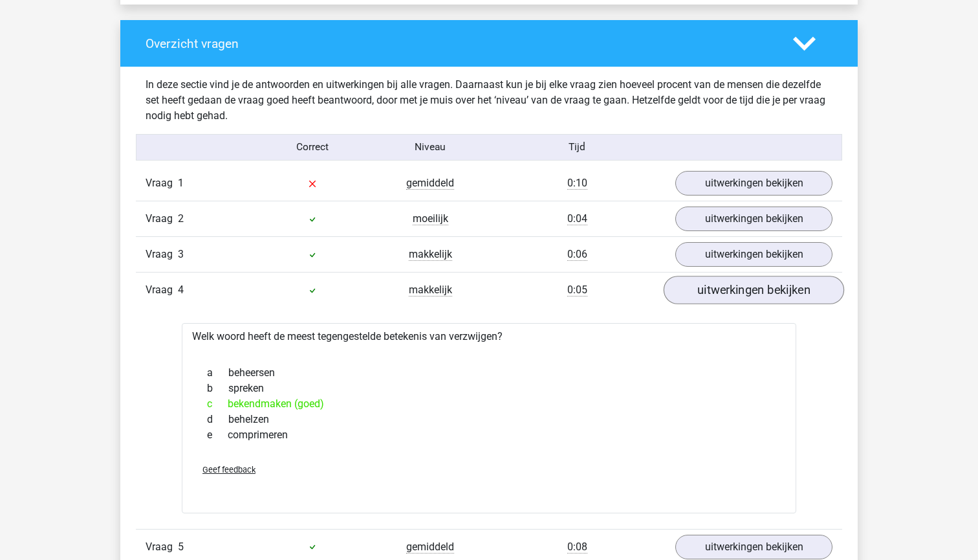
click at [725, 284] on link "uitwerkingen bekijken" at bounding box center [754, 290] width 180 height 28
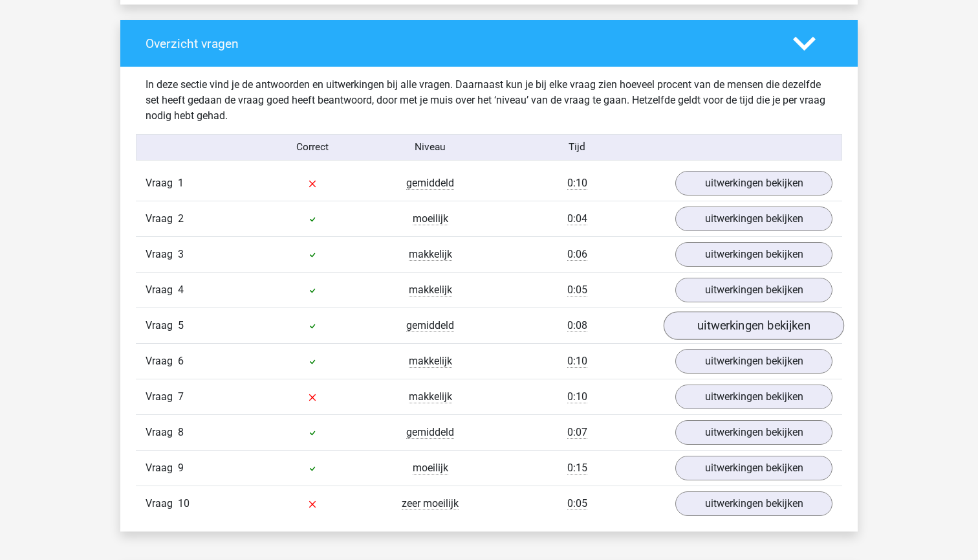
click at [727, 325] on link "uitwerkingen bekijken" at bounding box center [754, 326] width 180 height 28
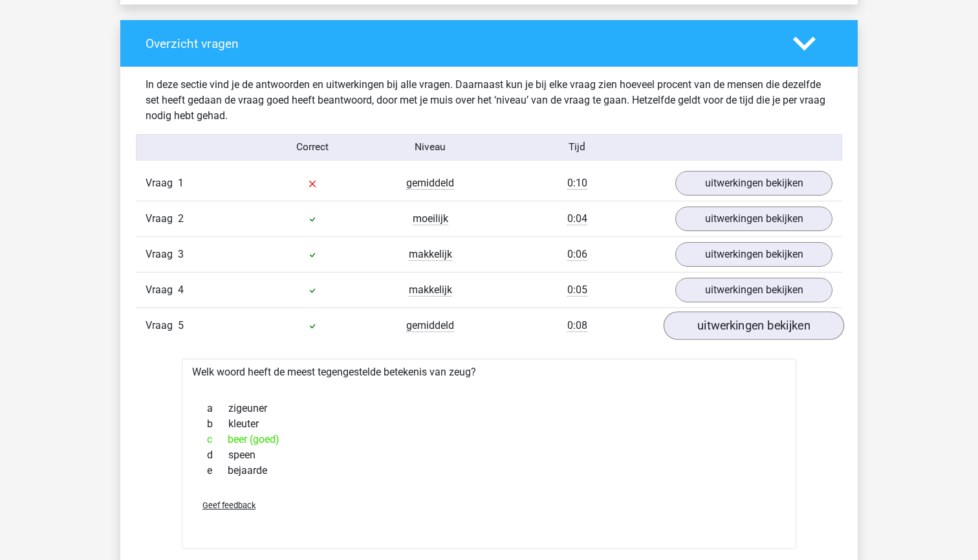
click at [727, 325] on link "uitwerkingen bekijken" at bounding box center [754, 326] width 180 height 28
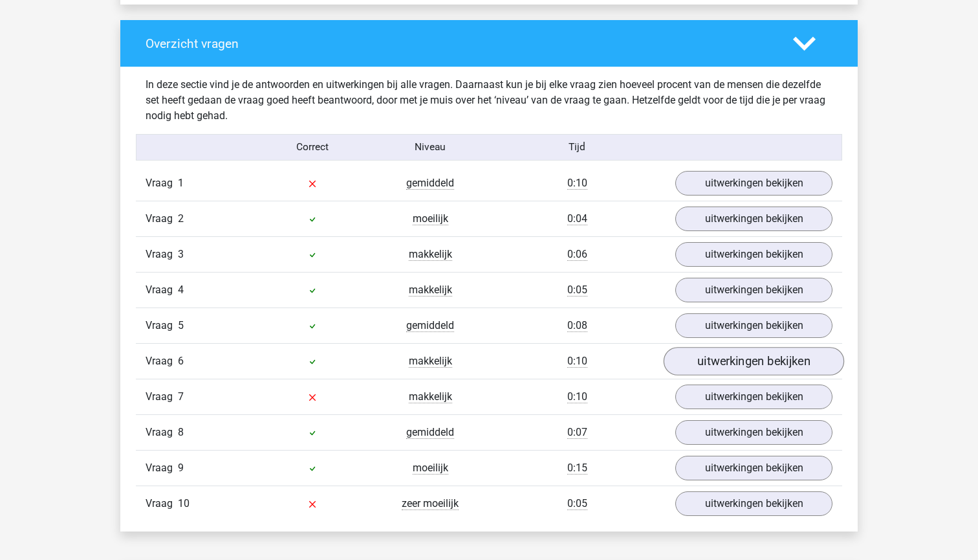
click at [728, 359] on link "uitwerkingen bekijken" at bounding box center [754, 361] width 180 height 28
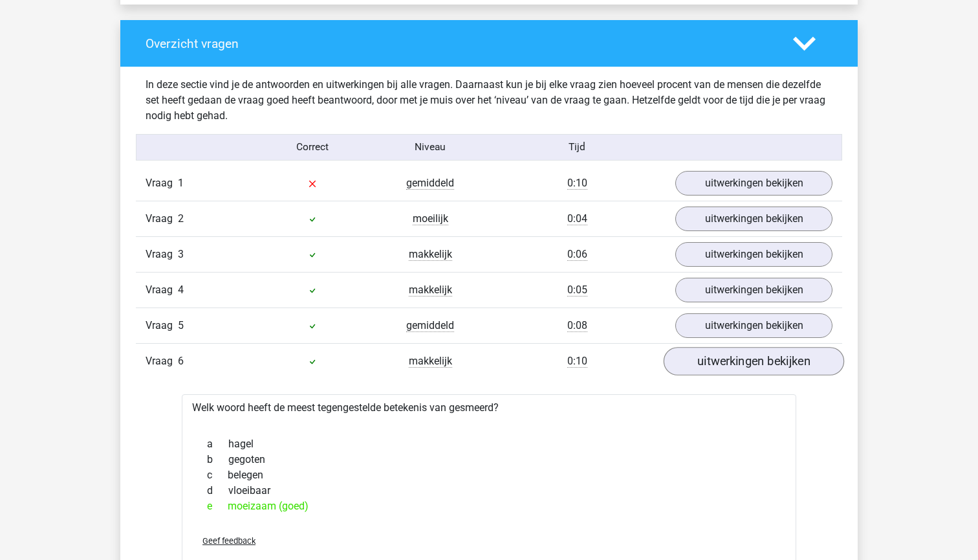
click at [728, 359] on link "uitwerkingen bekijken" at bounding box center [754, 361] width 180 height 28
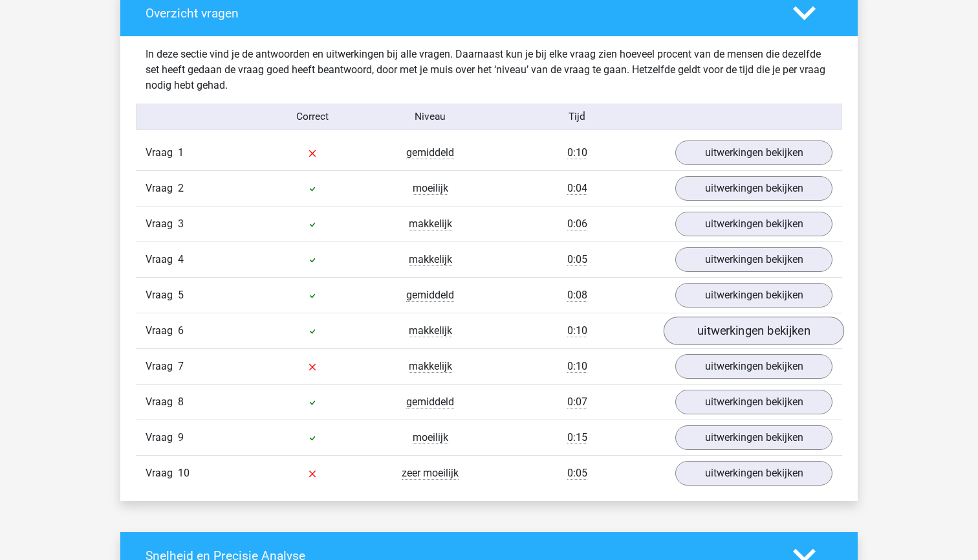
scroll to position [987, 0]
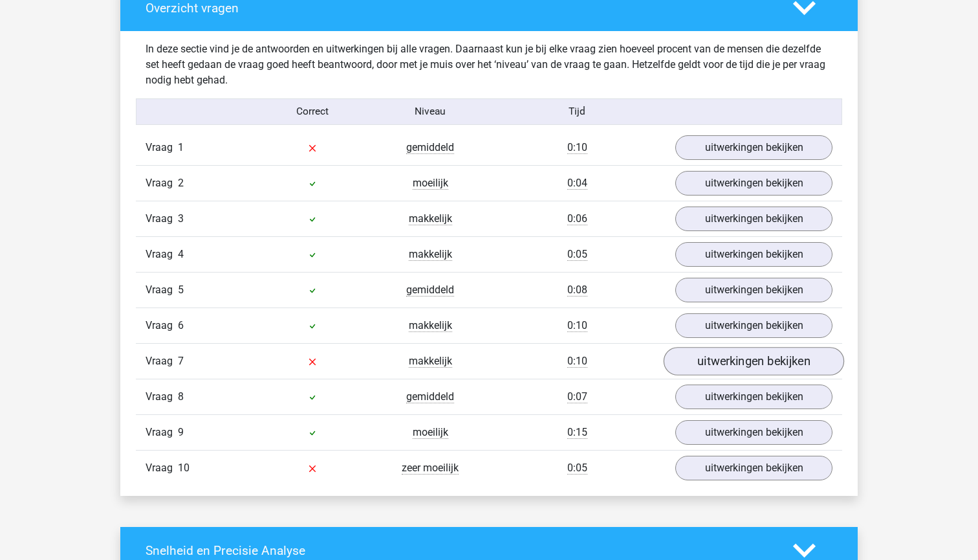
click at [728, 359] on link "uitwerkingen bekijken" at bounding box center [754, 361] width 180 height 28
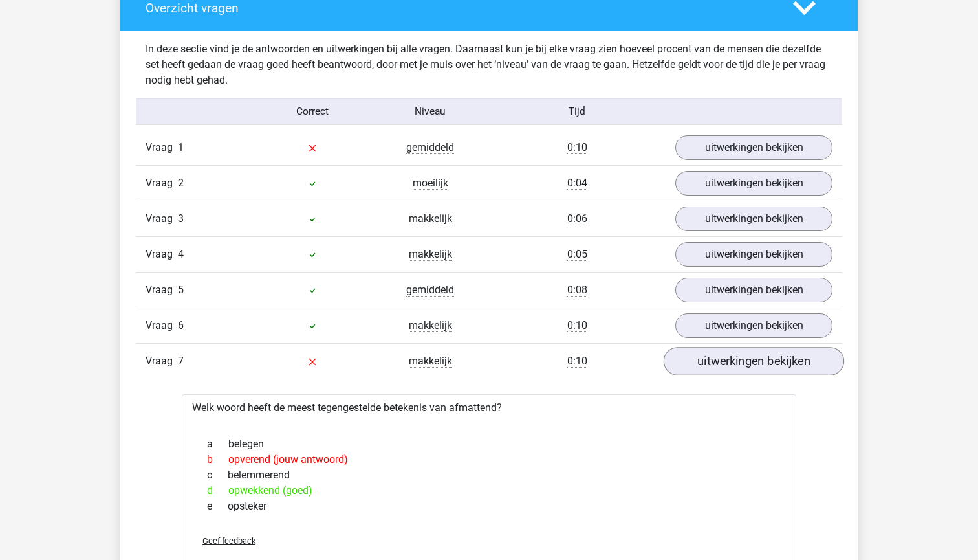
click at [728, 359] on link "uitwerkingen bekijken" at bounding box center [754, 361] width 180 height 28
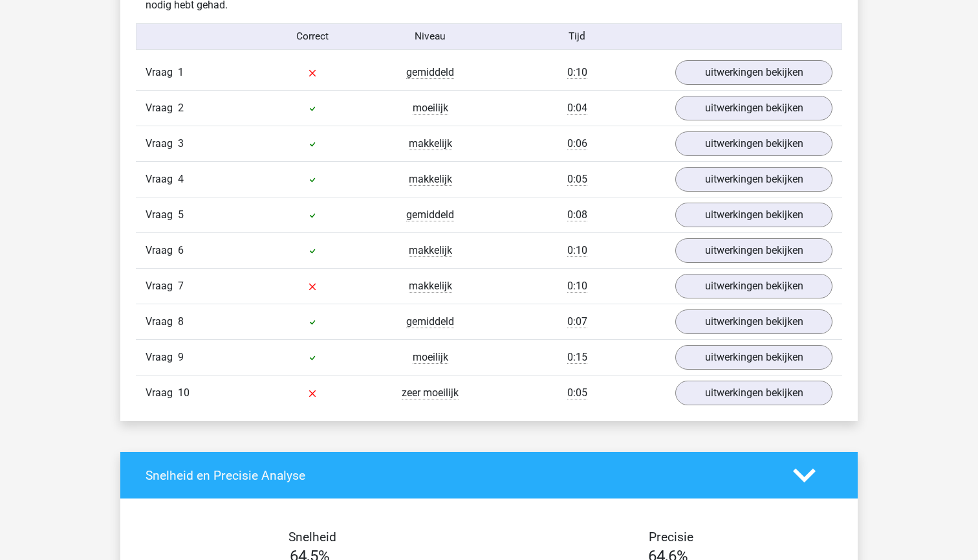
scroll to position [1064, 0]
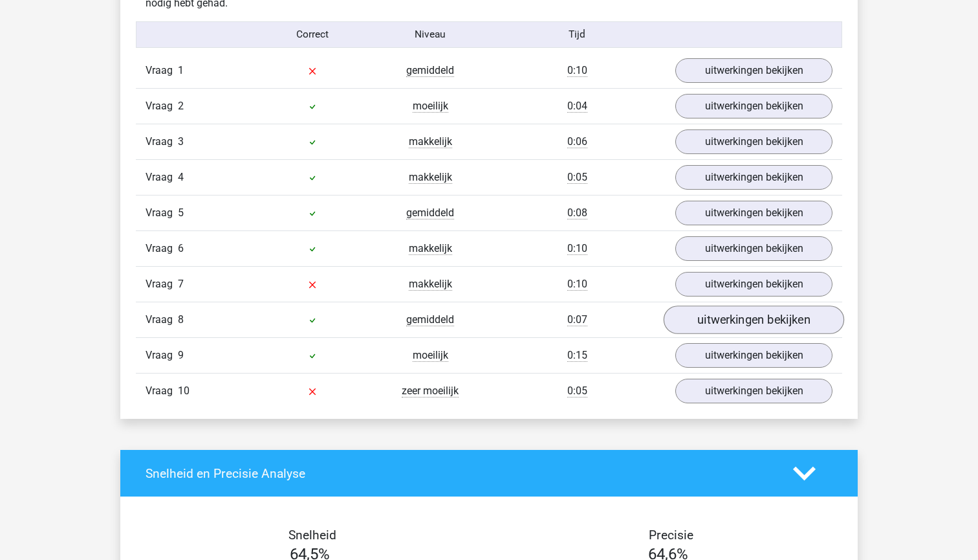
click at [723, 318] on link "uitwerkingen bekijken" at bounding box center [754, 320] width 180 height 28
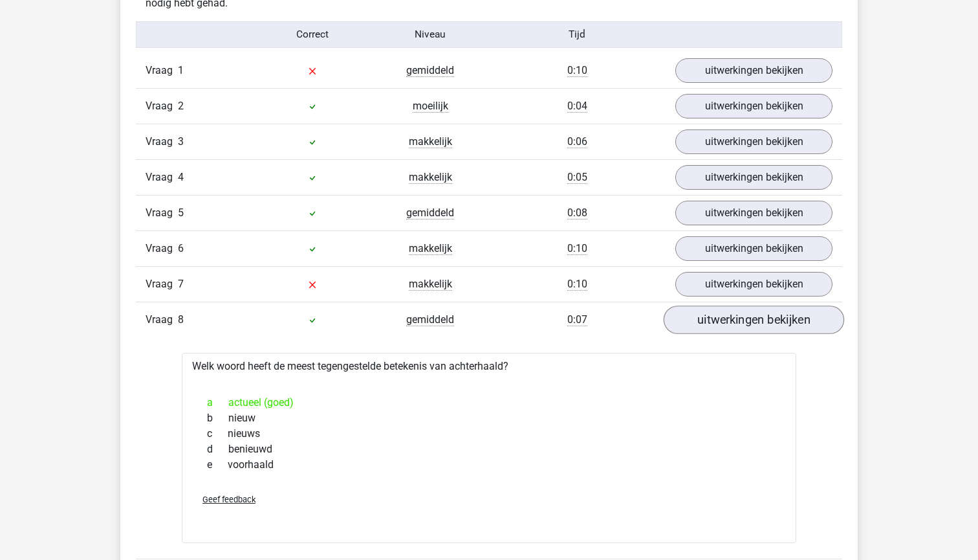
click at [723, 319] on link "uitwerkingen bekijken" at bounding box center [754, 320] width 180 height 28
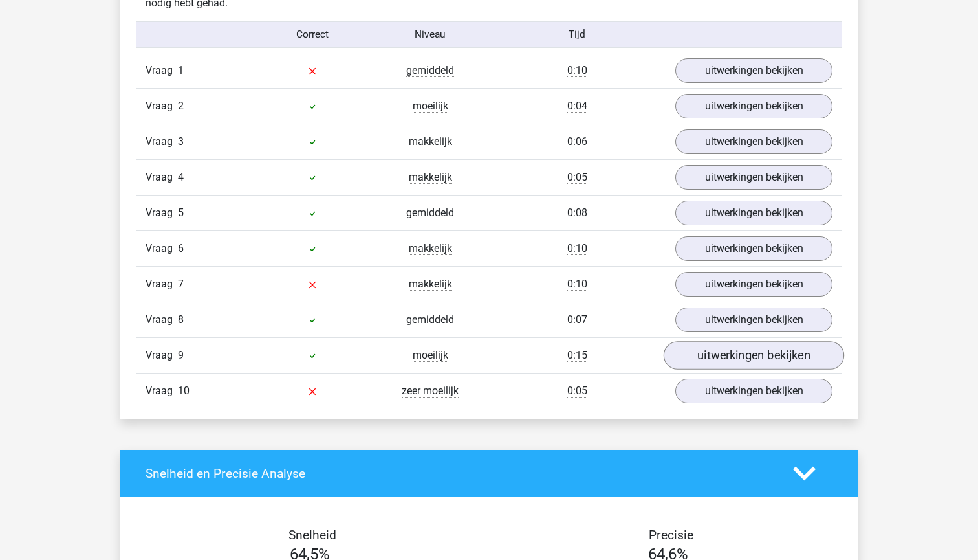
click at [721, 351] on link "uitwerkingen bekijken" at bounding box center [754, 356] width 180 height 28
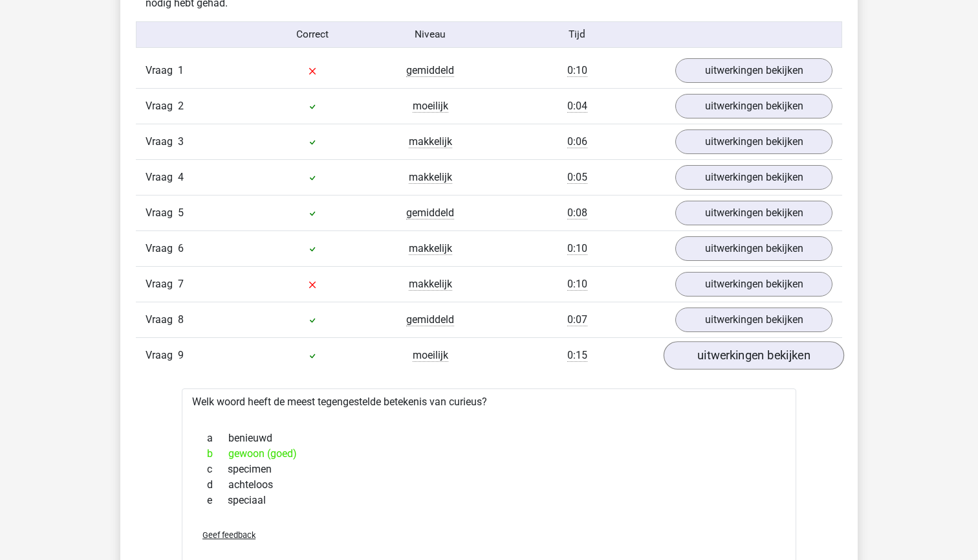
click at [721, 350] on link "uitwerkingen bekijken" at bounding box center [754, 356] width 180 height 28
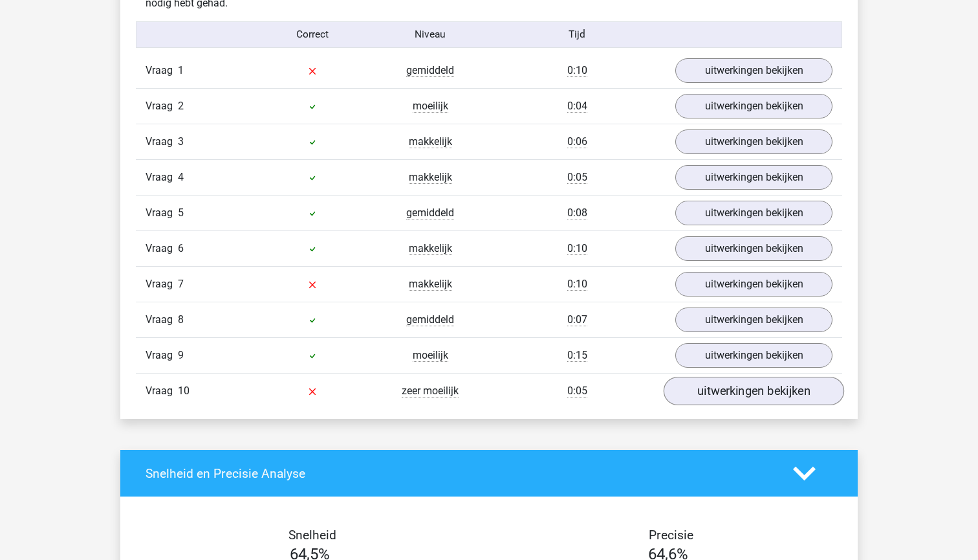
click at [717, 391] on link "uitwerkingen bekijken" at bounding box center [754, 391] width 180 height 28
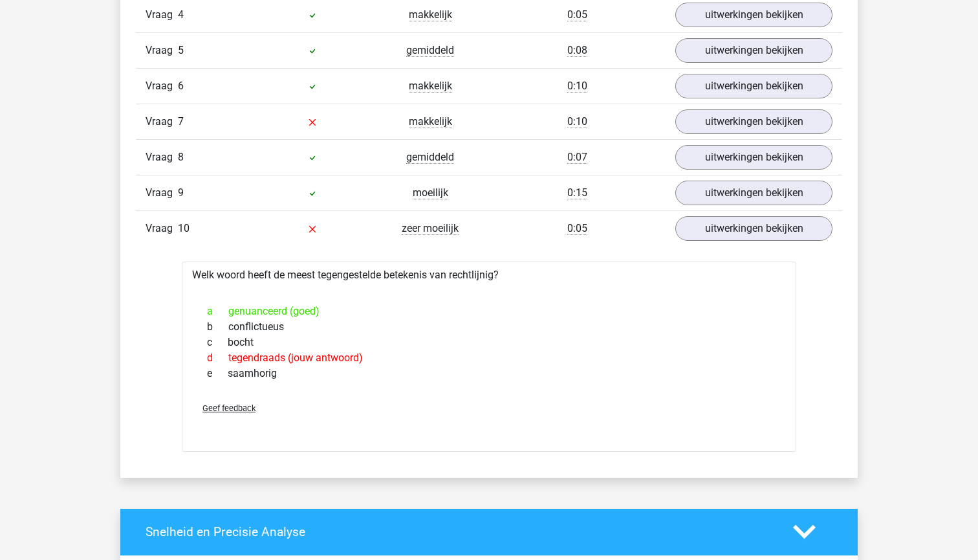
scroll to position [748, 0]
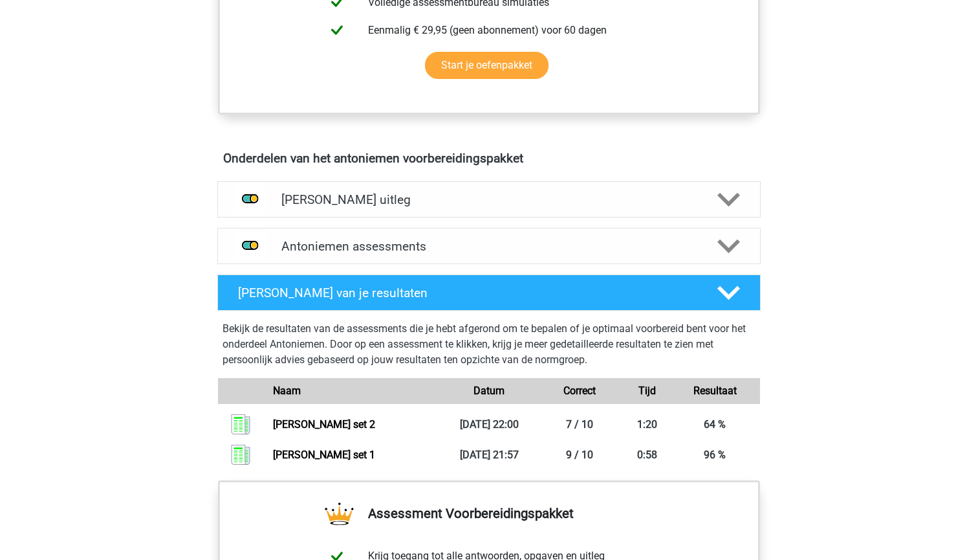
scroll to position [620, 0]
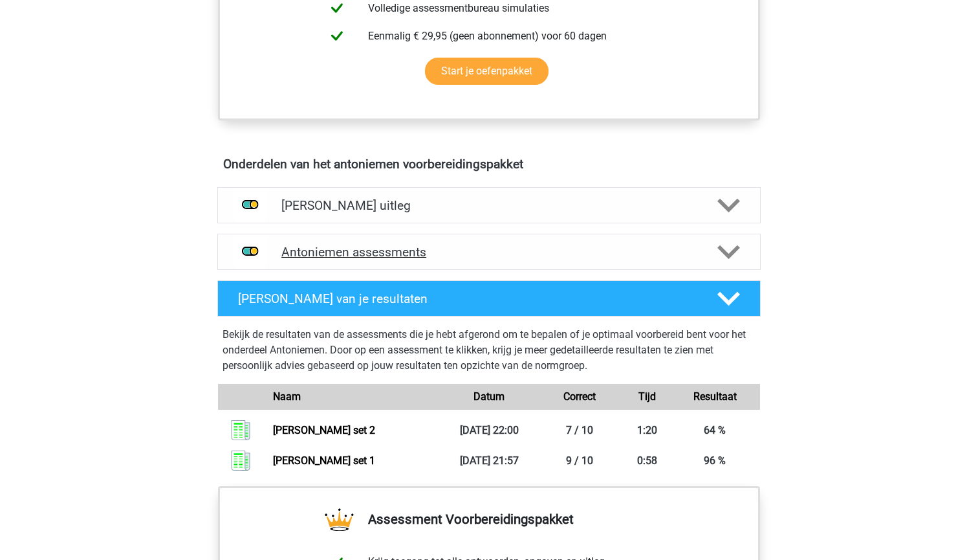
click at [616, 252] on h4 "Antoniemen assessments" at bounding box center [488, 252] width 415 height 15
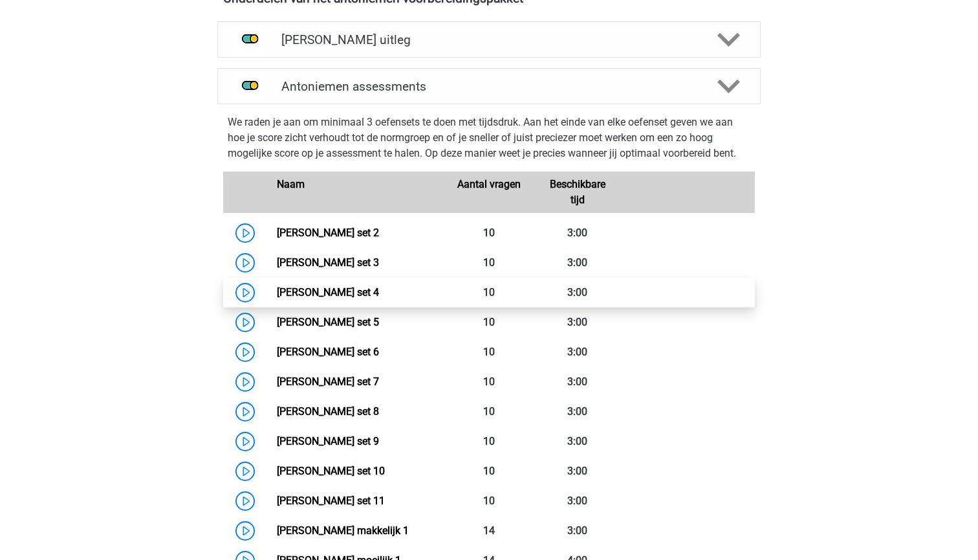
scroll to position [787, 0]
click at [360, 295] on link "[PERSON_NAME] set 4" at bounding box center [328, 291] width 102 height 12
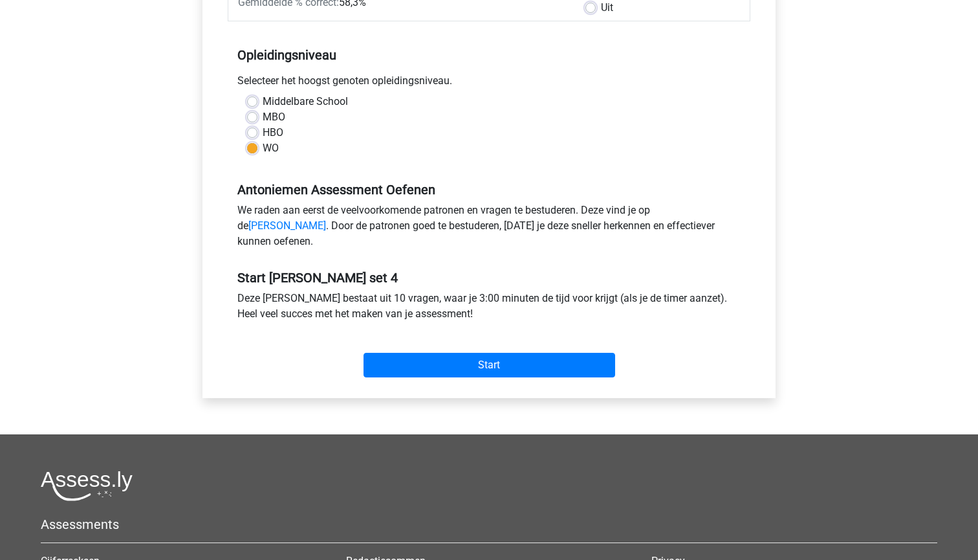
scroll to position [236, 0]
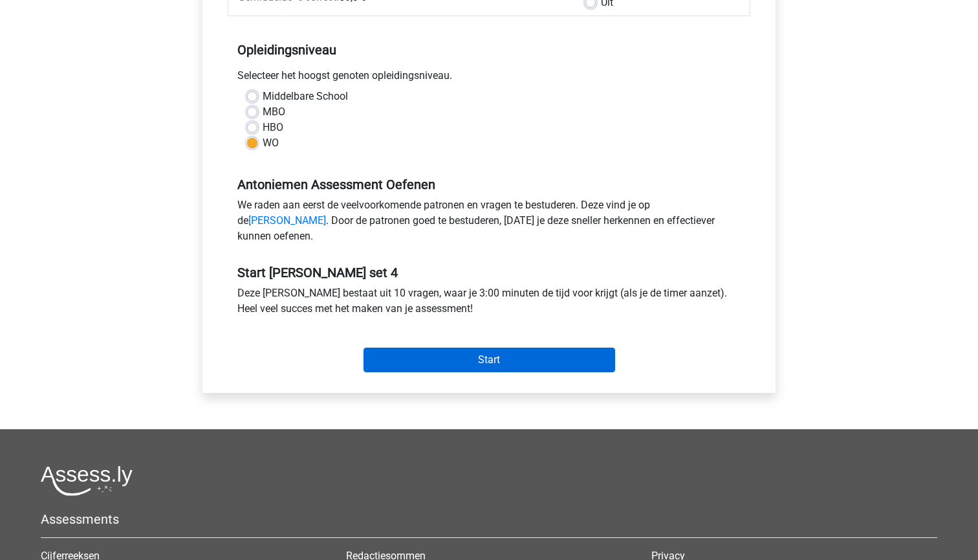
click at [428, 371] on input "Start" at bounding box center [490, 359] width 252 height 25
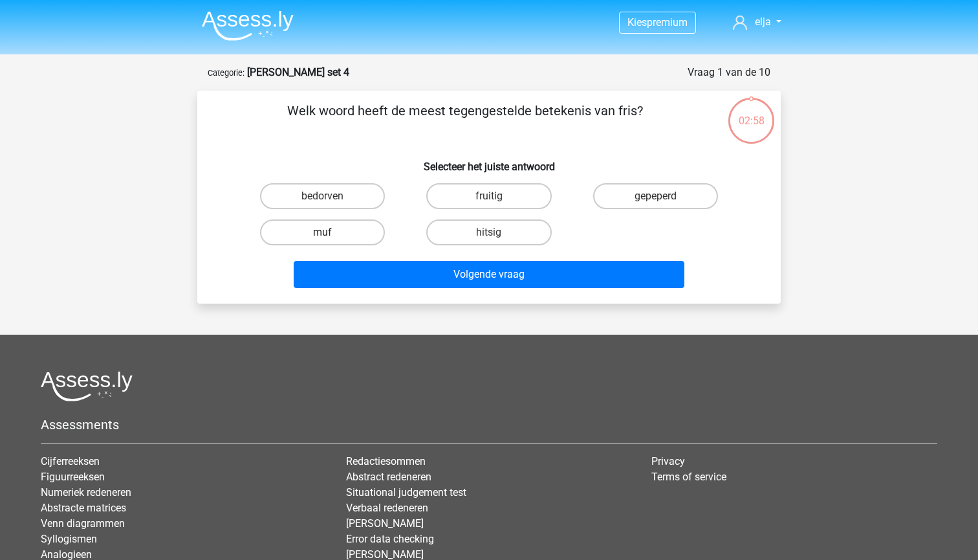
click at [361, 234] on label "muf" at bounding box center [322, 232] width 125 height 26
click at [331, 234] on input "muf" at bounding box center [327, 236] width 8 height 8
radio input "true"
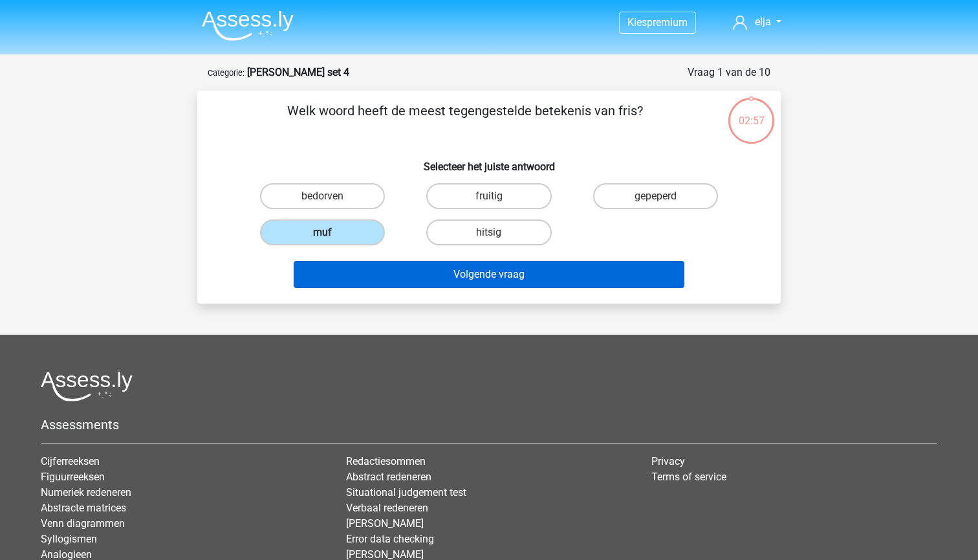
click at [380, 276] on button "Volgende vraag" at bounding box center [489, 274] width 391 height 27
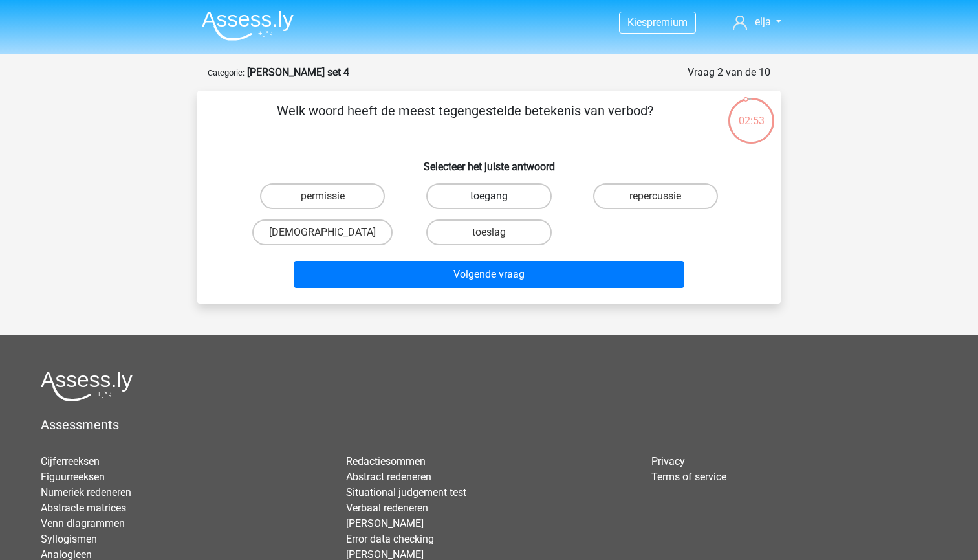
click at [479, 197] on label "toegang" at bounding box center [488, 196] width 125 height 26
click at [489, 197] on input "toegang" at bounding box center [493, 200] width 8 height 8
radio input "true"
click at [345, 206] on label "permissie" at bounding box center [322, 196] width 125 height 26
click at [331, 204] on input "permissie" at bounding box center [327, 200] width 8 height 8
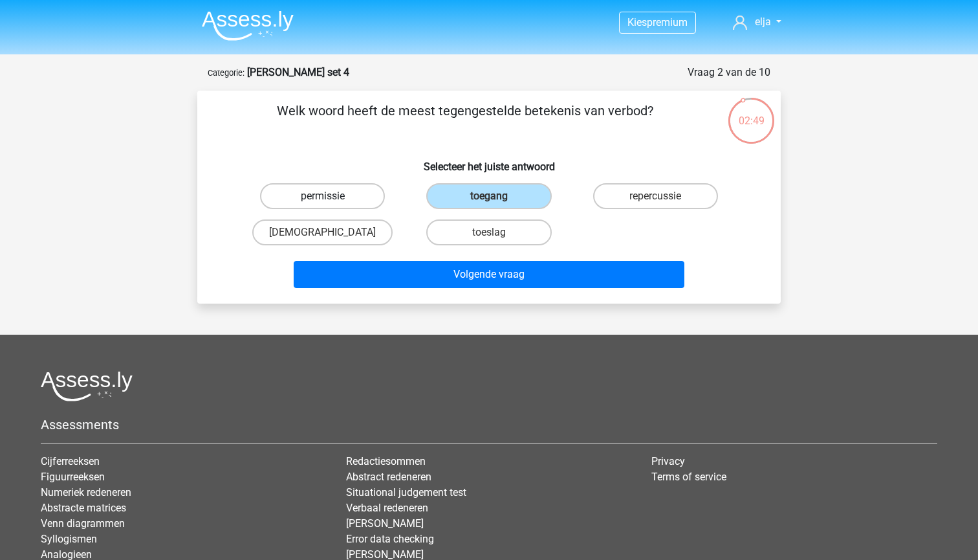
radio input "true"
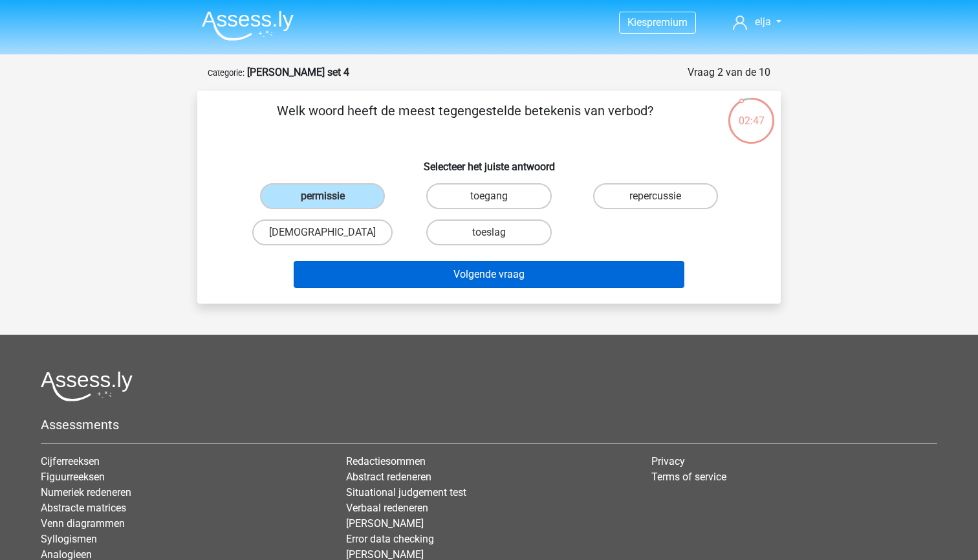
click at [367, 272] on button "Volgende vraag" at bounding box center [489, 274] width 391 height 27
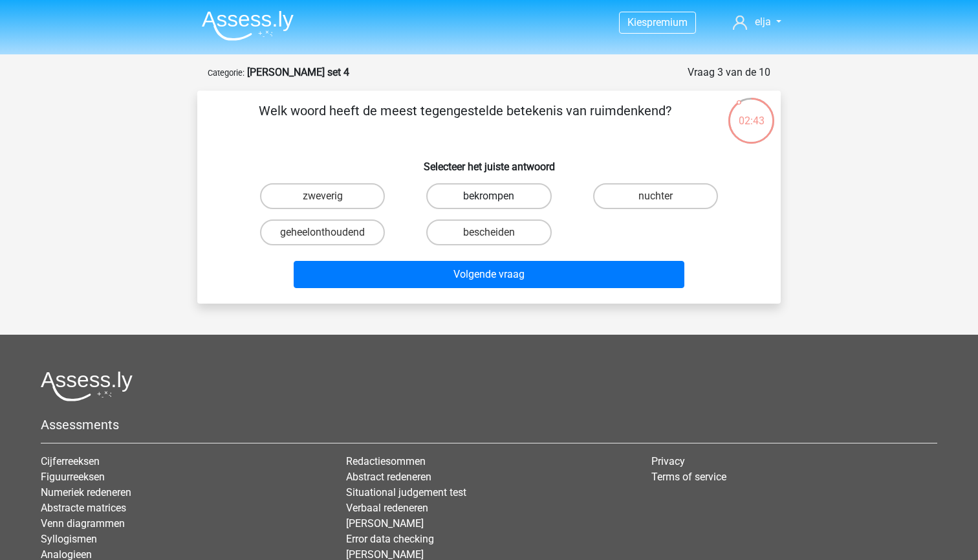
click at [453, 204] on label "bekrompen" at bounding box center [488, 196] width 125 height 26
click at [489, 204] on input "bekrompen" at bounding box center [493, 200] width 8 height 8
radio input "true"
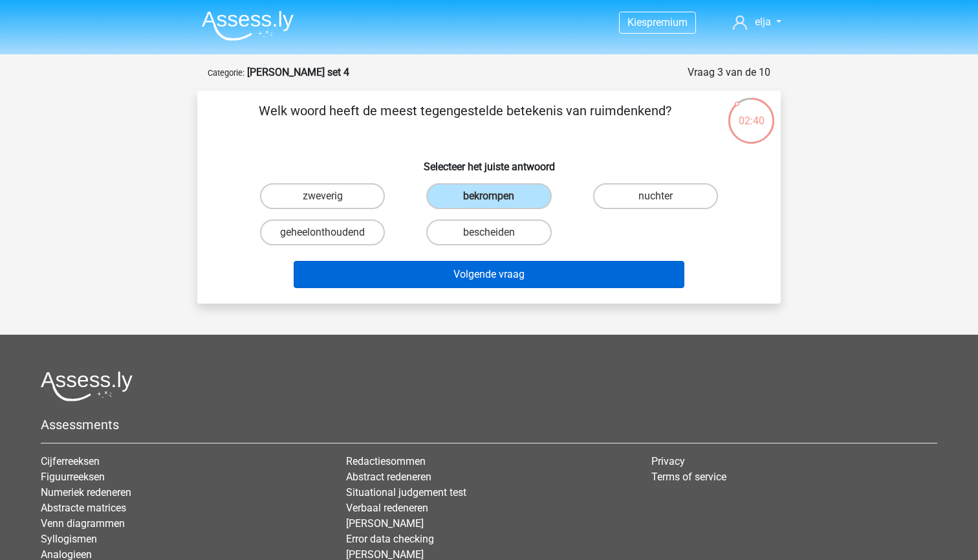
click at [436, 271] on button "Volgende vraag" at bounding box center [489, 274] width 391 height 27
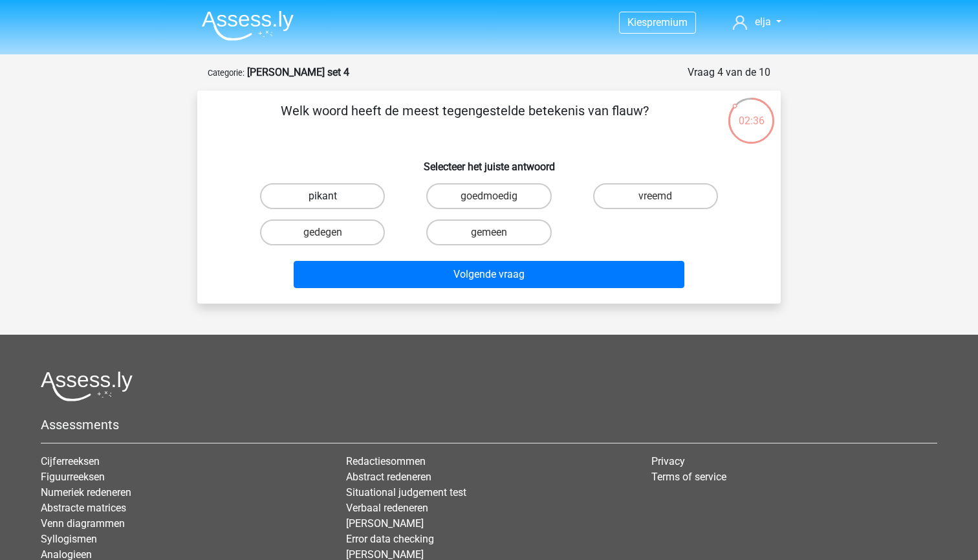
click at [358, 191] on label "pikant" at bounding box center [322, 196] width 125 height 26
click at [331, 196] on input "pikant" at bounding box center [327, 200] width 8 height 8
radio input "true"
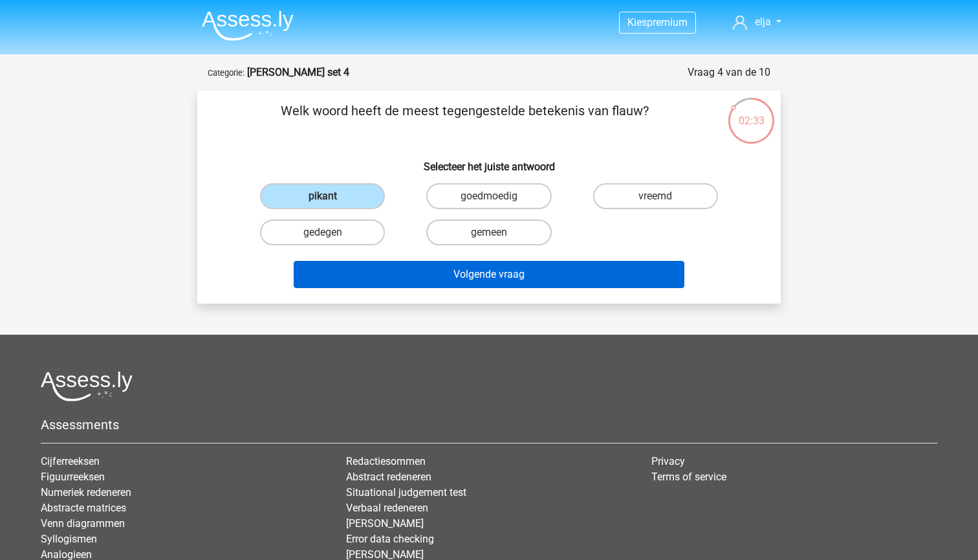
click at [393, 277] on button "Volgende vraag" at bounding box center [489, 274] width 391 height 27
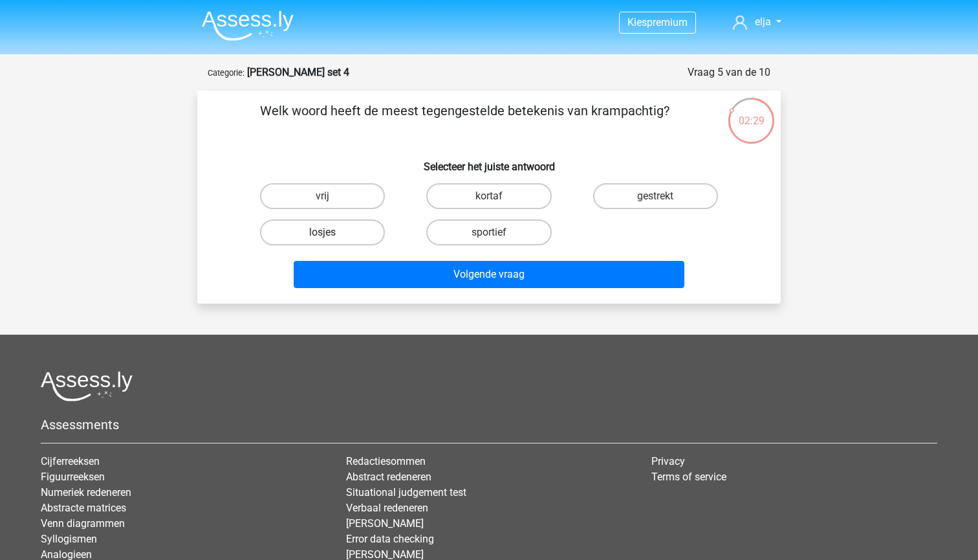
click at [343, 240] on label "losjes" at bounding box center [322, 232] width 125 height 26
click at [331, 240] on input "losjes" at bounding box center [327, 236] width 8 height 8
radio input "true"
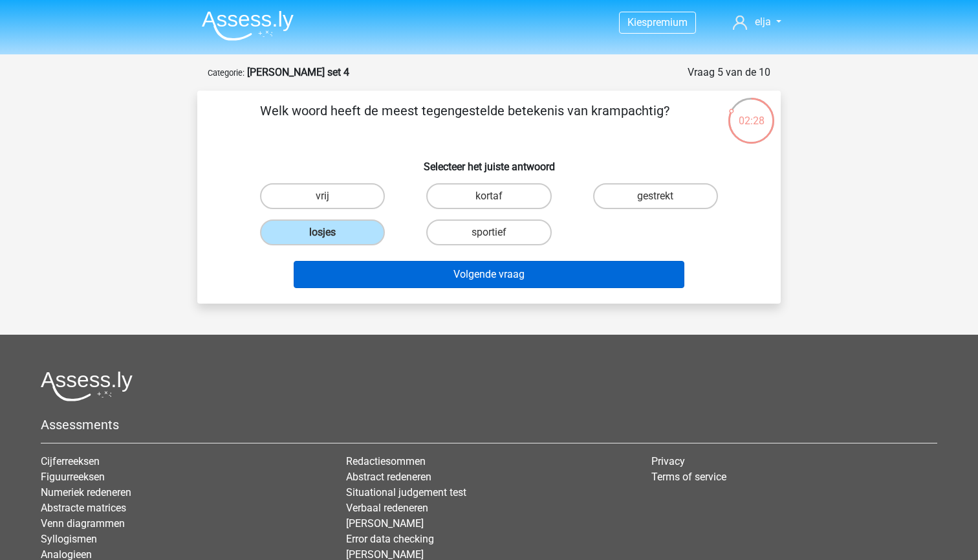
click at [358, 278] on button "Volgende vraag" at bounding box center [489, 274] width 391 height 27
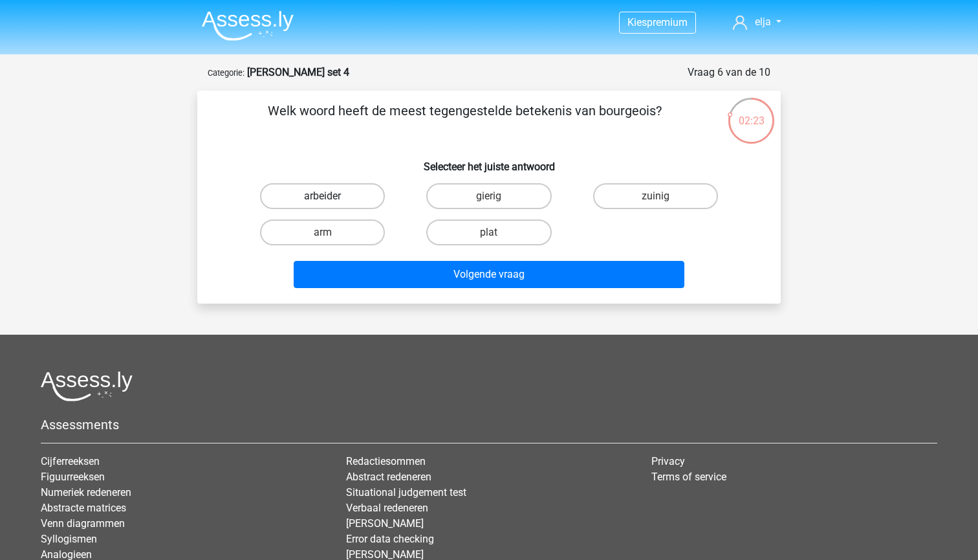
click at [359, 196] on label "arbeider" at bounding box center [322, 196] width 125 height 26
click at [331, 196] on input "arbeider" at bounding box center [327, 200] width 8 height 8
radio input "true"
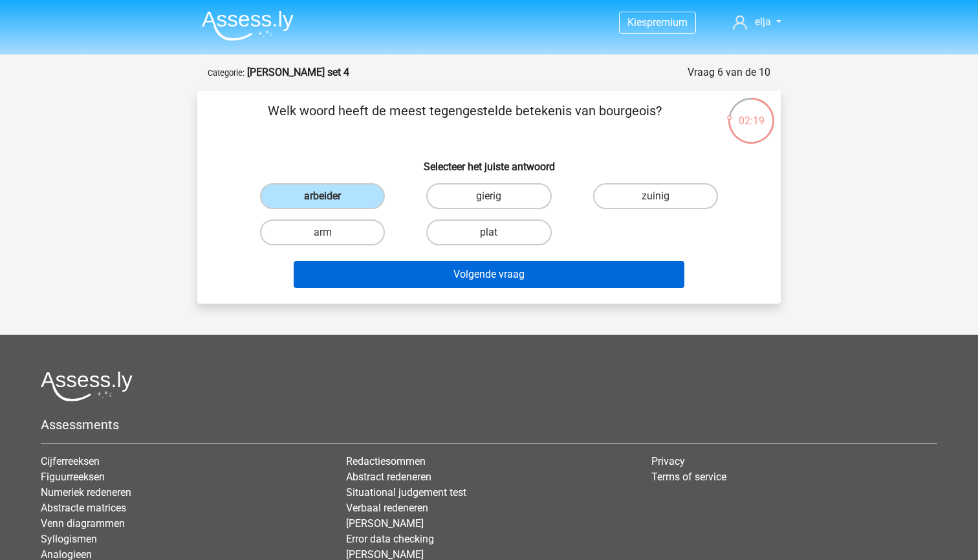
click at [395, 275] on button "Volgende vraag" at bounding box center [489, 274] width 391 height 27
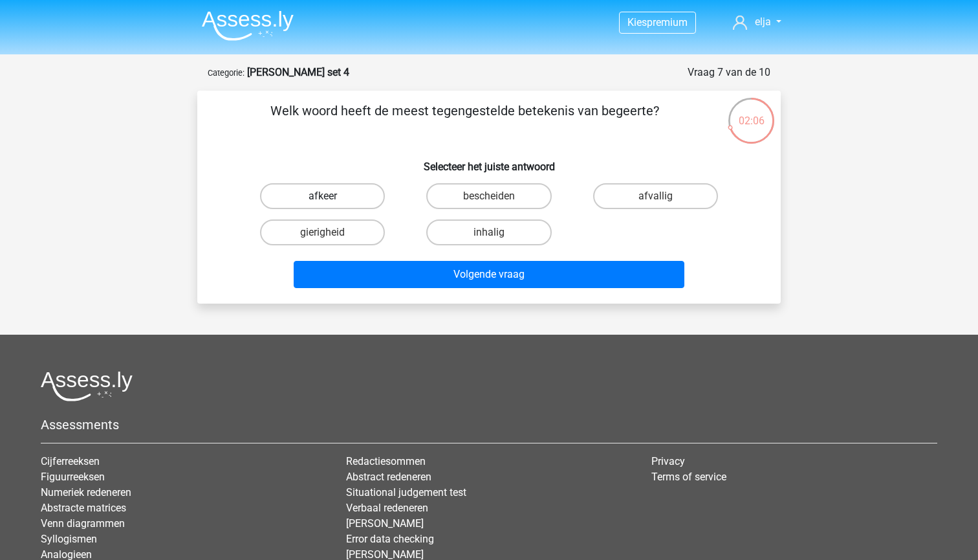
click at [354, 197] on label "afkeer" at bounding box center [322, 196] width 125 height 26
click at [331, 197] on input "afkeer" at bounding box center [327, 200] width 8 height 8
radio input "true"
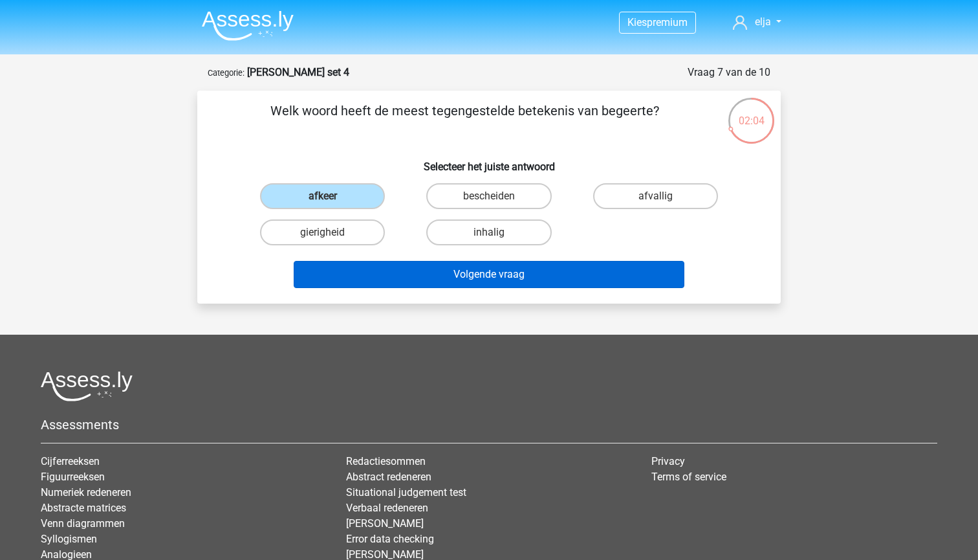
click at [382, 272] on button "Volgende vraag" at bounding box center [489, 274] width 391 height 27
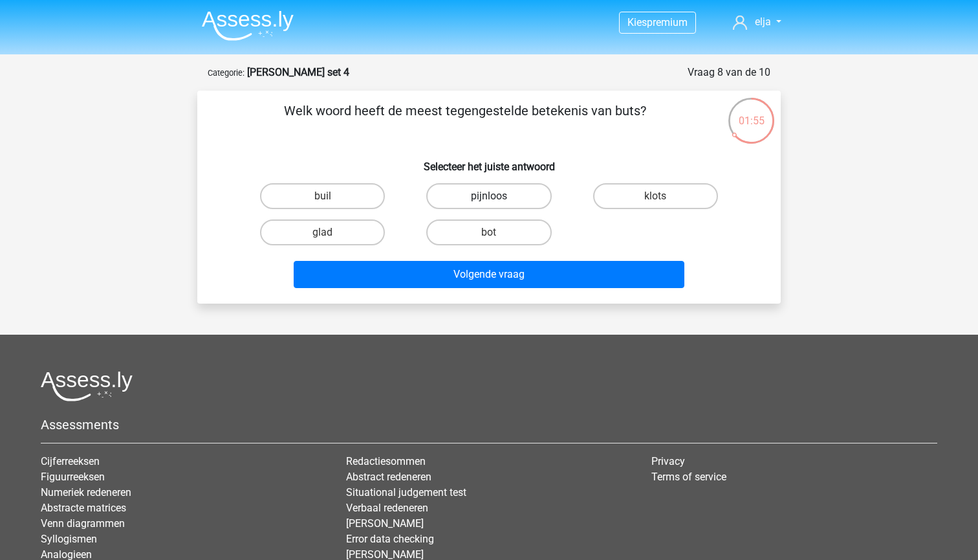
click at [452, 202] on label "pijnloos" at bounding box center [488, 196] width 125 height 26
click at [489, 202] on input "pijnloos" at bounding box center [493, 200] width 8 height 8
radio input "true"
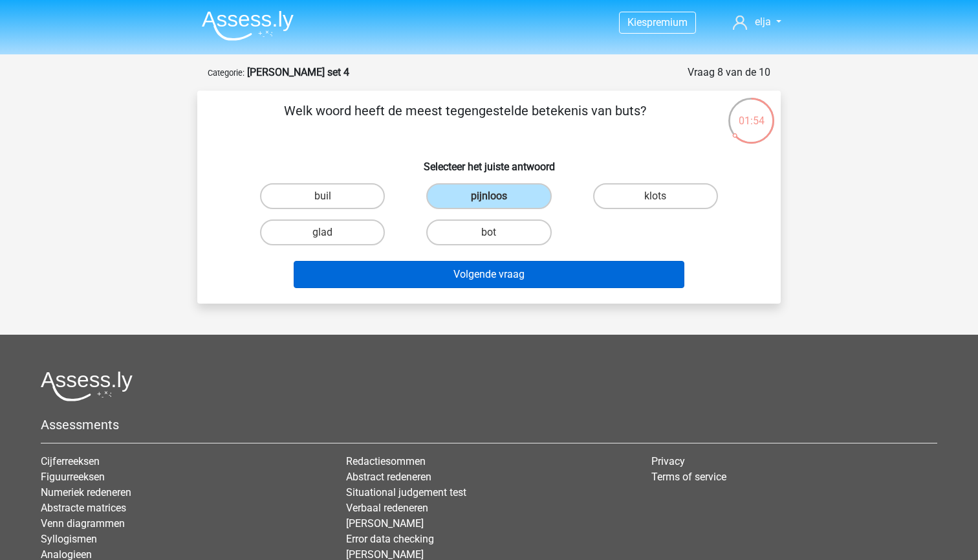
click at [453, 273] on button "Volgende vraag" at bounding box center [489, 274] width 391 height 27
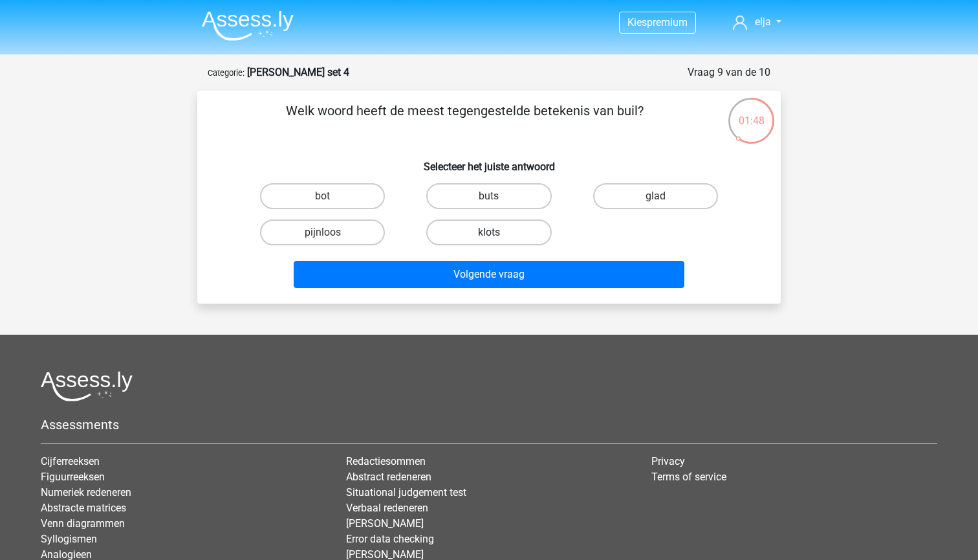
click at [488, 232] on label "klots" at bounding box center [488, 232] width 125 height 26
click at [489, 232] on input "klots" at bounding box center [493, 236] width 8 height 8
radio input "true"
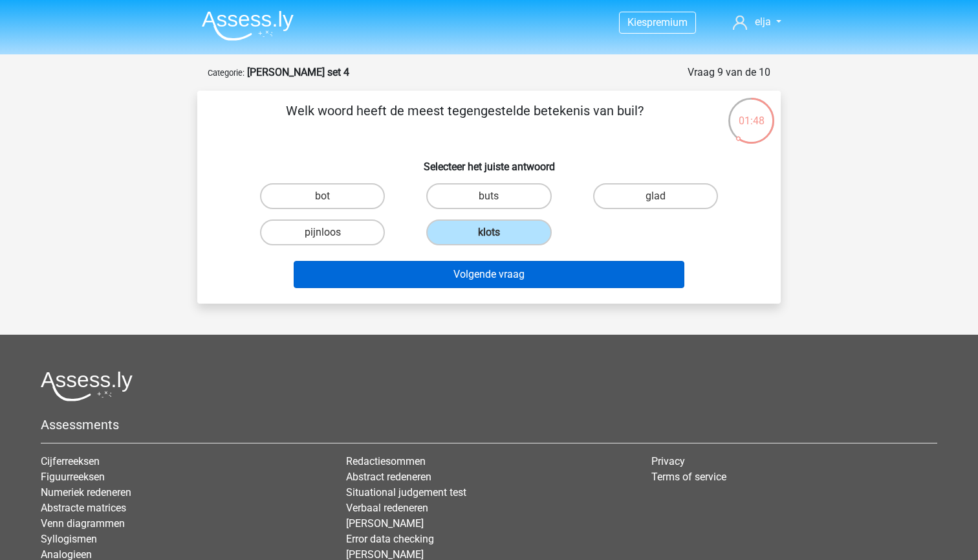
click at [490, 281] on button "Volgende vraag" at bounding box center [489, 274] width 391 height 27
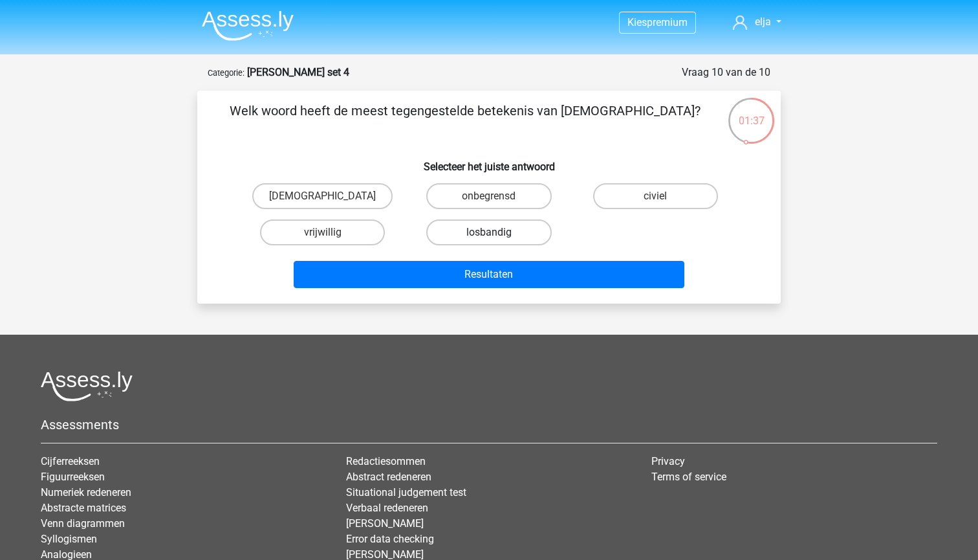
click at [439, 223] on label "losbandig" at bounding box center [488, 232] width 125 height 26
click at [489, 232] on input "losbandig" at bounding box center [493, 236] width 8 height 8
radio input "true"
click at [300, 233] on label "vrijwillig" at bounding box center [322, 232] width 125 height 26
click at [323, 233] on input "vrijwillig" at bounding box center [327, 236] width 8 height 8
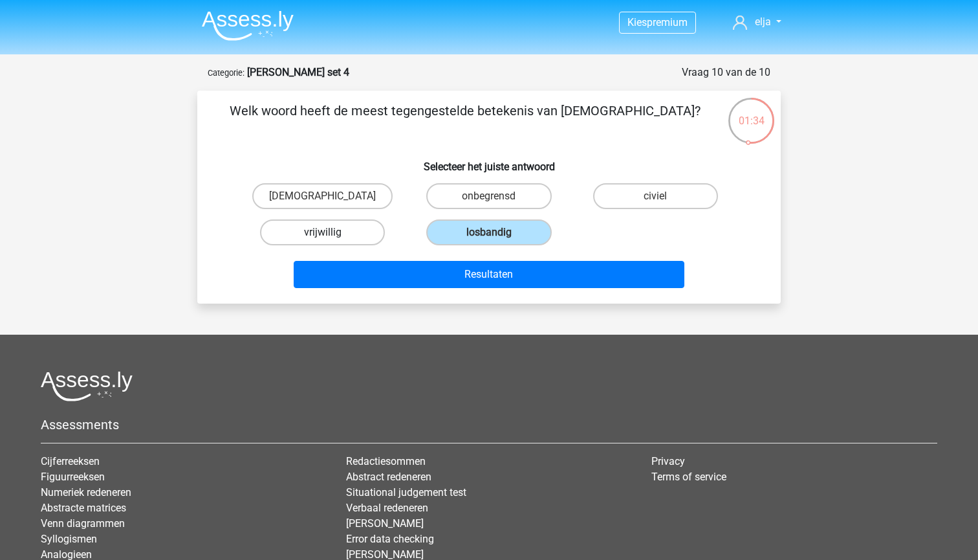
radio input "true"
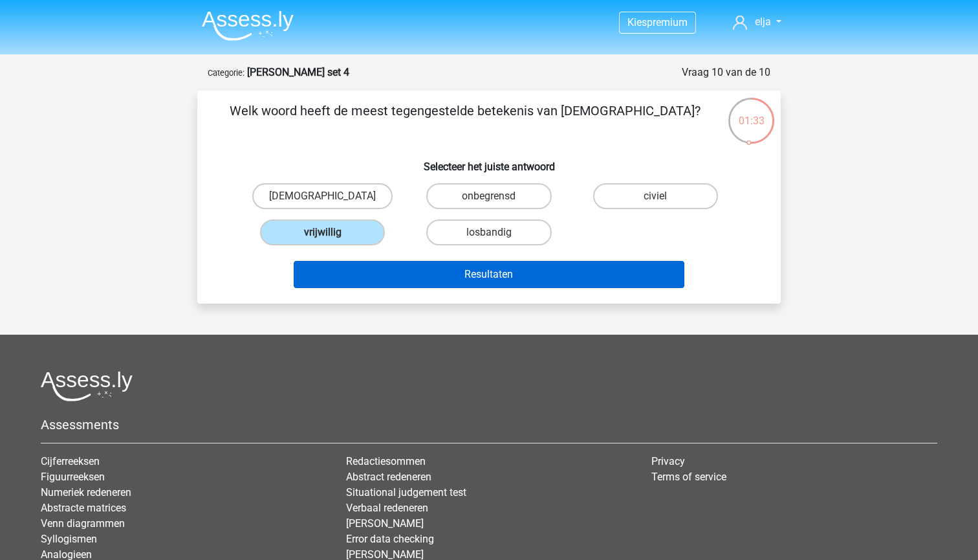
click at [339, 272] on button "Resultaten" at bounding box center [489, 274] width 391 height 27
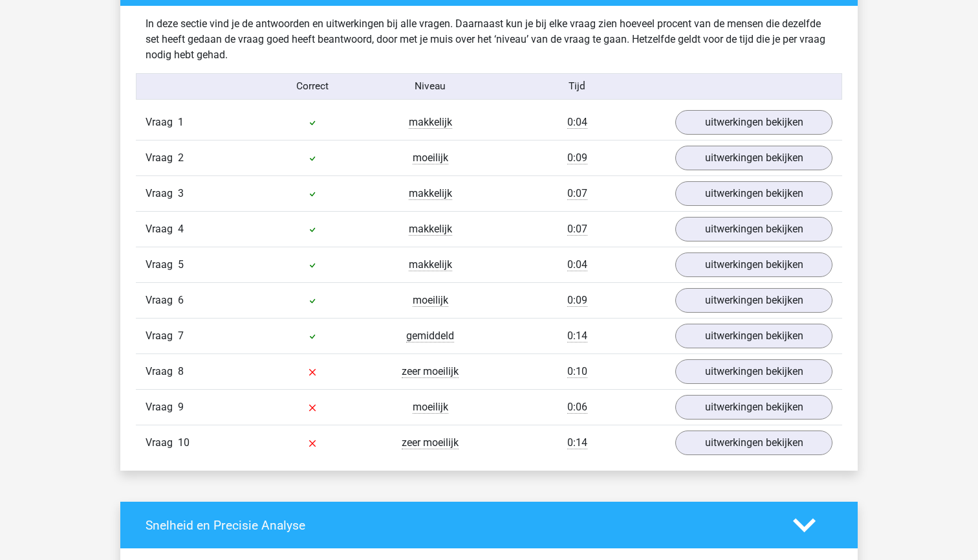
scroll to position [1002, 0]
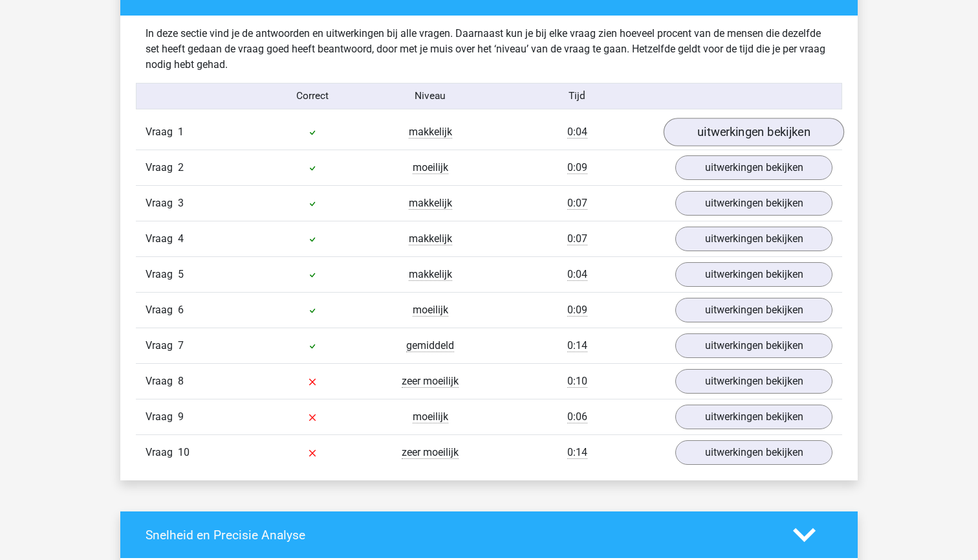
click at [703, 131] on link "uitwerkingen bekijken" at bounding box center [754, 132] width 180 height 28
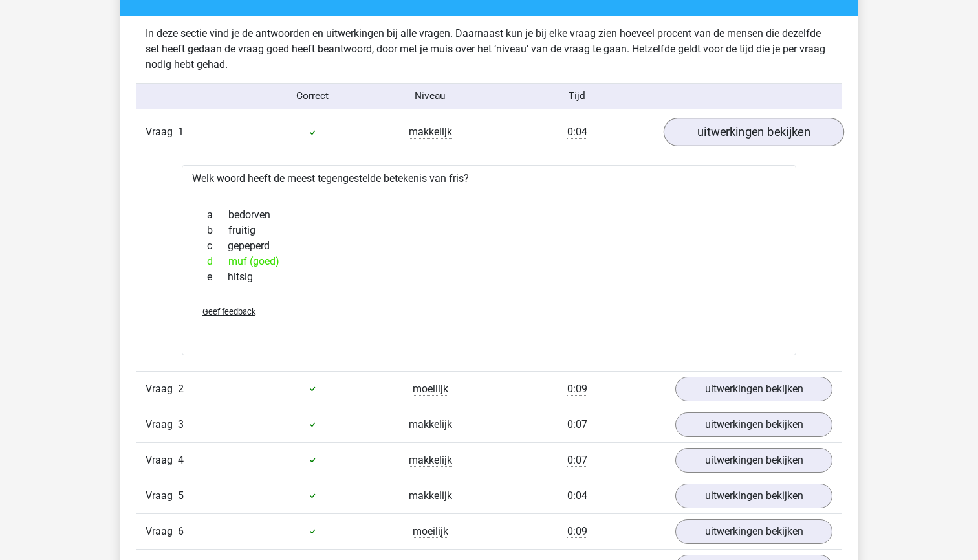
click at [703, 131] on link "uitwerkingen bekijken" at bounding box center [754, 132] width 180 height 28
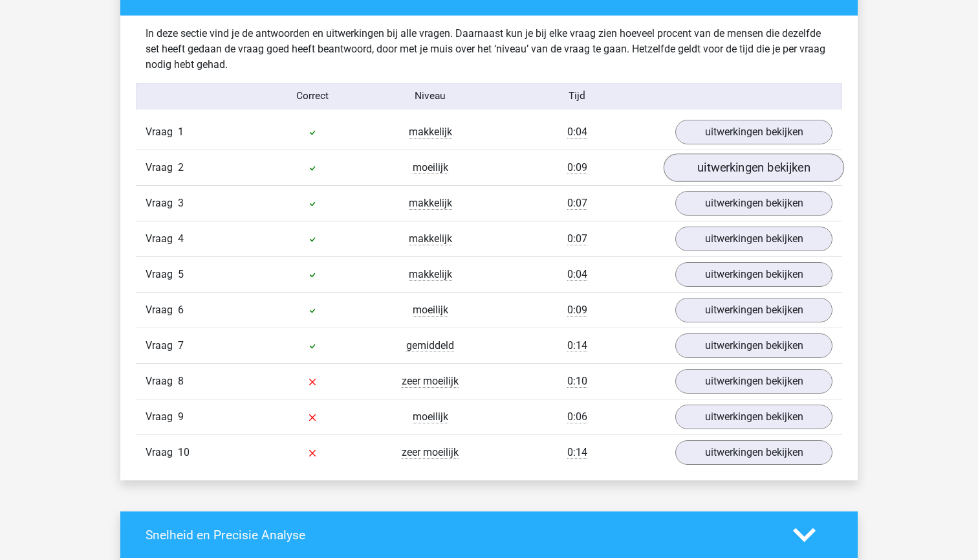
click at [701, 172] on link "uitwerkingen bekijken" at bounding box center [754, 168] width 180 height 28
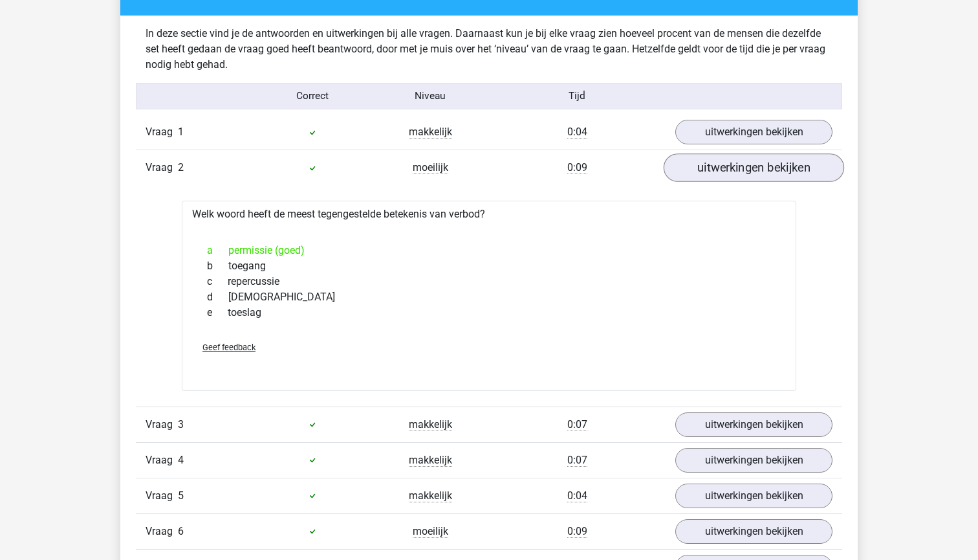
click at [701, 172] on link "uitwerkingen bekijken" at bounding box center [754, 168] width 180 height 28
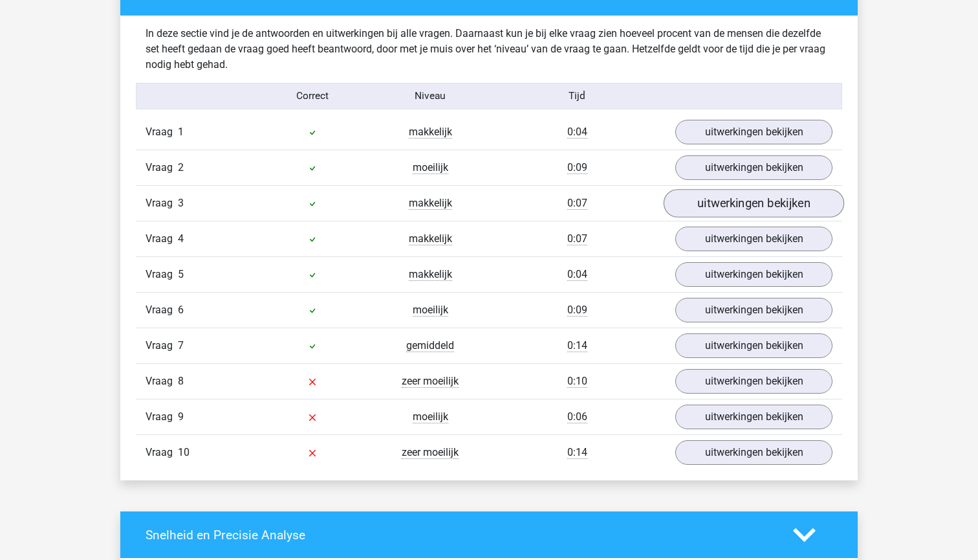
click at [705, 199] on link "uitwerkingen bekijken" at bounding box center [754, 204] width 180 height 28
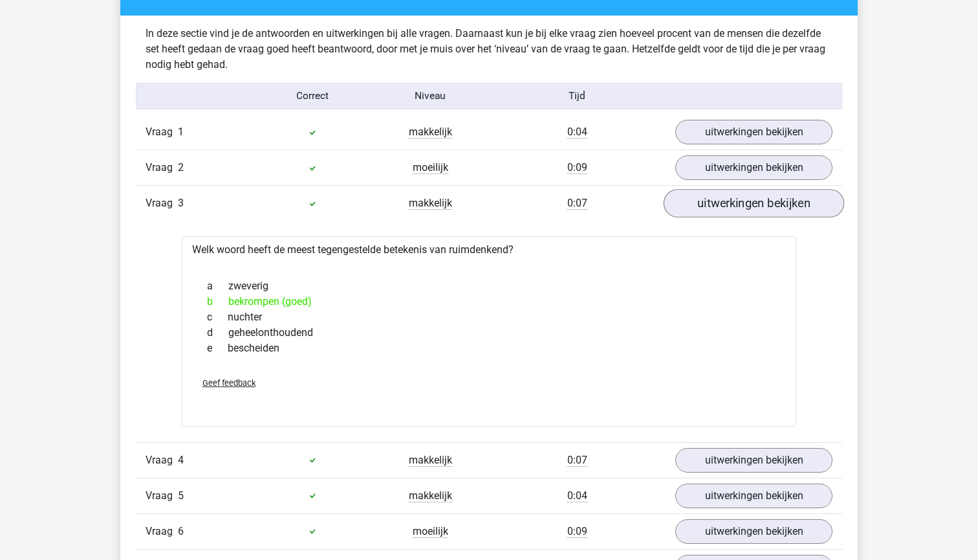
click at [705, 199] on link "uitwerkingen bekijken" at bounding box center [754, 204] width 180 height 28
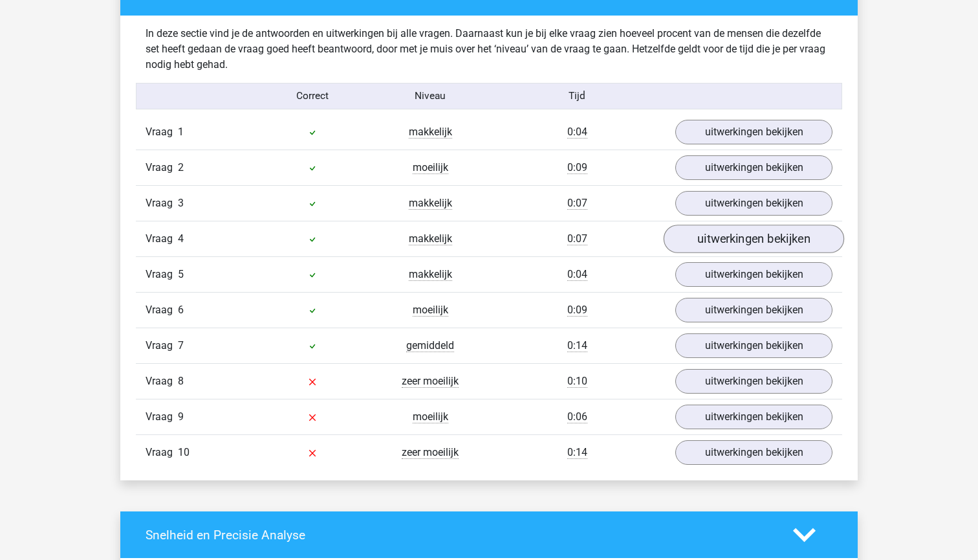
click at [710, 232] on link "uitwerkingen bekijken" at bounding box center [754, 239] width 180 height 28
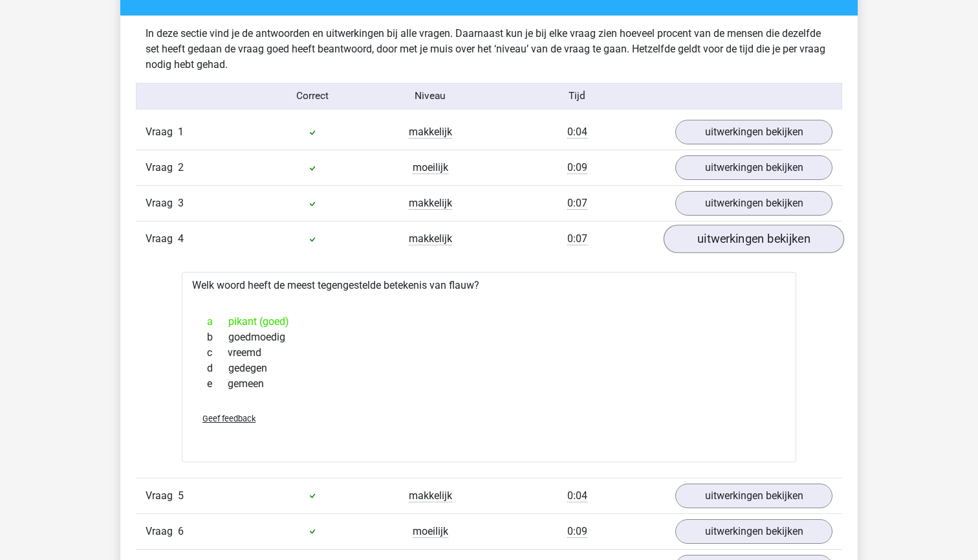
click at [710, 232] on link "uitwerkingen bekijken" at bounding box center [754, 239] width 180 height 28
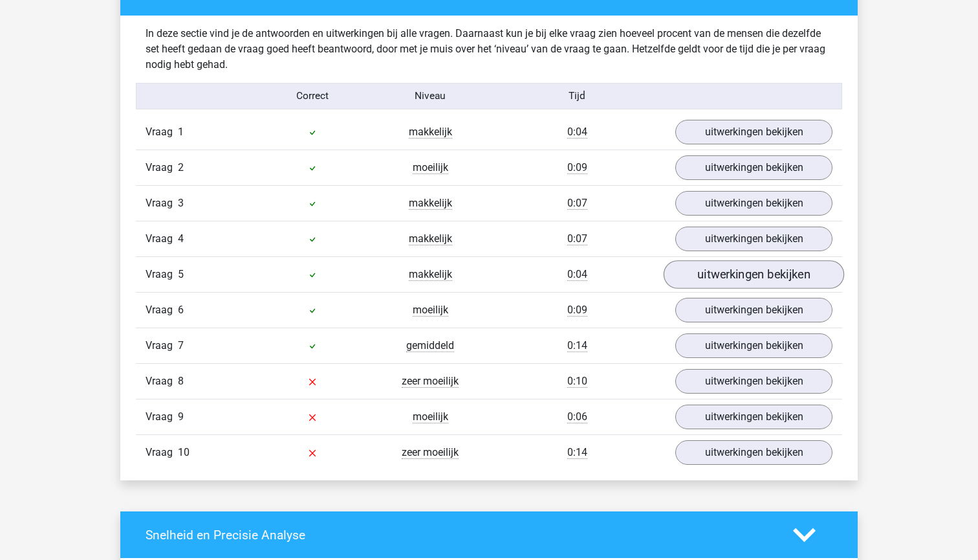
click at [710, 274] on link "uitwerkingen bekijken" at bounding box center [754, 275] width 180 height 28
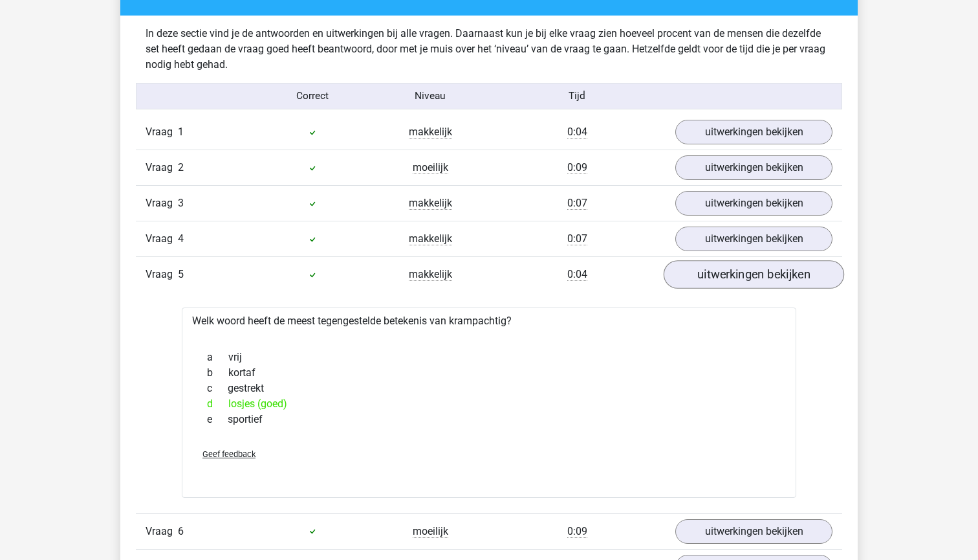
click at [710, 274] on link "uitwerkingen bekijken" at bounding box center [754, 275] width 180 height 28
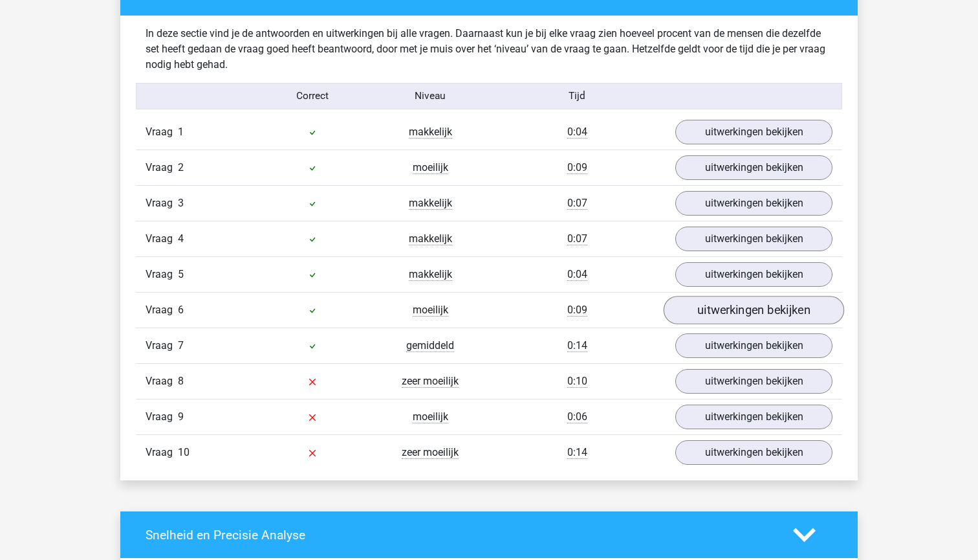
click at [716, 307] on link "uitwerkingen bekijken" at bounding box center [754, 310] width 180 height 28
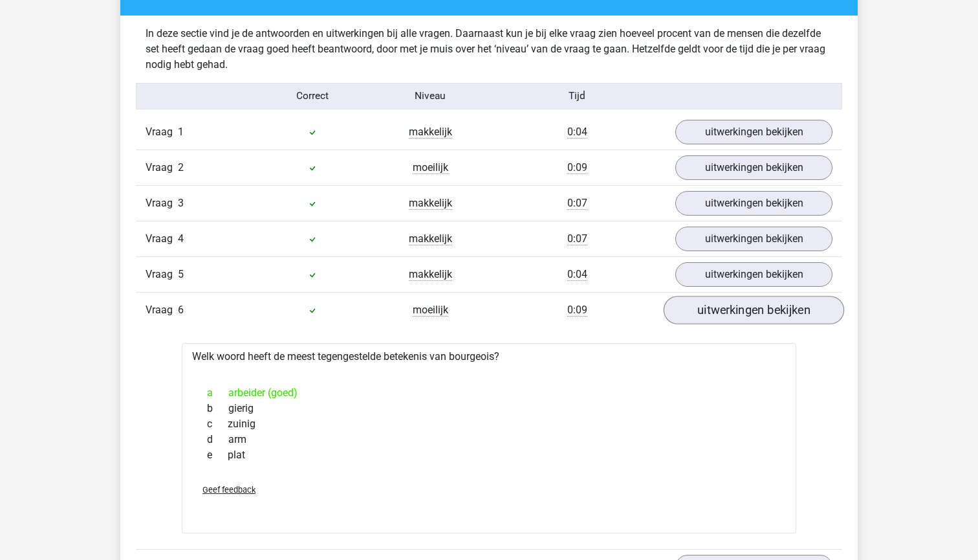
click at [716, 307] on link "uitwerkingen bekijken" at bounding box center [754, 310] width 180 height 28
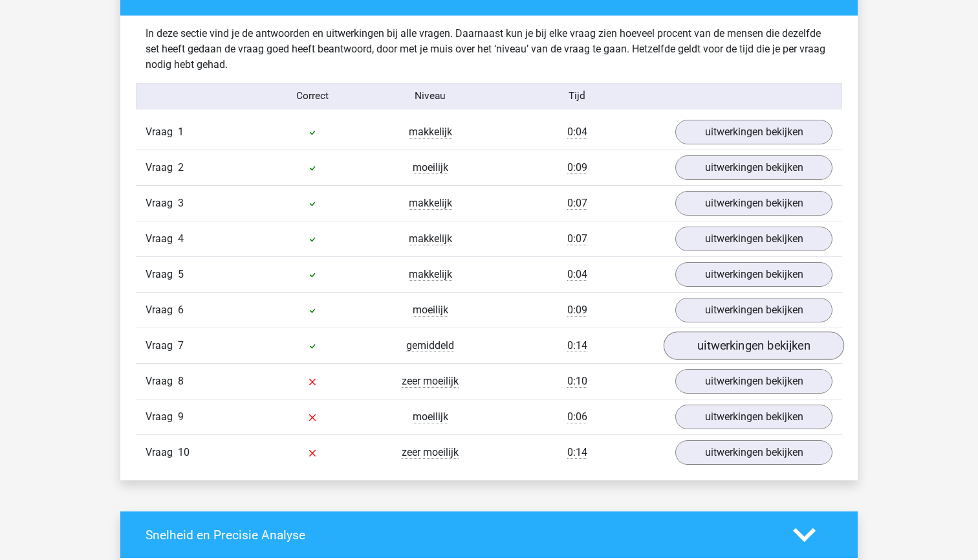
click at [720, 341] on link "uitwerkingen bekijken" at bounding box center [754, 346] width 180 height 28
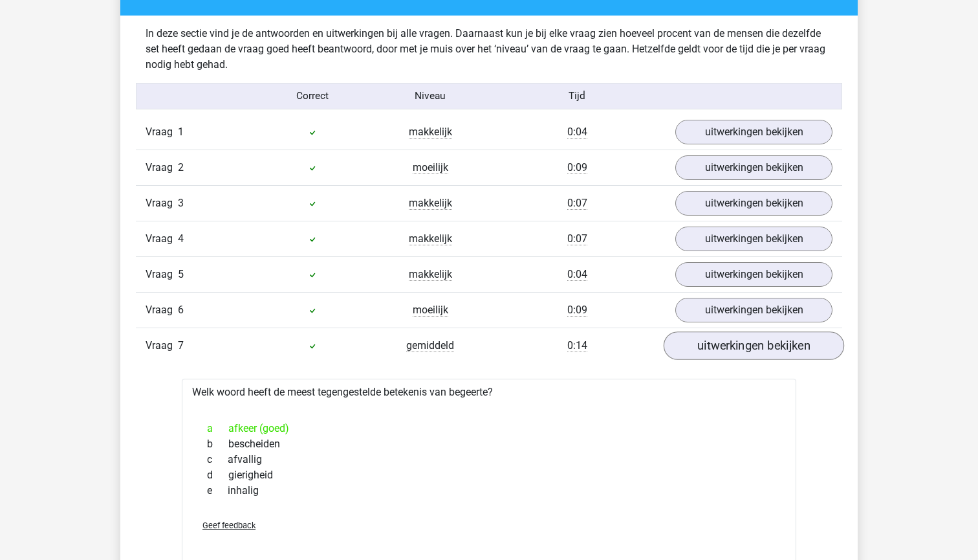
click at [720, 342] on link "uitwerkingen bekijken" at bounding box center [754, 346] width 180 height 28
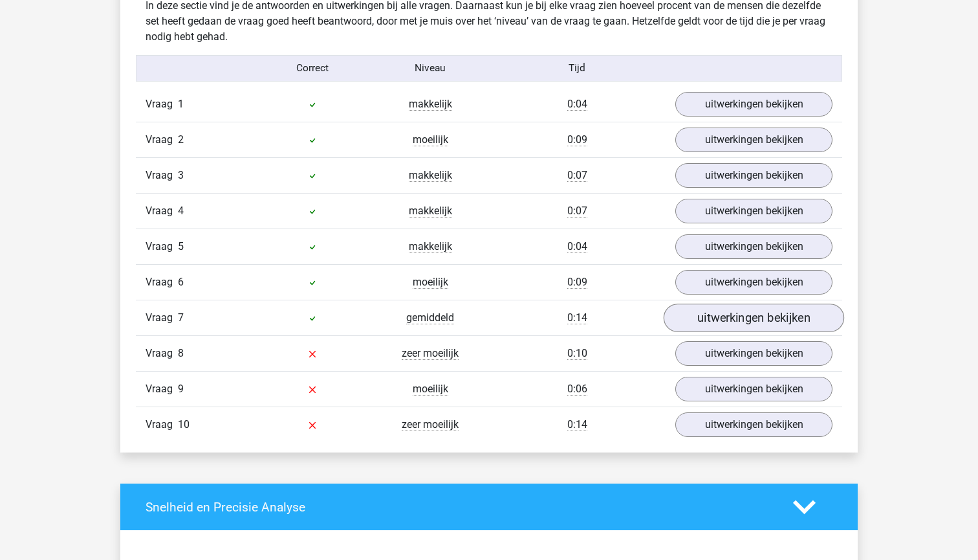
scroll to position [1038, 0]
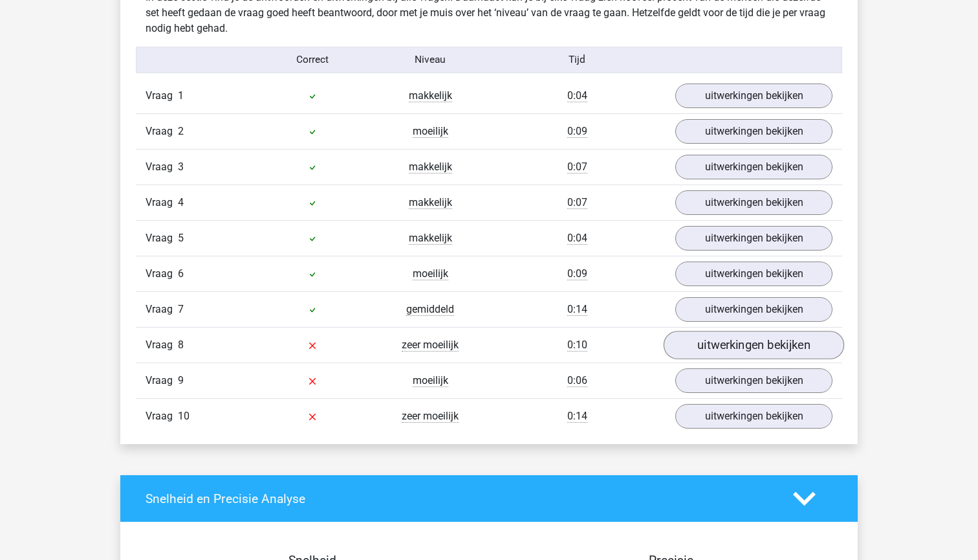
click at [721, 343] on link "uitwerkingen bekijken" at bounding box center [754, 345] width 180 height 28
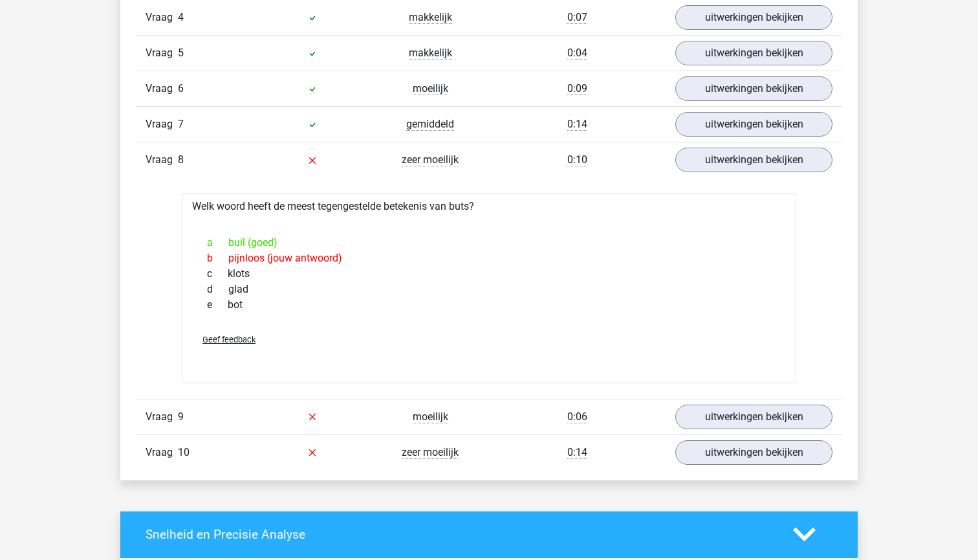
scroll to position [1241, 0]
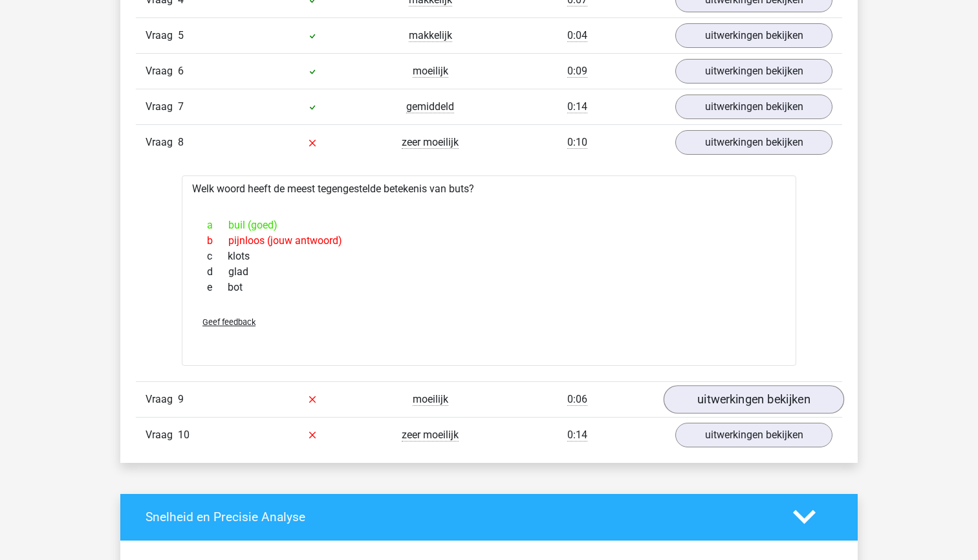
click at [708, 404] on link "uitwerkingen bekijken" at bounding box center [754, 399] width 180 height 28
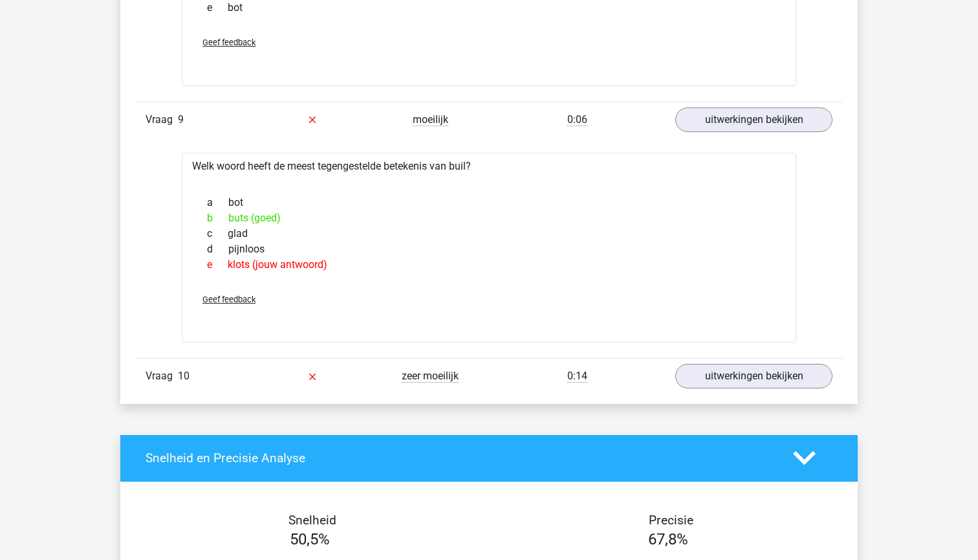
scroll to position [1521, 0]
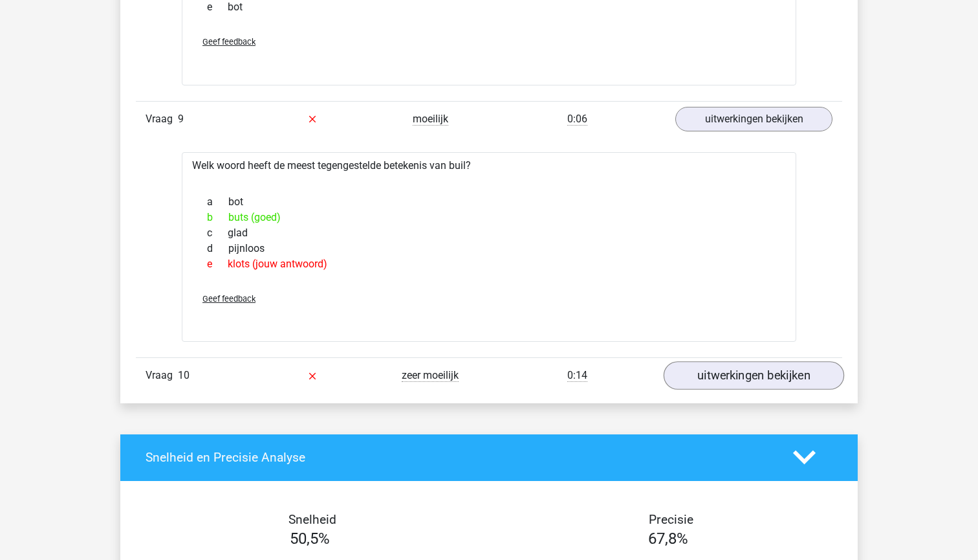
click at [731, 375] on link "uitwerkingen bekijken" at bounding box center [754, 375] width 180 height 28
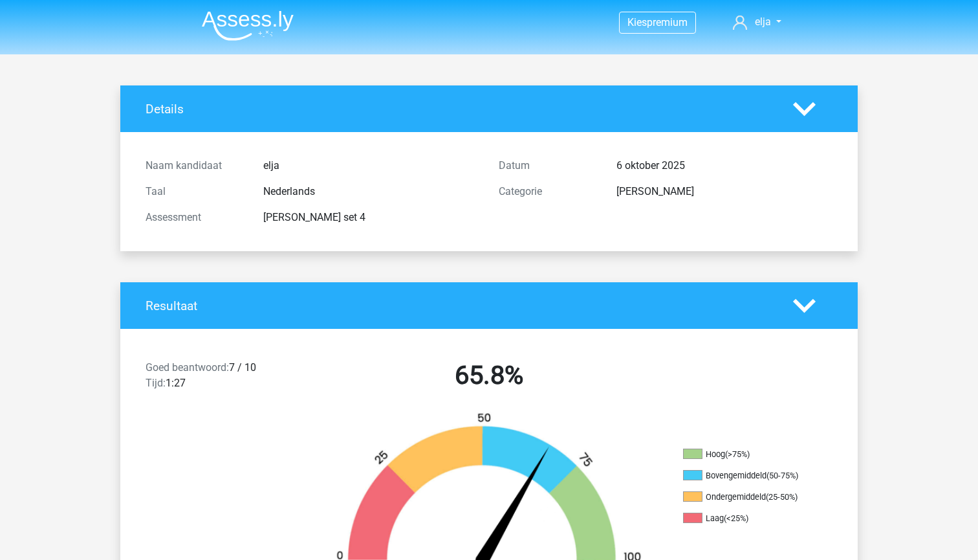
scroll to position [0, 0]
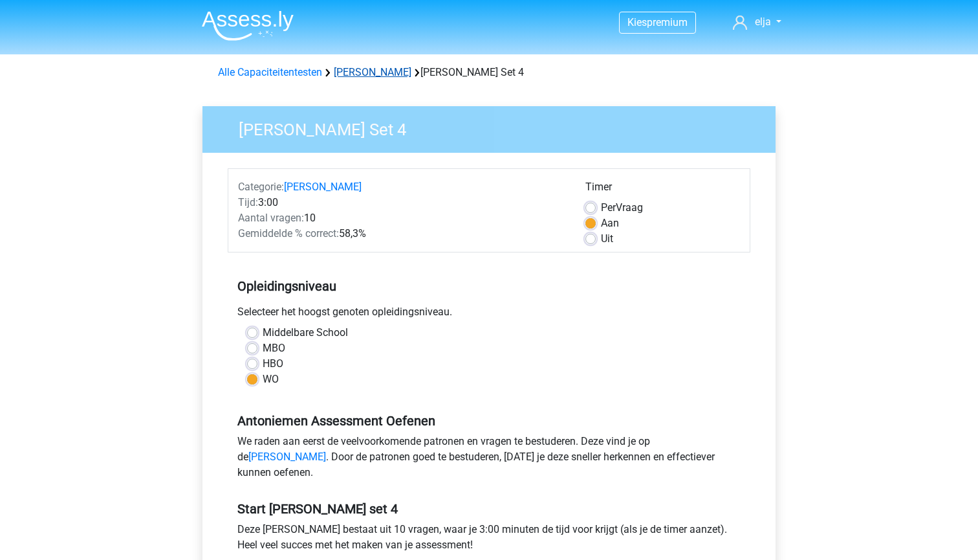
click at [363, 71] on link "[PERSON_NAME]" at bounding box center [373, 72] width 78 height 12
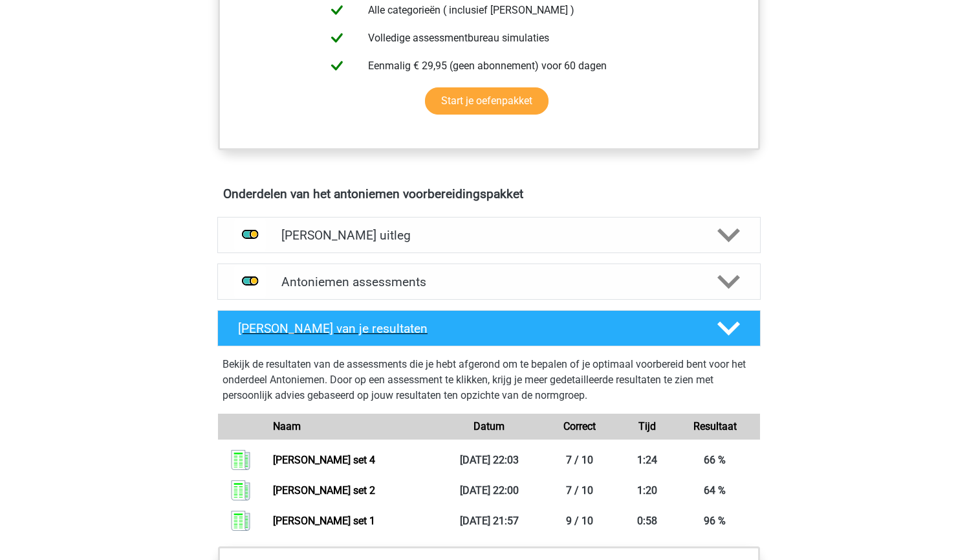
scroll to position [592, 0]
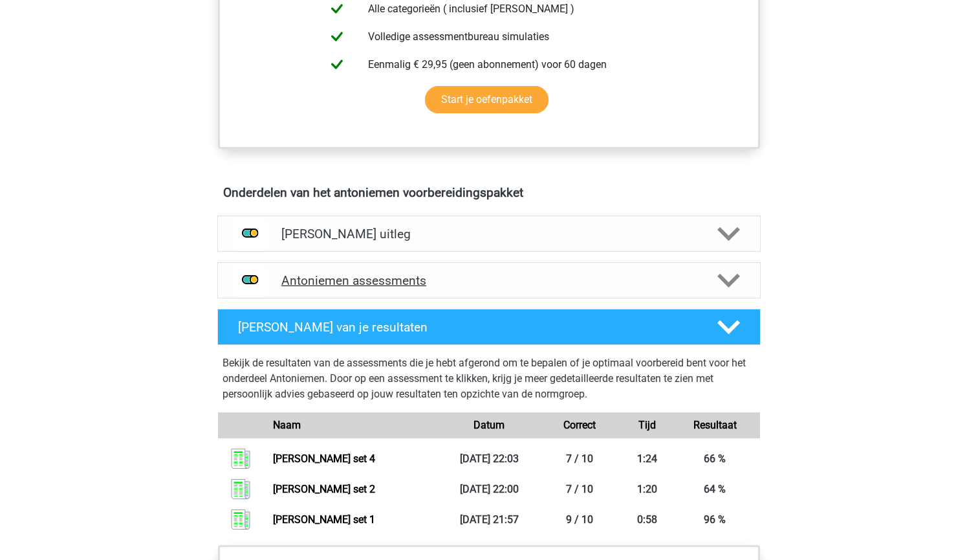
click at [523, 290] on div "Antoniemen assessments" at bounding box center [488, 280] width 543 height 36
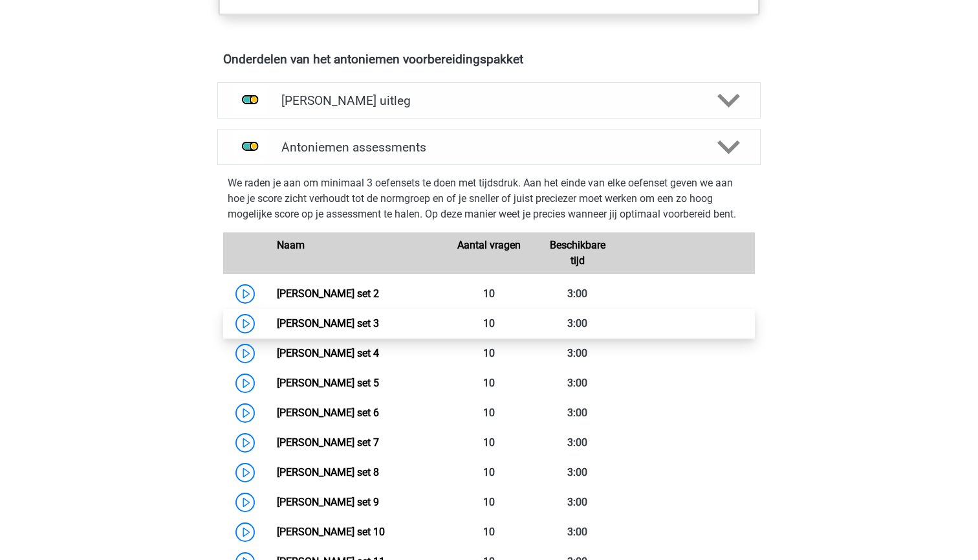
scroll to position [726, 0]
click at [345, 322] on link "Antoniemen set 3" at bounding box center [328, 322] width 102 height 12
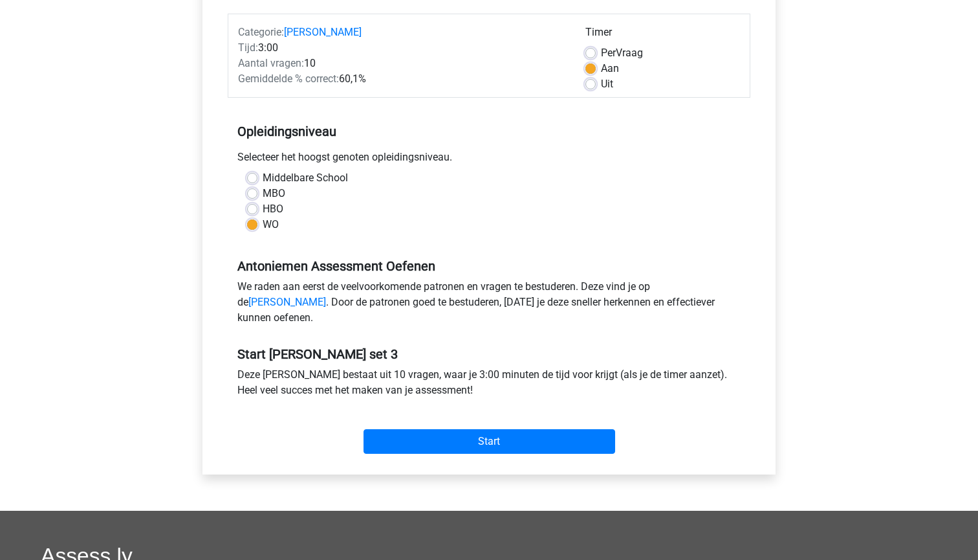
scroll to position [166, 0]
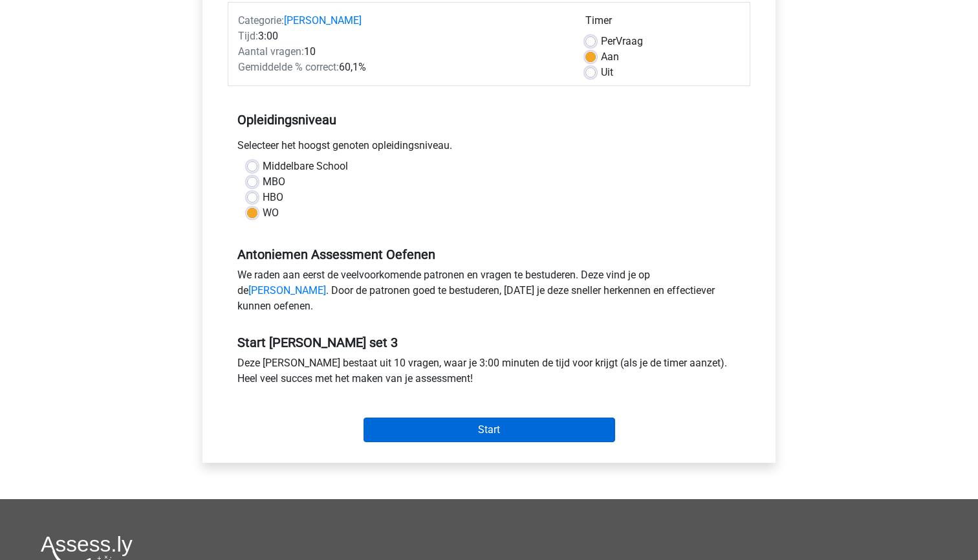
click at [410, 442] on input "Start" at bounding box center [490, 429] width 252 height 25
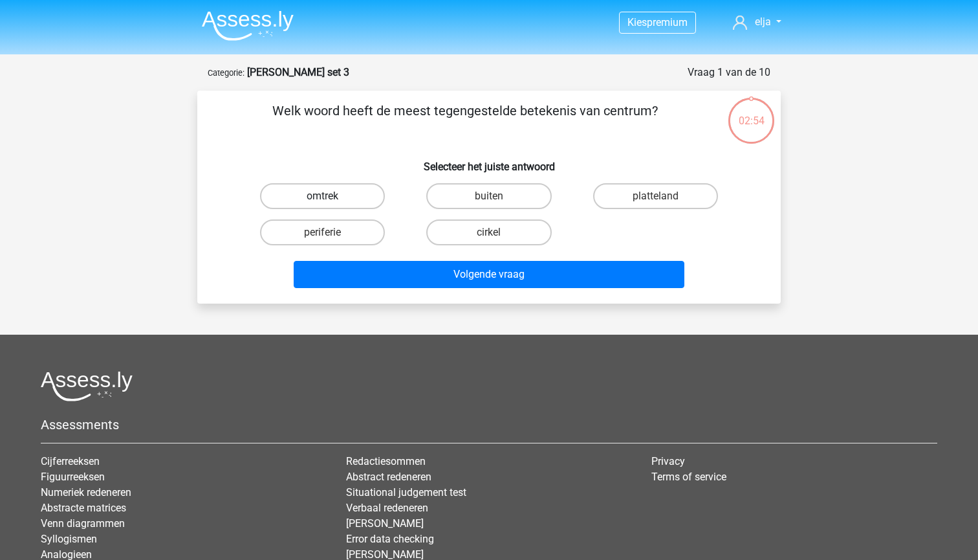
click at [348, 195] on label "omtrek" at bounding box center [322, 196] width 125 height 26
click at [331, 196] on input "omtrek" at bounding box center [327, 200] width 8 height 8
radio input "true"
click at [351, 241] on label "periferie" at bounding box center [322, 232] width 125 height 26
click at [331, 241] on input "periferie" at bounding box center [327, 236] width 8 height 8
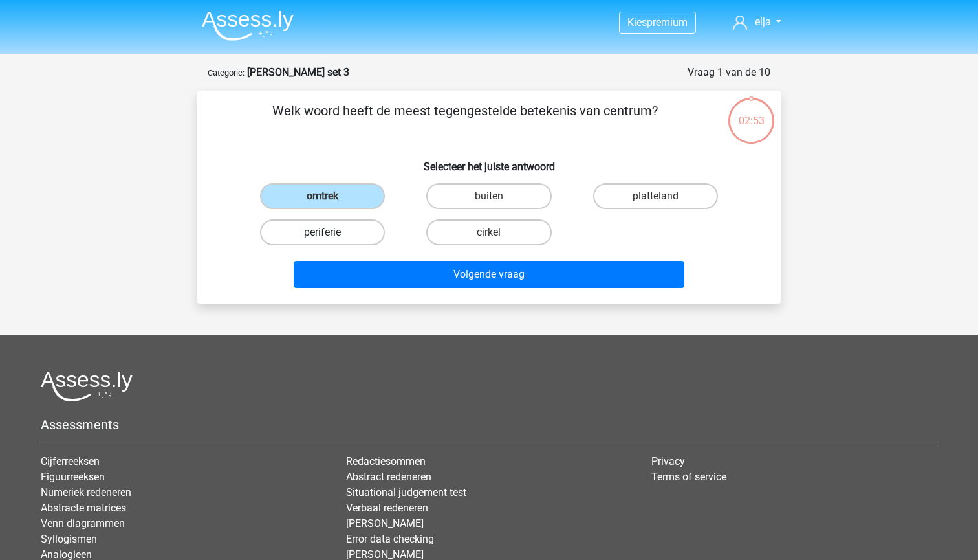
radio input "true"
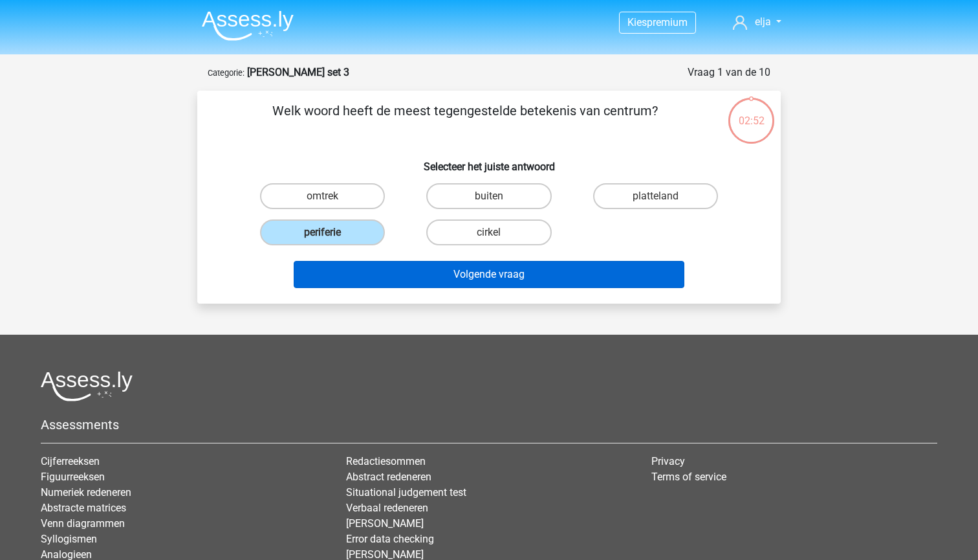
click at [362, 285] on button "Volgende vraag" at bounding box center [489, 274] width 391 height 27
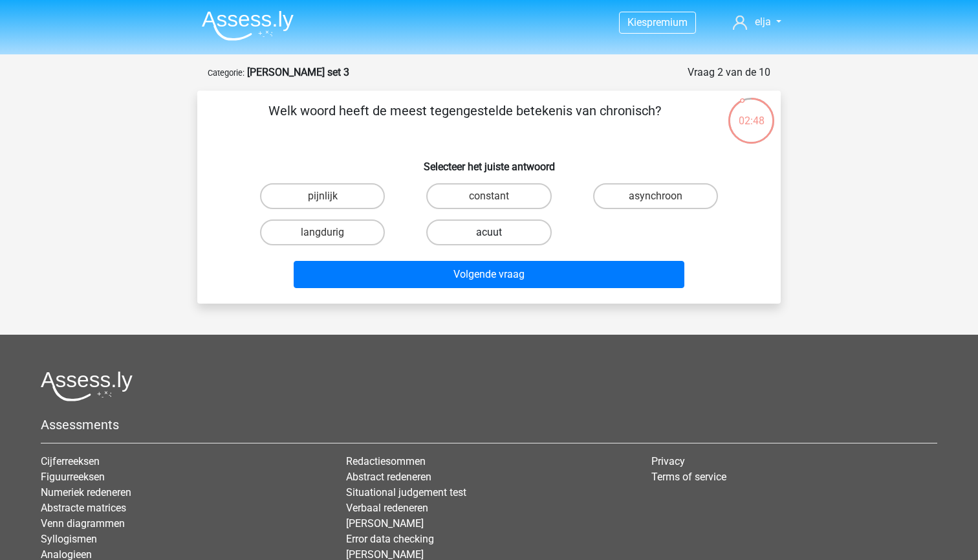
click at [462, 228] on label "acuut" at bounding box center [488, 232] width 125 height 26
click at [489, 232] on input "acuut" at bounding box center [493, 236] width 8 height 8
radio input "true"
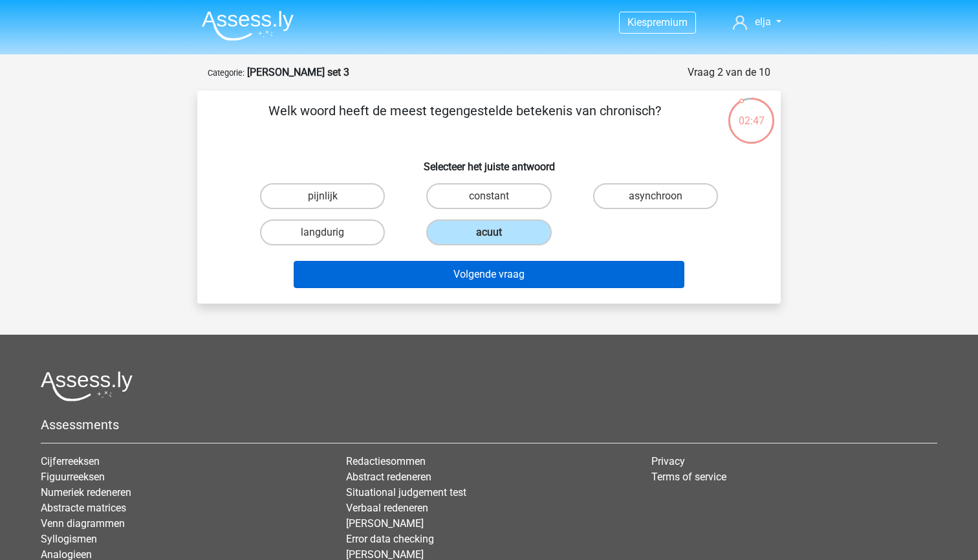
click at [457, 270] on button "Volgende vraag" at bounding box center [489, 274] width 391 height 27
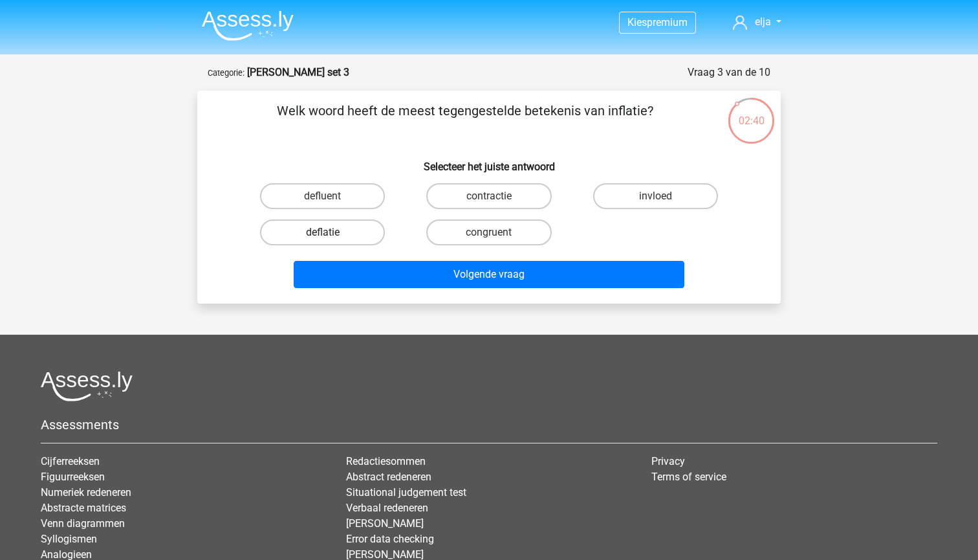
click at [350, 232] on label "deflatie" at bounding box center [322, 232] width 125 height 26
click at [331, 232] on input "deflatie" at bounding box center [327, 236] width 8 height 8
radio input "true"
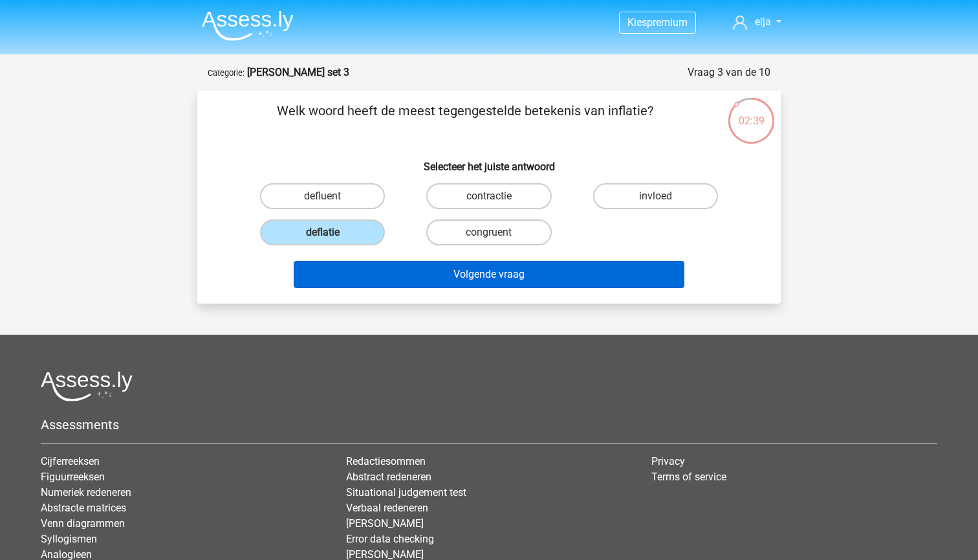
click at [360, 274] on button "Volgende vraag" at bounding box center [489, 274] width 391 height 27
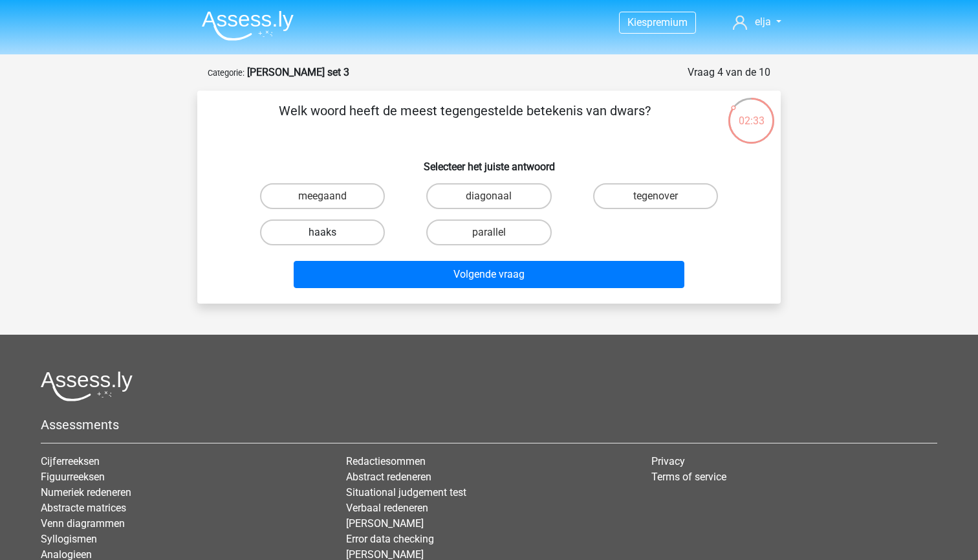
click at [336, 226] on label "haaks" at bounding box center [322, 232] width 125 height 26
click at [331, 232] on input "haaks" at bounding box center [327, 236] width 8 height 8
radio input "true"
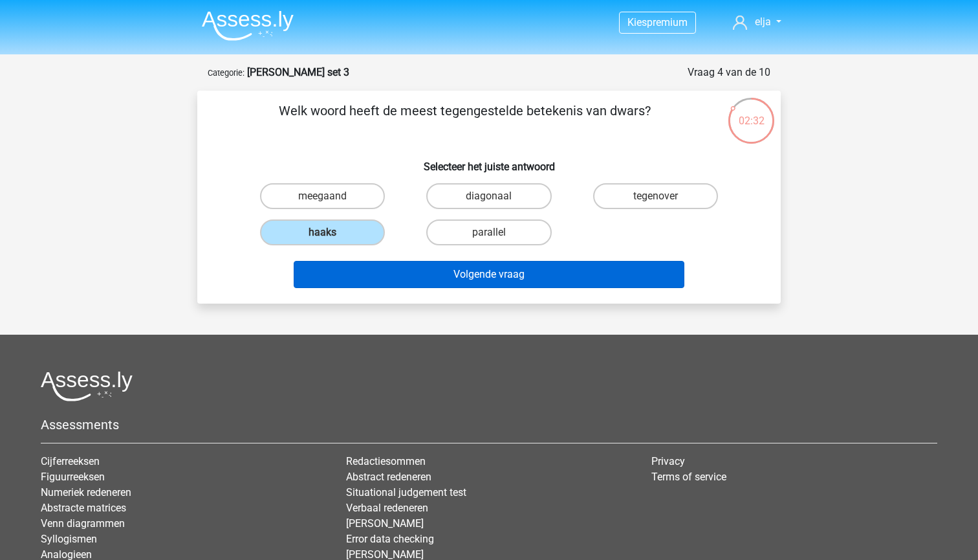
click at [364, 272] on button "Volgende vraag" at bounding box center [489, 274] width 391 height 27
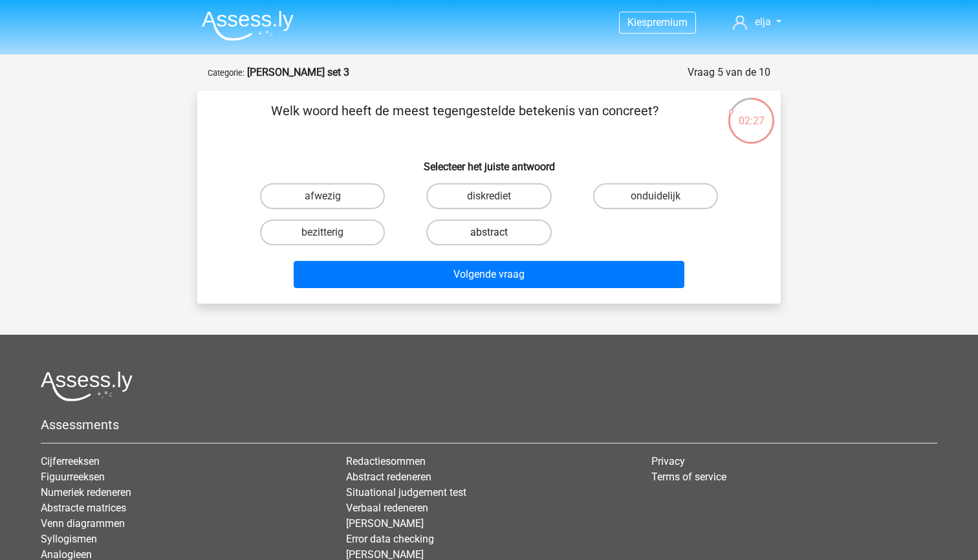
click at [512, 222] on label "abstract" at bounding box center [488, 232] width 125 height 26
click at [497, 232] on input "abstract" at bounding box center [493, 236] width 8 height 8
radio input "true"
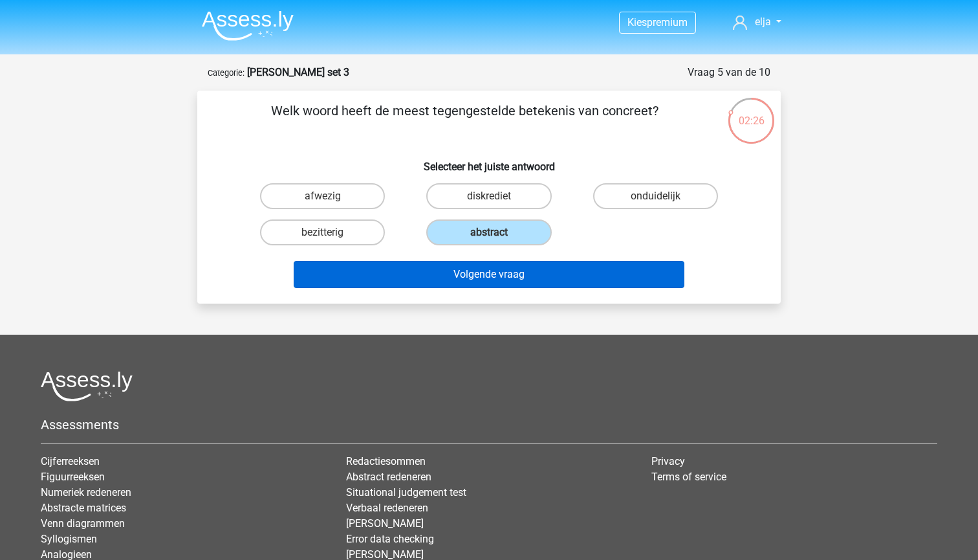
click at [502, 278] on button "Volgende vraag" at bounding box center [489, 274] width 391 height 27
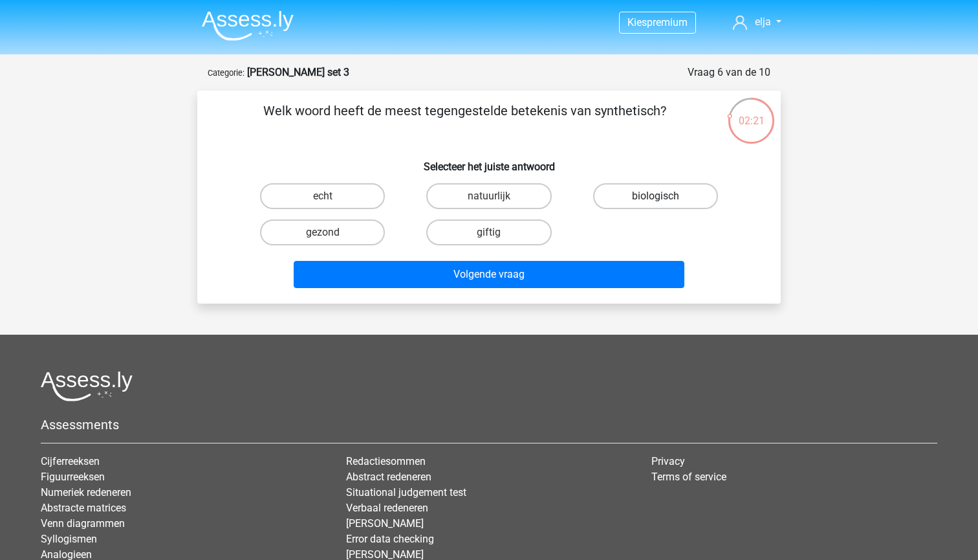
click at [610, 193] on label "biologisch" at bounding box center [655, 196] width 125 height 26
click at [655, 196] on input "biologisch" at bounding box center [659, 200] width 8 height 8
radio input "true"
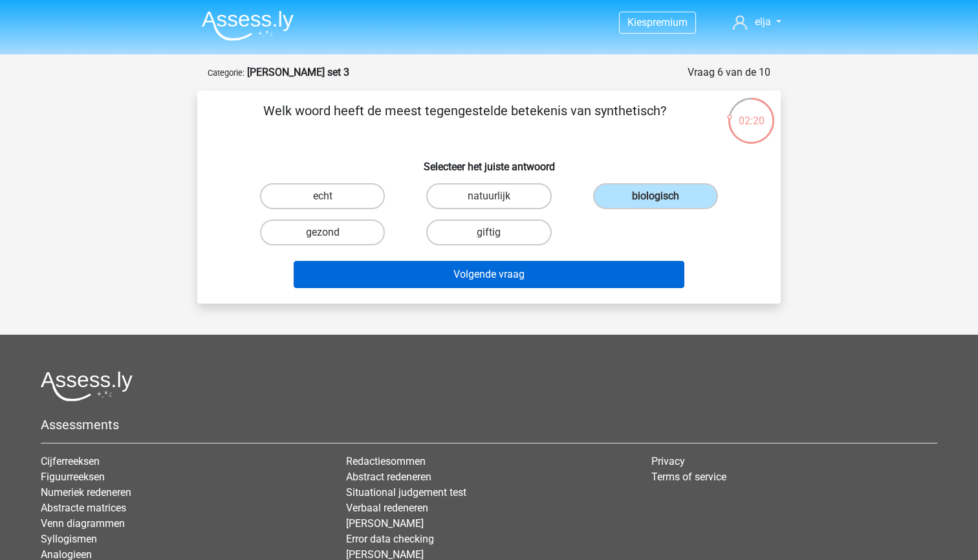
click at [573, 271] on button "Volgende vraag" at bounding box center [489, 274] width 391 height 27
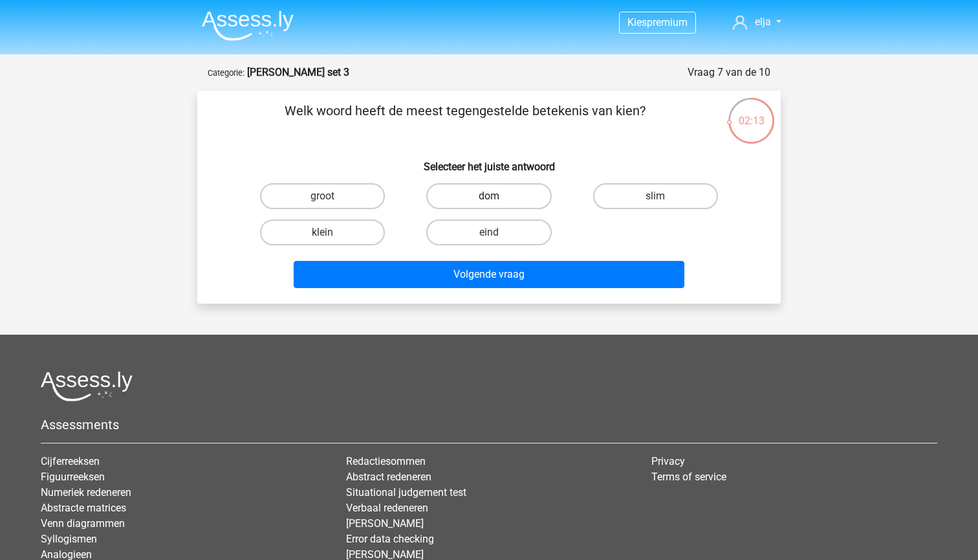
click at [464, 198] on label "dom" at bounding box center [488, 196] width 125 height 26
click at [489, 198] on input "dom" at bounding box center [493, 200] width 8 height 8
radio input "true"
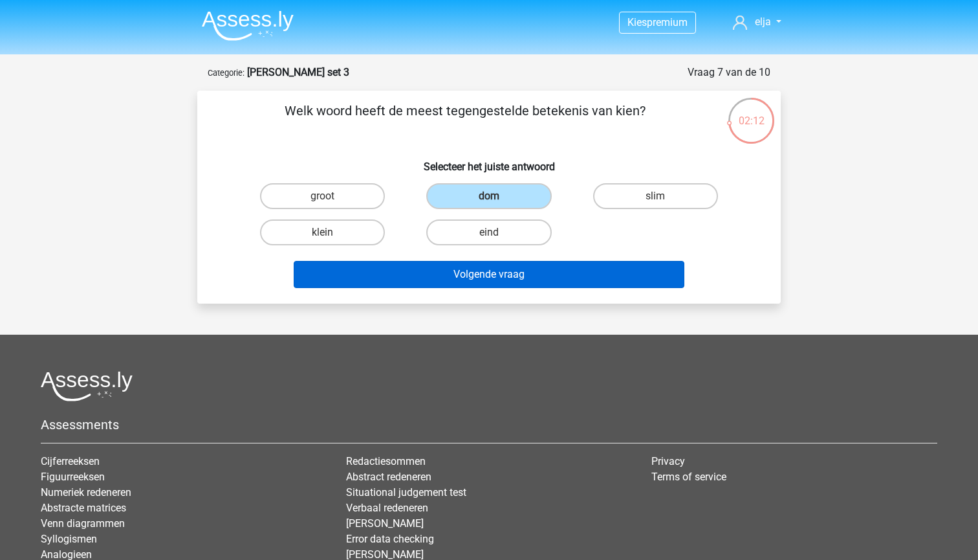
click at [473, 279] on button "Volgende vraag" at bounding box center [489, 274] width 391 height 27
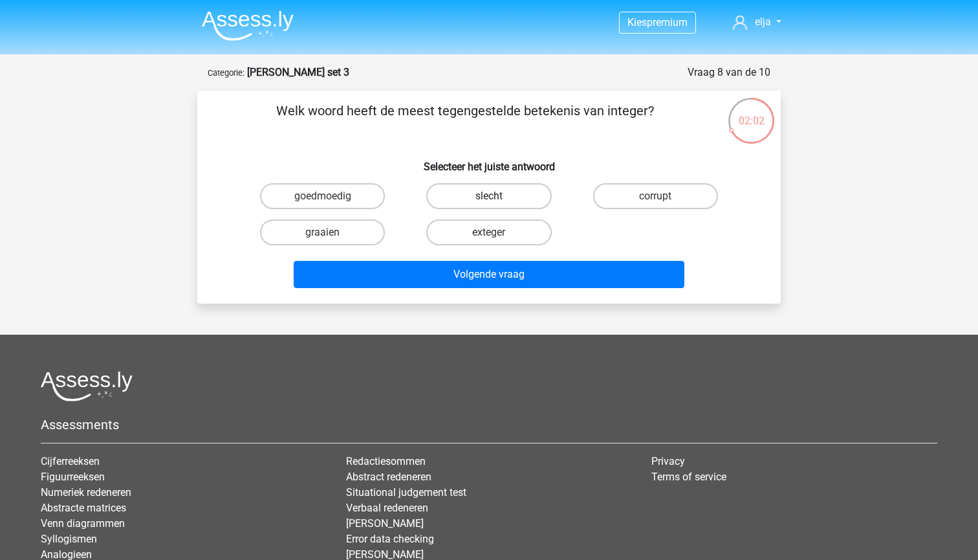
click at [452, 191] on label "slecht" at bounding box center [488, 196] width 125 height 26
click at [489, 196] on input "slecht" at bounding box center [493, 200] width 8 height 8
radio input "true"
click at [662, 204] on label "corrupt" at bounding box center [655, 196] width 125 height 26
click at [662, 204] on input "corrupt" at bounding box center [659, 200] width 8 height 8
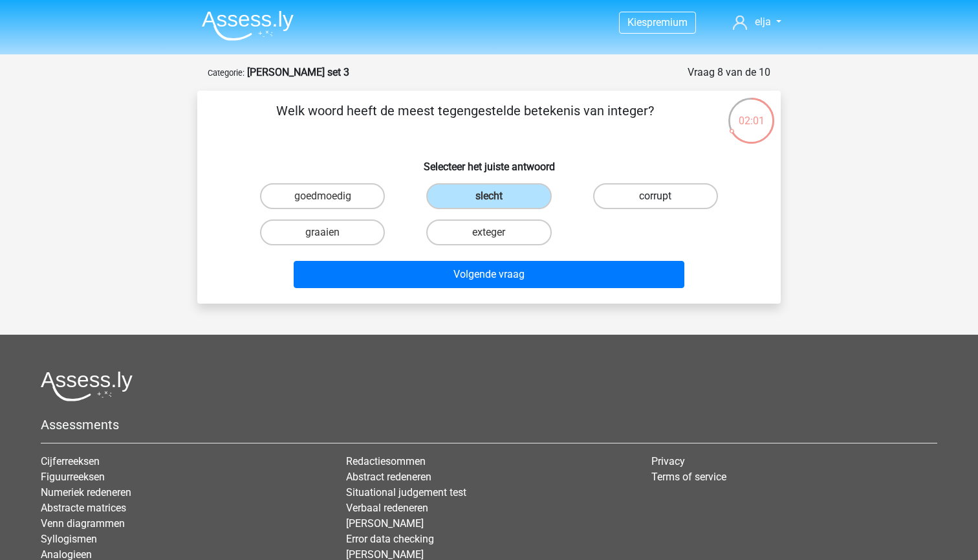
radio input "true"
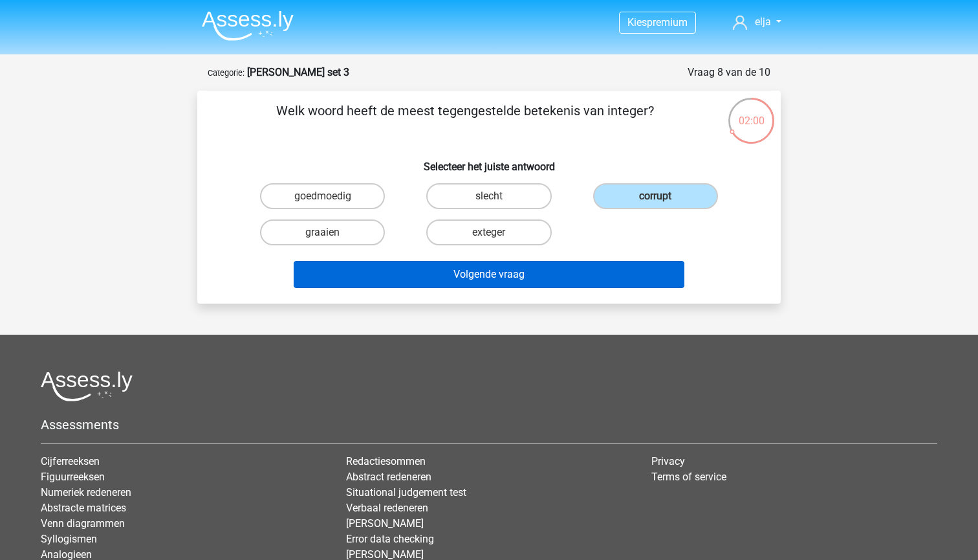
click at [615, 281] on button "Volgende vraag" at bounding box center [489, 274] width 391 height 27
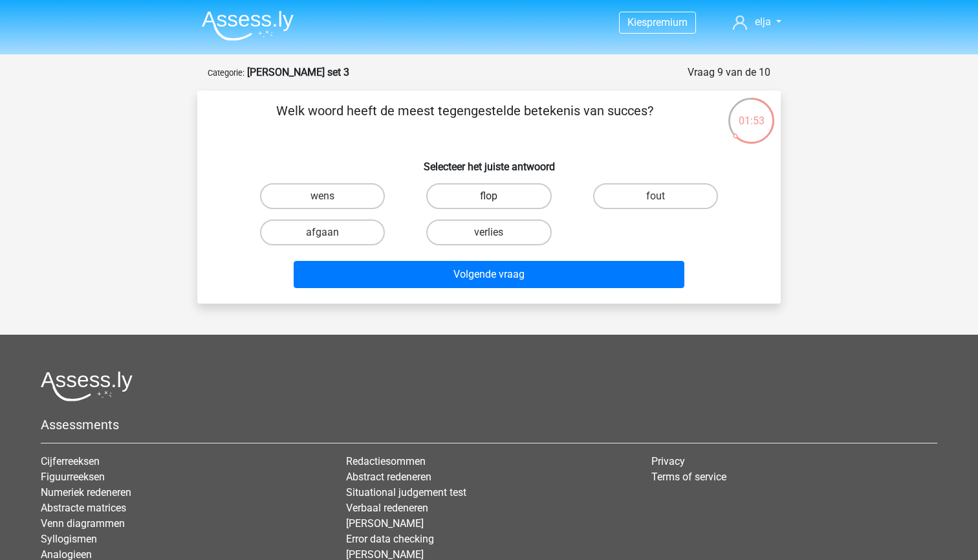
click at [510, 203] on label "flop" at bounding box center [488, 196] width 125 height 26
click at [497, 203] on input "flop" at bounding box center [493, 200] width 8 height 8
radio input "true"
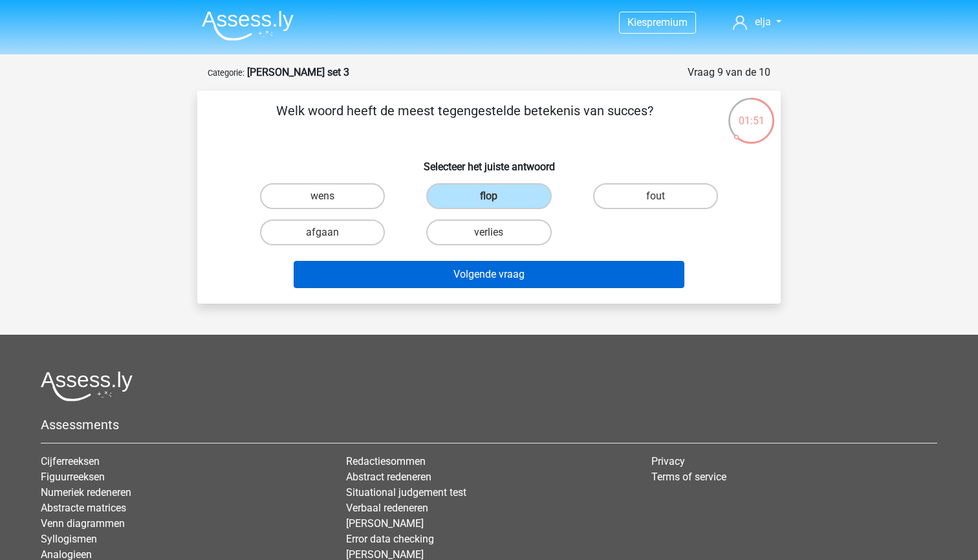
click at [517, 278] on button "Volgende vraag" at bounding box center [489, 274] width 391 height 27
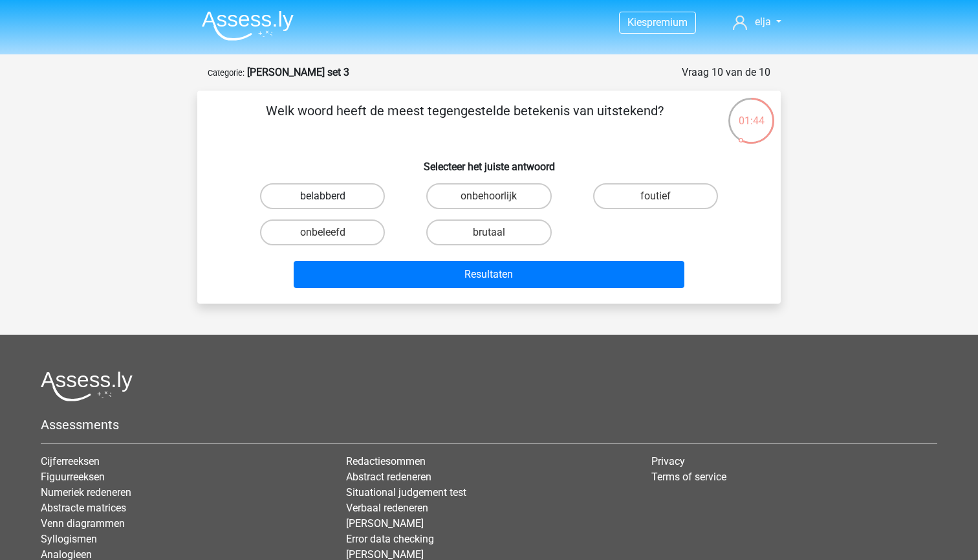
click at [338, 198] on label "belabberd" at bounding box center [322, 196] width 125 height 26
click at [331, 198] on input "belabberd" at bounding box center [327, 200] width 8 height 8
radio input "true"
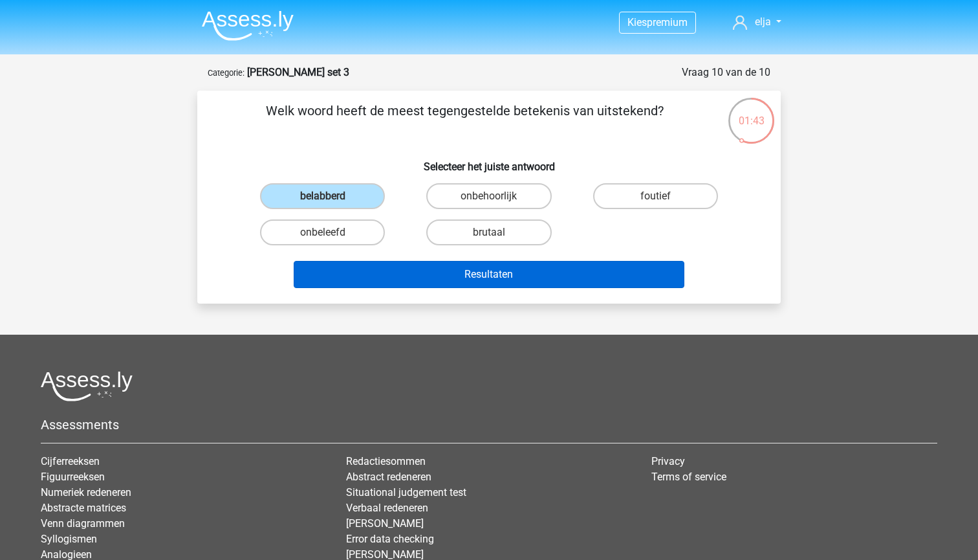
click at [389, 267] on button "Resultaten" at bounding box center [489, 274] width 391 height 27
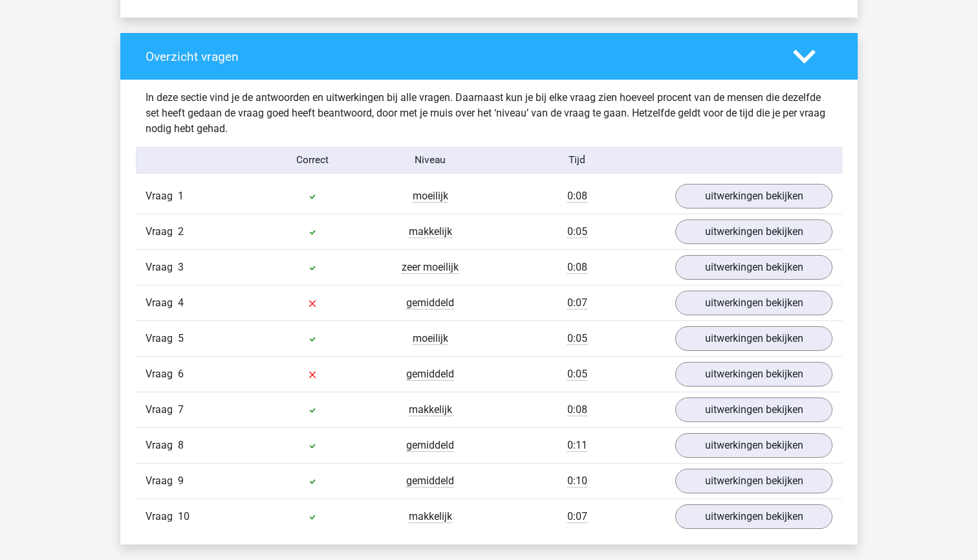
scroll to position [938, 0]
click at [708, 193] on link "uitwerkingen bekijken" at bounding box center [754, 196] width 180 height 28
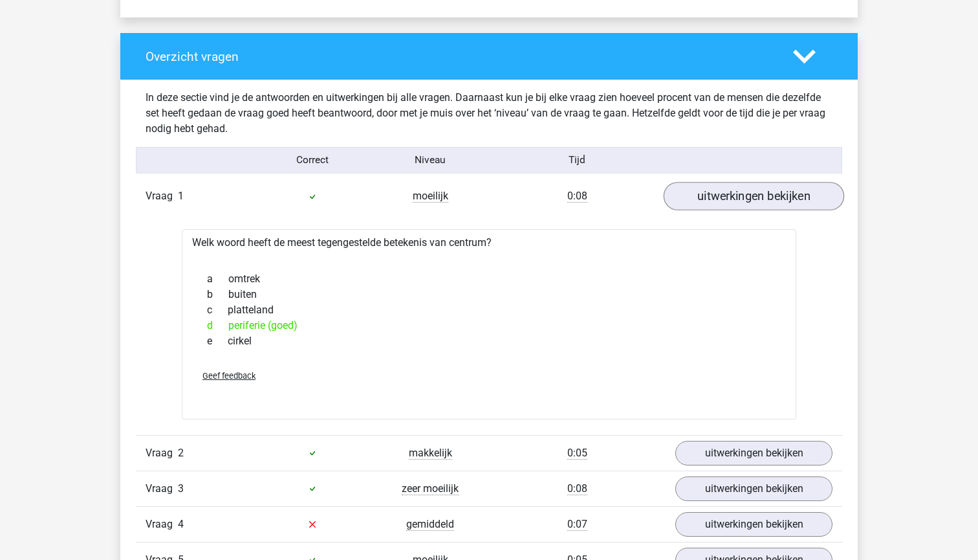
click at [708, 193] on link "uitwerkingen bekijken" at bounding box center [754, 196] width 180 height 28
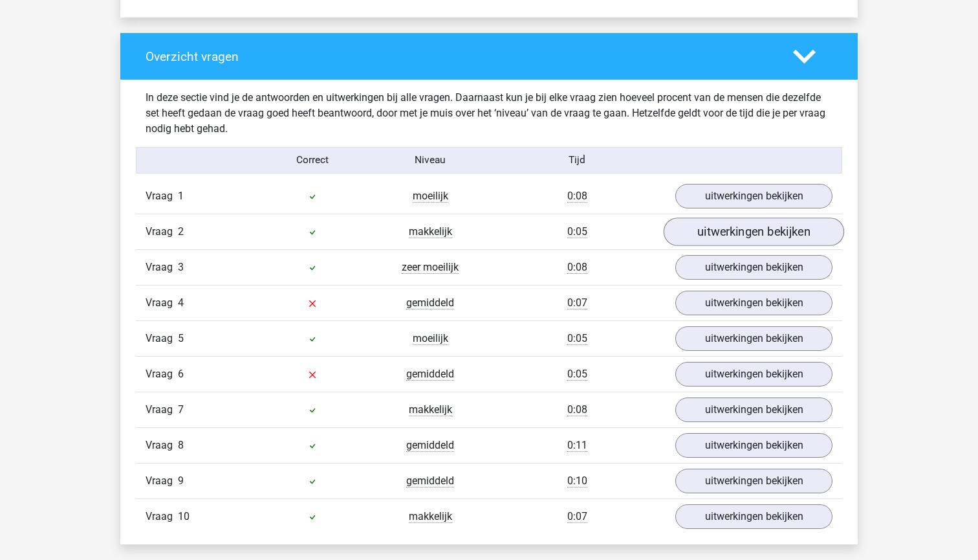
click at [706, 228] on link "uitwerkingen bekijken" at bounding box center [754, 232] width 180 height 28
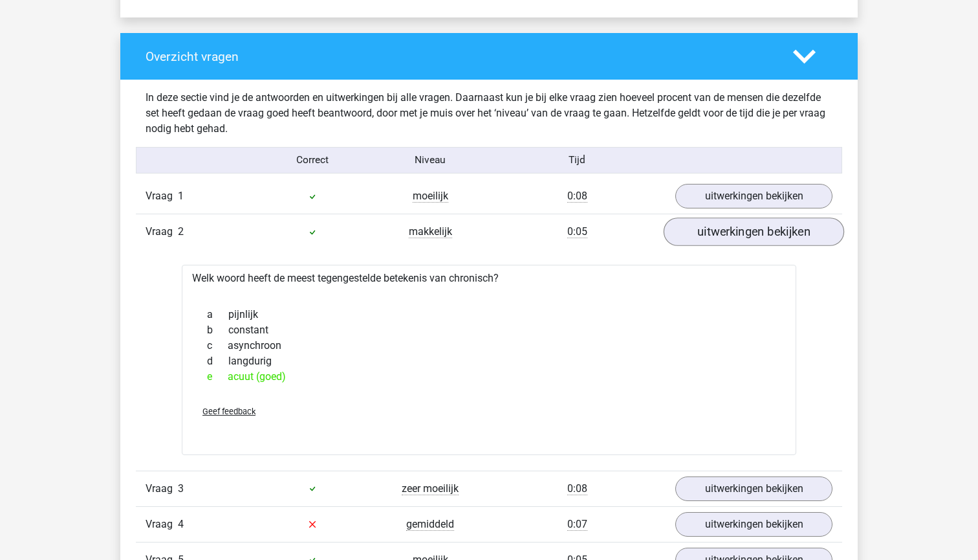
click at [706, 228] on link "uitwerkingen bekijken" at bounding box center [754, 232] width 180 height 28
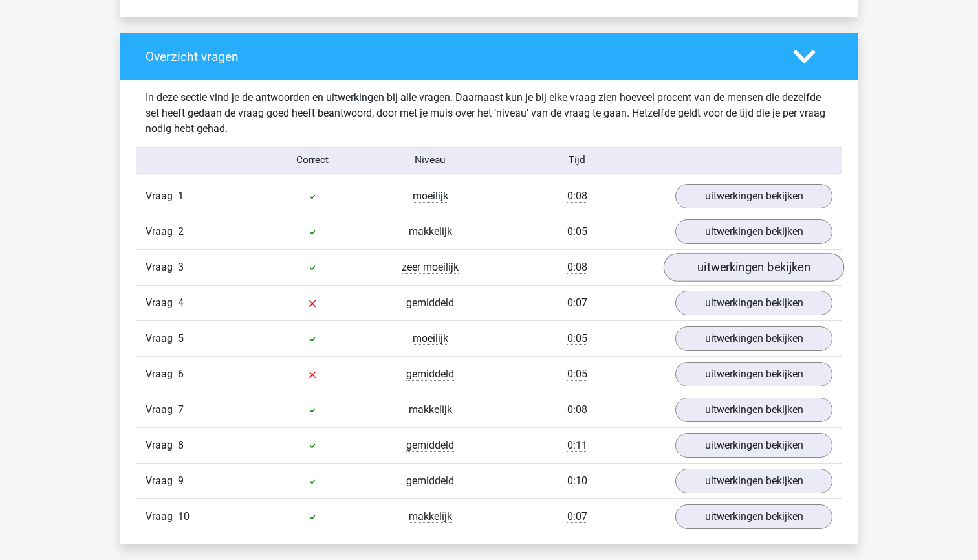
click at [708, 270] on link "uitwerkingen bekijken" at bounding box center [754, 268] width 180 height 28
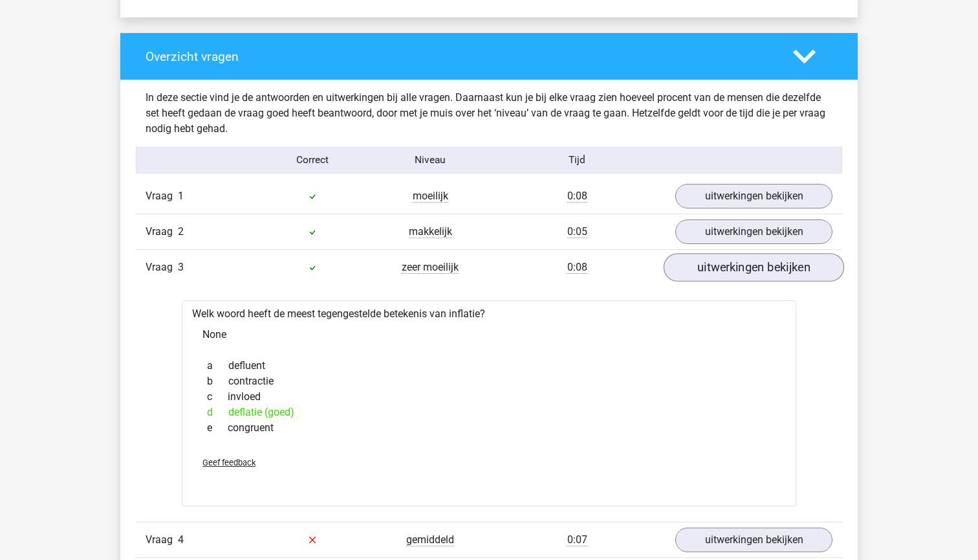
click at [708, 270] on link "uitwerkingen bekijken" at bounding box center [754, 268] width 180 height 28
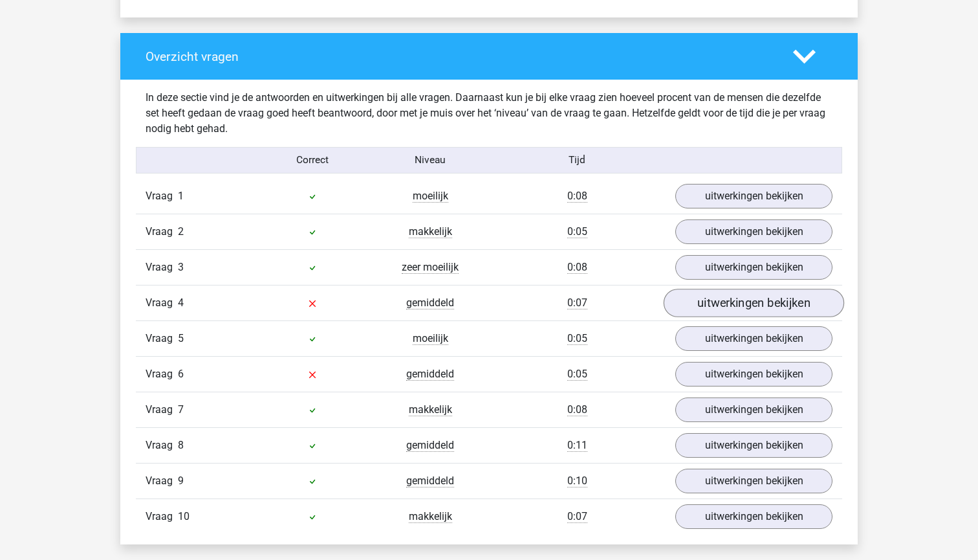
click at [710, 294] on link "uitwerkingen bekijken" at bounding box center [754, 303] width 180 height 28
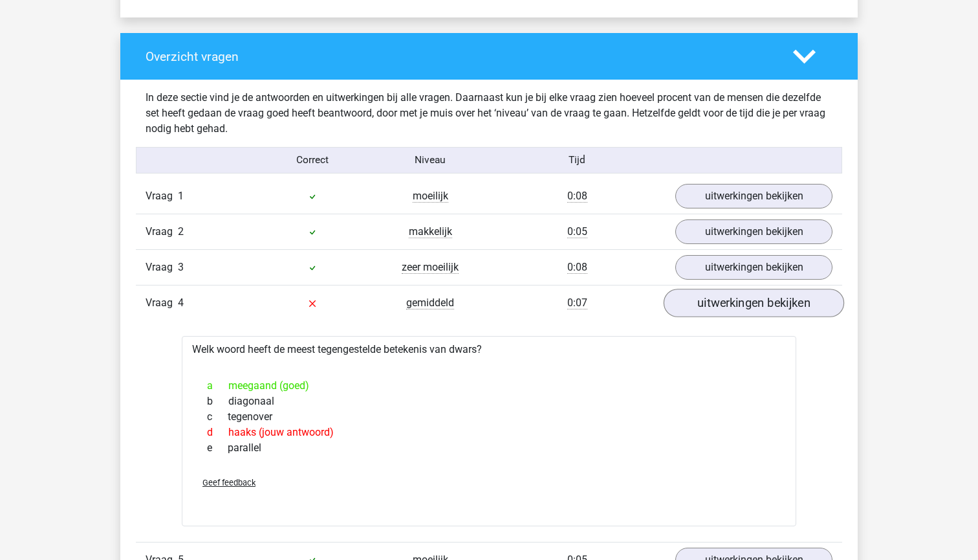
click at [748, 305] on link "uitwerkingen bekijken" at bounding box center [754, 303] width 180 height 28
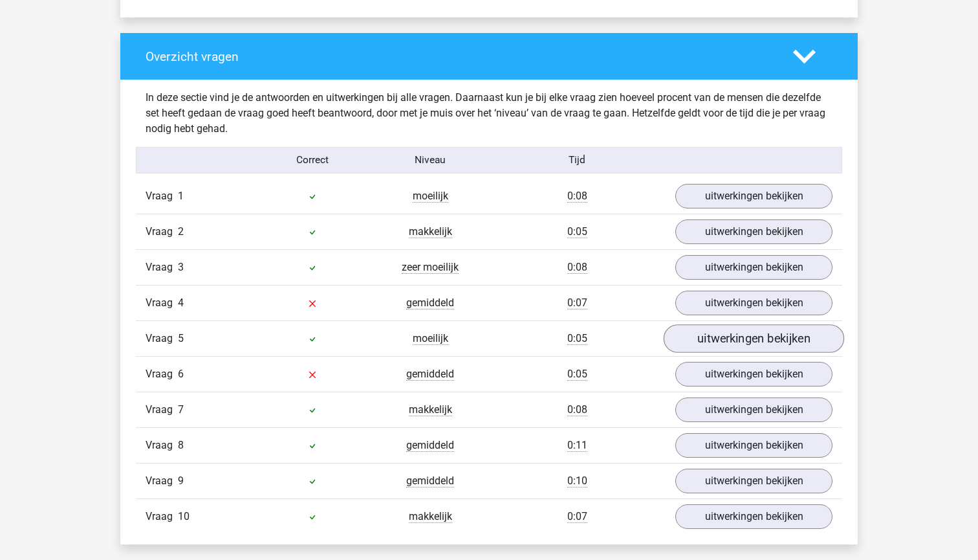
click at [741, 338] on link "uitwerkingen bekijken" at bounding box center [754, 339] width 180 height 28
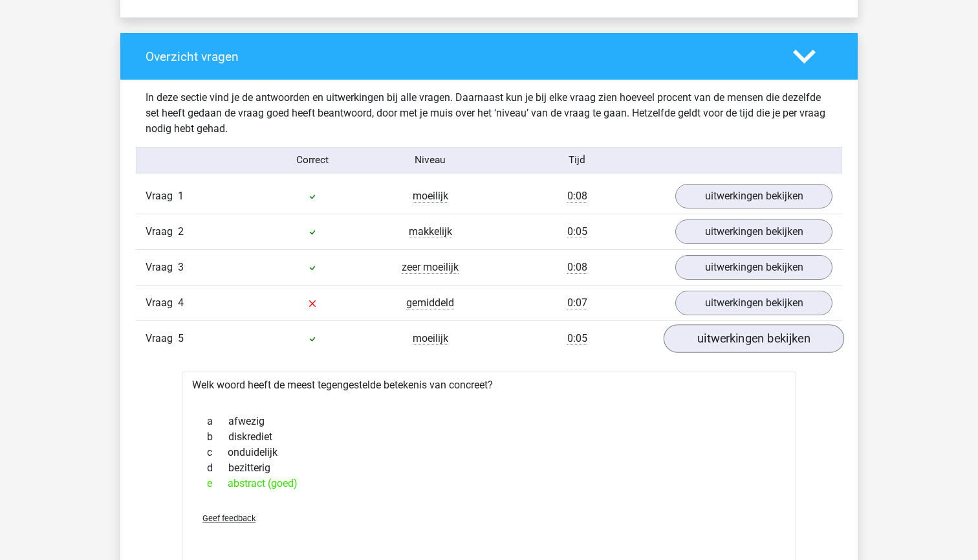
click at [741, 338] on link "uitwerkingen bekijken" at bounding box center [754, 339] width 180 height 28
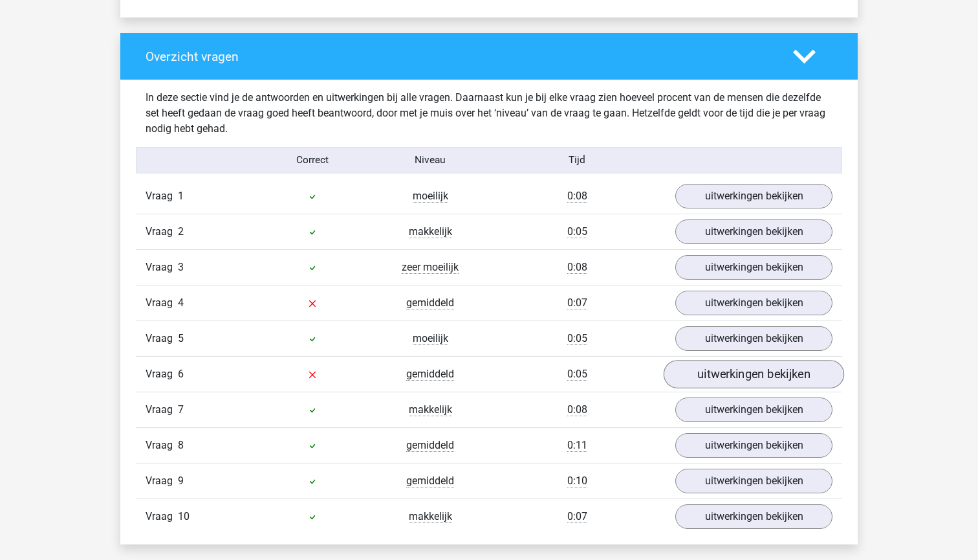
click at [735, 378] on link "uitwerkingen bekijken" at bounding box center [754, 374] width 180 height 28
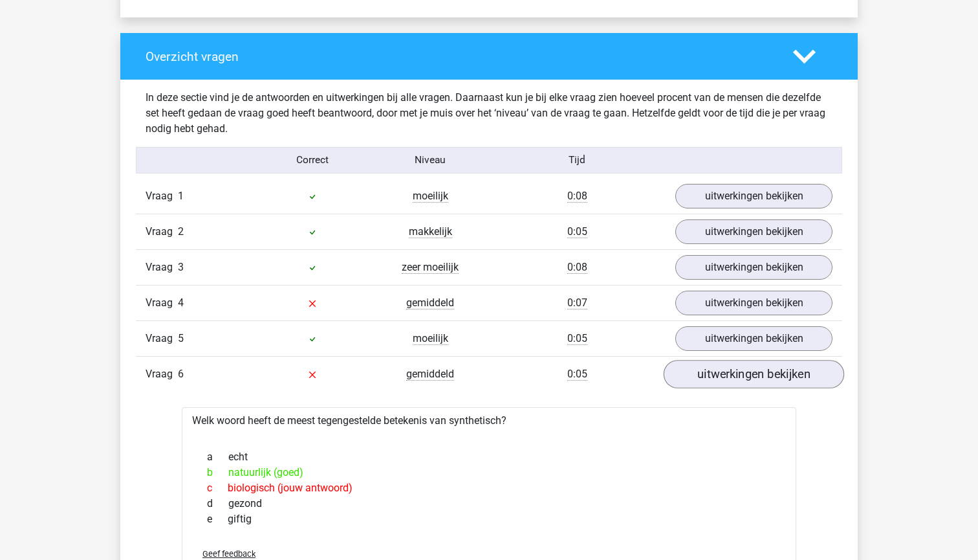
click at [735, 378] on link "uitwerkingen bekijken" at bounding box center [754, 374] width 180 height 28
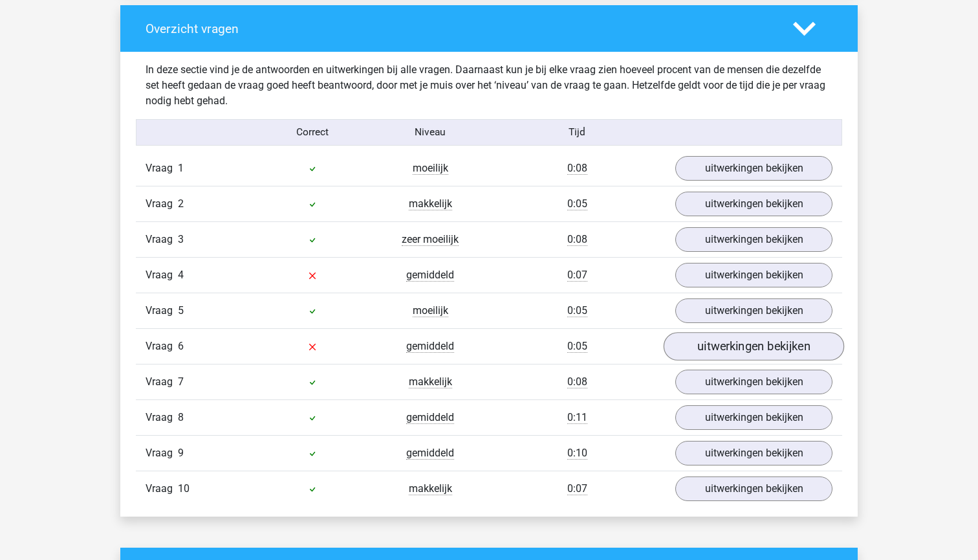
scroll to position [1005, 0]
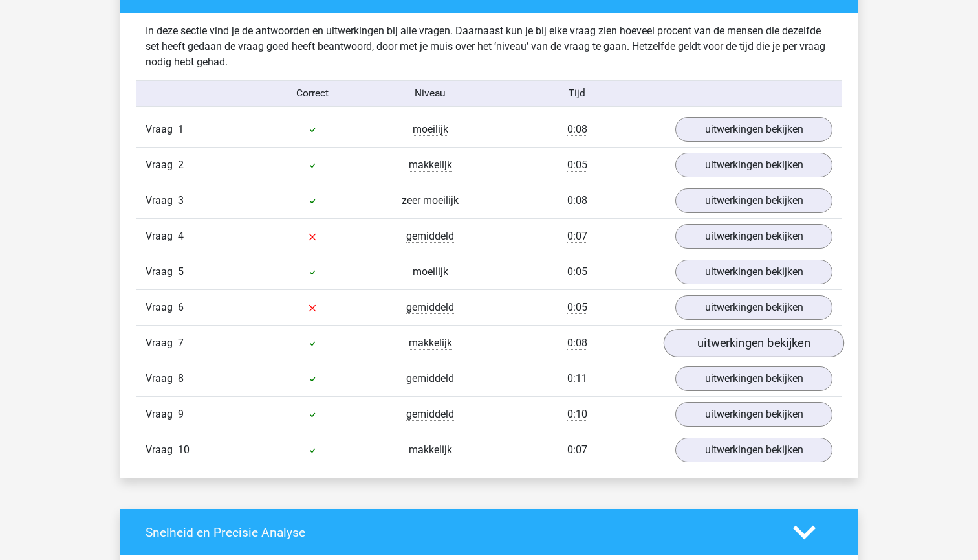
click at [723, 349] on link "uitwerkingen bekijken" at bounding box center [754, 343] width 180 height 28
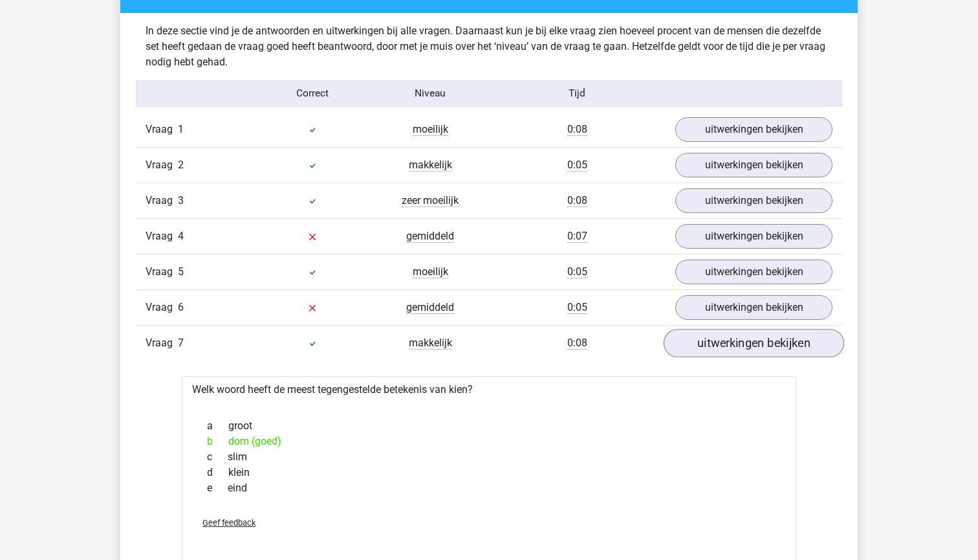
click at [723, 349] on link "uitwerkingen bekijken" at bounding box center [754, 343] width 180 height 28
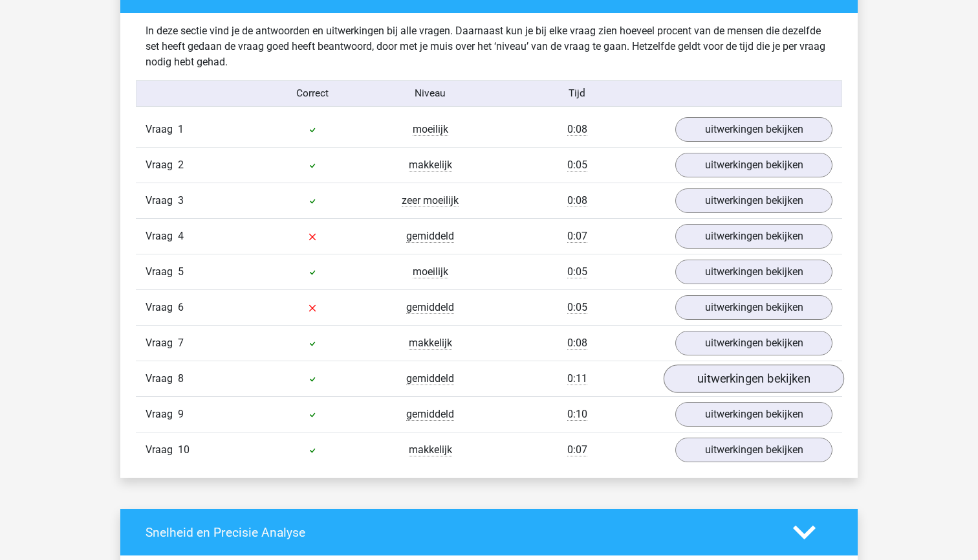
click at [727, 377] on link "uitwerkingen bekijken" at bounding box center [754, 379] width 180 height 28
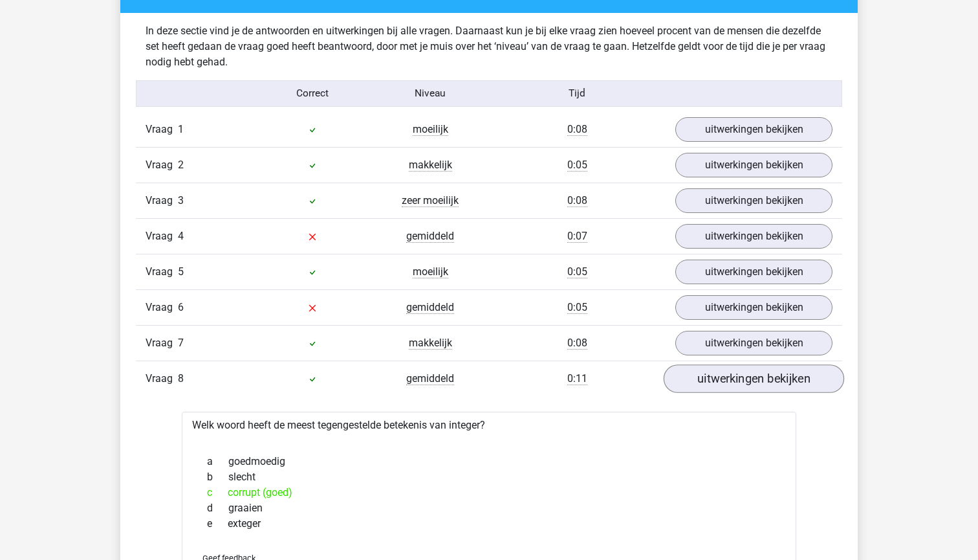
click at [727, 377] on link "uitwerkingen bekijken" at bounding box center [754, 379] width 180 height 28
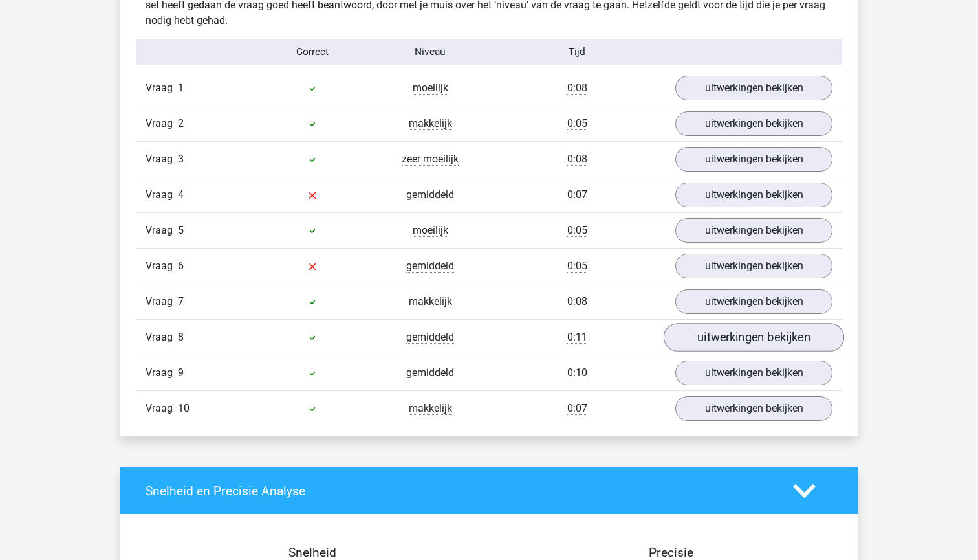
scroll to position [1056, 0]
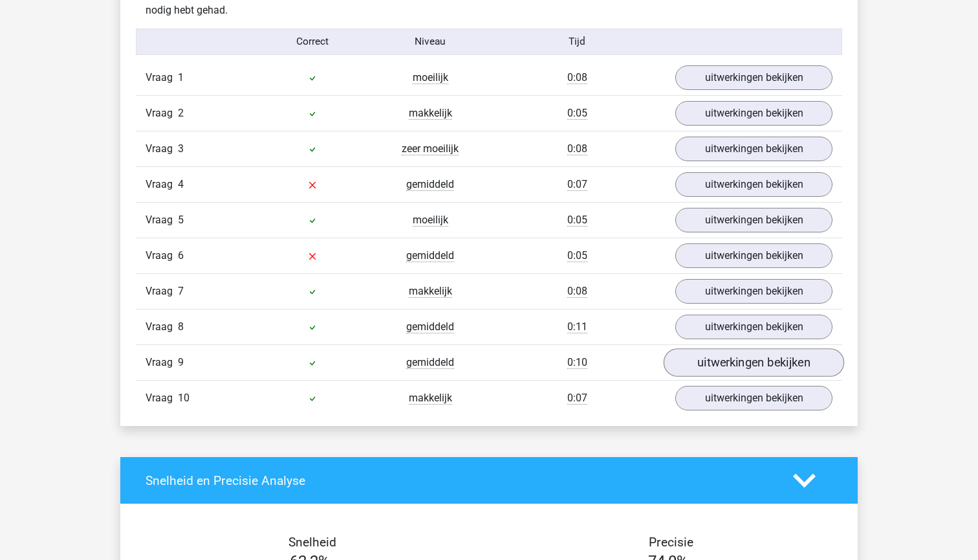
click at [723, 368] on link "uitwerkingen bekijken" at bounding box center [754, 363] width 180 height 28
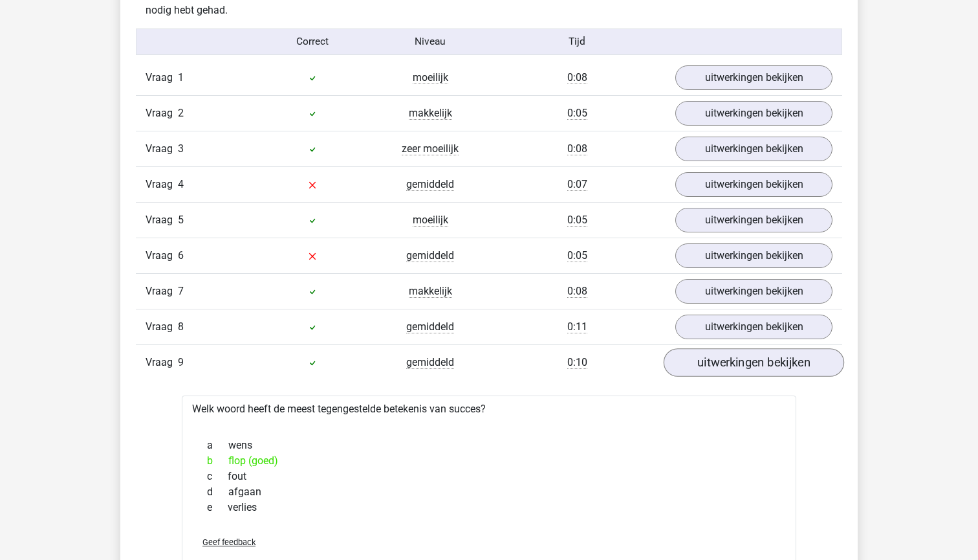
click at [723, 368] on link "uitwerkingen bekijken" at bounding box center [754, 363] width 180 height 28
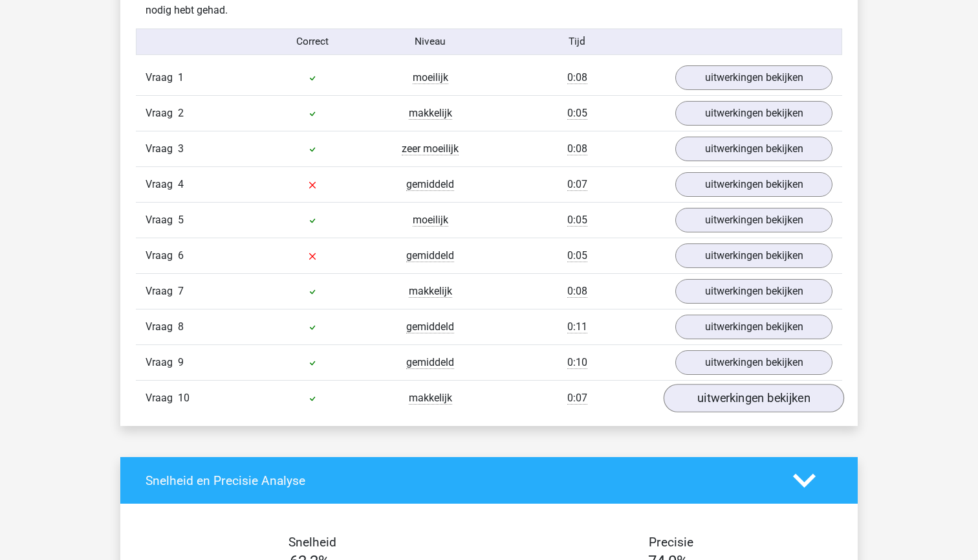
click at [722, 405] on link "uitwerkingen bekijken" at bounding box center [754, 398] width 180 height 28
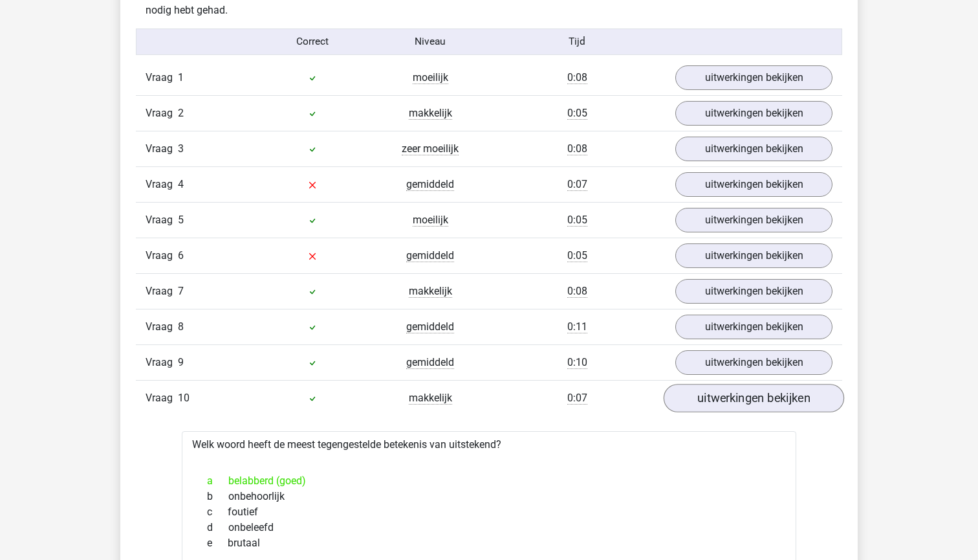
click at [722, 405] on link "uitwerkingen bekijken" at bounding box center [754, 398] width 180 height 28
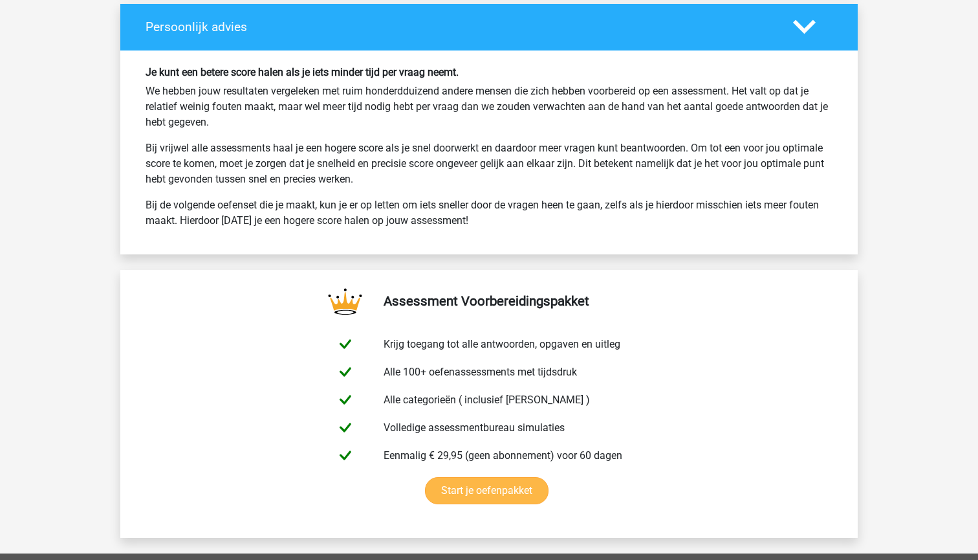
scroll to position [1906, 0]
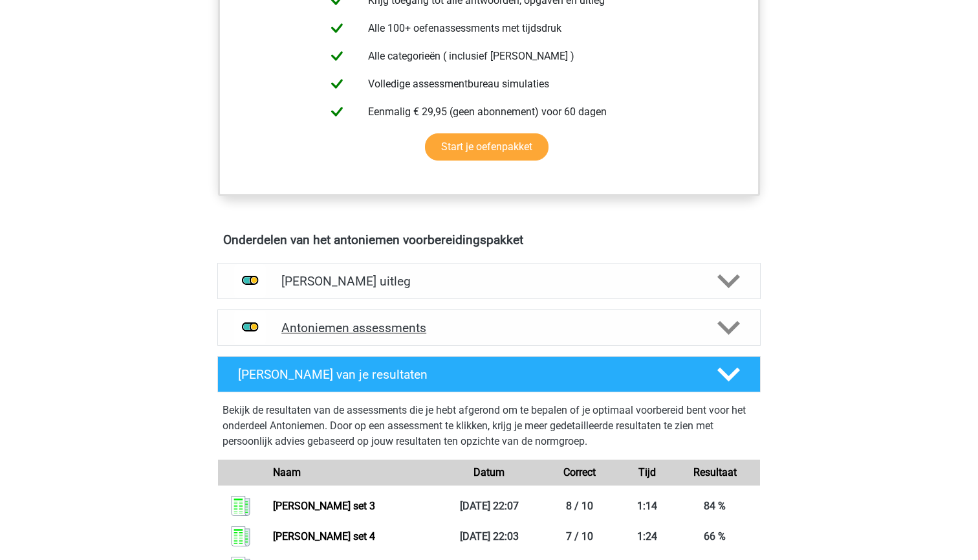
scroll to position [538, 0]
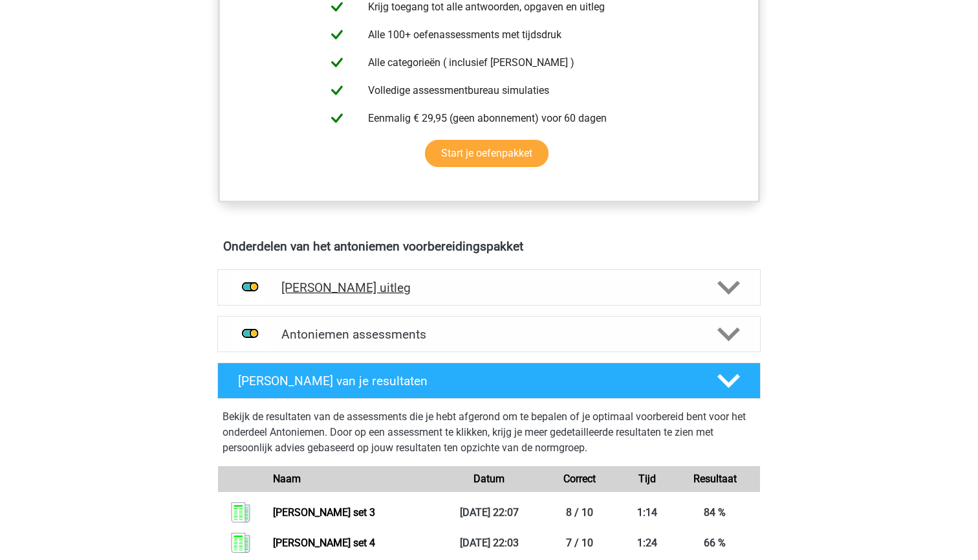
click at [479, 298] on div "[PERSON_NAME] uitleg" at bounding box center [488, 287] width 543 height 36
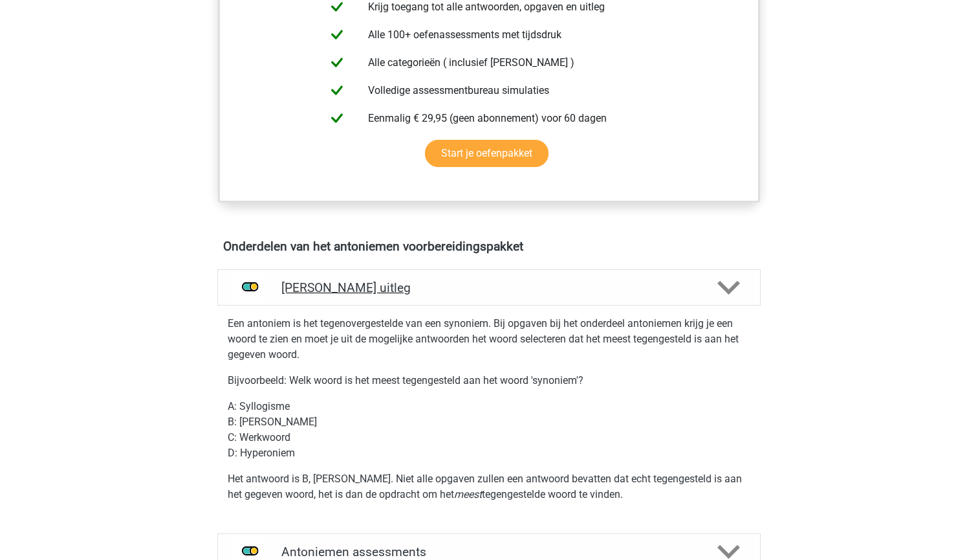
click at [479, 298] on div "[PERSON_NAME] uitleg" at bounding box center [488, 287] width 543 height 36
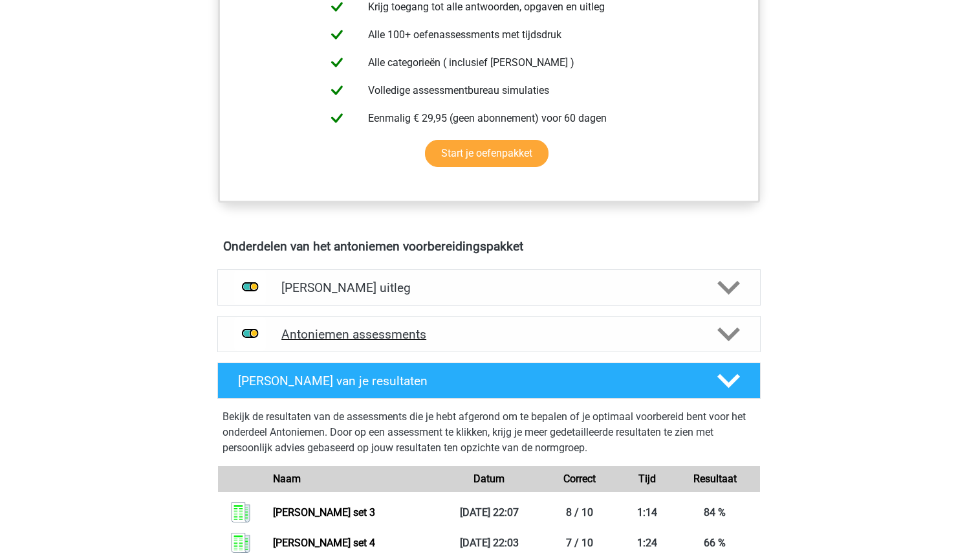
click at [498, 337] on h4 "Antoniemen assessments" at bounding box center [488, 334] width 415 height 15
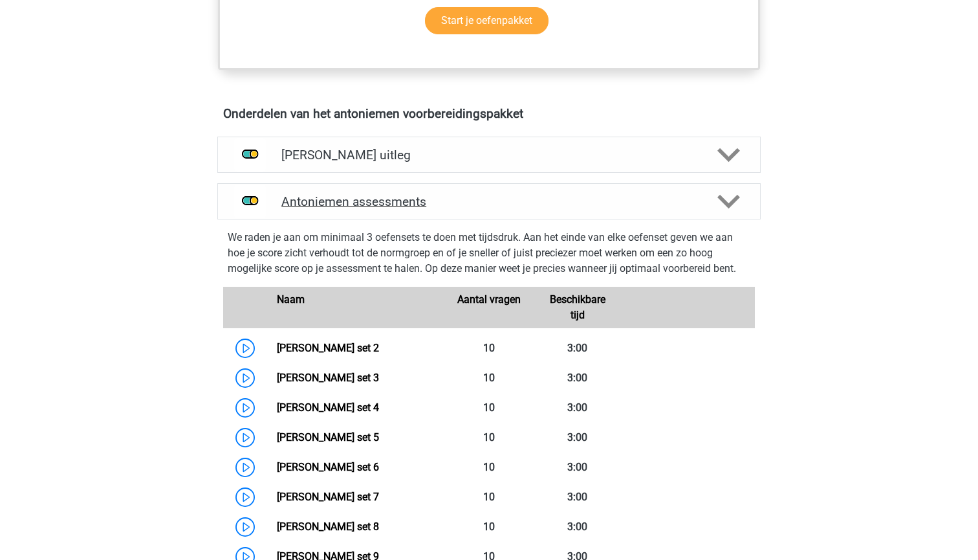
scroll to position [690, 0]
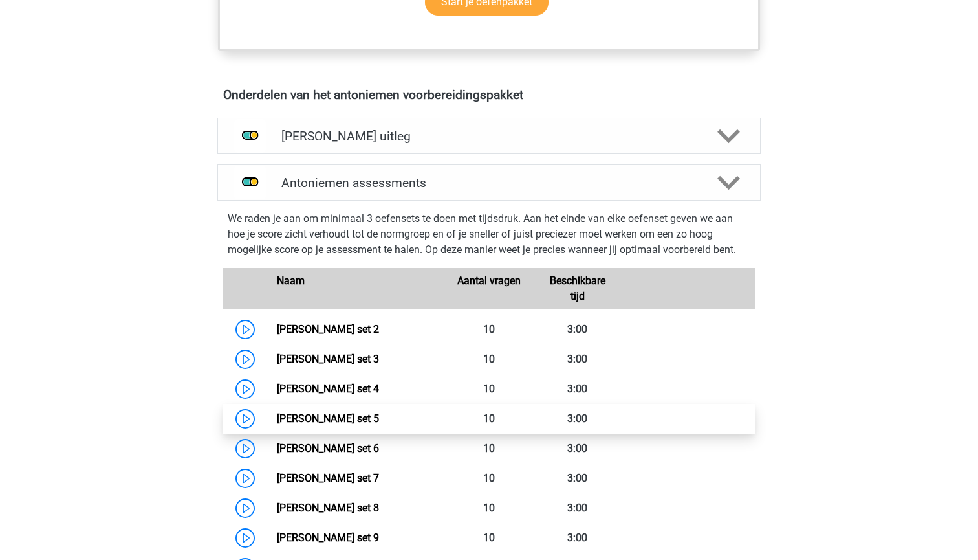
click at [379, 421] on link "[PERSON_NAME] set 5" at bounding box center [328, 418] width 102 height 12
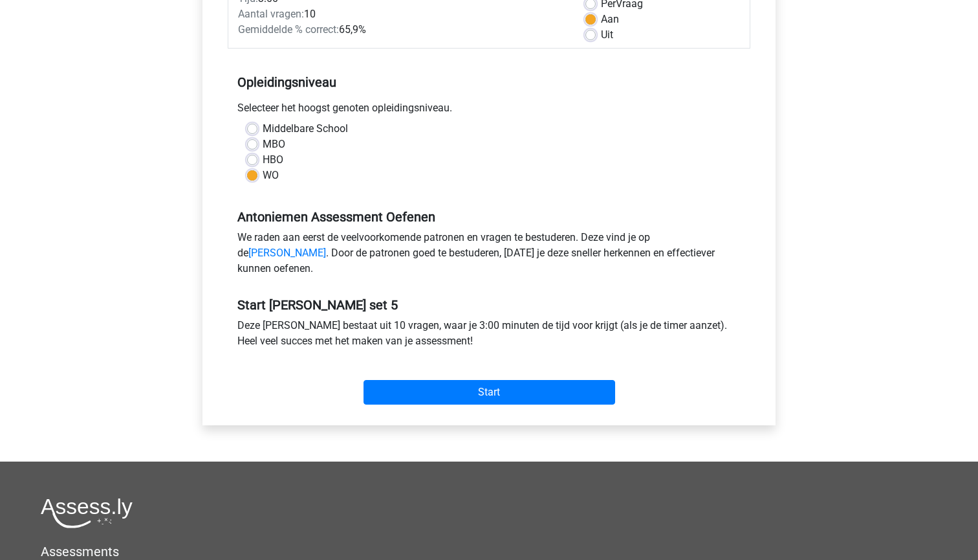
scroll to position [207, 0]
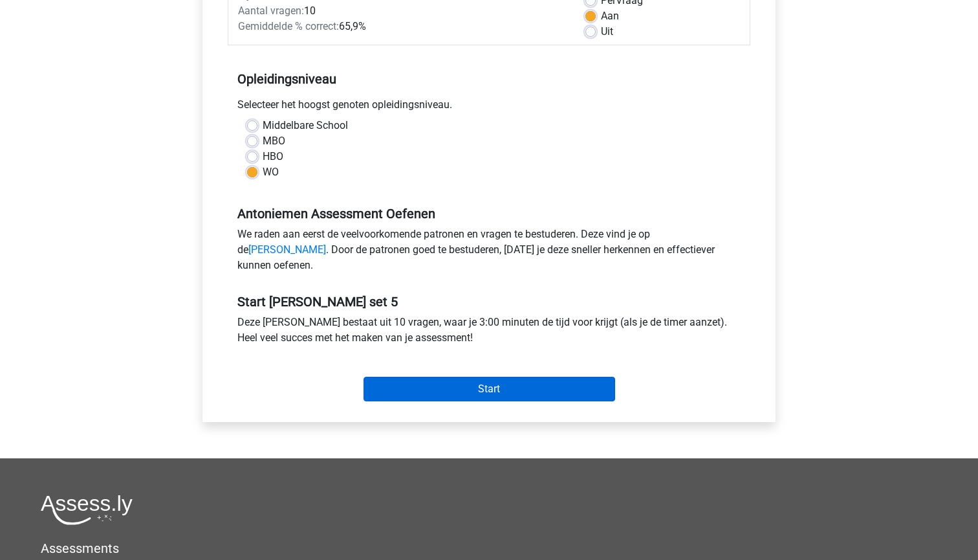
click at [410, 398] on input "Start" at bounding box center [490, 389] width 252 height 25
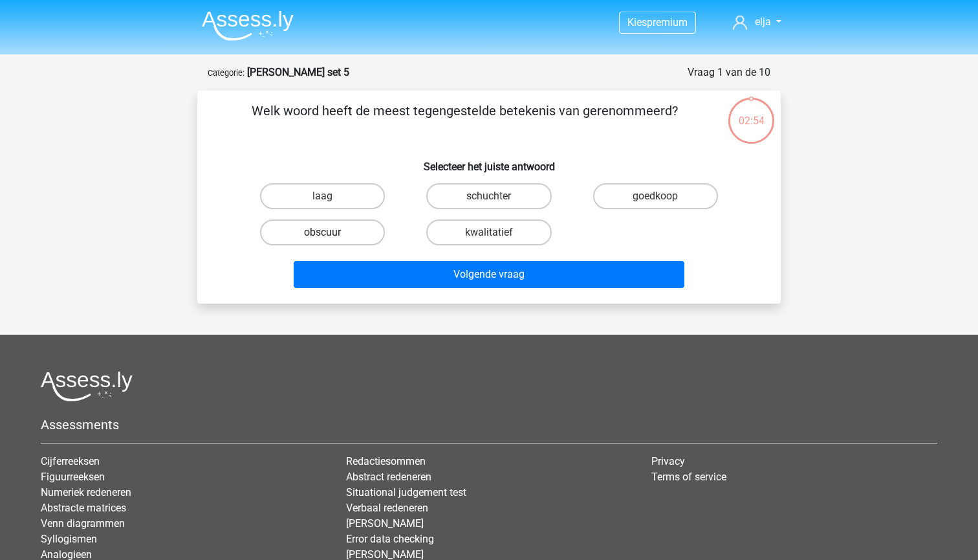
click at [371, 236] on label "obscuur" at bounding box center [322, 232] width 125 height 26
click at [331, 236] on input "obscuur" at bounding box center [327, 236] width 8 height 8
radio input "true"
click at [463, 201] on label "schuchter" at bounding box center [488, 196] width 125 height 26
click at [489, 201] on input "schuchter" at bounding box center [493, 200] width 8 height 8
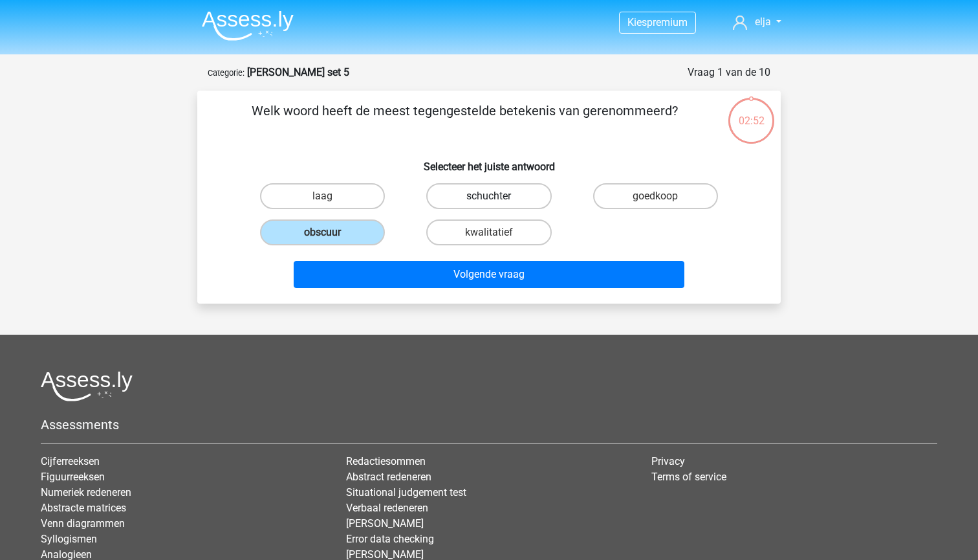
radio input "true"
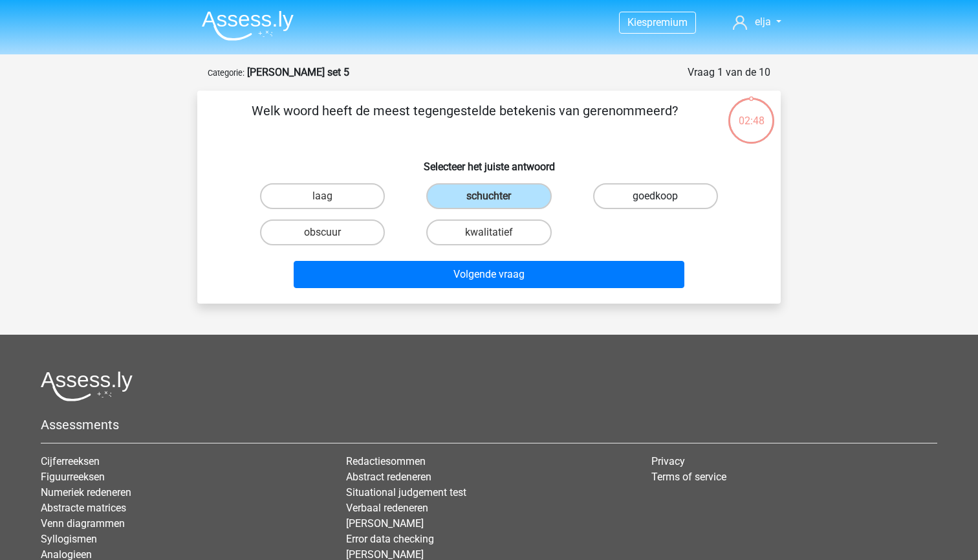
click at [605, 198] on label "goedkoop" at bounding box center [655, 196] width 125 height 26
click at [655, 198] on input "goedkoop" at bounding box center [659, 200] width 8 height 8
radio input "true"
click at [488, 241] on label "kwalitatief" at bounding box center [488, 232] width 125 height 26
click at [489, 241] on input "kwalitatief" at bounding box center [493, 236] width 8 height 8
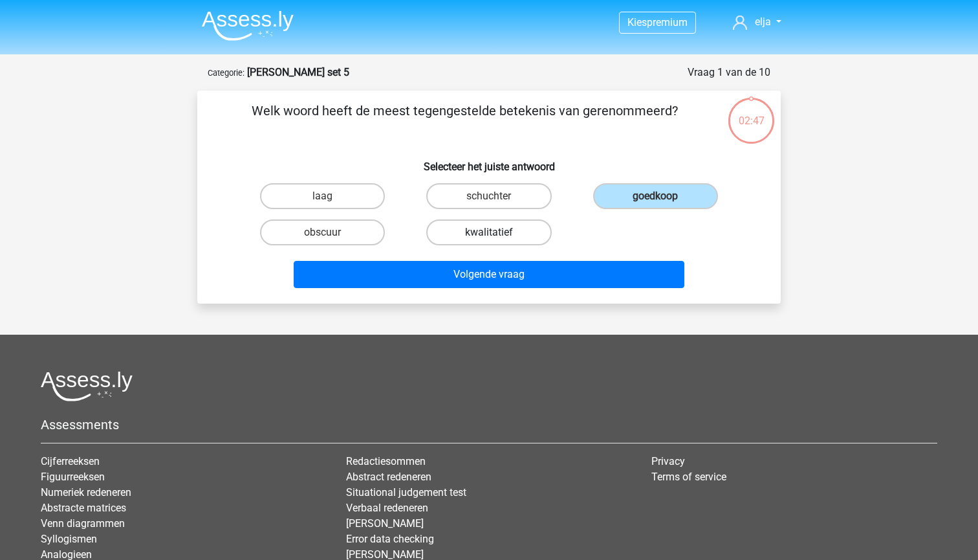
radio input "true"
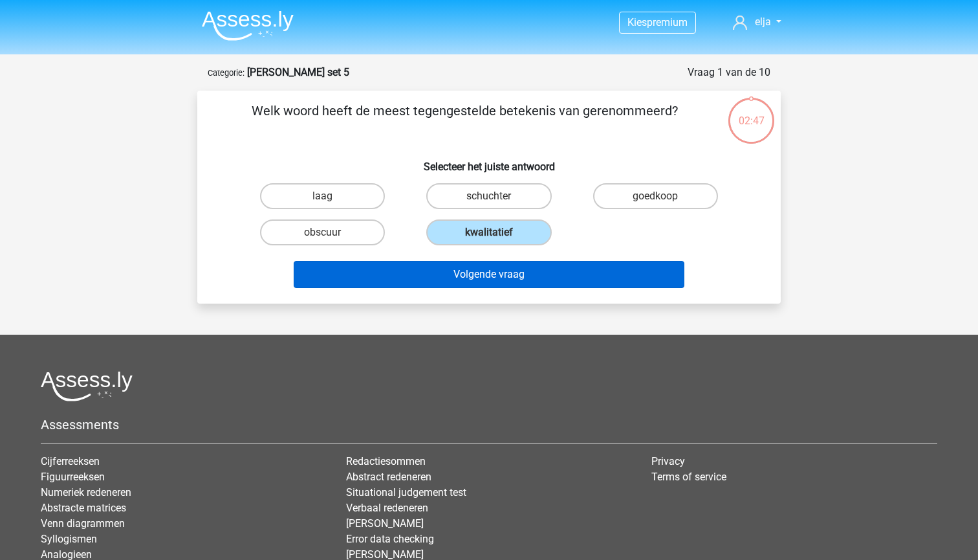
click at [492, 272] on button "Volgende vraag" at bounding box center [489, 274] width 391 height 27
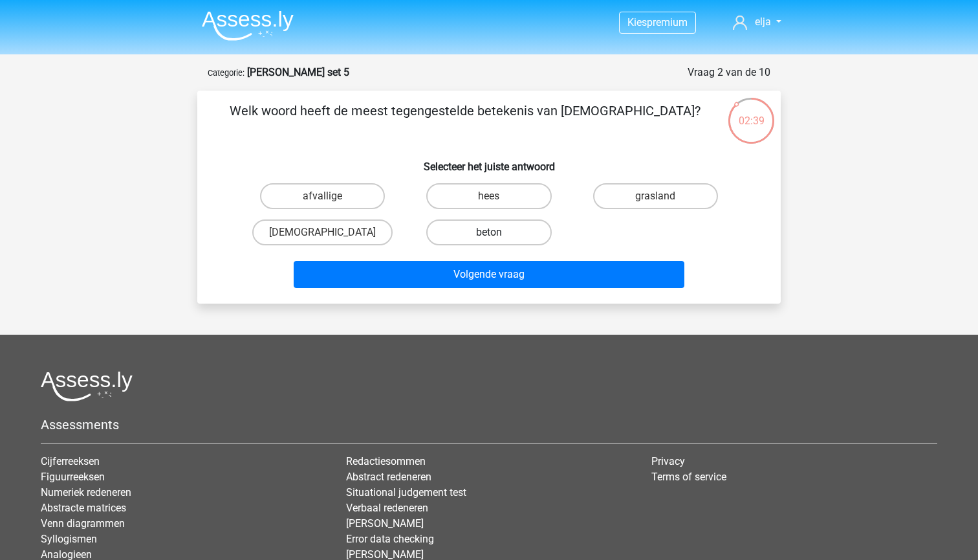
click at [474, 235] on label "beton" at bounding box center [488, 232] width 125 height 26
click at [489, 235] on input "beton" at bounding box center [493, 236] width 8 height 8
radio input "true"
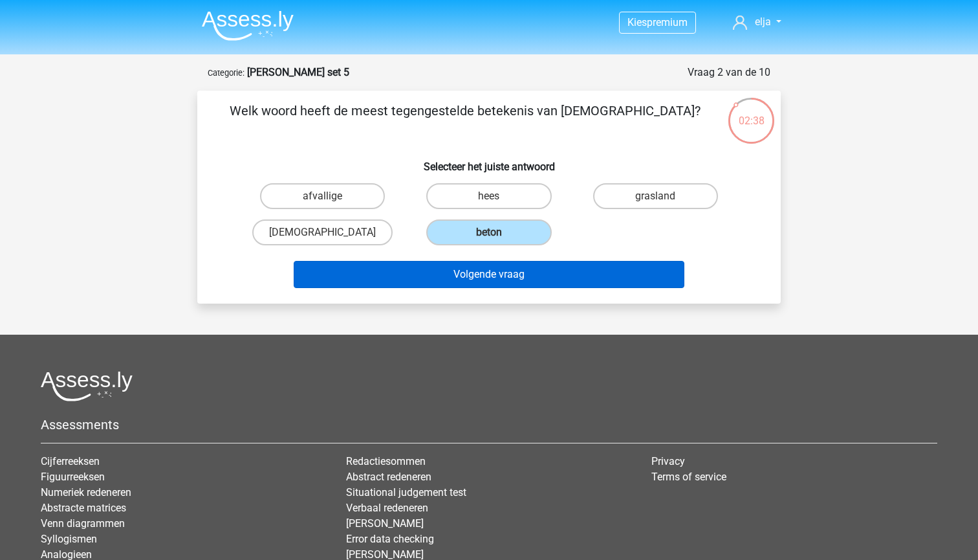
click at [473, 276] on button "Volgende vraag" at bounding box center [489, 274] width 391 height 27
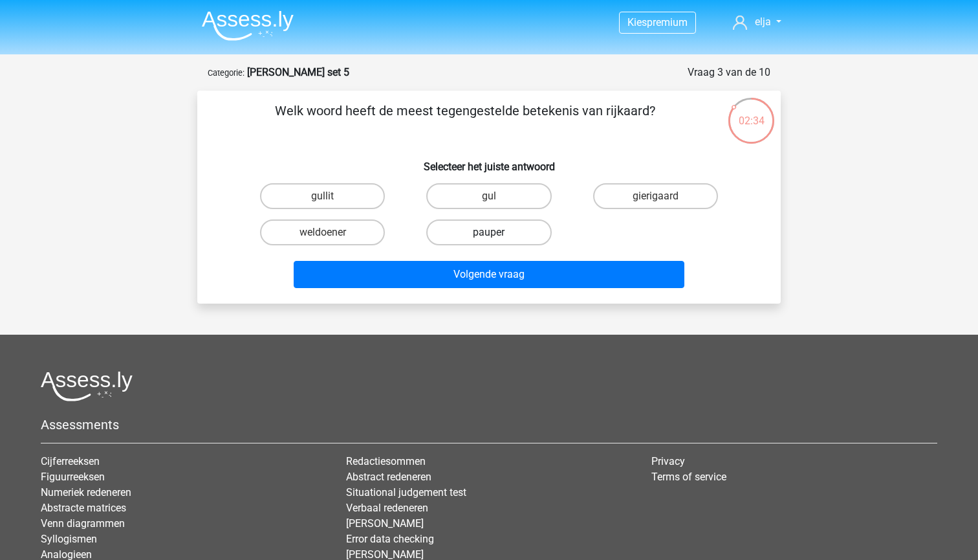
click at [435, 230] on label "pauper" at bounding box center [488, 232] width 125 height 26
click at [489, 232] on input "pauper" at bounding box center [493, 236] width 8 height 8
radio input "true"
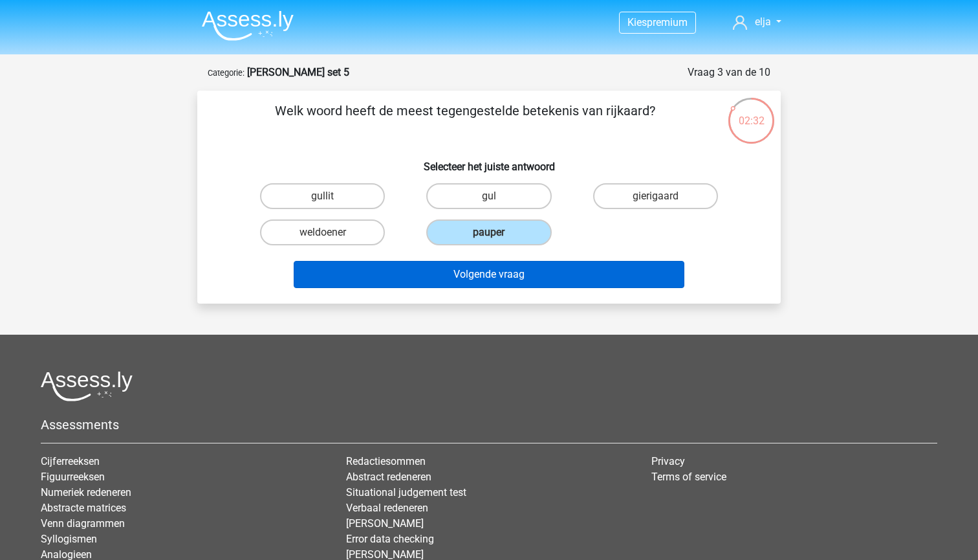
click at [429, 269] on button "Volgende vraag" at bounding box center [489, 274] width 391 height 27
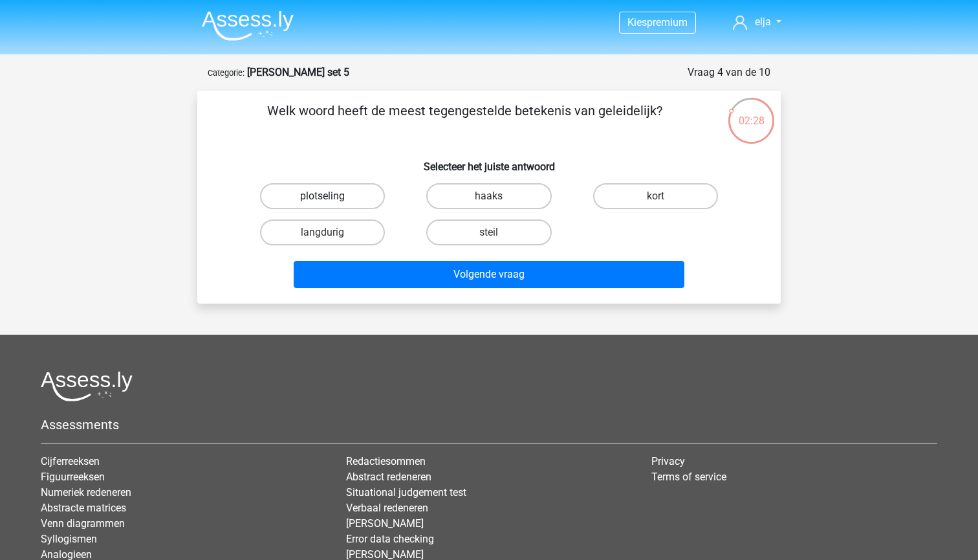
click at [340, 192] on label "plotseling" at bounding box center [322, 196] width 125 height 26
click at [331, 196] on input "plotseling" at bounding box center [327, 200] width 8 height 8
radio input "true"
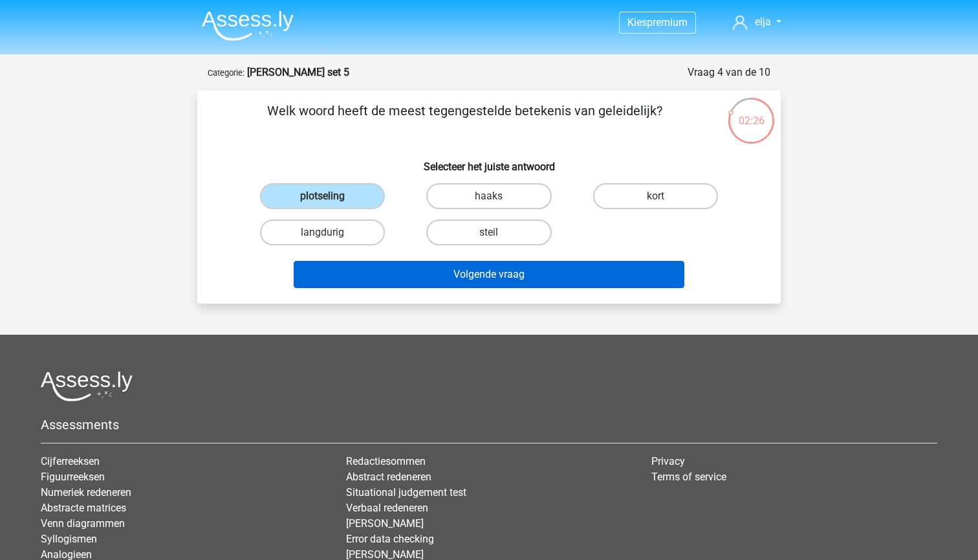
click at [371, 272] on button "Volgende vraag" at bounding box center [489, 274] width 391 height 27
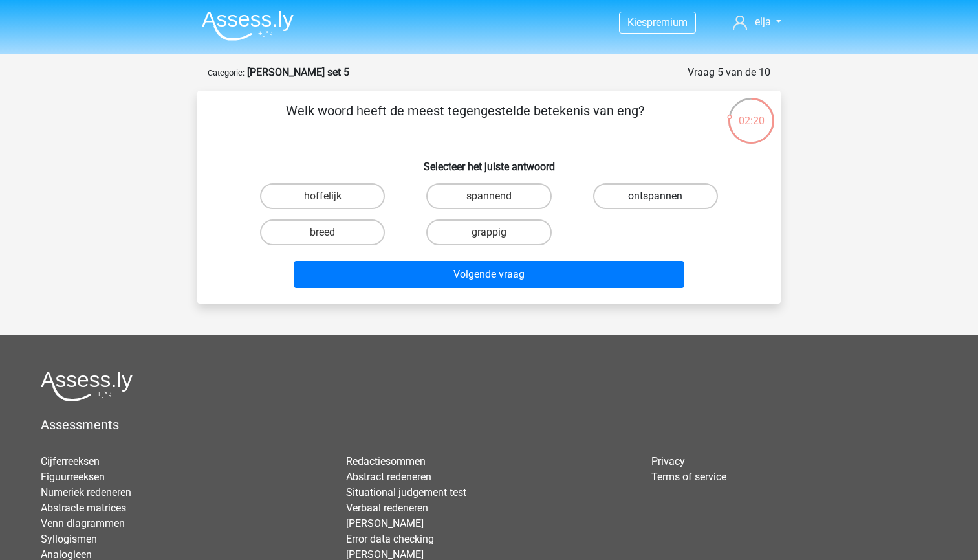
click at [647, 197] on label "ontspannen" at bounding box center [655, 196] width 125 height 26
click at [655, 197] on input "ontspannen" at bounding box center [659, 200] width 8 height 8
radio input "true"
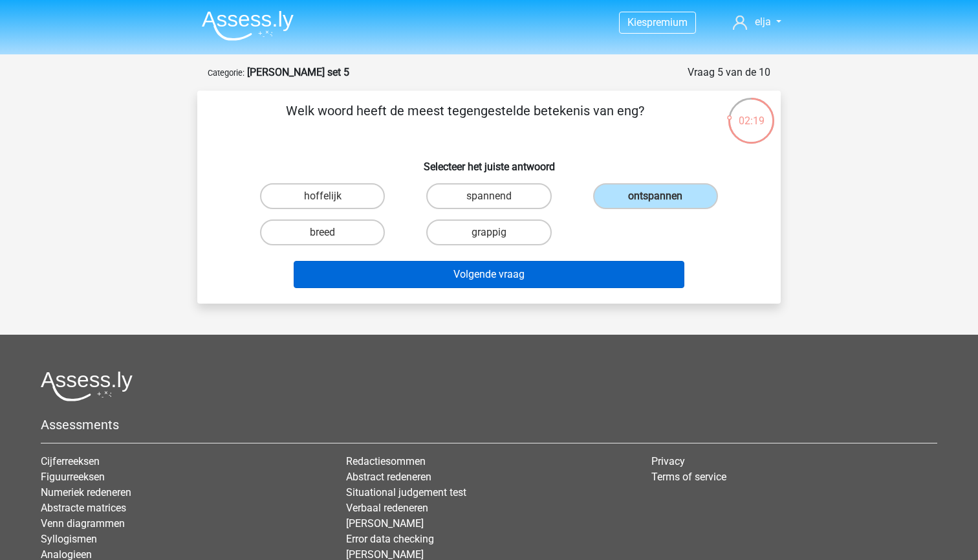
click at [576, 267] on button "Volgende vraag" at bounding box center [489, 274] width 391 height 27
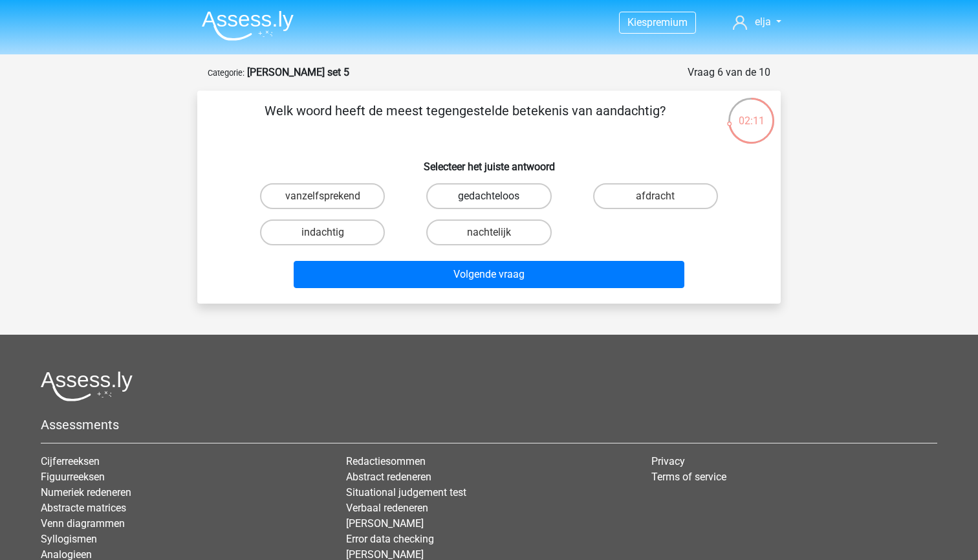
click at [442, 206] on label "gedachteloos" at bounding box center [488, 196] width 125 height 26
click at [489, 204] on input "gedachteloos" at bounding box center [493, 200] width 8 height 8
radio input "true"
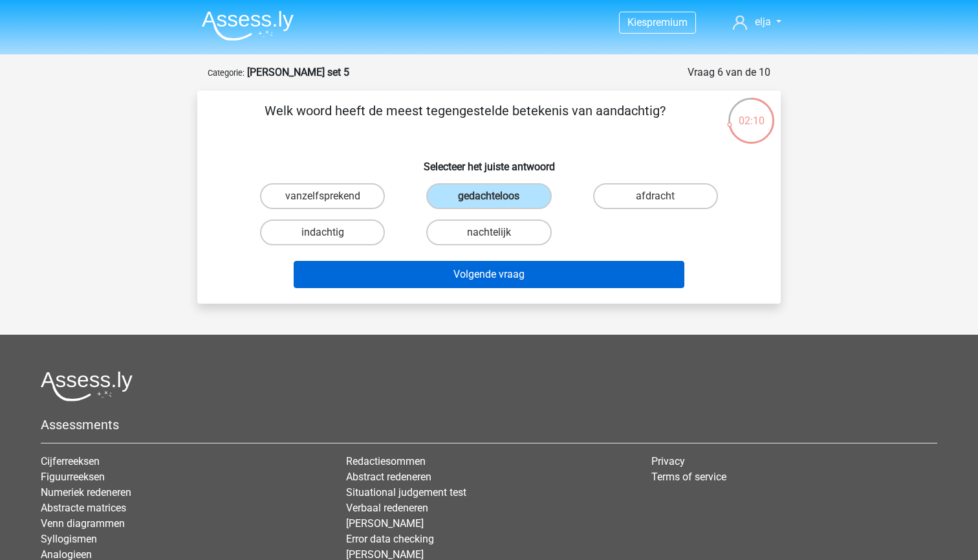
click at [443, 272] on button "Volgende vraag" at bounding box center [489, 274] width 391 height 27
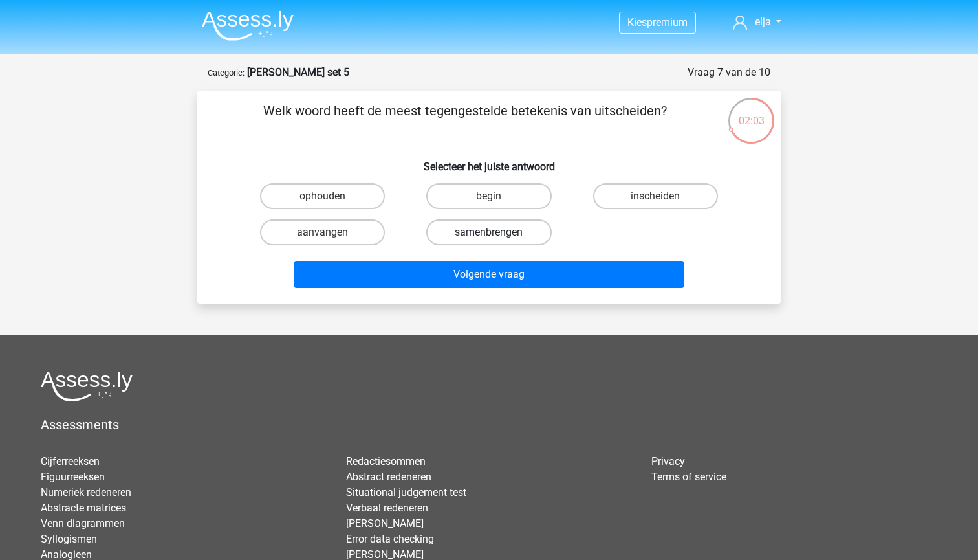
click at [450, 233] on label "samenbrengen" at bounding box center [488, 232] width 125 height 26
click at [489, 233] on input "samenbrengen" at bounding box center [493, 236] width 8 height 8
radio input "true"
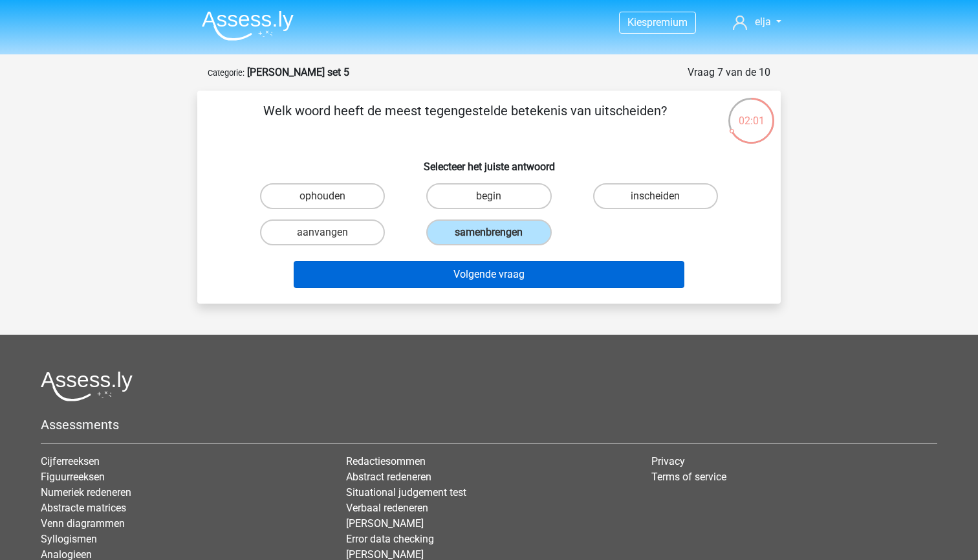
click at [450, 265] on button "Volgende vraag" at bounding box center [489, 274] width 391 height 27
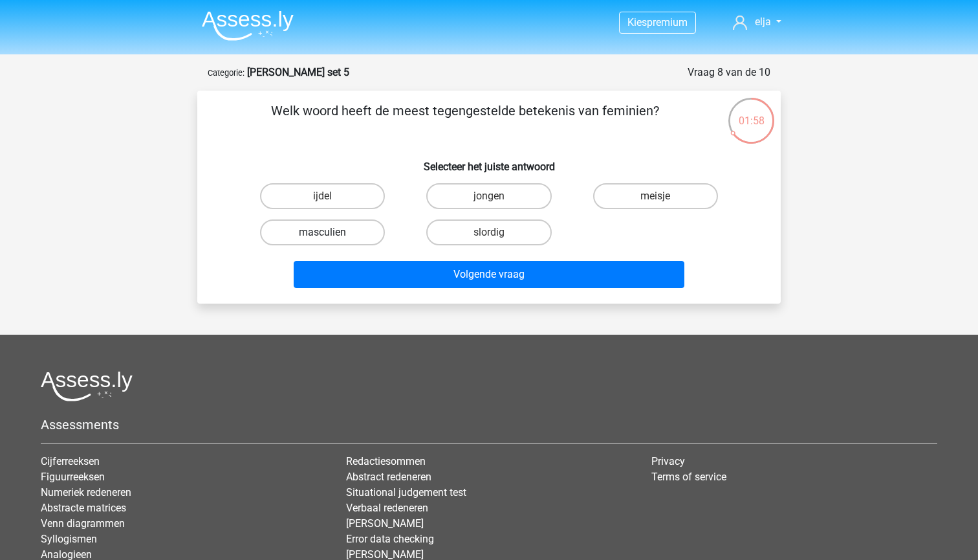
click at [366, 219] on label "masculien" at bounding box center [322, 232] width 125 height 26
click at [331, 232] on input "masculien" at bounding box center [327, 236] width 8 height 8
radio input "true"
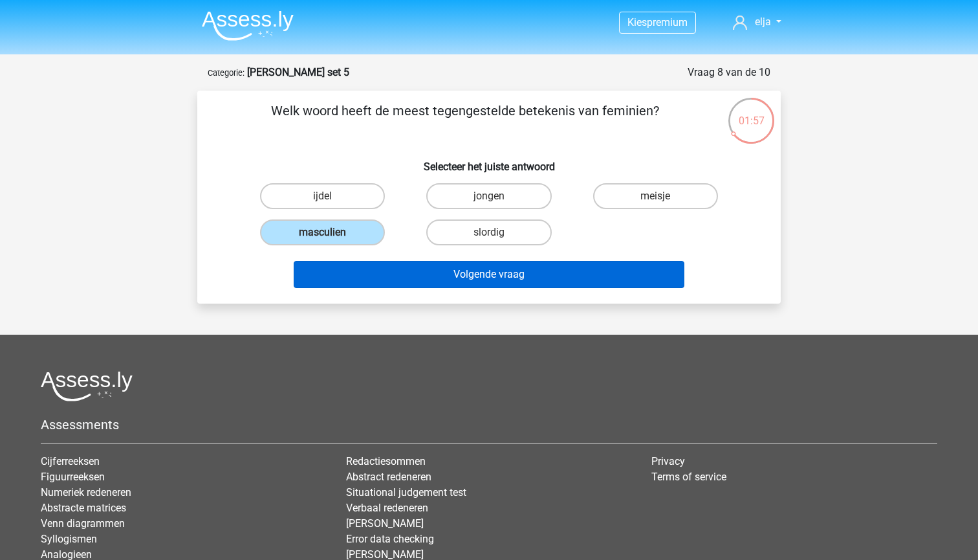
click at [371, 274] on button "Volgende vraag" at bounding box center [489, 274] width 391 height 27
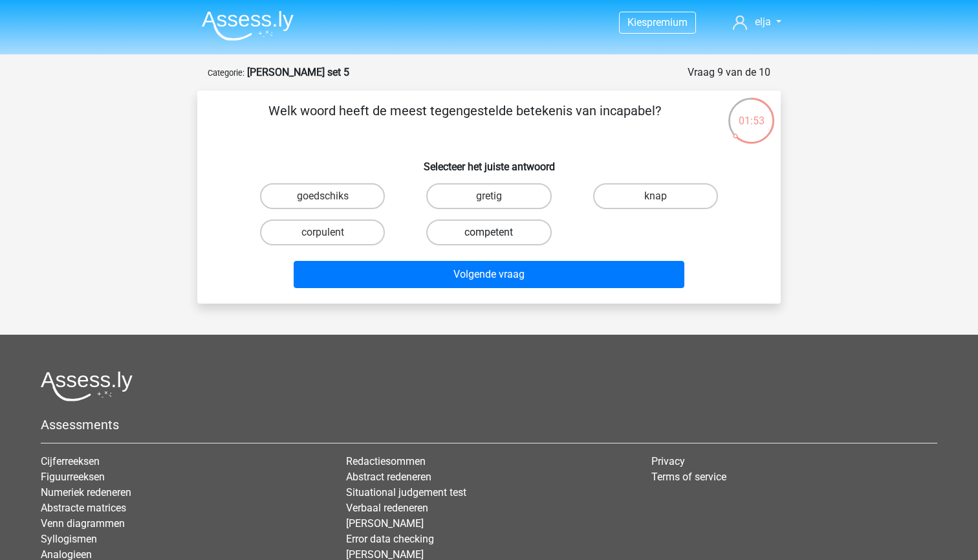
click at [469, 231] on label "competent" at bounding box center [488, 232] width 125 height 26
click at [489, 232] on input "competent" at bounding box center [493, 236] width 8 height 8
radio input "true"
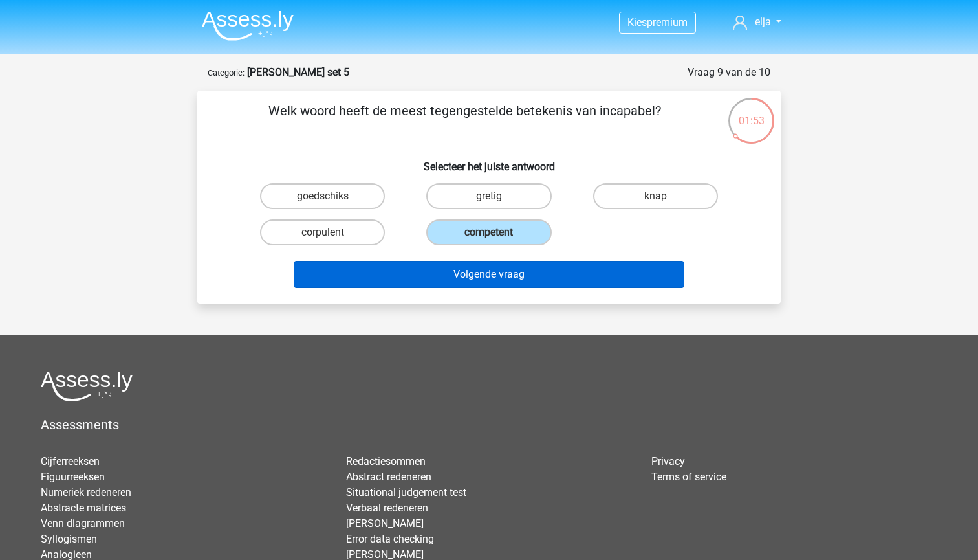
click at [472, 276] on button "Volgende vraag" at bounding box center [489, 274] width 391 height 27
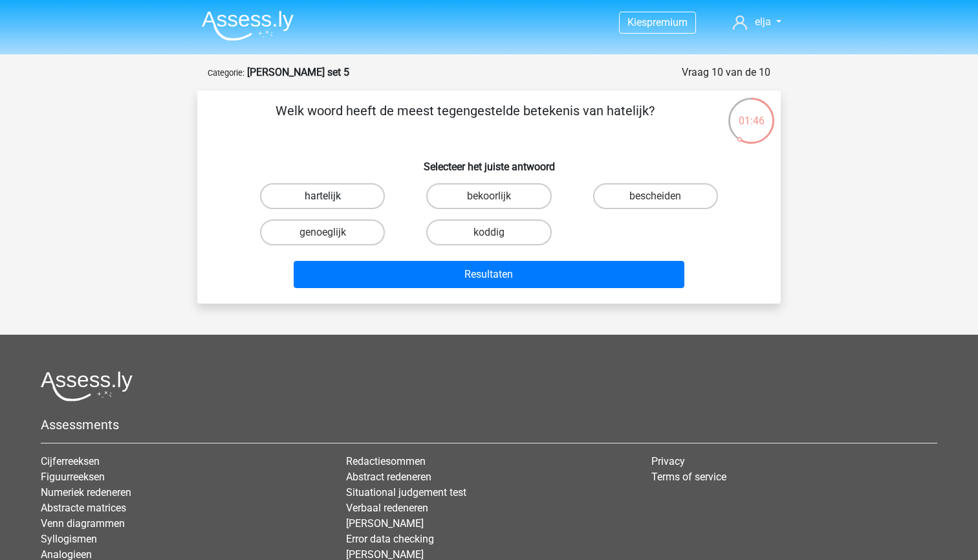
click at [355, 196] on label "hartelijk" at bounding box center [322, 196] width 125 height 26
click at [331, 196] on input "hartelijk" at bounding box center [327, 200] width 8 height 8
radio input "true"
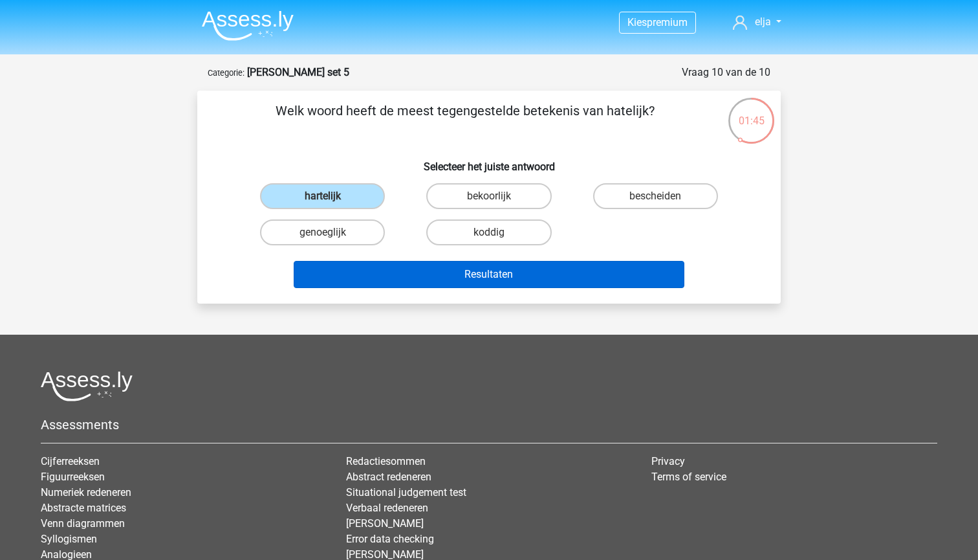
click at [380, 279] on button "Resultaten" at bounding box center [489, 274] width 391 height 27
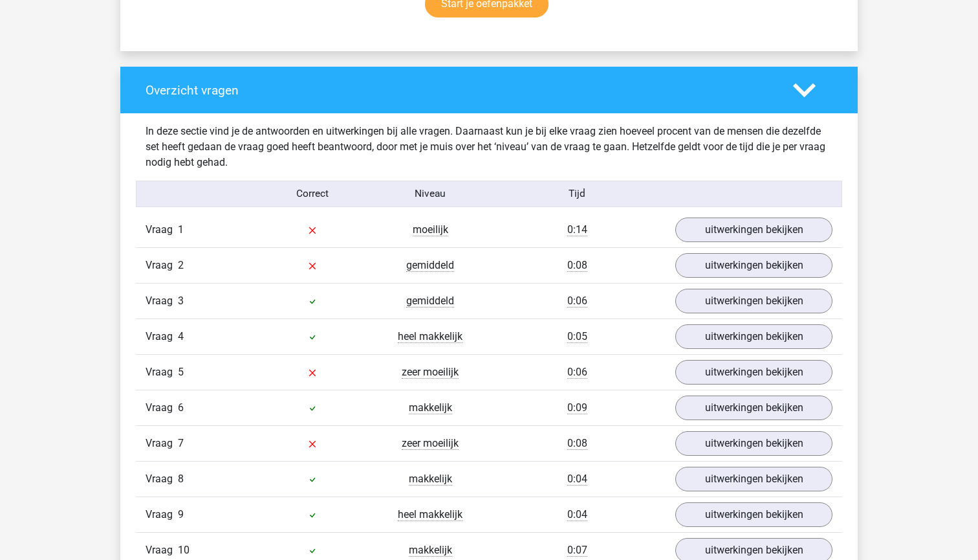
scroll to position [910, 0]
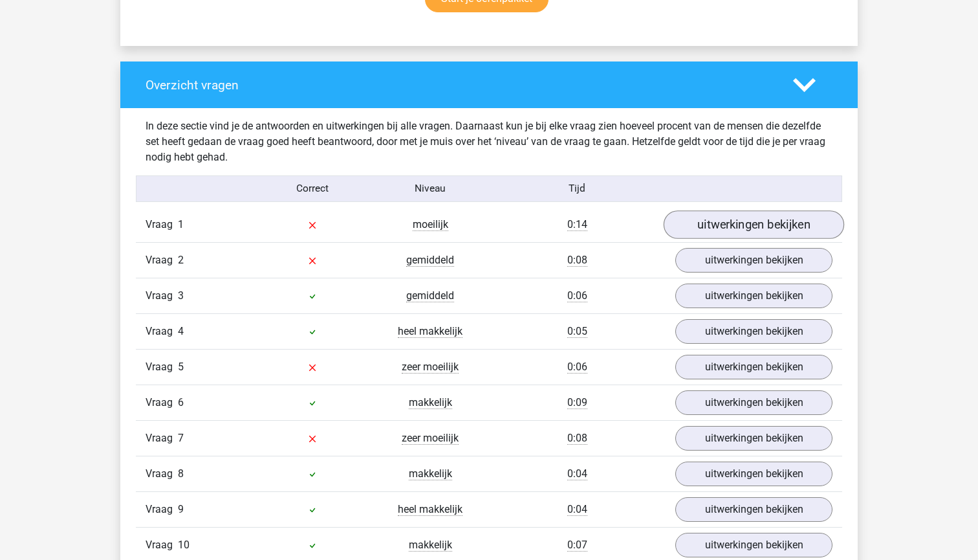
click at [708, 226] on link "uitwerkingen bekijken" at bounding box center [754, 225] width 180 height 28
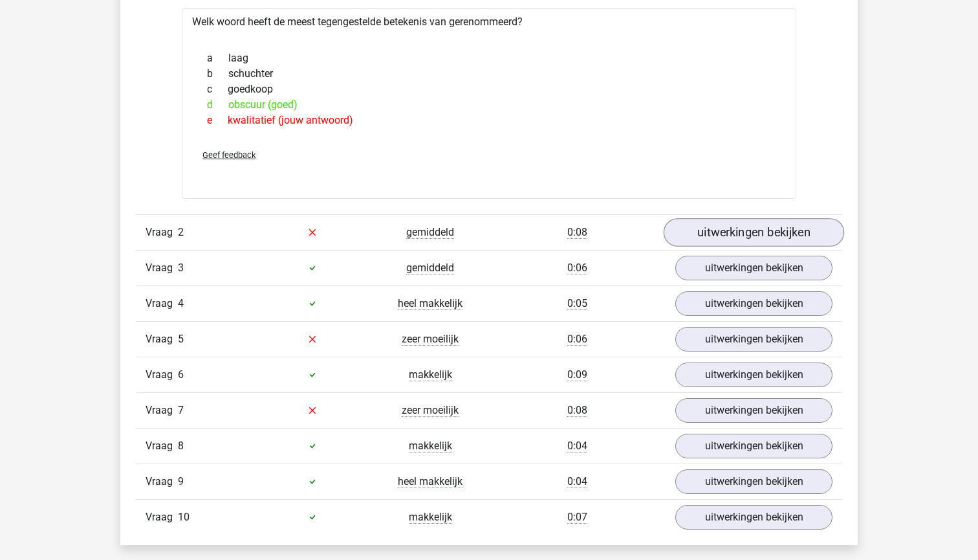
scroll to position [1170, 0]
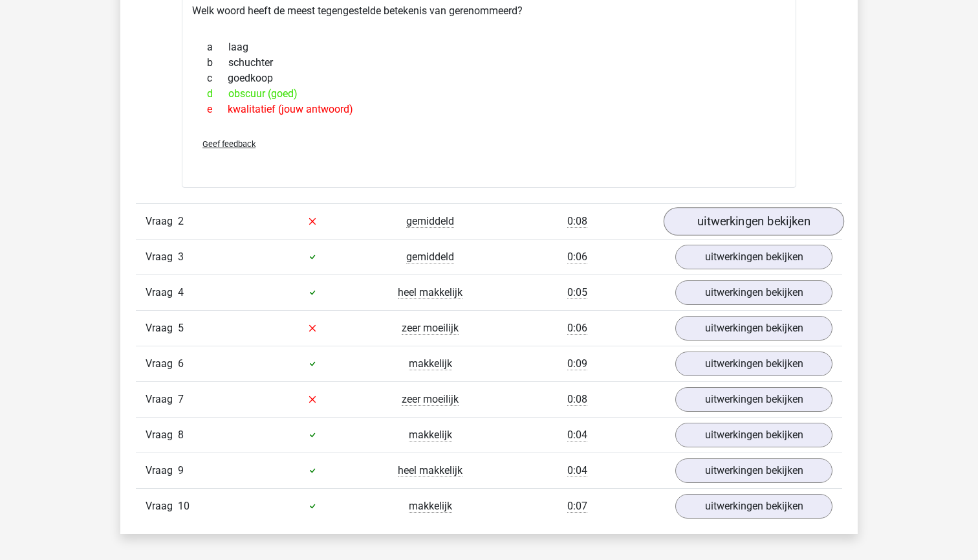
click at [713, 223] on link "uitwerkingen bekijken" at bounding box center [754, 221] width 180 height 28
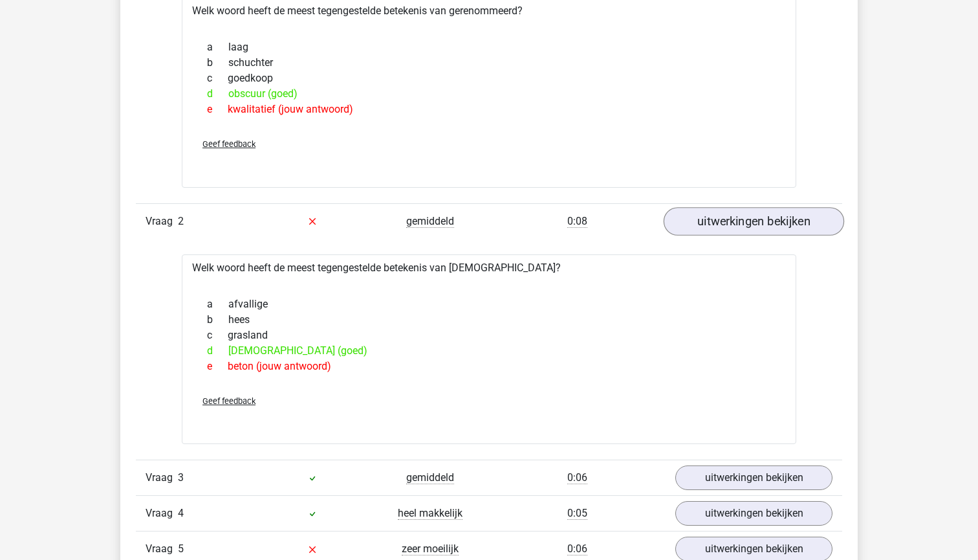
click at [713, 224] on link "uitwerkingen bekijken" at bounding box center [754, 221] width 180 height 28
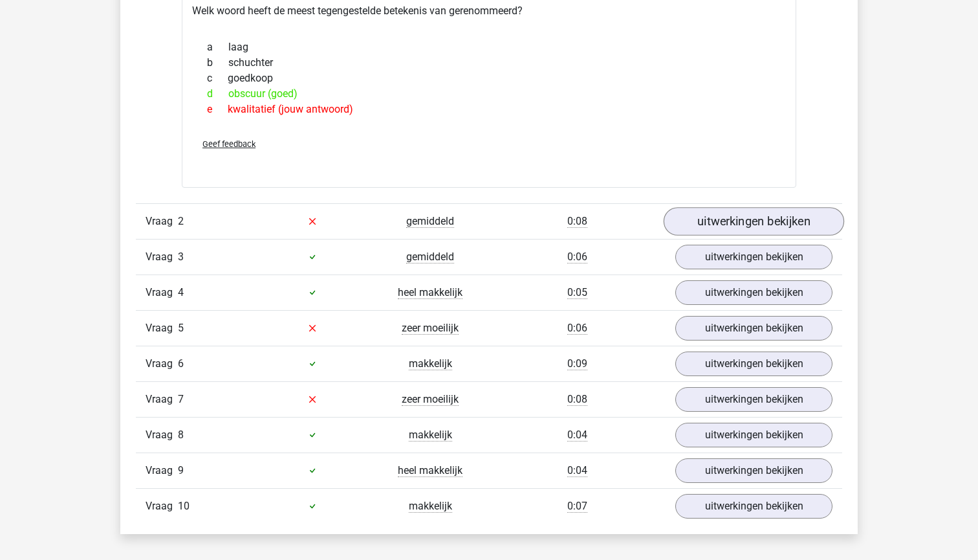
click at [713, 224] on link "uitwerkingen bekijken" at bounding box center [754, 221] width 180 height 28
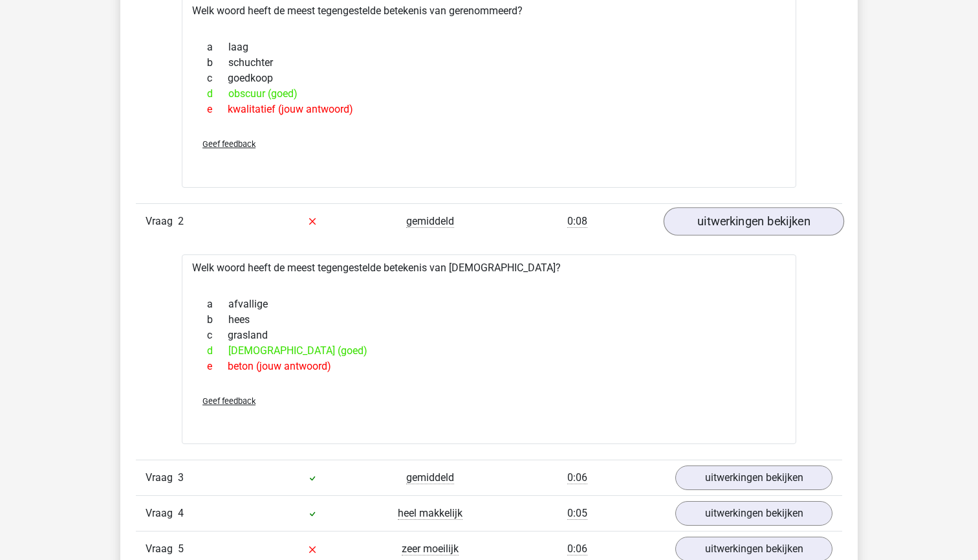
click at [693, 212] on link "uitwerkingen bekijken" at bounding box center [754, 221] width 180 height 28
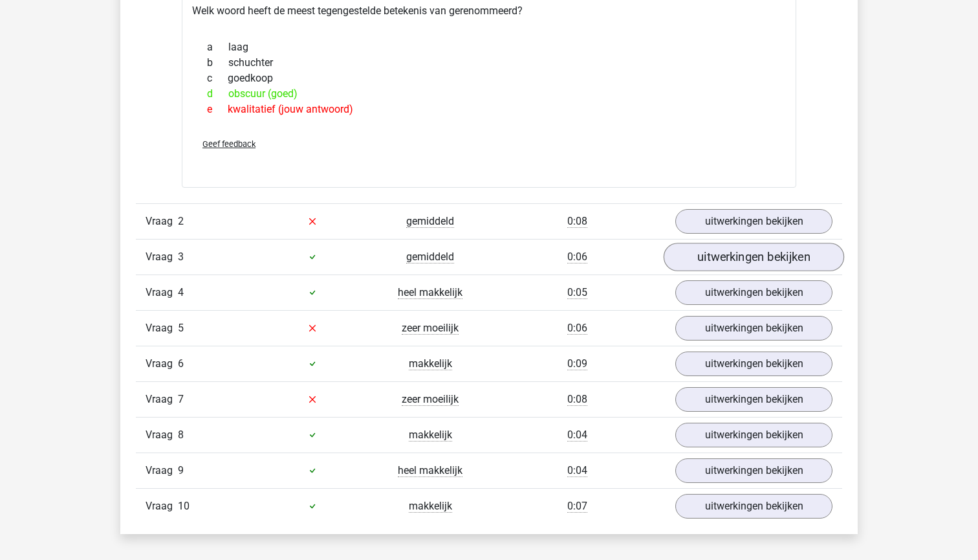
click at [715, 256] on link "uitwerkingen bekijken" at bounding box center [754, 257] width 180 height 28
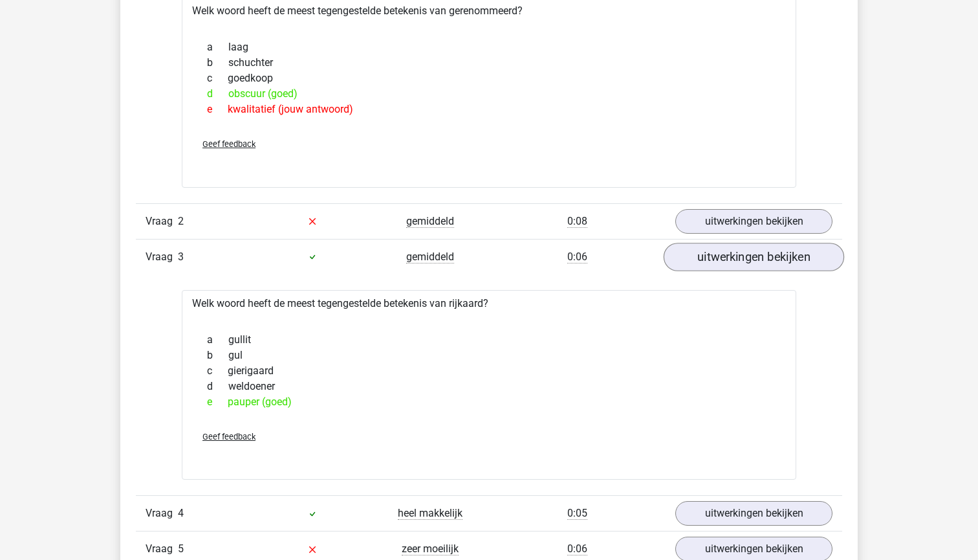
click at [715, 257] on link "uitwerkingen bekijken" at bounding box center [754, 257] width 180 height 28
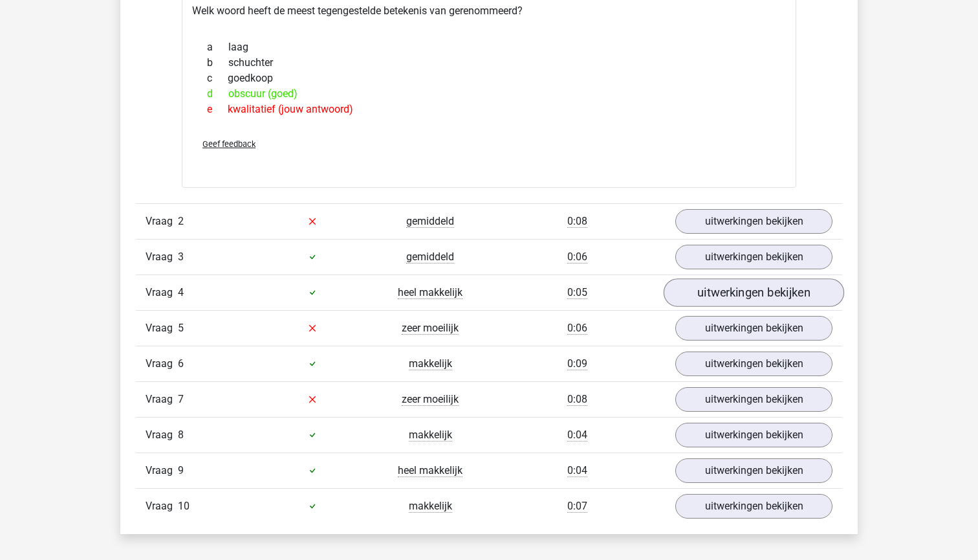
click at [713, 296] on link "uitwerkingen bekijken" at bounding box center [754, 292] width 180 height 28
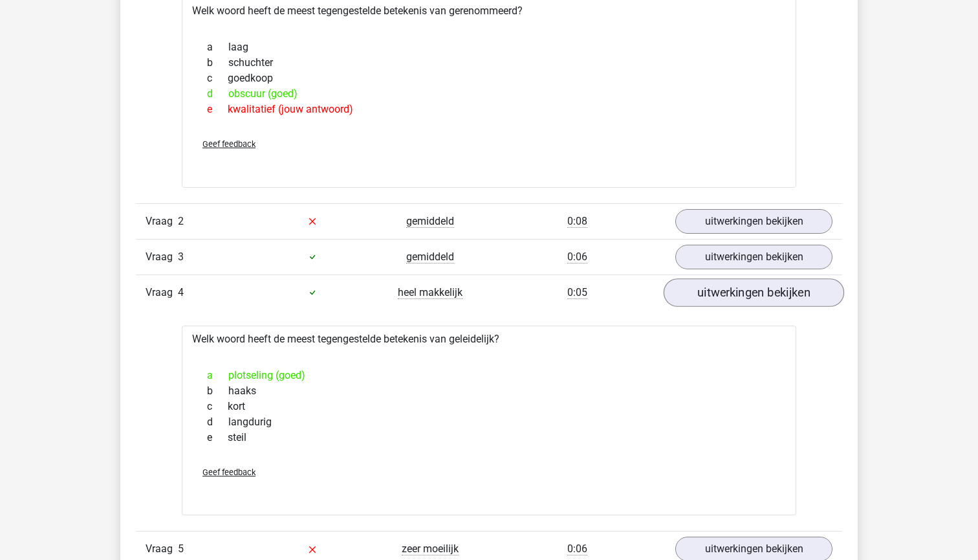
click at [713, 296] on link "uitwerkingen bekijken" at bounding box center [754, 292] width 180 height 28
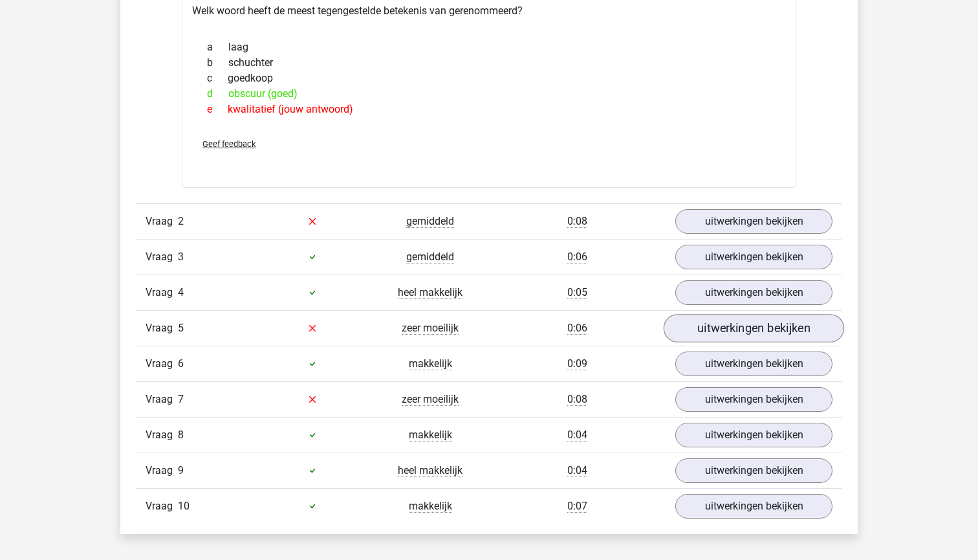
click at [706, 318] on link "uitwerkingen bekijken" at bounding box center [754, 328] width 180 height 28
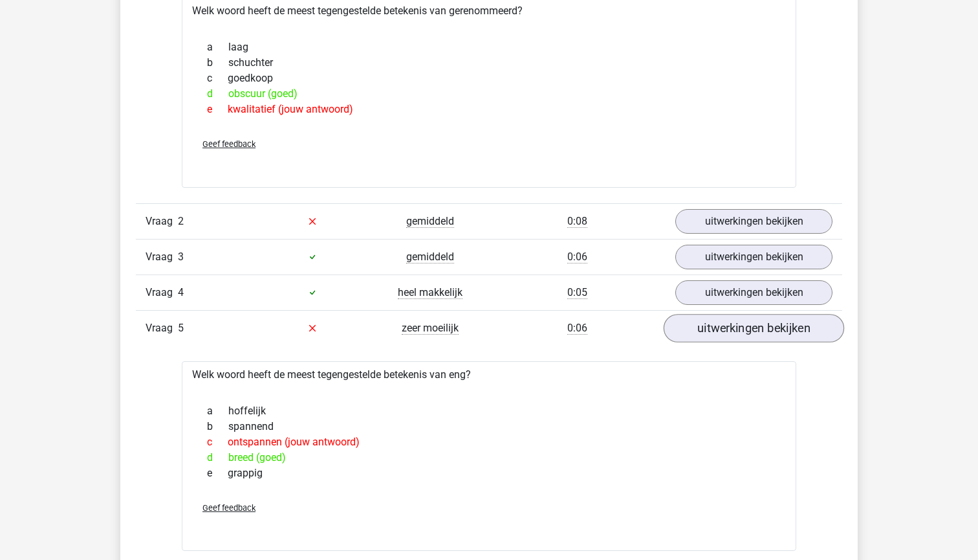
click at [721, 337] on link "uitwerkingen bekijken" at bounding box center [754, 328] width 180 height 28
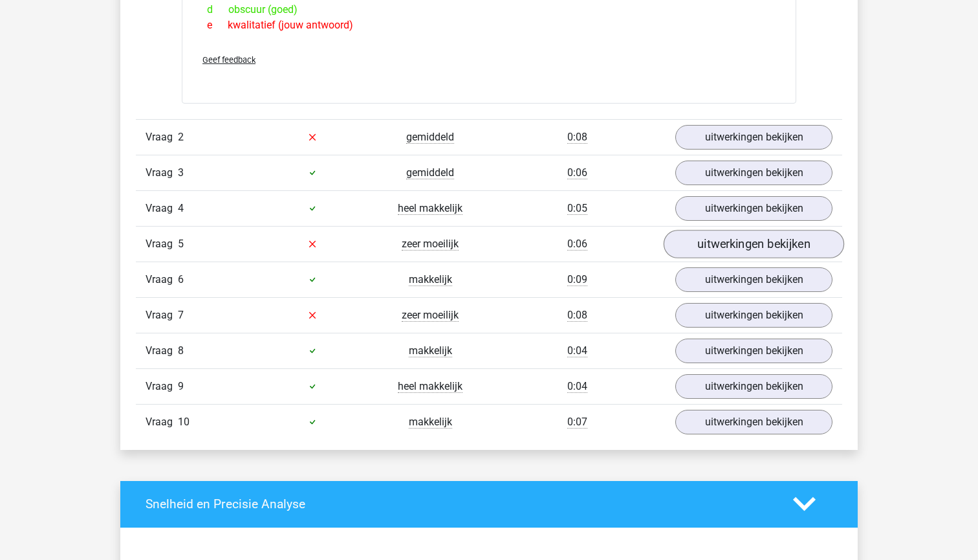
scroll to position [1256, 0]
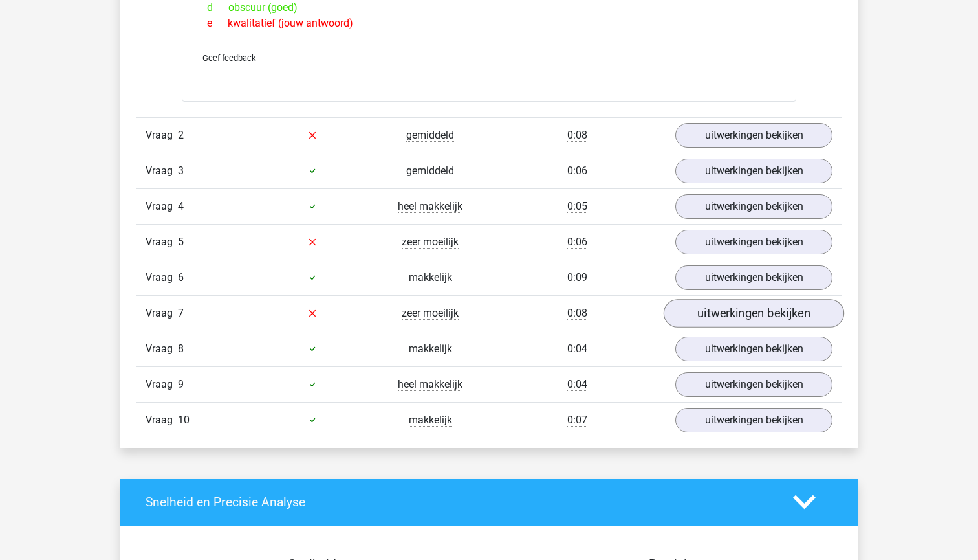
click at [722, 315] on link "uitwerkingen bekijken" at bounding box center [754, 313] width 180 height 28
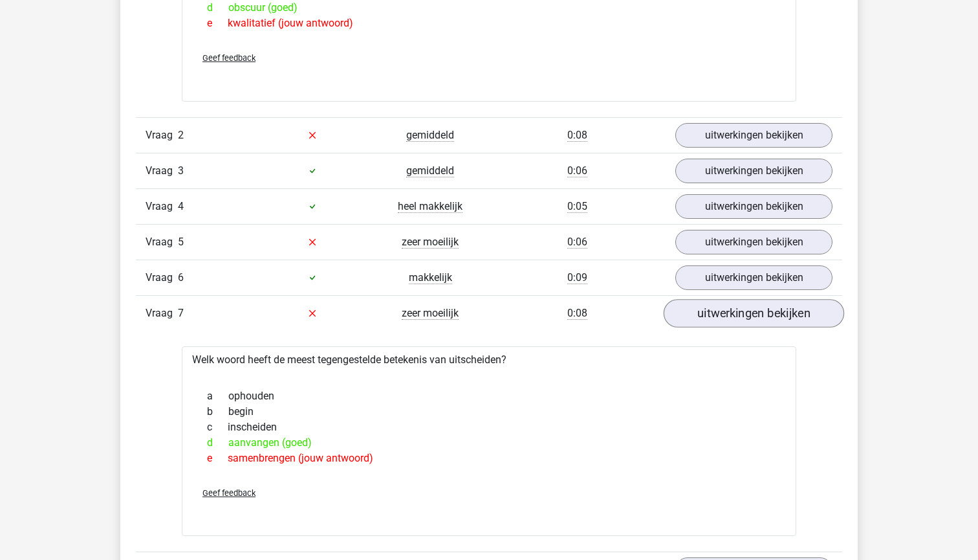
click at [722, 315] on link "uitwerkingen bekijken" at bounding box center [754, 313] width 180 height 28
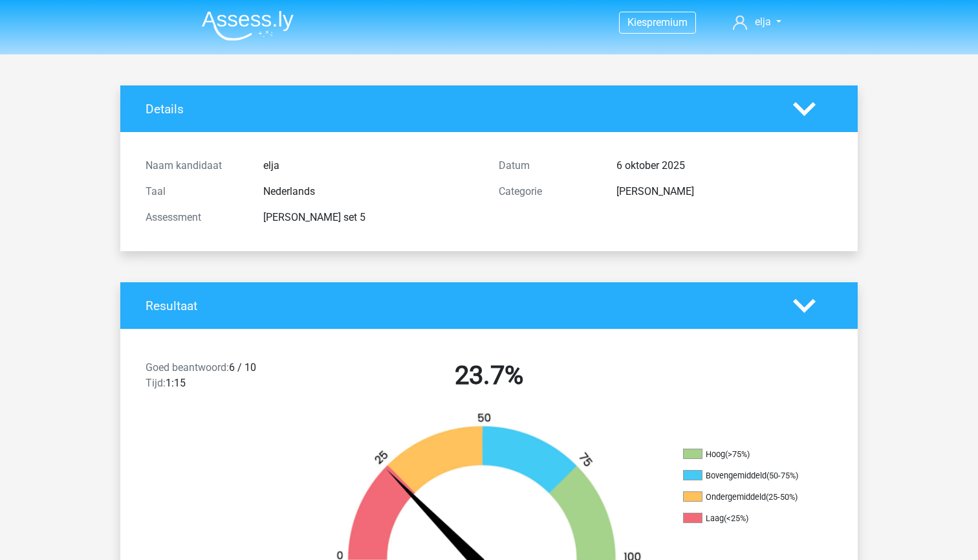
scroll to position [3, 0]
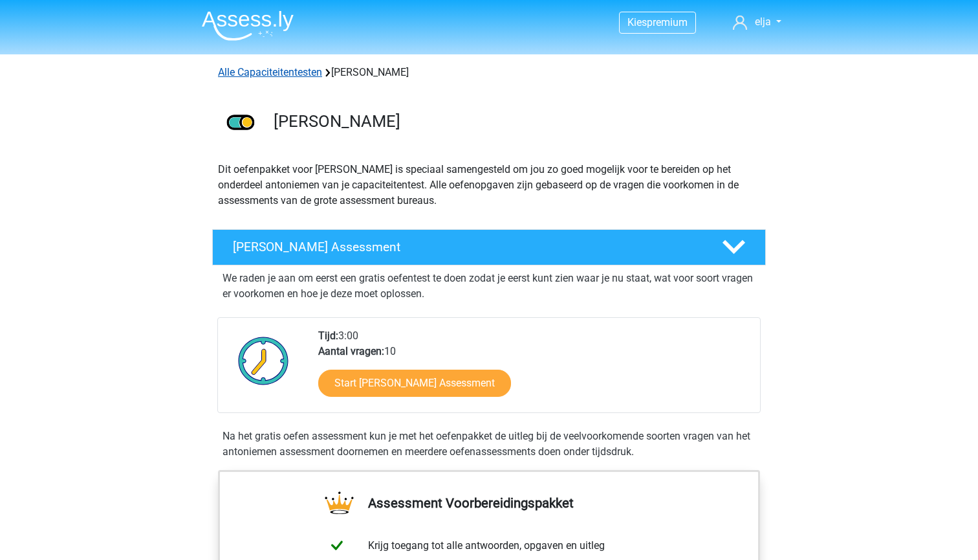
click at [267, 69] on link "Alle Capaciteitentesten" at bounding box center [270, 72] width 104 height 12
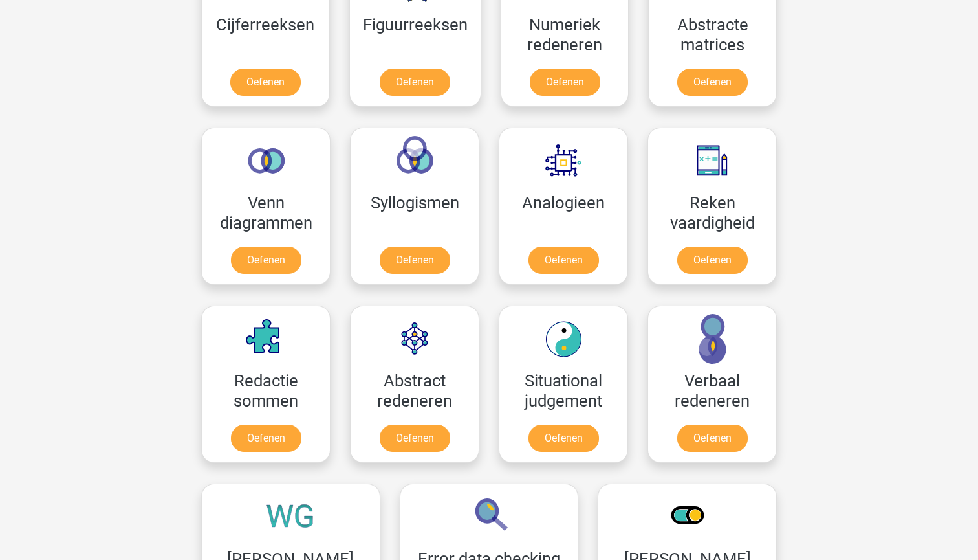
scroll to position [665, 0]
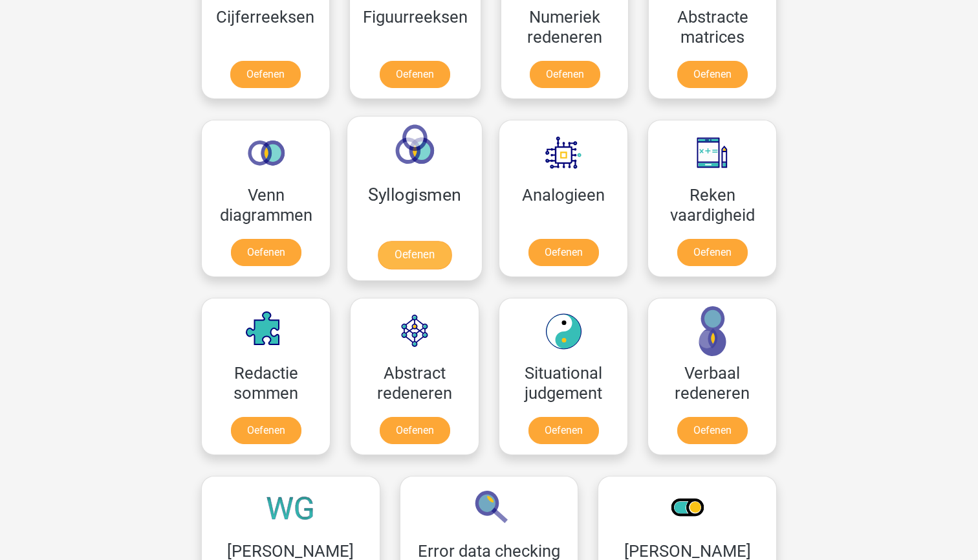
click at [398, 253] on link "Oefenen" at bounding box center [415, 255] width 74 height 28
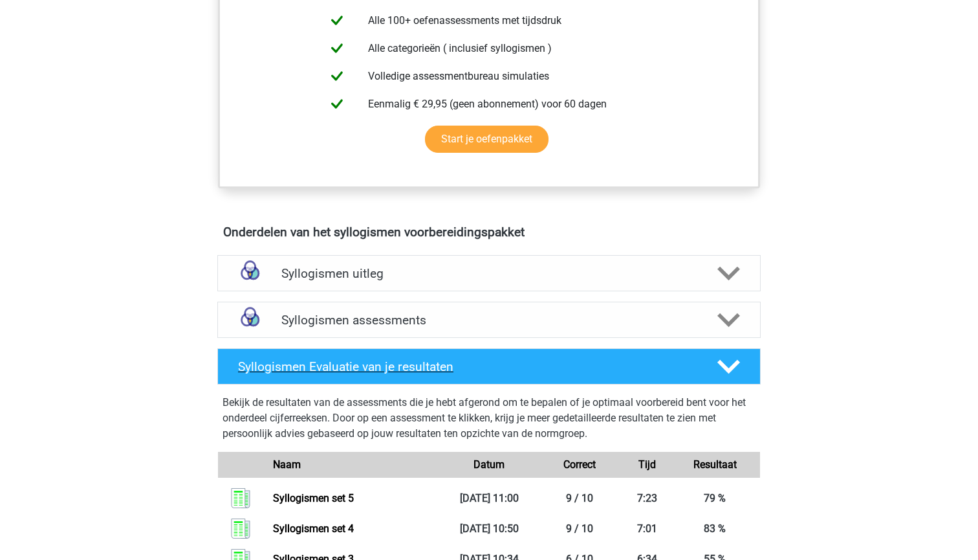
scroll to position [521, 0]
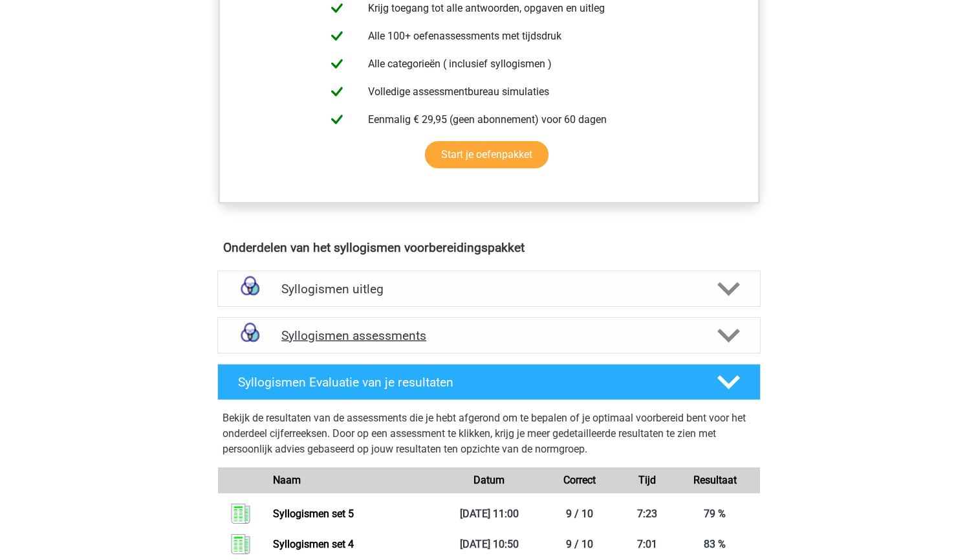
click at [534, 345] on div "Syllogismen assessments" at bounding box center [488, 335] width 543 height 36
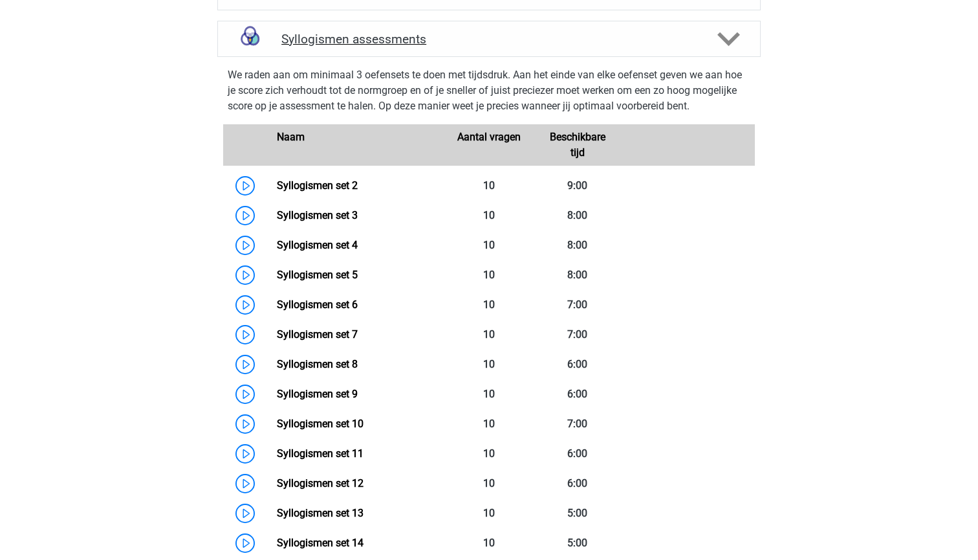
scroll to position [828, 0]
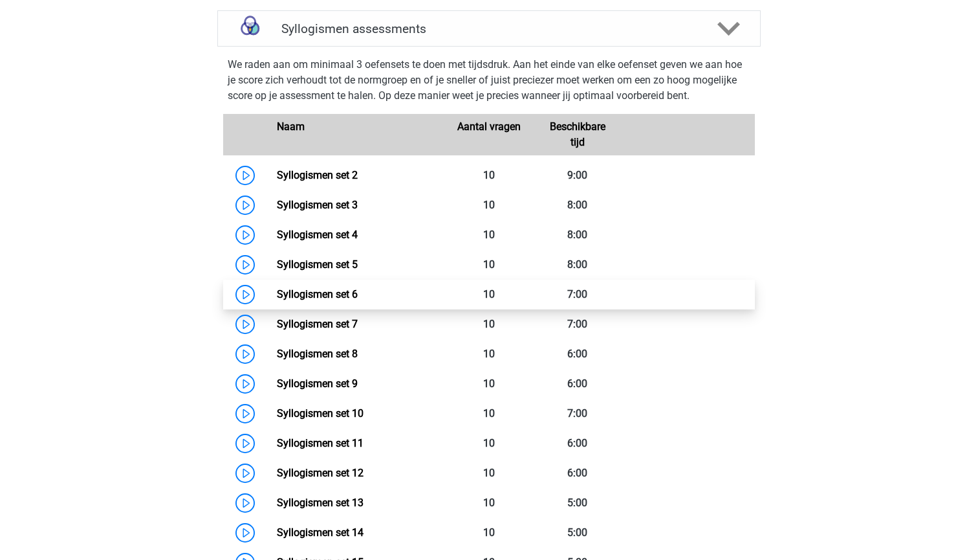
click at [358, 297] on link "Syllogismen set 6" at bounding box center [317, 294] width 81 height 12
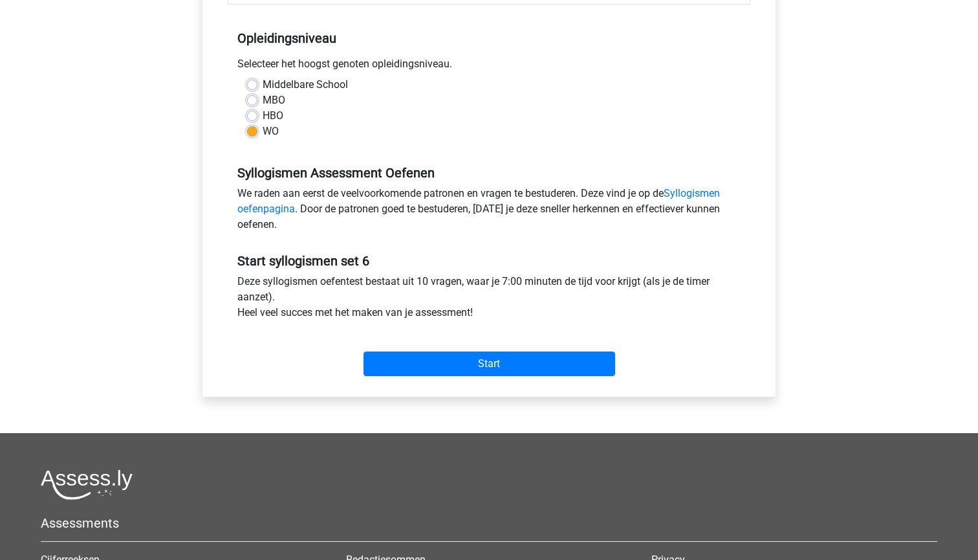
scroll to position [252, 0]
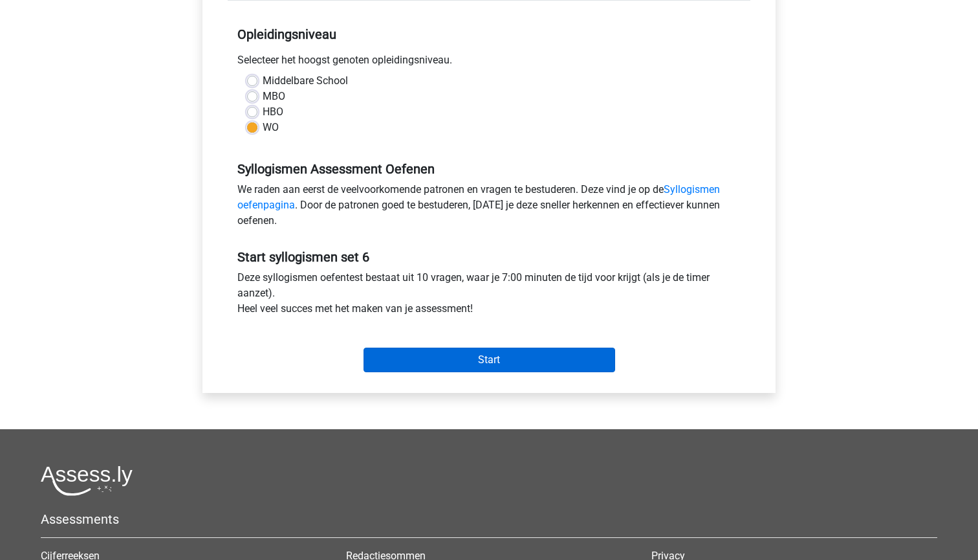
click at [395, 353] on input "Start" at bounding box center [490, 359] width 252 height 25
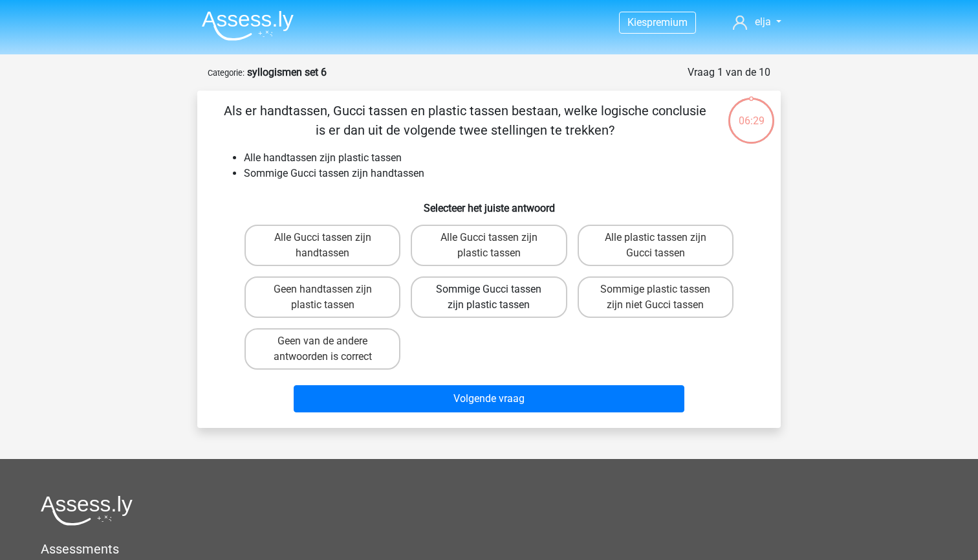
click at [428, 298] on label "Sommige Gucci tassen zijn plastic tassen" at bounding box center [489, 296] width 156 height 41
click at [489, 298] on input "Sommige Gucci tassen zijn plastic tassen" at bounding box center [493, 293] width 8 height 8
radio input "true"
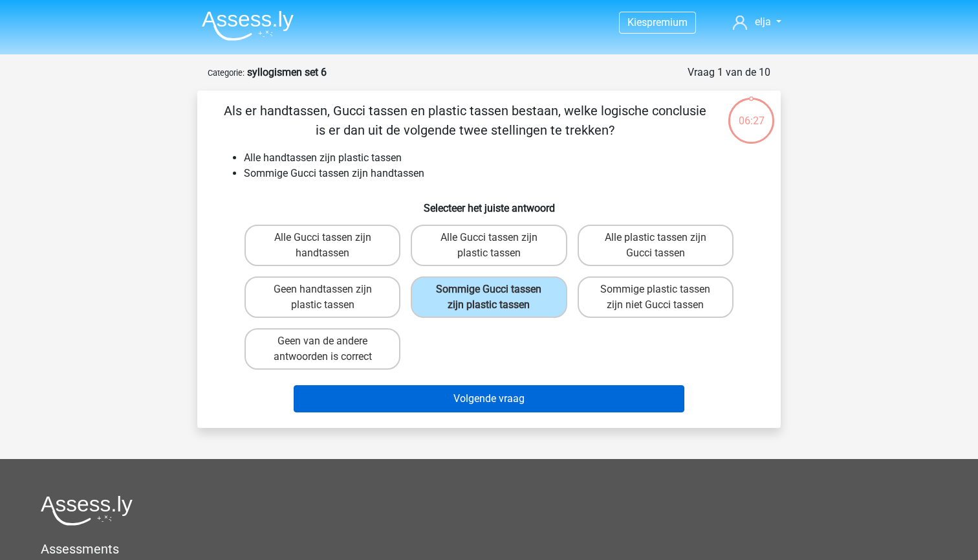
click at [516, 397] on button "Volgende vraag" at bounding box center [489, 398] width 391 height 27
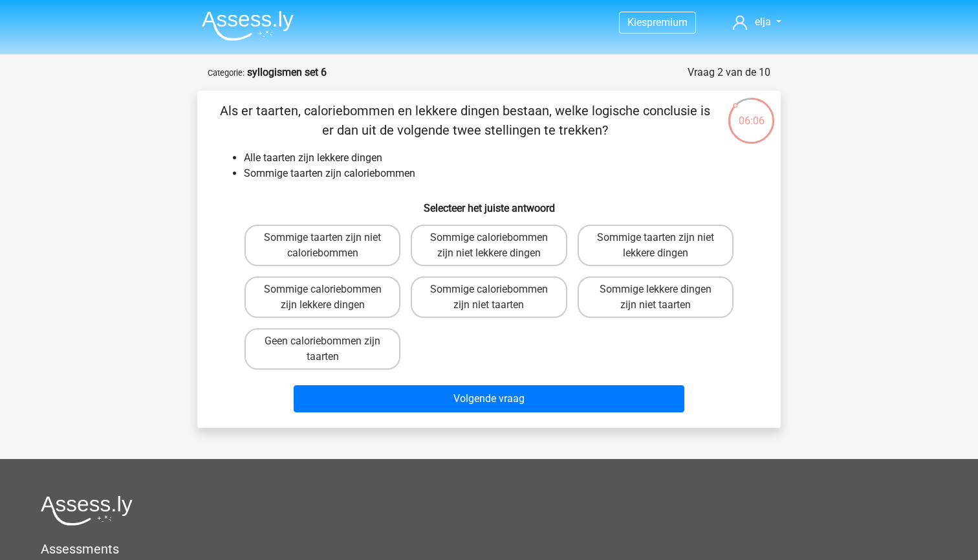
click at [329, 297] on input "Sommige caloriebommen zijn lekkere dingen" at bounding box center [327, 293] width 8 height 8
radio input "true"
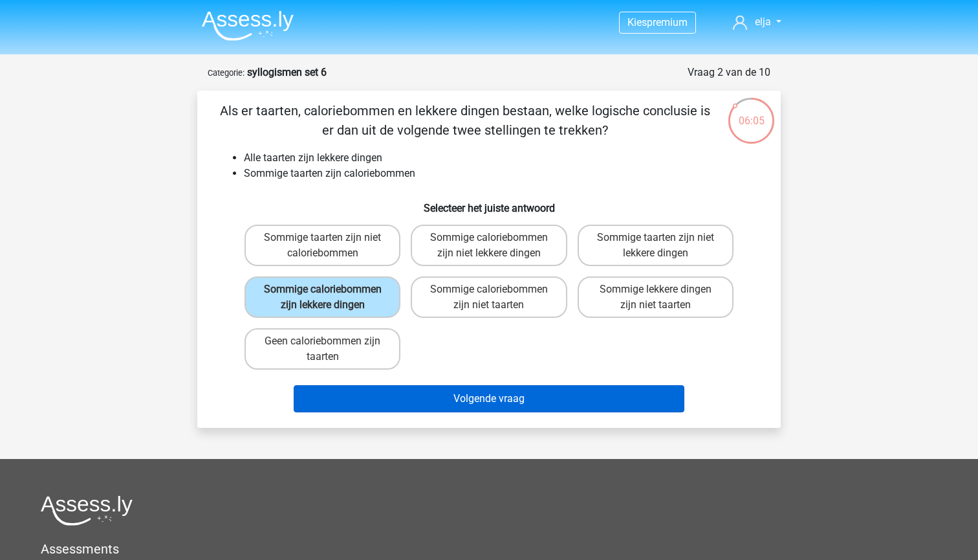
click at [394, 411] on button "Volgende vraag" at bounding box center [489, 398] width 391 height 27
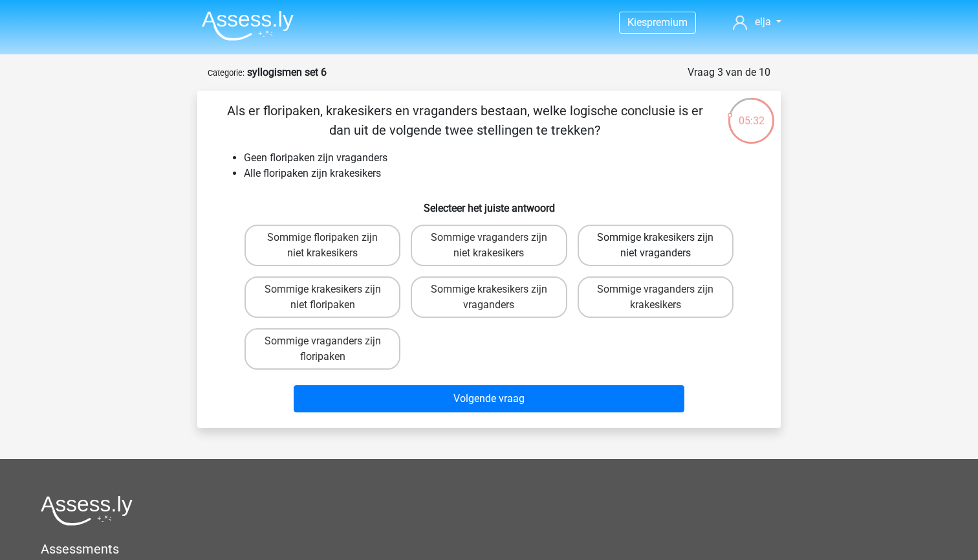
click at [639, 246] on label "Sommige krakesikers zijn niet vraganders" at bounding box center [656, 244] width 156 height 41
click at [655, 246] on input "Sommige krakesikers zijn niet vraganders" at bounding box center [659, 241] width 8 height 8
radio input "true"
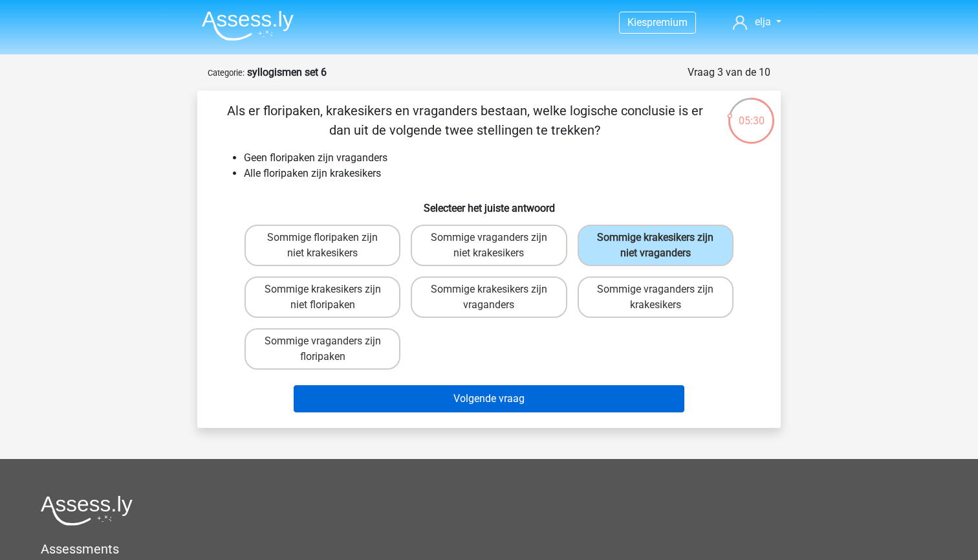
click at [489, 404] on button "Volgende vraag" at bounding box center [489, 398] width 391 height 27
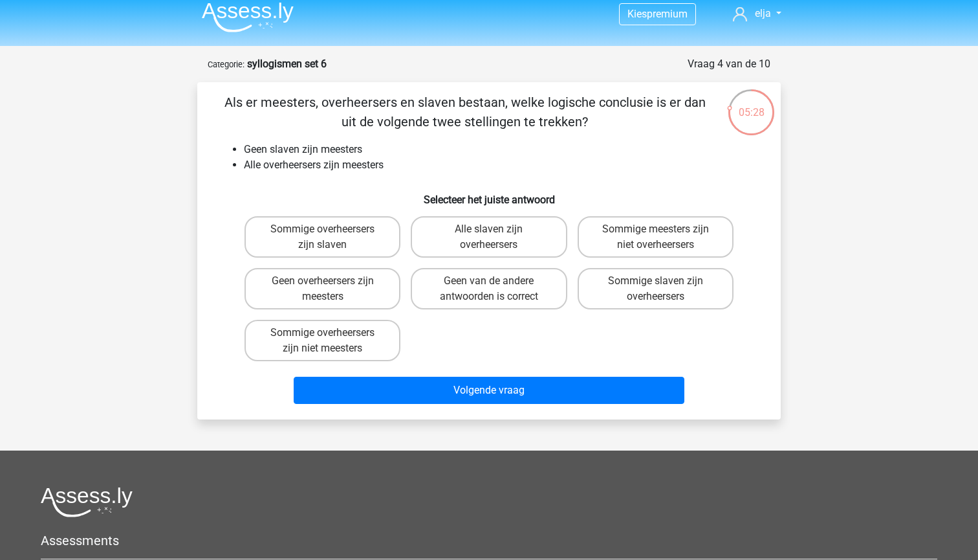
scroll to position [7, 0]
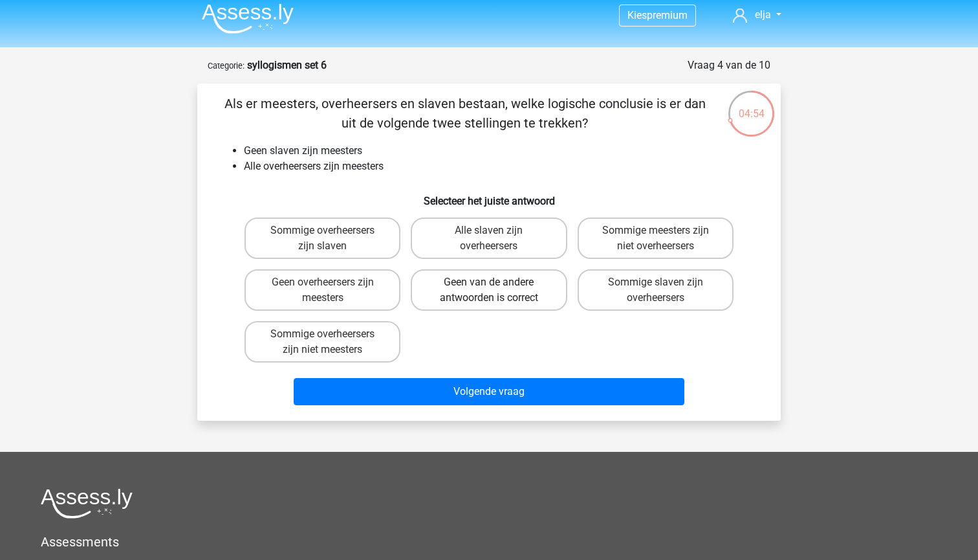
click at [469, 303] on label "Geen van de andere antwoorden is correct" at bounding box center [489, 289] width 156 height 41
click at [489, 290] on input "Geen van de andere antwoorden is correct" at bounding box center [493, 286] width 8 height 8
radio input "true"
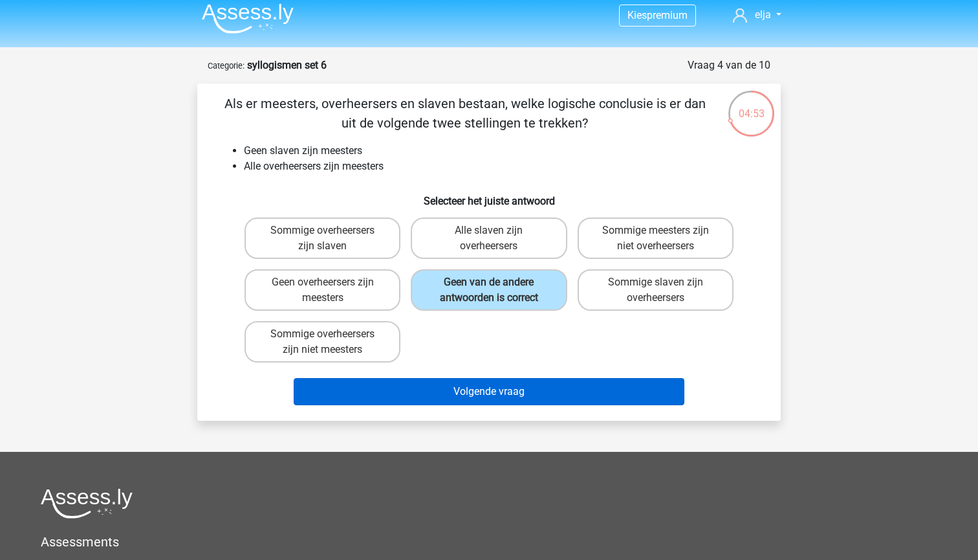
click at [471, 397] on button "Volgende vraag" at bounding box center [489, 391] width 391 height 27
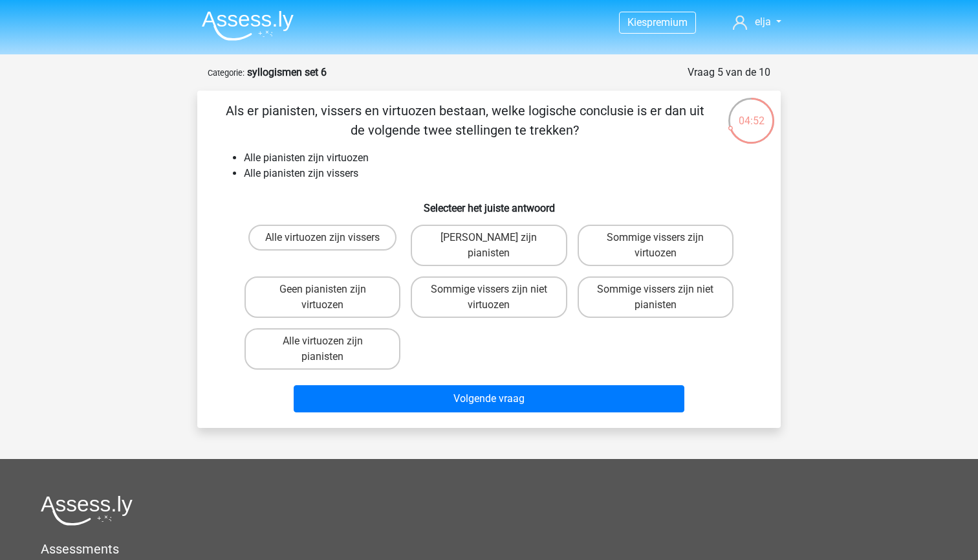
scroll to position [0, 0]
click at [321, 245] on label "Alle virtuozen zijn vissers" at bounding box center [322, 237] width 148 height 26
click at [323, 245] on input "Alle virtuozen zijn vissers" at bounding box center [327, 241] width 8 height 8
radio input "true"
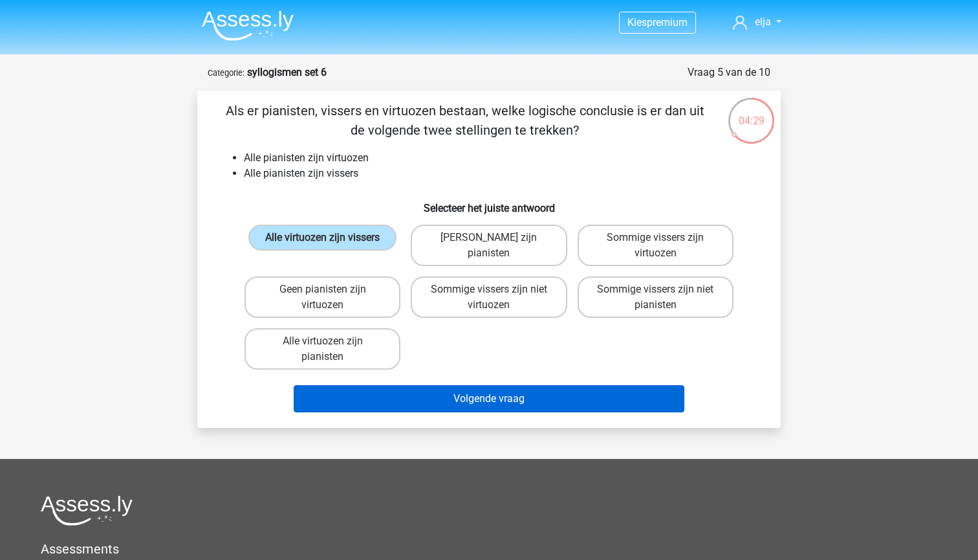
click at [384, 393] on button "Volgende vraag" at bounding box center [489, 398] width 391 height 27
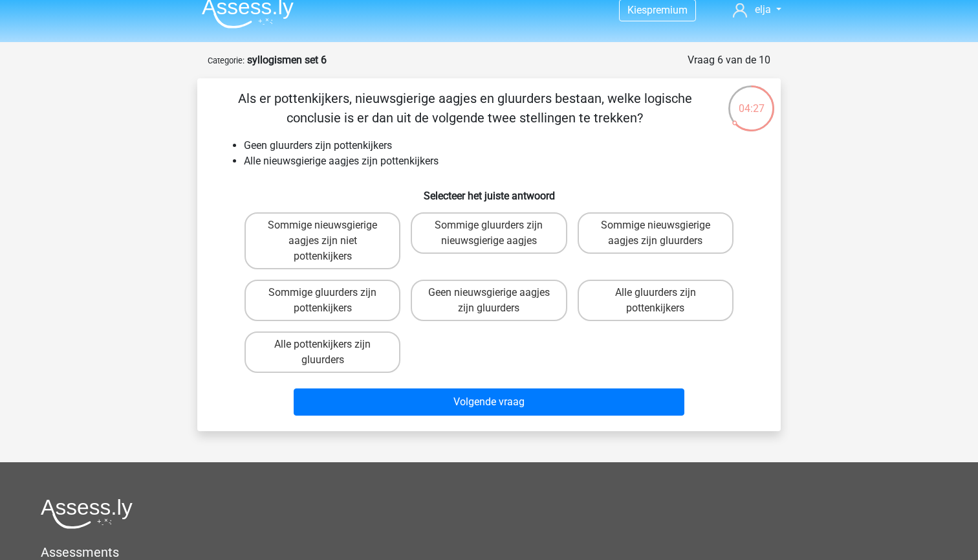
scroll to position [12, 0]
click at [480, 292] on label "Geen nieuwsgierige aagjes zijn gluurders" at bounding box center [489, 299] width 156 height 41
click at [489, 292] on input "Geen nieuwsgierige aagjes zijn gluurders" at bounding box center [493, 296] width 8 height 8
radio input "true"
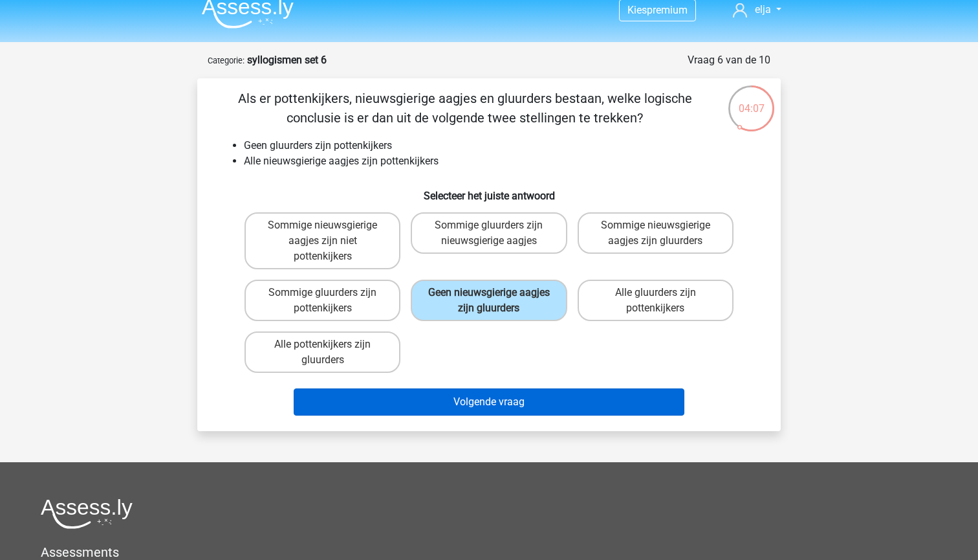
click at [510, 403] on button "Volgende vraag" at bounding box center [489, 401] width 391 height 27
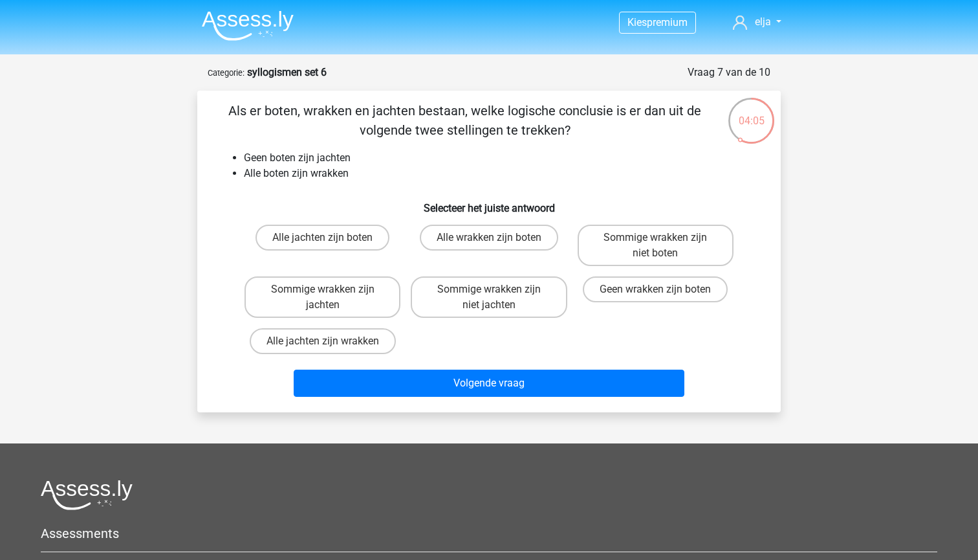
scroll to position [0, 0]
click at [434, 293] on label "Sommige wrakken zijn niet jachten" at bounding box center [489, 296] width 156 height 41
click at [489, 293] on input "Sommige wrakken zijn niet jachten" at bounding box center [493, 293] width 8 height 8
radio input "true"
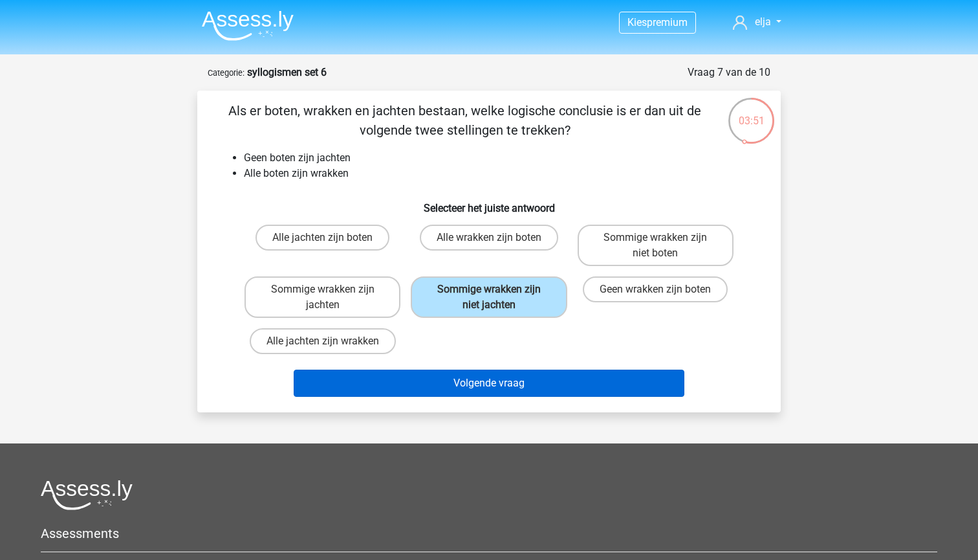
click at [442, 384] on button "Volgende vraag" at bounding box center [489, 382] width 391 height 27
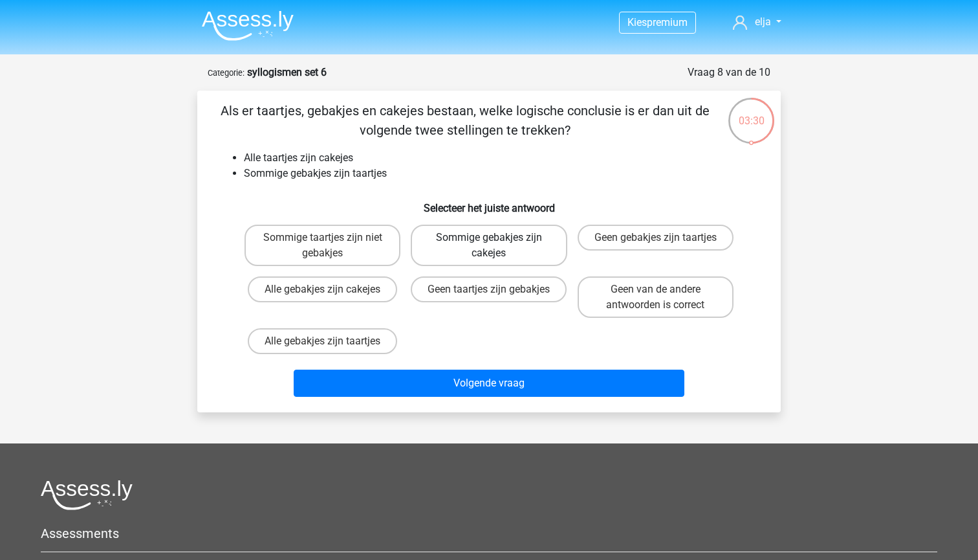
click at [458, 249] on label "Sommige gebakjes zijn cakejes" at bounding box center [489, 244] width 156 height 41
click at [489, 246] on input "Sommige gebakjes zijn cakejes" at bounding box center [493, 241] width 8 height 8
radio input "true"
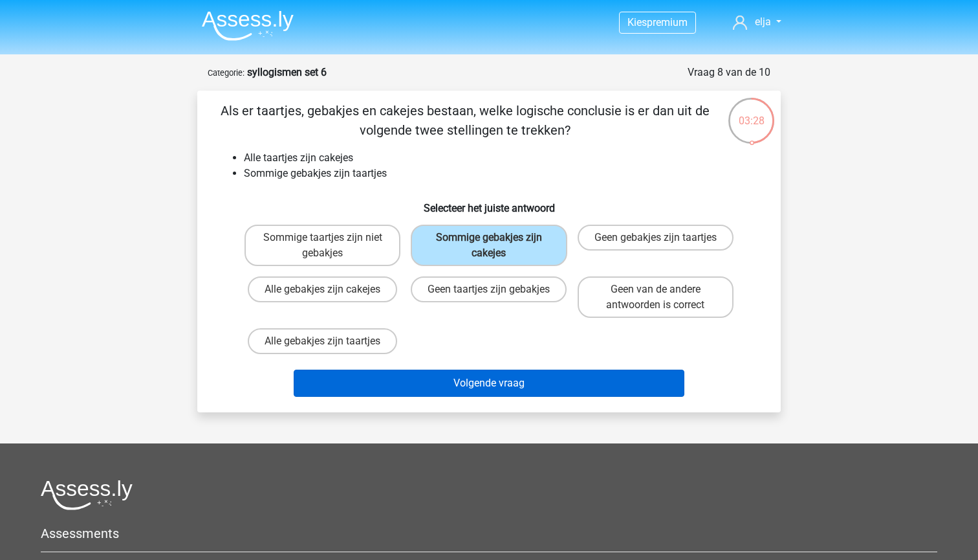
click at [468, 395] on button "Volgende vraag" at bounding box center [489, 382] width 391 height 27
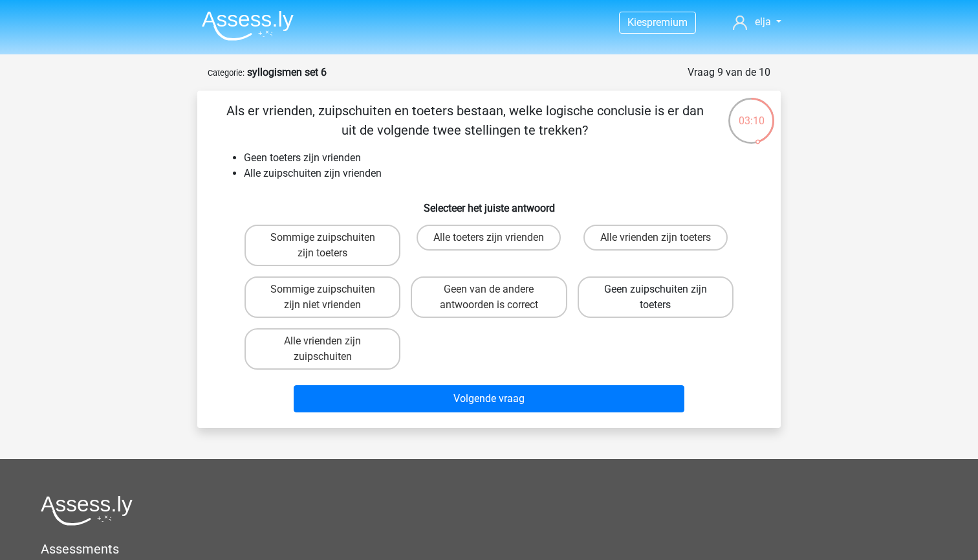
click at [616, 295] on label "Geen zuipschuiten zijn toeters" at bounding box center [656, 296] width 156 height 41
click at [655, 295] on input "Geen zuipschuiten zijn toeters" at bounding box center [659, 293] width 8 height 8
radio input "true"
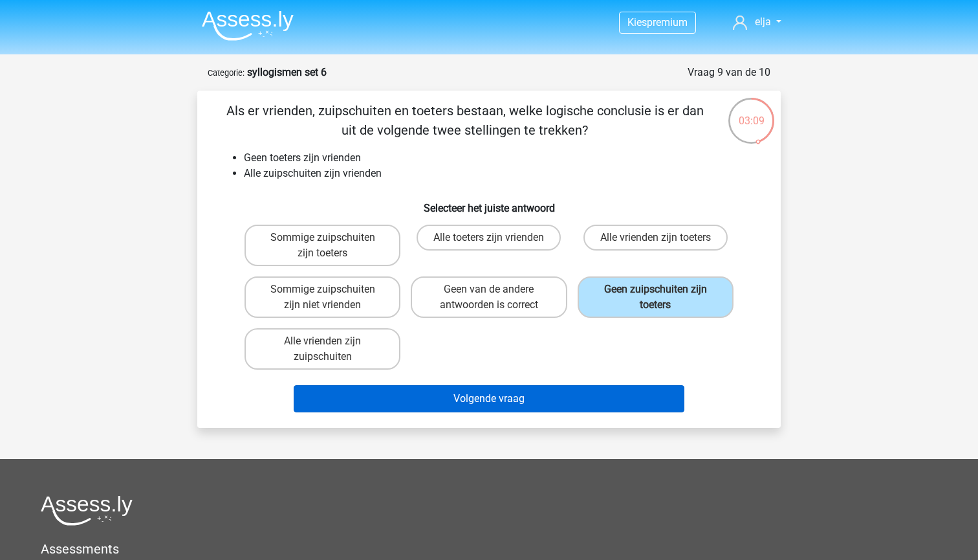
click at [603, 399] on button "Volgende vraag" at bounding box center [489, 398] width 391 height 27
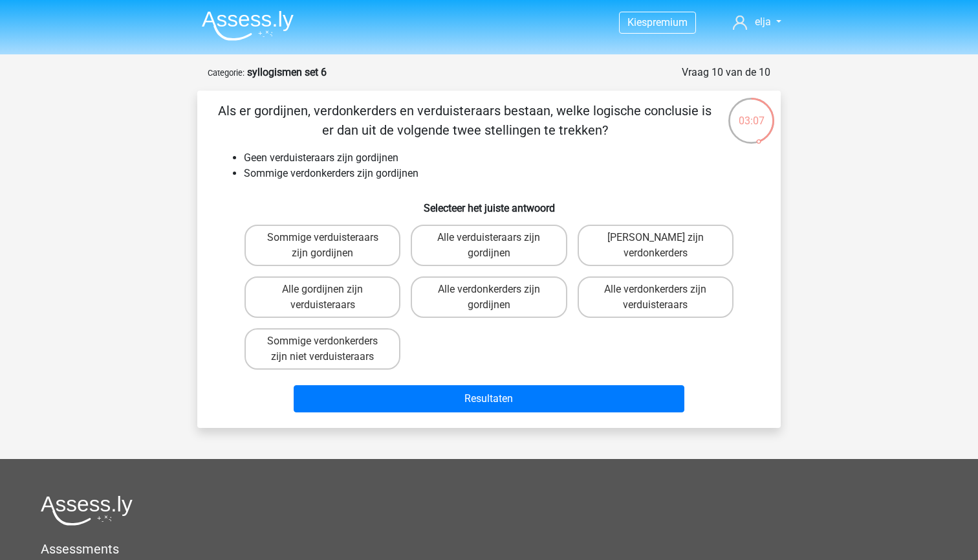
click at [254, 173] on li "Sommige verdonkerders zijn gordijnen" at bounding box center [502, 174] width 516 height 16
click at [357, 347] on label "Sommige verdonkerders zijn niet verduisteraars" at bounding box center [323, 348] width 156 height 41
click at [331, 347] on input "Sommige verdonkerders zijn niet verduisteraars" at bounding box center [327, 345] width 8 height 8
radio input "true"
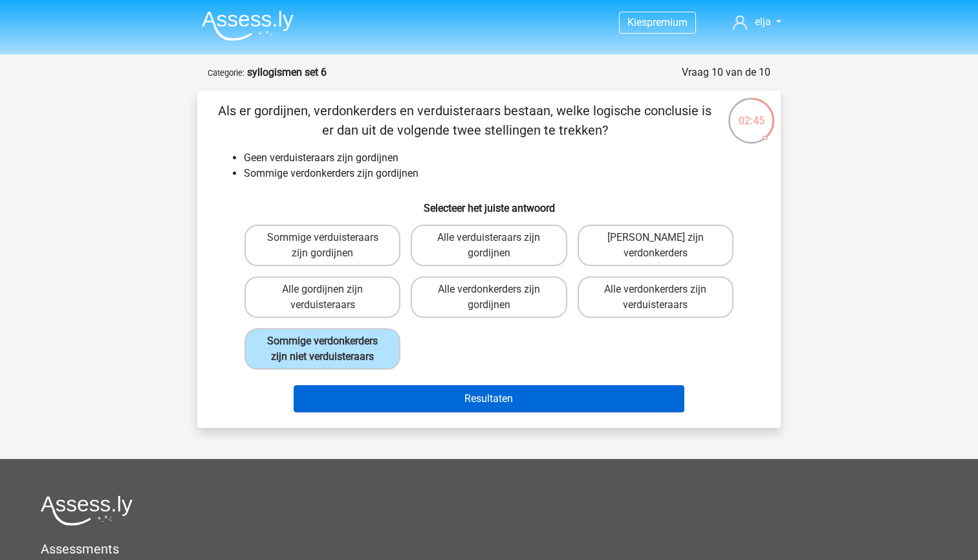
click at [380, 412] on button "Resultaten" at bounding box center [489, 398] width 391 height 27
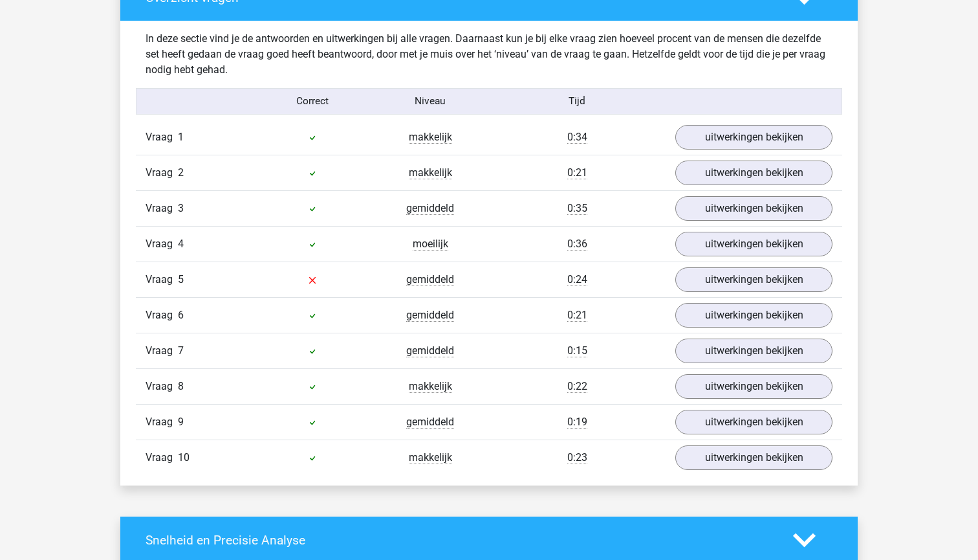
scroll to position [1002, 0]
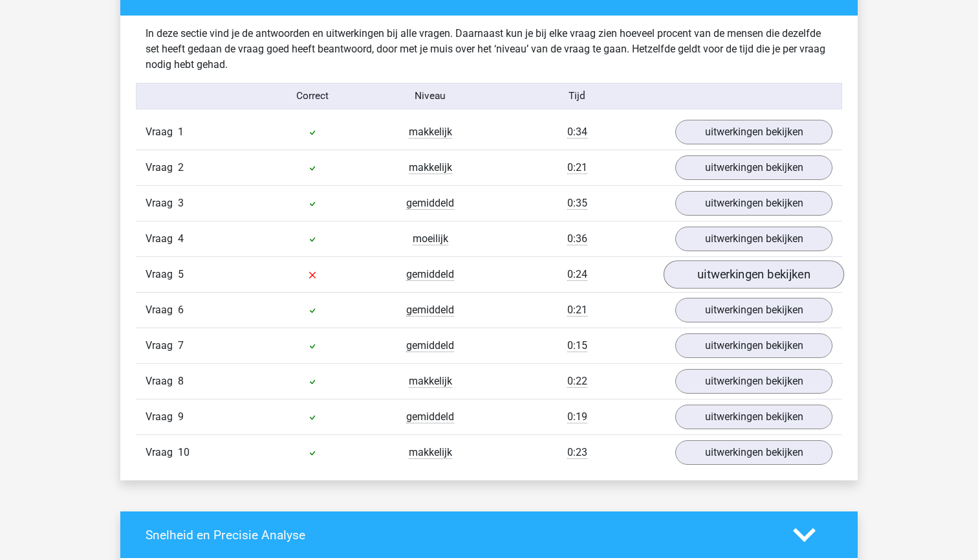
click at [685, 278] on link "uitwerkingen bekijken" at bounding box center [754, 275] width 180 height 28
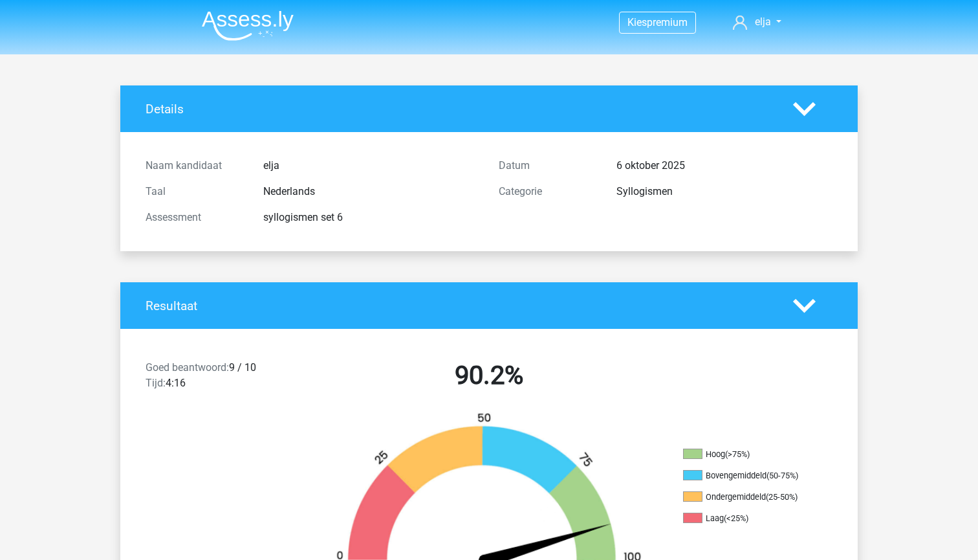
scroll to position [-1, 0]
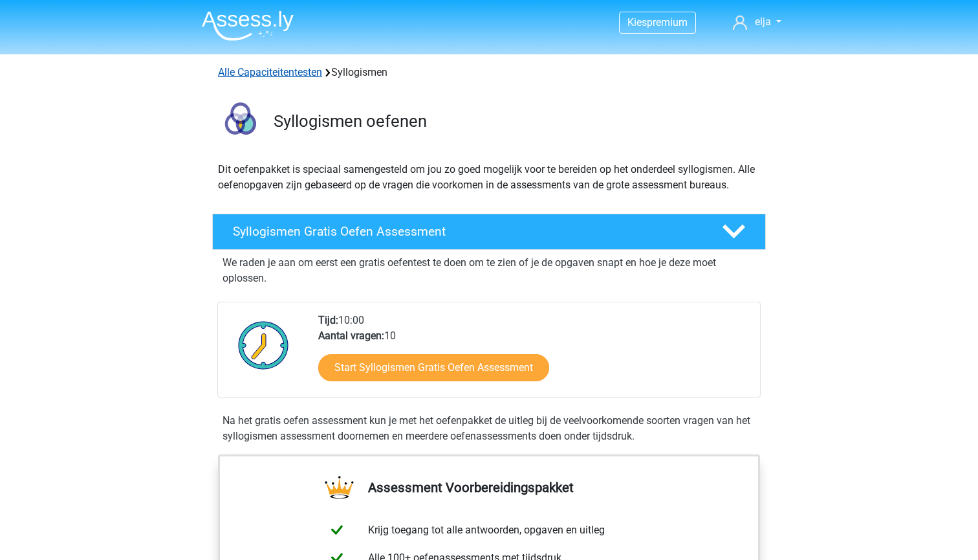
click at [300, 76] on link "Alle Capaciteitentesten" at bounding box center [270, 72] width 104 height 12
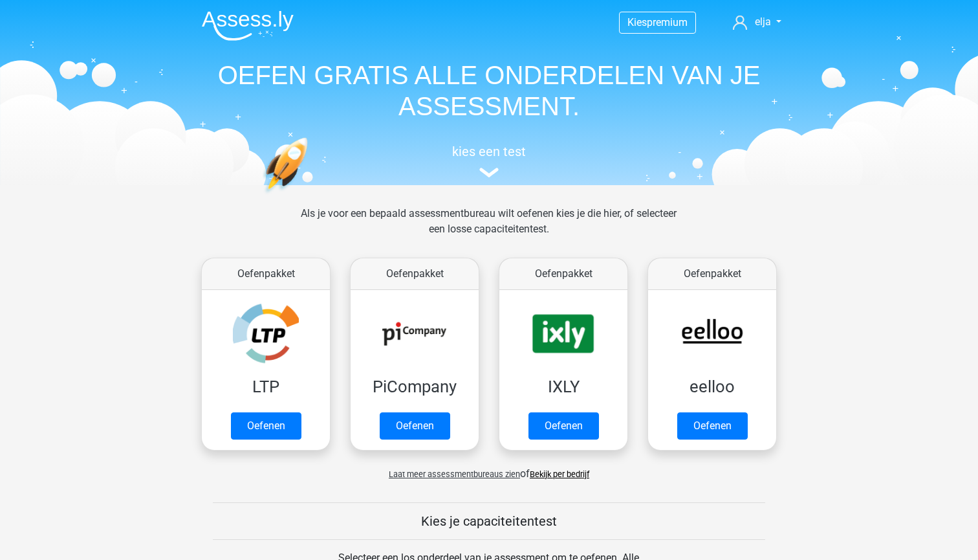
scroll to position [549, 0]
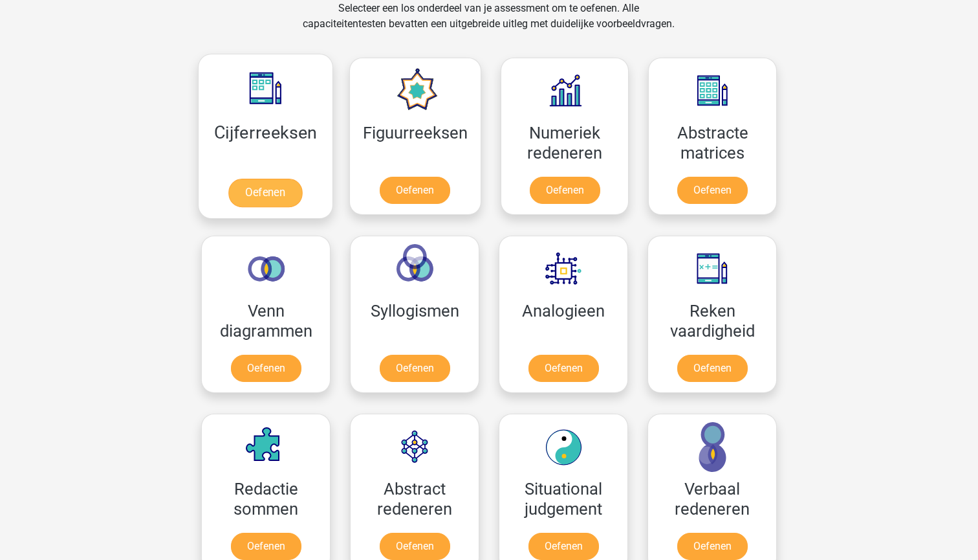
click at [253, 190] on link "Oefenen" at bounding box center [265, 193] width 74 height 28
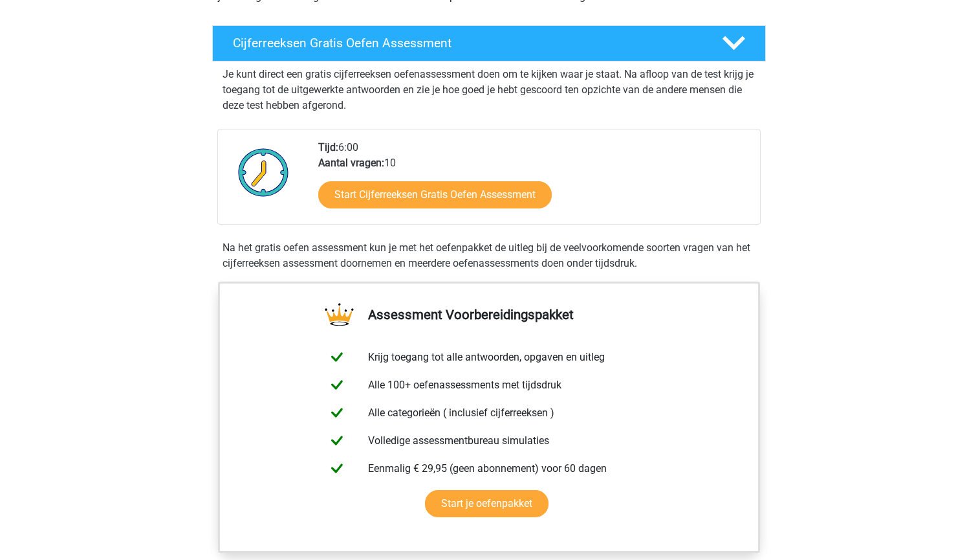
scroll to position [210, 0]
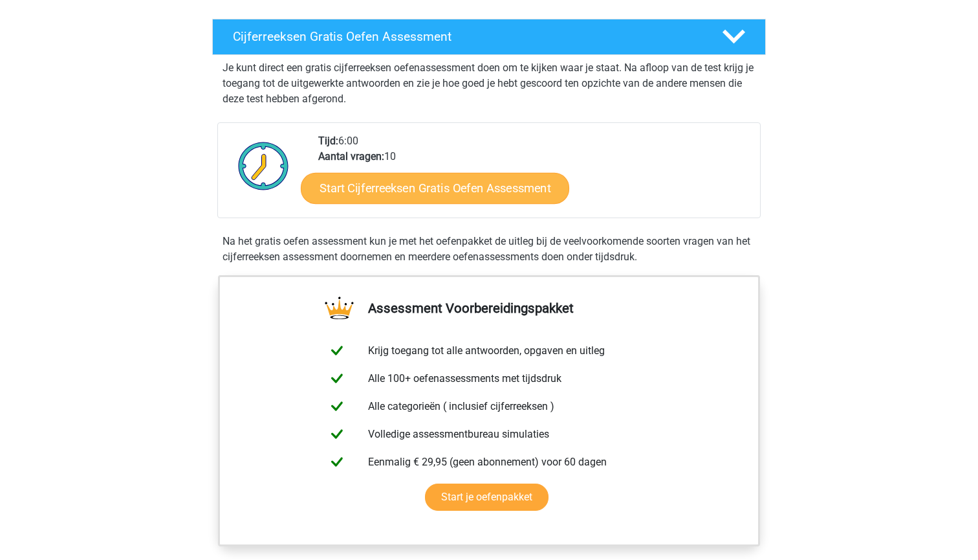
click at [360, 203] on link "Start Cijferreeksen Gratis Oefen Assessment" at bounding box center [435, 187] width 268 height 31
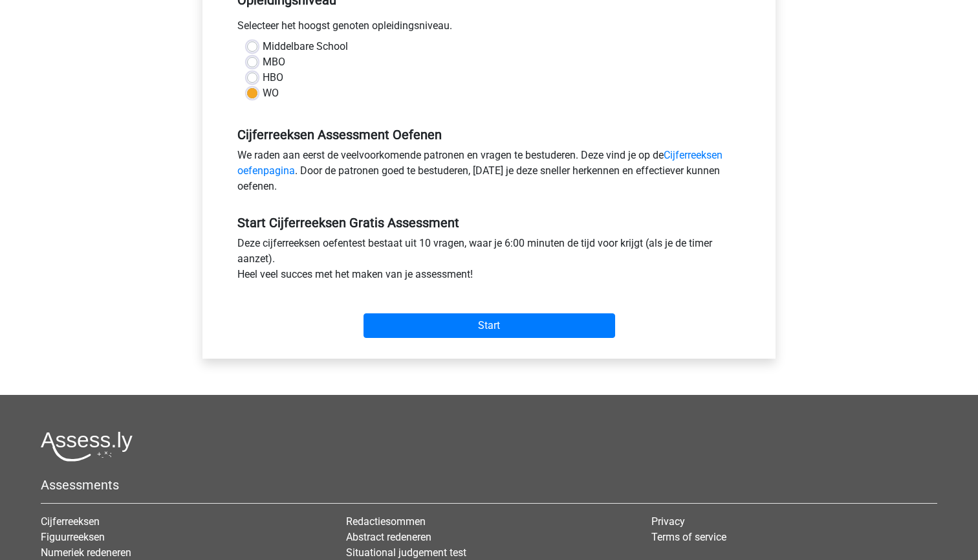
scroll to position [286, 0]
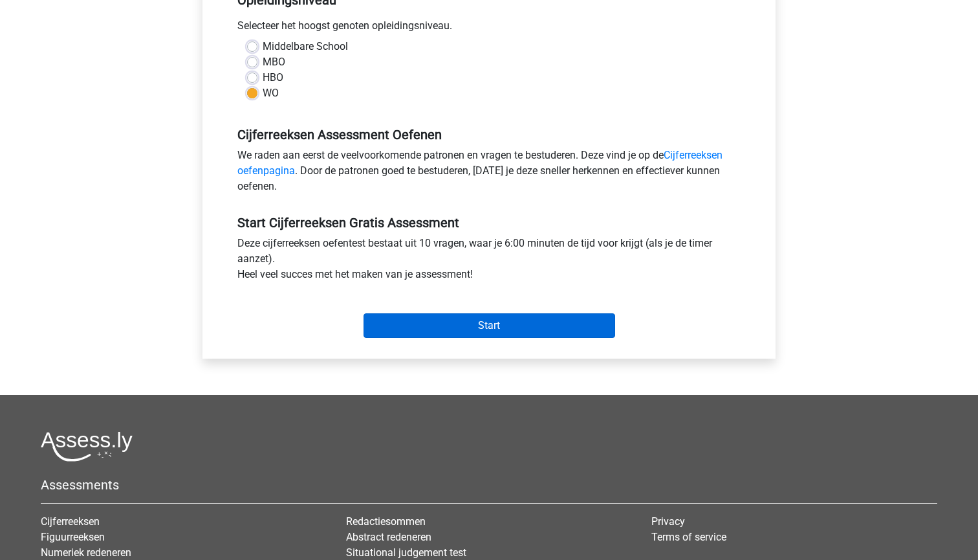
click at [389, 321] on input "Start" at bounding box center [490, 325] width 252 height 25
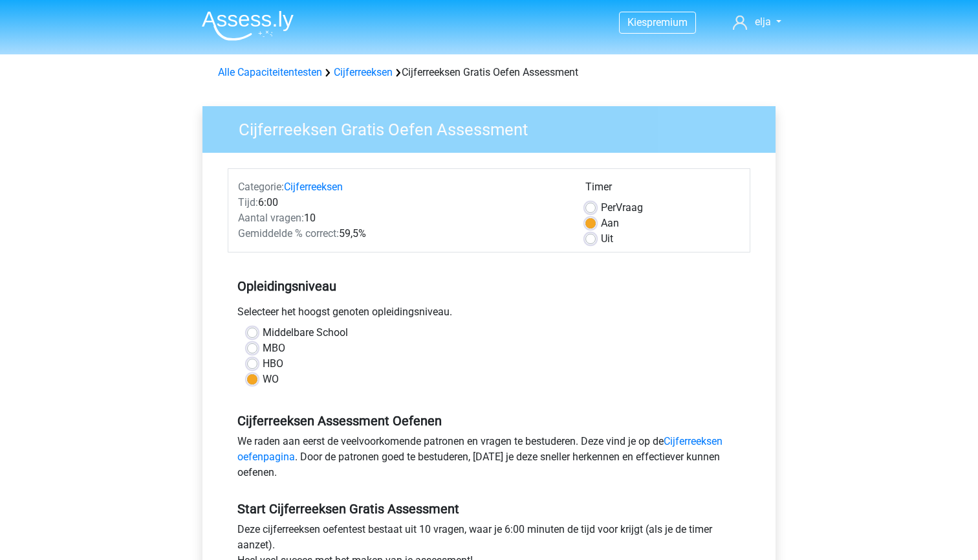
scroll to position [0, 0]
click at [358, 72] on link "Cijferreeksen" at bounding box center [363, 72] width 59 height 12
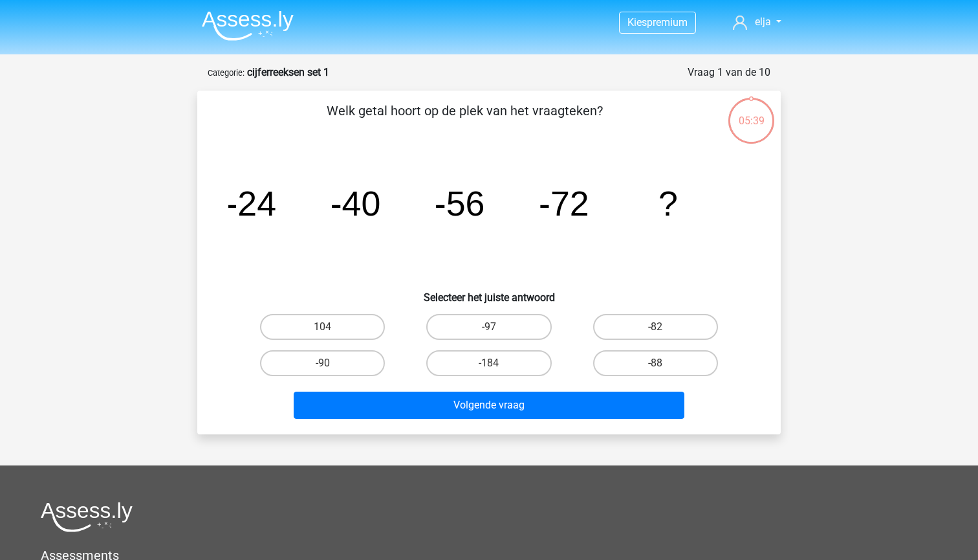
click at [328, 363] on input "-90" at bounding box center [327, 367] width 8 height 8
radio input "true"
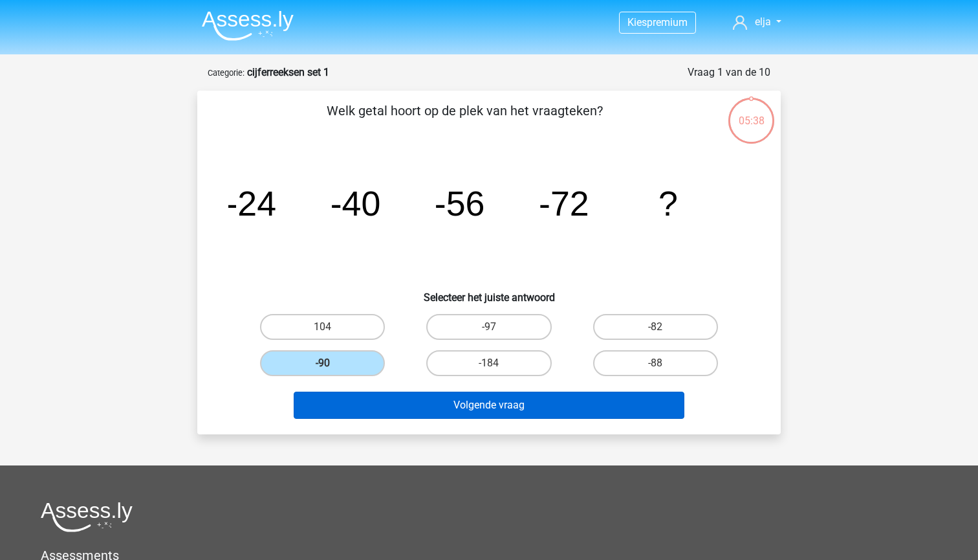
click at [349, 397] on button "Volgende vraag" at bounding box center [489, 404] width 391 height 27
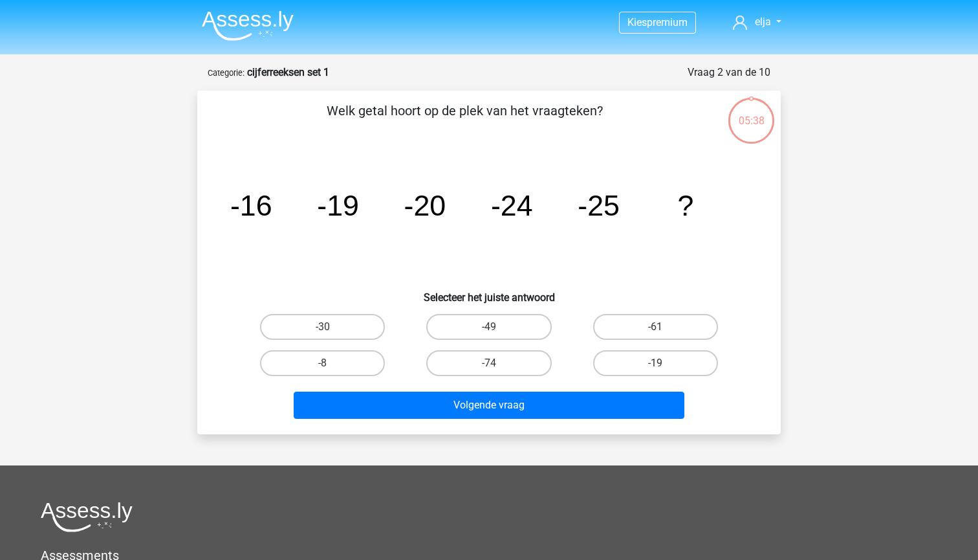
scroll to position [65, 0]
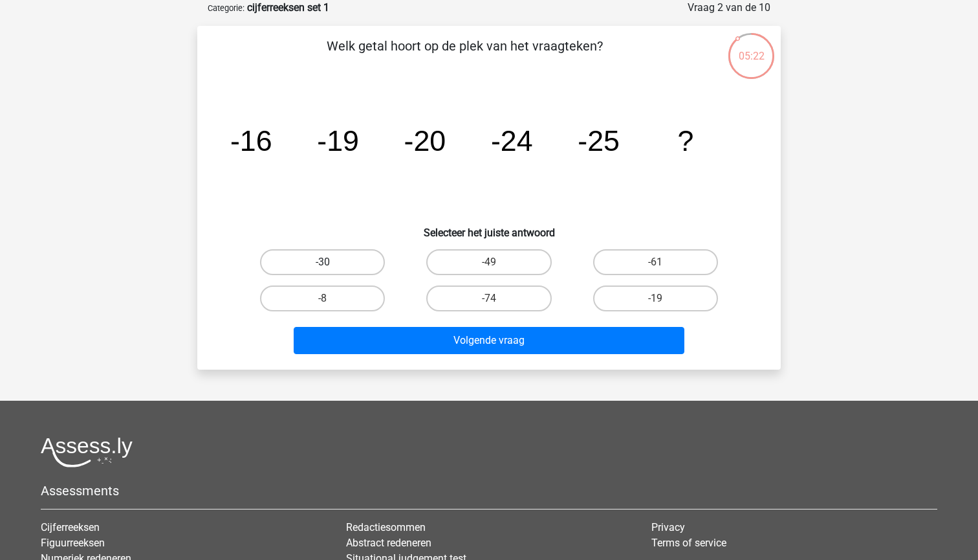
click at [353, 264] on label "-30" at bounding box center [322, 262] width 125 height 26
click at [331, 264] on input "-30" at bounding box center [327, 266] width 8 height 8
radio input "true"
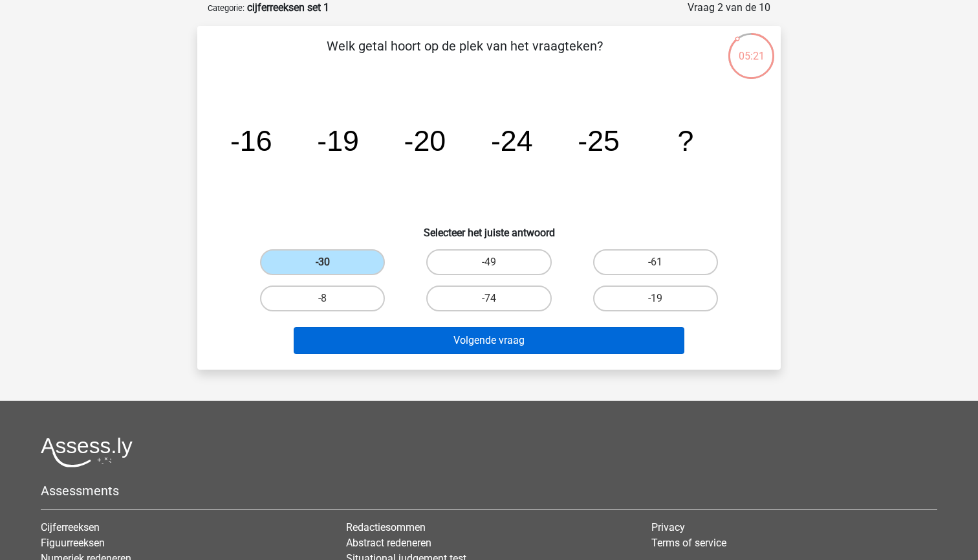
click at [383, 337] on button "Volgende vraag" at bounding box center [489, 340] width 391 height 27
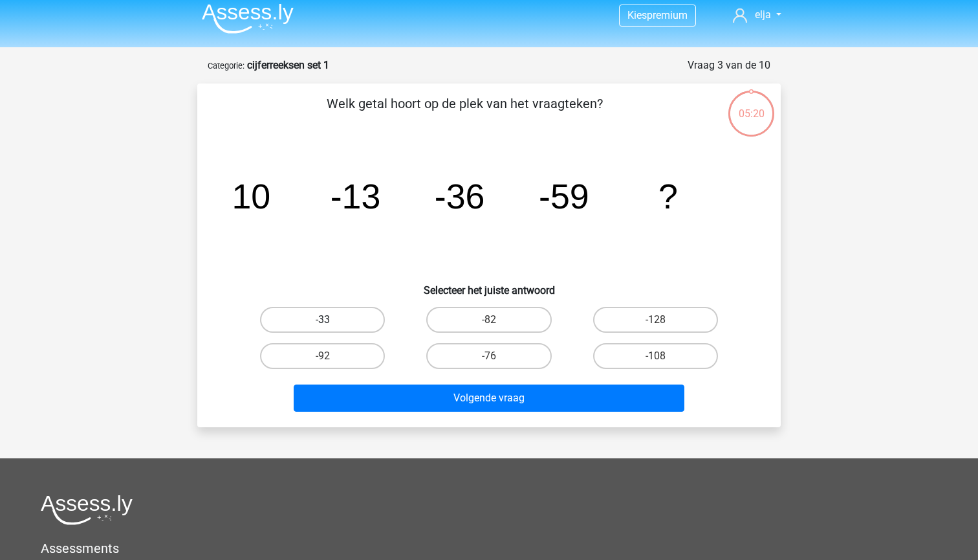
scroll to position [1, 0]
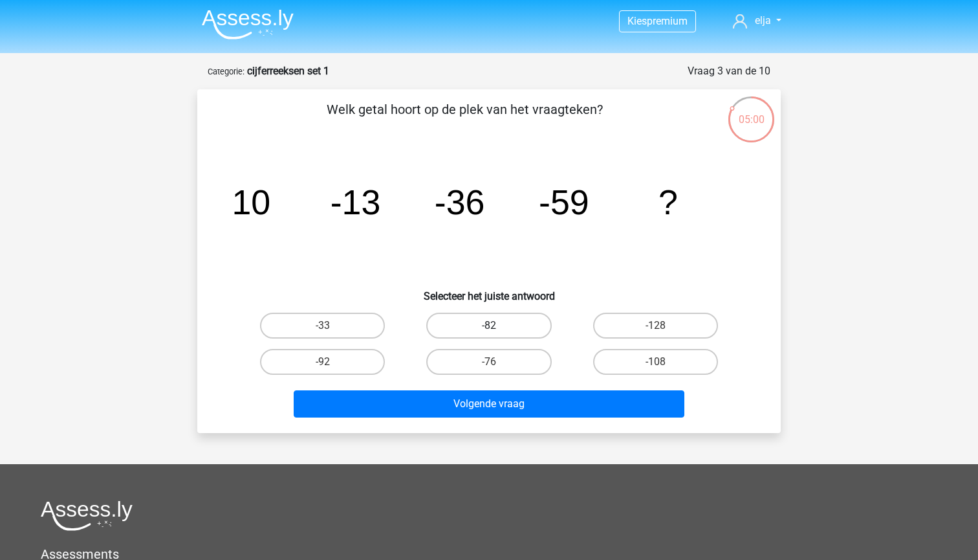
click at [474, 330] on label "-82" at bounding box center [488, 325] width 125 height 26
click at [489, 330] on input "-82" at bounding box center [493, 329] width 8 height 8
radio input "true"
click at [483, 424] on div "Welk getal hoort op de plek van het vraagteken? image/svg+xml 10 -13 -36 -59 ? …" at bounding box center [489, 261] width 584 height 344
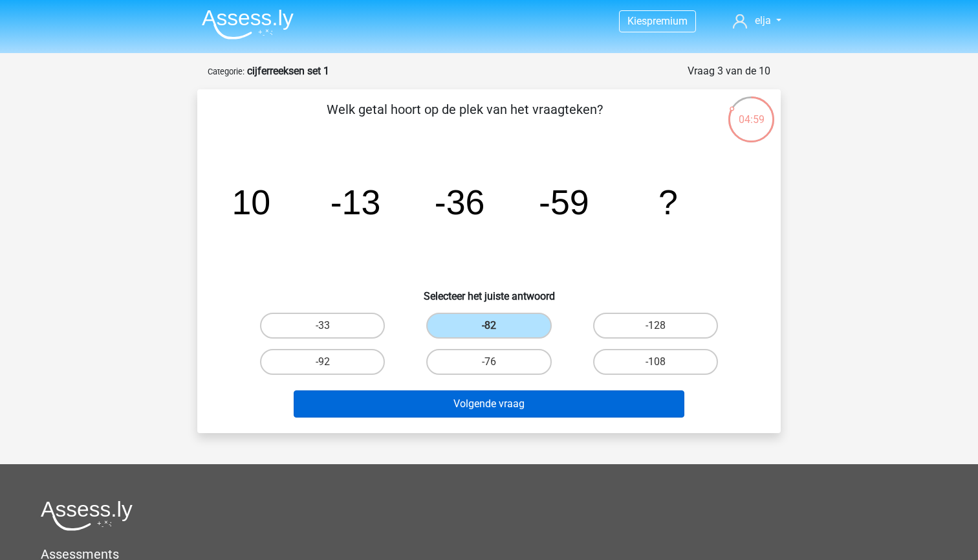
click at [483, 402] on button "Volgende vraag" at bounding box center [489, 403] width 391 height 27
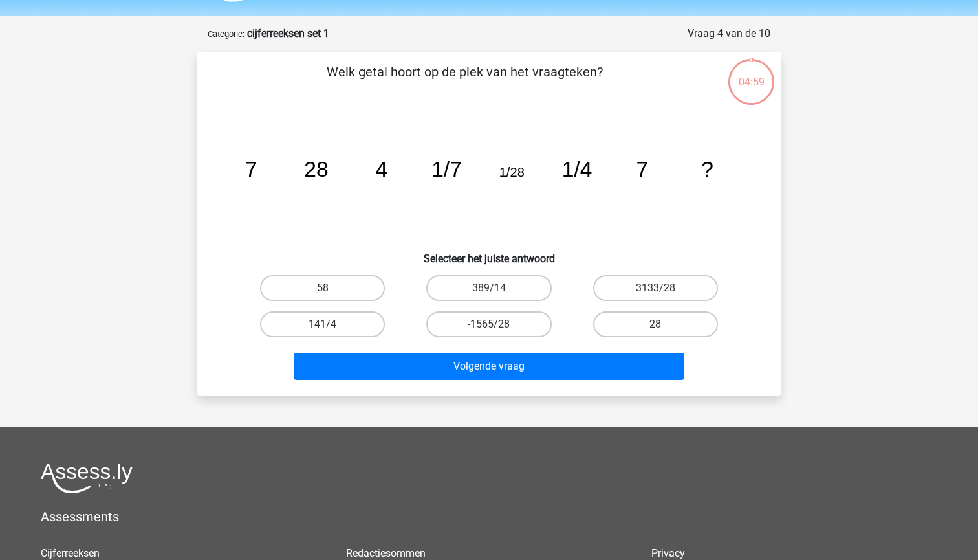
scroll to position [26, 0]
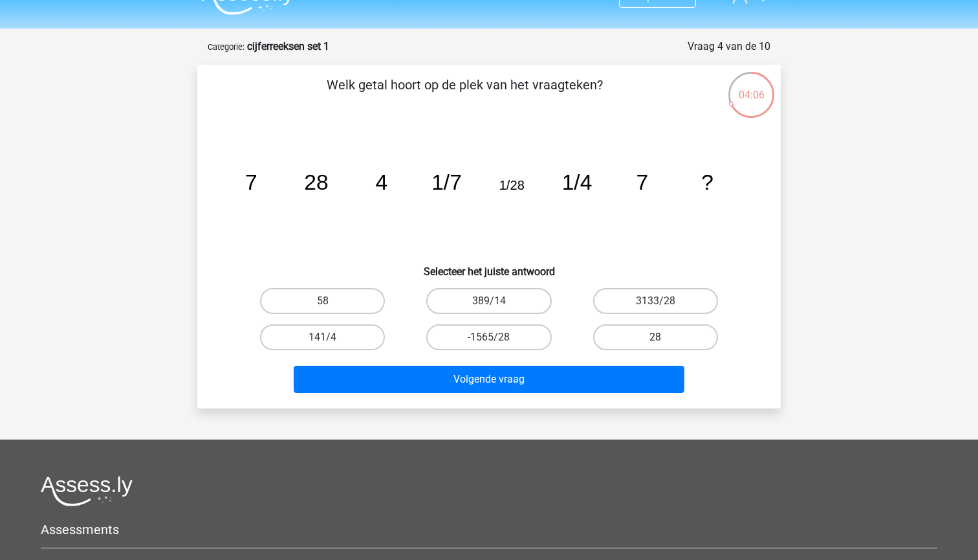
click at [666, 336] on label "28" at bounding box center [655, 337] width 125 height 26
click at [664, 337] on input "28" at bounding box center [659, 341] width 8 height 8
radio input "true"
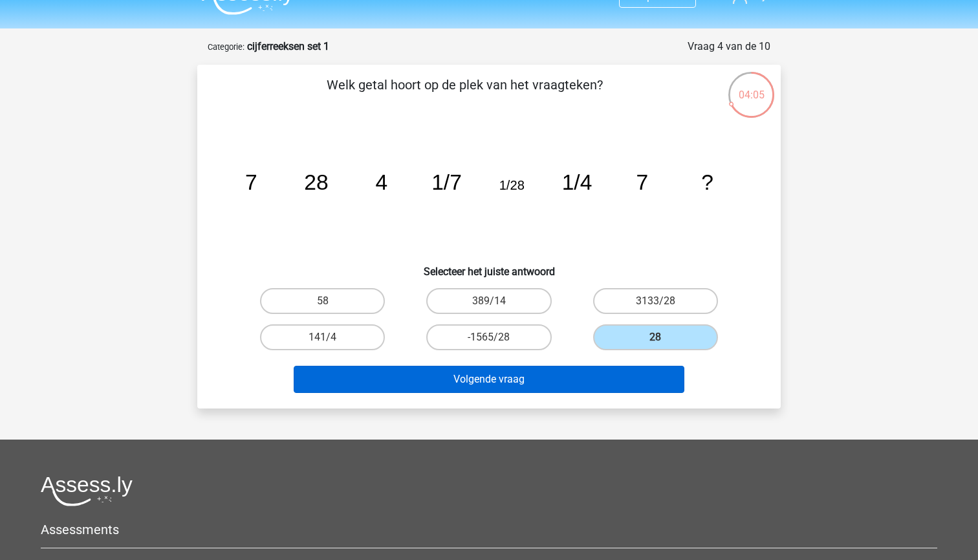
click at [605, 385] on button "Volgende vraag" at bounding box center [489, 379] width 391 height 27
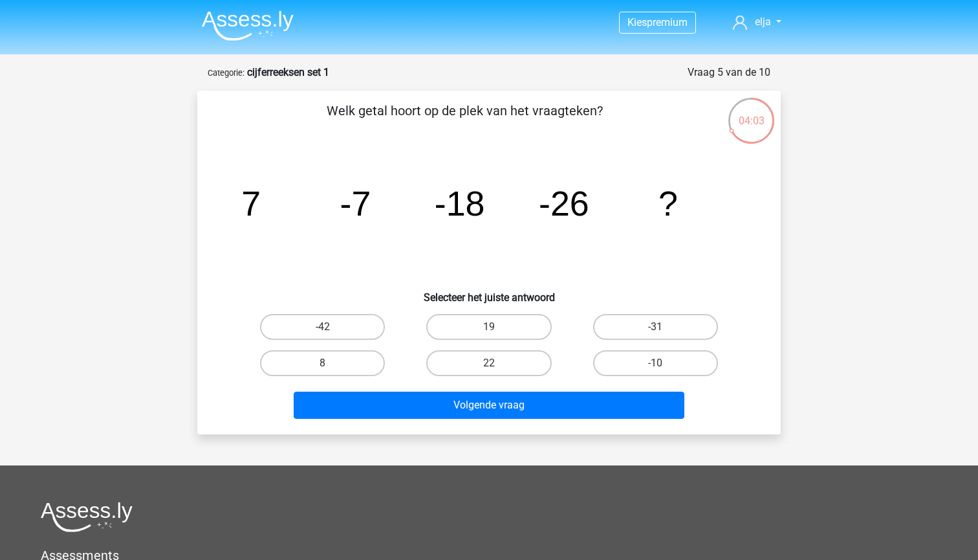
scroll to position [0, 0]
click at [639, 316] on label "-31" at bounding box center [655, 327] width 125 height 26
click at [655, 327] on input "-31" at bounding box center [659, 331] width 8 height 8
radio input "true"
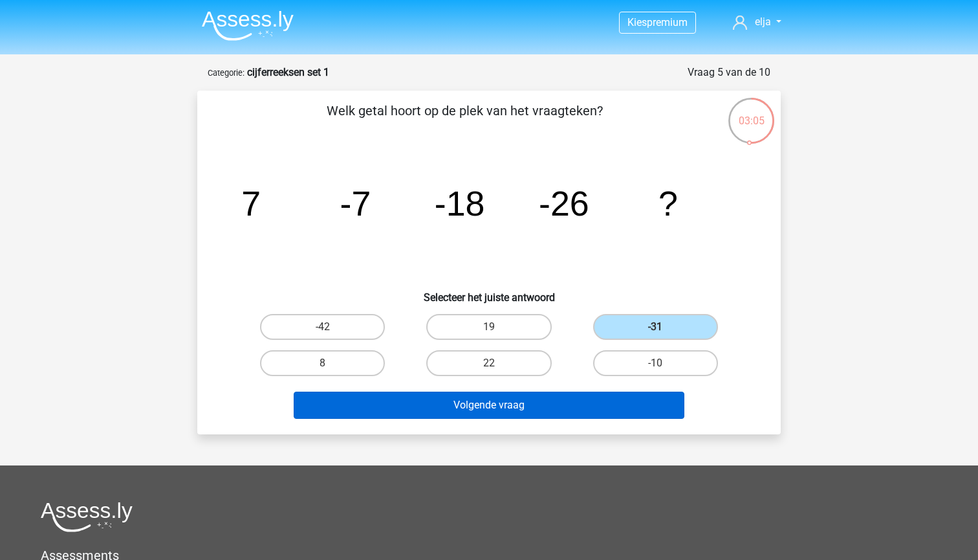
click at [562, 413] on button "Volgende vraag" at bounding box center [489, 404] width 391 height 27
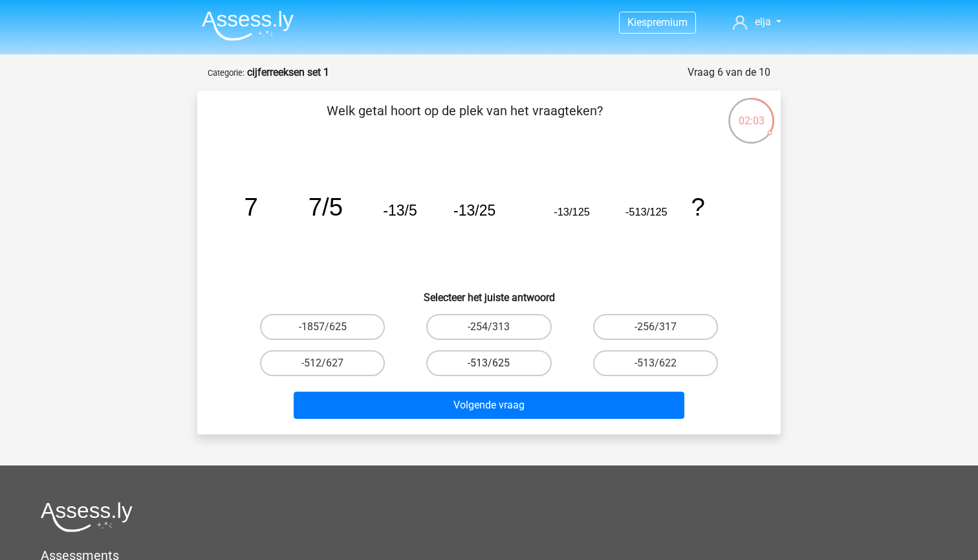
click at [497, 364] on label "-513/625" at bounding box center [488, 363] width 125 height 26
click at [497, 364] on input "-513/625" at bounding box center [493, 367] width 8 height 8
radio input "true"
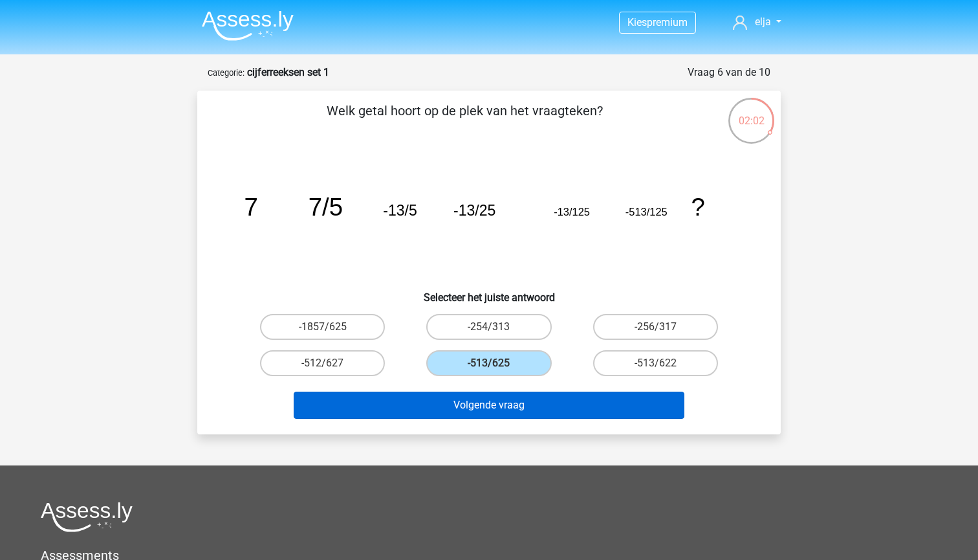
click at [486, 402] on button "Volgende vraag" at bounding box center [489, 404] width 391 height 27
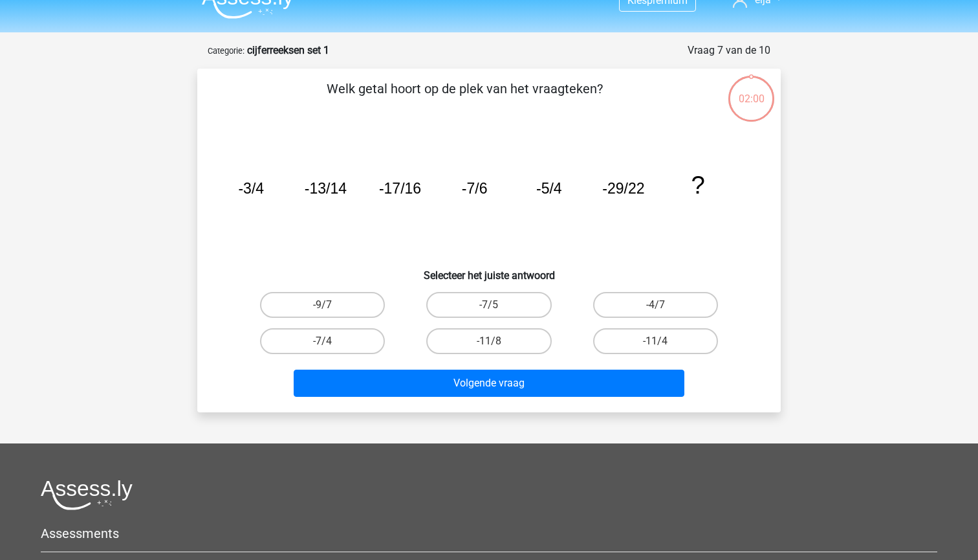
scroll to position [13, 0]
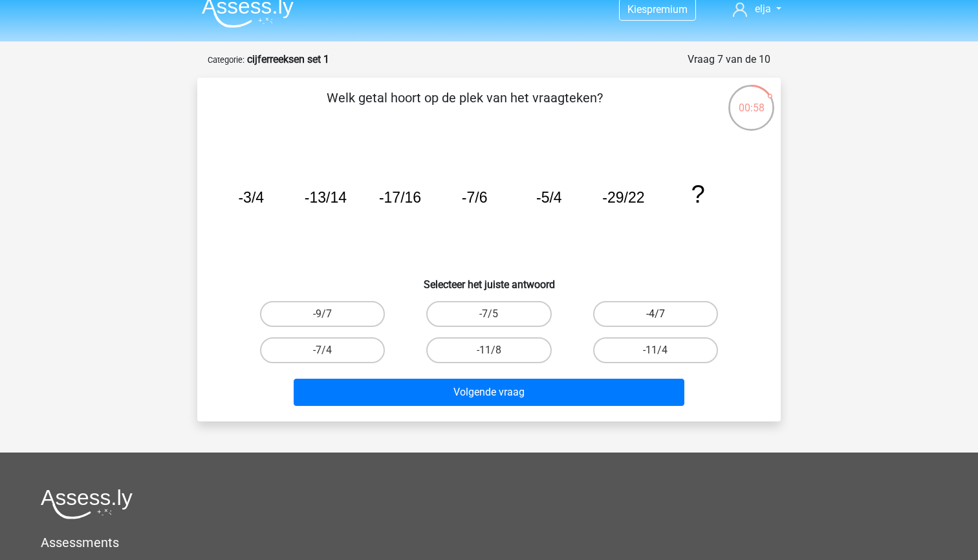
click at [623, 303] on label "-4/7" at bounding box center [655, 314] width 125 height 26
click at [655, 314] on input "-4/7" at bounding box center [659, 318] width 8 height 8
radio input "true"
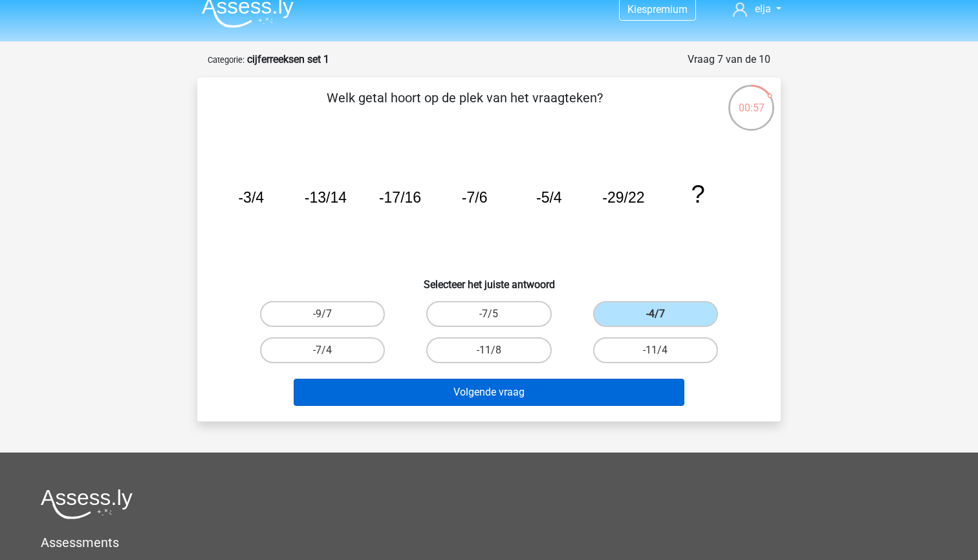
click at [571, 395] on button "Volgende vraag" at bounding box center [489, 391] width 391 height 27
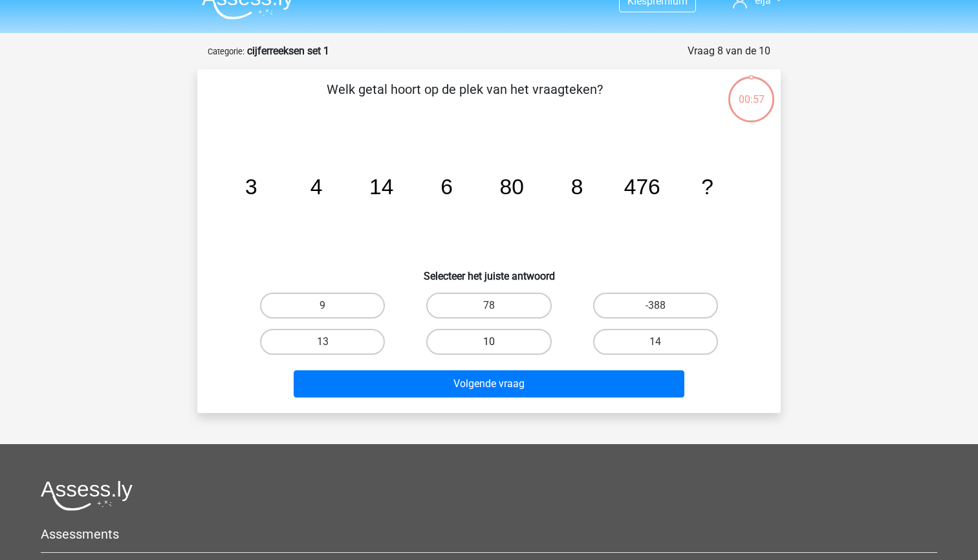
scroll to position [19, 0]
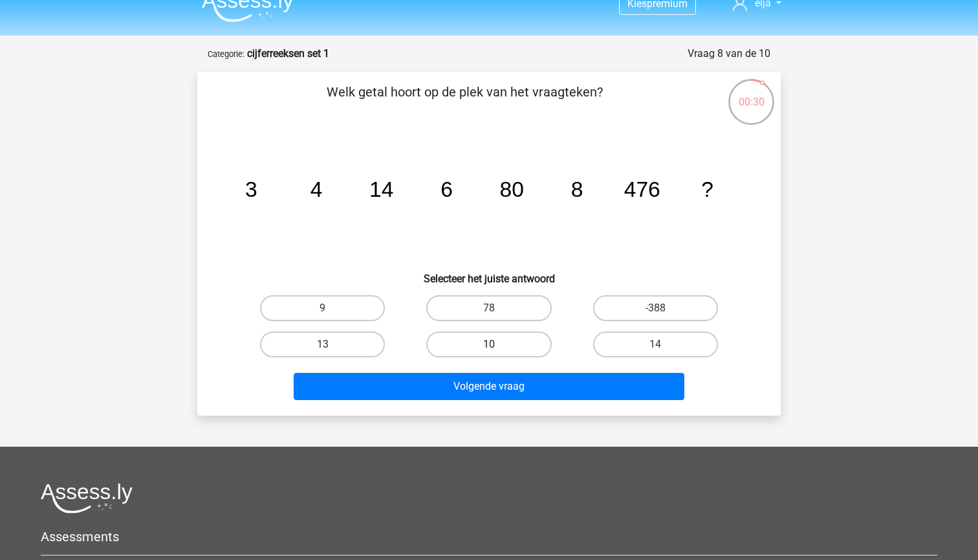
click at [486, 341] on label "10" at bounding box center [488, 344] width 125 height 26
click at [489, 344] on input "10" at bounding box center [493, 348] width 8 height 8
radio input "true"
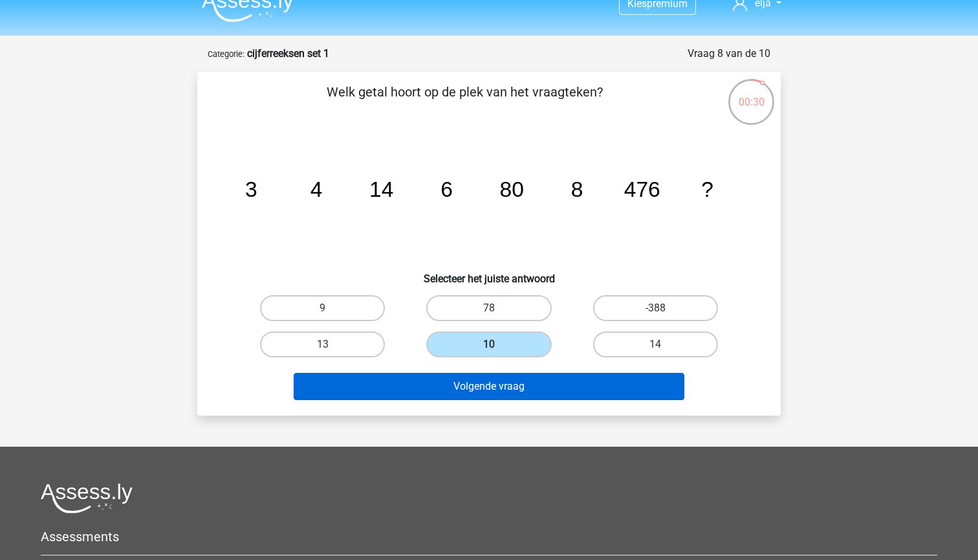
click at [486, 388] on button "Volgende vraag" at bounding box center [489, 386] width 391 height 27
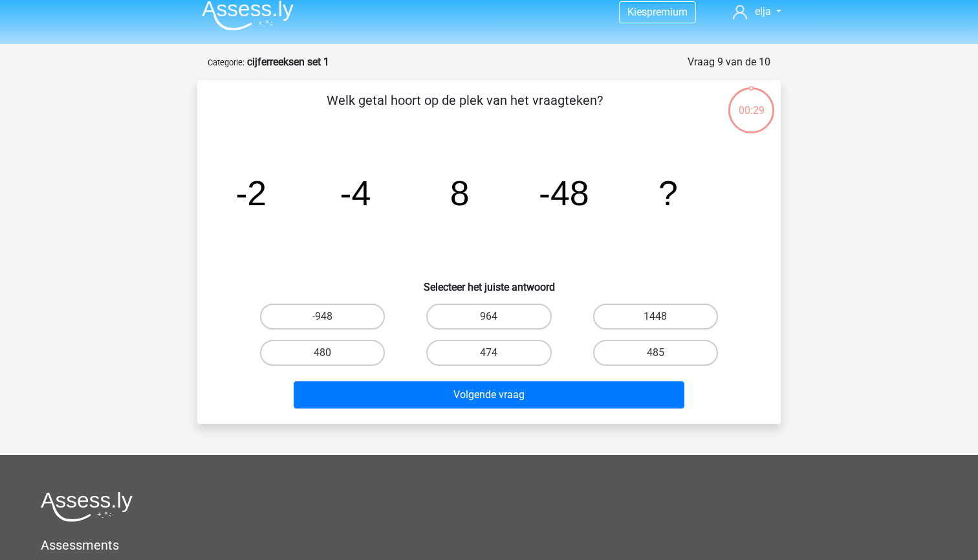
scroll to position [10, 0]
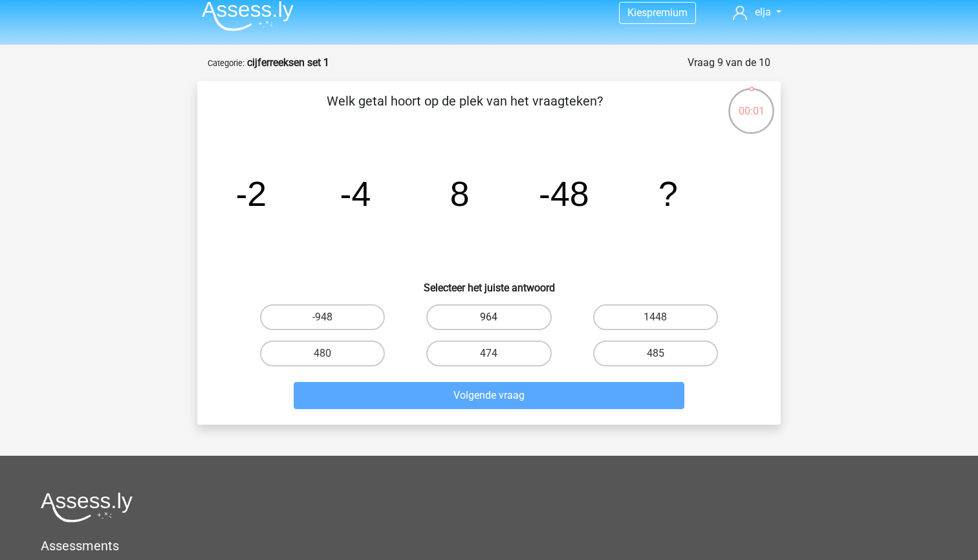
click at [472, 318] on label "964" at bounding box center [488, 317] width 125 height 26
click at [489, 318] on input "964" at bounding box center [493, 321] width 8 height 8
radio input "true"
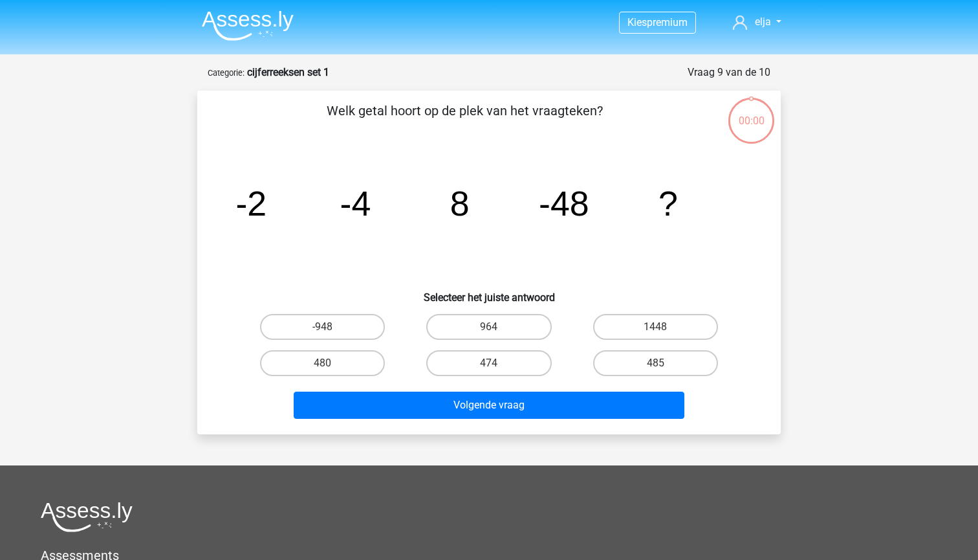
scroll to position [10, 0]
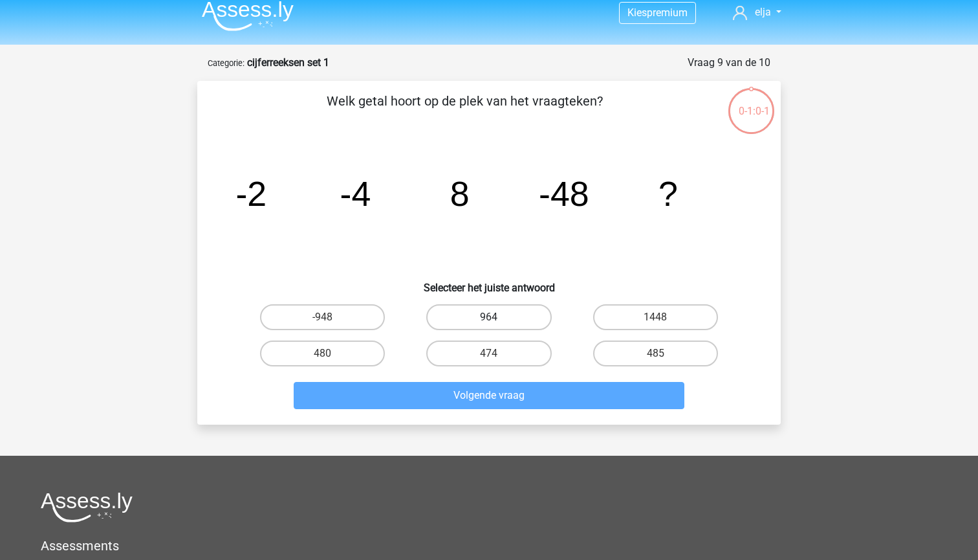
click at [477, 319] on label "964" at bounding box center [488, 317] width 125 height 26
click at [489, 319] on input "964" at bounding box center [493, 321] width 8 height 8
radio input "true"
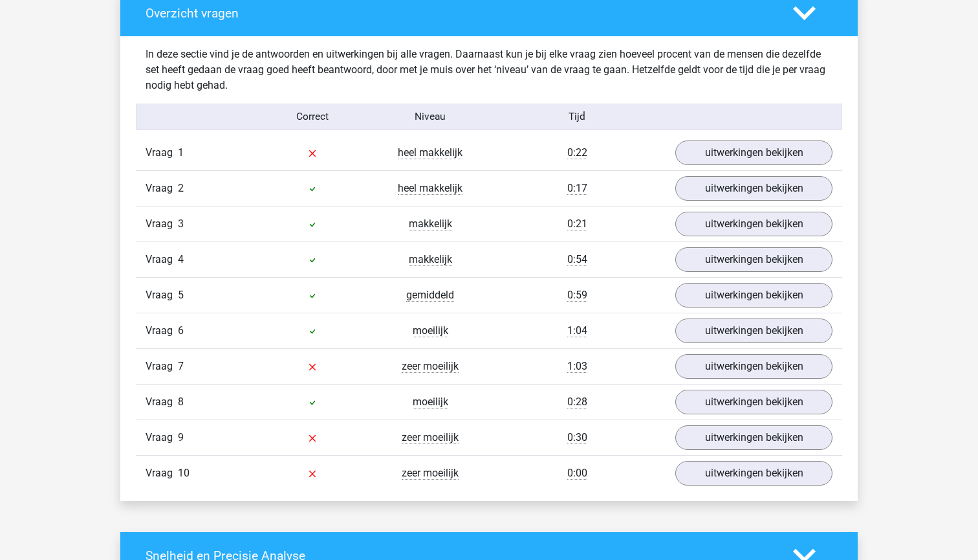
scroll to position [982, 0]
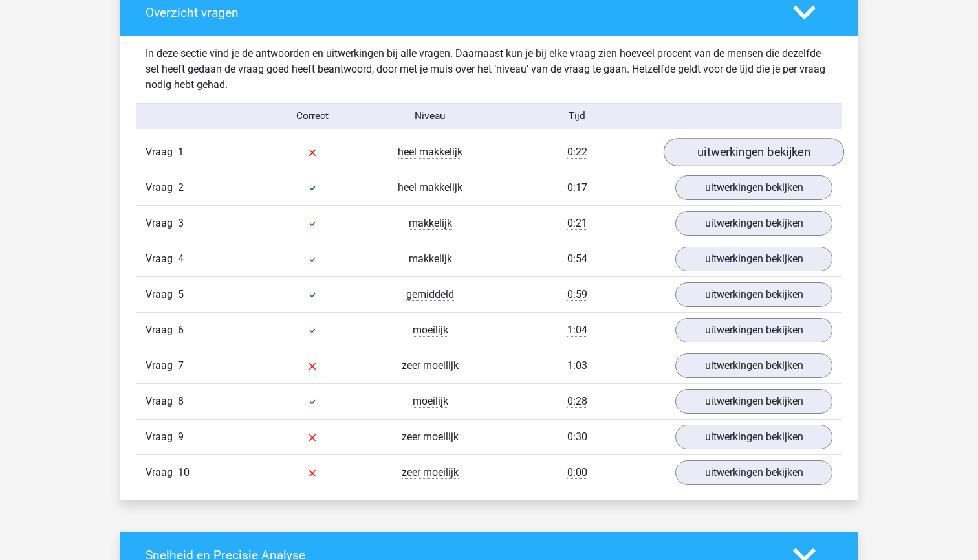
click at [721, 162] on link "uitwerkingen bekijken" at bounding box center [754, 152] width 180 height 28
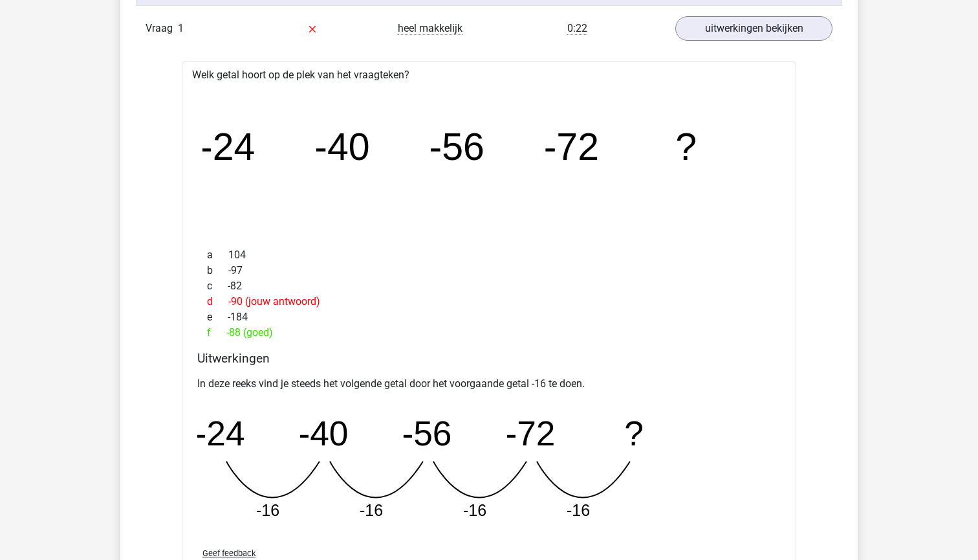
scroll to position [1102, 0]
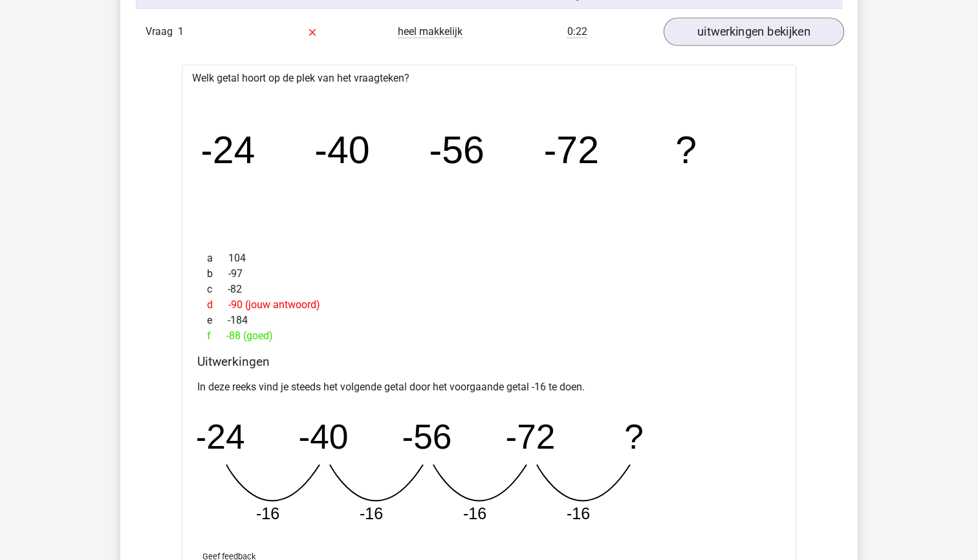
click at [719, 33] on link "uitwerkingen bekijken" at bounding box center [754, 32] width 180 height 28
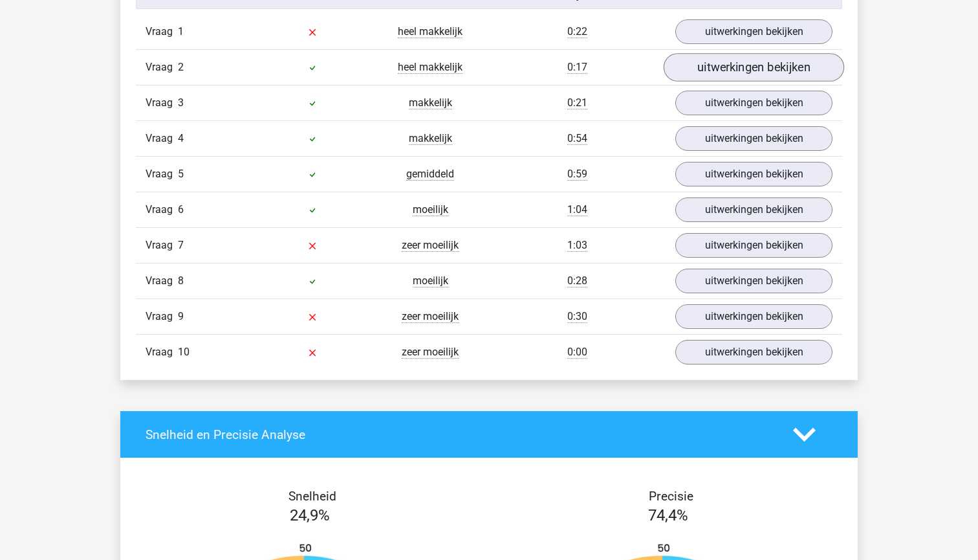
click at [708, 59] on link "uitwerkingen bekijken" at bounding box center [754, 68] width 180 height 28
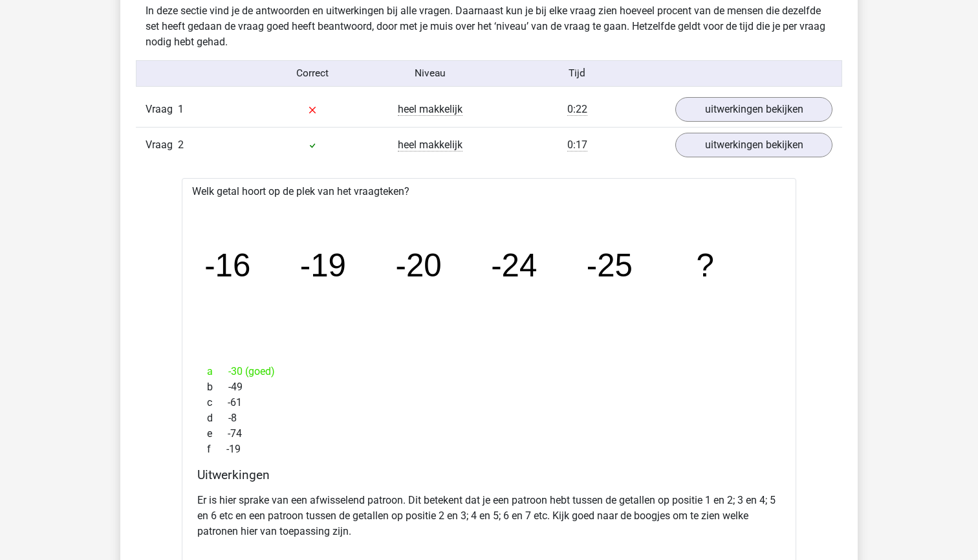
scroll to position [1015, 0]
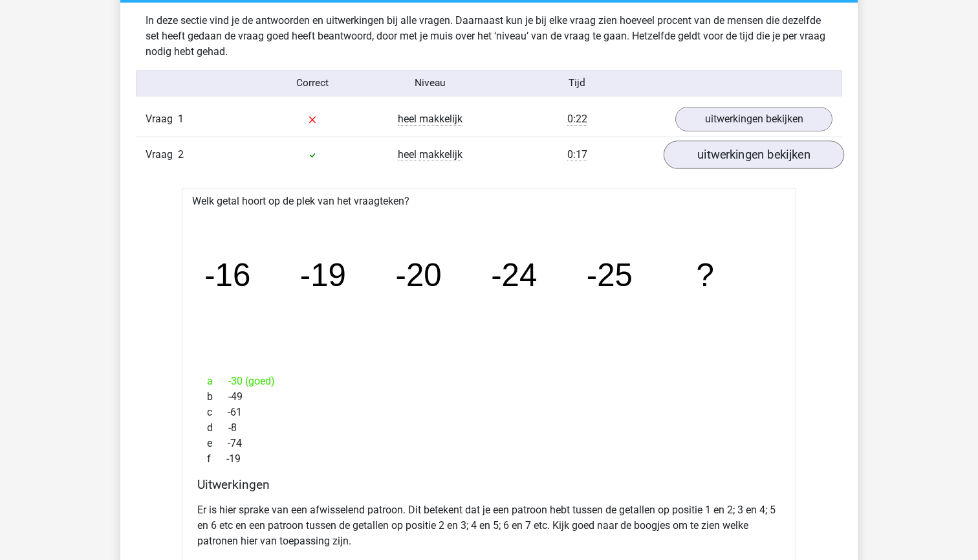
click at [733, 166] on link "uitwerkingen bekijken" at bounding box center [754, 155] width 180 height 28
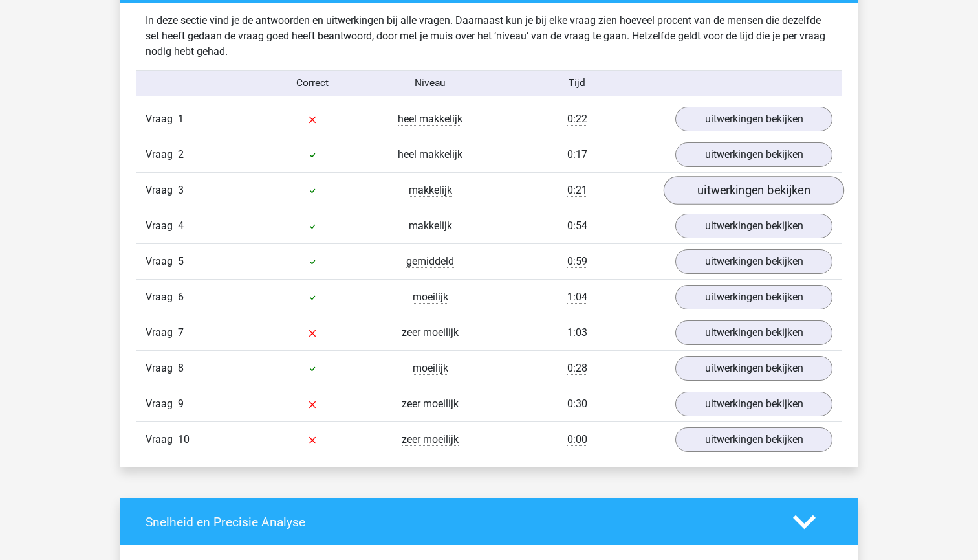
click at [722, 191] on link "uitwerkingen bekijken" at bounding box center [754, 191] width 180 height 28
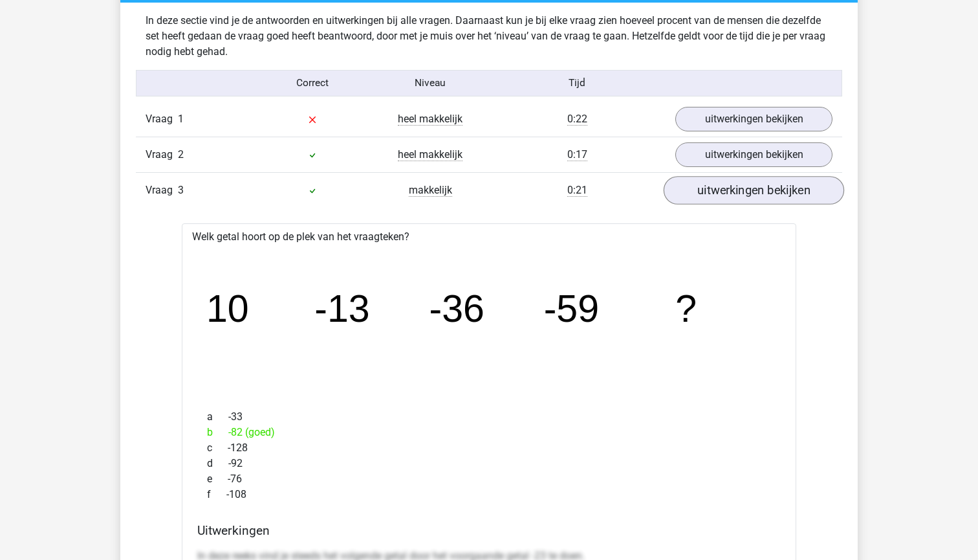
click at [722, 191] on link "uitwerkingen bekijken" at bounding box center [754, 191] width 180 height 28
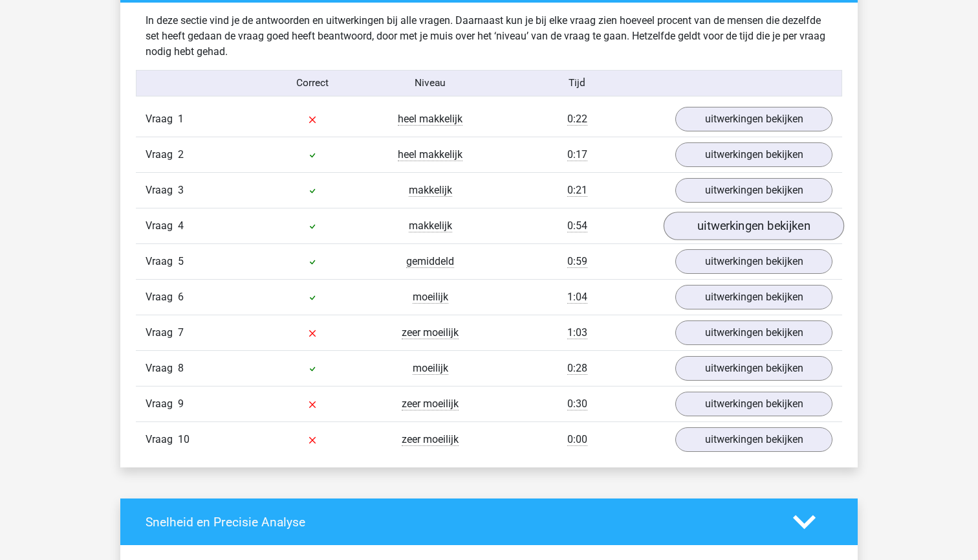
click at [721, 224] on link "uitwerkingen bekijken" at bounding box center [754, 226] width 180 height 28
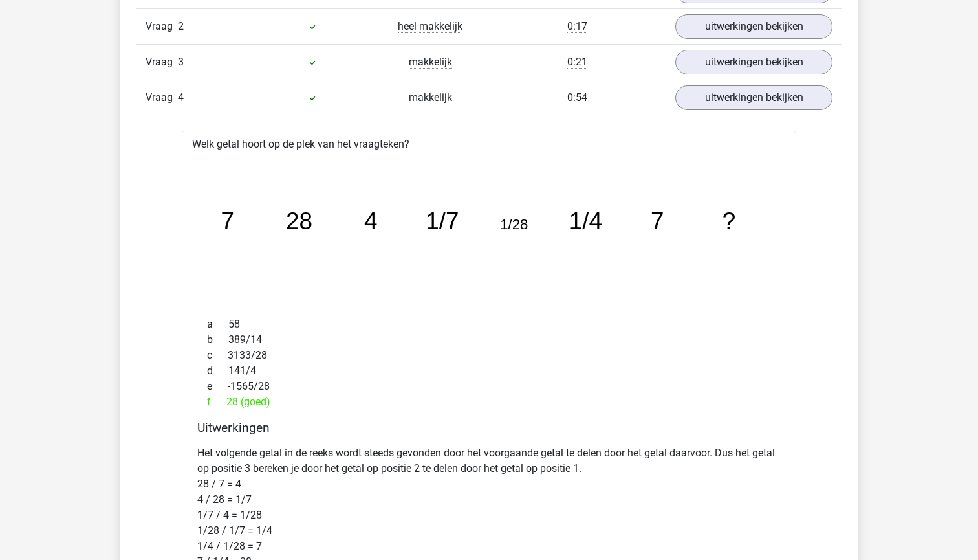
scroll to position [1154, 0]
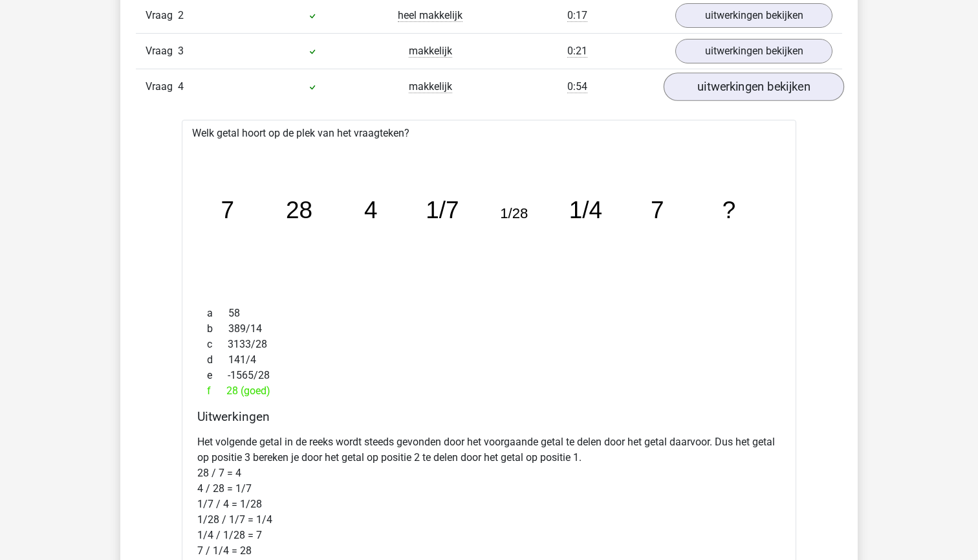
click at [708, 93] on link "uitwerkingen bekijken" at bounding box center [754, 87] width 180 height 28
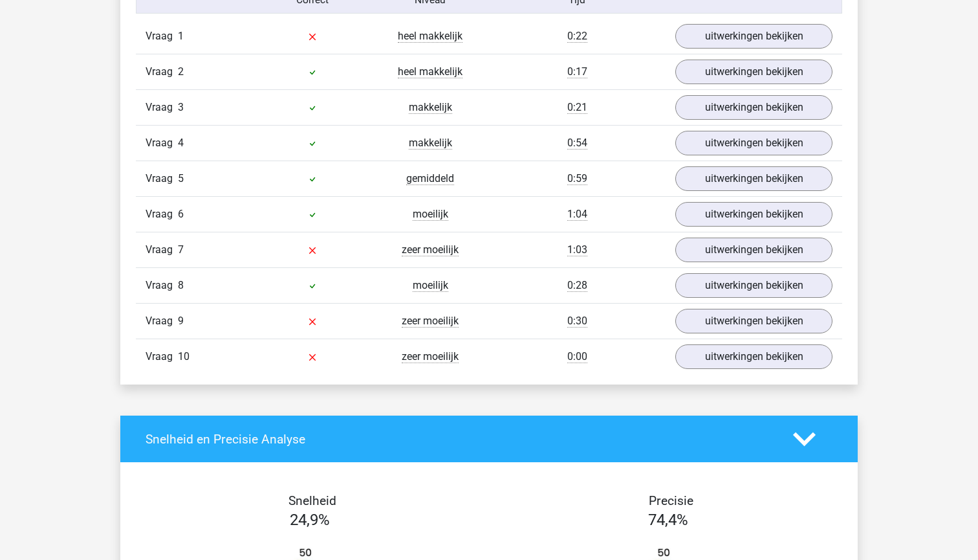
scroll to position [1097, 0]
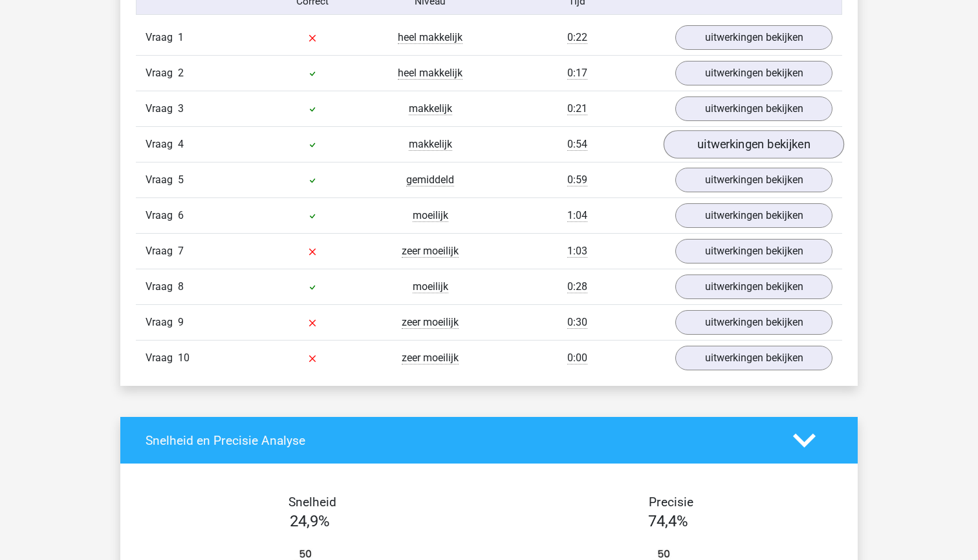
click at [701, 149] on link "uitwerkingen bekijken" at bounding box center [754, 145] width 180 height 28
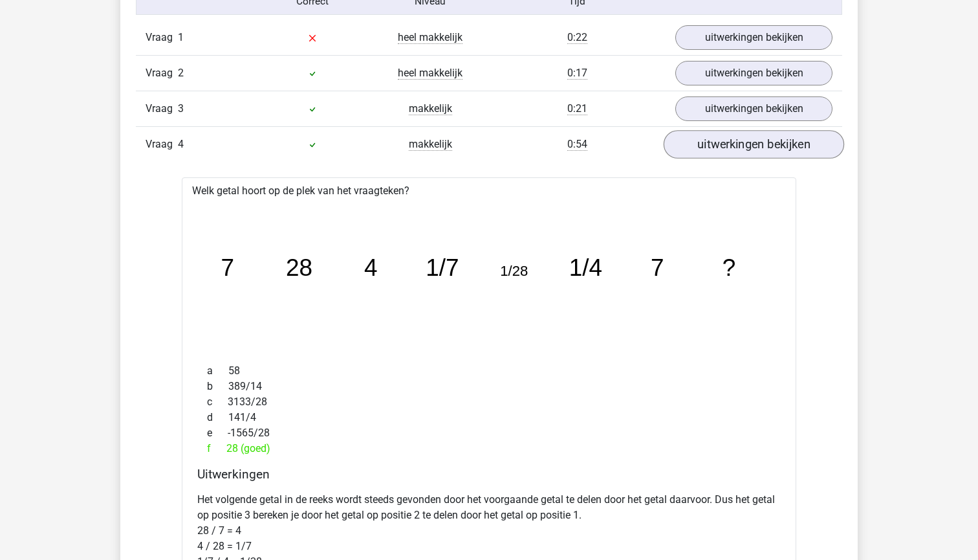
click at [701, 149] on link "uitwerkingen bekijken" at bounding box center [754, 145] width 180 height 28
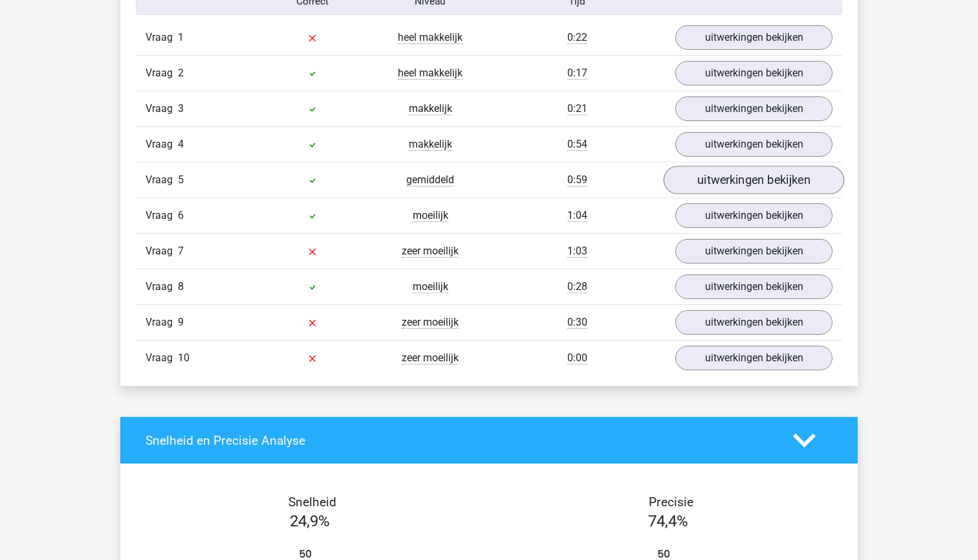
click at [707, 180] on link "uitwerkingen bekijken" at bounding box center [754, 180] width 180 height 28
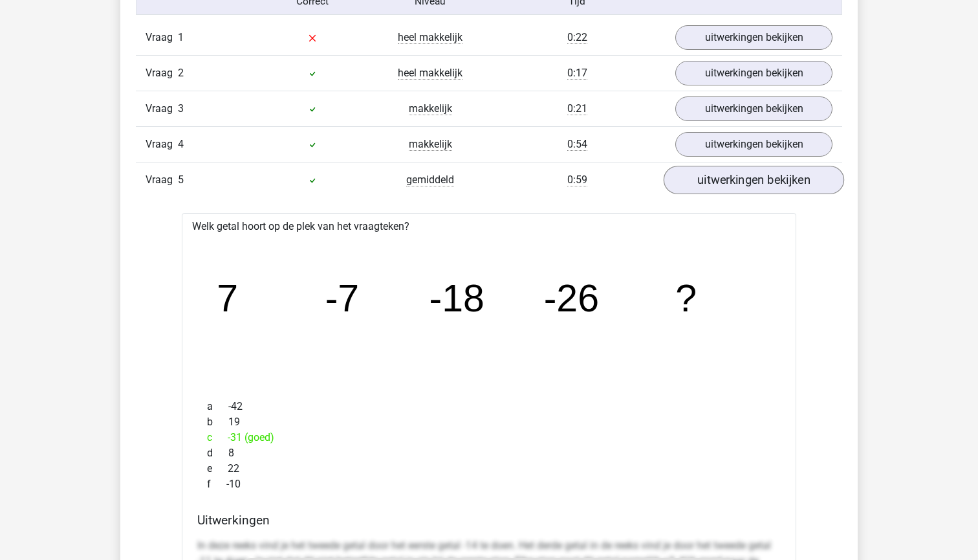
click at [707, 180] on link "uitwerkingen bekijken" at bounding box center [754, 180] width 180 height 28
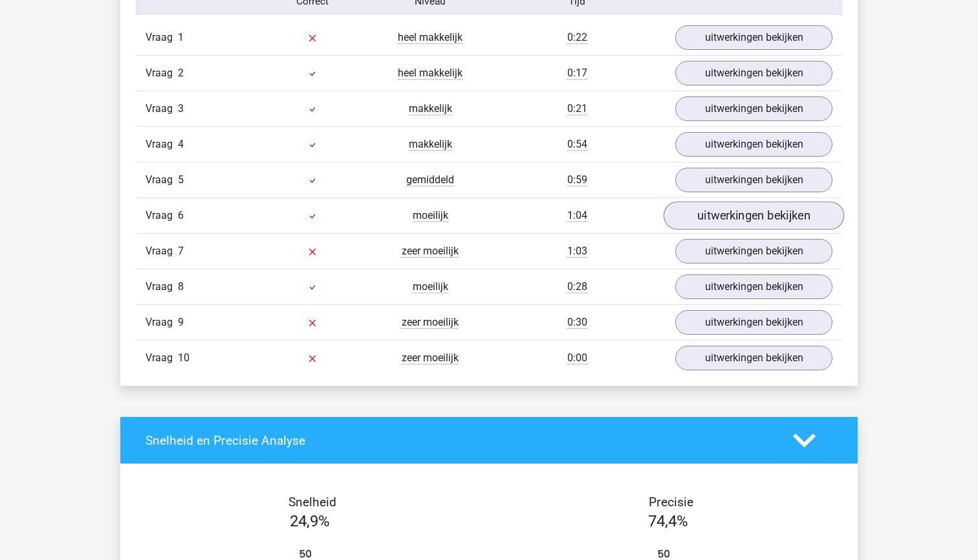
click at [708, 208] on link "uitwerkingen bekijken" at bounding box center [754, 216] width 180 height 28
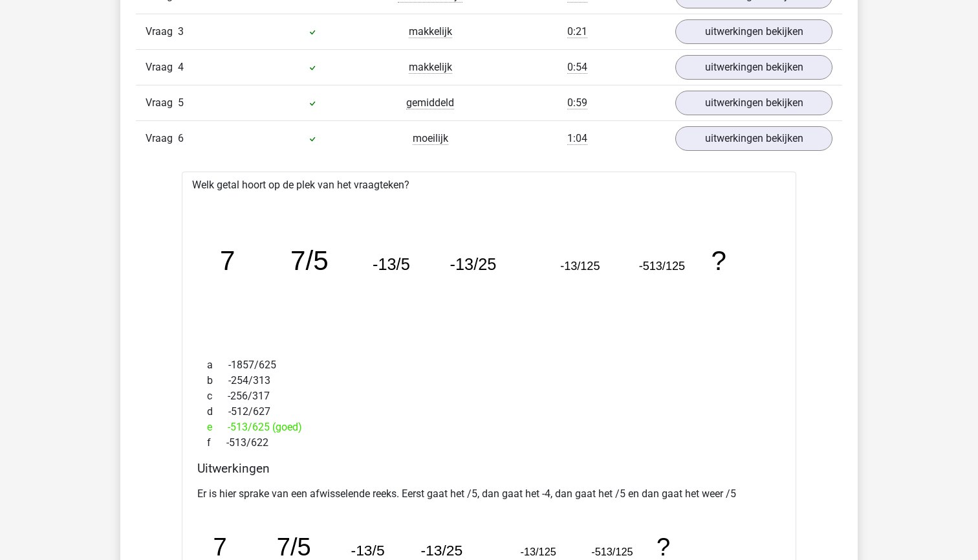
scroll to position [1142, 0]
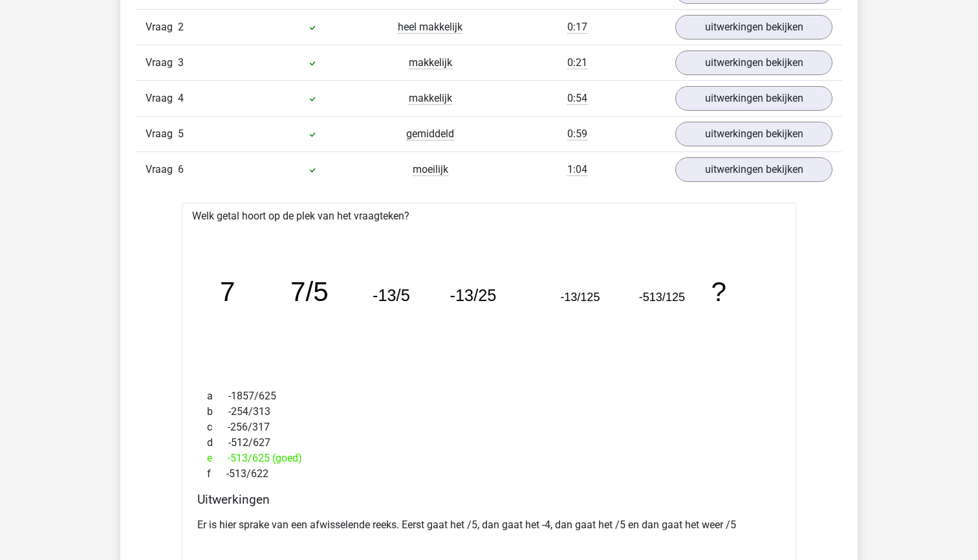
click at [689, 182] on div "Vraag 6 moeilijk 1:04 uitwerkingen bekijken" at bounding box center [489, 169] width 706 height 36
click at [683, 172] on link "uitwerkingen bekijken" at bounding box center [754, 170] width 180 height 28
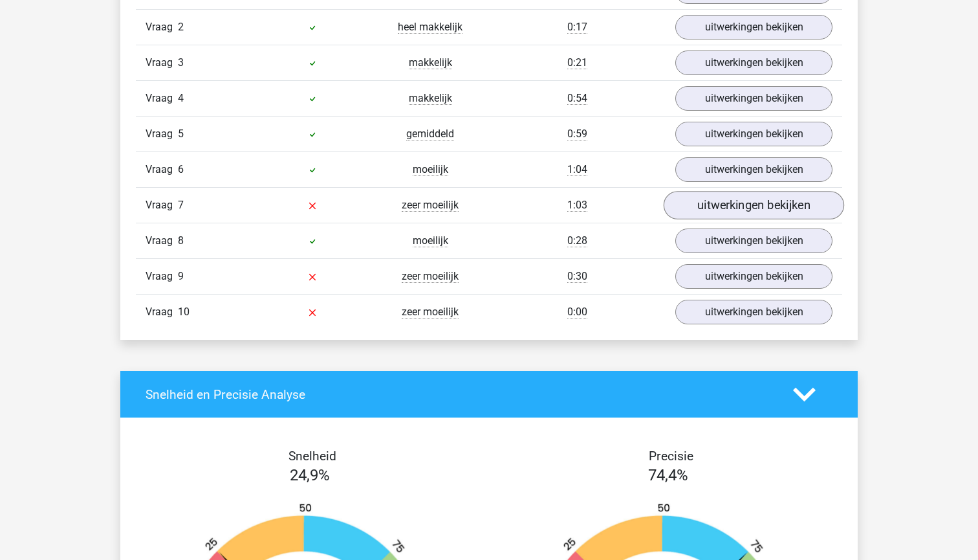
click at [697, 202] on link "uitwerkingen bekijken" at bounding box center [754, 205] width 180 height 28
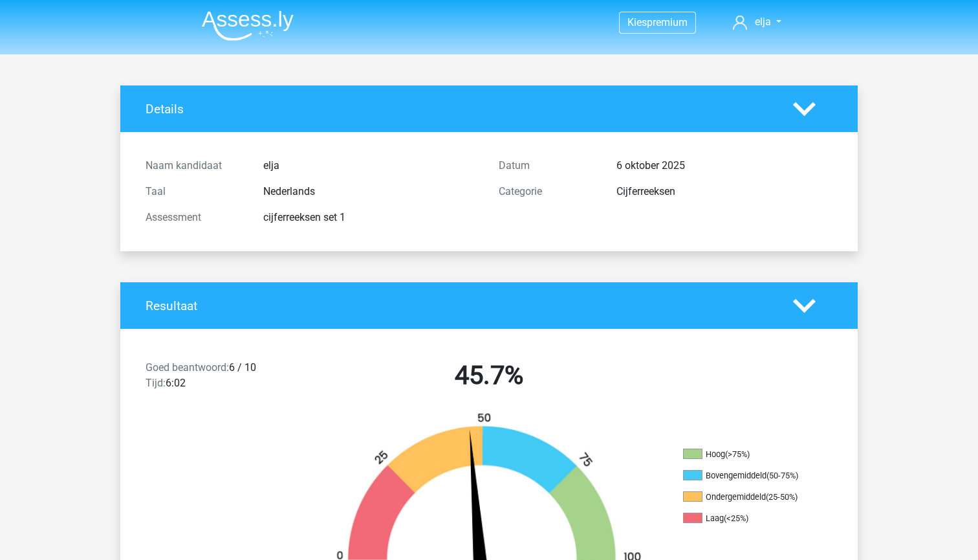
scroll to position [0, 0]
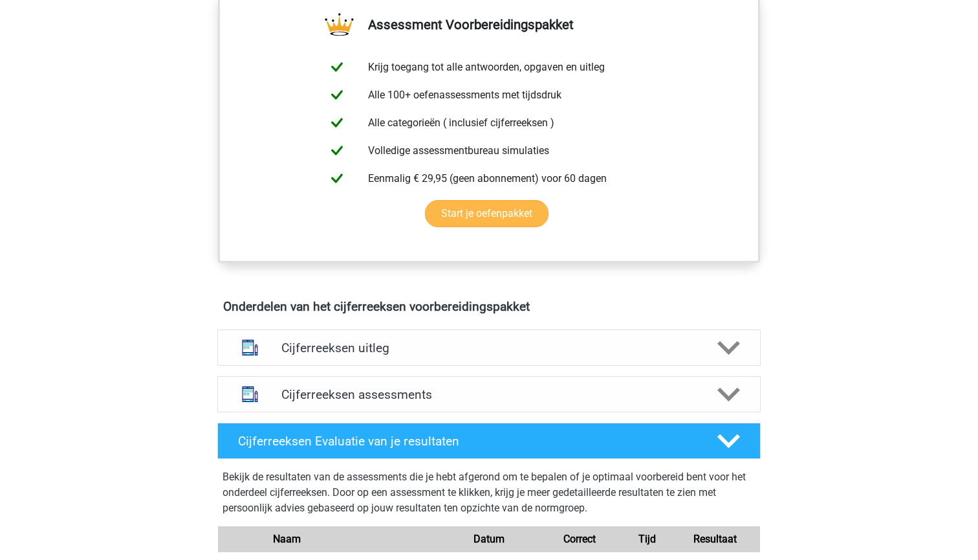
scroll to position [479, 0]
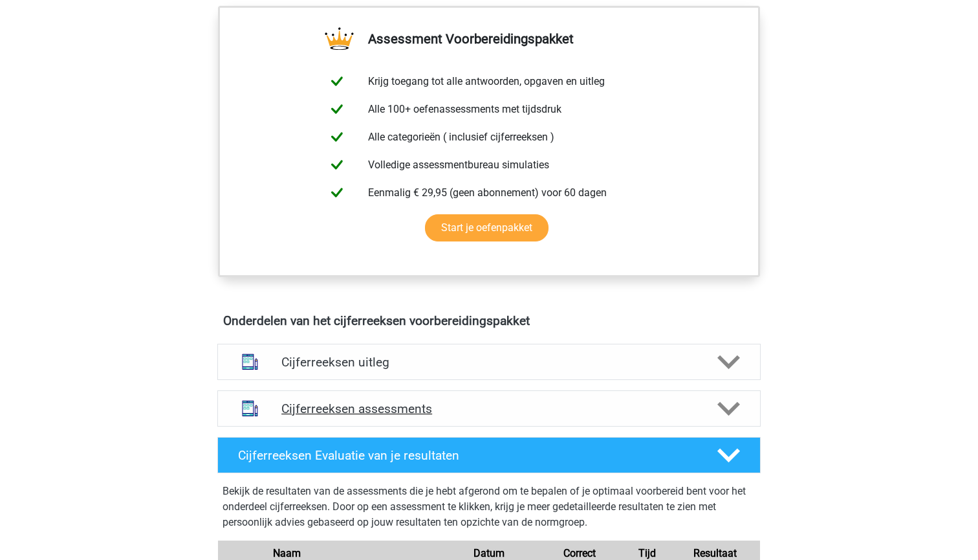
click at [425, 416] on h4 "Cijferreeksen assessments" at bounding box center [488, 408] width 415 height 15
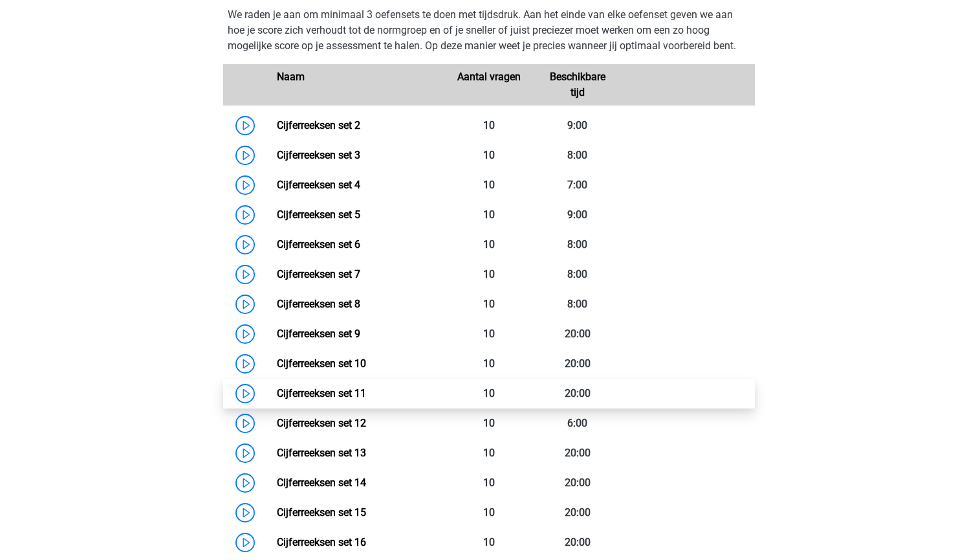
scroll to position [910, 0]
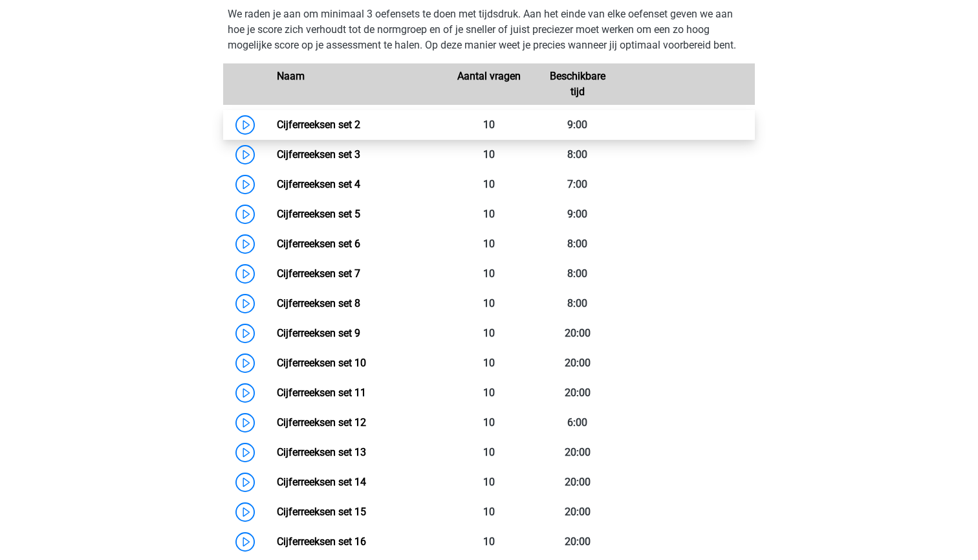
click at [333, 131] on link "Cijferreeksen set 2" at bounding box center [318, 124] width 83 height 12
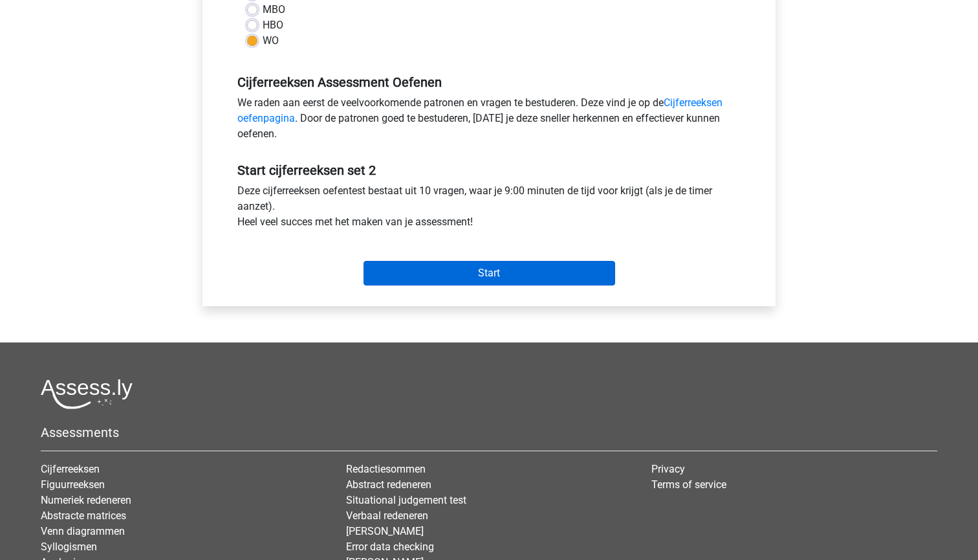
scroll to position [338, 0]
click at [399, 275] on input "Start" at bounding box center [490, 273] width 252 height 25
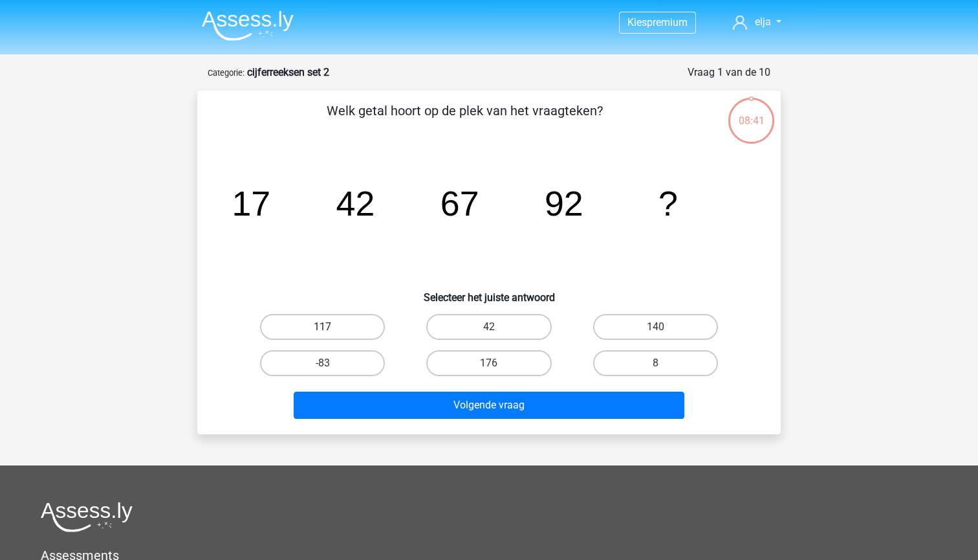
click at [322, 317] on label "117" at bounding box center [322, 327] width 125 height 26
click at [323, 327] on input "117" at bounding box center [327, 331] width 8 height 8
radio input "true"
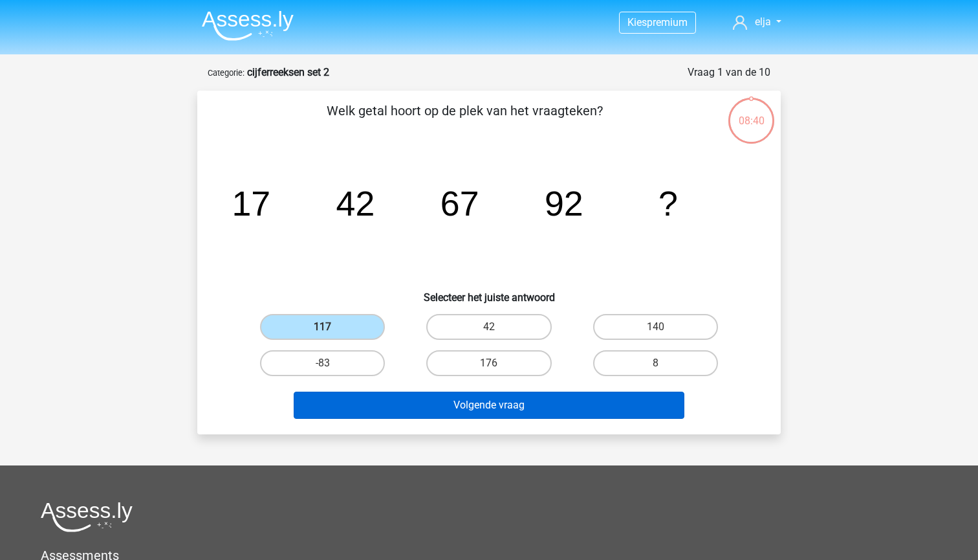
click at [349, 411] on button "Volgende vraag" at bounding box center [489, 404] width 391 height 27
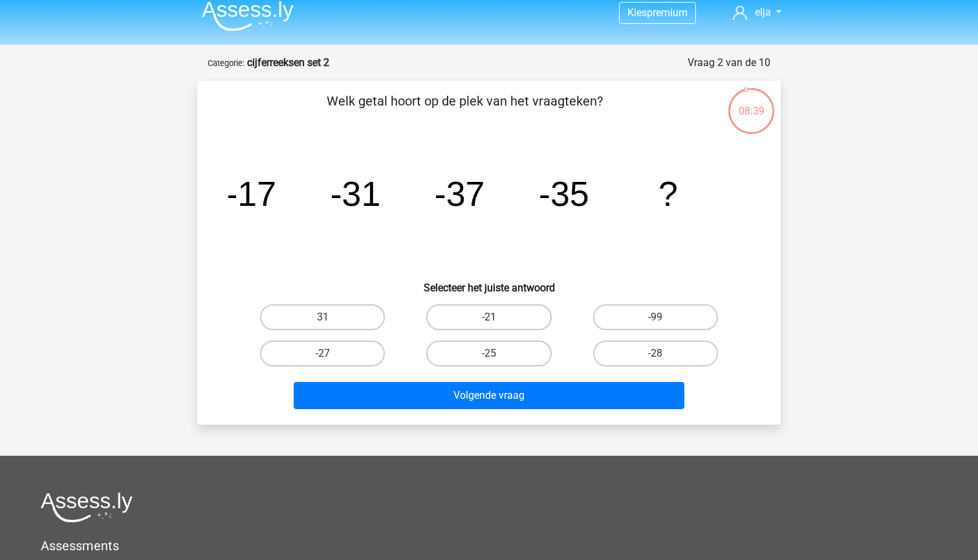
scroll to position [1, 0]
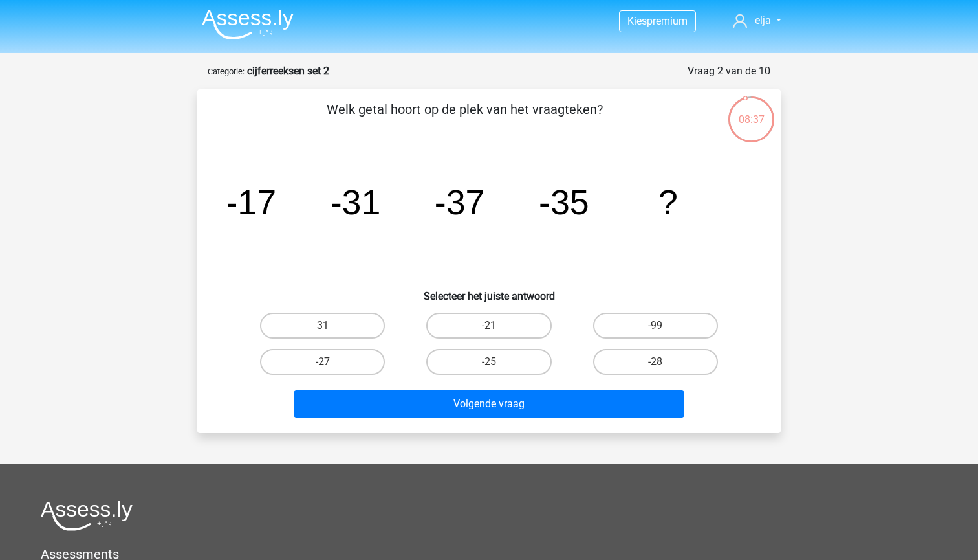
click at [503, 223] on icon "image/svg+xml -17 -31 -37 -35 ?" at bounding box center [488, 214] width 521 height 131
click at [453, 319] on label "-21" at bounding box center [488, 325] width 125 height 26
click at [489, 325] on input "-21" at bounding box center [493, 329] width 8 height 8
radio input "true"
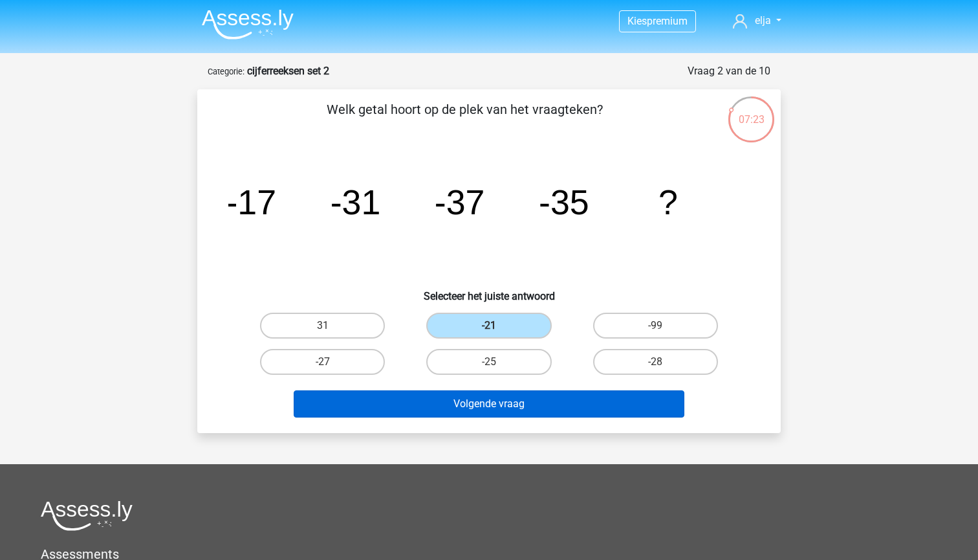
click at [463, 394] on button "Volgende vraag" at bounding box center [489, 403] width 391 height 27
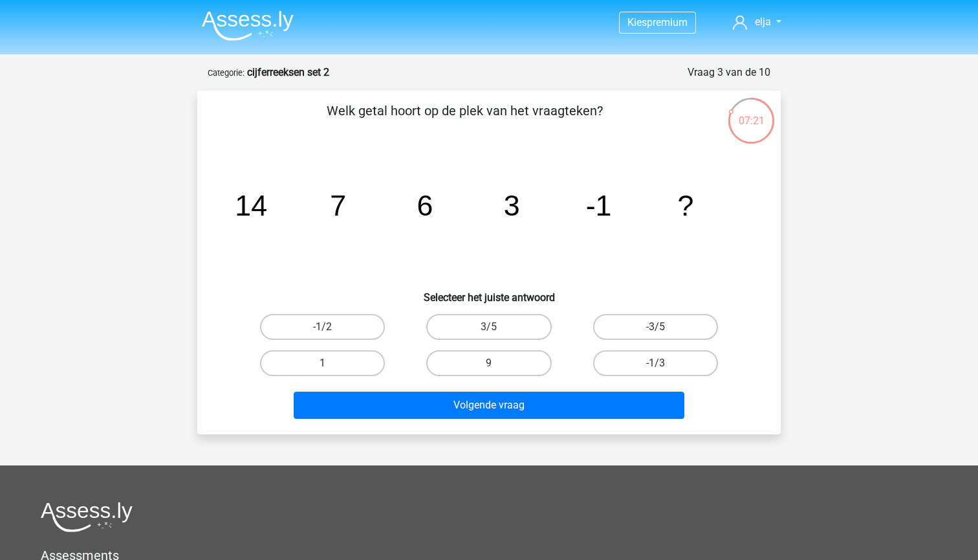
scroll to position [0, 0]
click at [335, 331] on label "-1/2" at bounding box center [322, 327] width 125 height 26
click at [331, 331] on input "-1/2" at bounding box center [327, 331] width 8 height 8
radio input "true"
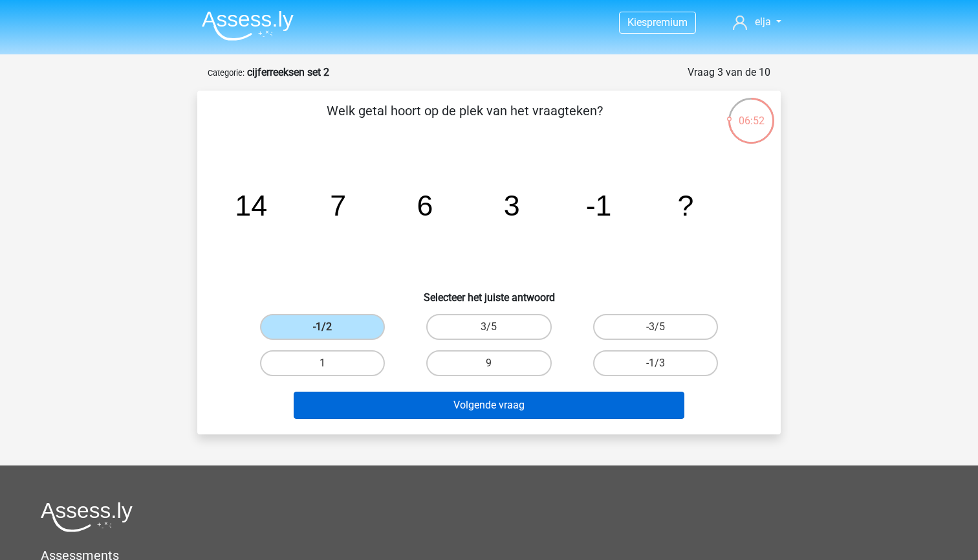
click at [361, 399] on button "Volgende vraag" at bounding box center [489, 404] width 391 height 27
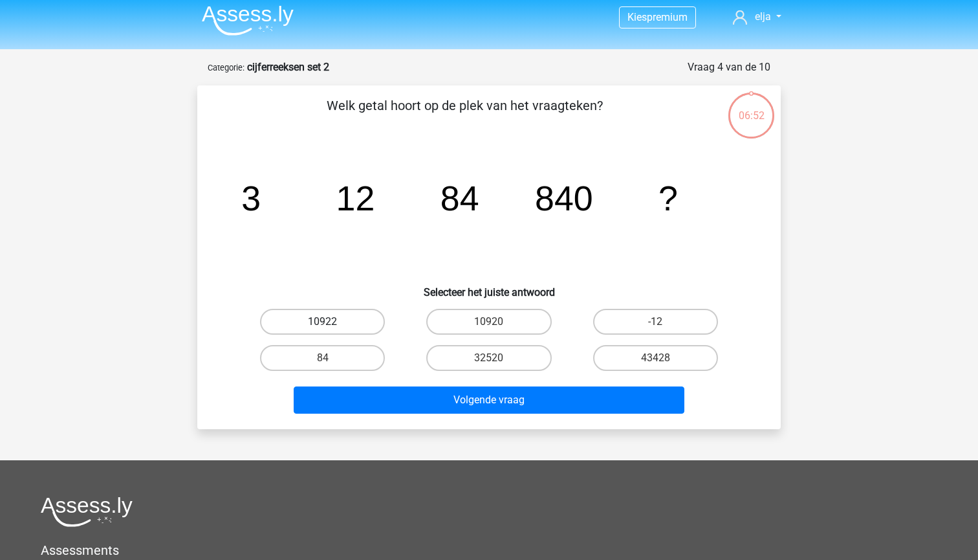
scroll to position [1, 0]
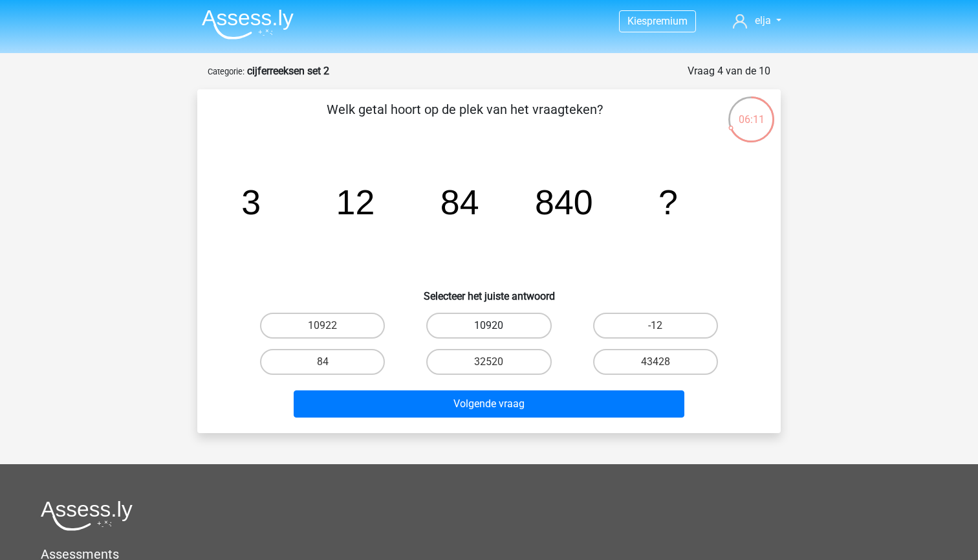
click at [457, 335] on label "10920" at bounding box center [488, 325] width 125 height 26
click at [489, 334] on input "10920" at bounding box center [493, 329] width 8 height 8
radio input "true"
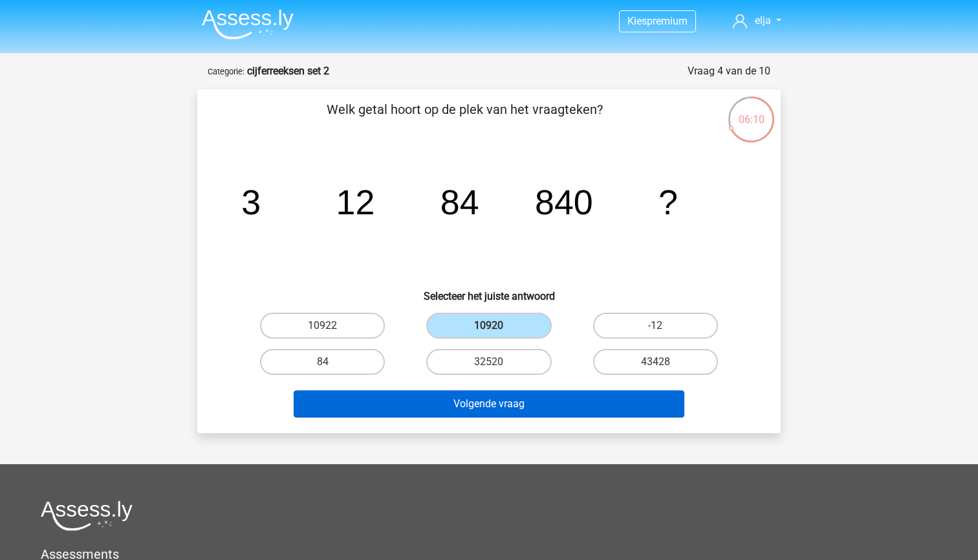
click at [462, 401] on button "Volgende vraag" at bounding box center [489, 403] width 391 height 27
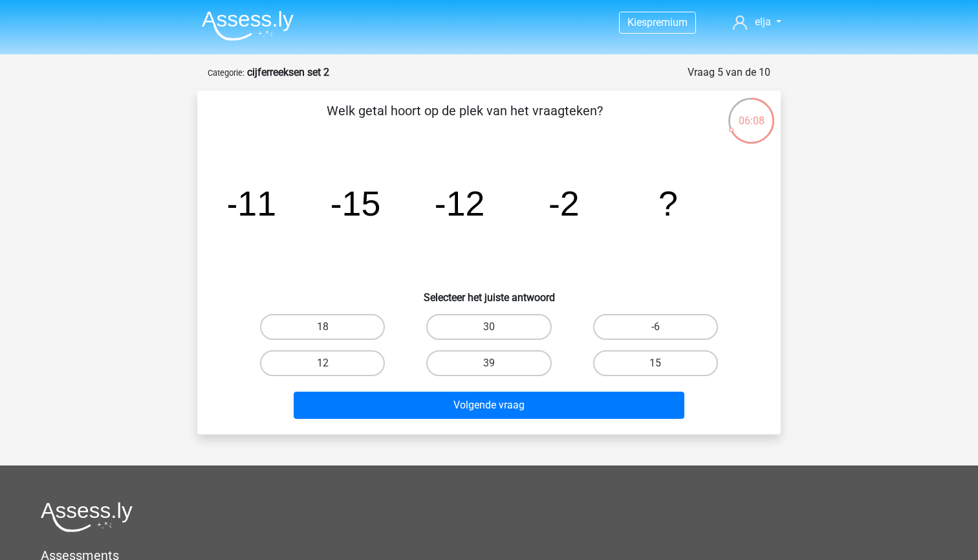
scroll to position [0, 0]
click at [613, 358] on label "15" at bounding box center [655, 363] width 125 height 26
click at [655, 363] on input "15" at bounding box center [659, 367] width 8 height 8
radio input "true"
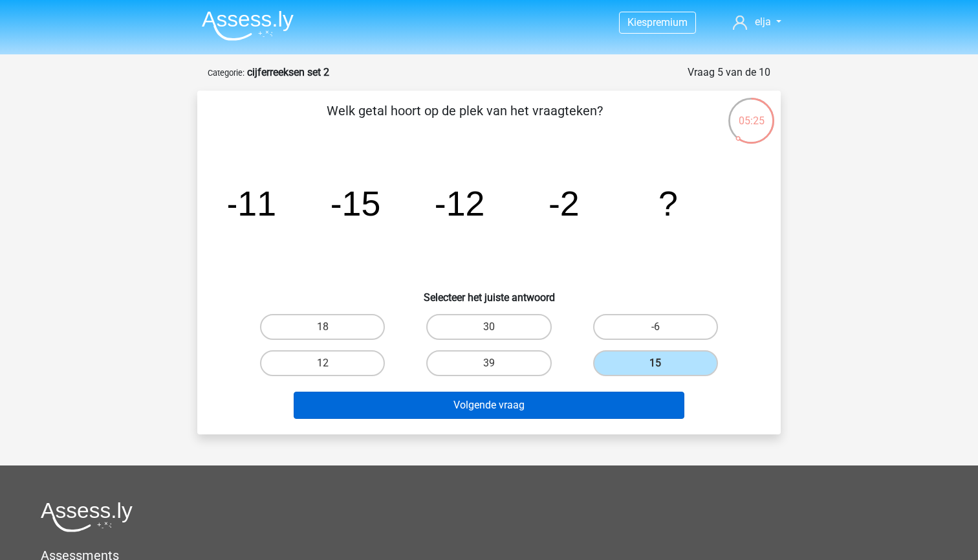
click at [594, 408] on button "Volgende vraag" at bounding box center [489, 404] width 391 height 27
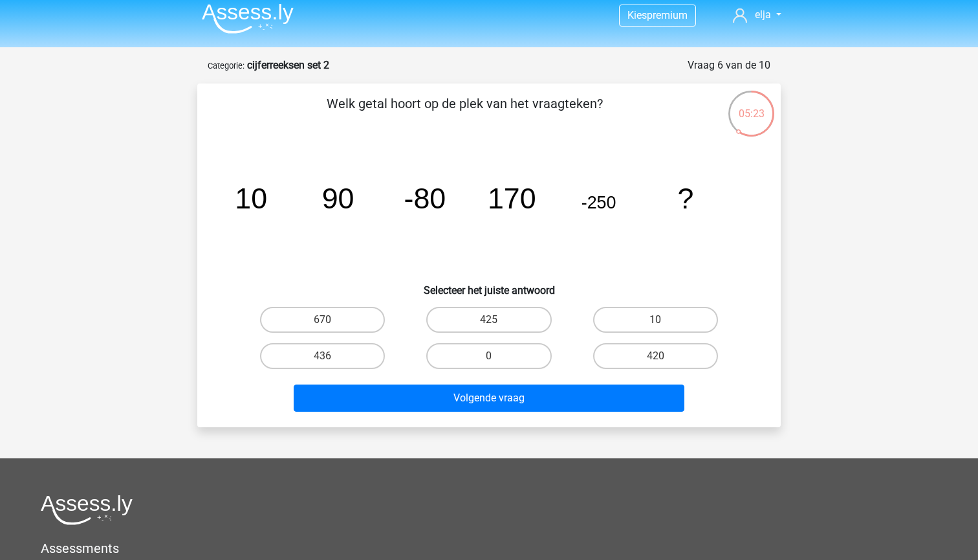
scroll to position [16, 0]
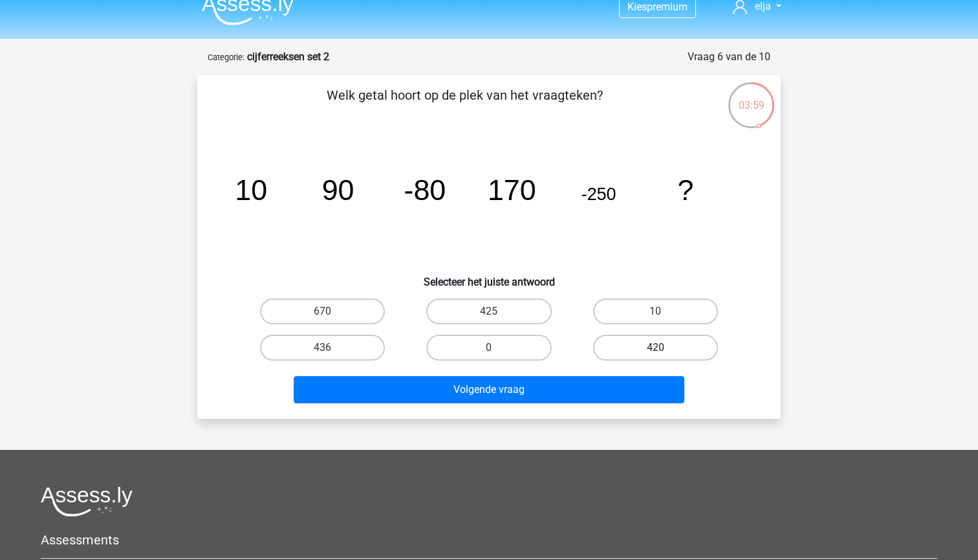
click at [648, 342] on label "420" at bounding box center [655, 347] width 125 height 26
click at [655, 347] on input "420" at bounding box center [659, 351] width 8 height 8
radio input "true"
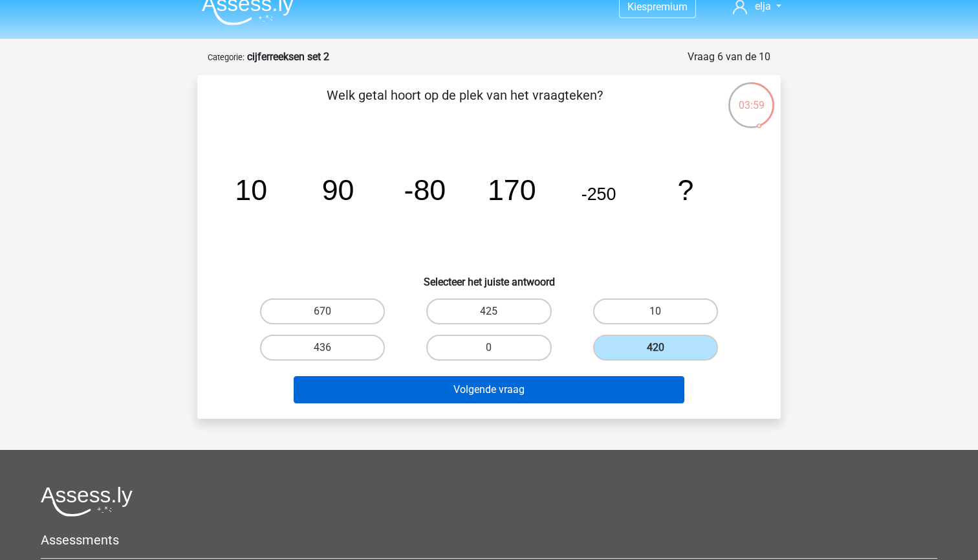
click at [626, 394] on button "Volgende vraag" at bounding box center [489, 389] width 391 height 27
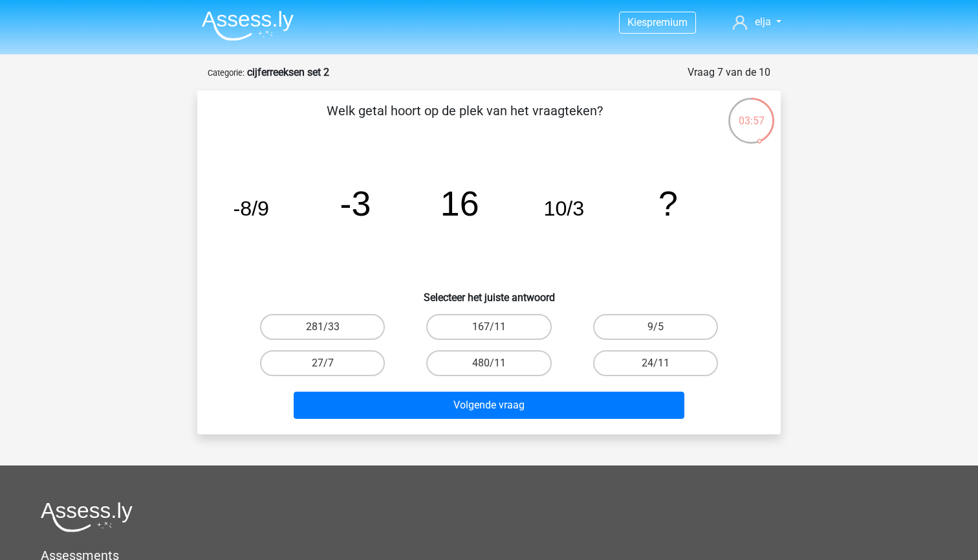
scroll to position [0, 0]
click at [316, 353] on label "27/7" at bounding box center [322, 363] width 125 height 26
click at [323, 363] on input "27/7" at bounding box center [327, 367] width 8 height 8
radio input "true"
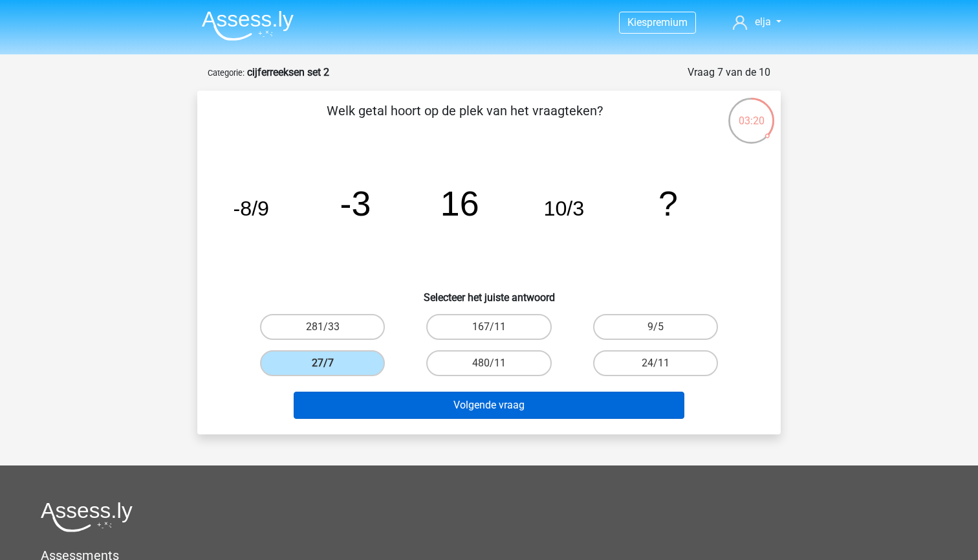
click at [338, 409] on button "Volgende vraag" at bounding box center [489, 404] width 391 height 27
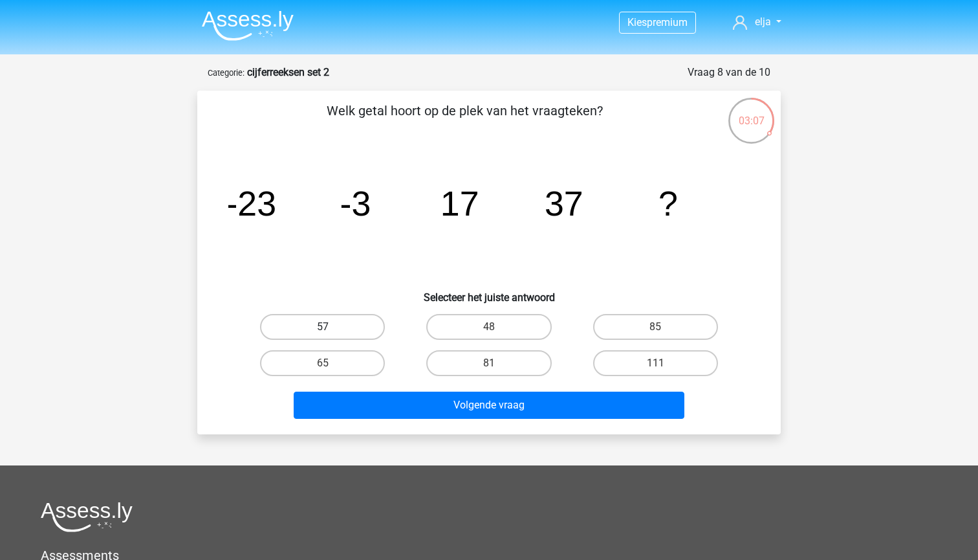
click at [321, 322] on label "57" at bounding box center [322, 327] width 125 height 26
click at [323, 327] on input "57" at bounding box center [327, 331] width 8 height 8
radio input "true"
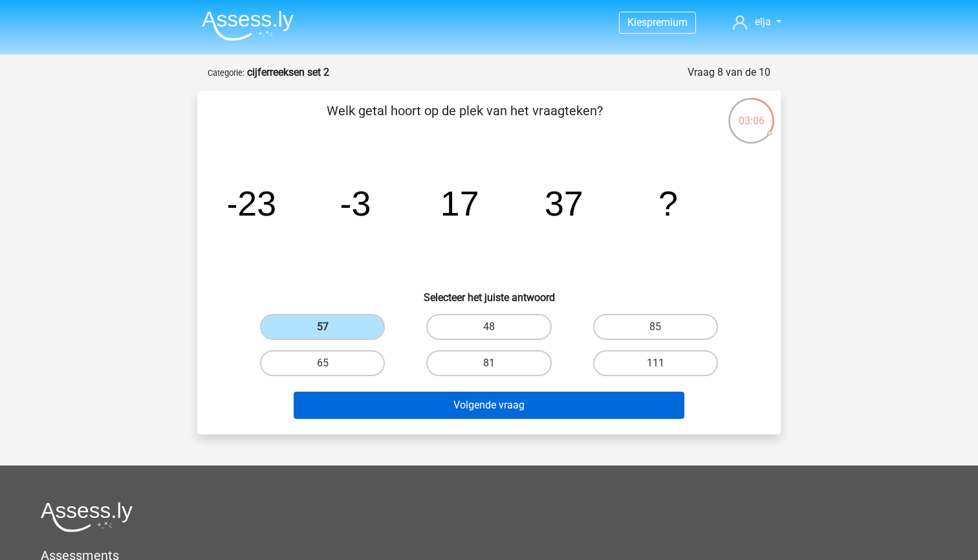
click at [362, 395] on button "Volgende vraag" at bounding box center [489, 404] width 391 height 27
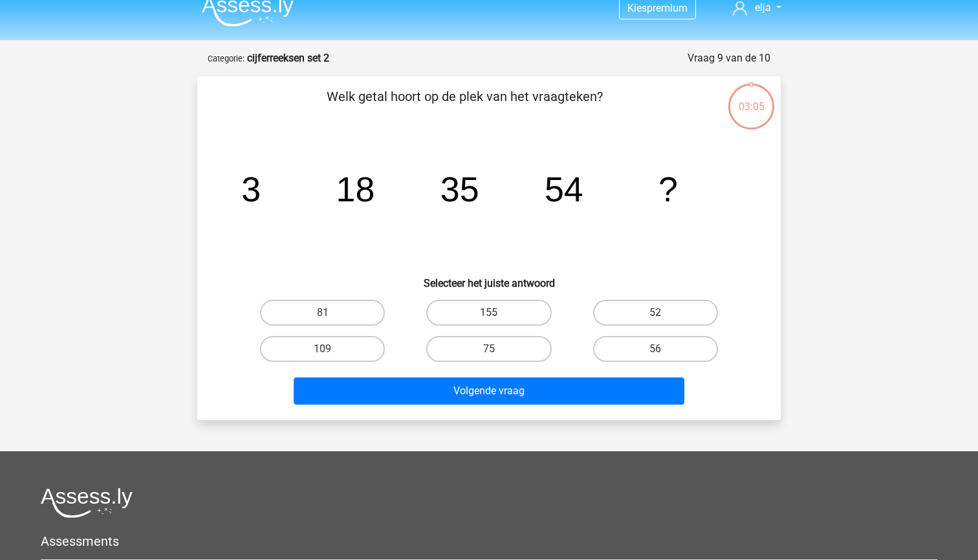
scroll to position [1, 0]
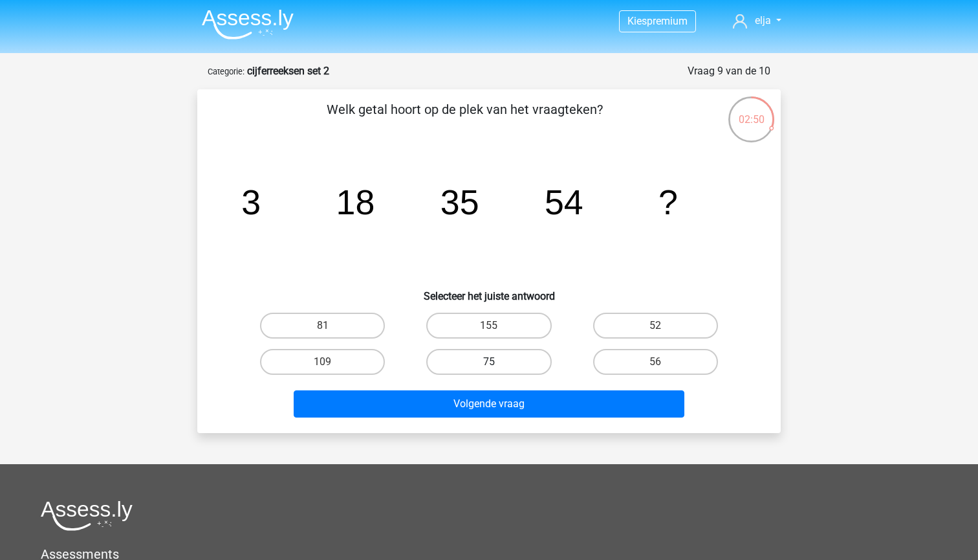
click at [476, 355] on label "75" at bounding box center [488, 362] width 125 height 26
click at [489, 362] on input "75" at bounding box center [493, 366] width 8 height 8
radio input "true"
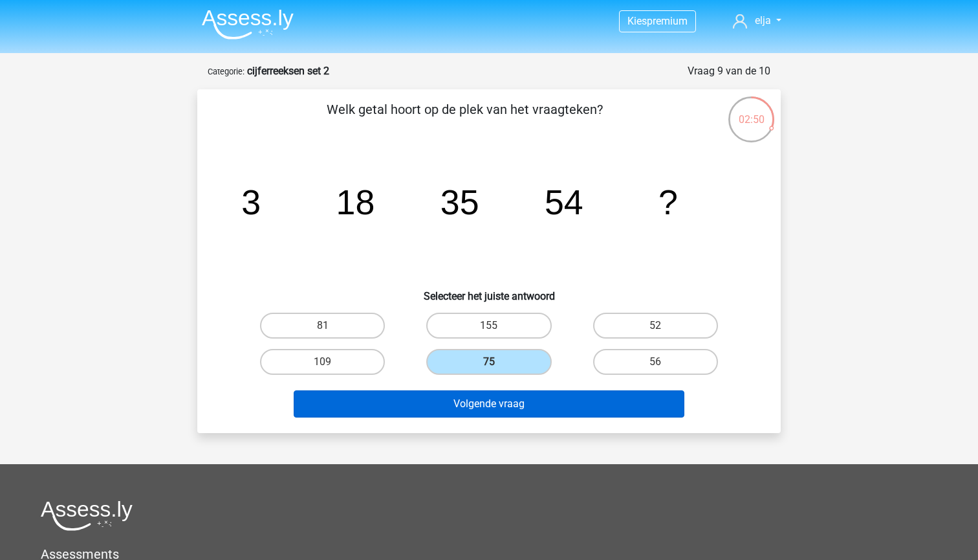
click at [473, 407] on button "Volgende vraag" at bounding box center [489, 403] width 391 height 27
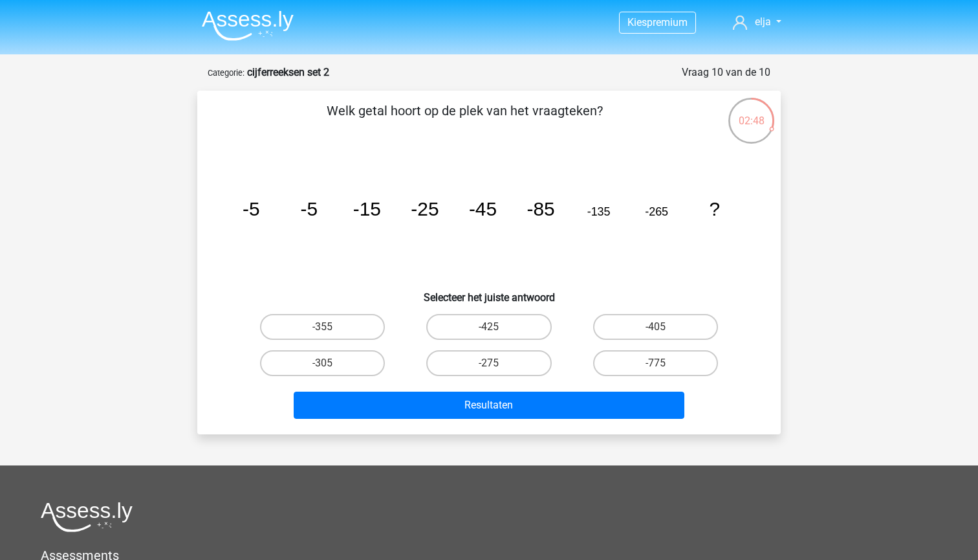
scroll to position [0, 0]
click at [617, 369] on label "-775" at bounding box center [655, 363] width 125 height 26
click at [655, 369] on input "-775" at bounding box center [659, 367] width 8 height 8
radio input "true"
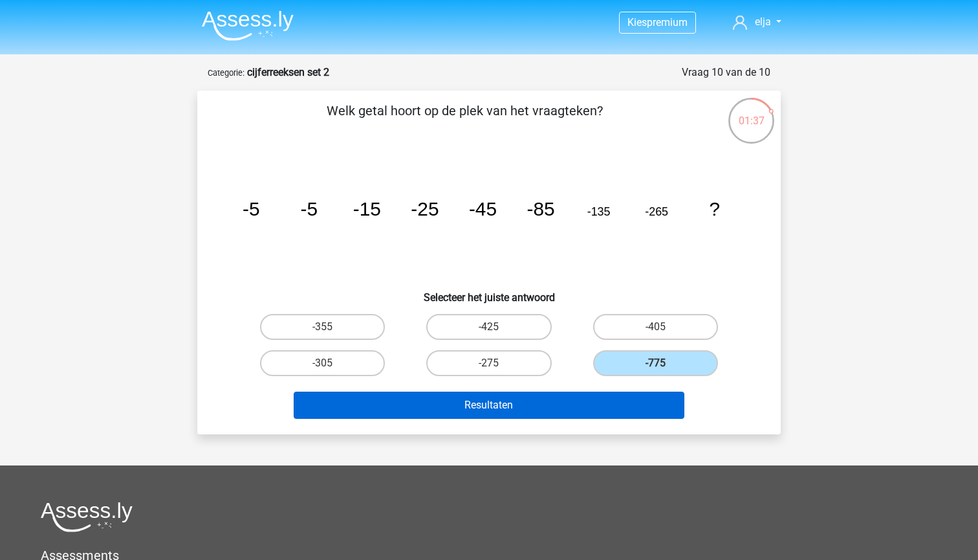
click at [615, 396] on button "Resultaten" at bounding box center [489, 404] width 391 height 27
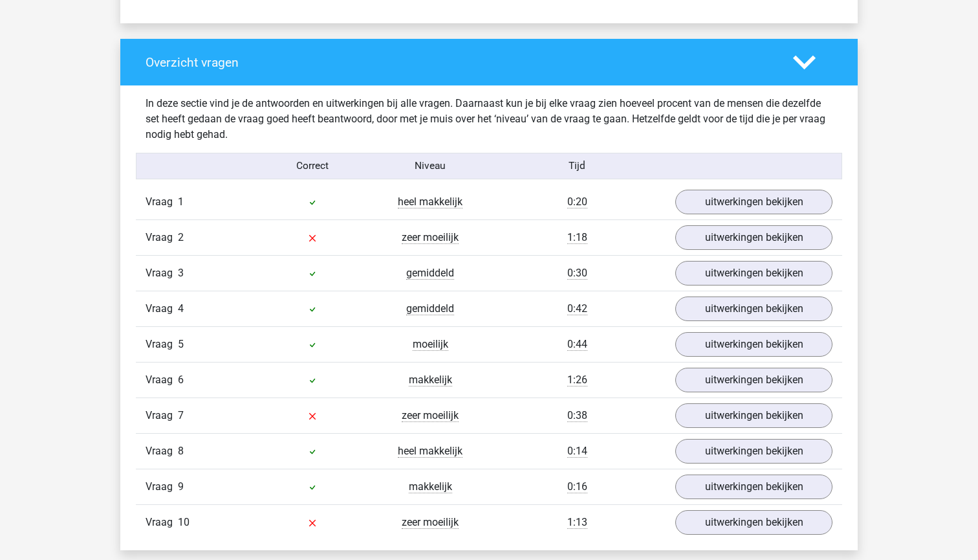
scroll to position [921, 0]
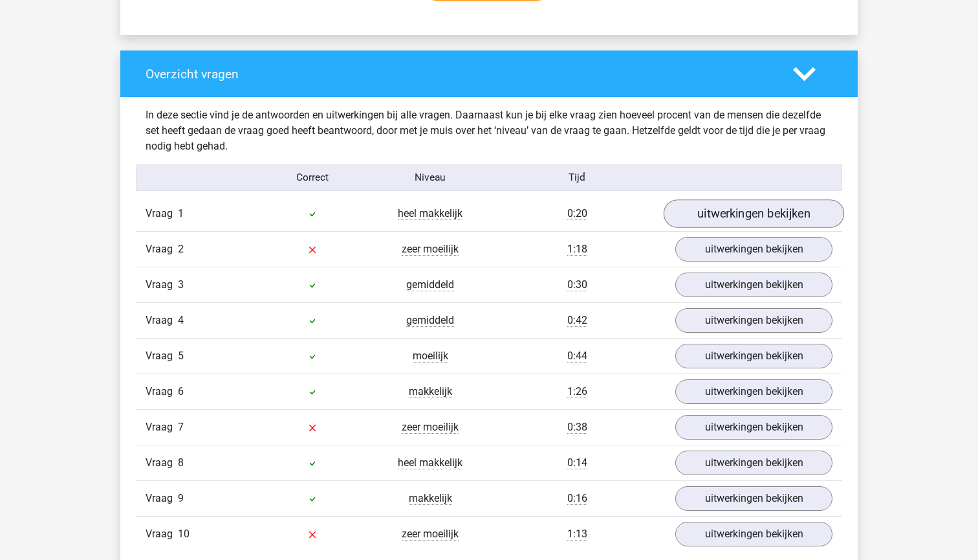
click at [716, 223] on link "uitwerkingen bekijken" at bounding box center [754, 214] width 180 height 28
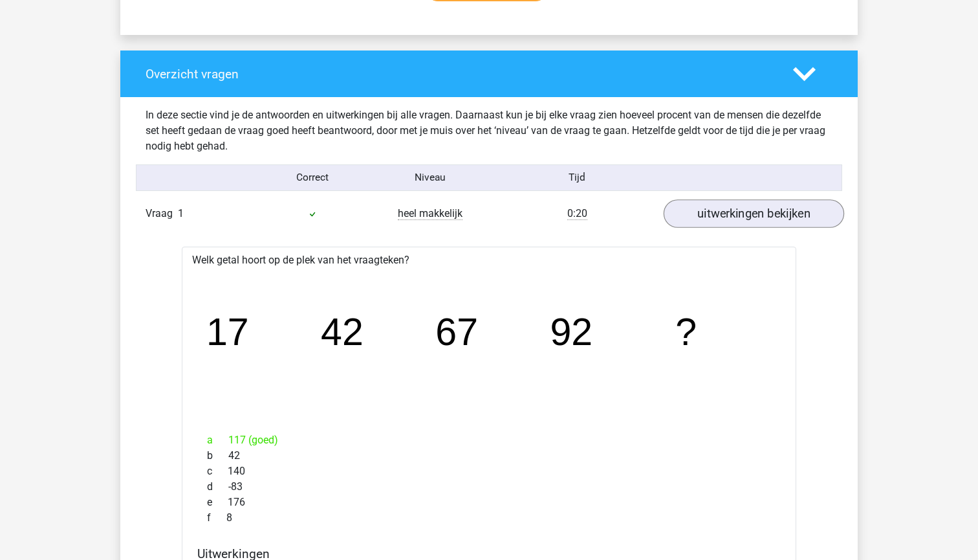
click at [716, 223] on link "uitwerkingen bekijken" at bounding box center [754, 214] width 180 height 28
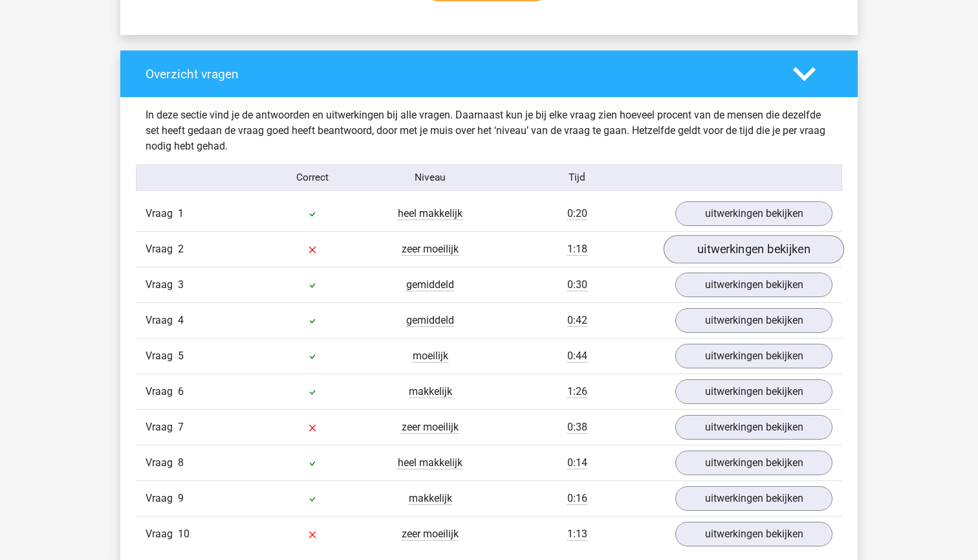
click at [716, 252] on link "uitwerkingen bekijken" at bounding box center [754, 249] width 180 height 28
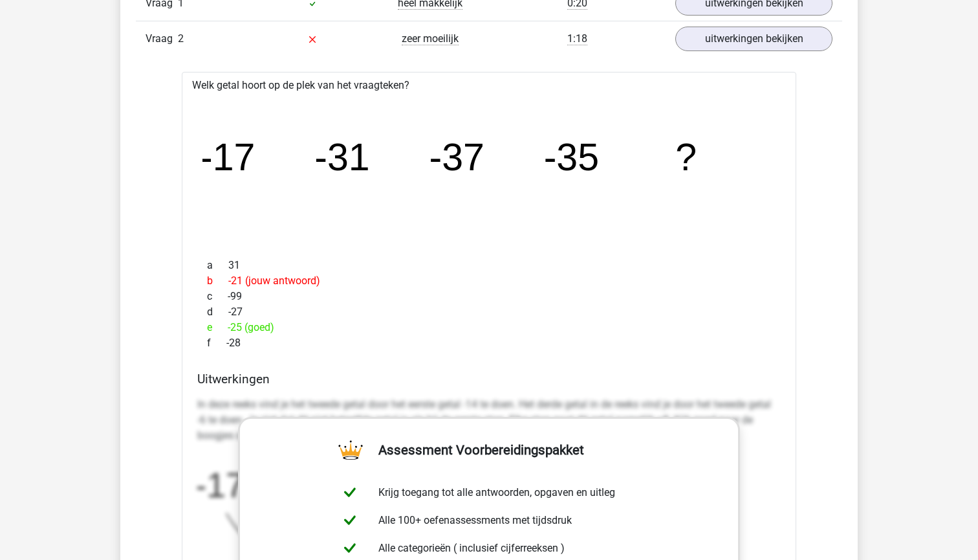
scroll to position [1135, 0]
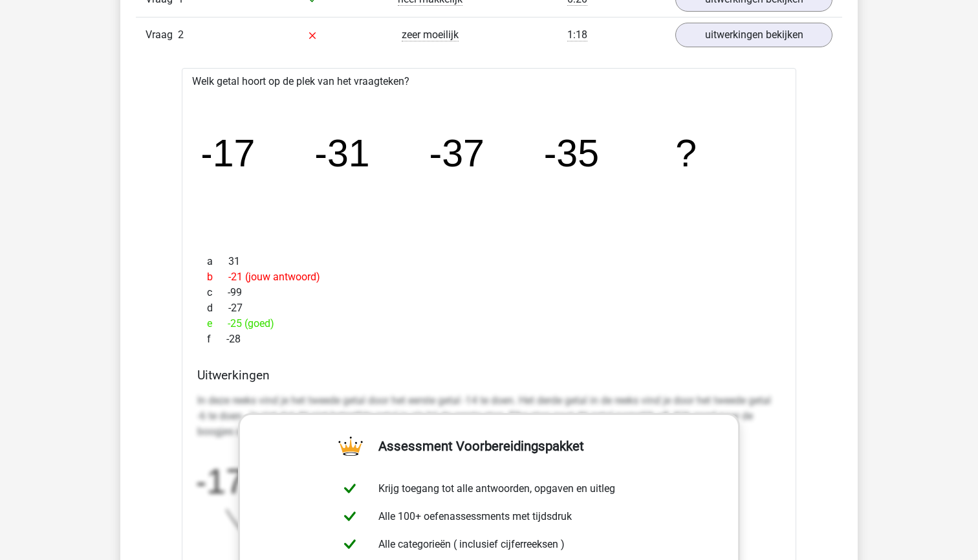
drag, startPoint x: 734, startPoint y: 161, endPoint x: 366, endPoint y: 113, distance: 371.2
click at [366, 113] on icon "image/svg+xml -17 -31 -37 -35 ?" at bounding box center [488, 166] width 573 height 144
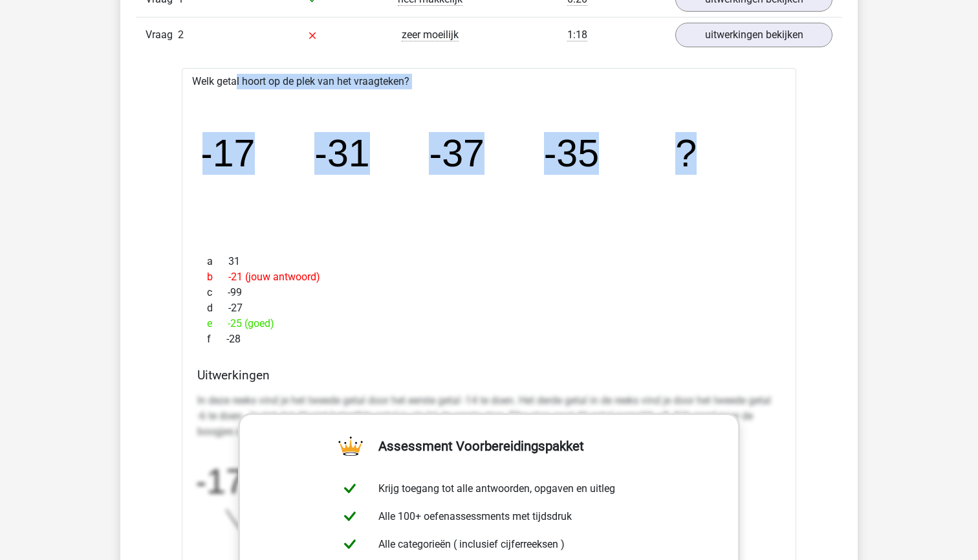
drag, startPoint x: 179, startPoint y: 76, endPoint x: 693, endPoint y: 156, distance: 520.4
click at [693, 156] on div "Vraag 1 heel makkelijk 0:20 uitwerkingen bekijken Welk getal hoort op de plek v…" at bounding box center [489, 558] width 687 height 1153
copy div "Welk getal hoort op de plek van het vraagteken? image/svg+xml -17 -31 -37 -35 ?"
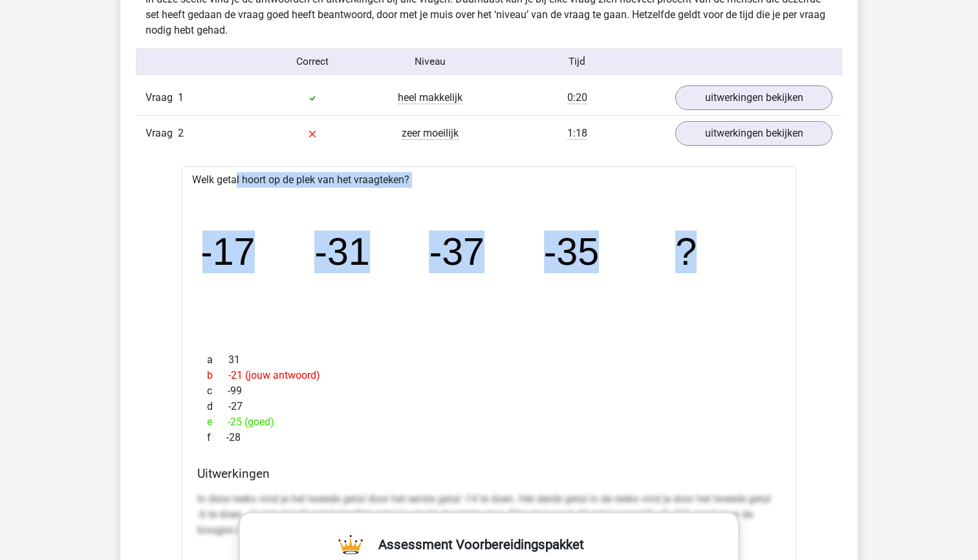
scroll to position [973, 0]
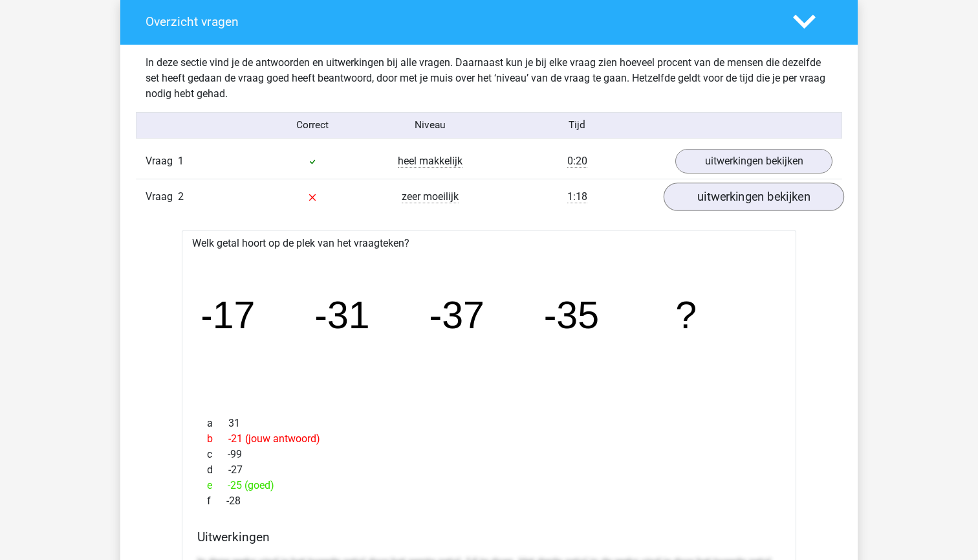
click at [695, 193] on link "uitwerkingen bekijken" at bounding box center [754, 197] width 180 height 28
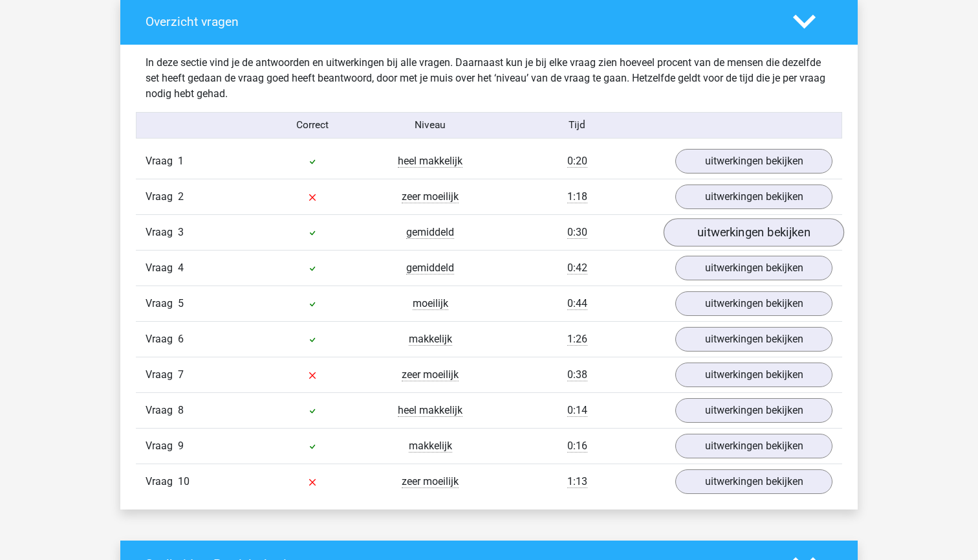
click at [703, 233] on link "uitwerkingen bekijken" at bounding box center [754, 233] width 180 height 28
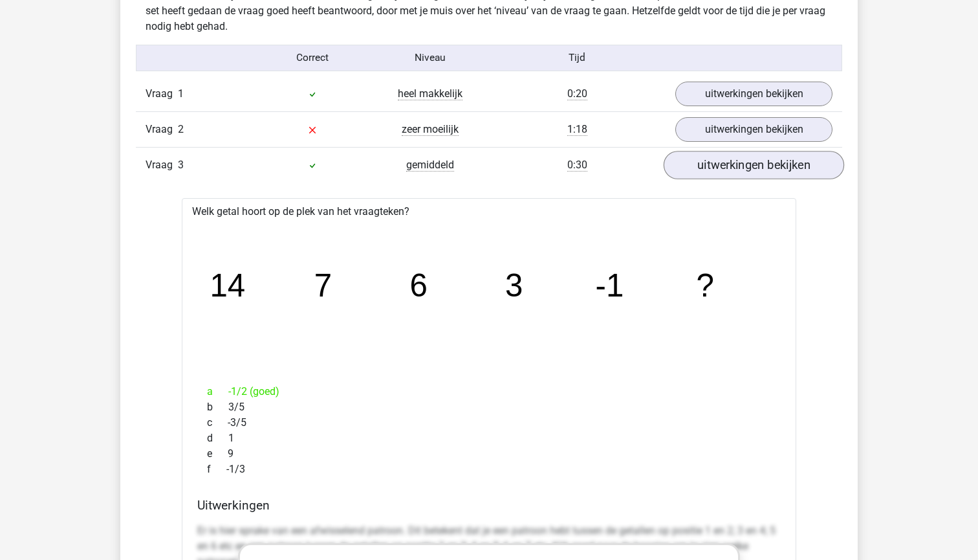
scroll to position [1040, 0]
click at [715, 165] on link "uitwerkingen bekijken" at bounding box center [754, 166] width 180 height 28
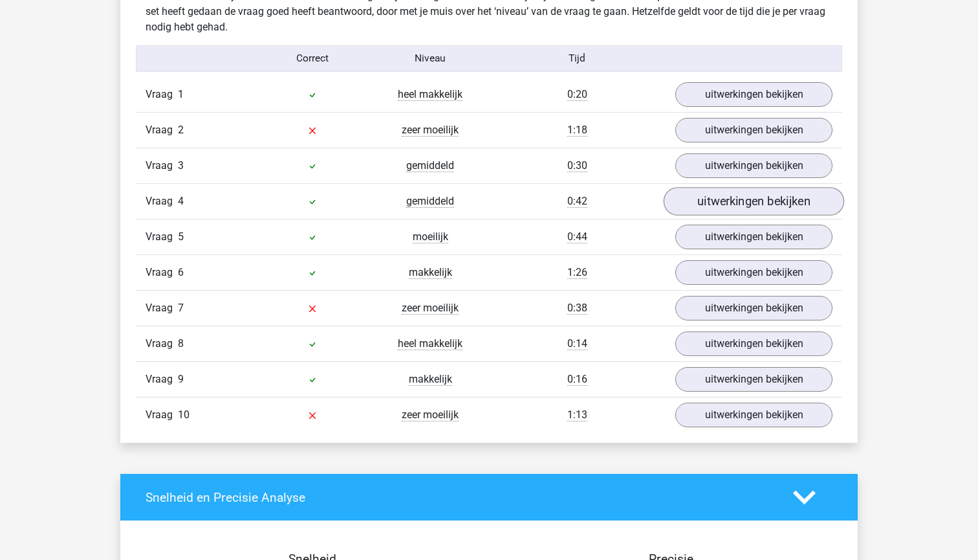
click at [710, 203] on link "uitwerkingen bekijken" at bounding box center [754, 202] width 180 height 28
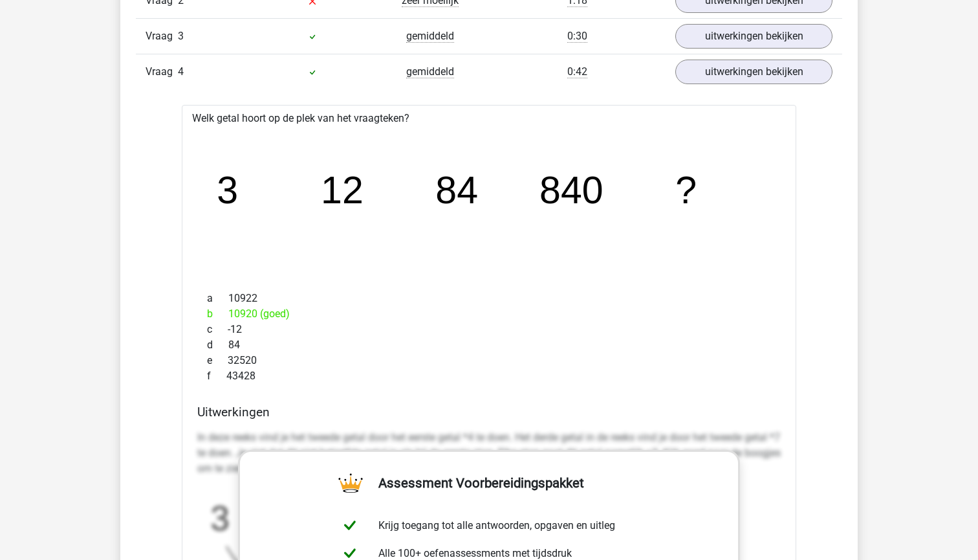
scroll to position [1163, 0]
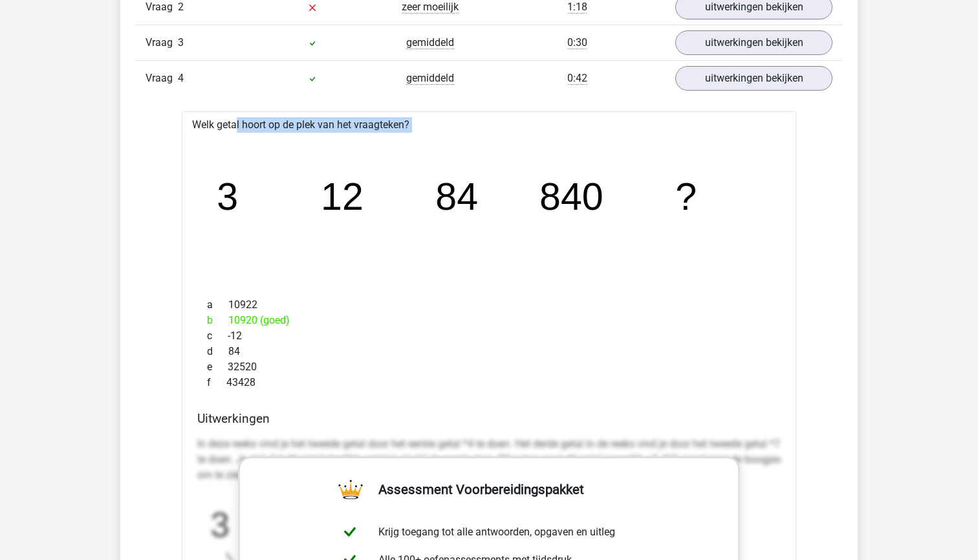
drag, startPoint x: 748, startPoint y: 206, endPoint x: 190, endPoint y: 126, distance: 564.0
click at [190, 126] on div "Welk getal hoort op de plek van het vraagteken? image/svg+xml 3 12 84 840 ? a 1…" at bounding box center [489, 494] width 615 height 767
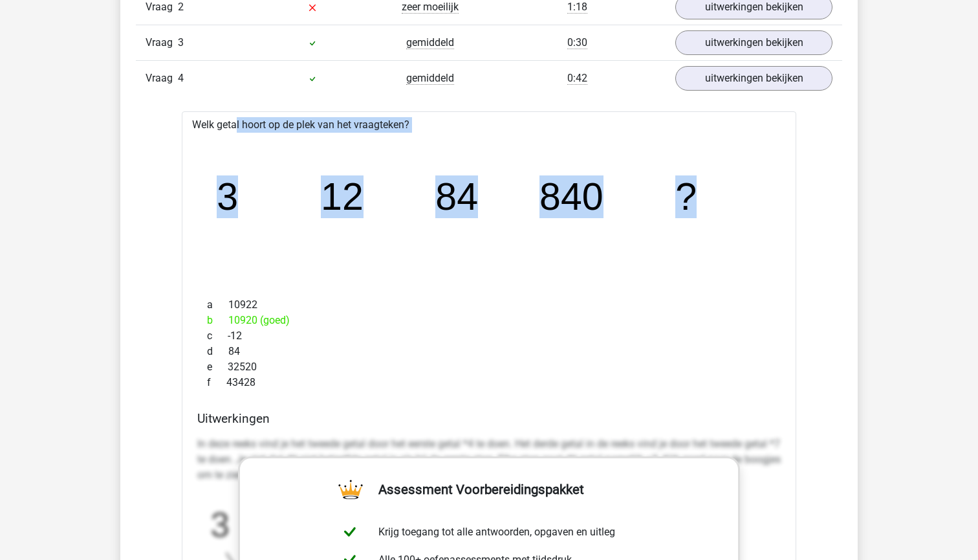
drag, startPoint x: 190, startPoint y: 126, endPoint x: 689, endPoint y: 192, distance: 503.8
click at [689, 192] on div "Welk getal hoort op de plek van het vraagteken? image/svg+xml 3 12 84 840 ? a 1…" at bounding box center [489, 494] width 615 height 767
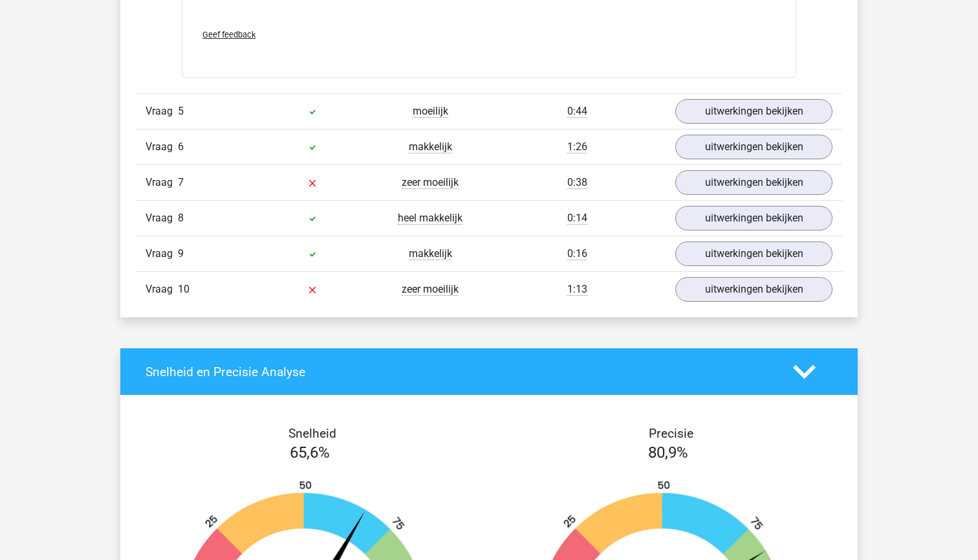
scroll to position [1964, 0]
click at [719, 120] on link "uitwerkingen bekijken" at bounding box center [754, 110] width 180 height 28
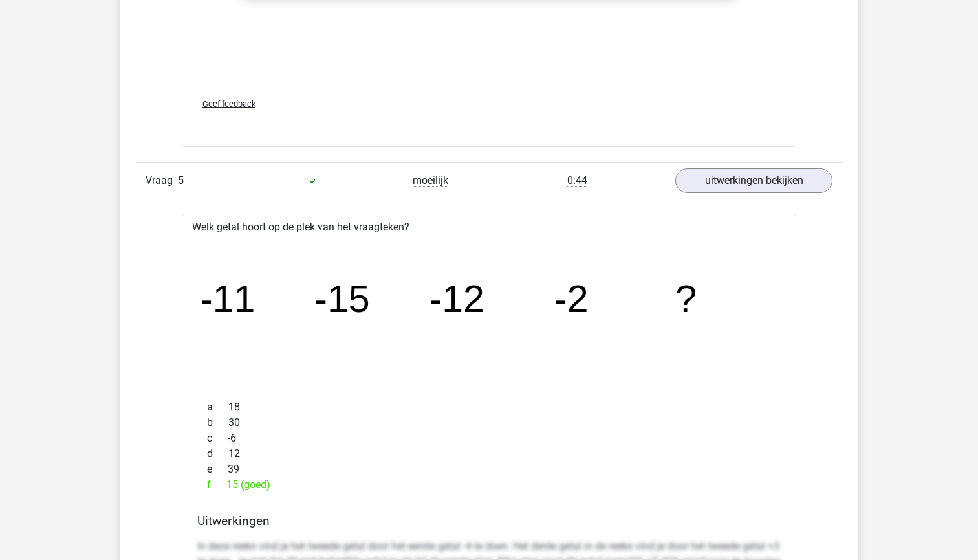
scroll to position [1877, 0]
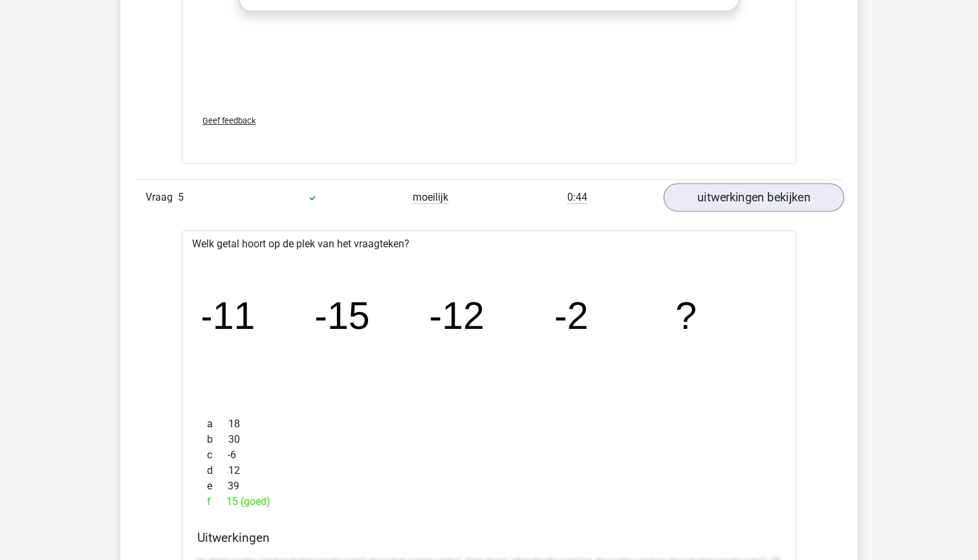
click at [742, 201] on link "uitwerkingen bekijken" at bounding box center [754, 197] width 180 height 28
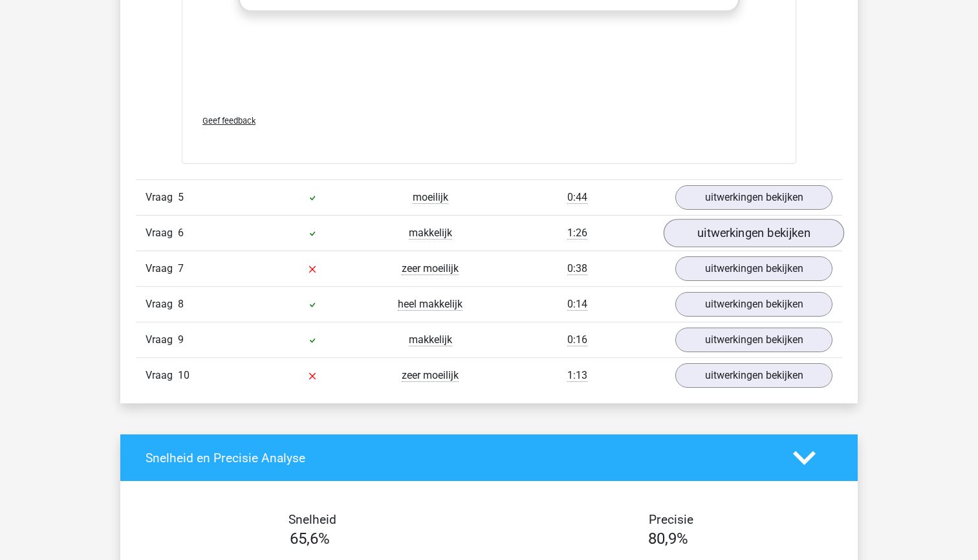
click at [733, 237] on link "uitwerkingen bekijken" at bounding box center [754, 233] width 180 height 28
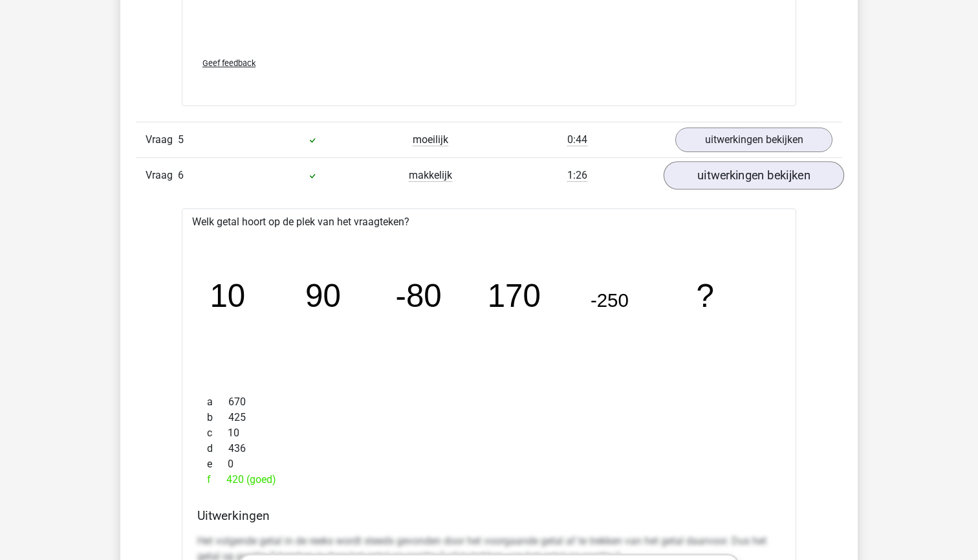
scroll to position [1938, 0]
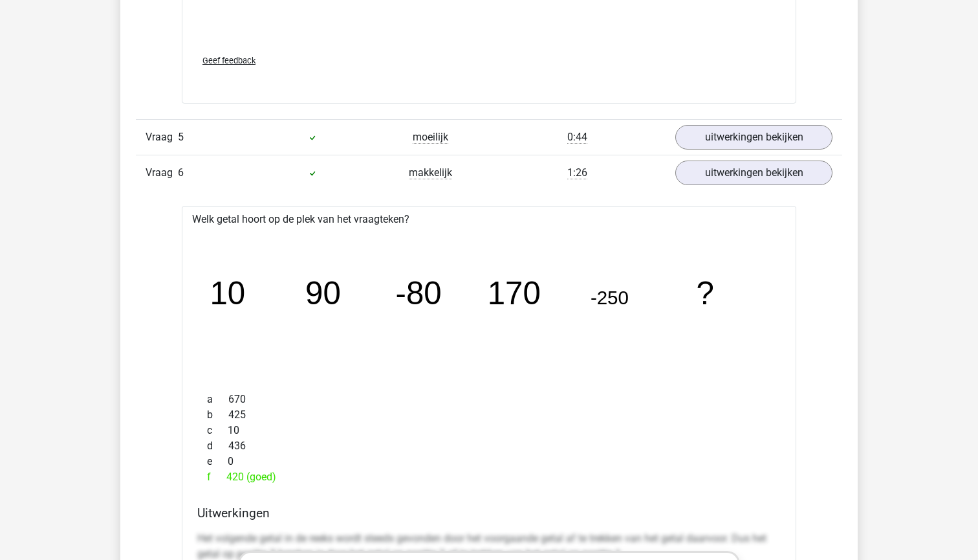
drag, startPoint x: 725, startPoint y: 289, endPoint x: 205, endPoint y: 279, distance: 520.2
click at [205, 279] on icon "image/svg+xml 10 90 -80 170 -250 ?" at bounding box center [488, 304] width 573 height 144
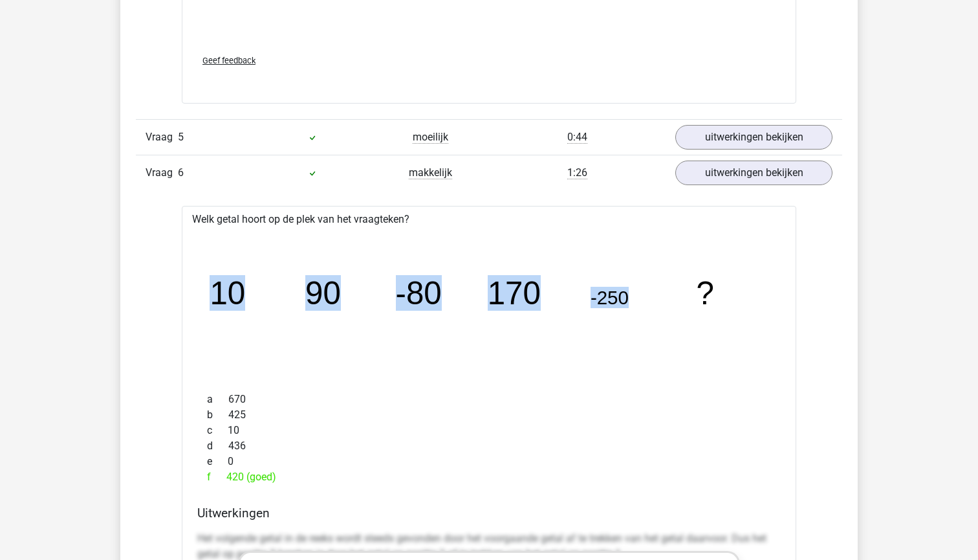
drag, startPoint x: 664, startPoint y: 294, endPoint x: 625, endPoint y: 301, distance: 39.6
click at [625, 301] on icon "image/svg+xml 10 90 -80 170 -250 ?" at bounding box center [488, 304] width 573 height 144
copy g "10 90 -80 170 -250"
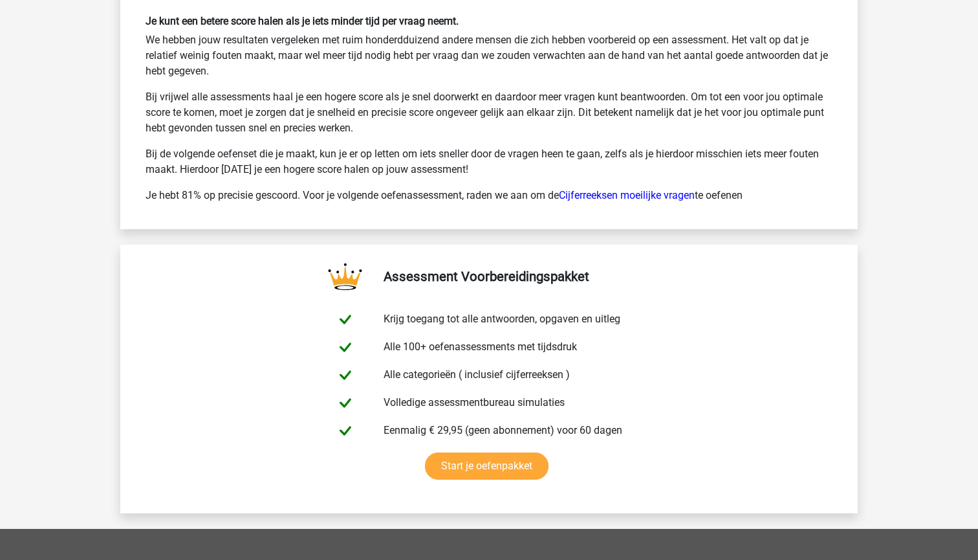
scroll to position [3592, 0]
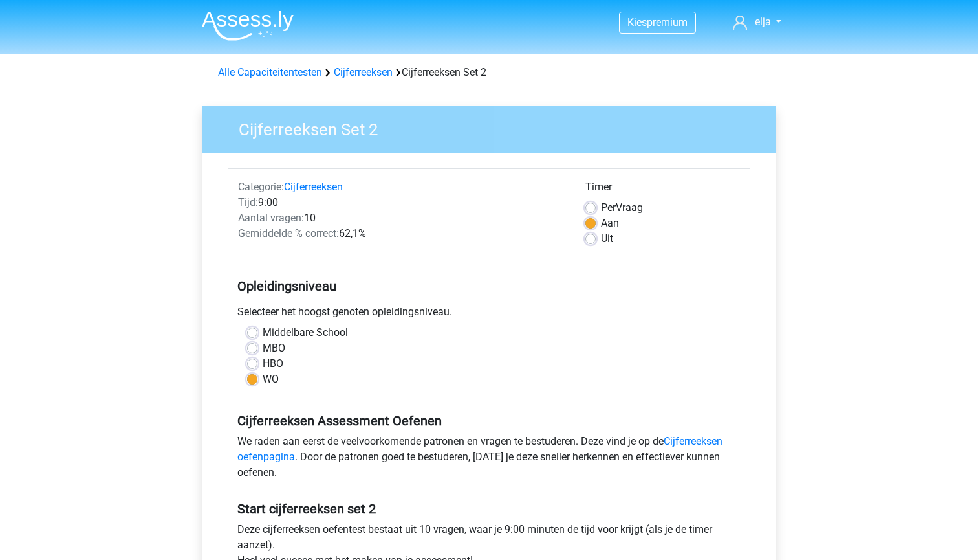
click at [372, 79] on div "Alle Capaciteitentesten Cijferreeksen Cijferreeksen Set 2" at bounding box center [489, 73] width 552 height 16
click at [369, 71] on link "Cijferreeksen" at bounding box center [363, 72] width 59 height 12
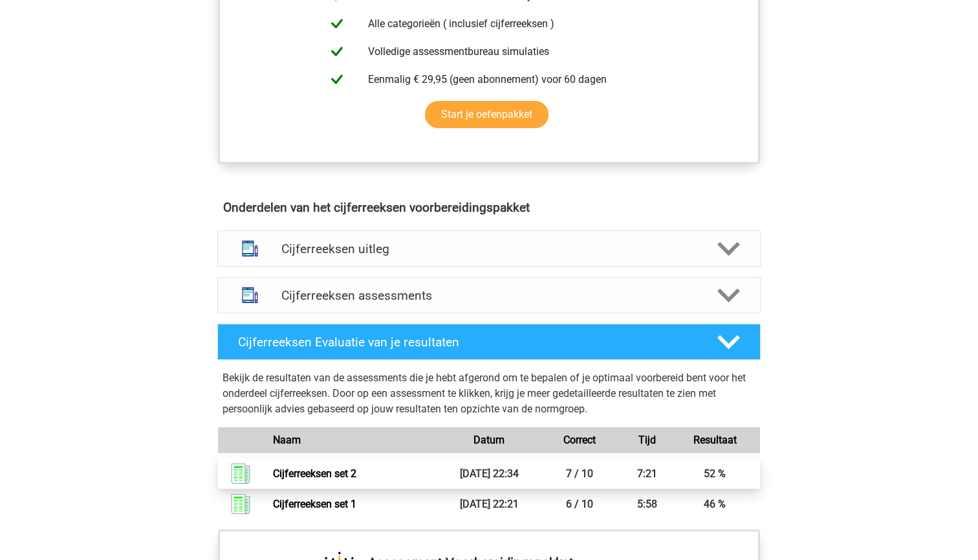
scroll to position [650, 0]
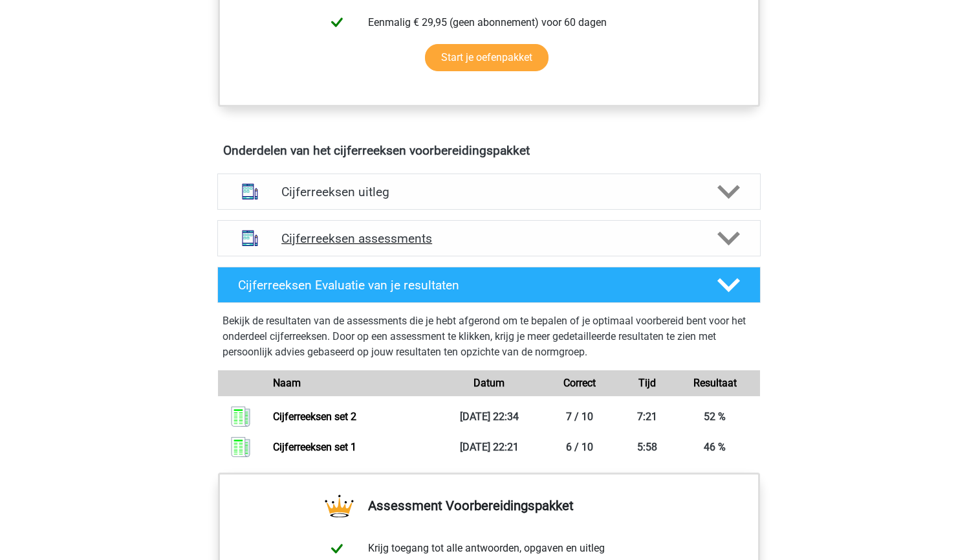
click at [735, 241] on div "Cijferreeksen assessments" at bounding box center [488, 238] width 543 height 36
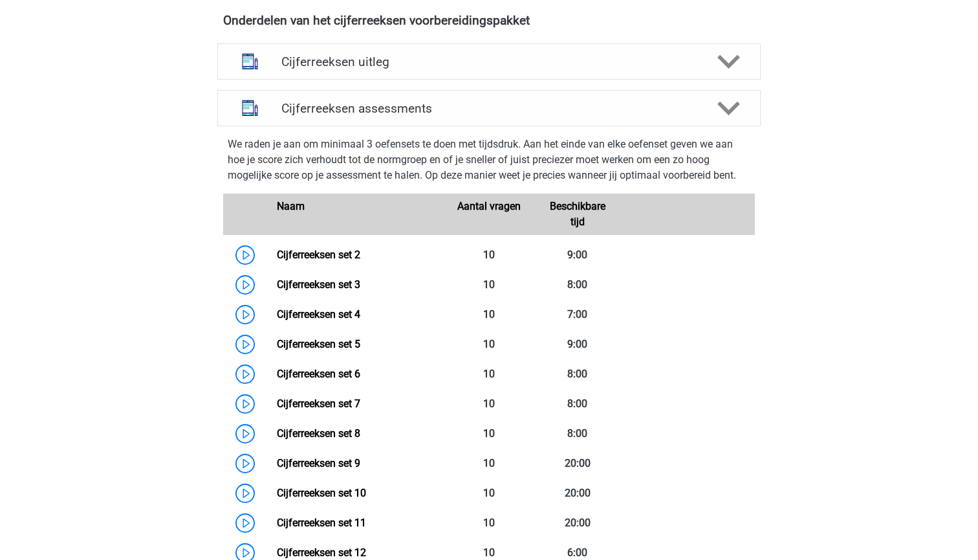
scroll to position [782, 0]
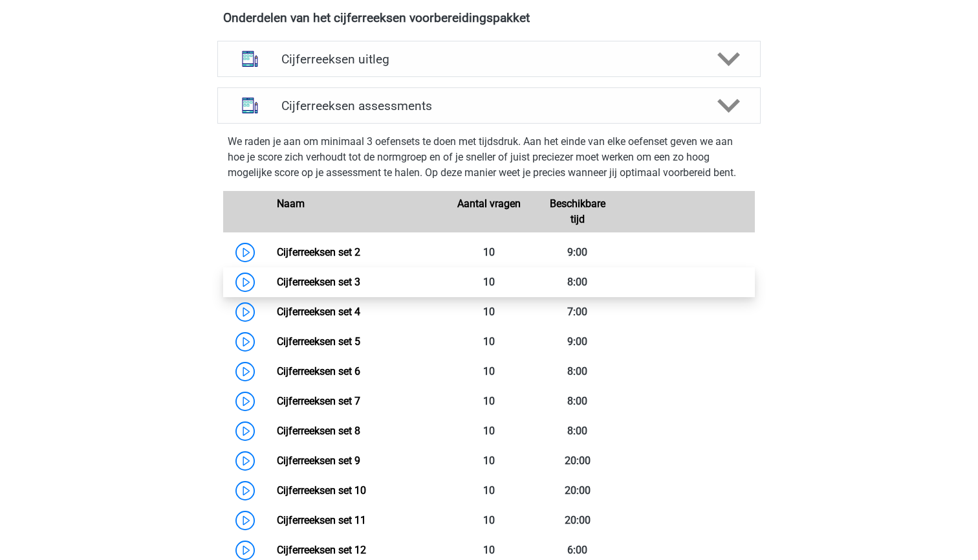
click at [360, 288] on link "Cijferreeksen set 3" at bounding box center [318, 282] width 83 height 12
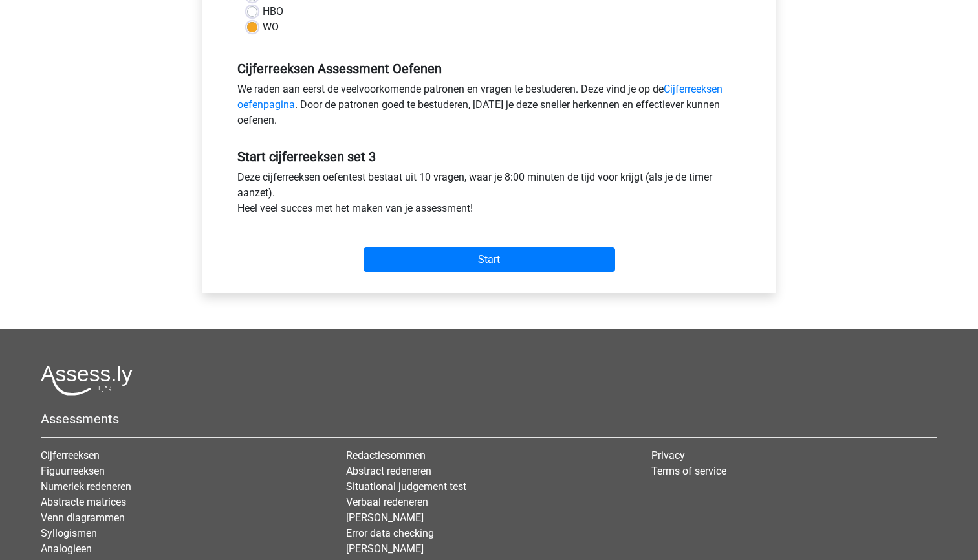
scroll to position [351, 0]
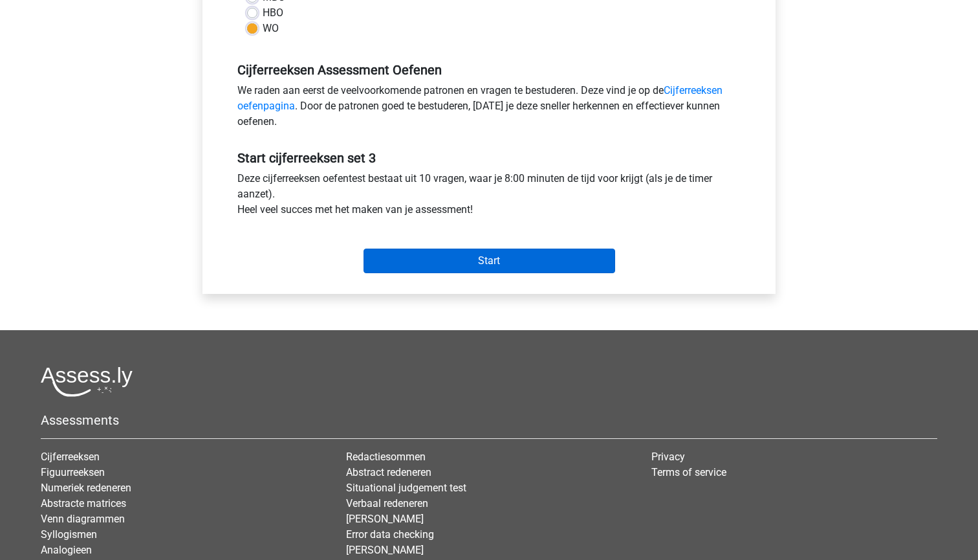
click at [404, 266] on input "Start" at bounding box center [490, 260] width 252 height 25
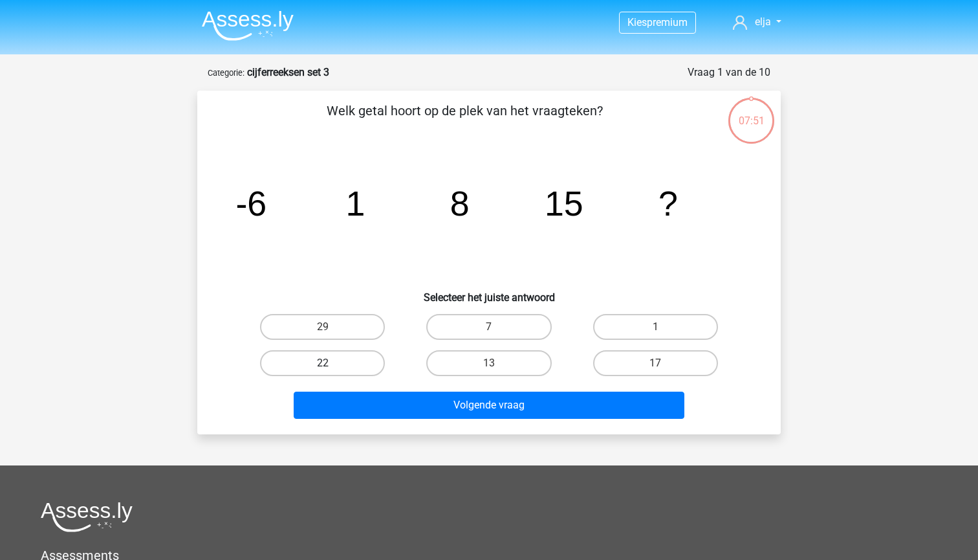
click at [358, 367] on label "22" at bounding box center [322, 363] width 125 height 26
click at [331, 367] on input "22" at bounding box center [327, 367] width 8 height 8
radio input "true"
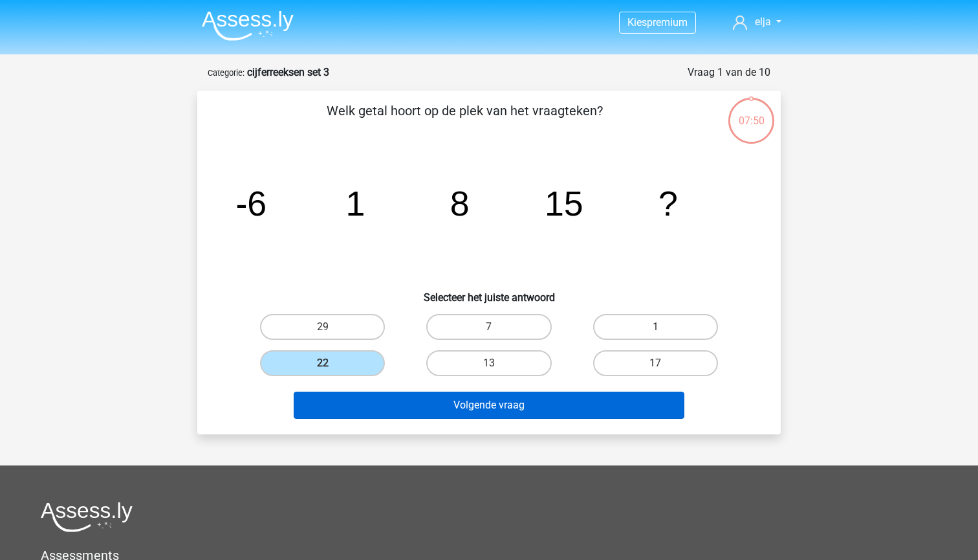
click at [370, 413] on button "Volgende vraag" at bounding box center [489, 404] width 391 height 27
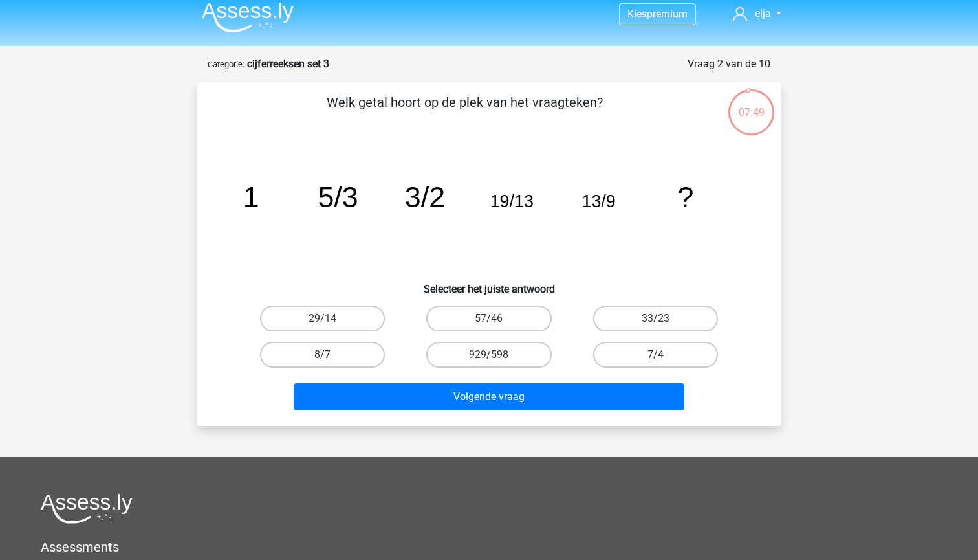
scroll to position [7, 0]
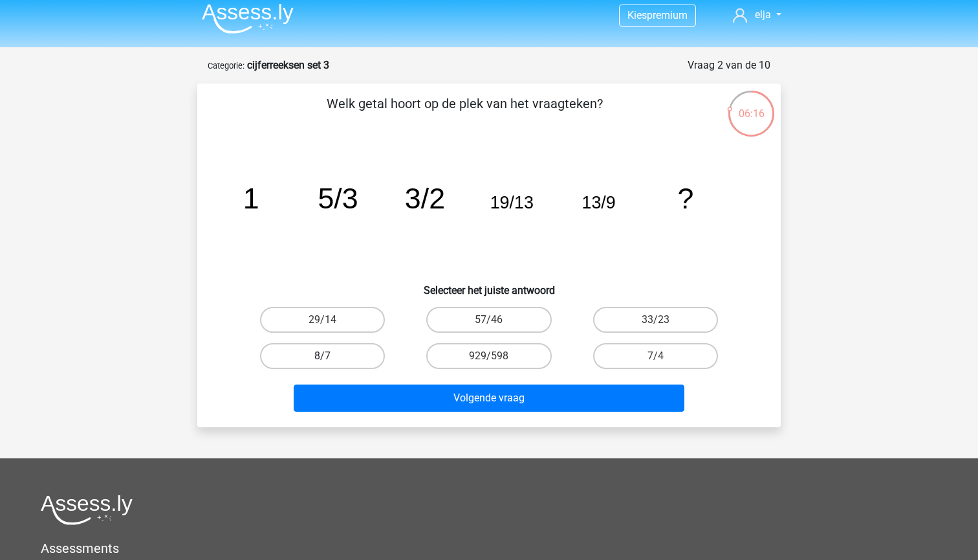
click at [351, 346] on label "8/7" at bounding box center [322, 356] width 125 height 26
click at [331, 356] on input "8/7" at bounding box center [327, 360] width 8 height 8
radio input "true"
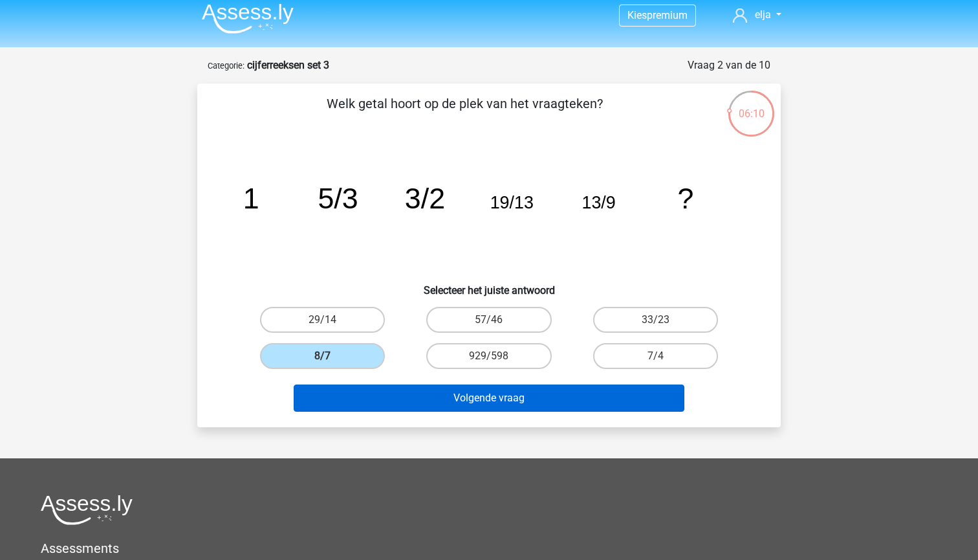
click at [439, 397] on button "Volgende vraag" at bounding box center [489, 397] width 391 height 27
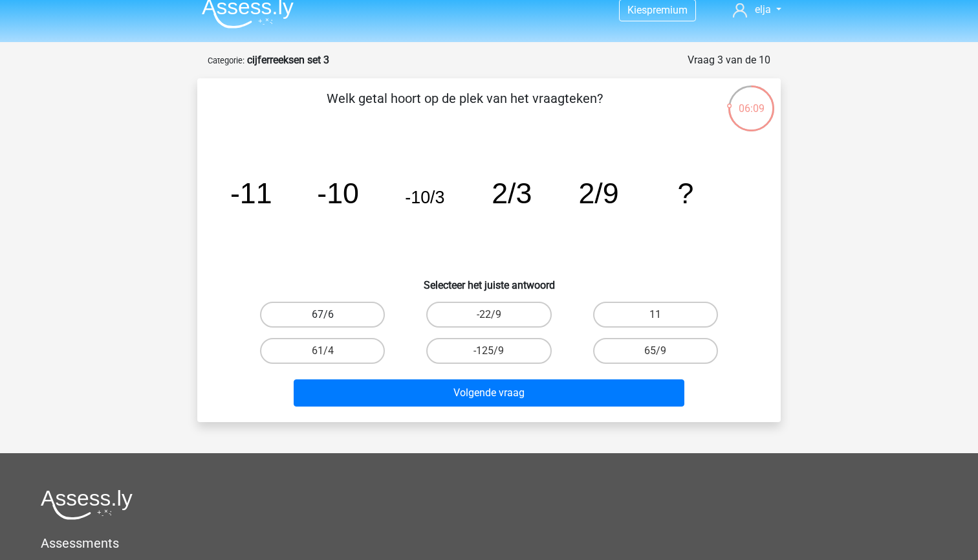
scroll to position [4, 0]
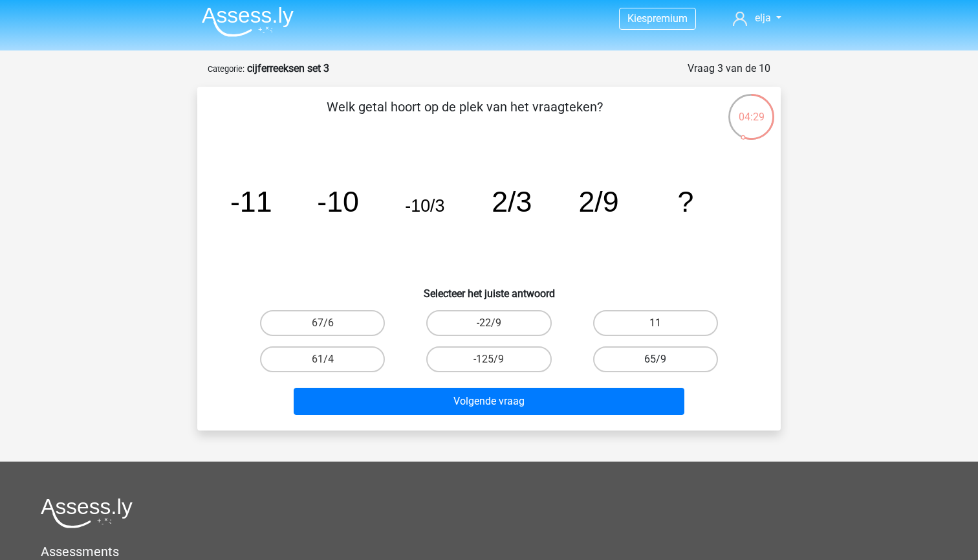
click at [629, 356] on label "65/9" at bounding box center [655, 359] width 125 height 26
click at [655, 359] on input "65/9" at bounding box center [659, 363] width 8 height 8
radio input "true"
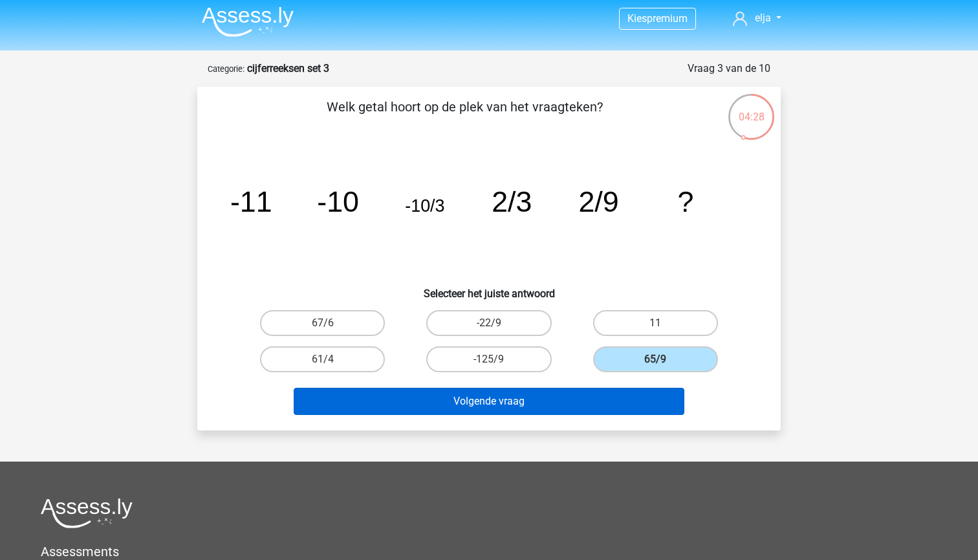
click at [591, 411] on button "Volgende vraag" at bounding box center [489, 401] width 391 height 27
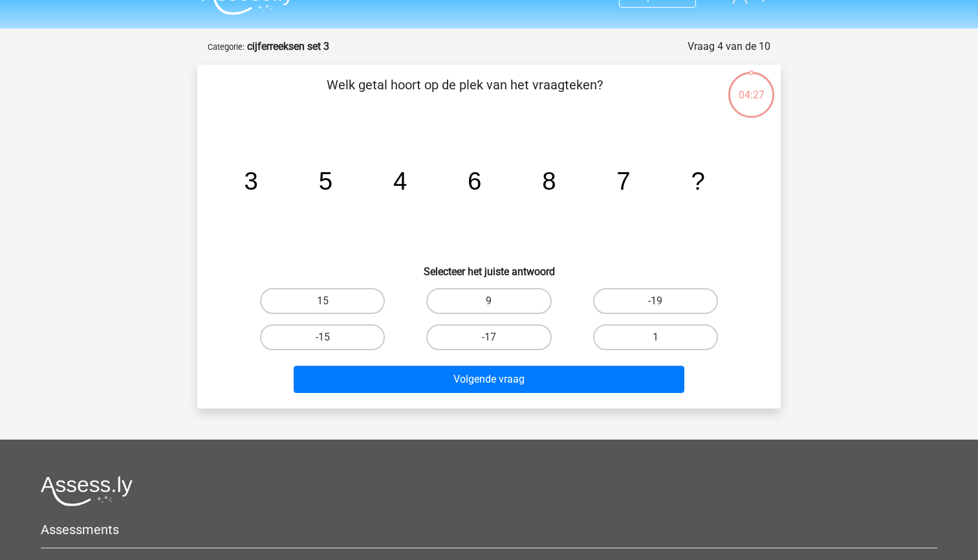
scroll to position [25, 0]
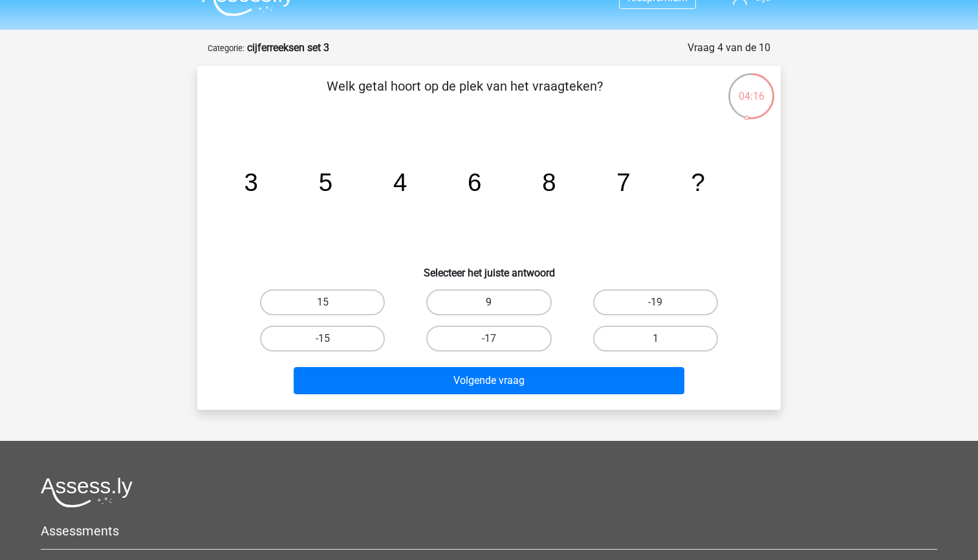
click at [486, 292] on label "9" at bounding box center [488, 302] width 125 height 26
click at [489, 302] on input "9" at bounding box center [493, 306] width 8 height 8
radio input "true"
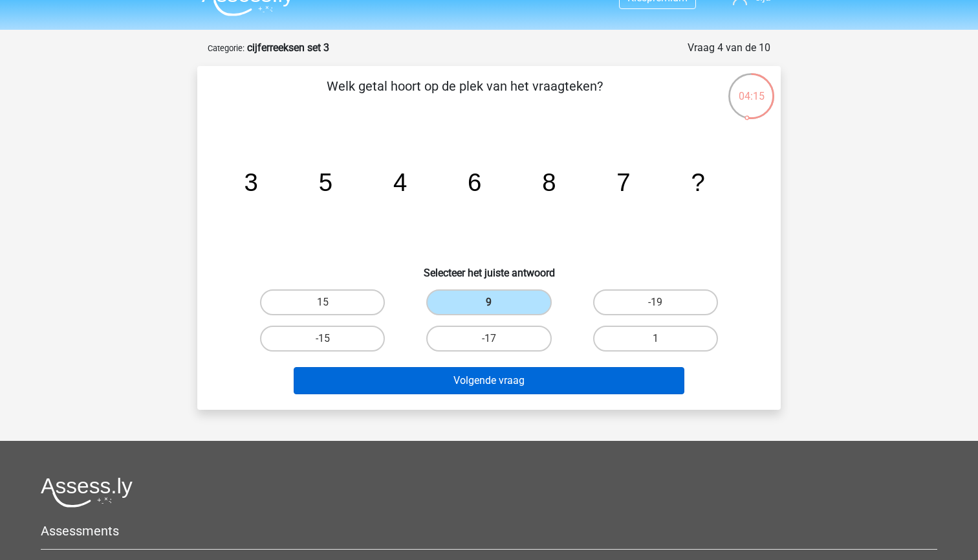
click at [464, 372] on button "Volgende vraag" at bounding box center [489, 380] width 391 height 27
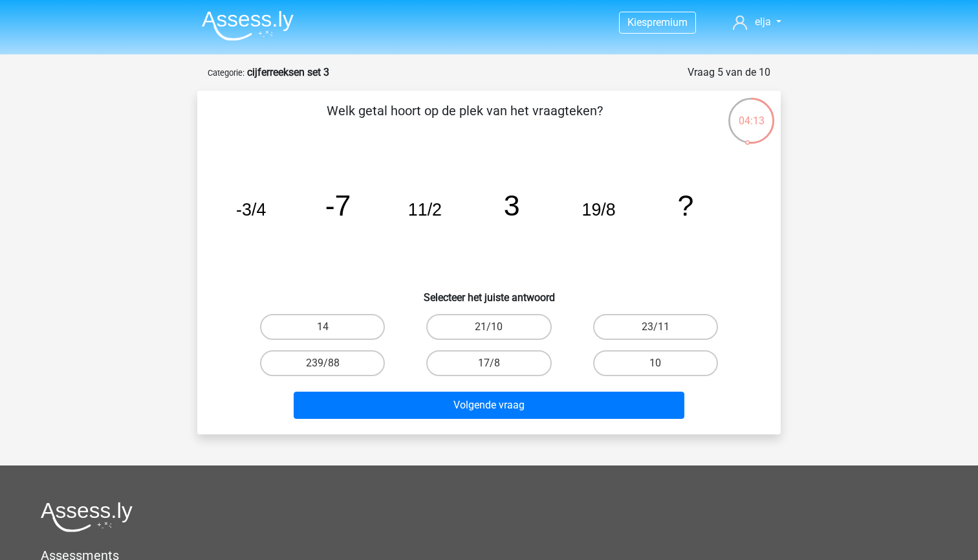
scroll to position [0, 0]
click at [353, 322] on label "14" at bounding box center [322, 327] width 125 height 26
click at [331, 327] on input "14" at bounding box center [327, 331] width 8 height 8
radio input "true"
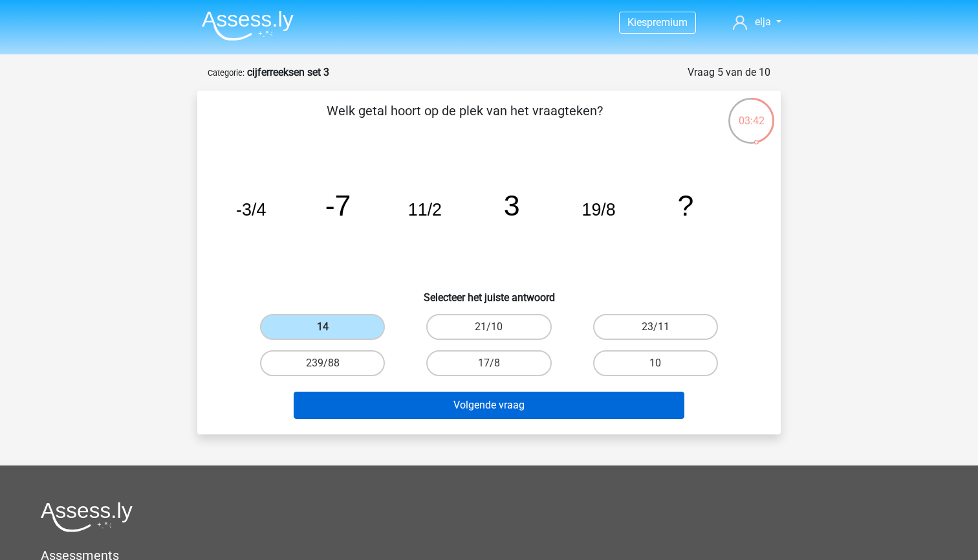
click at [408, 400] on button "Volgende vraag" at bounding box center [489, 404] width 391 height 27
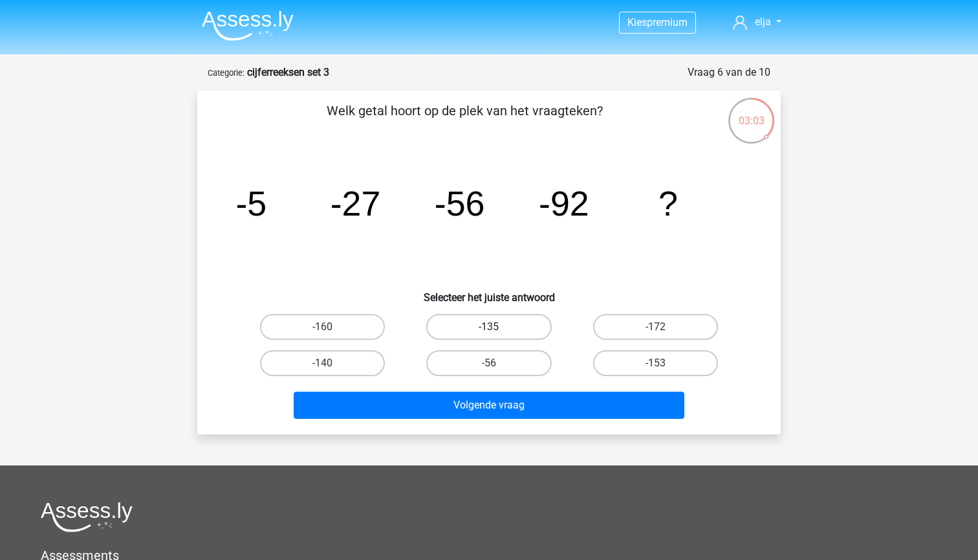
click at [461, 327] on label "-135" at bounding box center [488, 327] width 125 height 26
click at [489, 327] on input "-135" at bounding box center [493, 331] width 8 height 8
radio input "true"
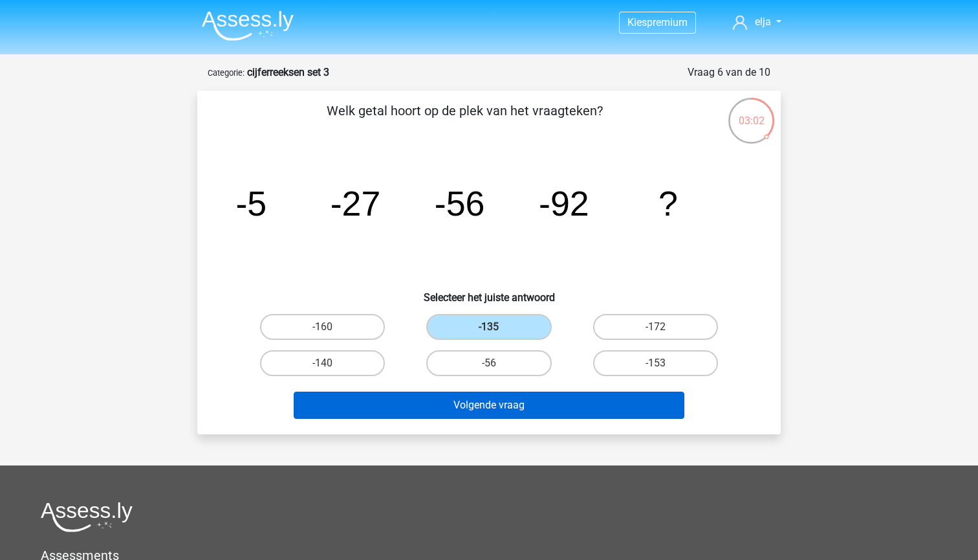
click at [461, 402] on button "Volgende vraag" at bounding box center [489, 404] width 391 height 27
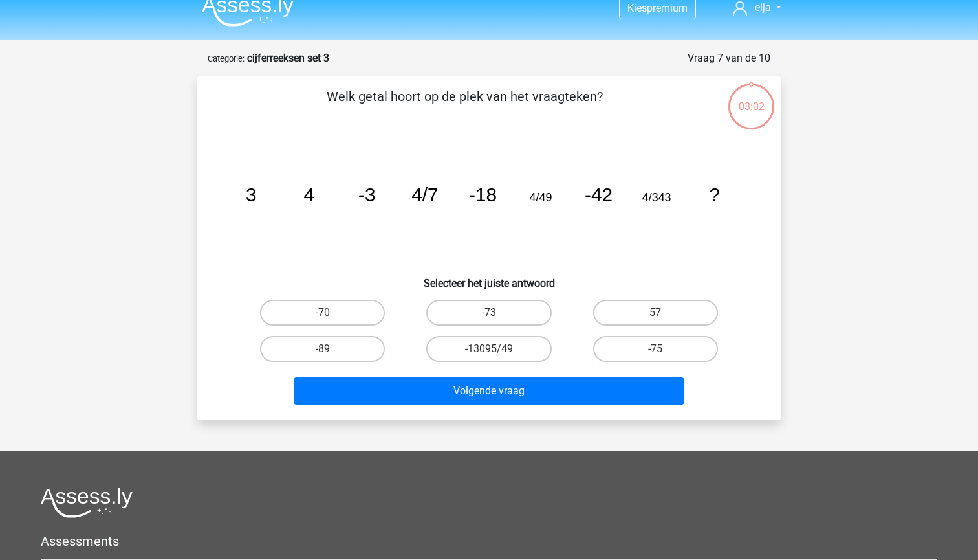
scroll to position [12, 0]
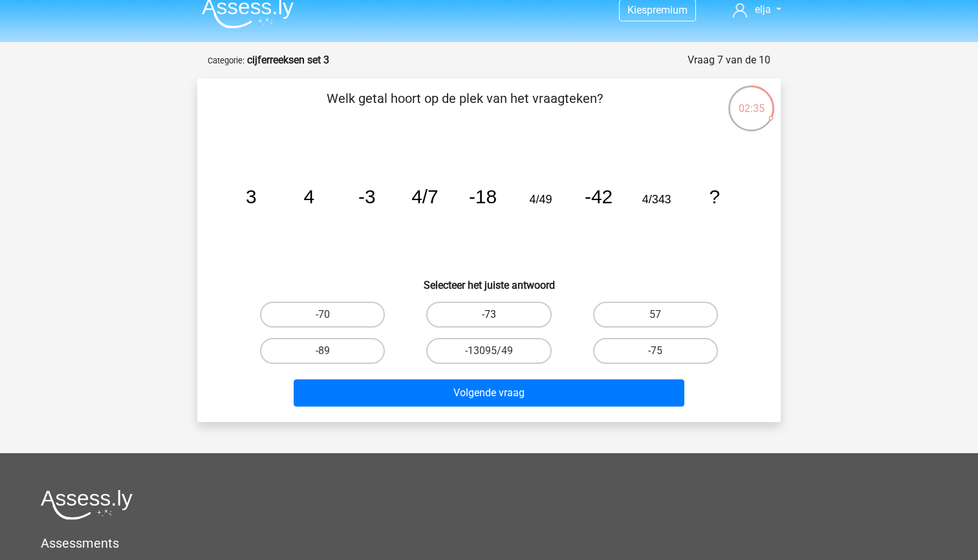
click at [481, 316] on label "-73" at bounding box center [488, 314] width 125 height 26
click at [489, 316] on input "-73" at bounding box center [493, 318] width 8 height 8
radio input "true"
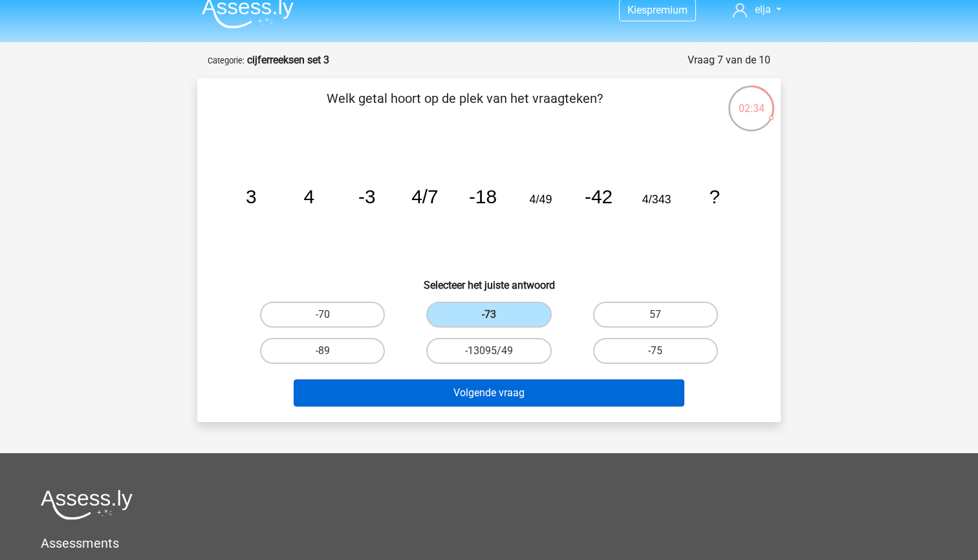
click at [462, 397] on button "Volgende vraag" at bounding box center [489, 392] width 391 height 27
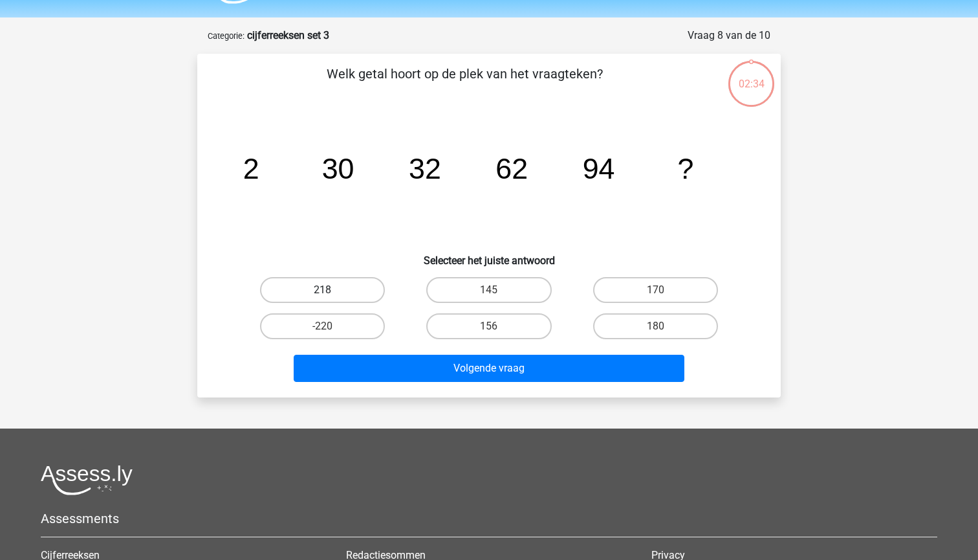
scroll to position [37, 0]
click at [509, 325] on label "156" at bounding box center [488, 326] width 125 height 26
click at [497, 326] on input "156" at bounding box center [493, 330] width 8 height 8
radio input "true"
click at [509, 353] on div "Volgende vraag" at bounding box center [489, 365] width 542 height 43
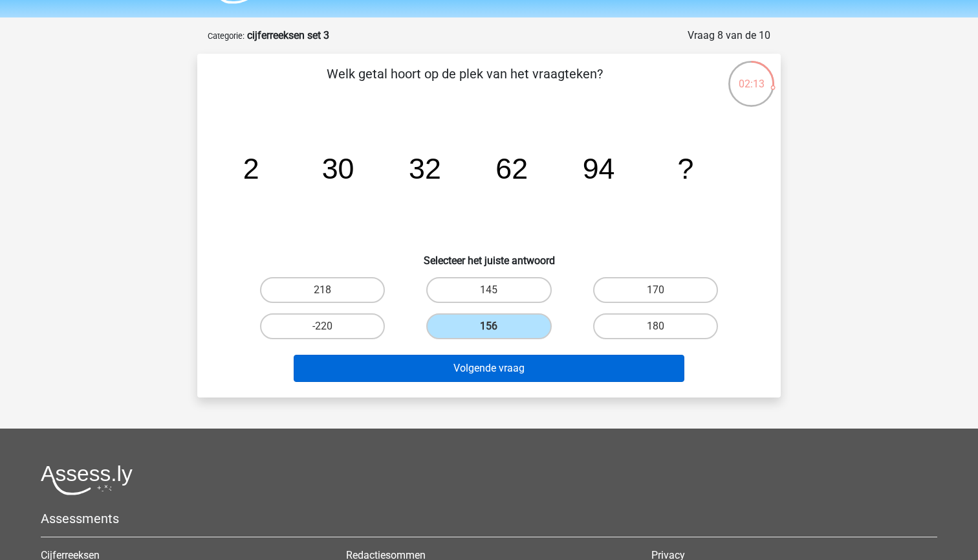
click at [499, 366] on button "Volgende vraag" at bounding box center [489, 368] width 391 height 27
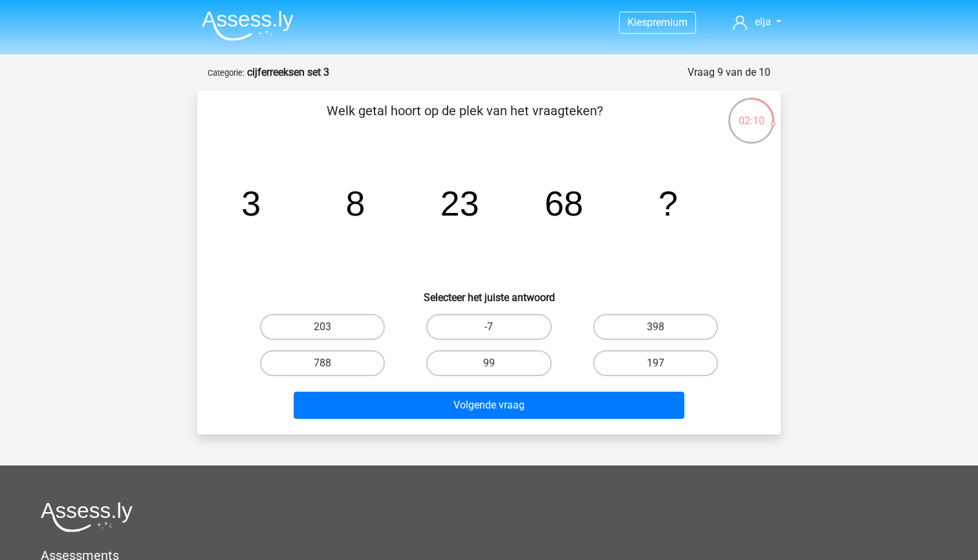
scroll to position [0, 0]
click at [609, 361] on label "197" at bounding box center [655, 363] width 125 height 26
click at [655, 363] on input "197" at bounding box center [659, 367] width 8 height 8
radio input "true"
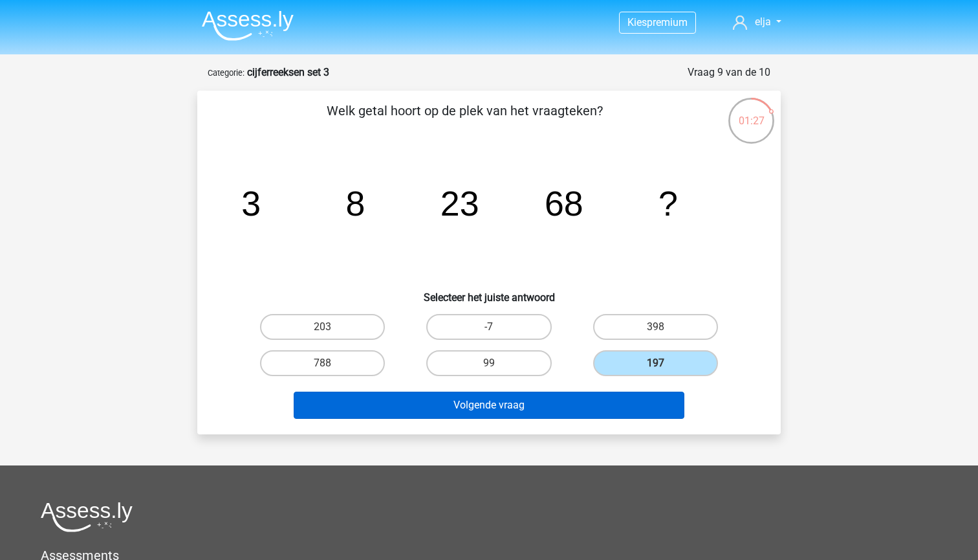
click at [614, 395] on button "Volgende vraag" at bounding box center [489, 404] width 391 height 27
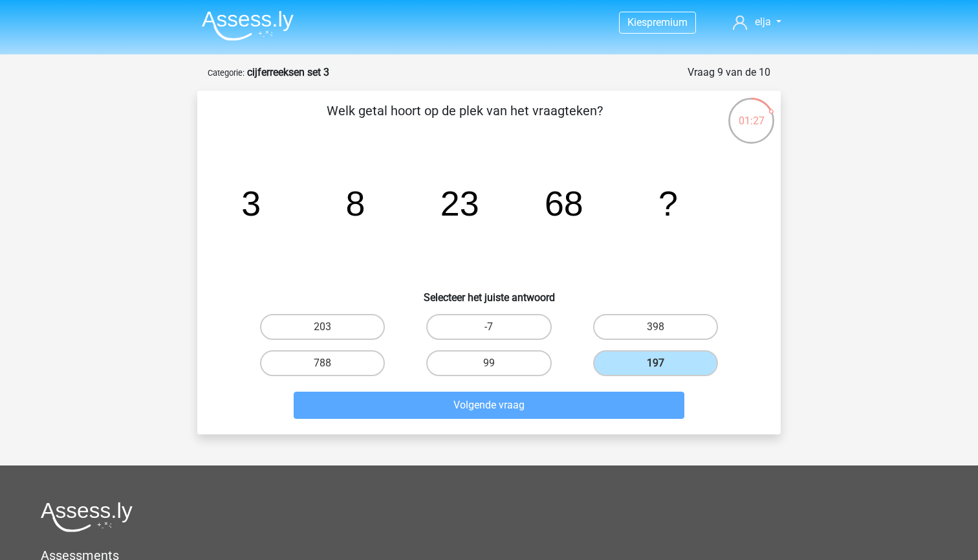
scroll to position [65, 0]
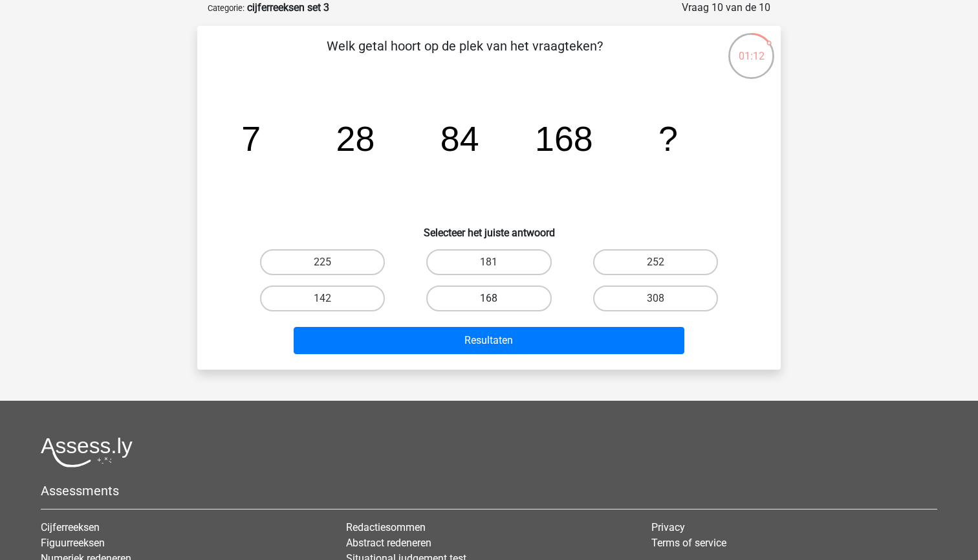
click at [506, 287] on label "168" at bounding box center [488, 298] width 125 height 26
click at [497, 298] on input "168" at bounding box center [493, 302] width 8 height 8
radio input "true"
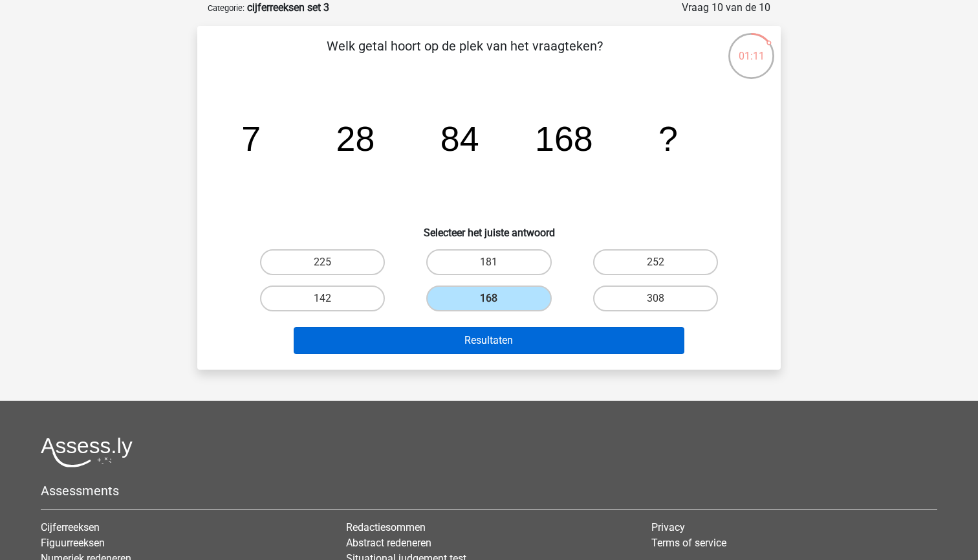
click at [506, 337] on button "Resultaten" at bounding box center [489, 340] width 391 height 27
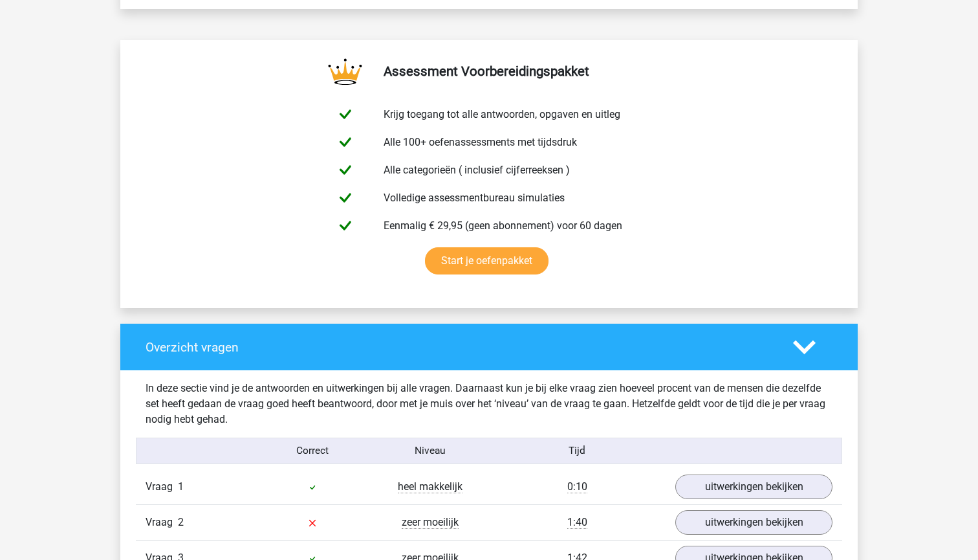
scroll to position [976, 0]
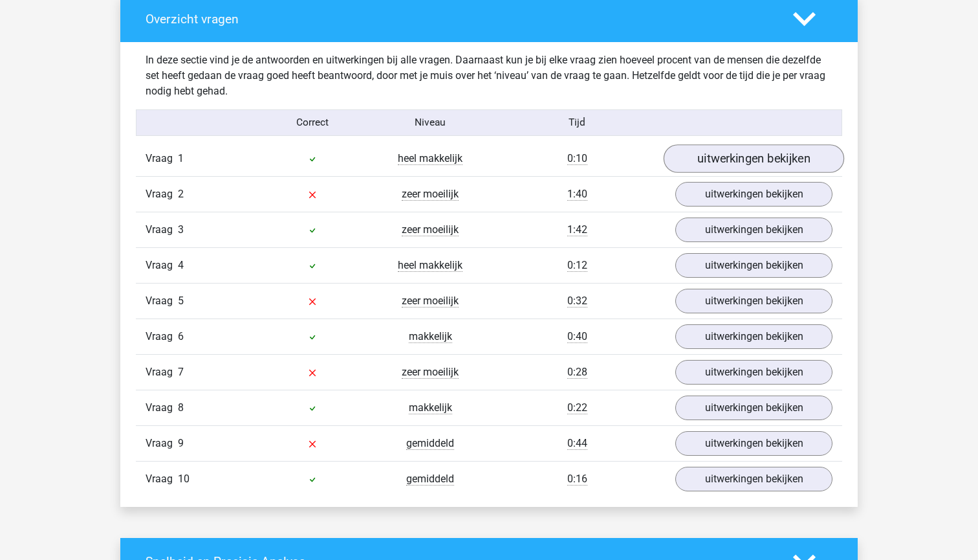
click at [733, 166] on link "uitwerkingen bekijken" at bounding box center [754, 159] width 180 height 28
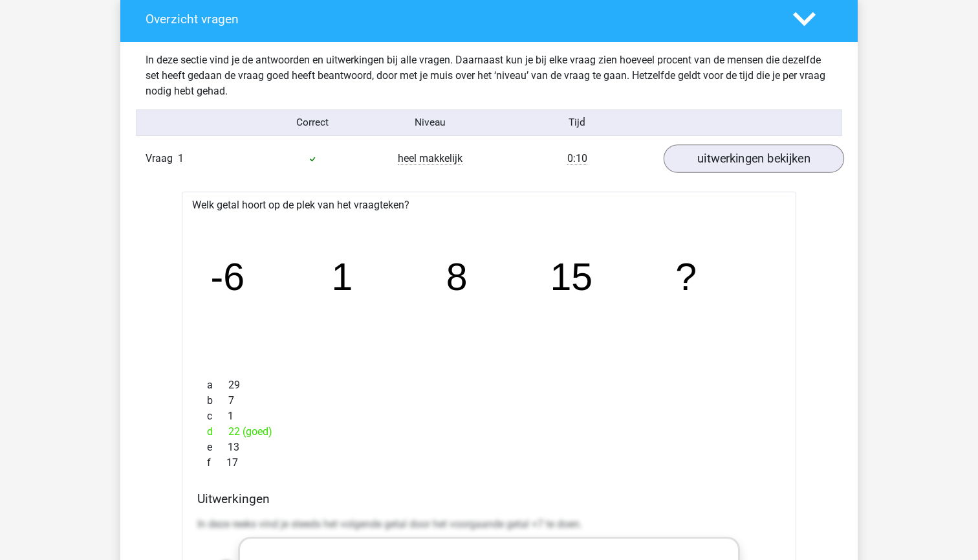
click at [733, 166] on link "uitwerkingen bekijken" at bounding box center [754, 159] width 180 height 28
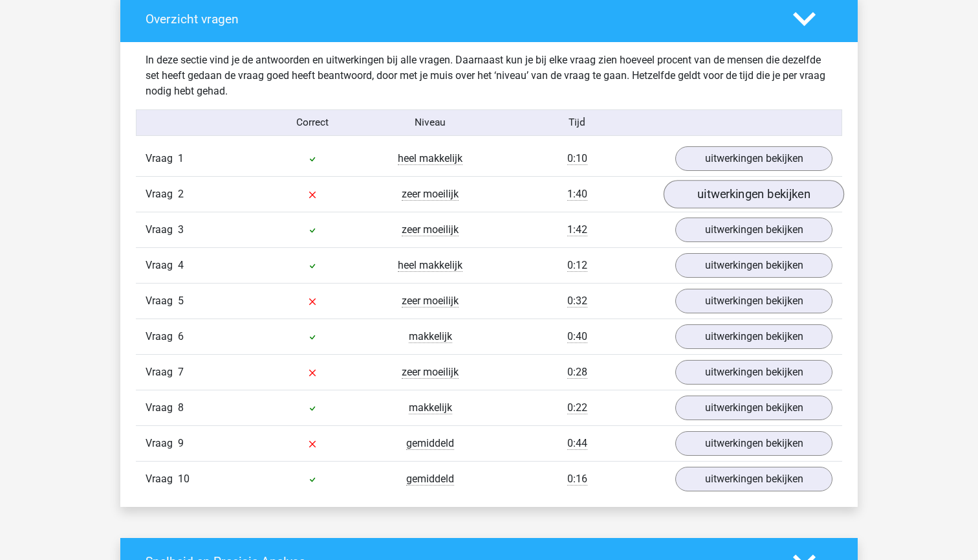
click at [737, 193] on link "uitwerkingen bekijken" at bounding box center [754, 194] width 180 height 28
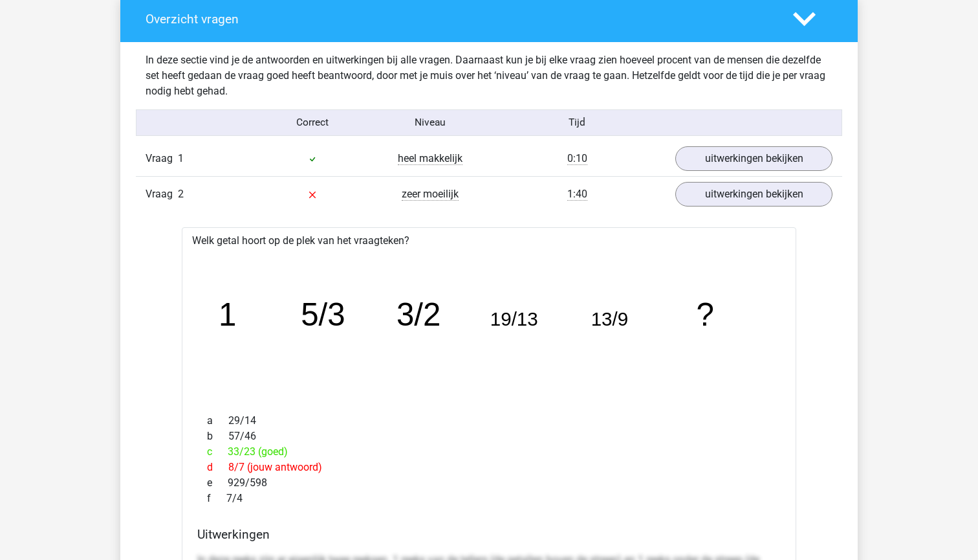
drag, startPoint x: 724, startPoint y: 312, endPoint x: 230, endPoint y: 300, distance: 493.8
click at [230, 300] on icon "image/svg+xml 1 5/3 3/2 19/13 13/9 ?" at bounding box center [488, 326] width 573 height 144
click at [770, 318] on icon "image/svg+xml 1 5/3 3/2 19/13 13/9 ?" at bounding box center [488, 326] width 573 height 144
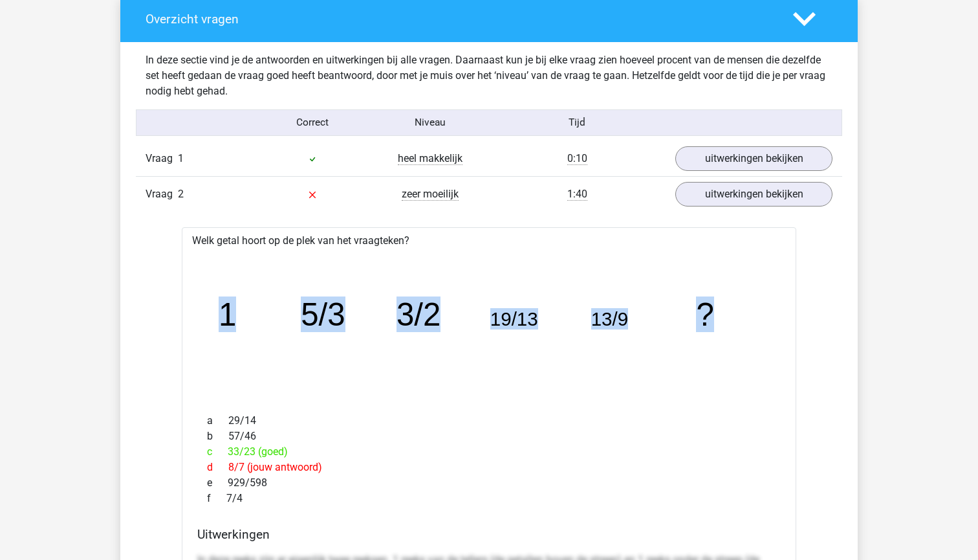
drag, startPoint x: 770, startPoint y: 318, endPoint x: 713, endPoint y: 320, distance: 57.0
click at [713, 320] on icon "image/svg+xml 1 5/3 3/2 19/13 13/9 ?" at bounding box center [488, 326] width 573 height 144
copy div "1 5/3 3/2 19/13 13/9 ?"
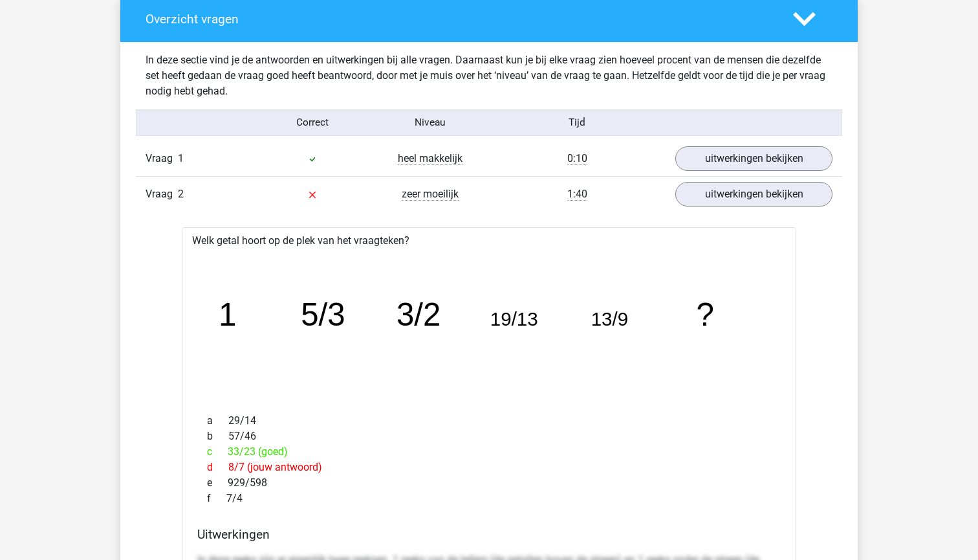
click at [466, 417] on div "a 29/14" at bounding box center [489, 421] width 584 height 16
drag, startPoint x: 263, startPoint y: 503, endPoint x: 207, endPoint y: 331, distance: 180.2
click at [194, 281] on div "image/svg+xml 1 5/3 3/2 19/13 13/9 ?" at bounding box center [489, 325] width 594 height 154
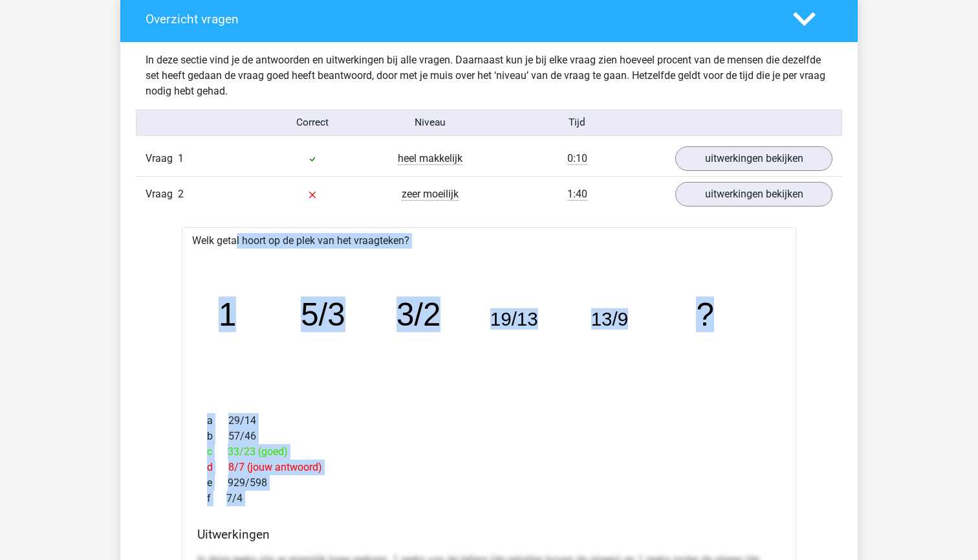
drag, startPoint x: 188, startPoint y: 238, endPoint x: 276, endPoint y: 511, distance: 286.6
copy div "Welk getal hoort op de plek van het vraagteken? image/svg+xml 1 5/3 3/2 19/13 1…"
click at [438, 377] on icon "image/svg+xml 1 5/3 3/2 19/13 13/9 ?" at bounding box center [488, 326] width 573 height 144
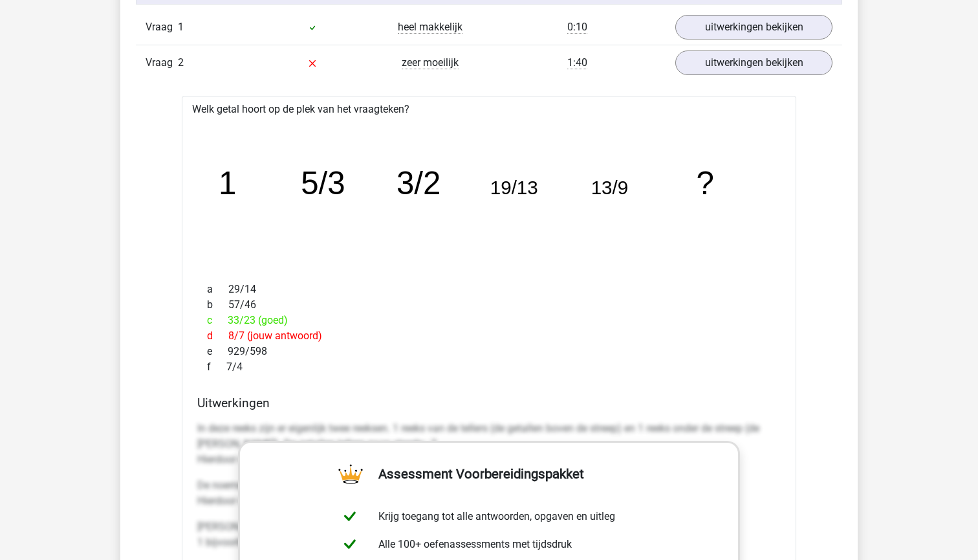
scroll to position [1058, 0]
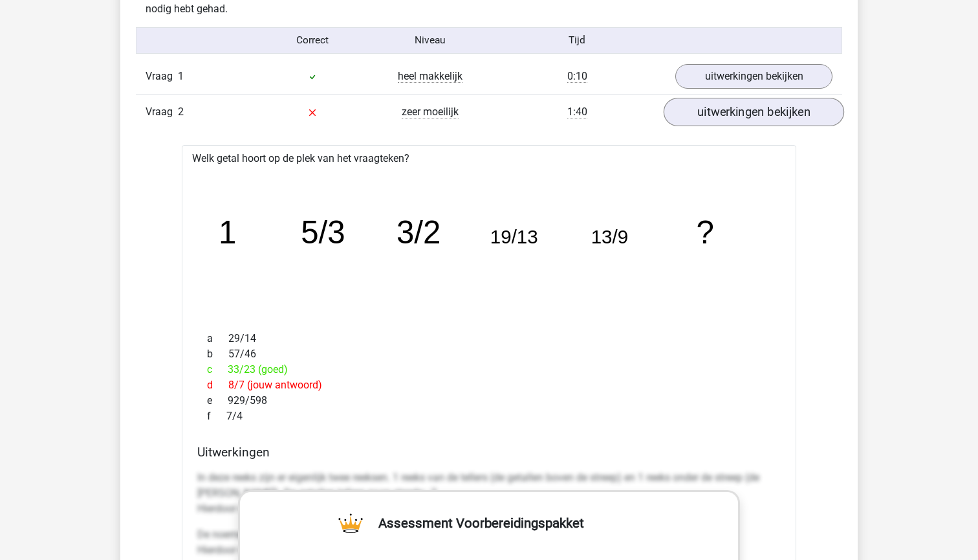
click at [770, 122] on link "uitwerkingen bekijken" at bounding box center [754, 112] width 180 height 28
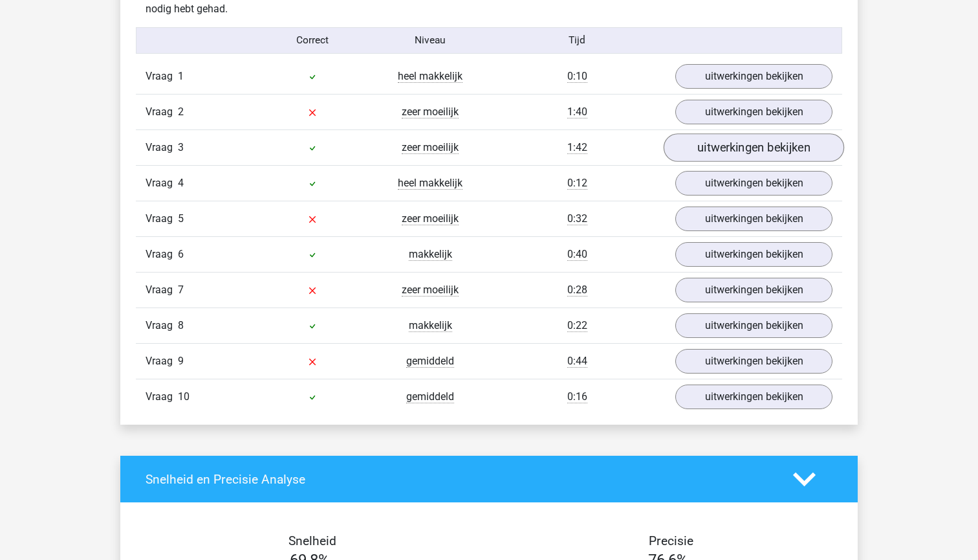
click at [758, 147] on link "uitwerkingen bekijken" at bounding box center [754, 148] width 180 height 28
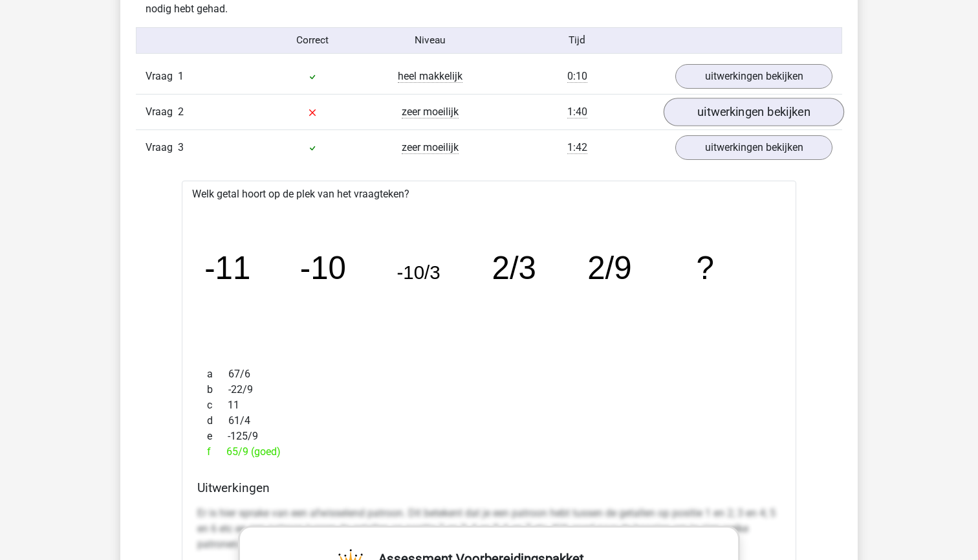
click at [746, 102] on link "uitwerkingen bekijken" at bounding box center [754, 112] width 180 height 28
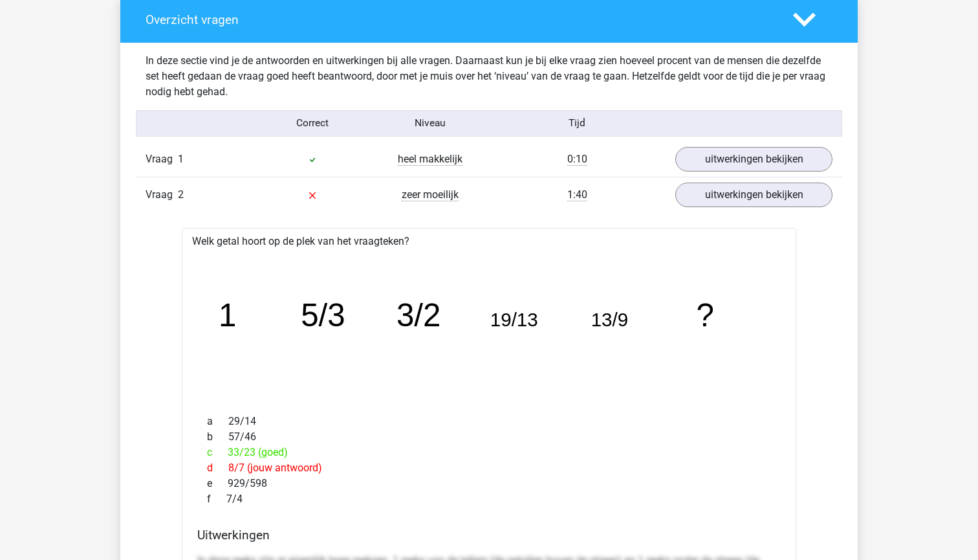
scroll to position [964, 0]
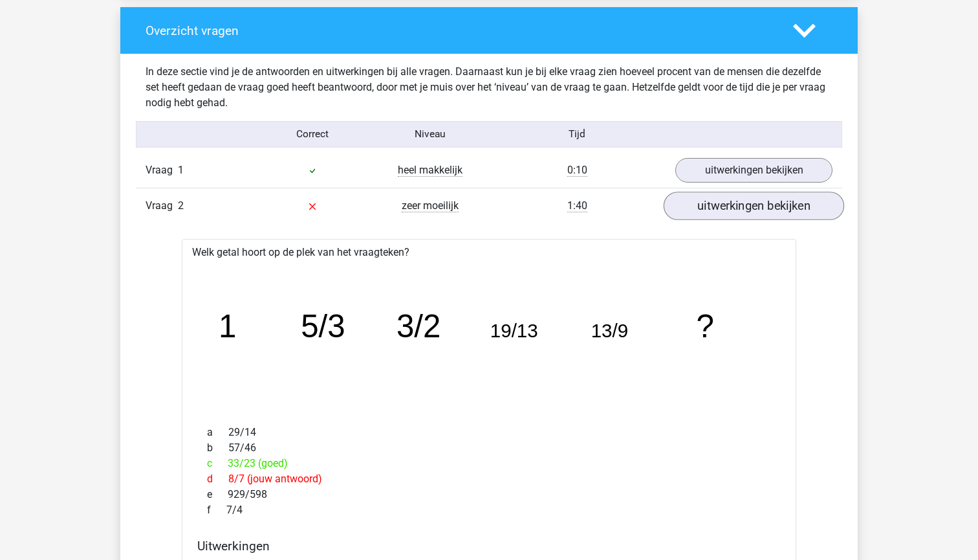
click at [721, 212] on link "uitwerkingen bekijken" at bounding box center [754, 206] width 180 height 28
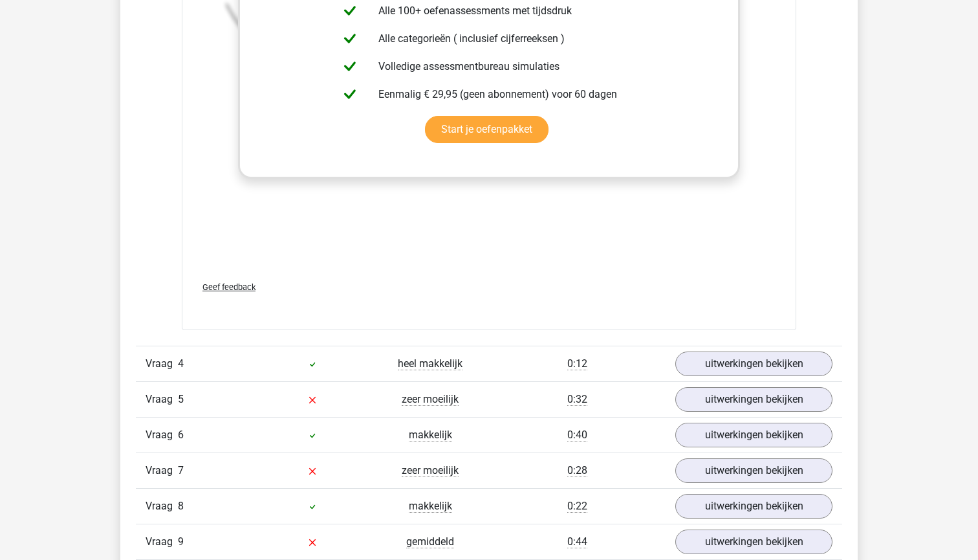
scroll to position [1728, 0]
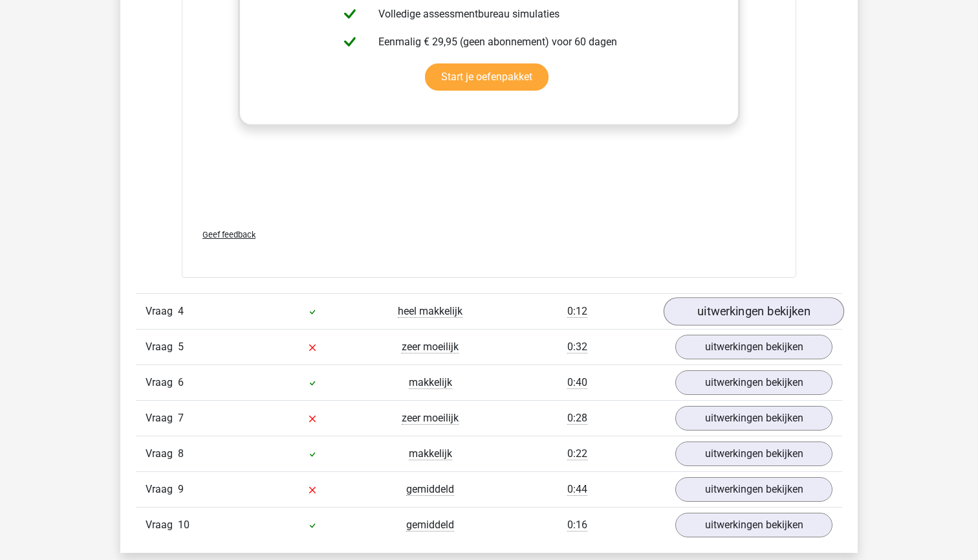
click at [756, 315] on link "uitwerkingen bekijken" at bounding box center [754, 311] width 180 height 28
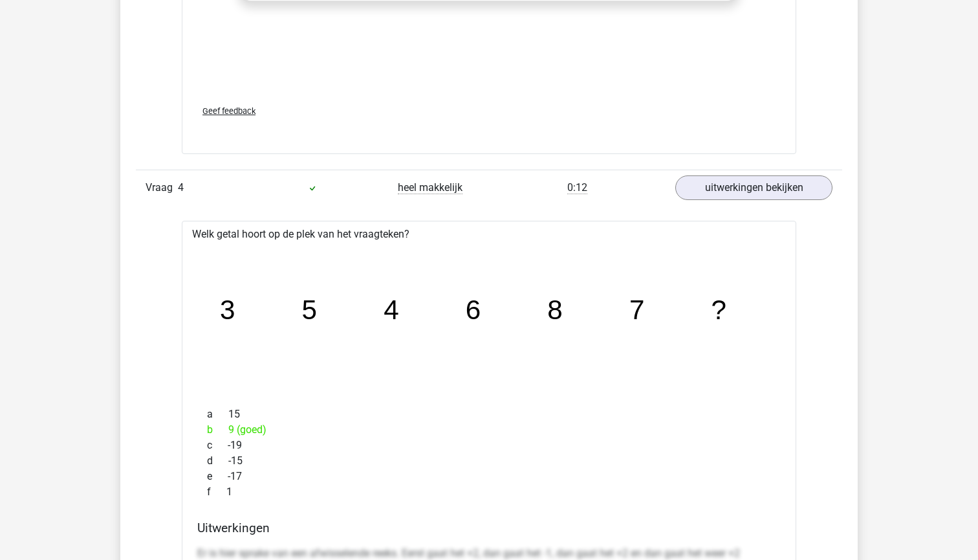
scroll to position [1852, 0]
click at [708, 193] on link "uitwerkingen bekijken" at bounding box center [754, 187] width 180 height 28
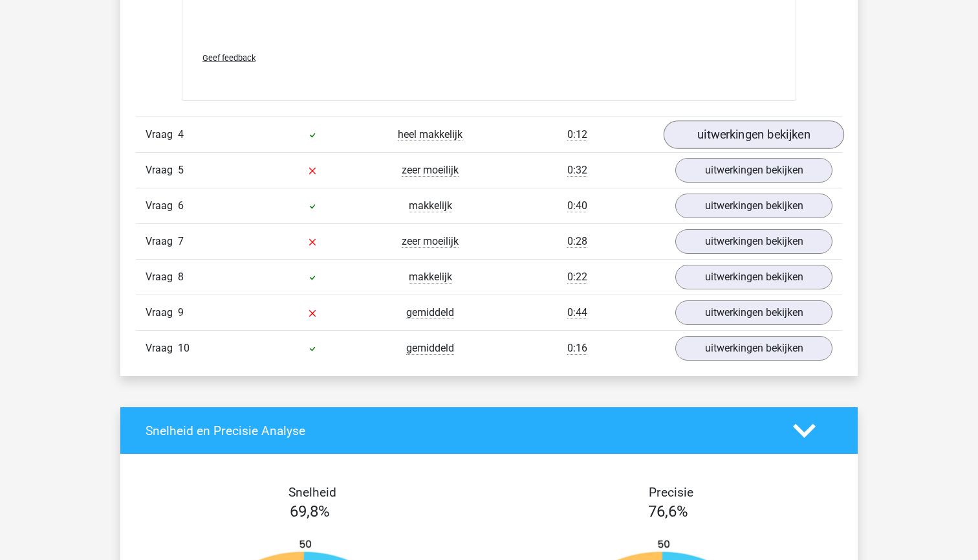
scroll to position [1905, 0]
click at [691, 167] on link "uitwerkingen bekijken" at bounding box center [754, 170] width 180 height 28
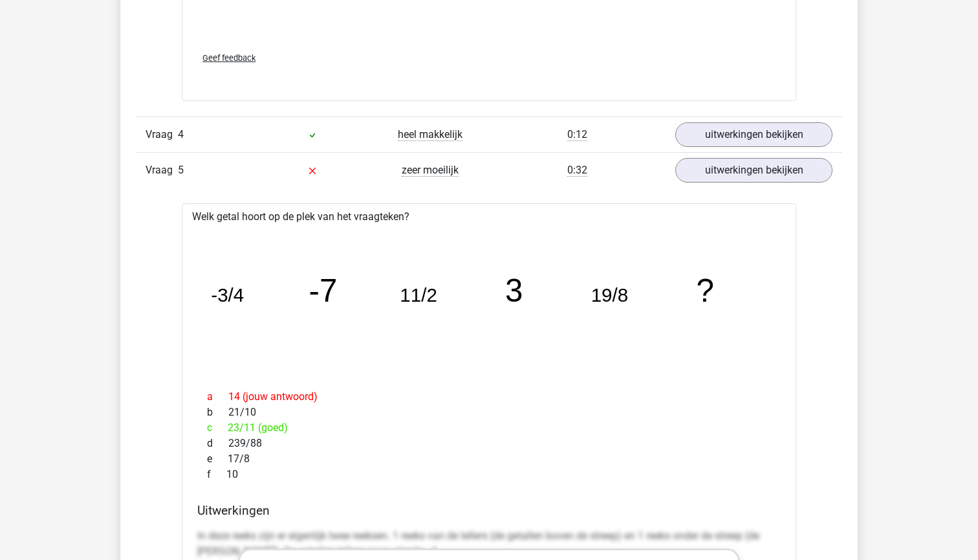
drag, startPoint x: 725, startPoint y: 294, endPoint x: 578, endPoint y: 275, distance: 148.1
click at [578, 275] on icon "image/svg+xml -3/4 -7 11/2 3 19/8 ?" at bounding box center [488, 302] width 573 height 144
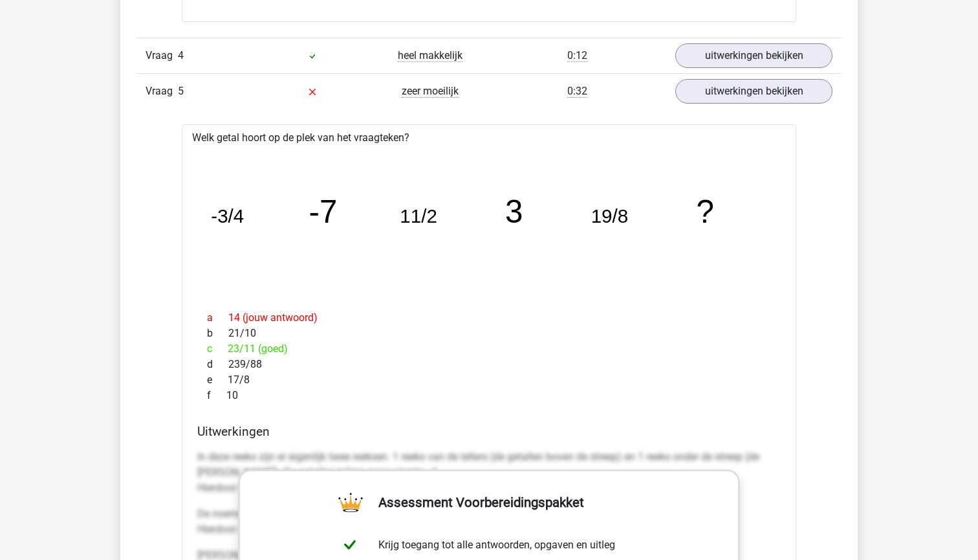
scroll to position [1982, 0]
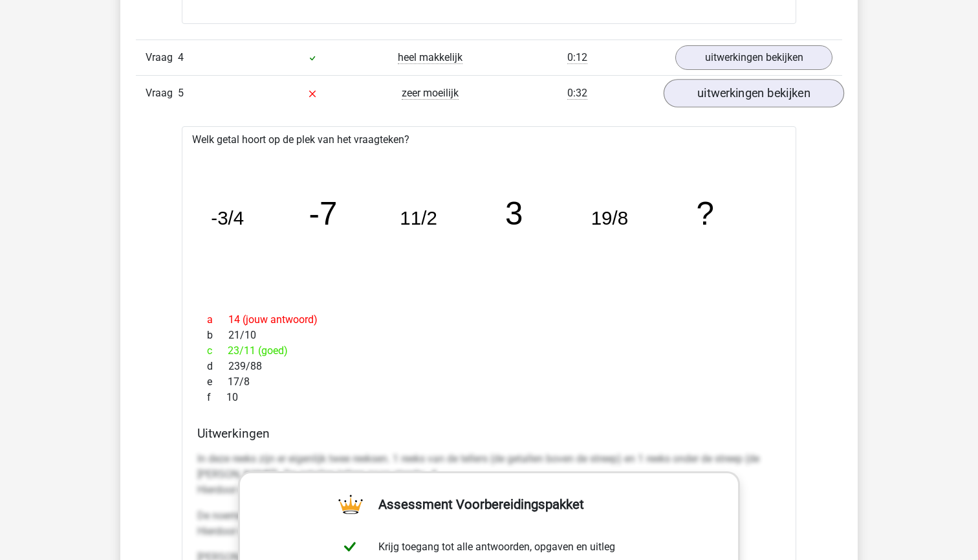
click at [705, 92] on link "uitwerkingen bekijken" at bounding box center [754, 93] width 180 height 28
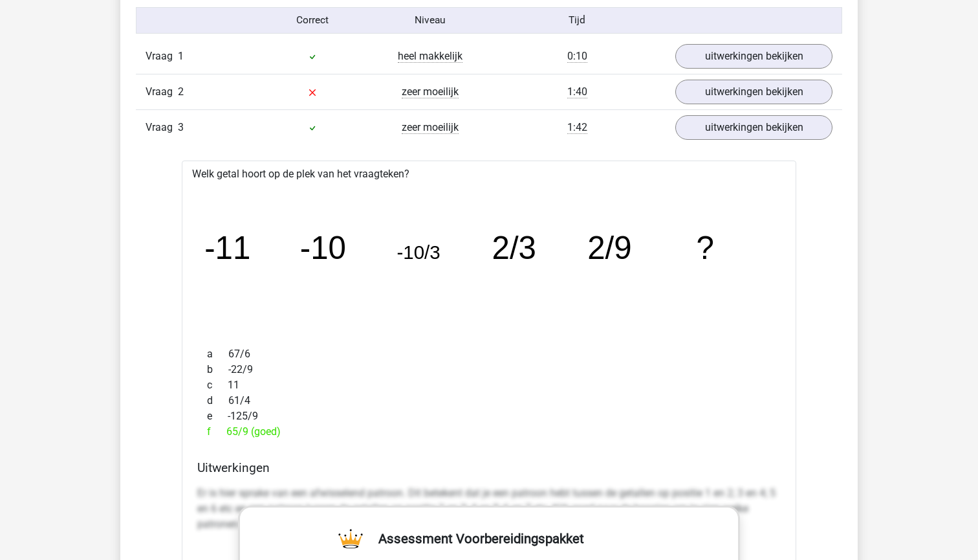
scroll to position [1078, 0]
click at [730, 131] on link "uitwerkingen bekijken" at bounding box center [754, 128] width 180 height 28
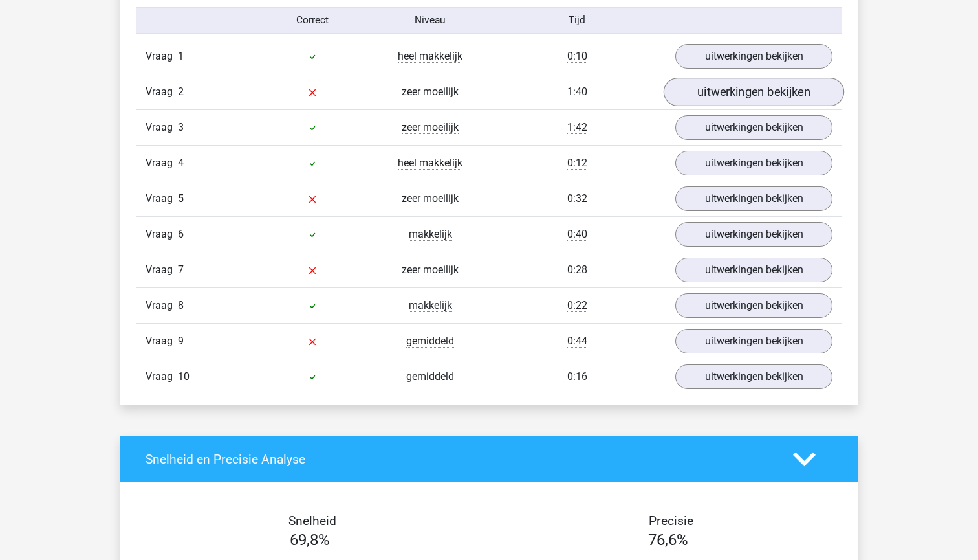
click at [726, 94] on link "uitwerkingen bekijken" at bounding box center [754, 92] width 180 height 28
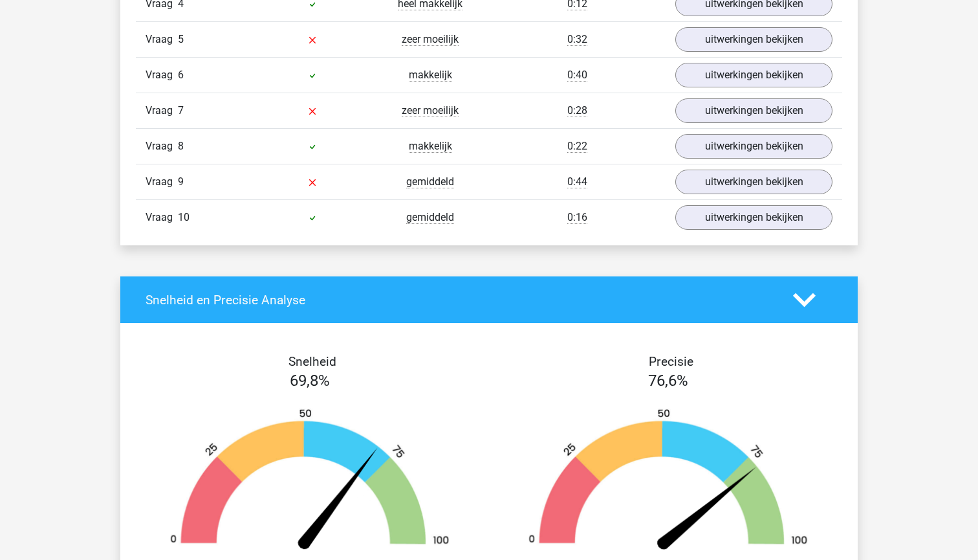
scroll to position [1984, 0]
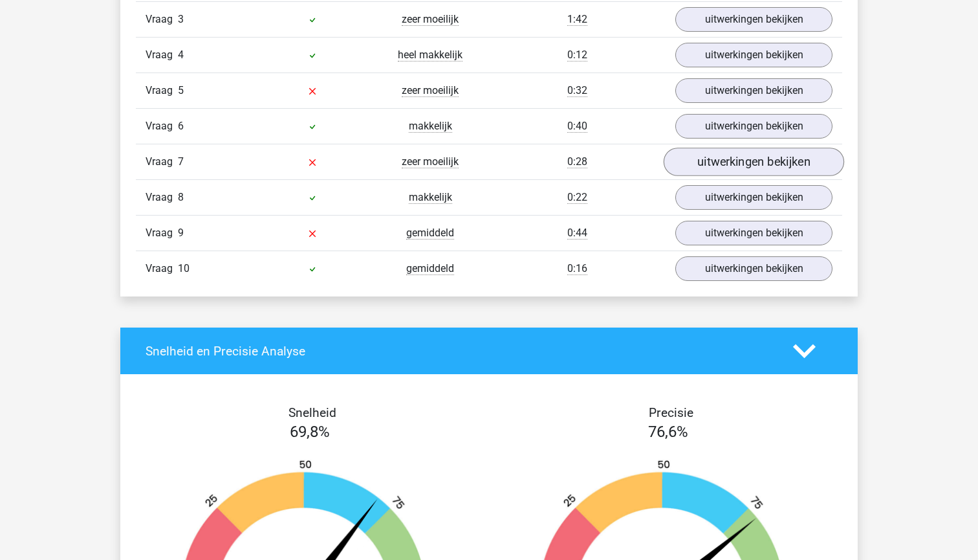
click at [679, 164] on link "uitwerkingen bekijken" at bounding box center [754, 161] width 180 height 28
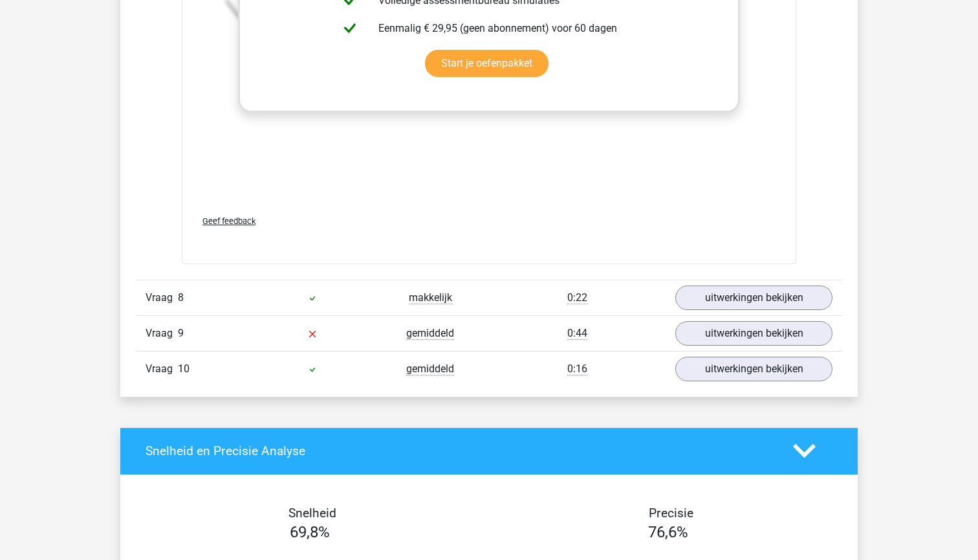
scroll to position [2683, 0]
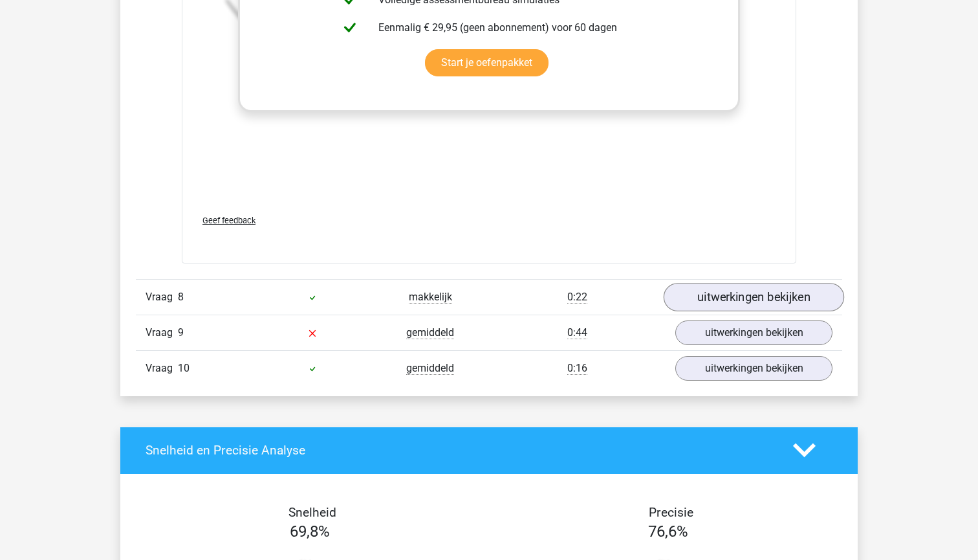
click at [717, 300] on link "uitwerkingen bekijken" at bounding box center [754, 297] width 180 height 28
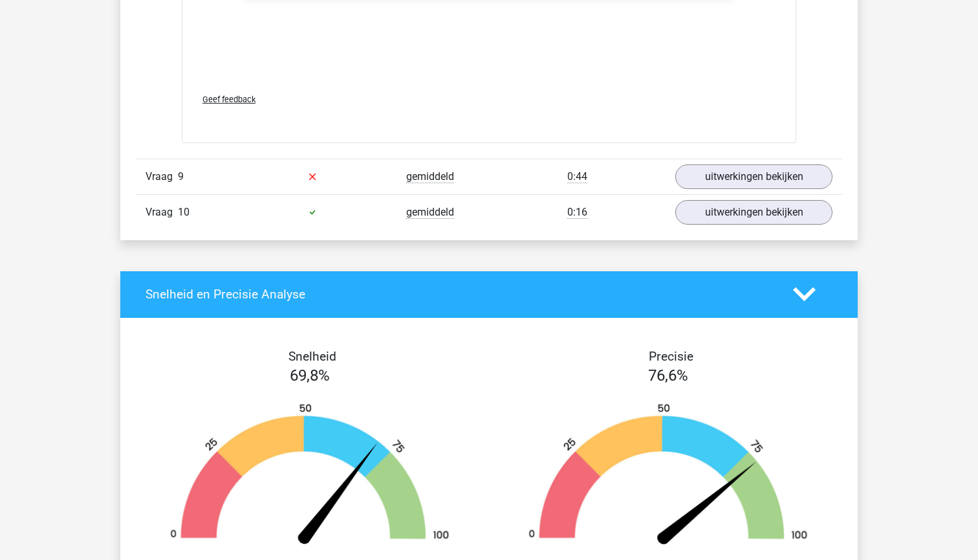
scroll to position [3666, 0]
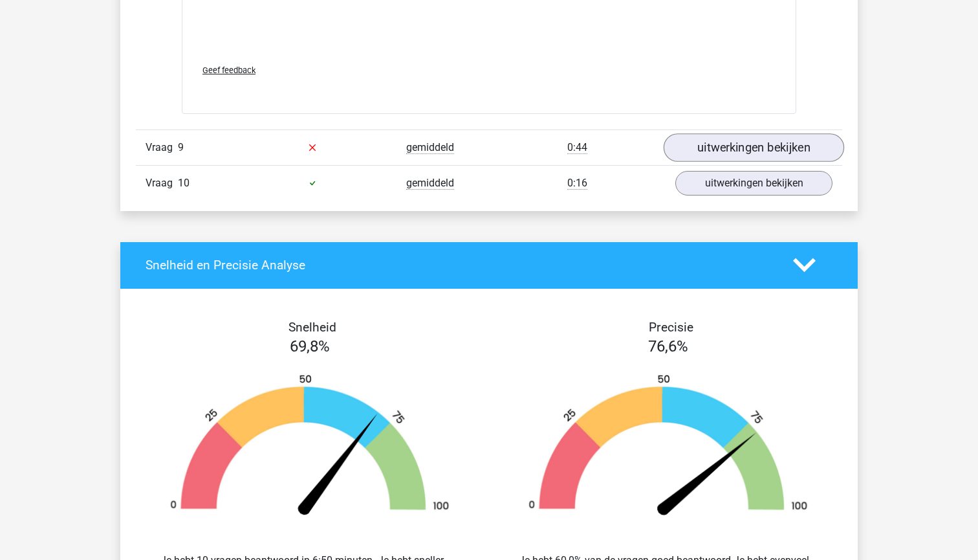
click at [699, 148] on link "uitwerkingen bekijken" at bounding box center [754, 147] width 180 height 28
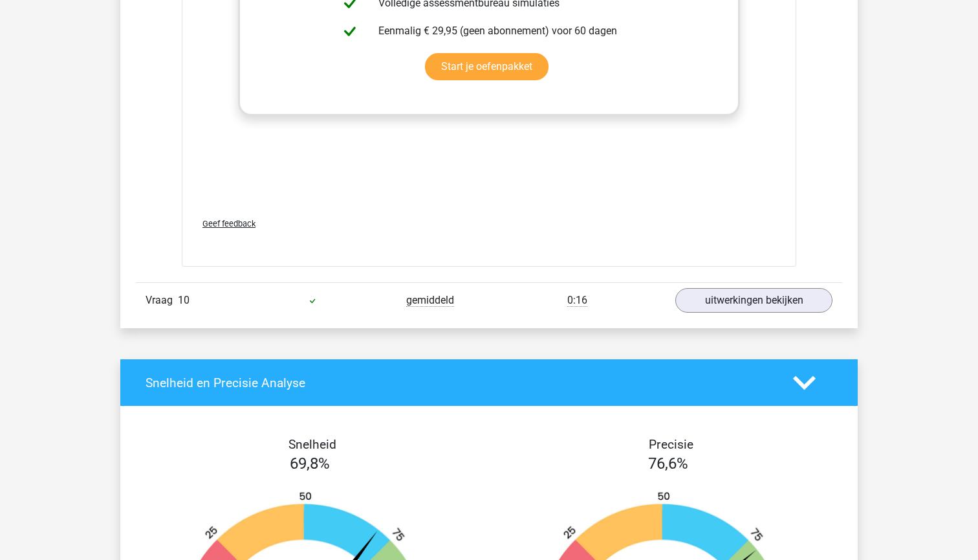
scroll to position [4362, 0]
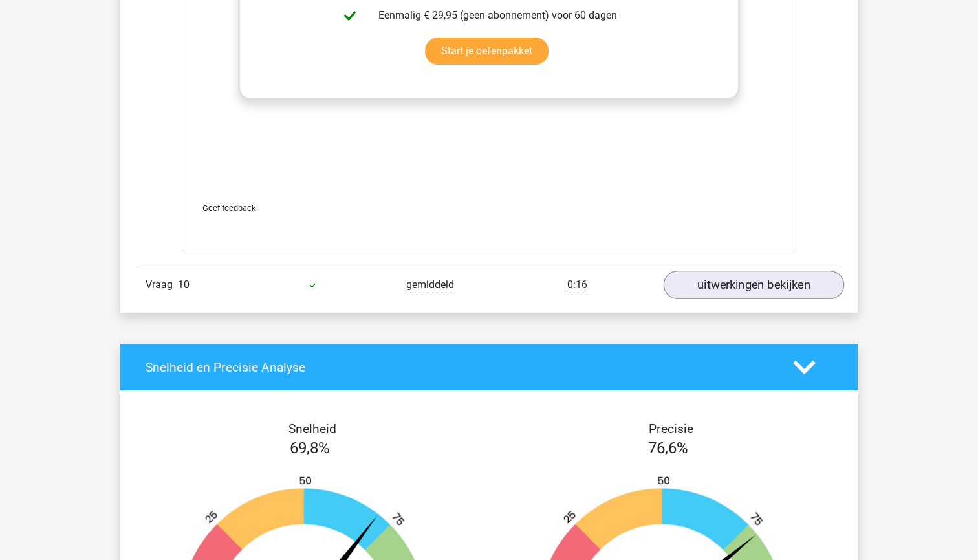
click at [721, 287] on link "uitwerkingen bekijken" at bounding box center [754, 284] width 180 height 28
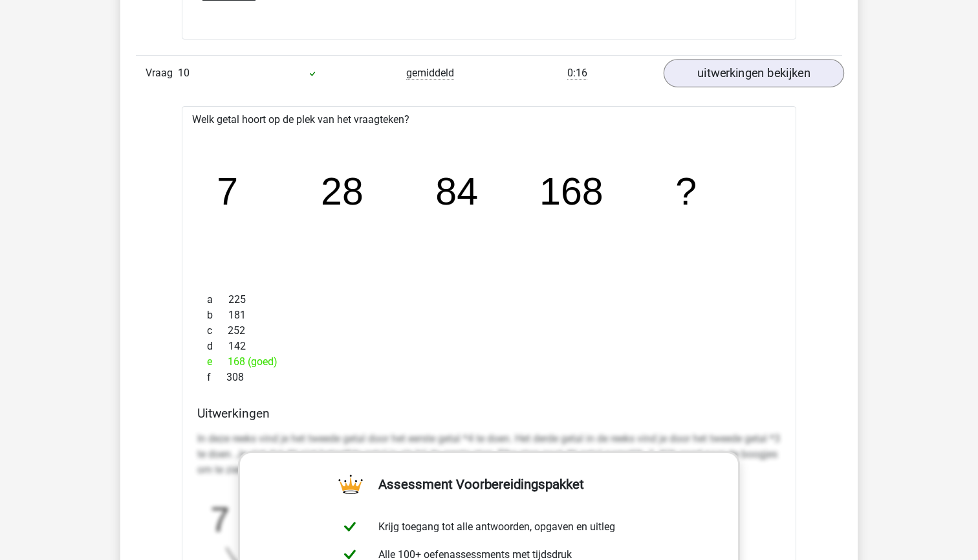
scroll to position [4581, 0]
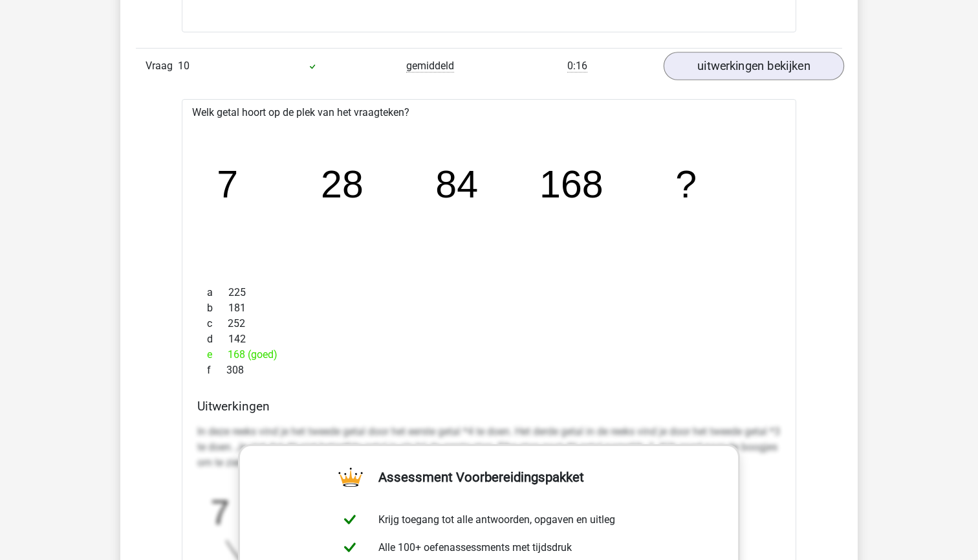
click at [711, 72] on link "uitwerkingen bekijken" at bounding box center [754, 66] width 180 height 28
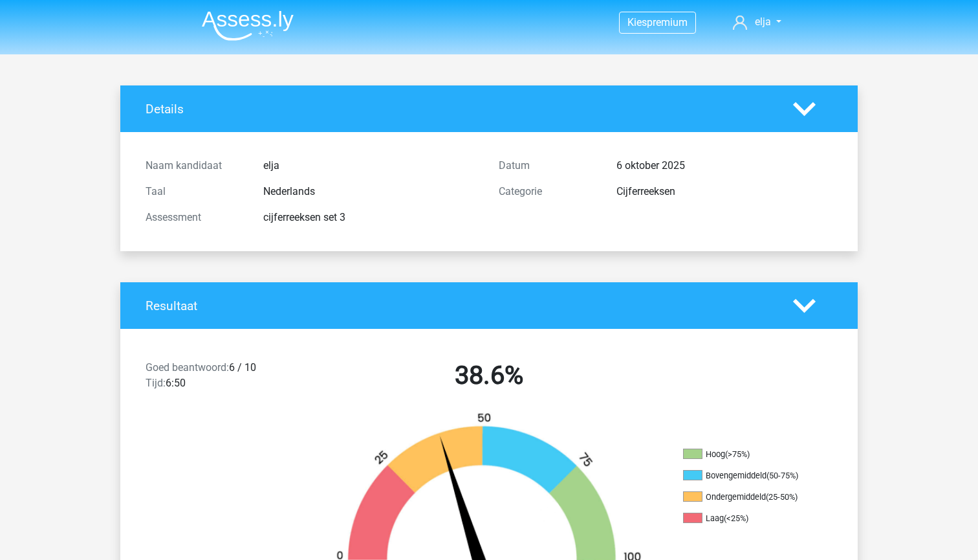
scroll to position [1, 0]
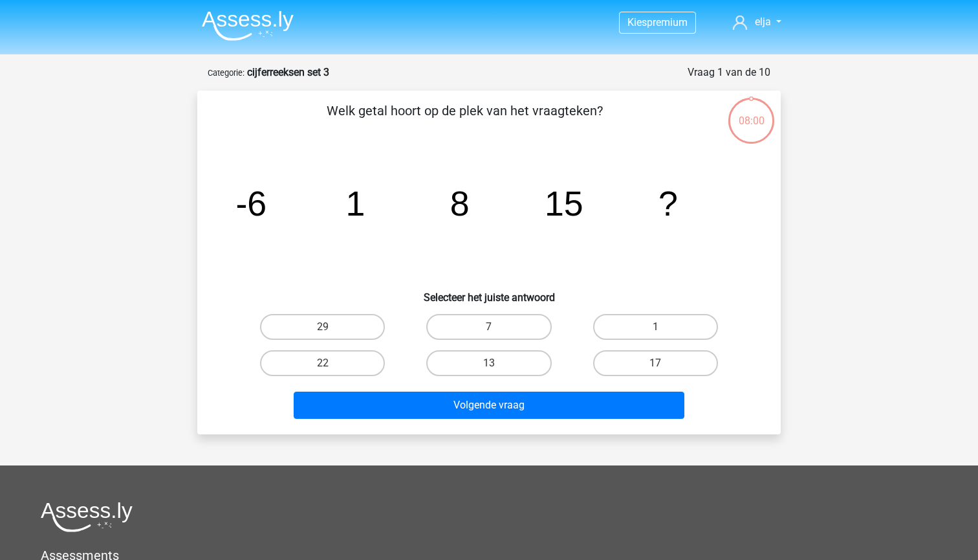
scroll to position [65, 0]
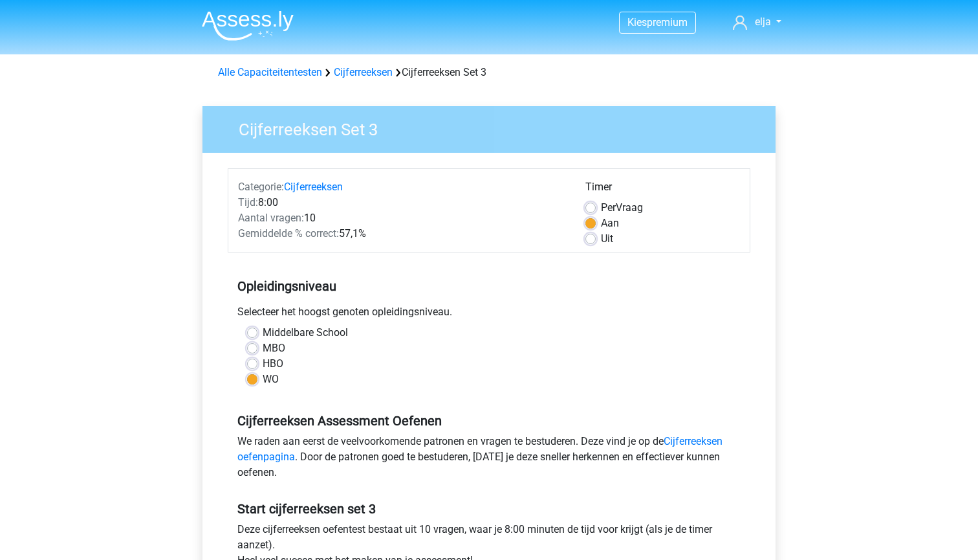
scroll to position [351, 0]
